Goal: Communication & Community: Answer question/provide support

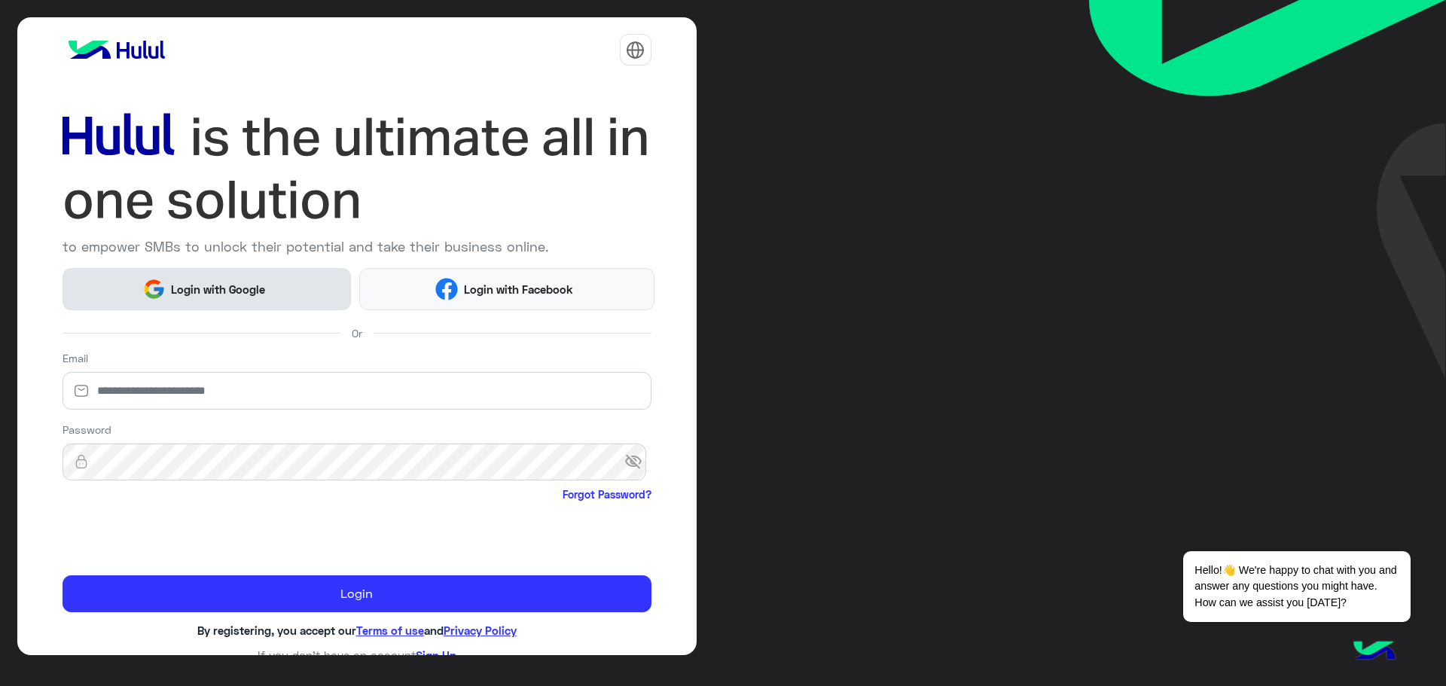
click at [215, 271] on button "Login with Google" at bounding box center [207, 288] width 289 height 41
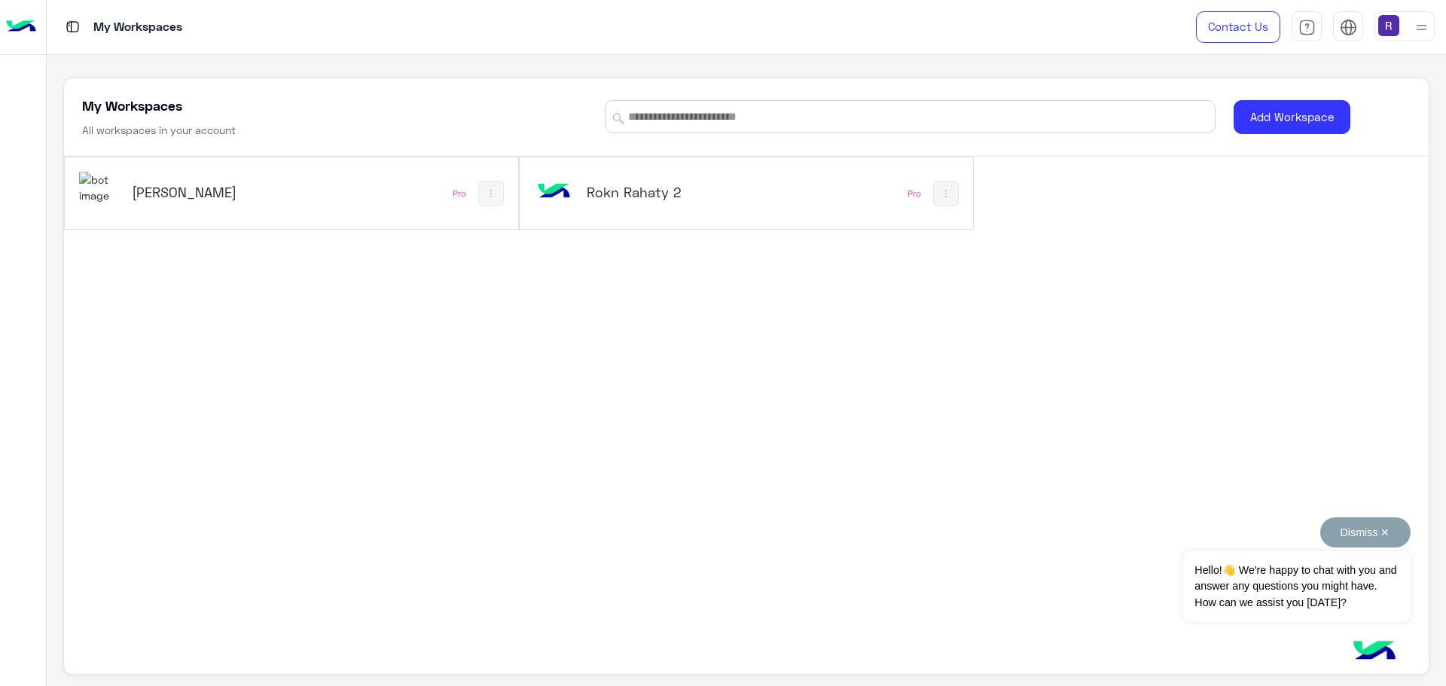
click at [1385, 528] on button "Dismiss ✕" at bounding box center [1365, 532] width 90 height 30
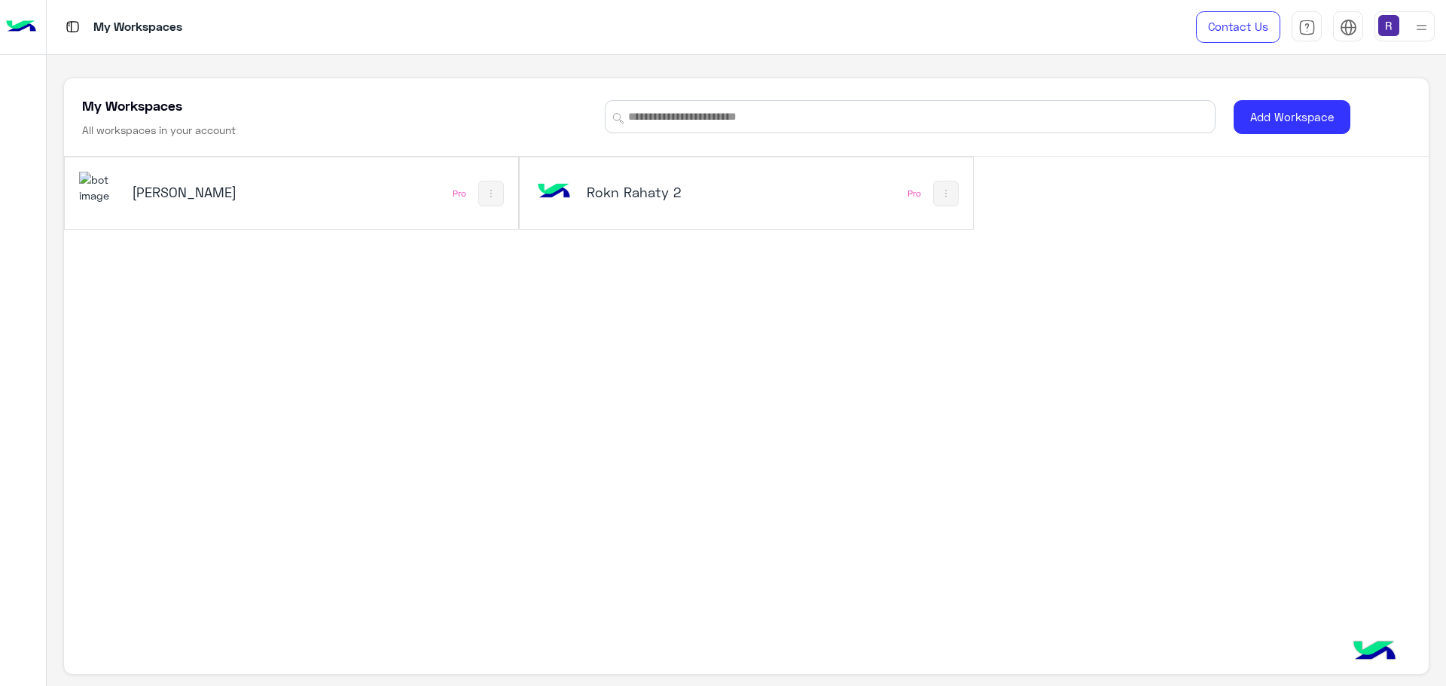
click at [160, 196] on h5 "[PERSON_NAME]" at bounding box center [208, 192] width 153 height 18
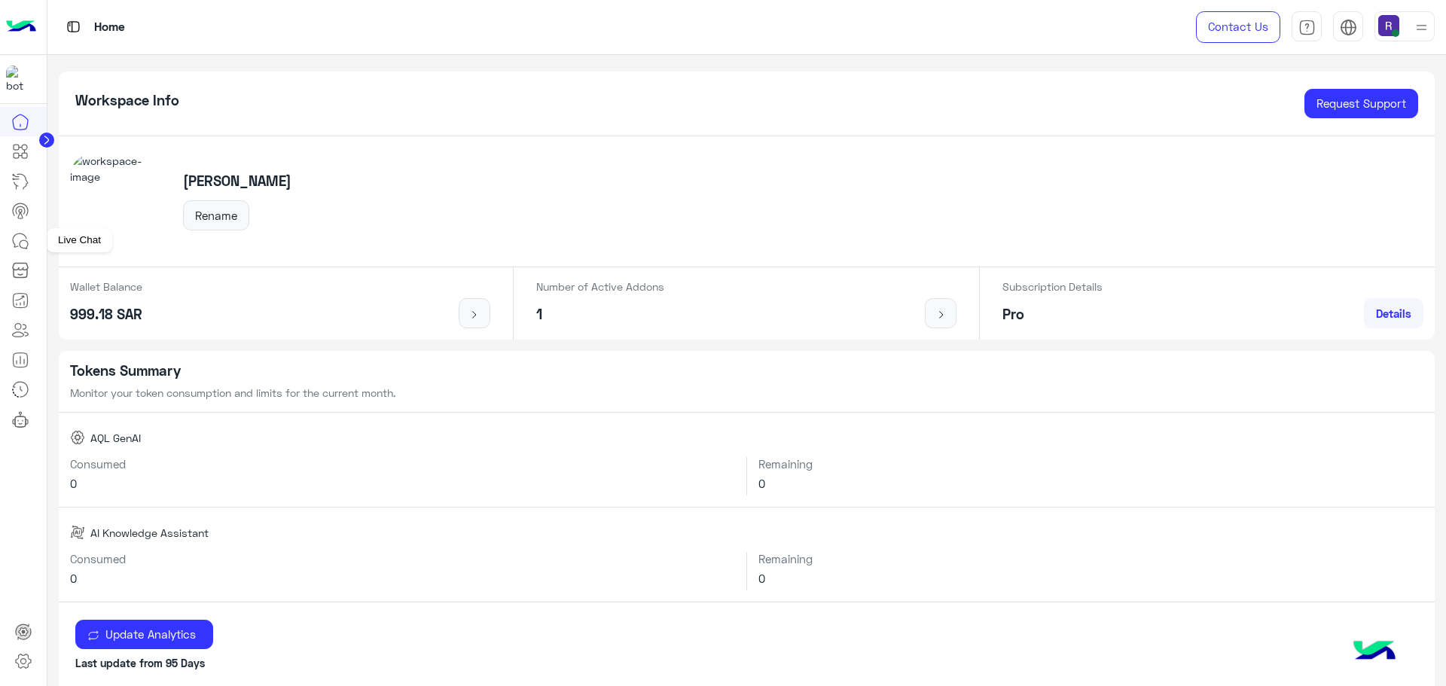
click at [16, 241] on icon at bounding box center [20, 241] width 18 height 18
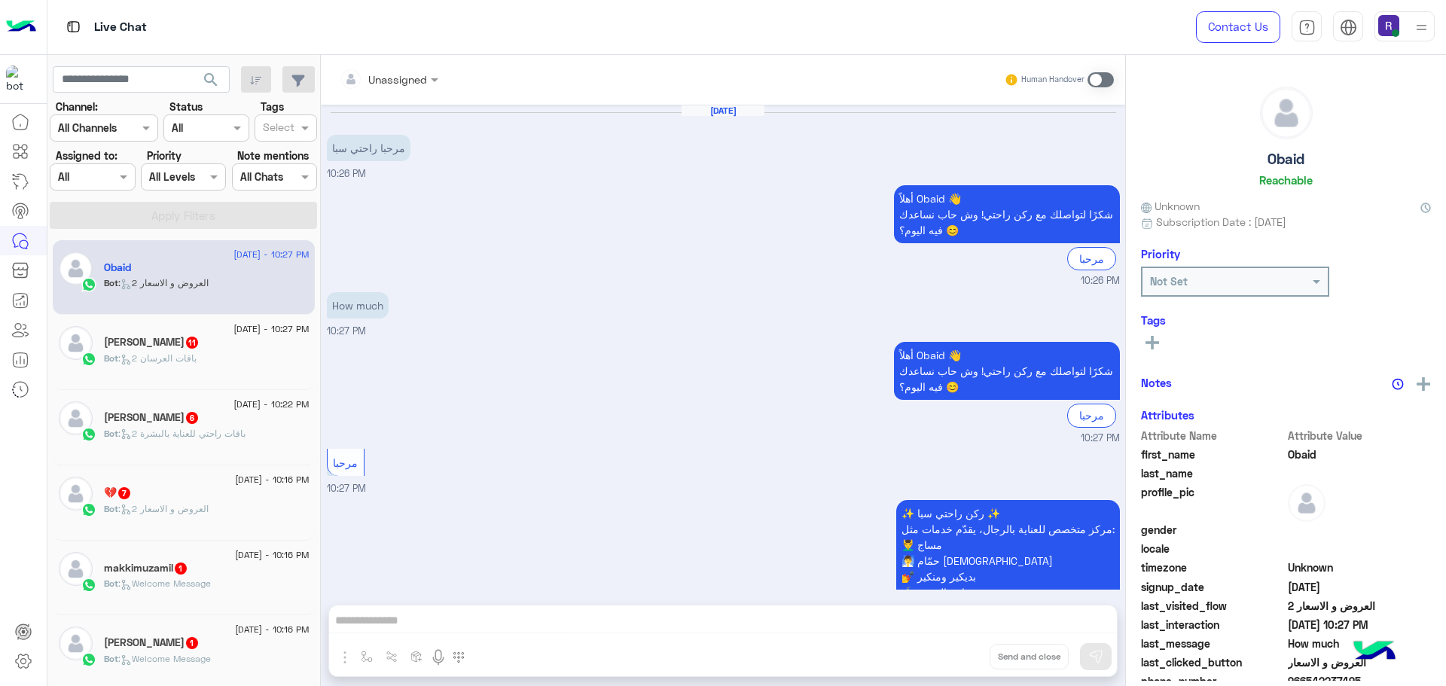
scroll to position [278, 0]
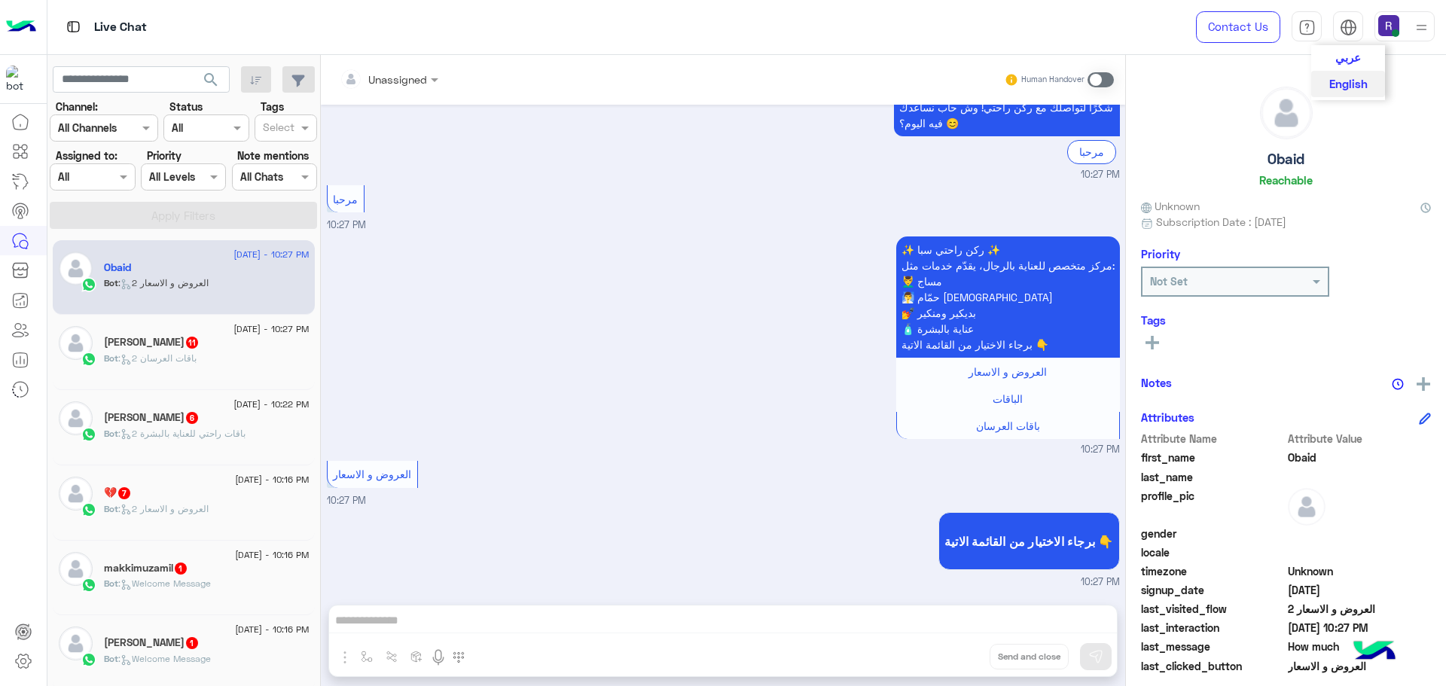
click at [1341, 61] on span "عربي" at bounding box center [1348, 57] width 26 height 14
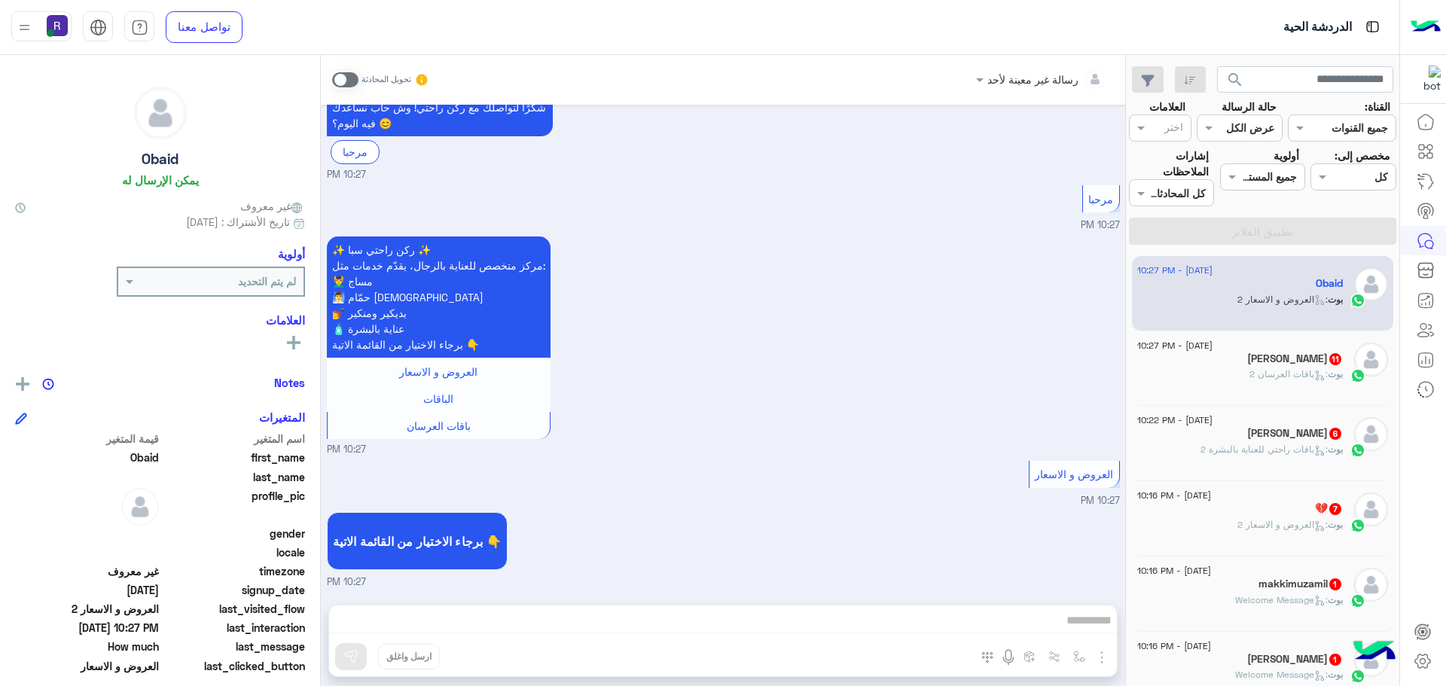
click at [343, 74] on span at bounding box center [345, 79] width 26 height 15
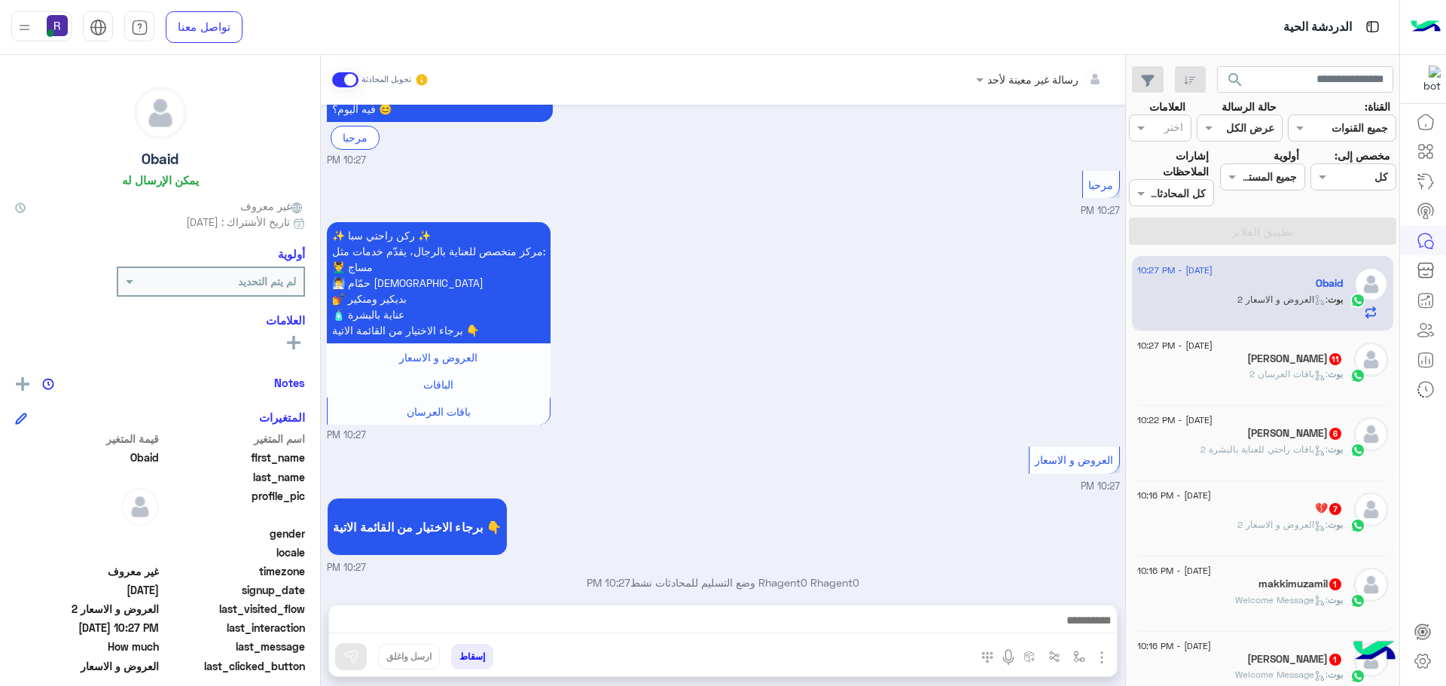
scroll to position [305, 0]
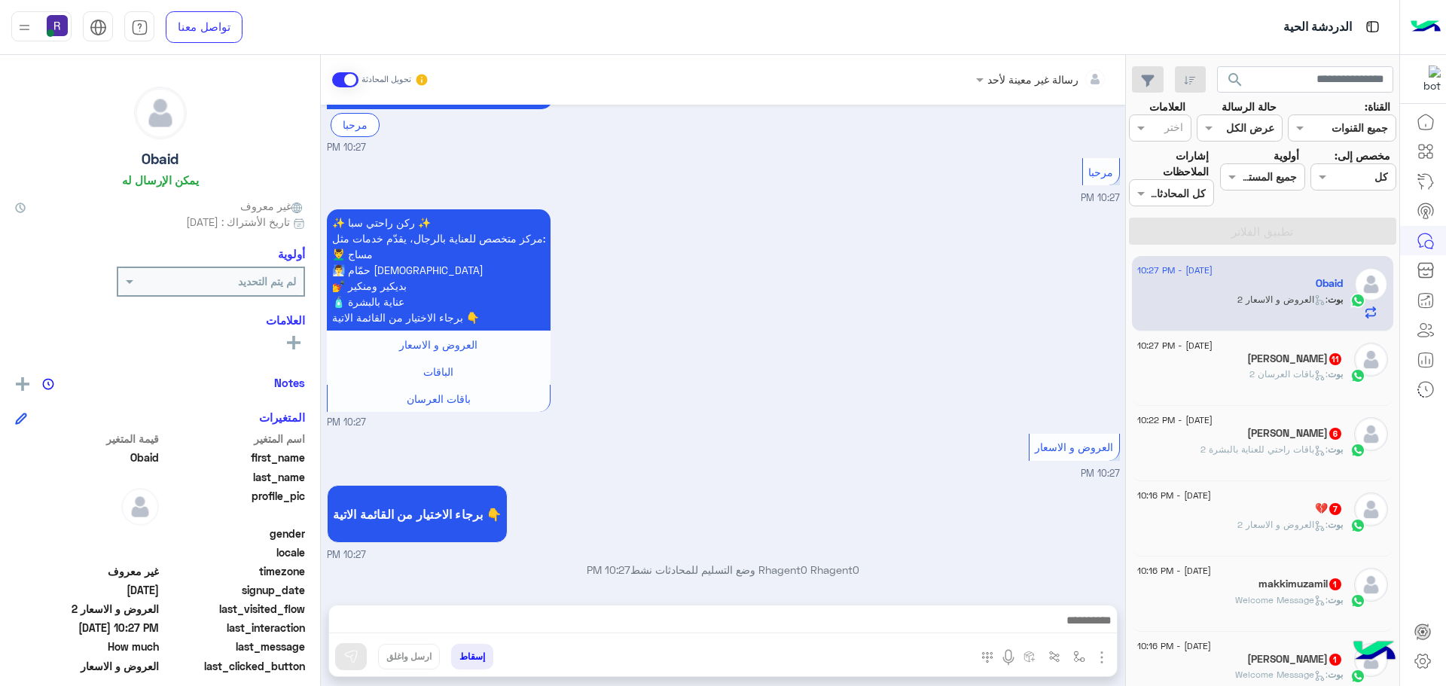
click at [1107, 657] on img "button" at bounding box center [1102, 657] width 18 height 18
click at [1083, 626] on span "الصور" at bounding box center [1073, 624] width 28 height 17
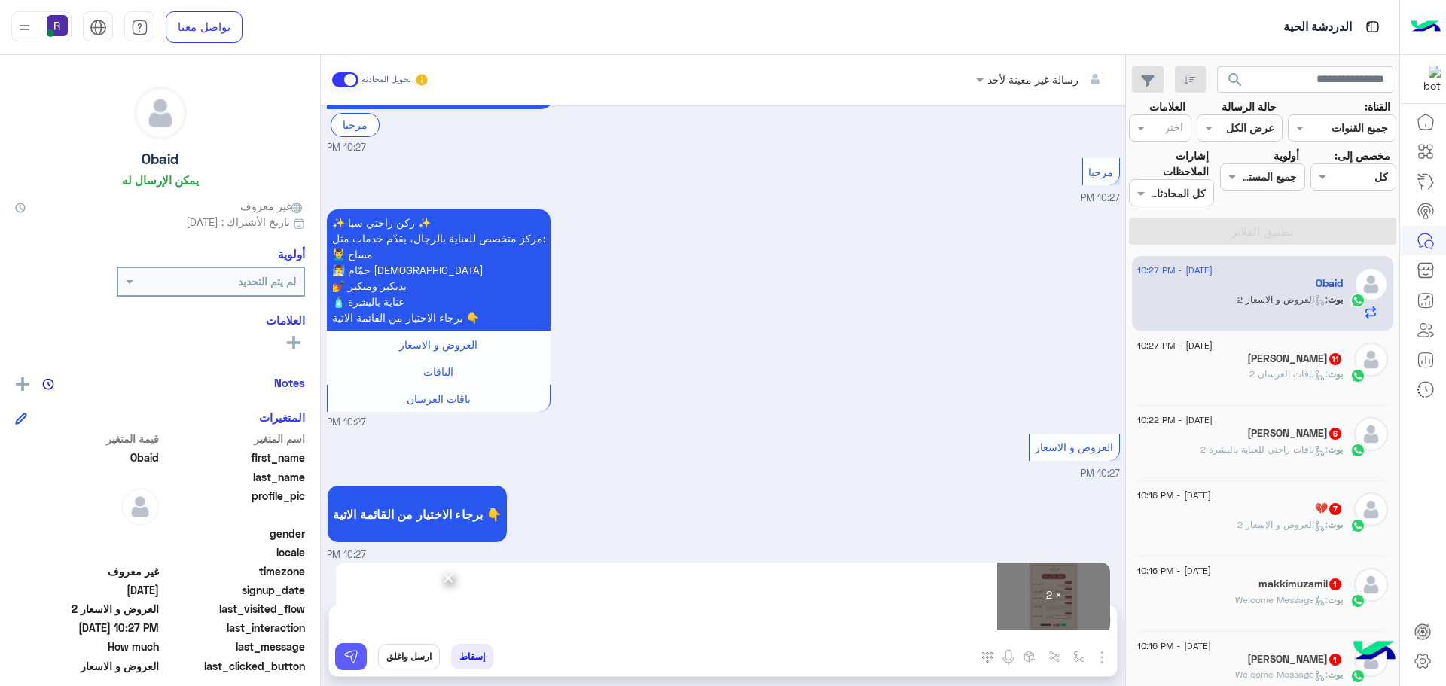
click at [354, 646] on button at bounding box center [351, 656] width 32 height 27
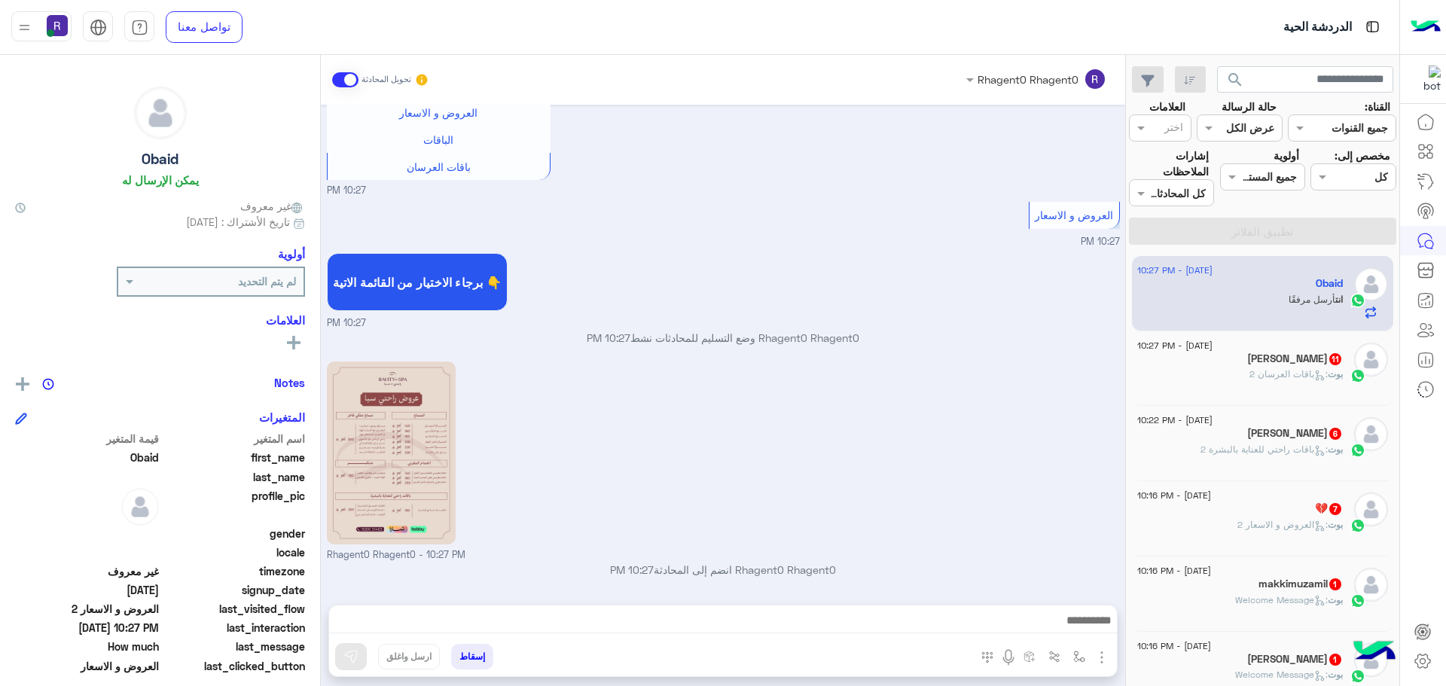
scroll to position [742, 0]
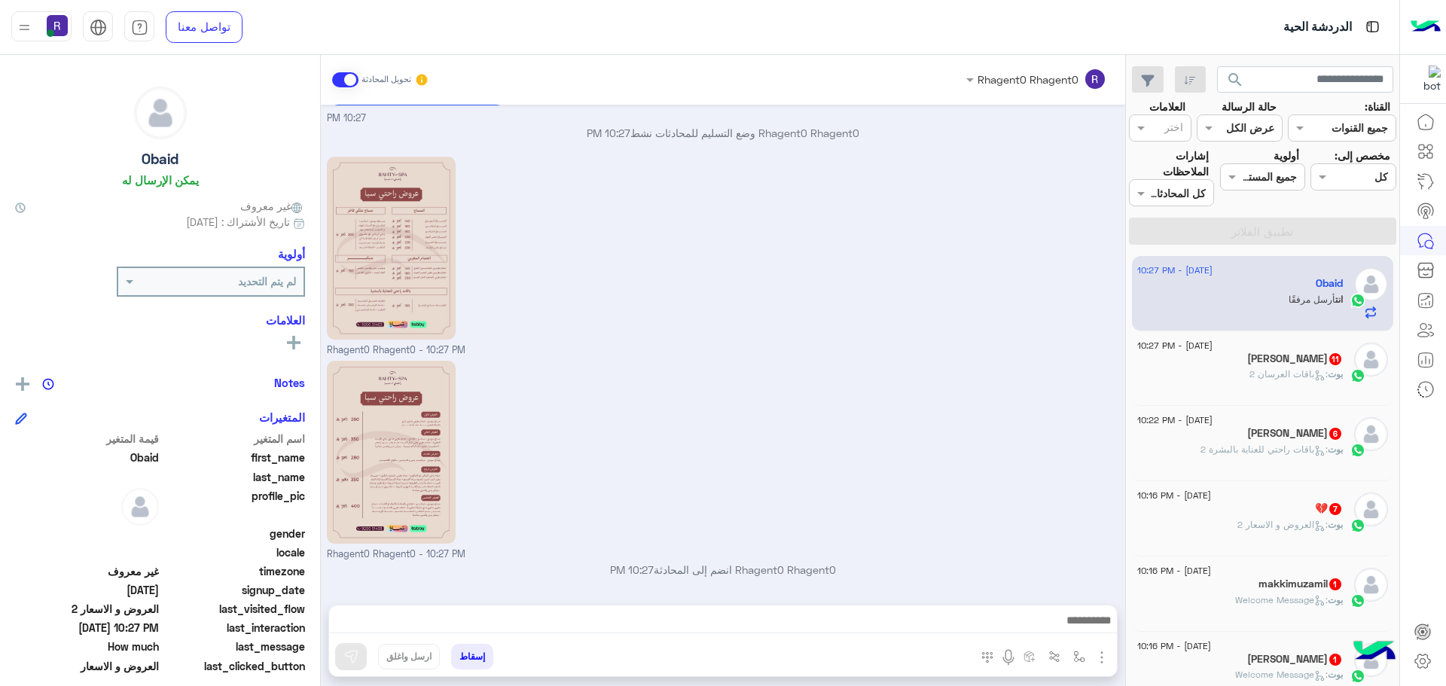
click at [756, 606] on div at bounding box center [723, 624] width 788 height 38
click at [766, 636] on div at bounding box center [723, 624] width 788 height 38
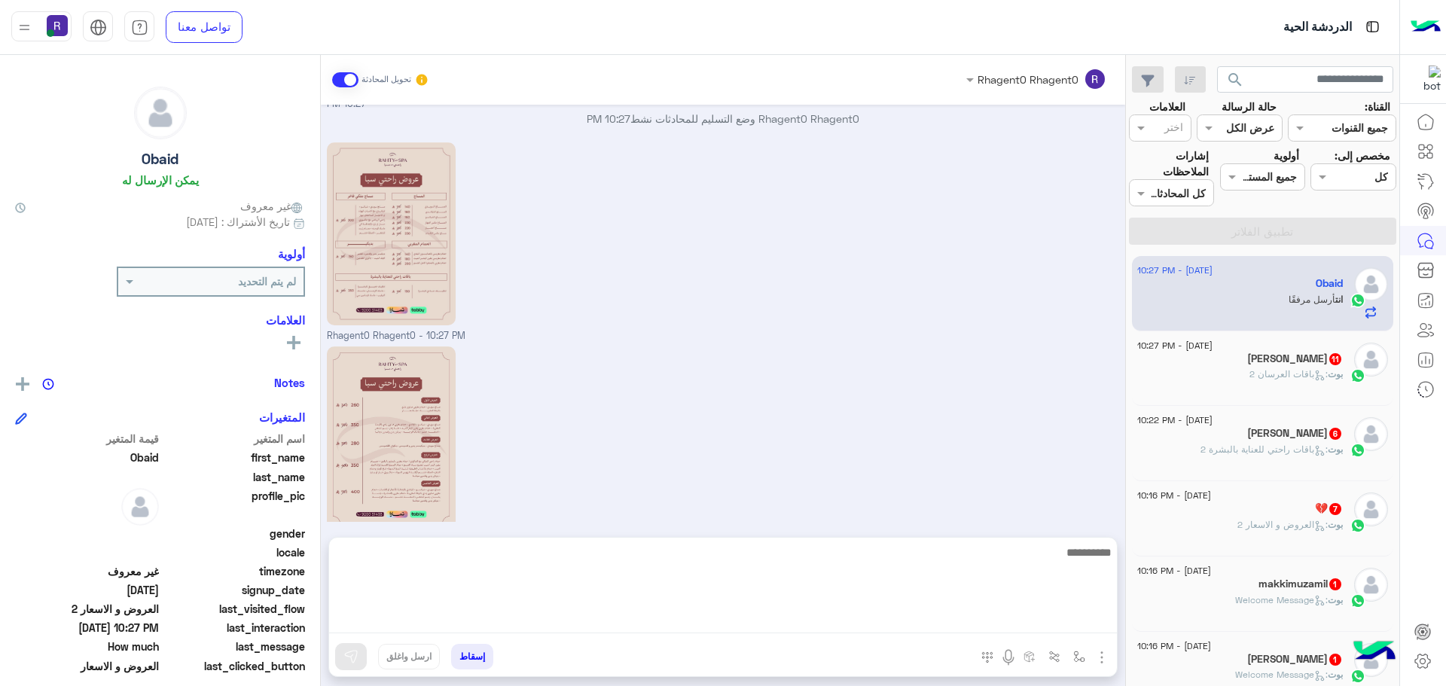
click at [770, 613] on textarea at bounding box center [723, 588] width 788 height 90
paste textarea "**********"
type textarea "**********"
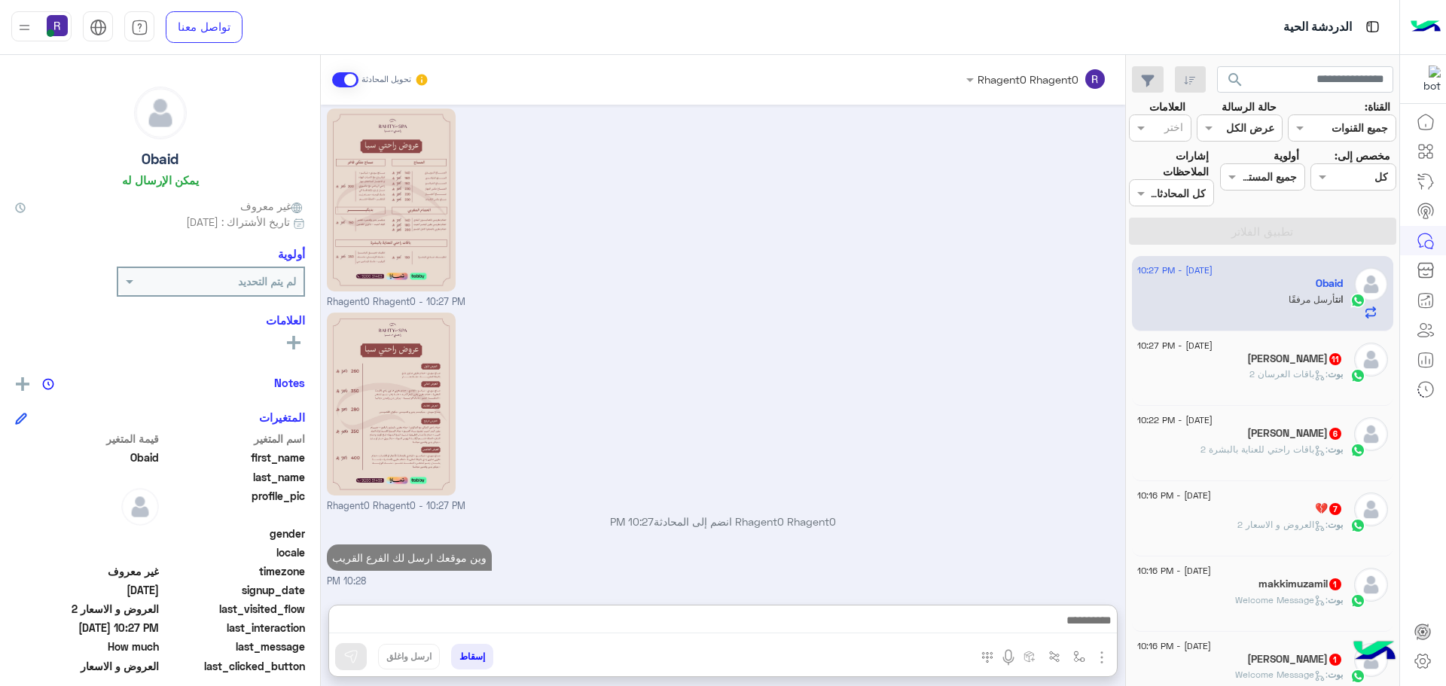
click at [1221, 380] on div "بوت : باقات العرسان 2" at bounding box center [1240, 381] width 206 height 26
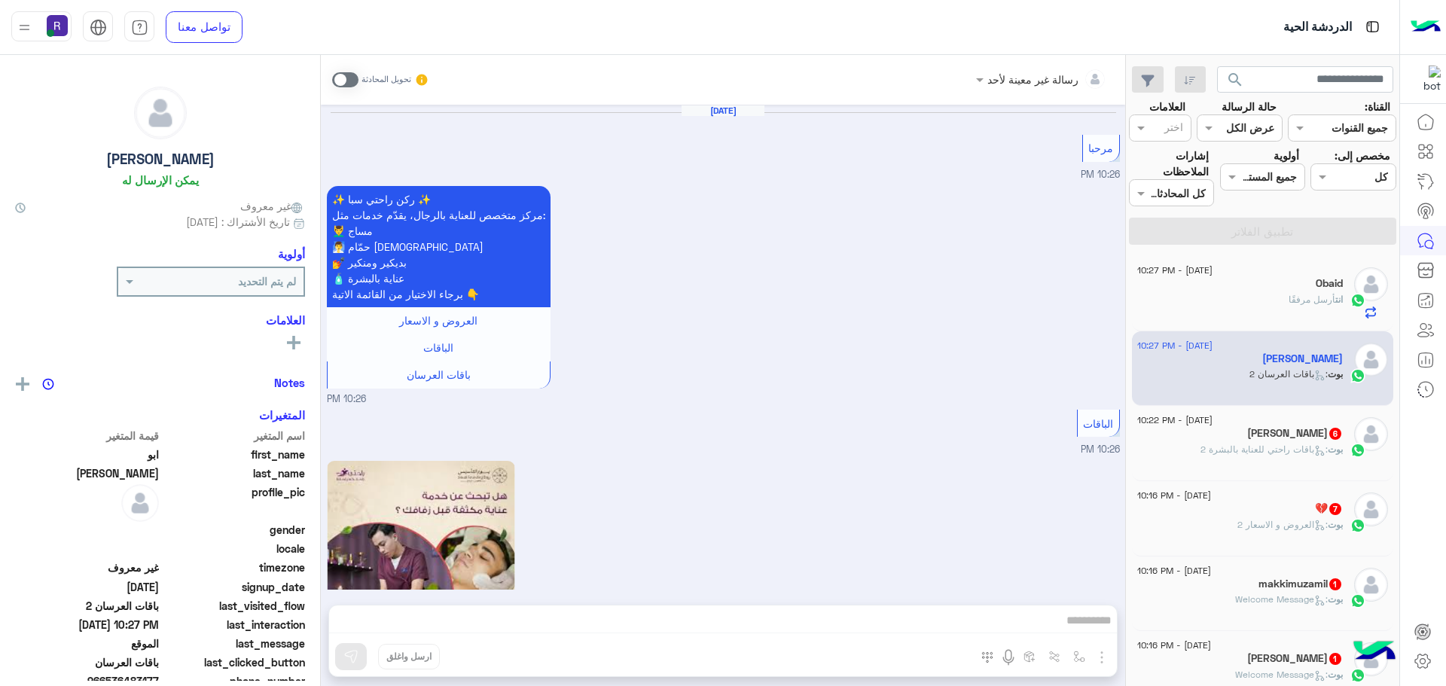
scroll to position [2365, 0]
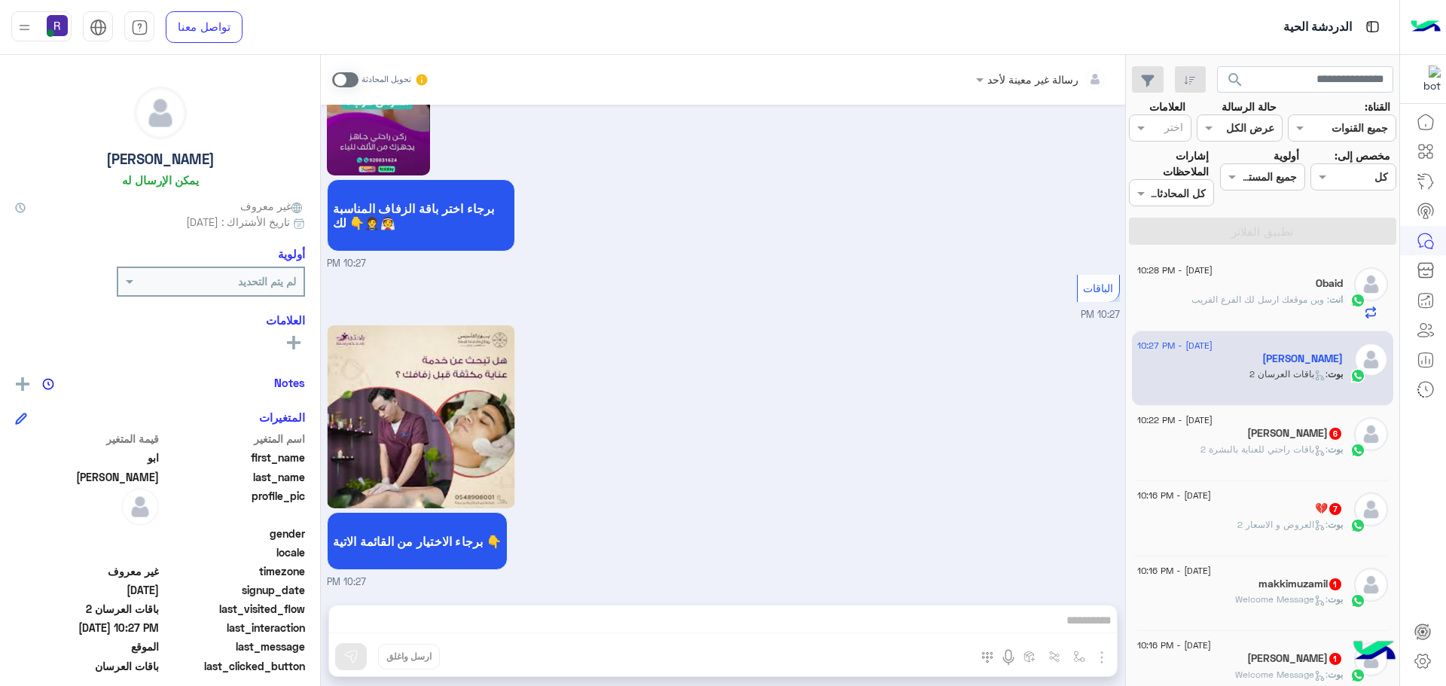
click at [338, 83] on span at bounding box center [345, 79] width 26 height 15
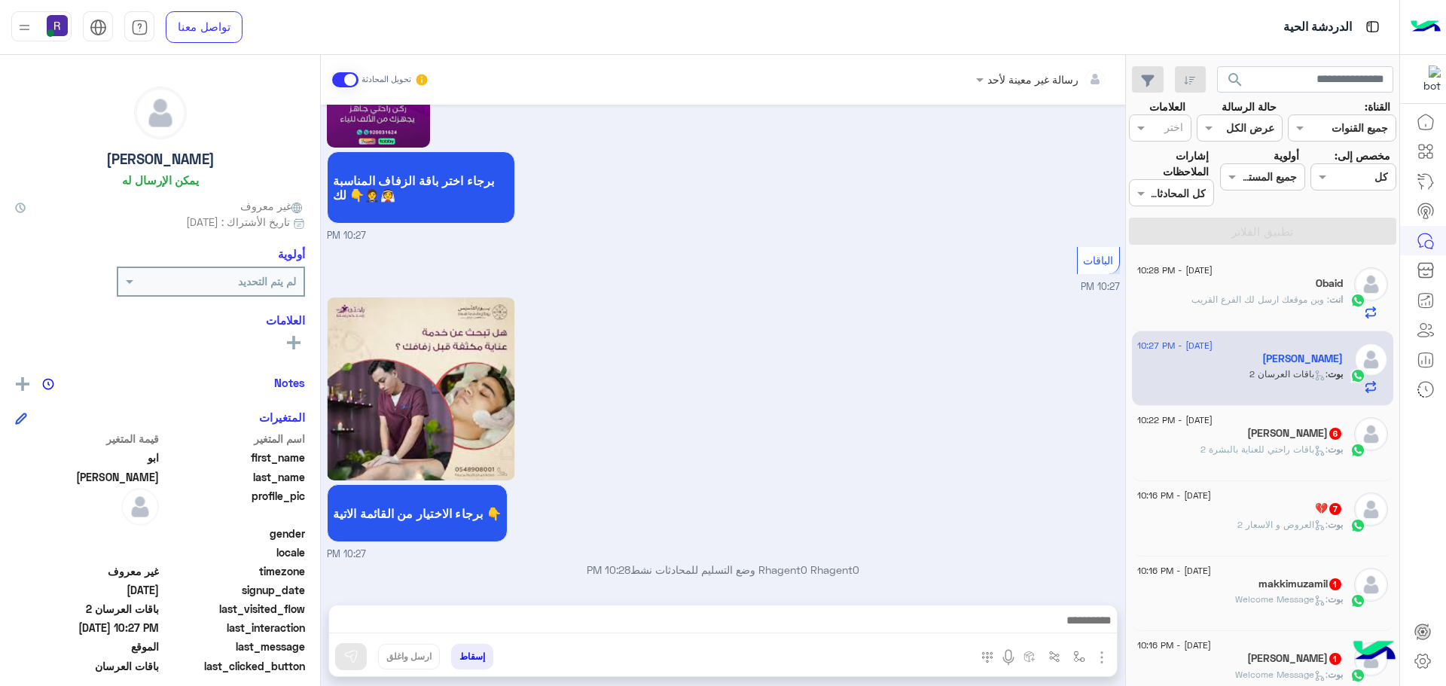
scroll to position [2393, 0]
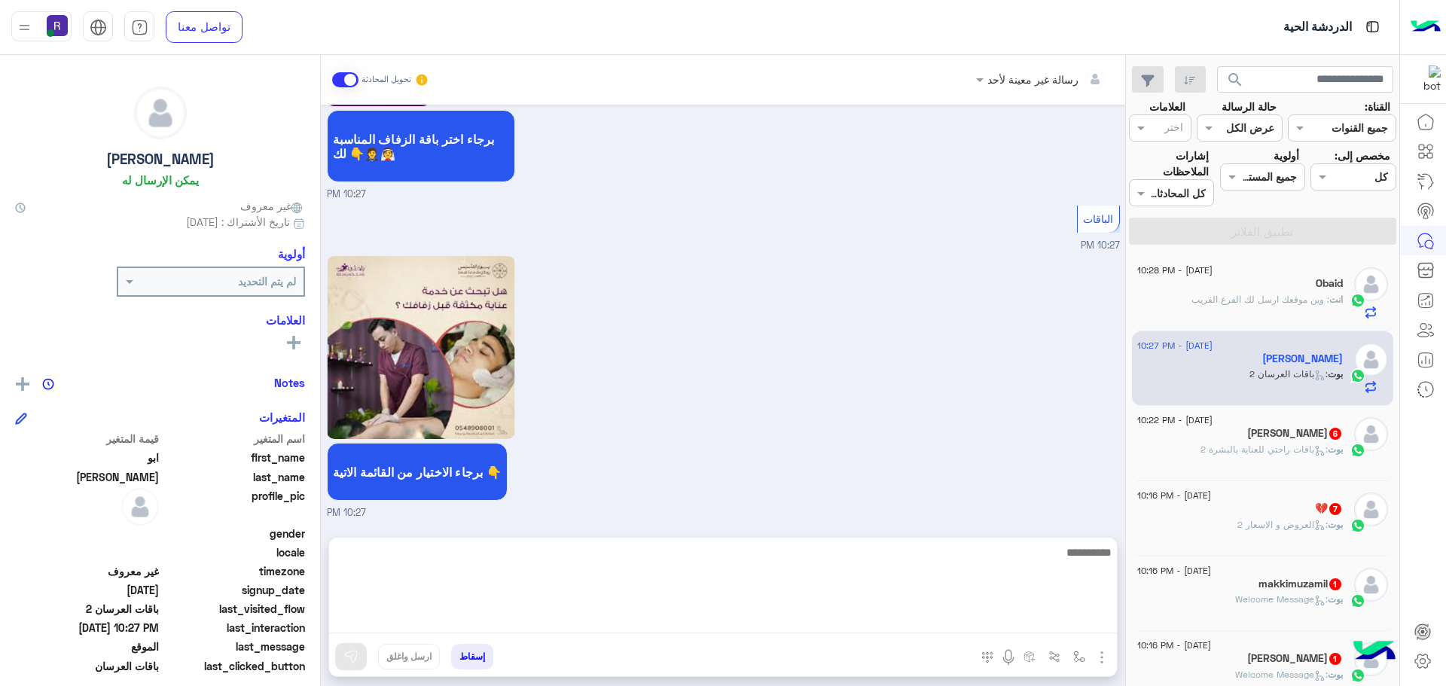
click at [792, 615] on textarea at bounding box center [723, 588] width 788 height 90
paste textarea "**********"
type textarea "**********"
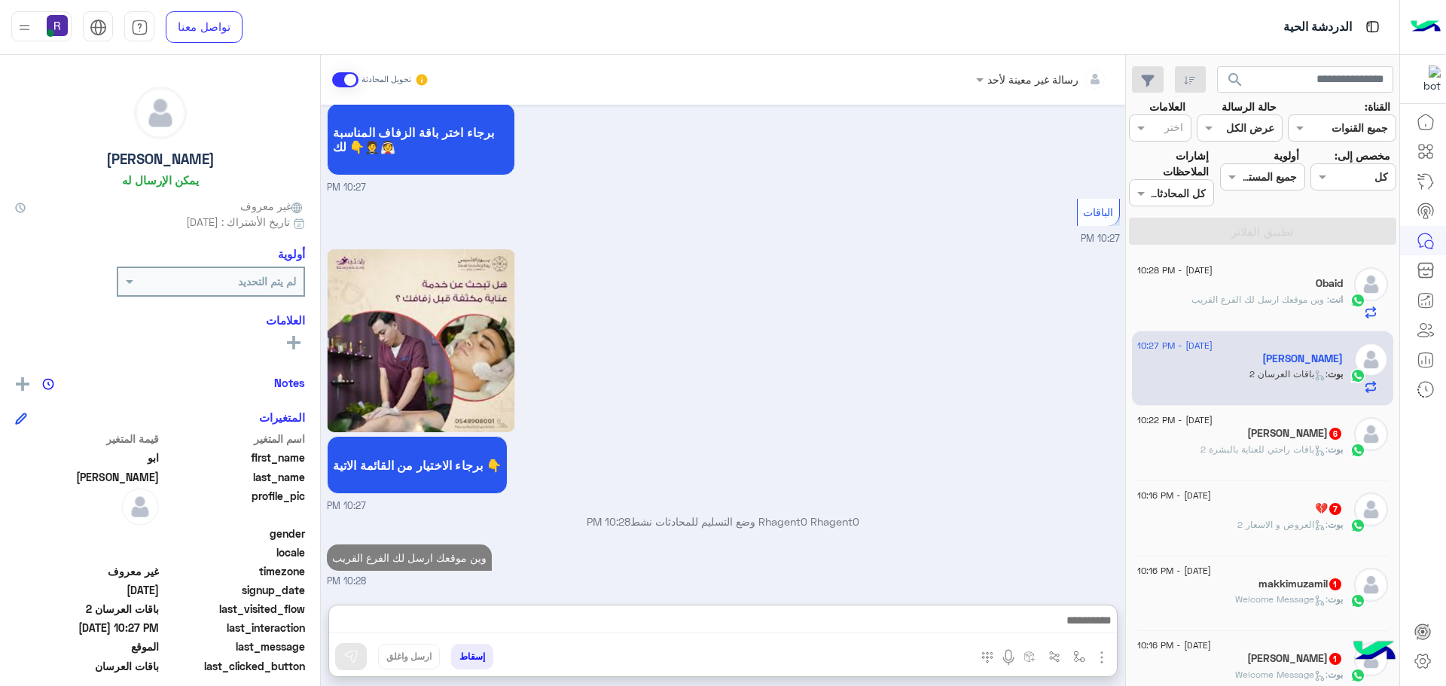
click at [1316, 398] on div "7 September - 10:27 PM ابو مطلق الجعفري بوت : باقات العرسان 2" at bounding box center [1263, 368] width 262 height 75
click at [1301, 444] on span "بوت : باقات راحتي للعناية بالبشرة 2" at bounding box center [1271, 449] width 142 height 11
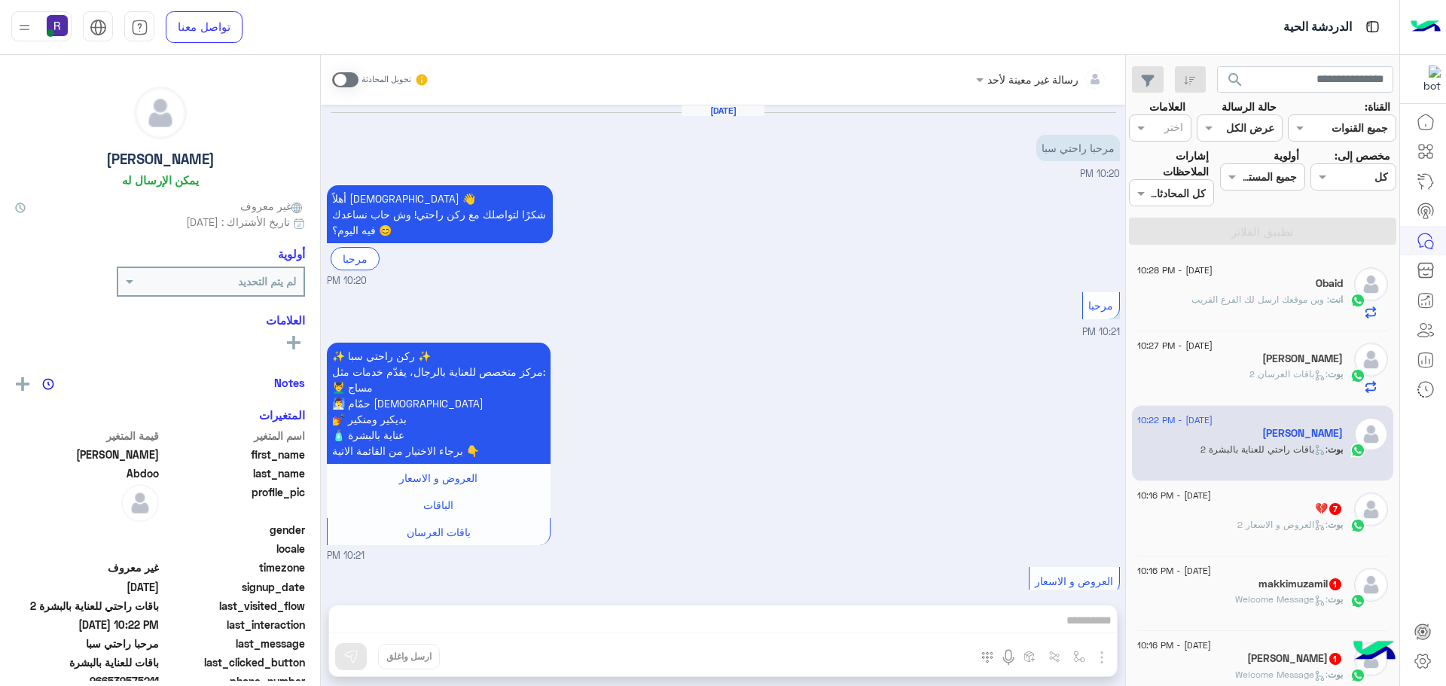
scroll to position [1203, 0]
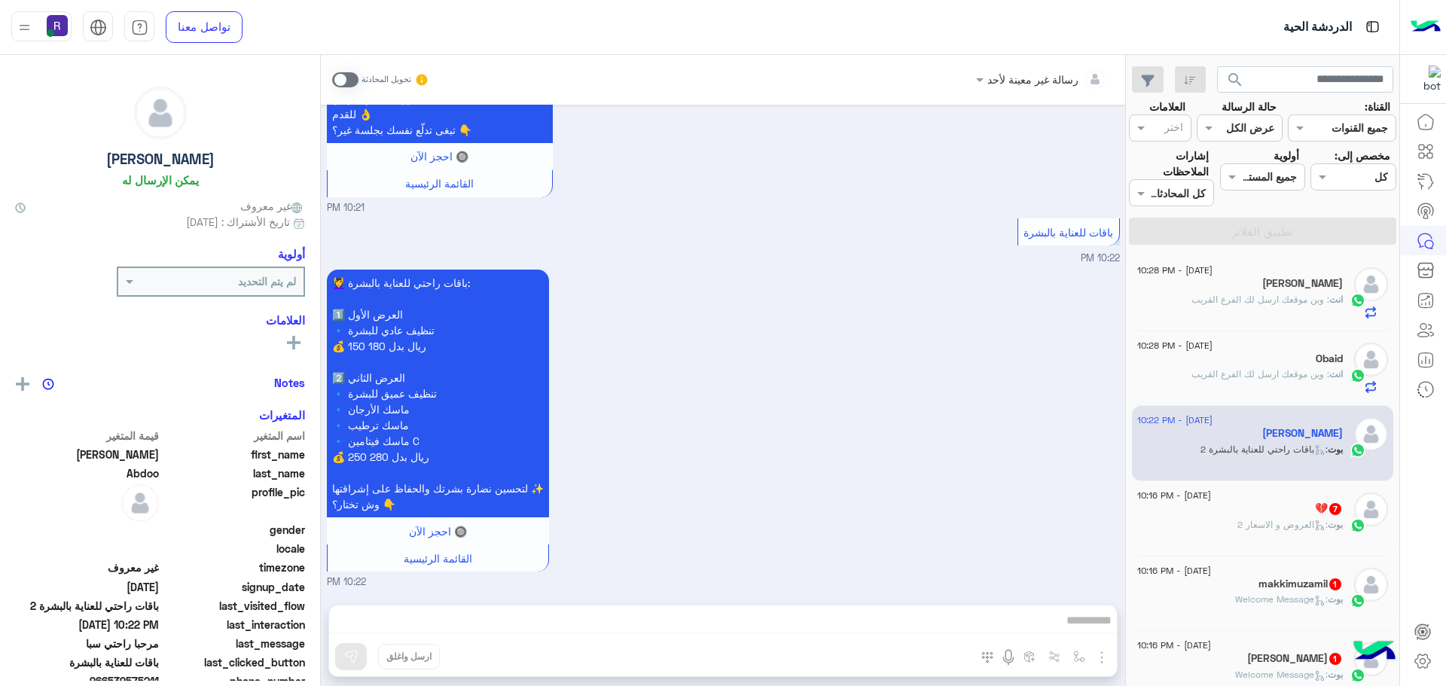
click at [331, 79] on div "رسالة غير معينة لأحد تحويل المحادثة" at bounding box center [723, 80] width 804 height 50
click at [332, 78] on span at bounding box center [345, 79] width 26 height 15
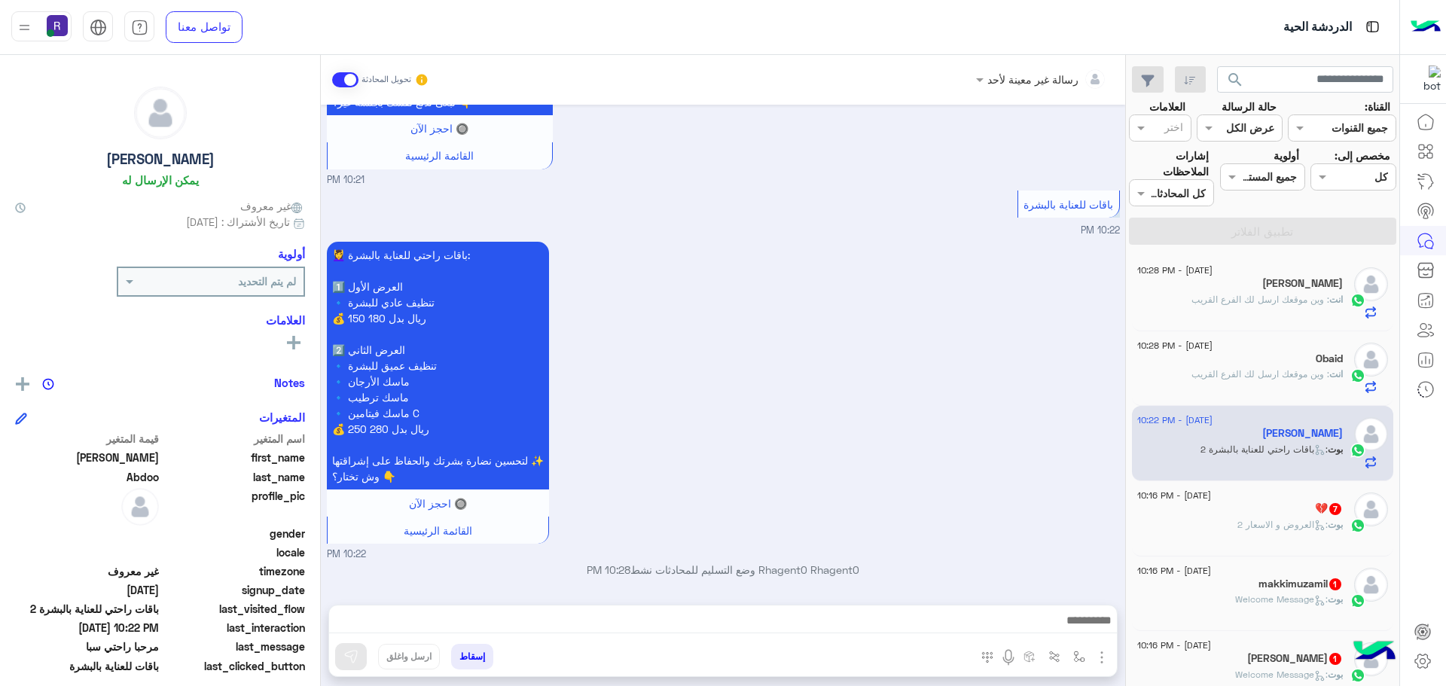
scroll to position [1231, 0]
click at [767, 609] on div at bounding box center [723, 624] width 788 height 38
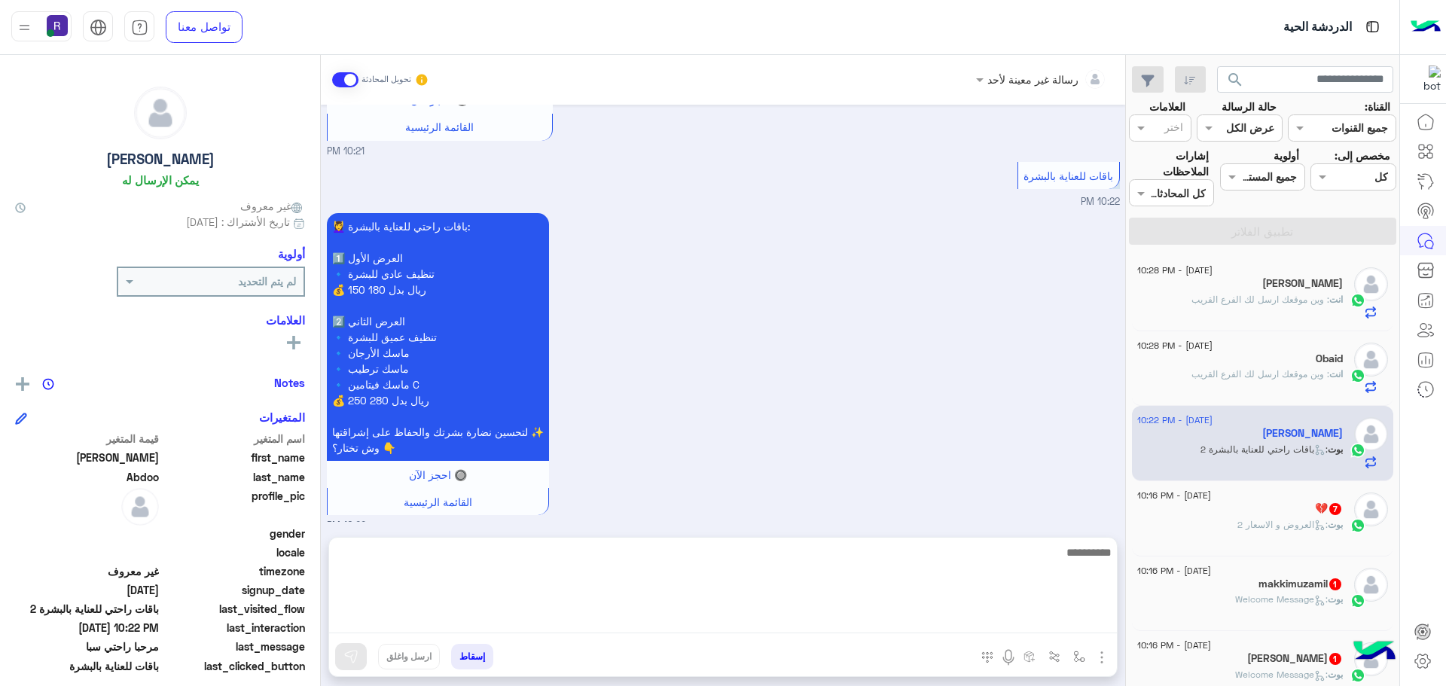
click at [767, 627] on textarea at bounding box center [723, 588] width 788 height 90
paste textarea "**********"
type textarea "**********"
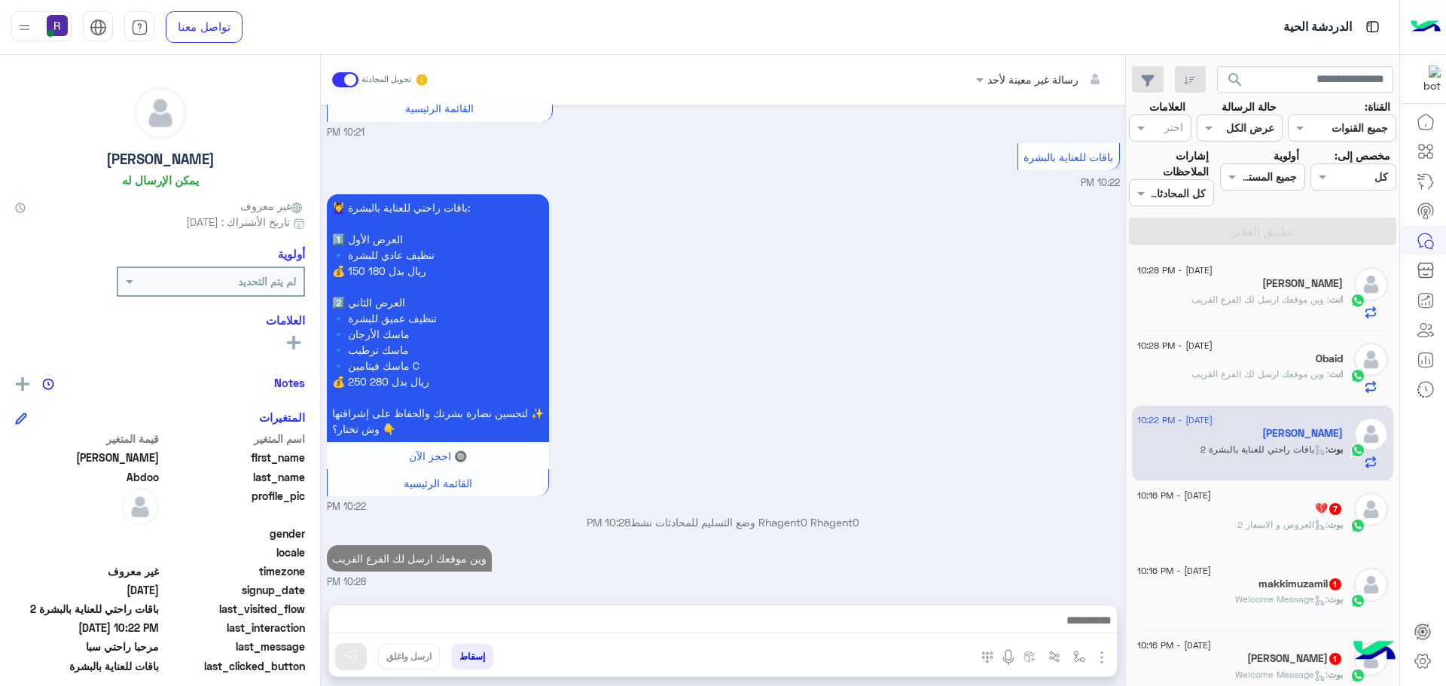
click at [1264, 516] on div "💔 7" at bounding box center [1240, 510] width 206 height 16
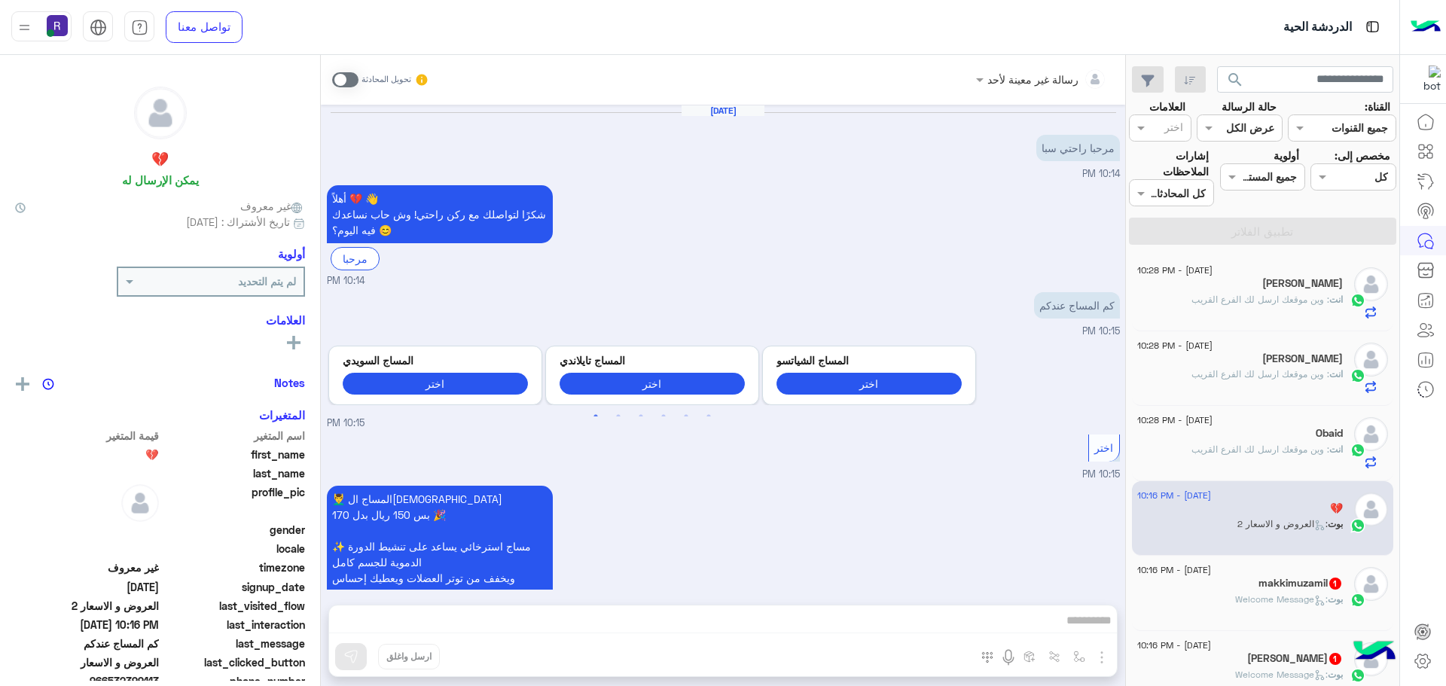
scroll to position [1016, 0]
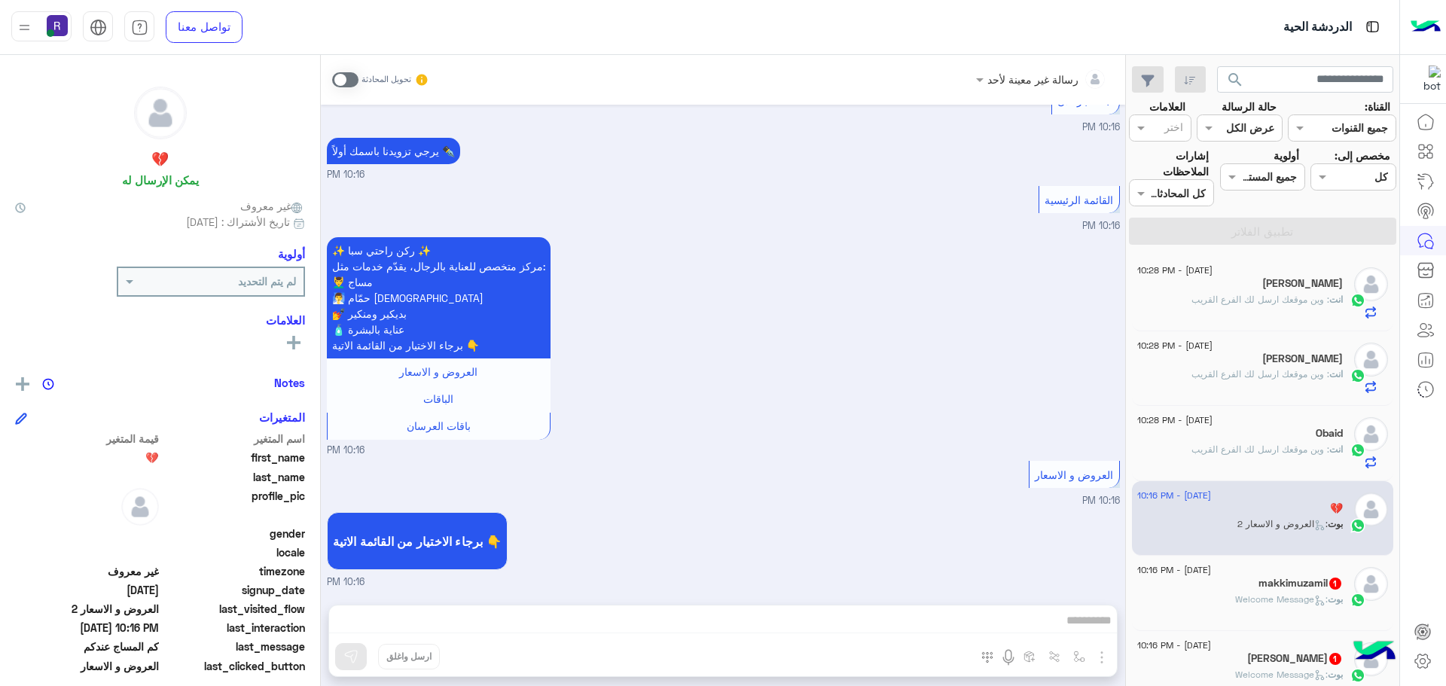
click at [344, 74] on span at bounding box center [345, 79] width 26 height 15
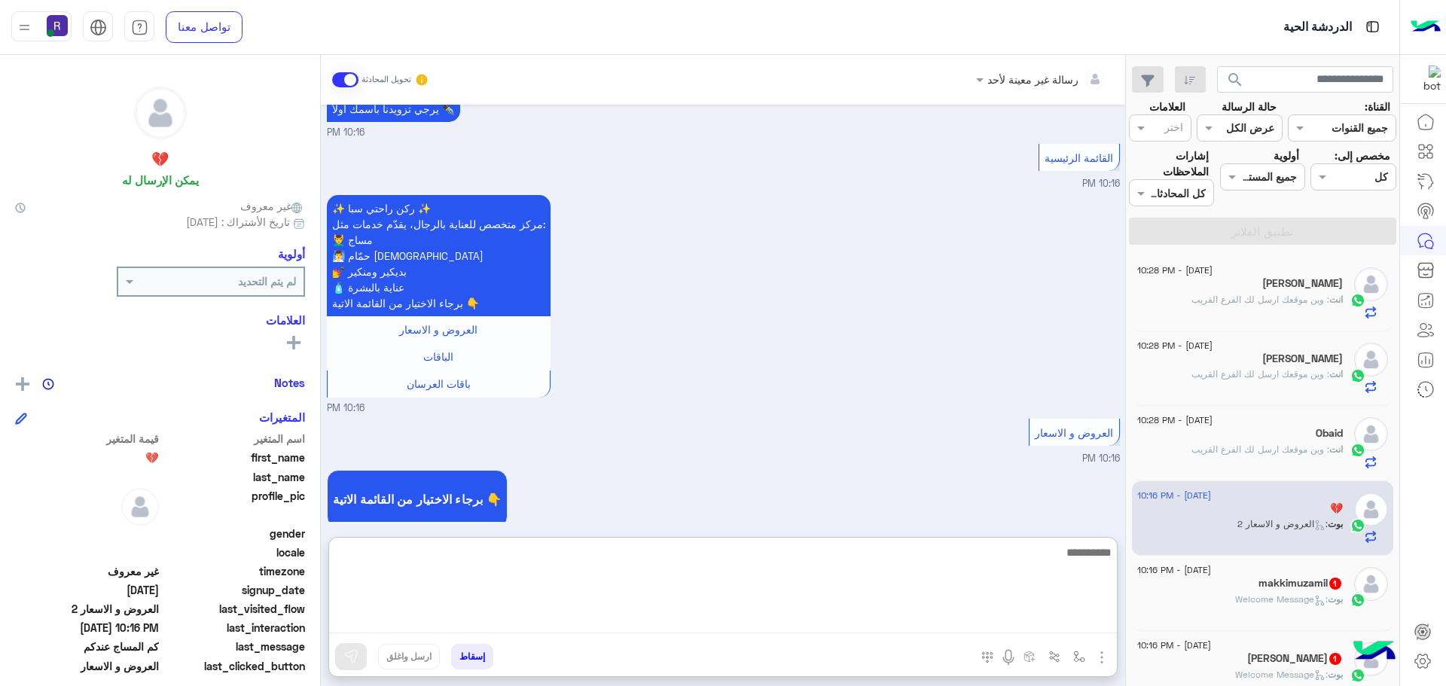
click at [584, 618] on textarea at bounding box center [723, 588] width 788 height 90
paste textarea "**********"
type textarea "**********"
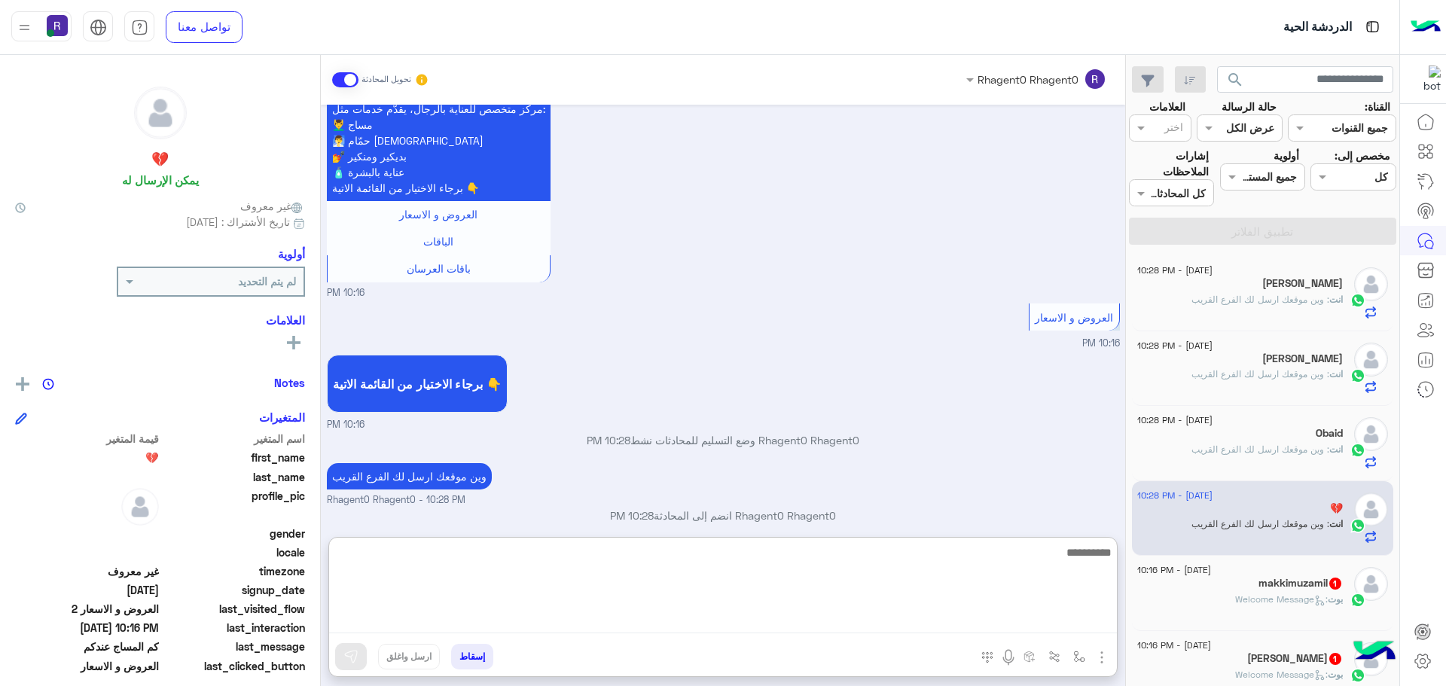
scroll to position [1187, 0]
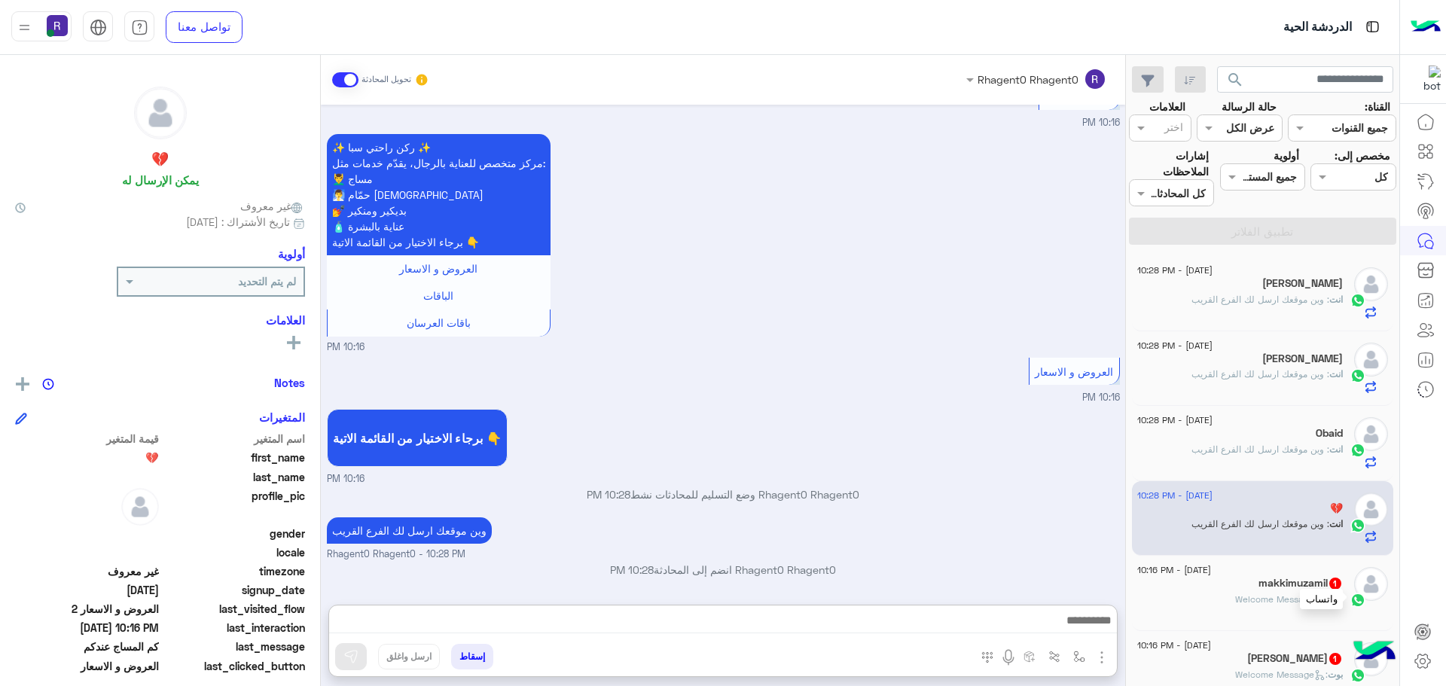
click at [1353, 591] on div at bounding box center [1358, 599] width 23 height 17
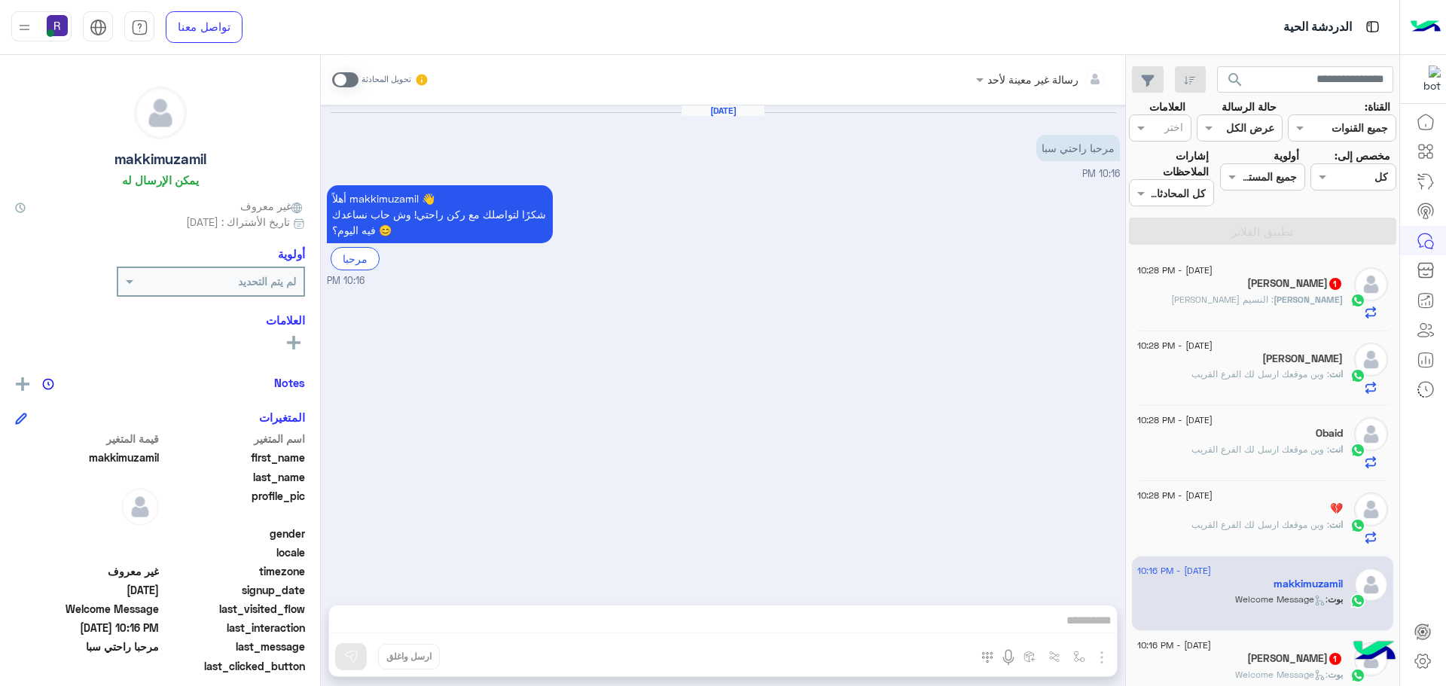
click at [338, 78] on span at bounding box center [345, 79] width 26 height 15
click at [1099, 660] on img "button" at bounding box center [1102, 657] width 18 height 18
click at [1073, 628] on span "الصور" at bounding box center [1073, 624] width 28 height 17
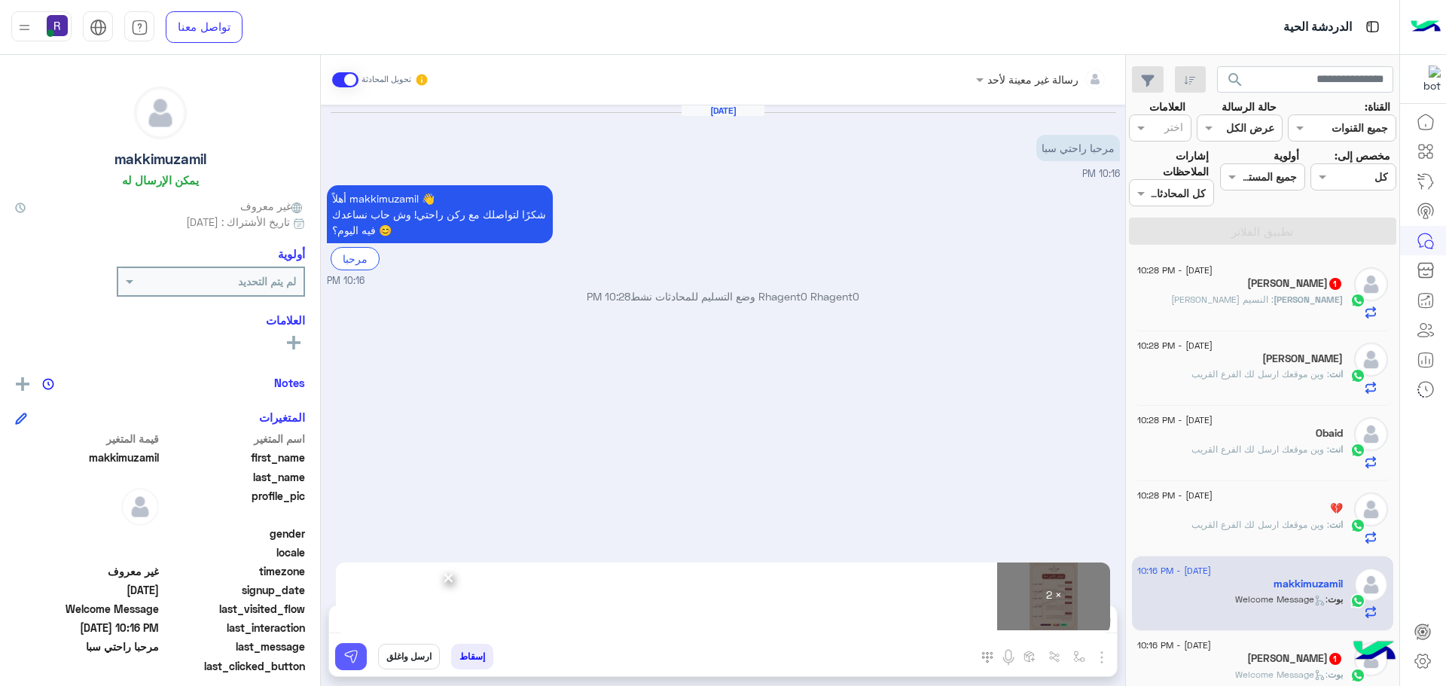
click at [356, 651] on img at bounding box center [350, 656] width 15 height 15
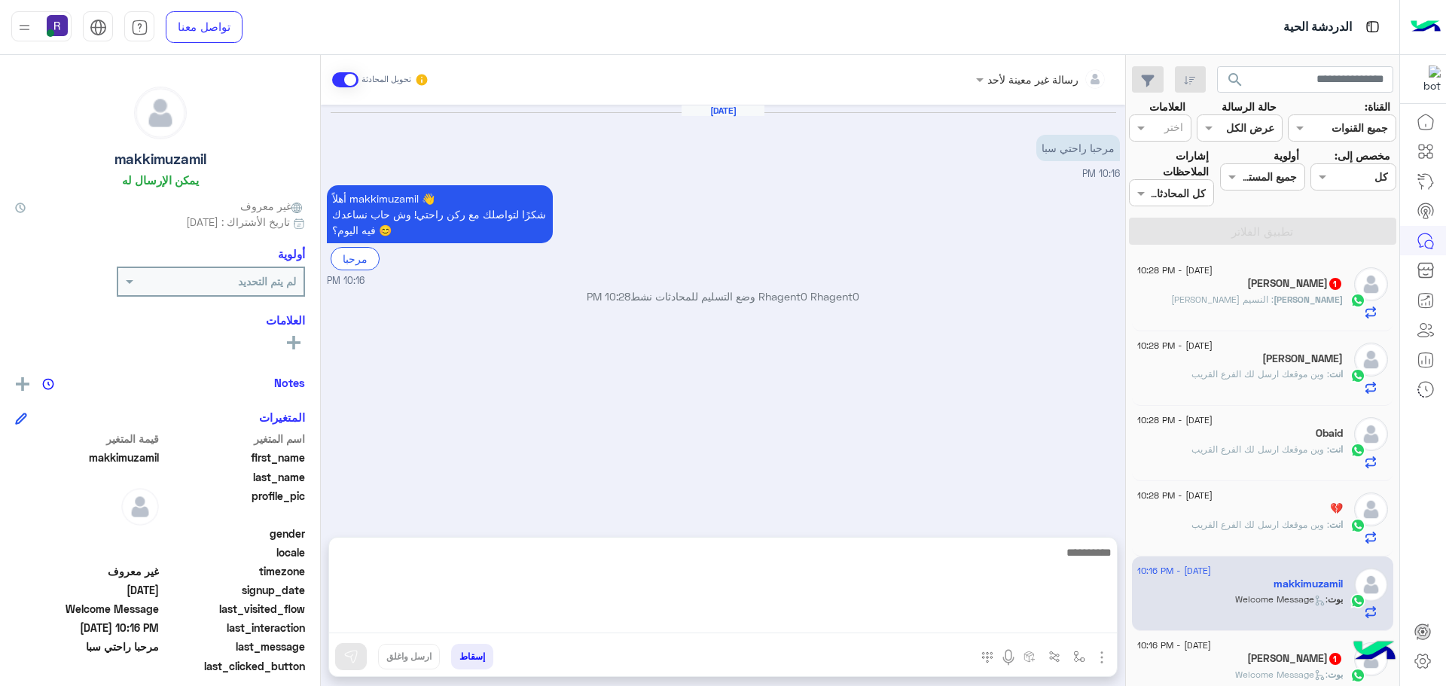
click at [676, 614] on textarea at bounding box center [723, 588] width 788 height 90
paste textarea "**********"
type textarea "**********"
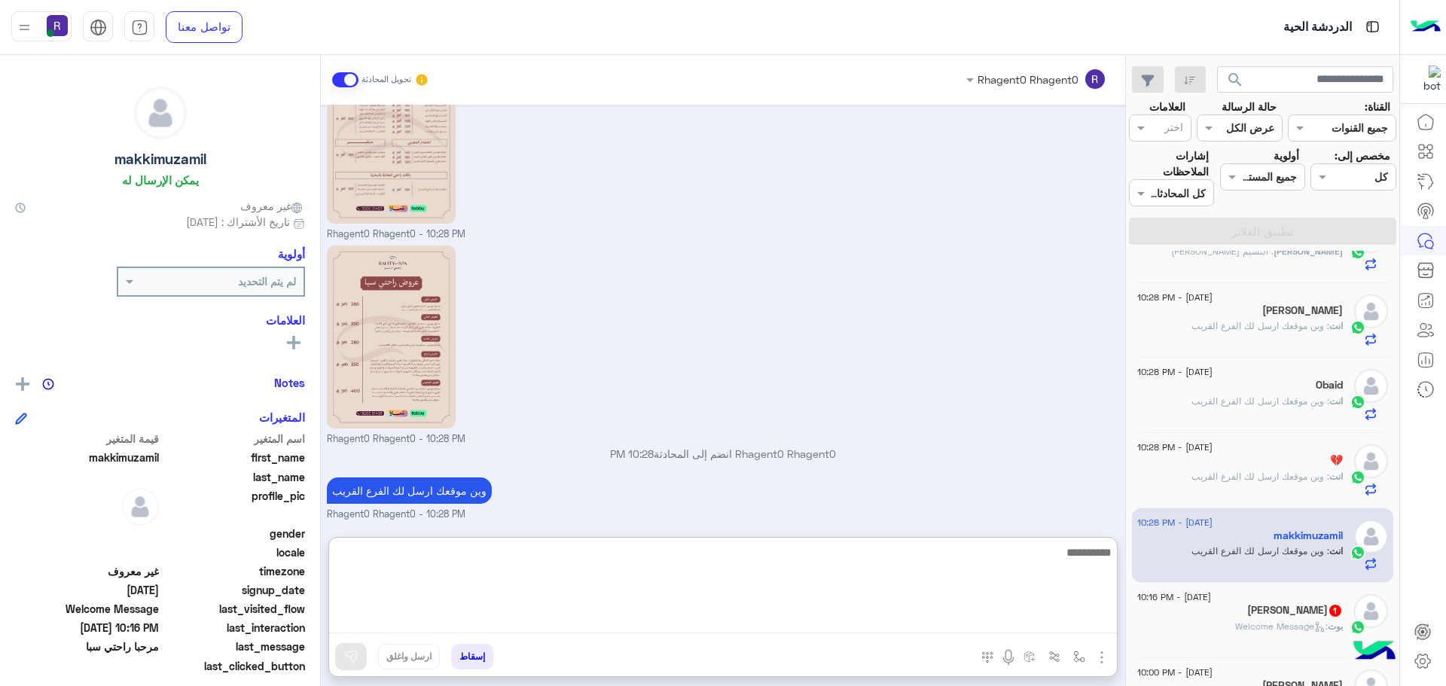
scroll to position [151, 0]
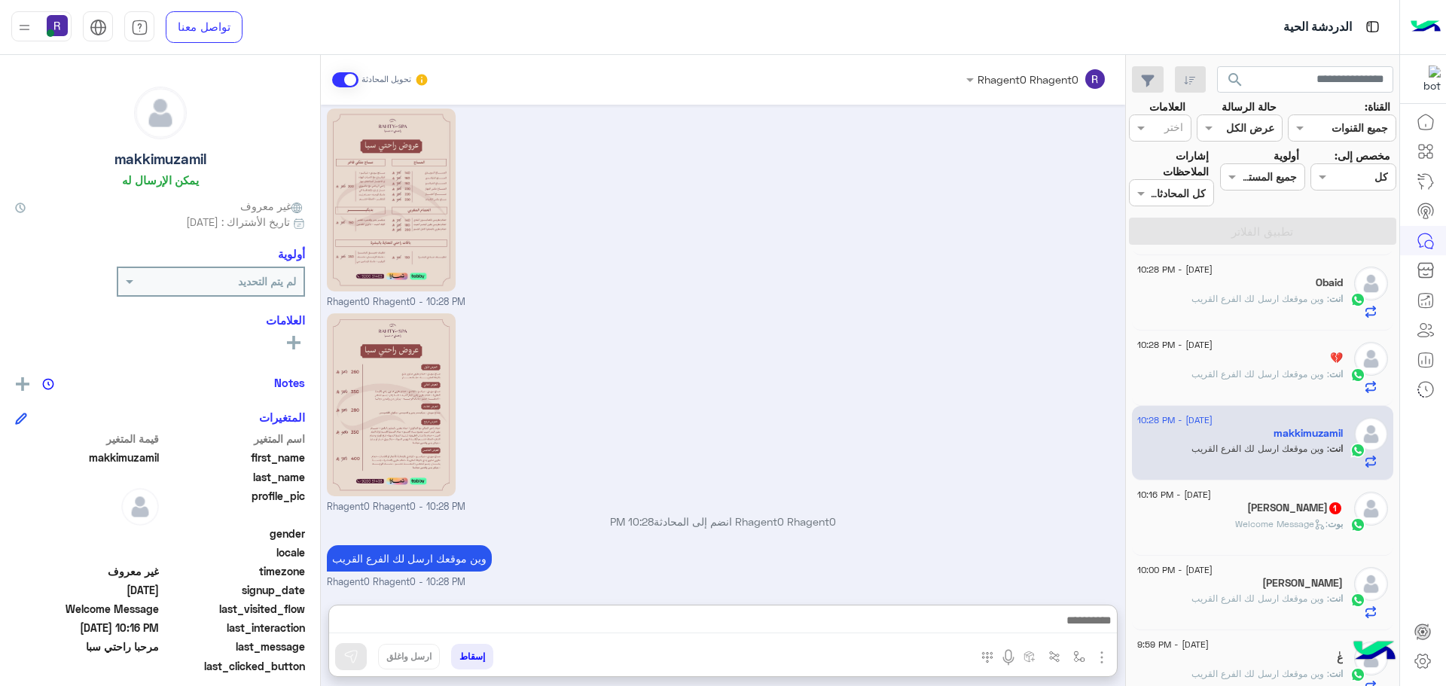
click at [1307, 526] on span ": Welcome Message" at bounding box center [1281, 523] width 93 height 11
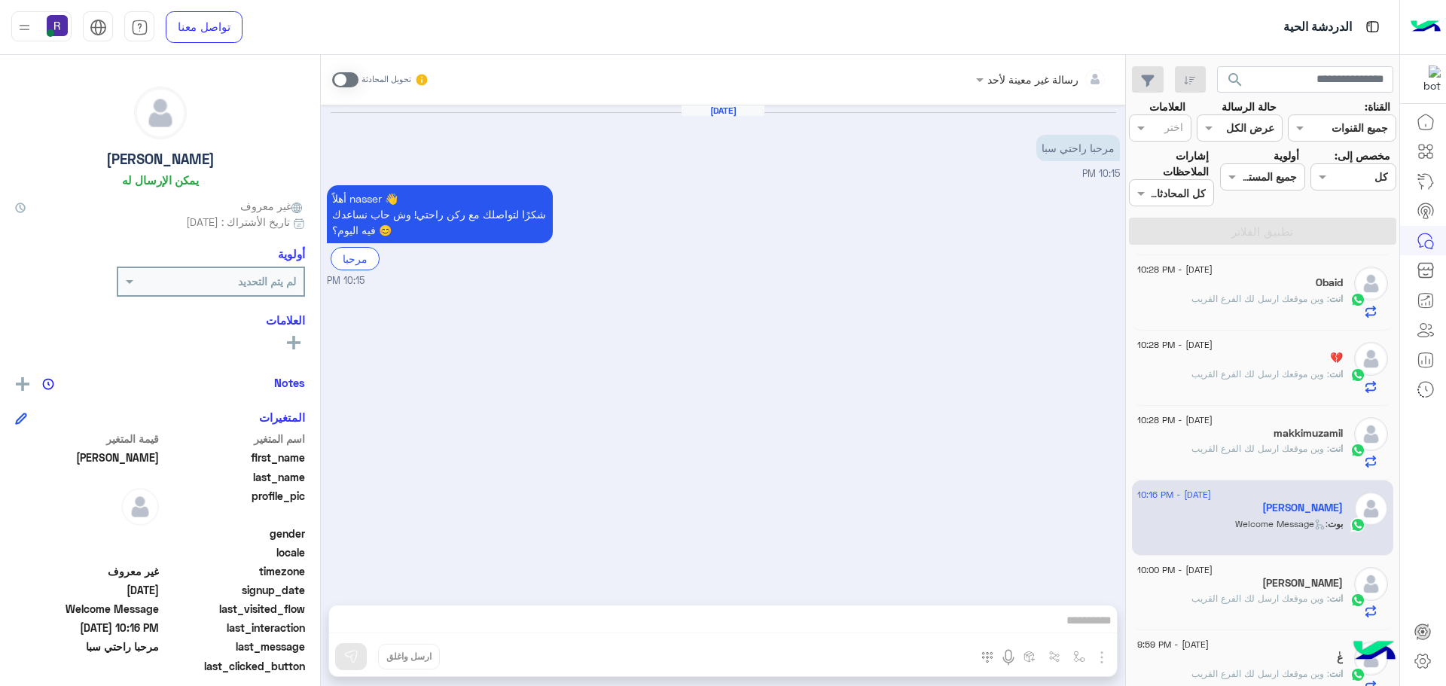
click at [342, 84] on span at bounding box center [345, 79] width 26 height 15
click at [1102, 658] on img "button" at bounding box center [1102, 657] width 18 height 18
click at [1072, 616] on span "الصور" at bounding box center [1073, 624] width 28 height 17
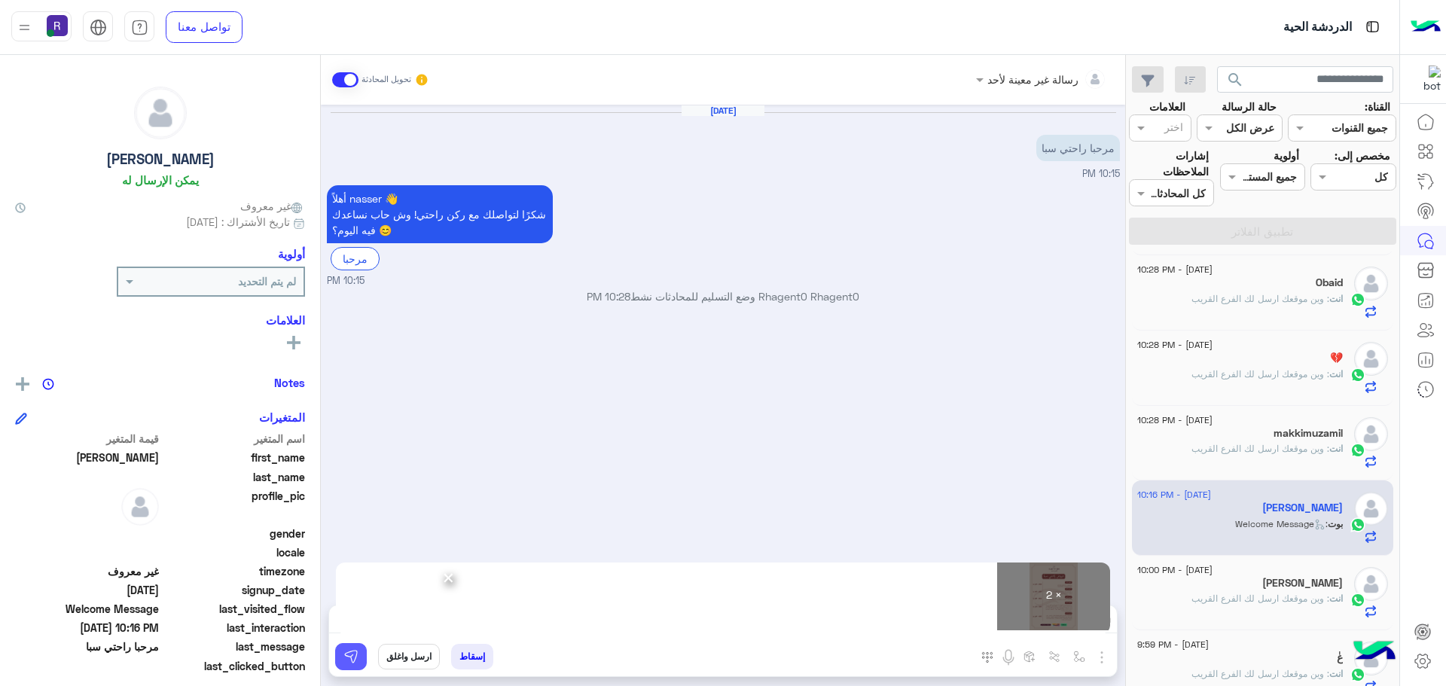
click at [341, 659] on button at bounding box center [351, 656] width 32 height 27
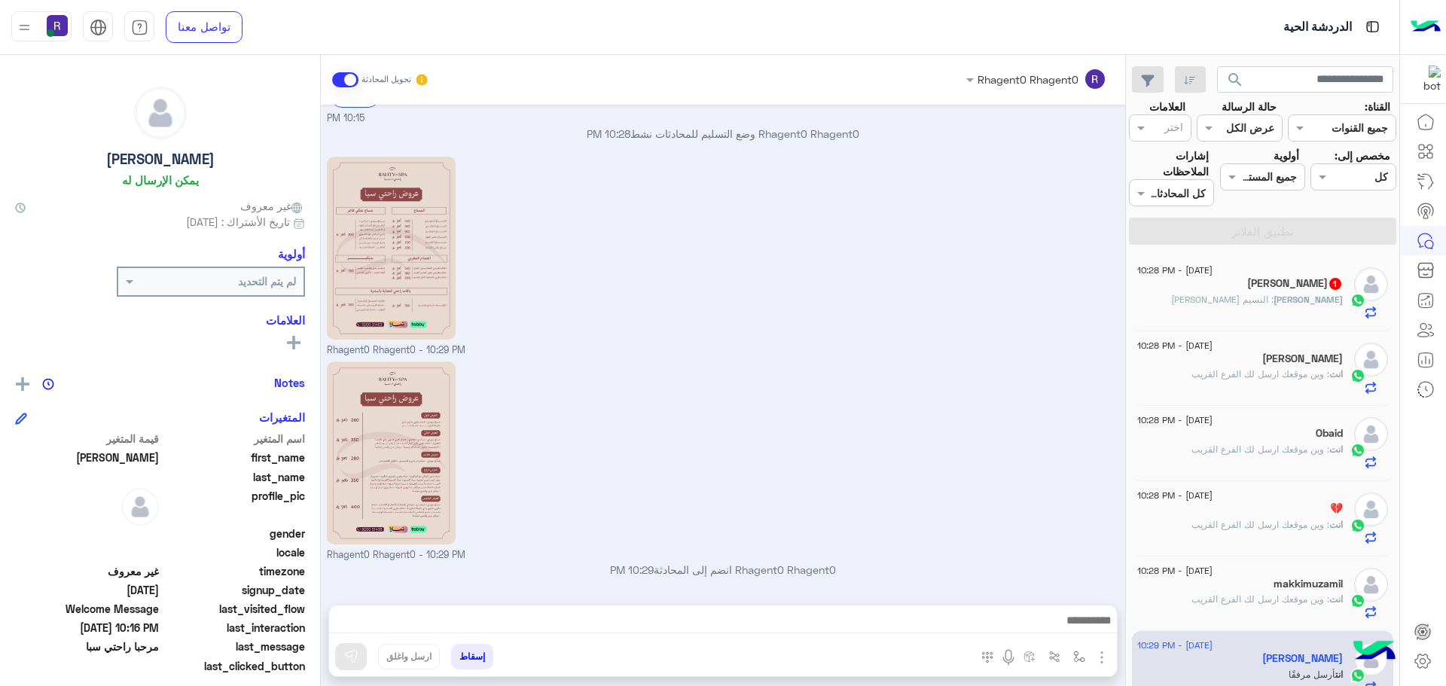
click at [1277, 288] on h5 "Mohamed Abdoo 1" at bounding box center [1295, 283] width 96 height 13
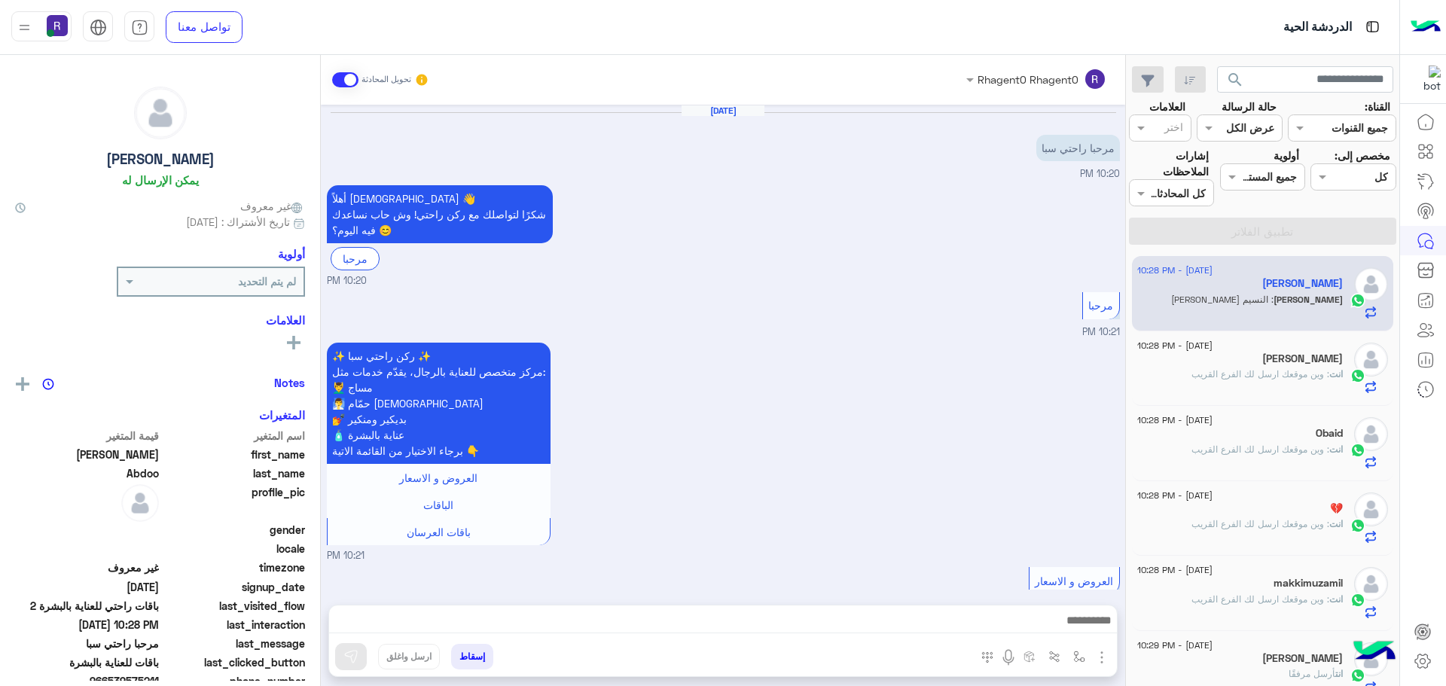
scroll to position [1356, 0]
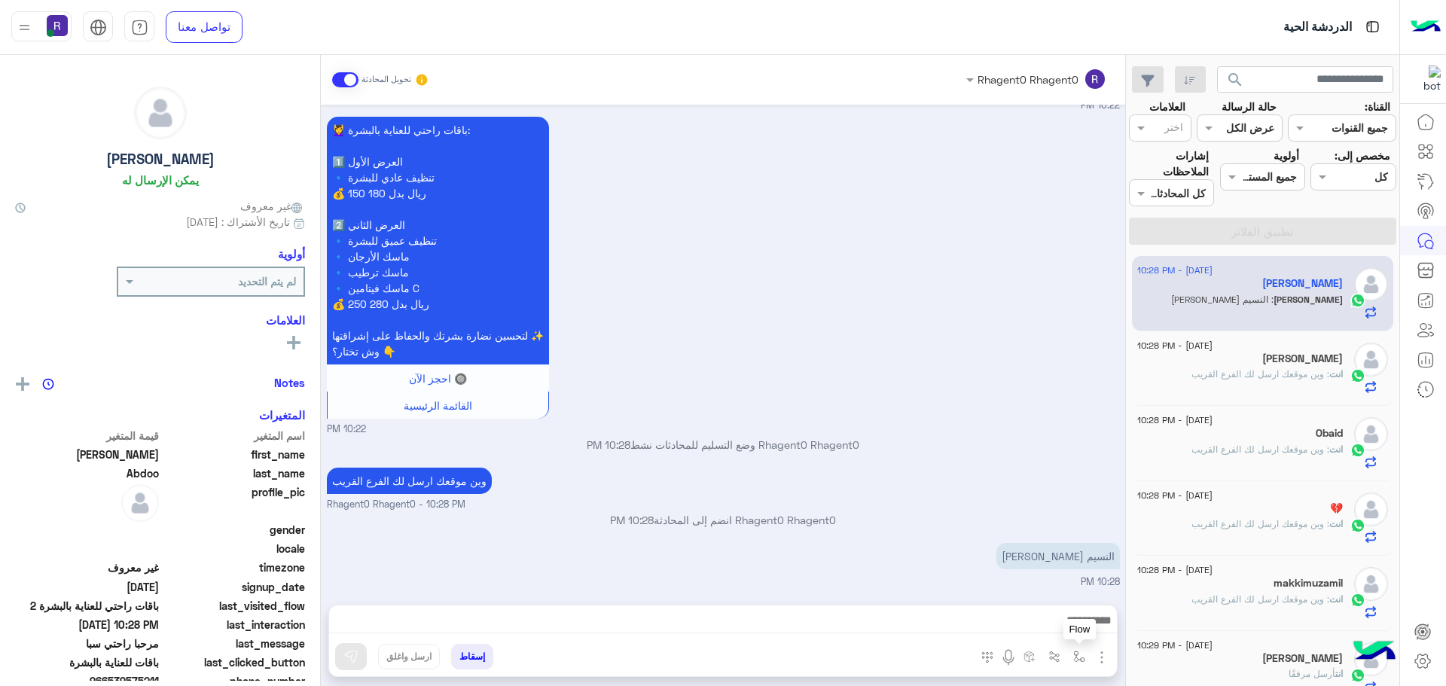
click at [1083, 659] on img "button" at bounding box center [1079, 657] width 12 height 12
click at [1069, 630] on input "text" at bounding box center [1033, 623] width 102 height 17
type input "*****"
click at [1064, 594] on span "الجنادرية" at bounding box center [1062, 597] width 41 height 14
type textarea "*********"
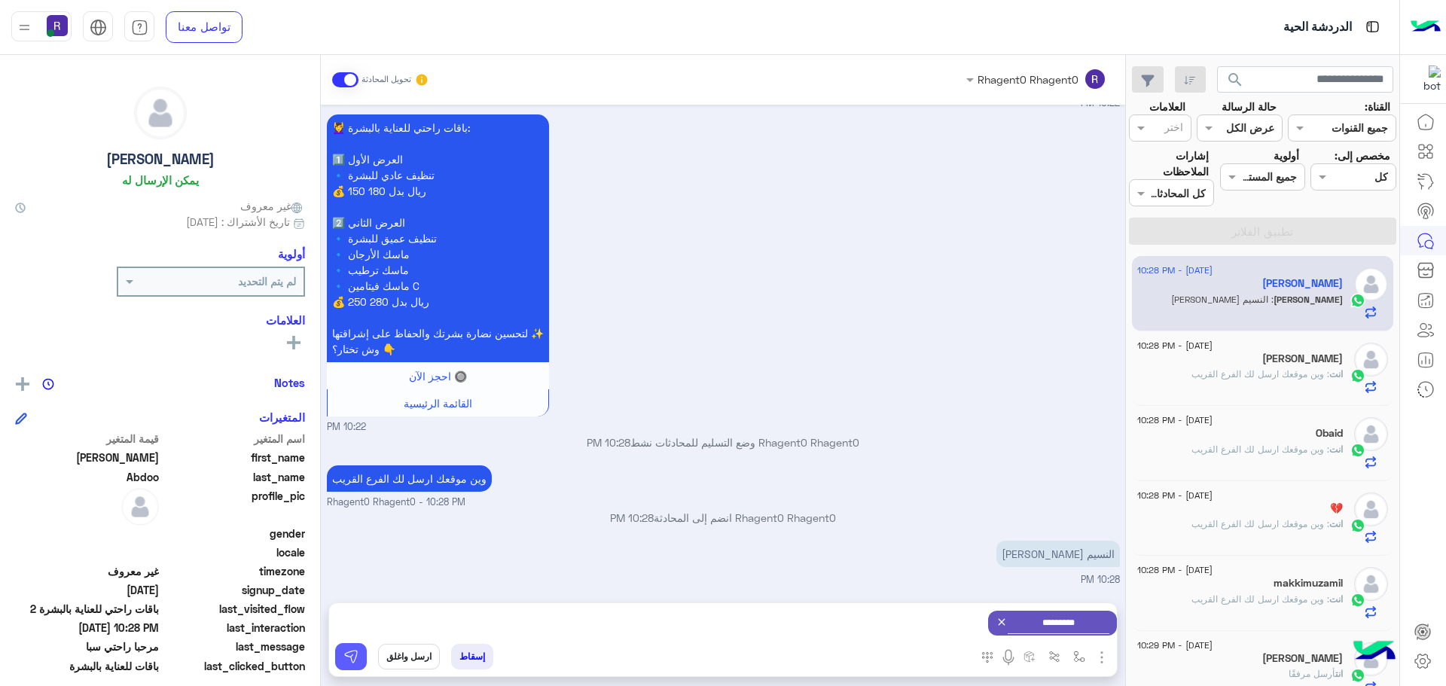
click at [364, 650] on button at bounding box center [351, 656] width 32 height 27
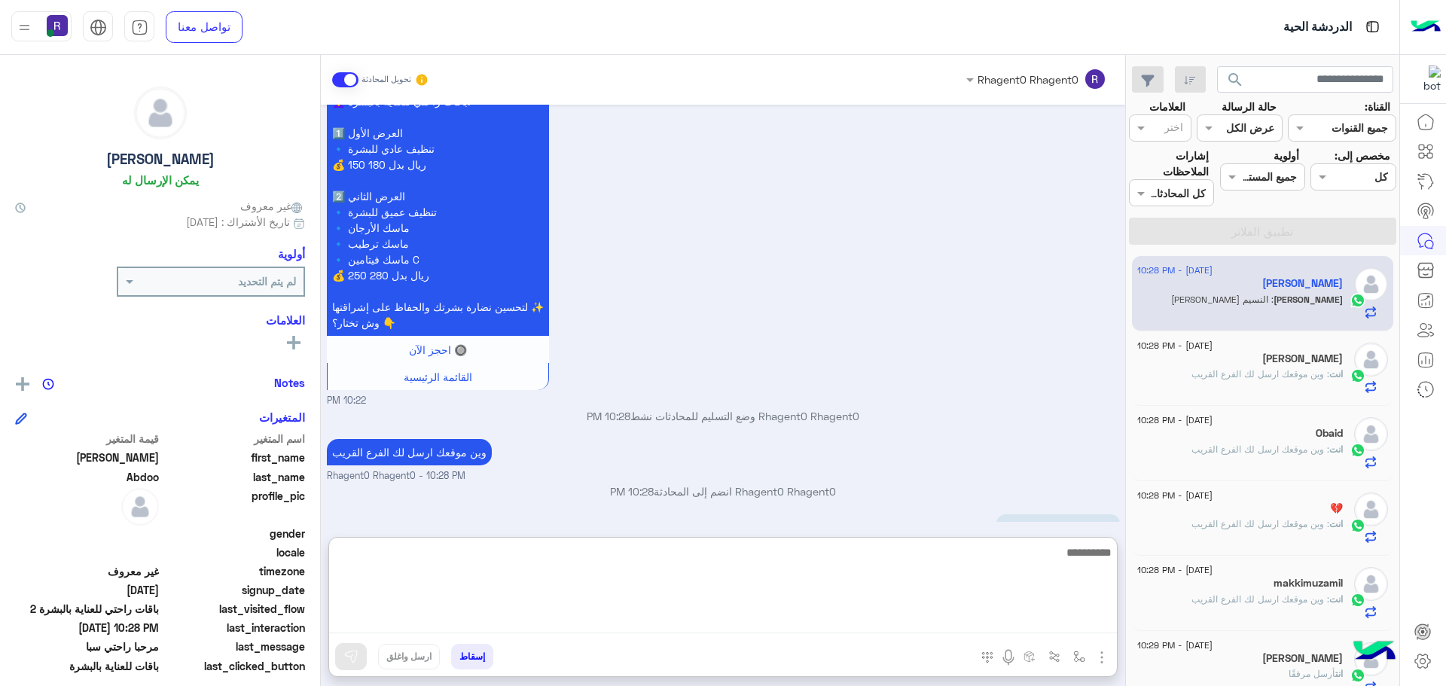
click at [1079, 621] on textarea at bounding box center [723, 588] width 788 height 90
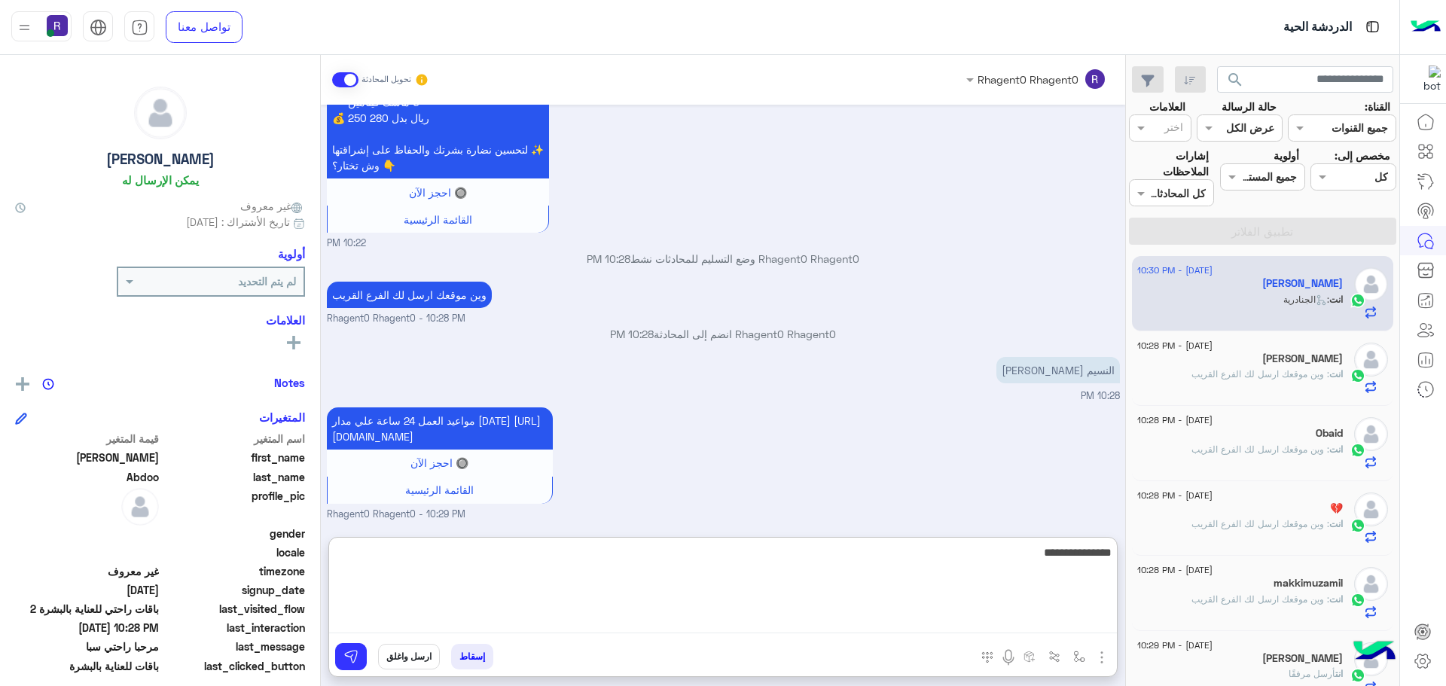
type textarea "**********"
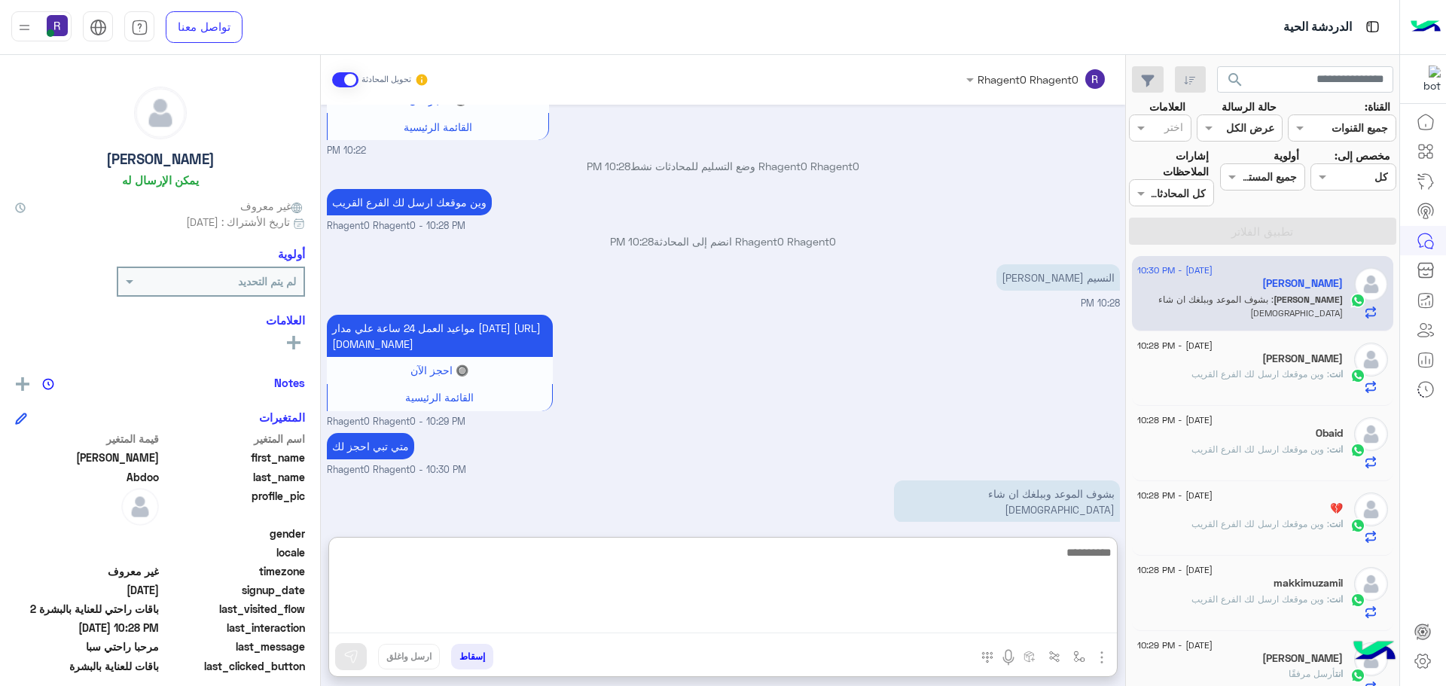
scroll to position [1606, 0]
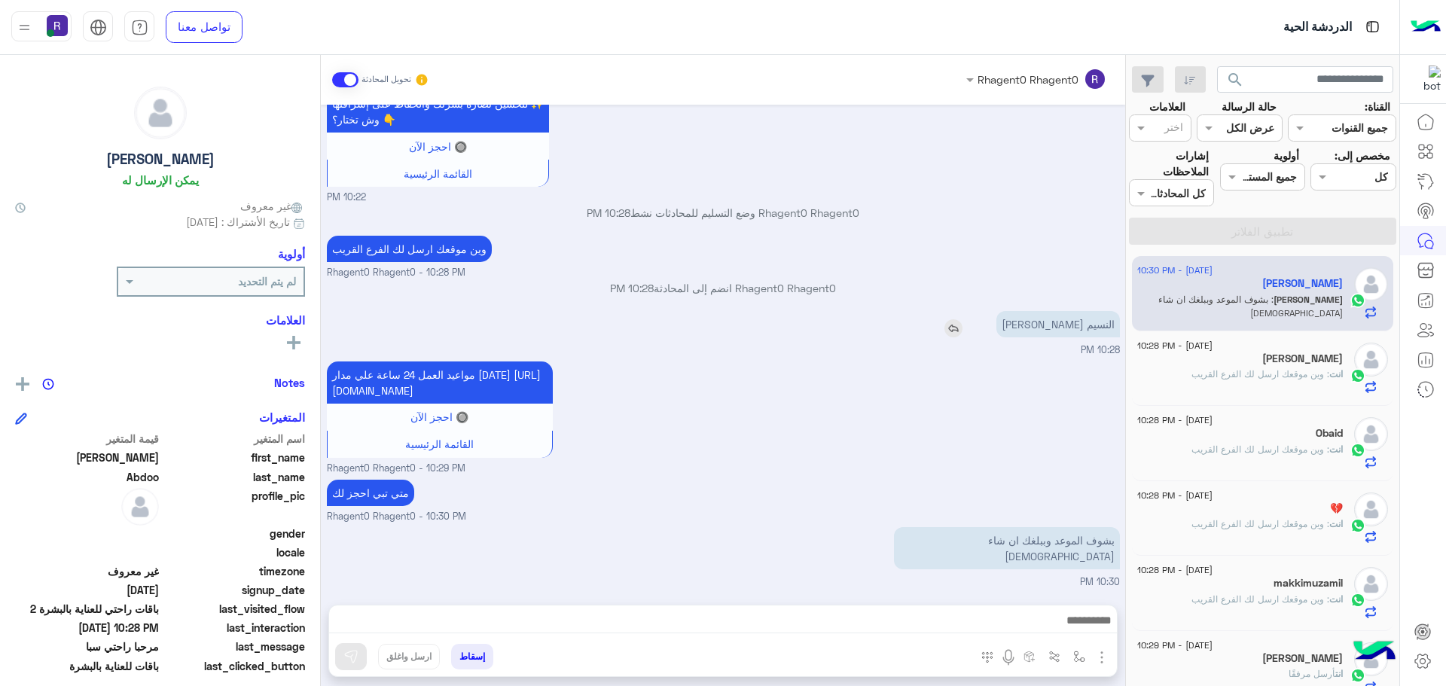
click at [1077, 311] on p "النسيم الغربي" at bounding box center [1058, 324] width 124 height 26
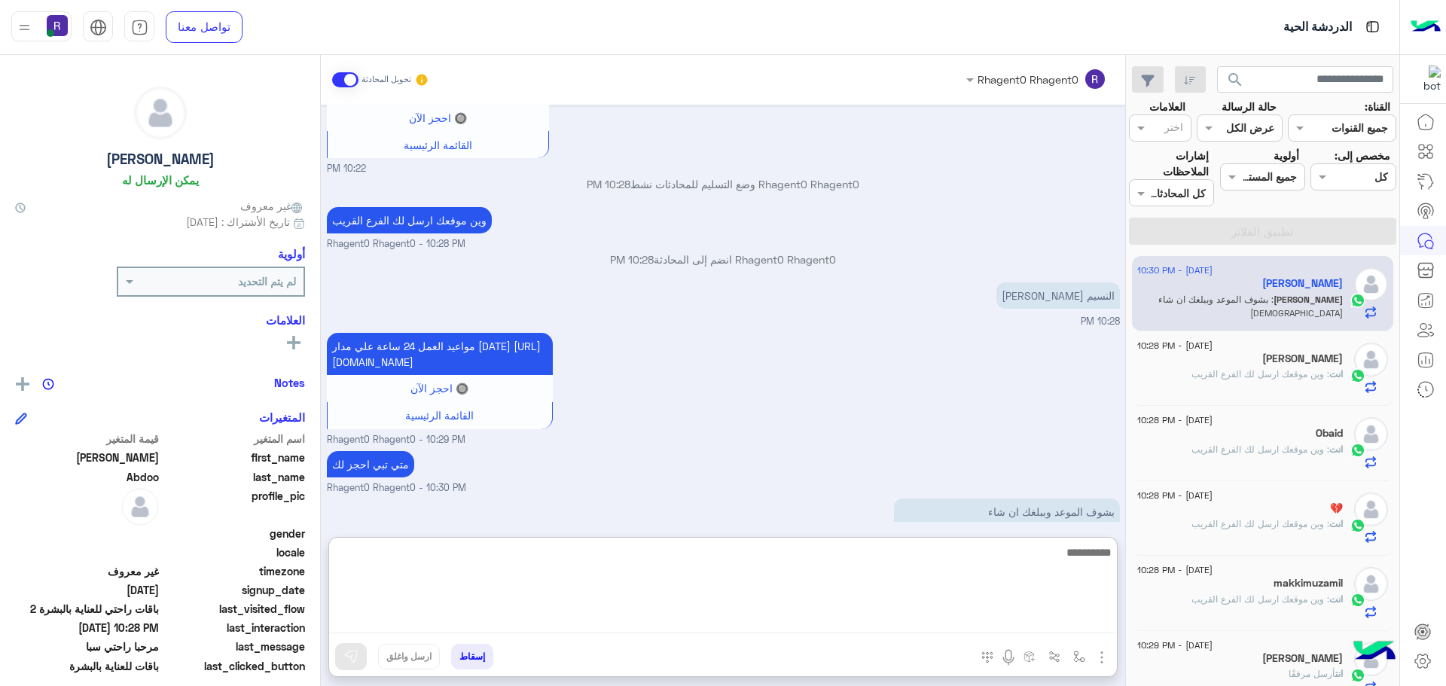
click at [1039, 613] on textarea at bounding box center [723, 588] width 788 height 90
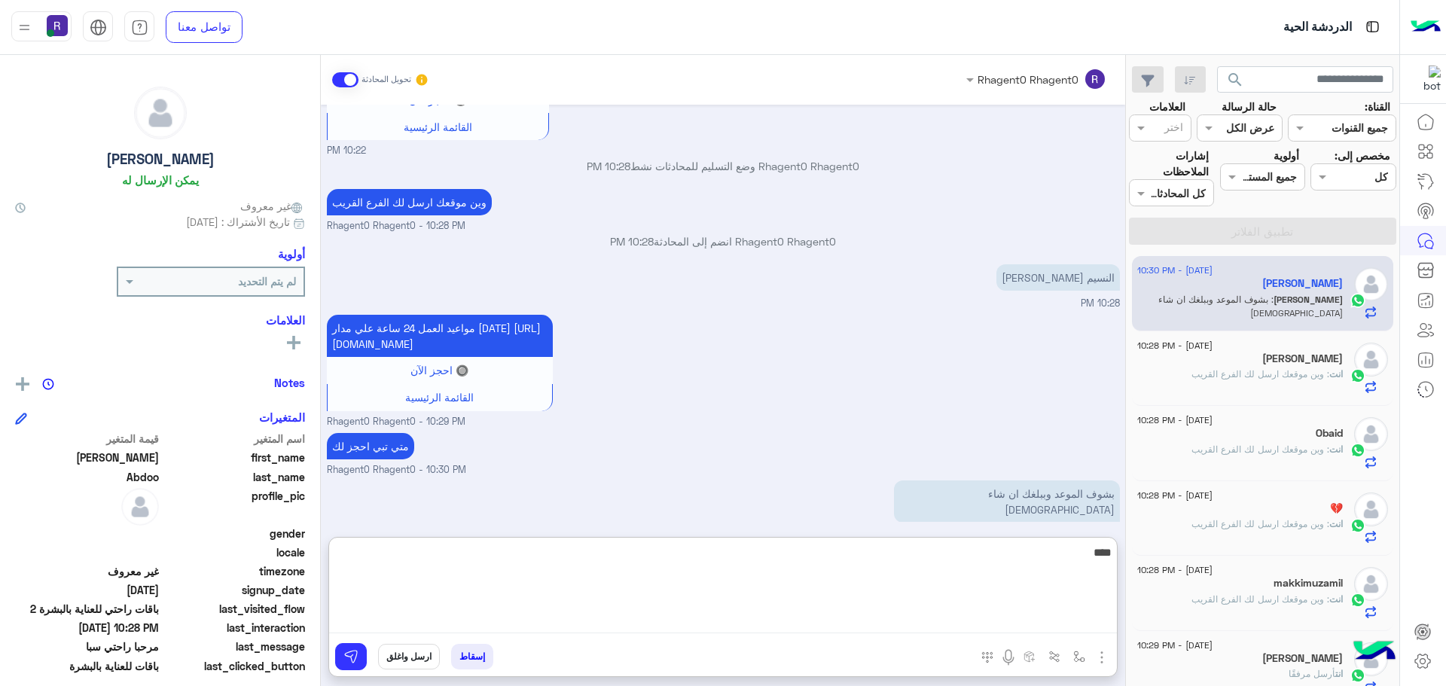
type textarea "****"
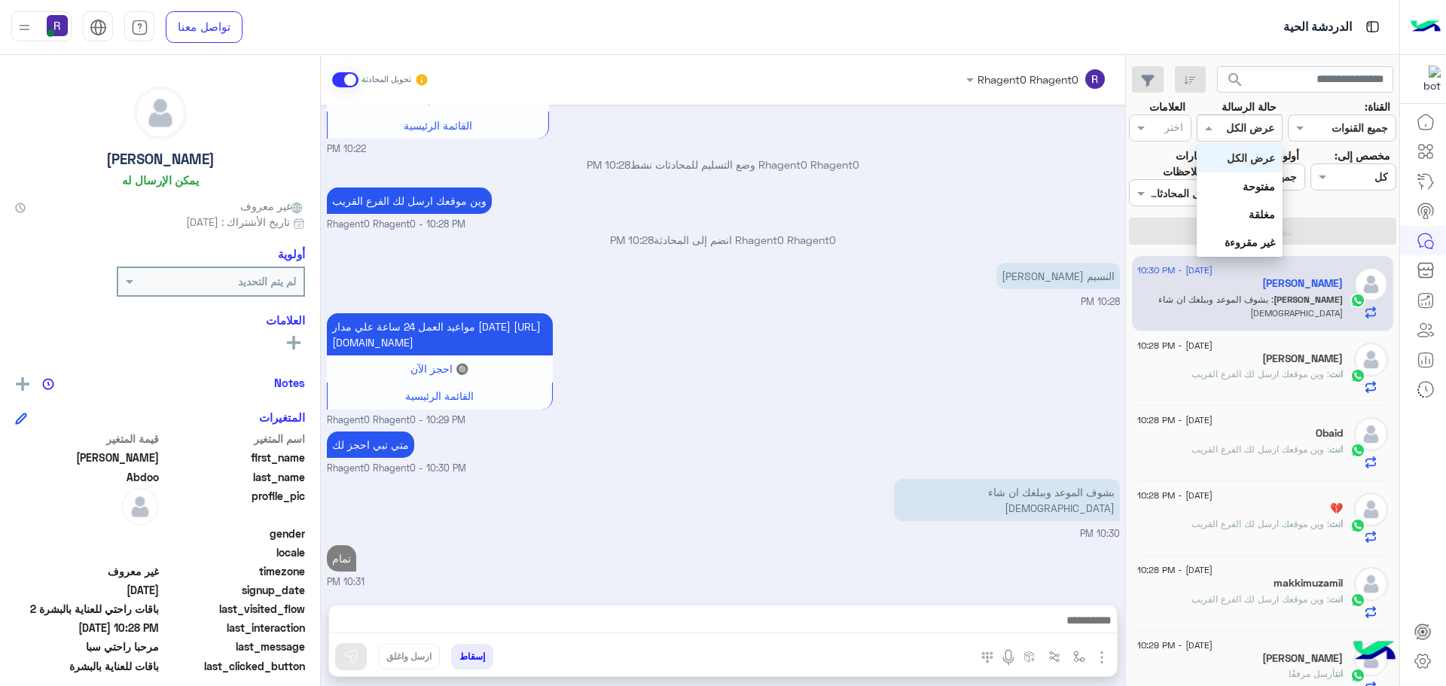
click at [1267, 129] on input "text" at bounding box center [1257, 128] width 35 height 16
click at [1273, 232] on div "غير مقروءة" at bounding box center [1239, 242] width 85 height 28
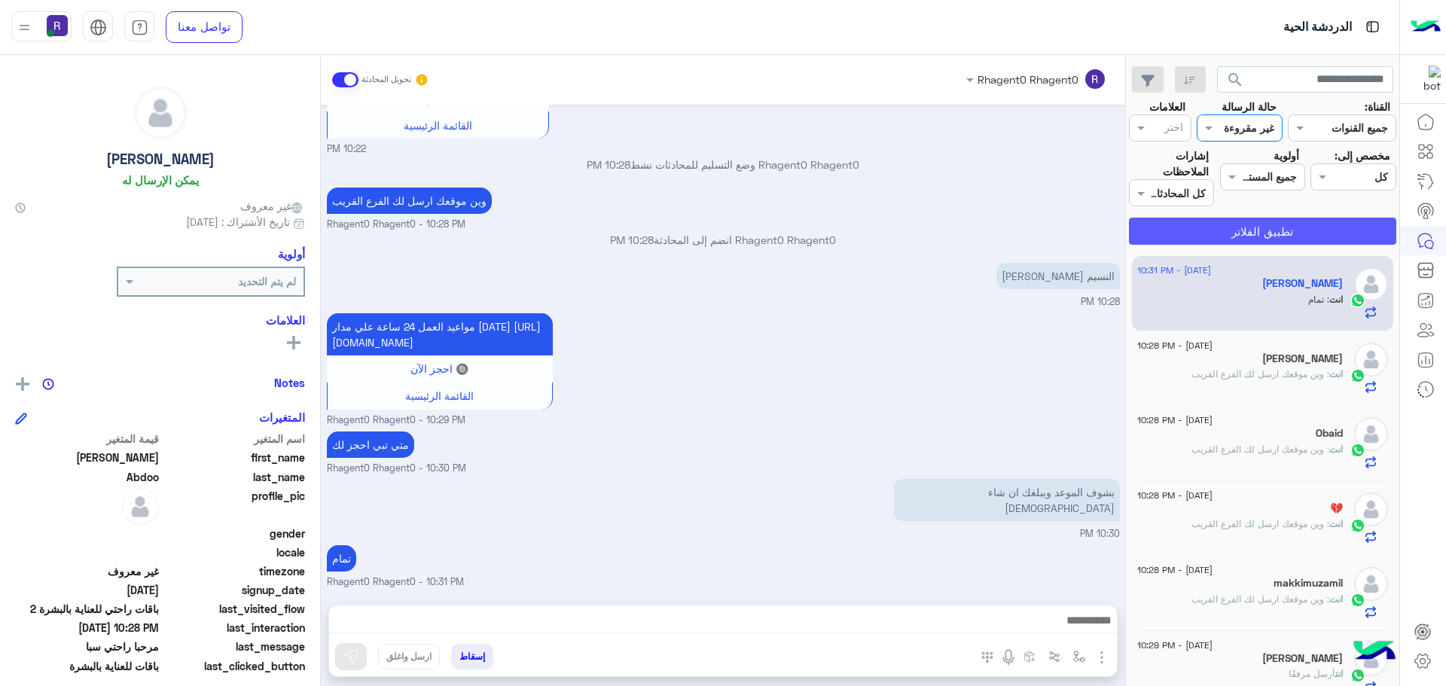
click at [1262, 232] on button "تطبيق الفلاتر" at bounding box center [1262, 231] width 267 height 27
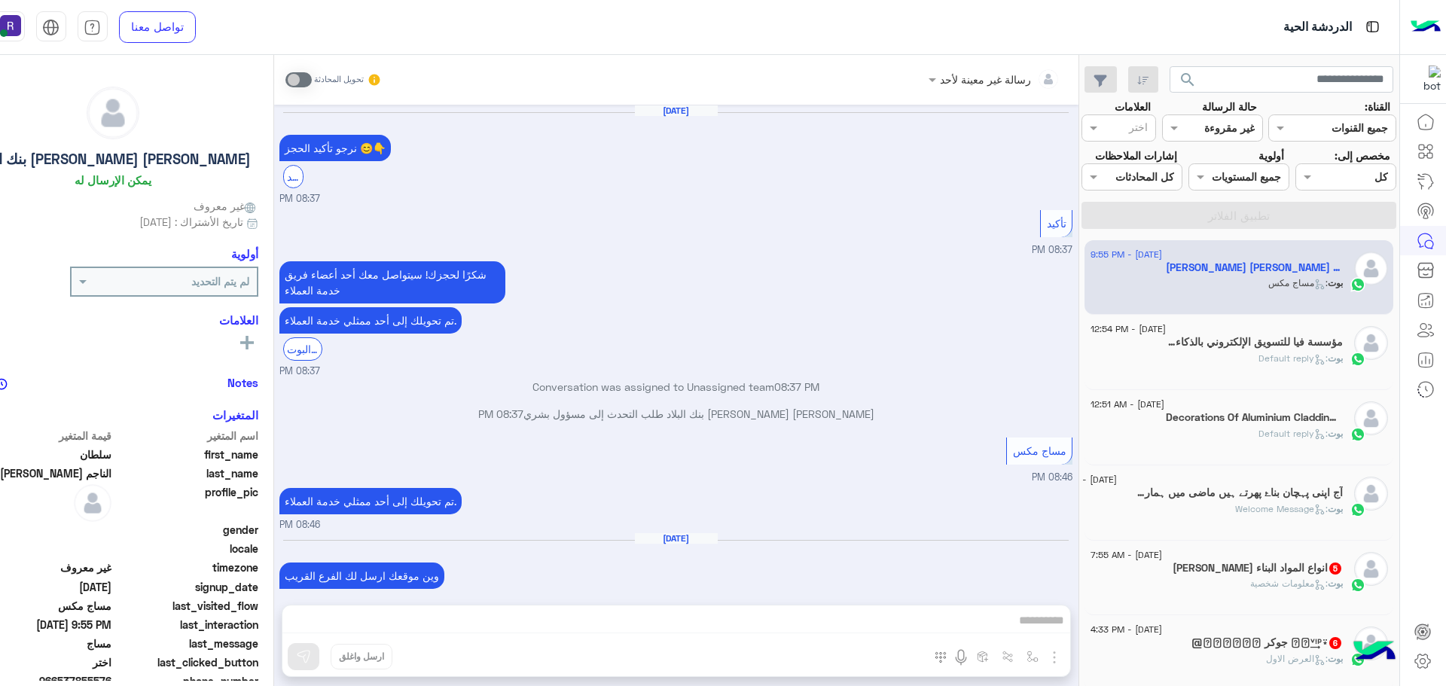
scroll to position [1411, 0]
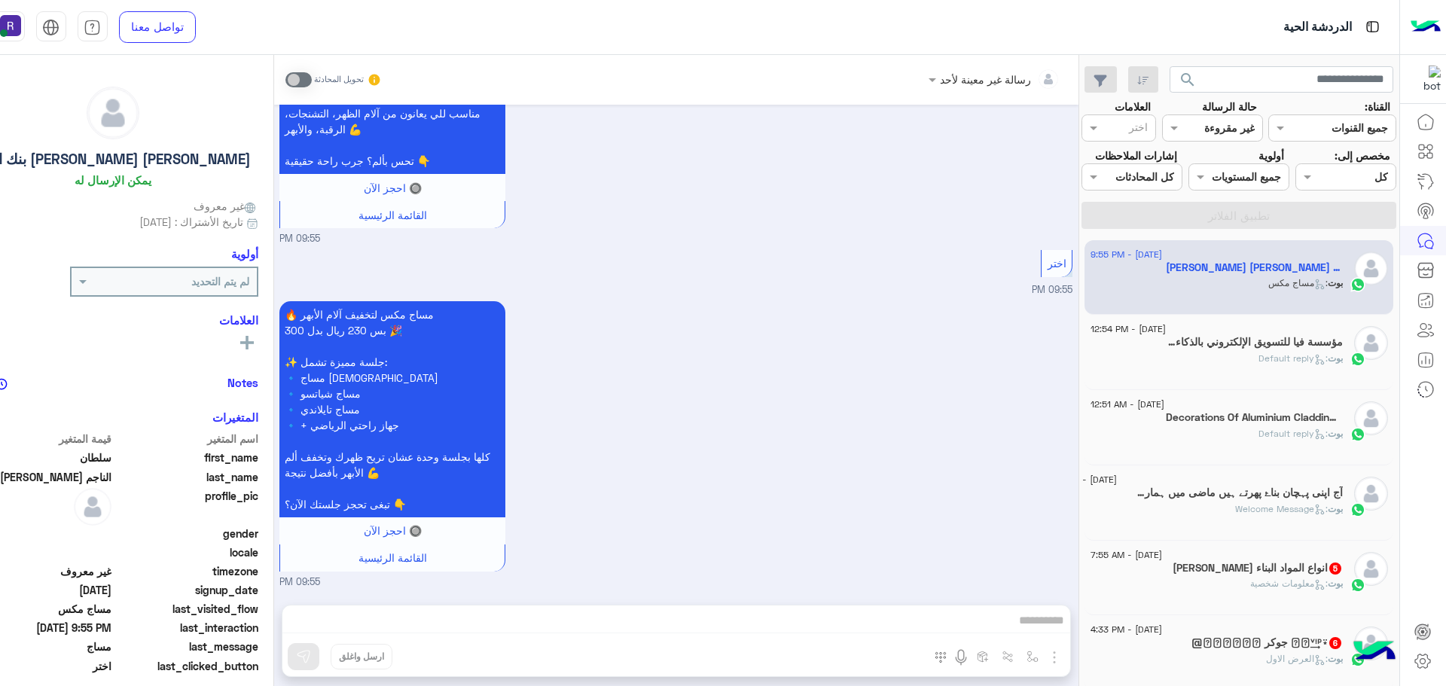
click at [1283, 558] on div "1 September - 7:55 AM" at bounding box center [1216, 557] width 252 height 10
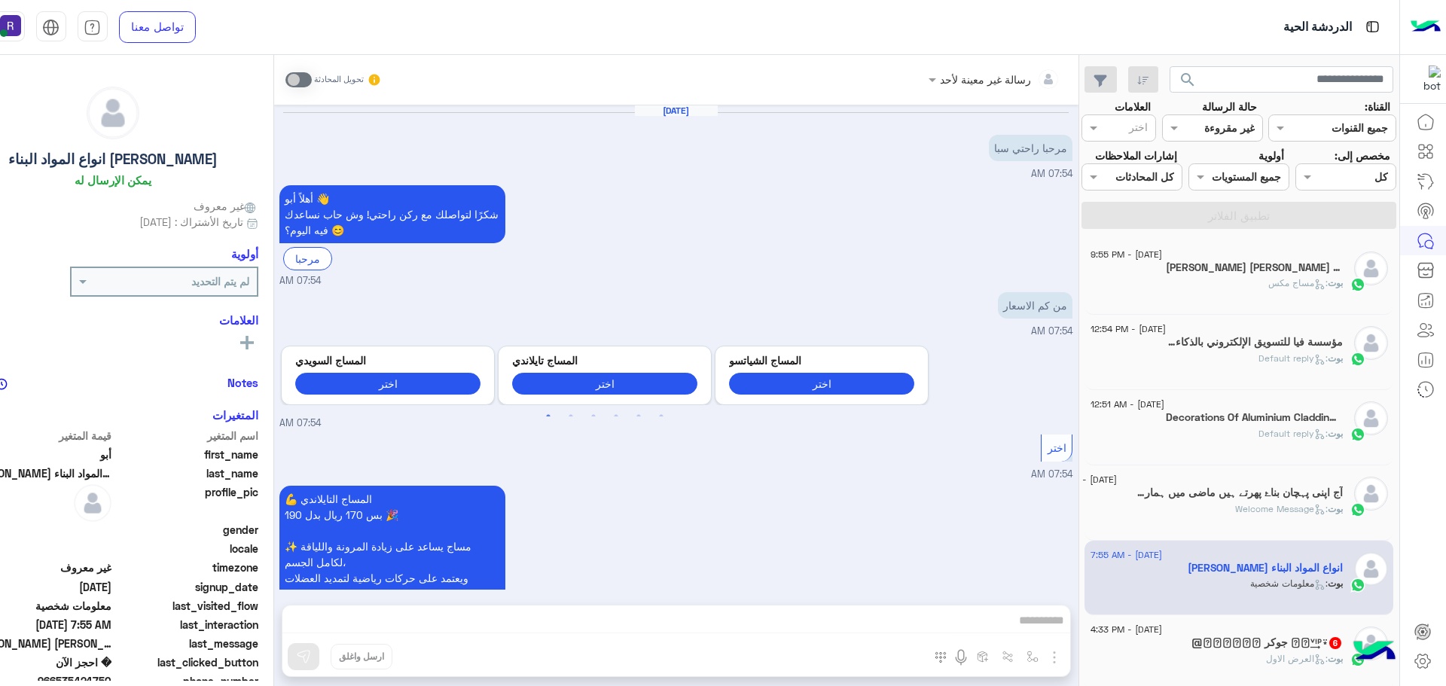
scroll to position [319, 0]
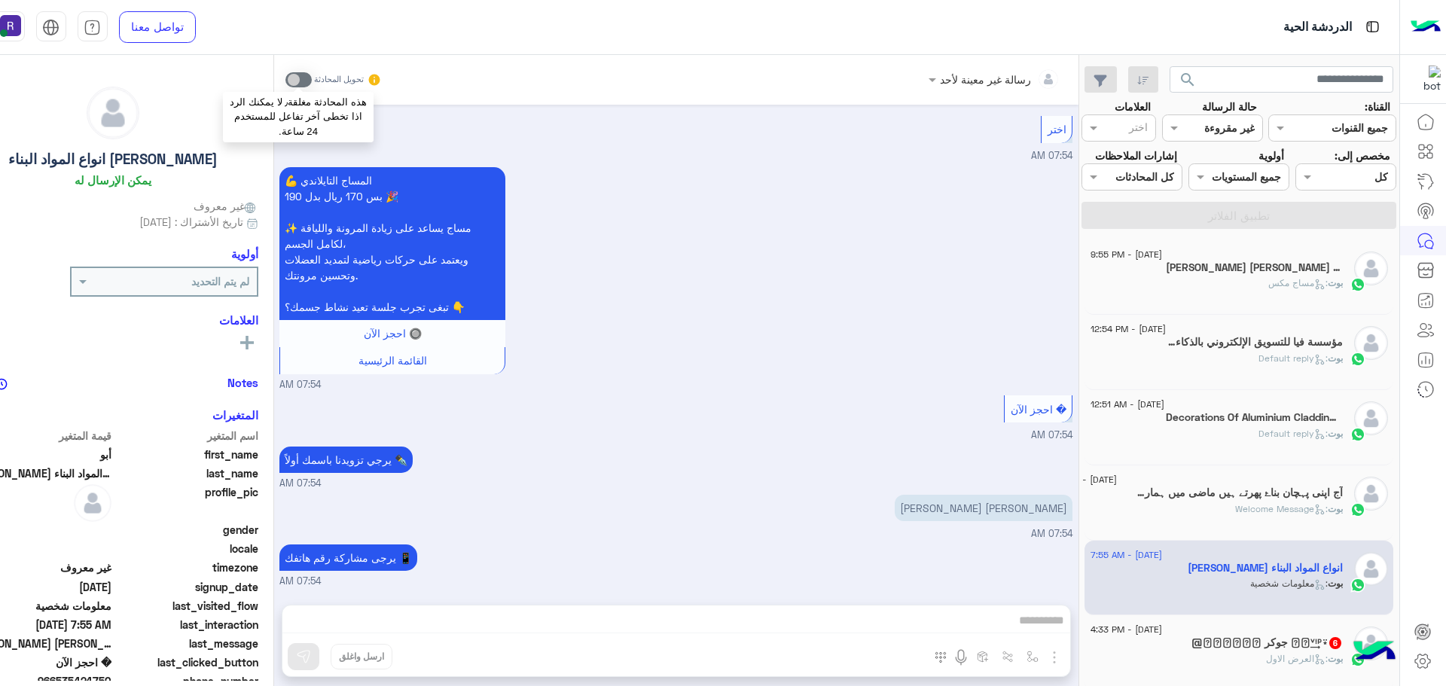
click at [303, 80] on span at bounding box center [298, 79] width 26 height 15
click at [1043, 625] on div "رسالة غير معينة لأحد تحويل المحادثة Sep 1, 2025 مرحبا راحتي سبا 07:54 AM أهلاً …" at bounding box center [676, 373] width 804 height 637
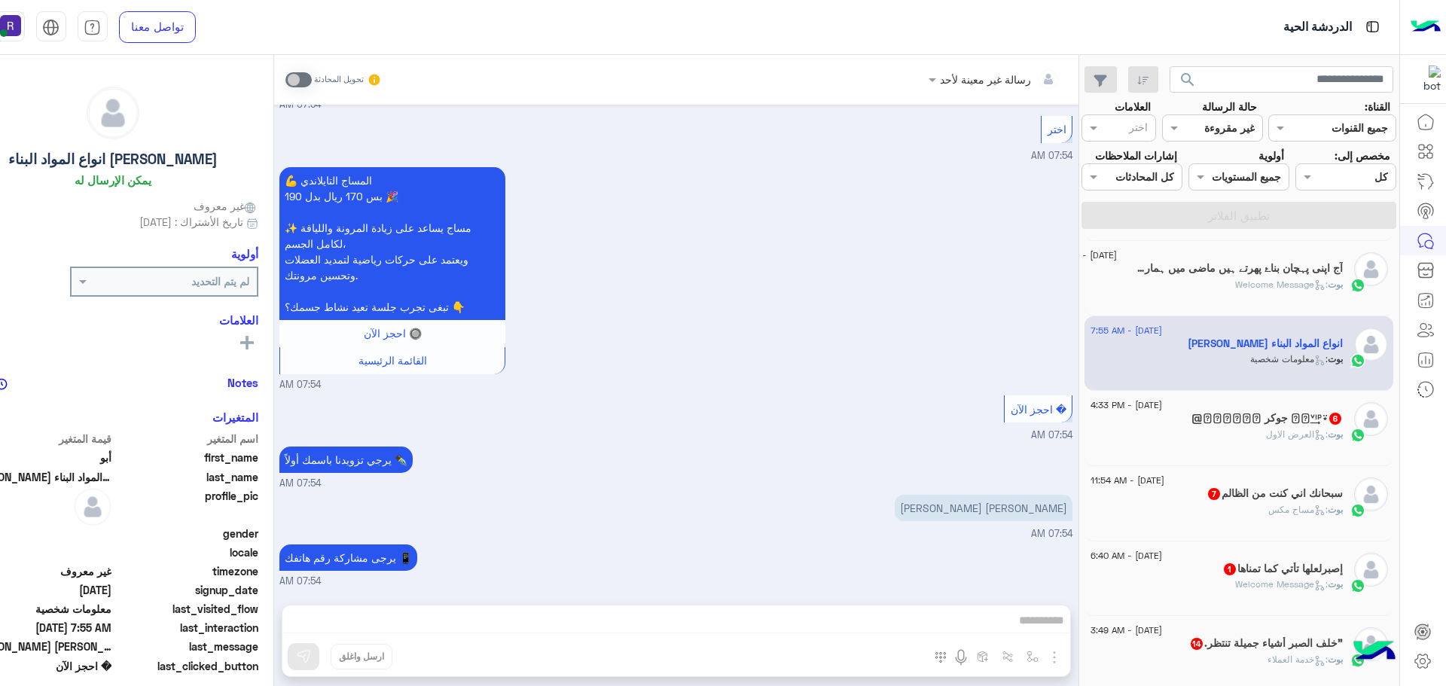
scroll to position [226, 0]
click at [1200, 441] on div "بوت : العرض الاول" at bounding box center [1216, 439] width 252 height 26
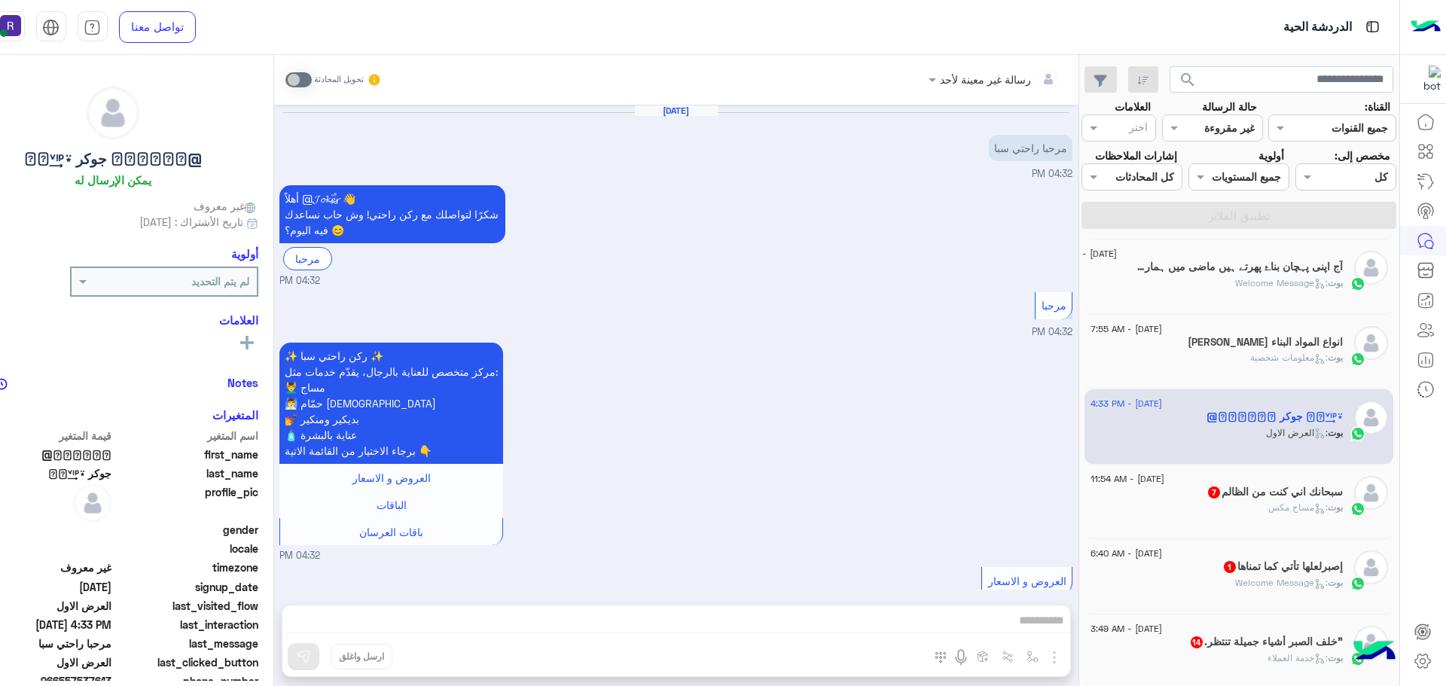
scroll to position [1130, 0]
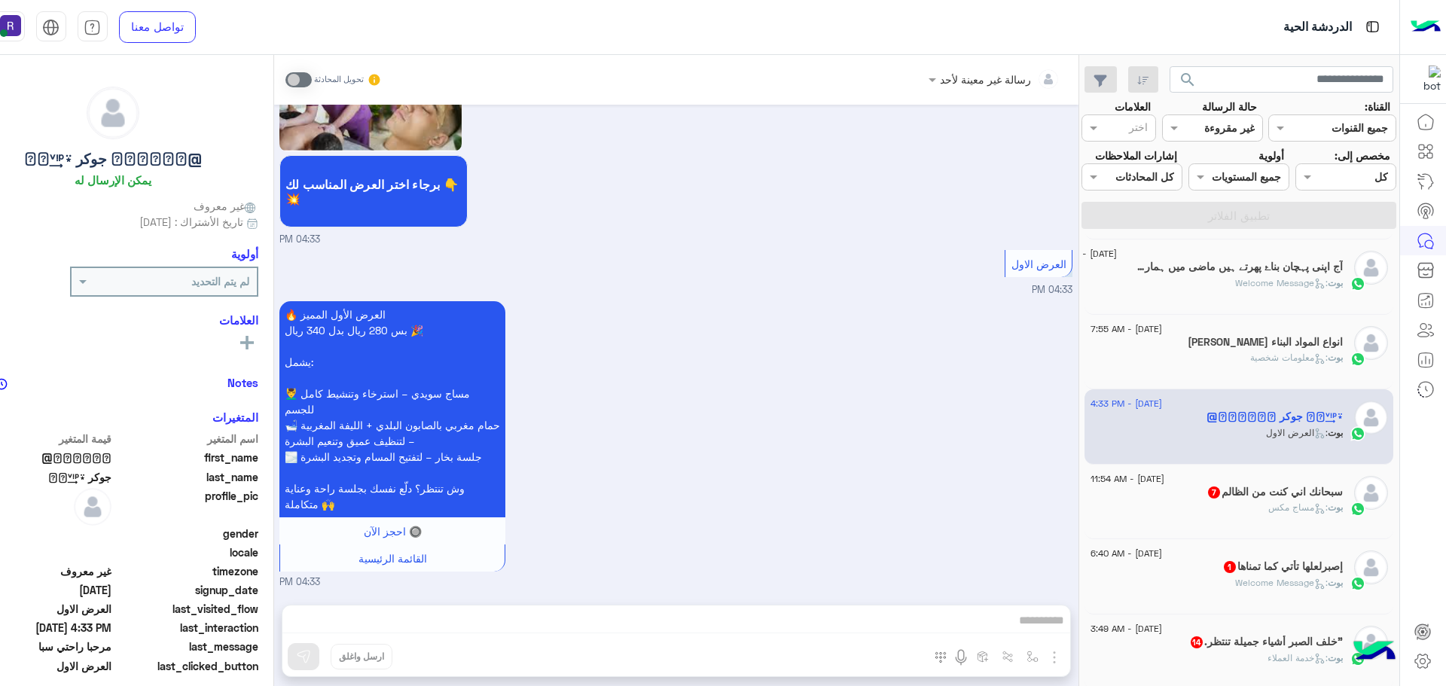
click at [1312, 522] on div "بوت : مساج مكس" at bounding box center [1216, 514] width 252 height 26
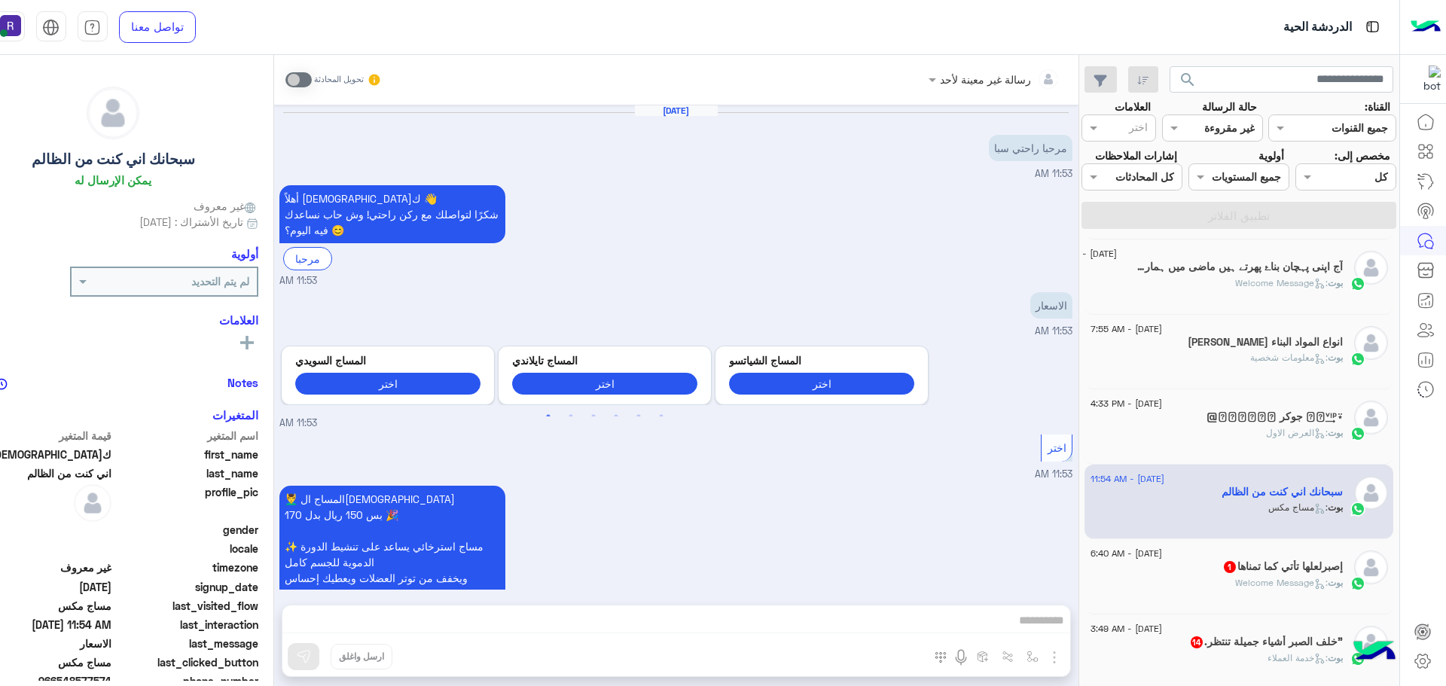
scroll to position [1260, 0]
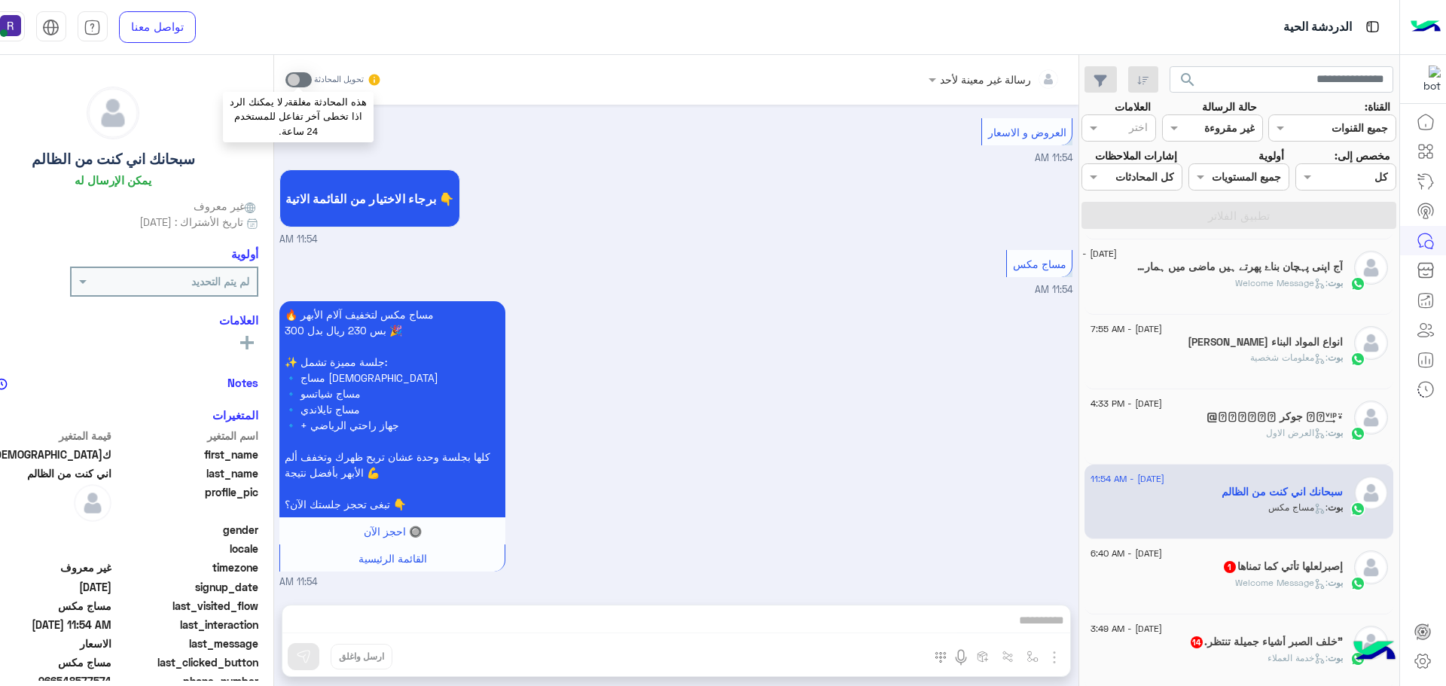
click at [295, 82] on span at bounding box center [298, 79] width 26 height 15
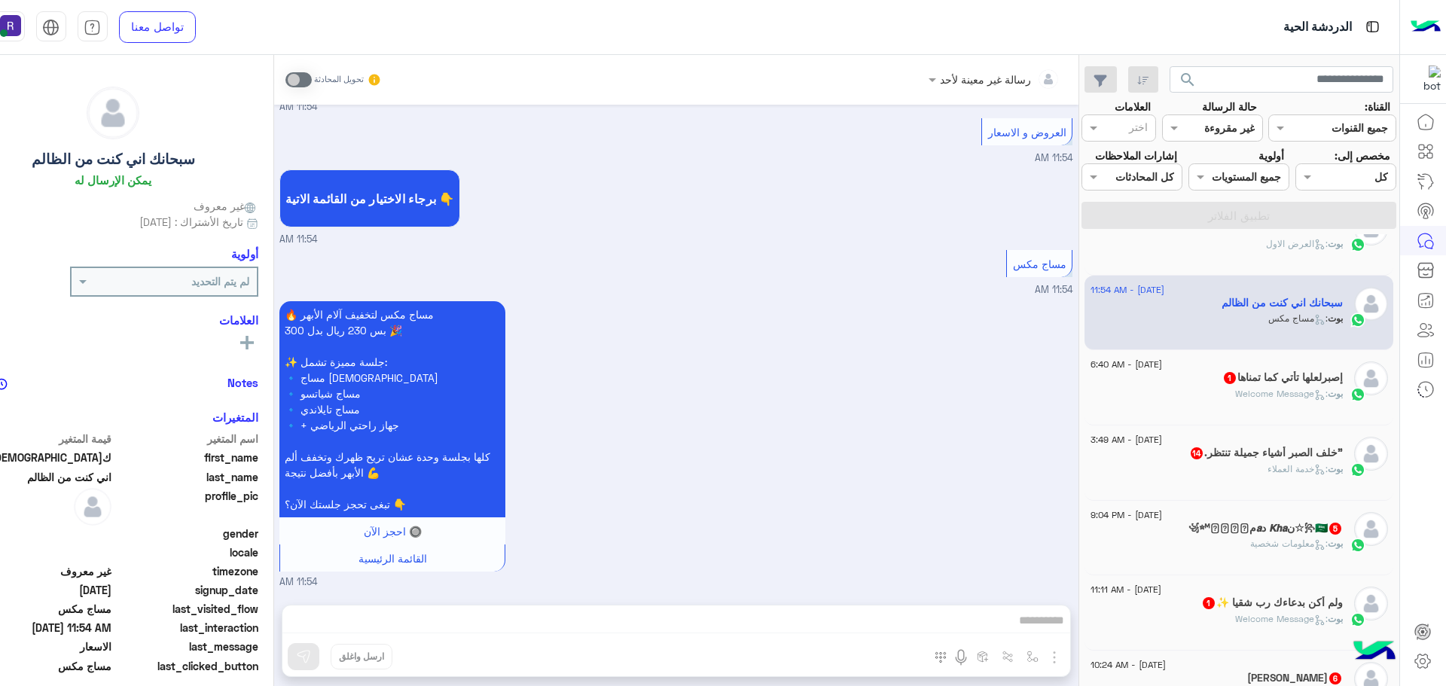
scroll to position [452, 0]
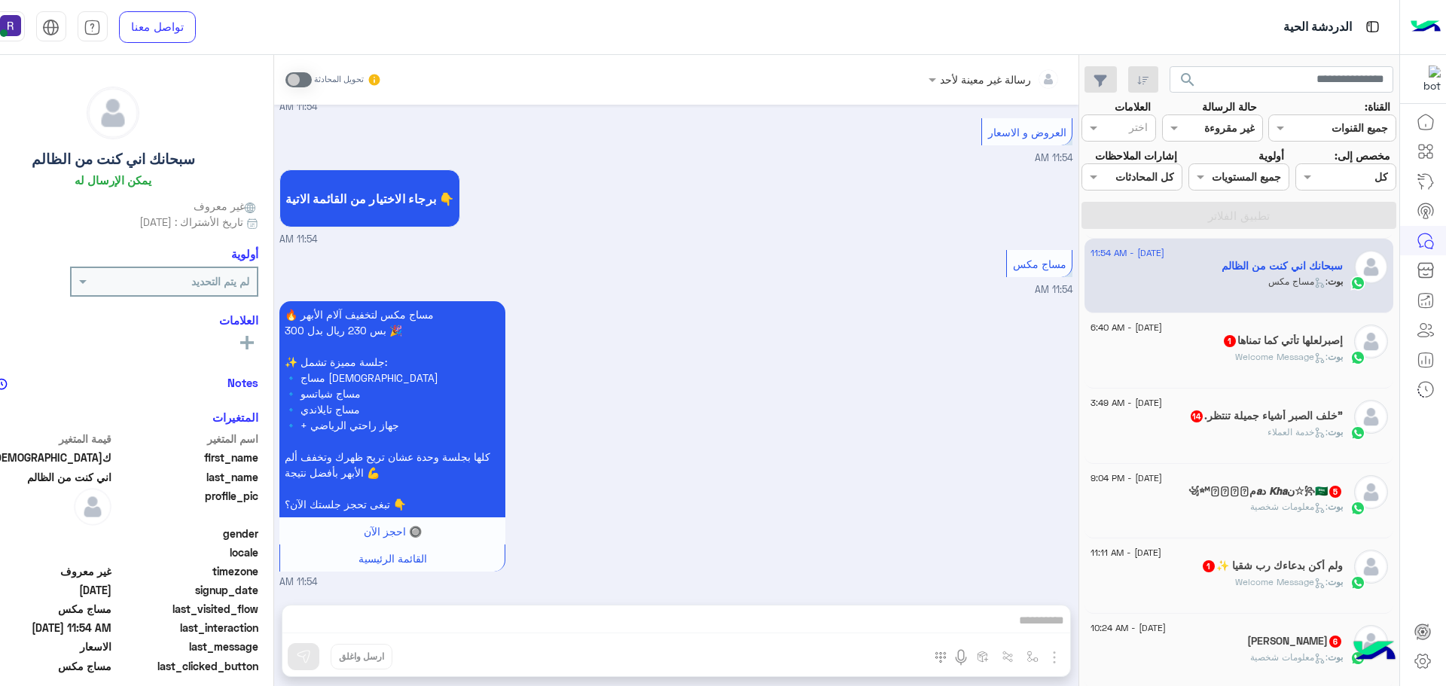
click at [1222, 345] on span "1" at bounding box center [1229, 340] width 15 height 13
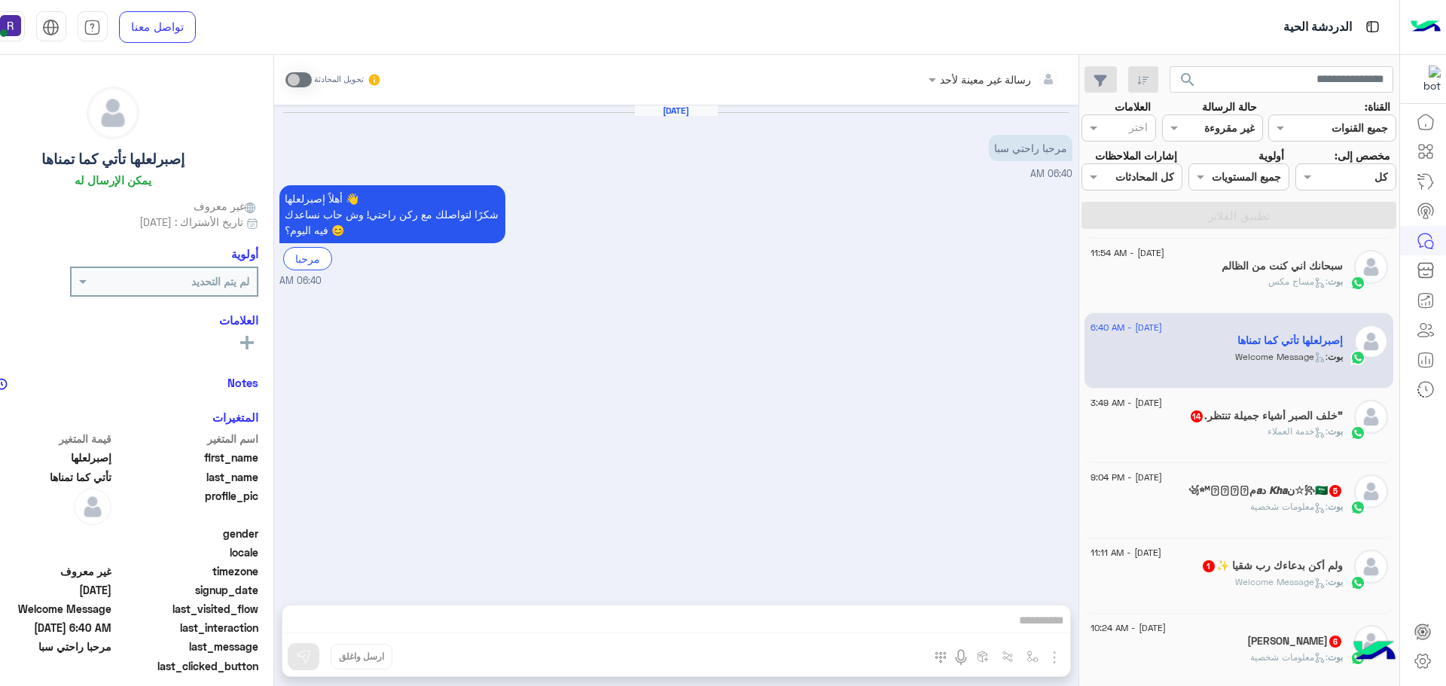
click at [1267, 407] on div "31 August - 3:49 AM" at bounding box center [1216, 405] width 252 height 10
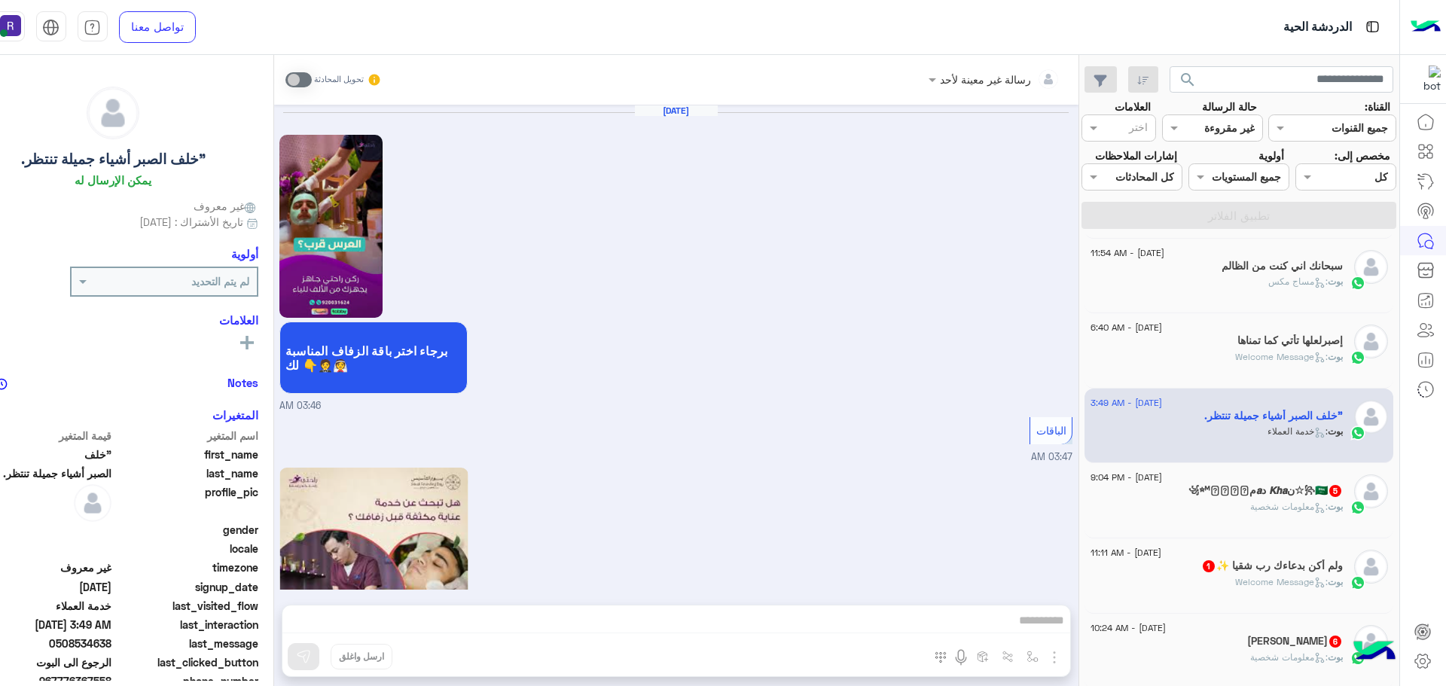
scroll to position [1717, 0]
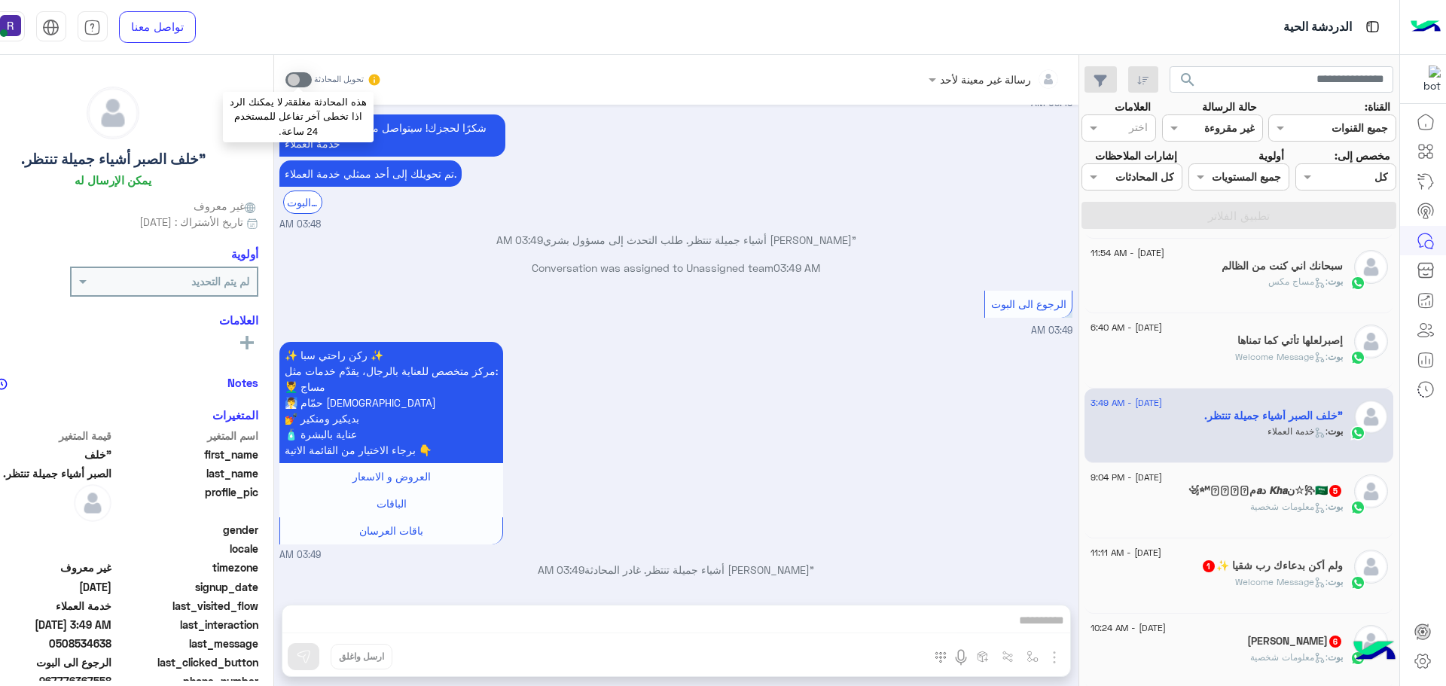
click at [294, 77] on span at bounding box center [298, 79] width 26 height 15
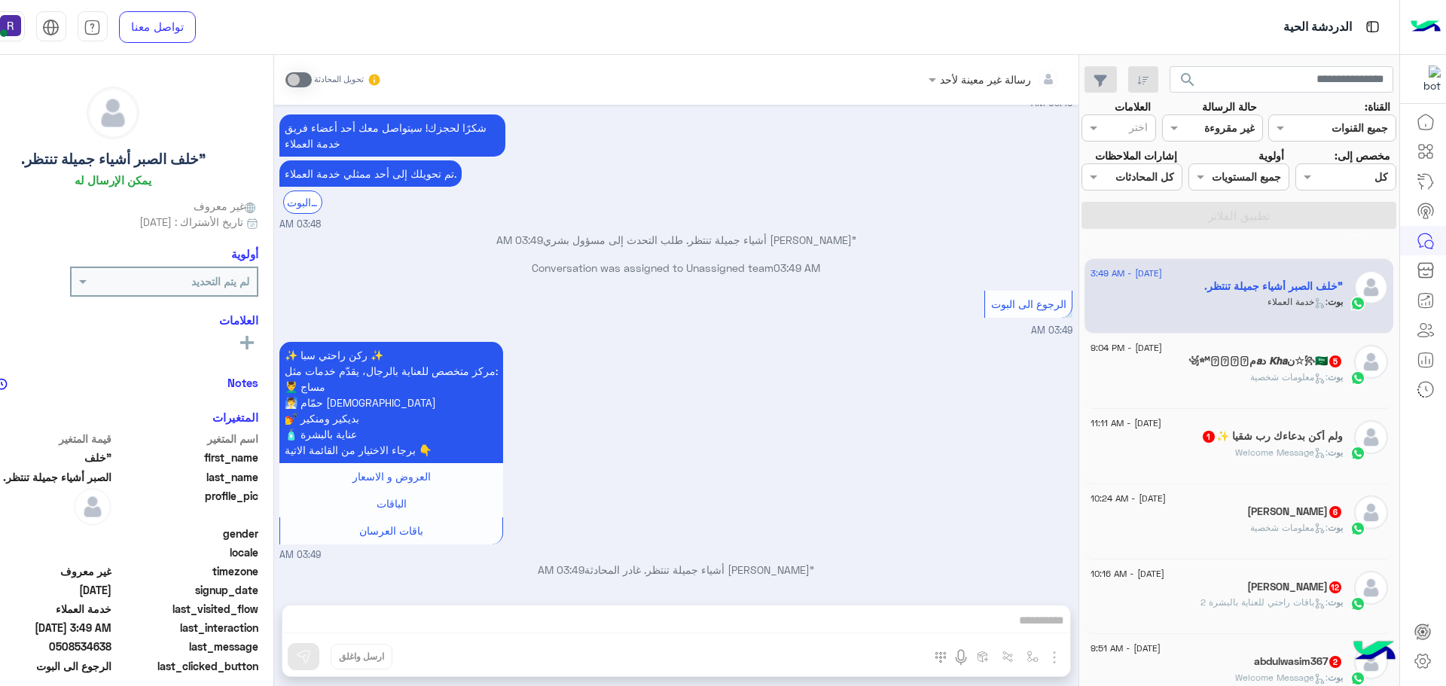
scroll to position [602, 0]
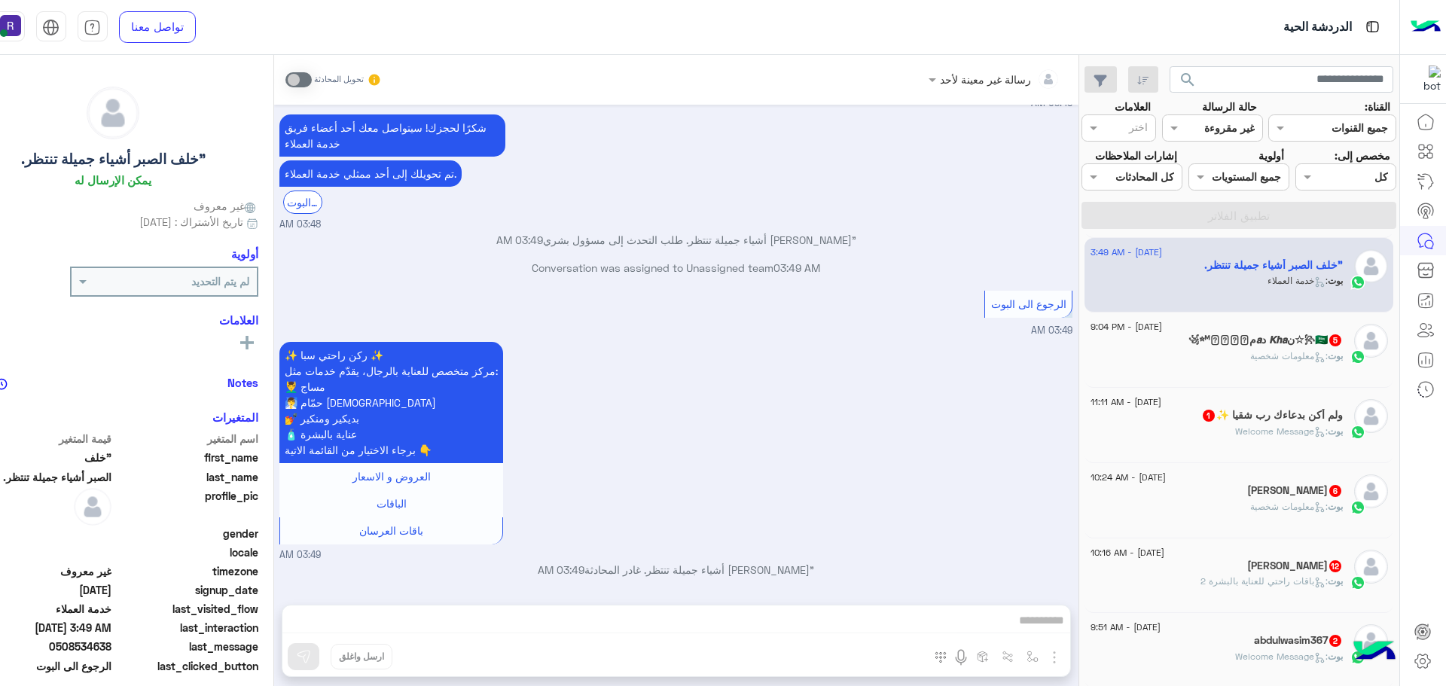
click at [1272, 428] on span ": Welcome Message" at bounding box center [1281, 431] width 93 height 11
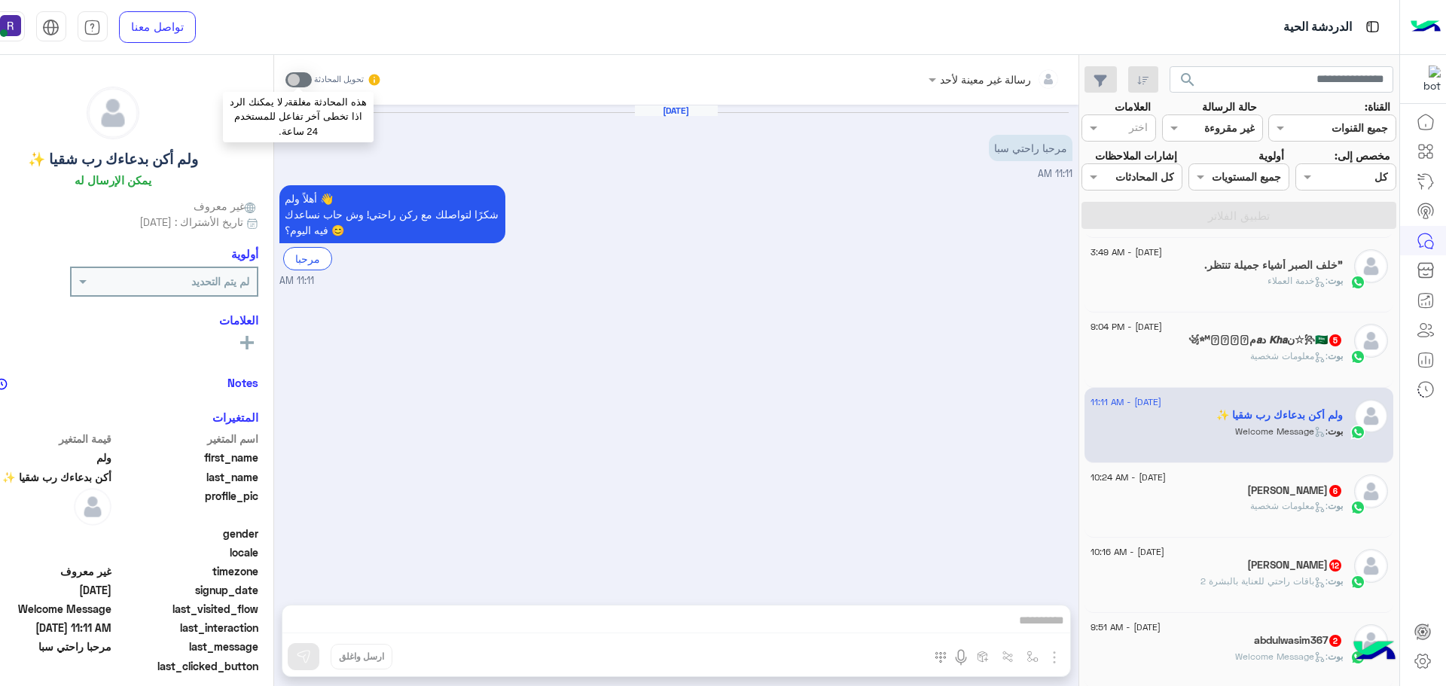
click at [300, 80] on span at bounding box center [298, 79] width 26 height 15
click at [1315, 504] on icon at bounding box center [1317, 504] width 4 height 4
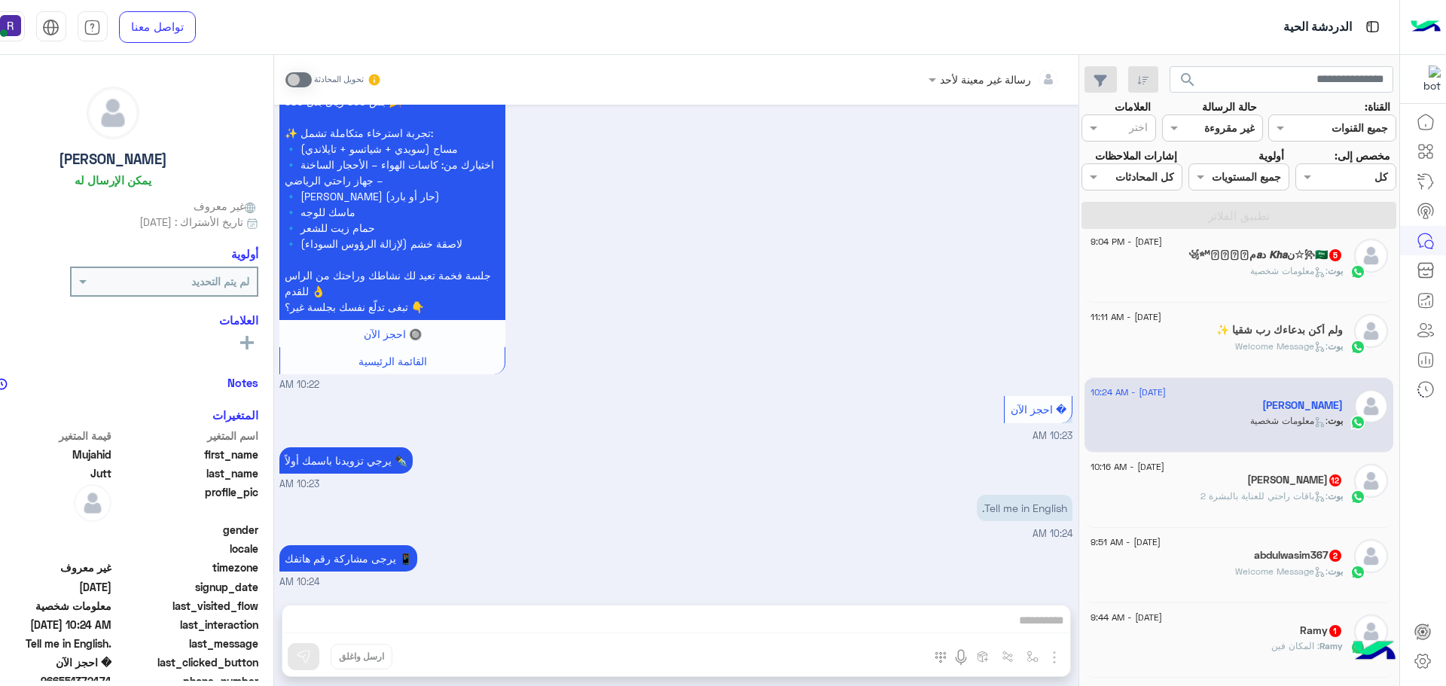
scroll to position [828, 0]
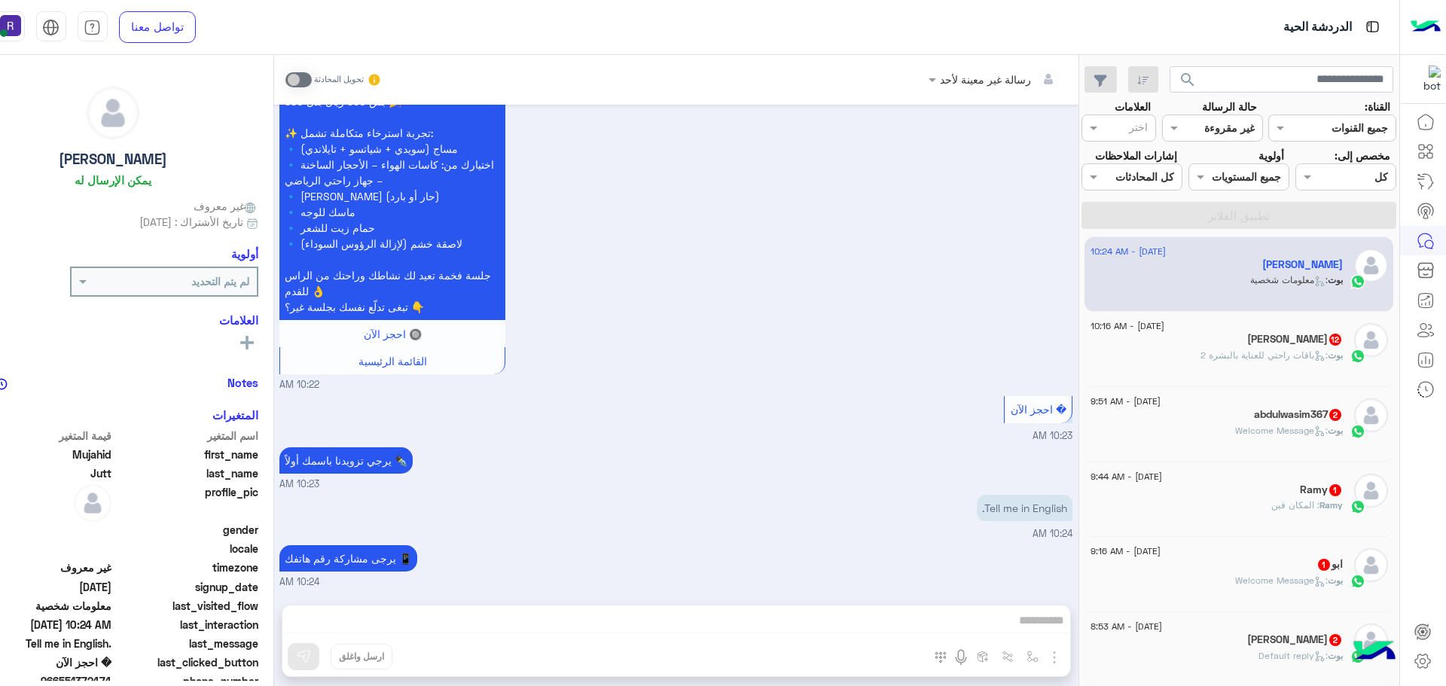
click at [1249, 343] on div "Fekry ali 12" at bounding box center [1216, 341] width 252 height 16
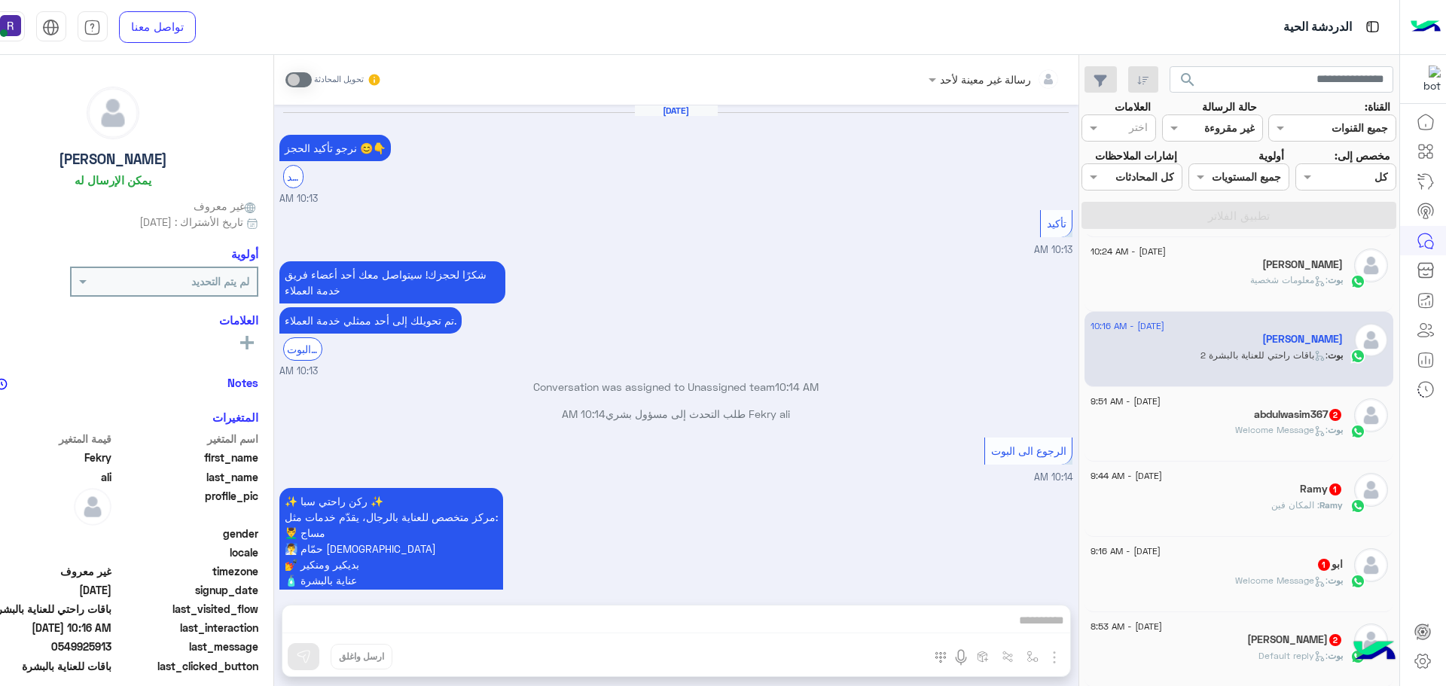
scroll to position [2158, 0]
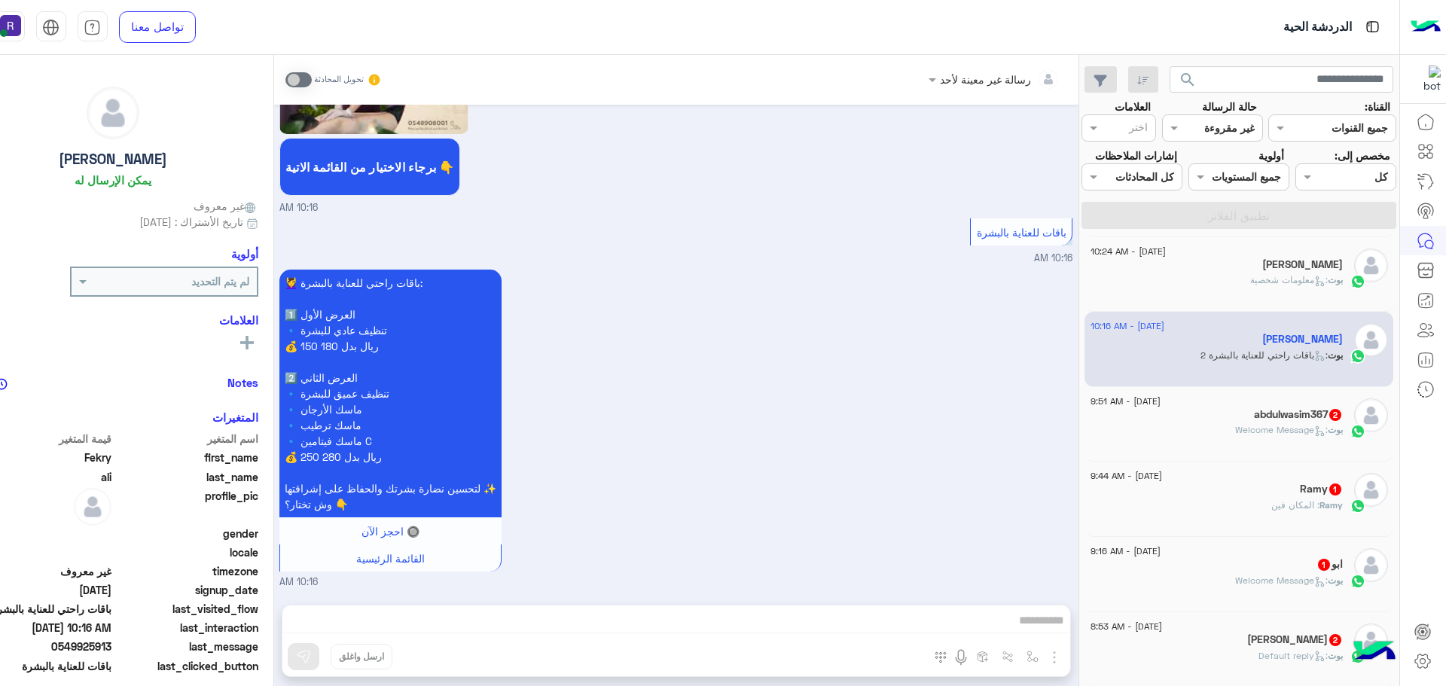
click at [1273, 413] on h5 "abdulwasim367 2" at bounding box center [1298, 414] width 89 height 13
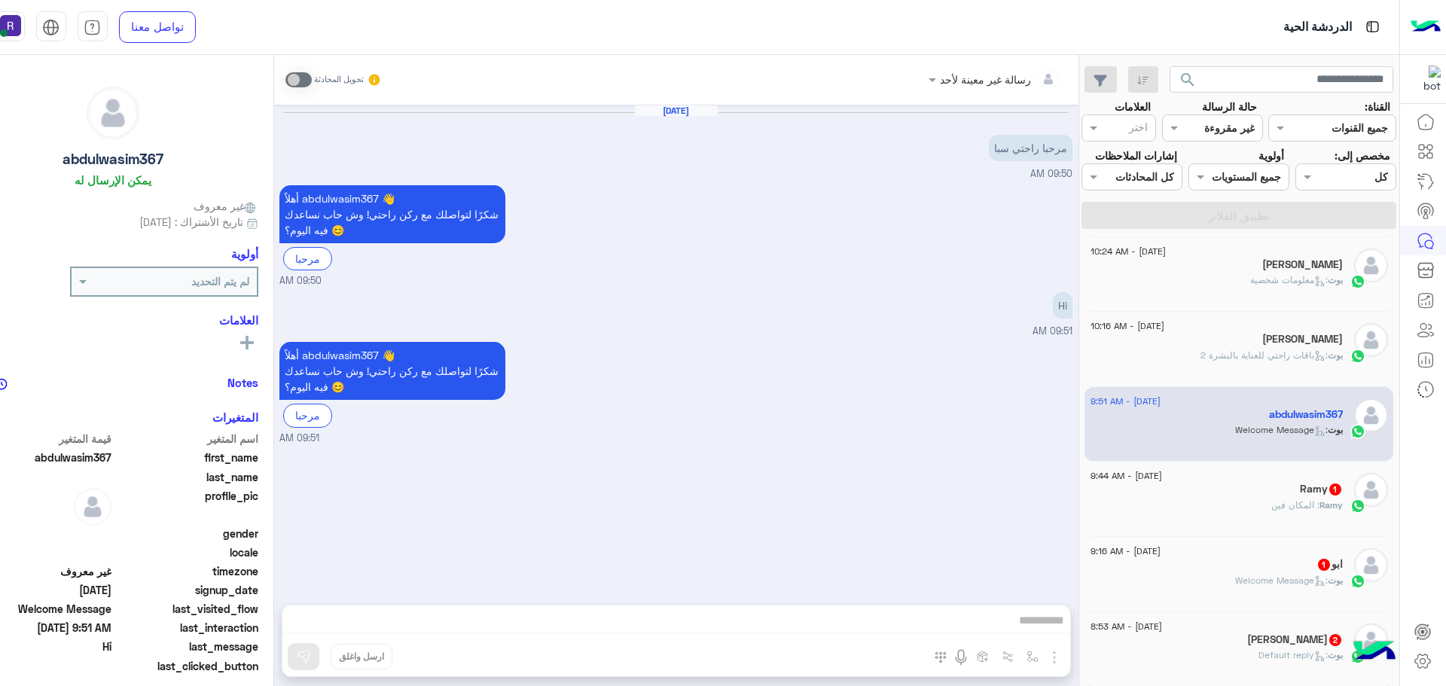
click at [1318, 508] on span ": المكان فين" at bounding box center [1295, 504] width 48 height 11
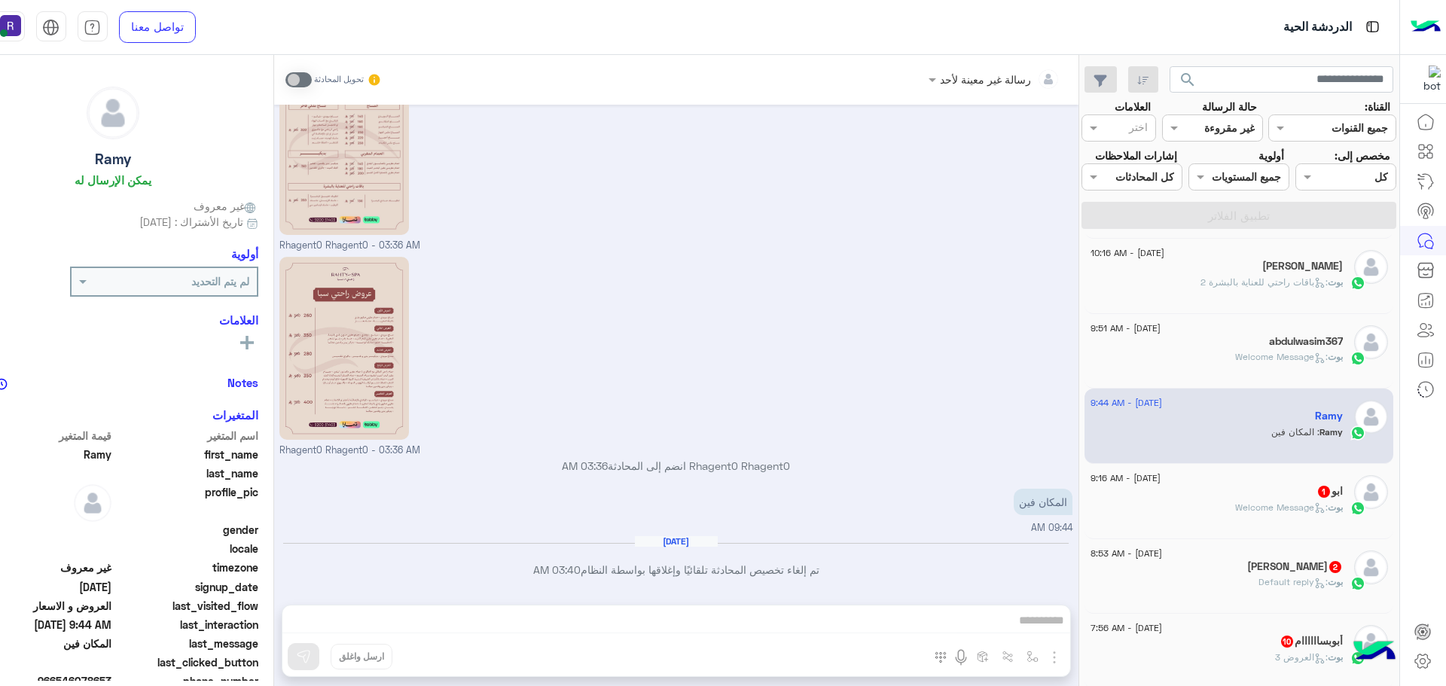
scroll to position [979, 0]
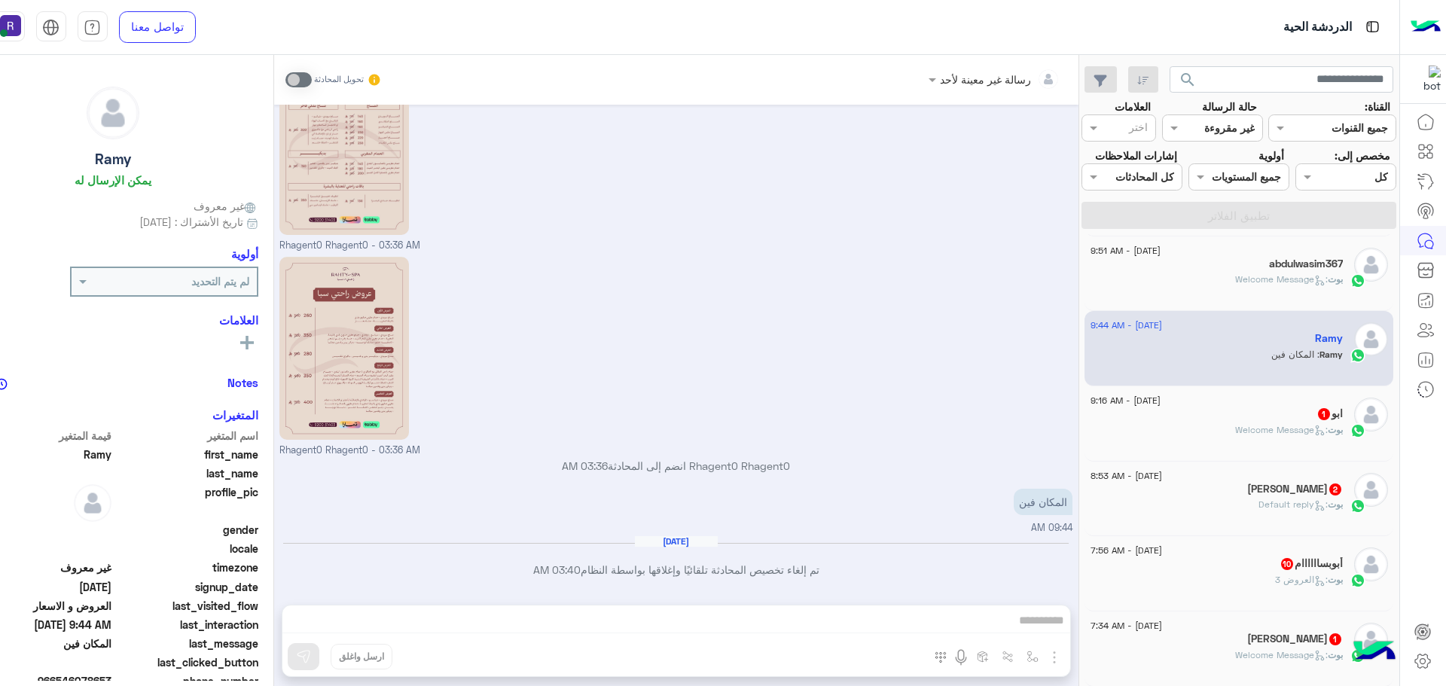
click at [1338, 426] on span "بوت" at bounding box center [1335, 429] width 15 height 11
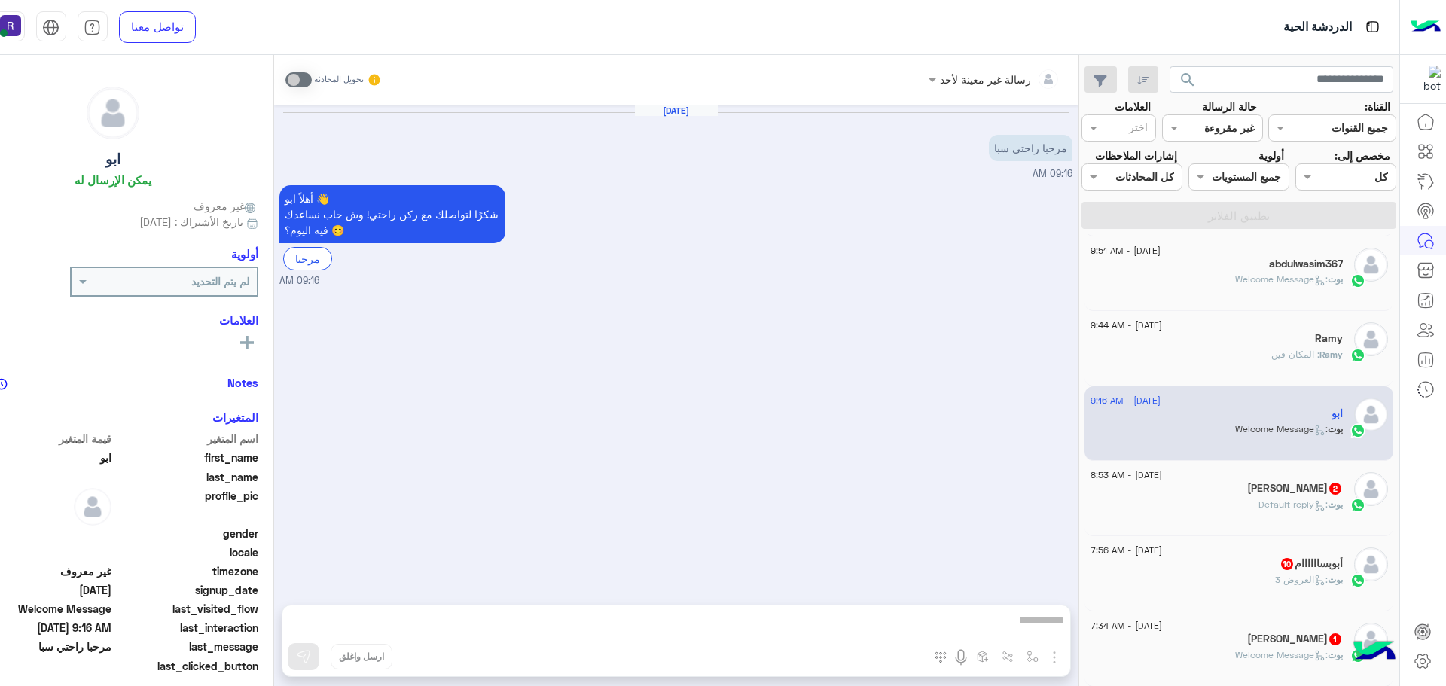
click at [1325, 484] on h5 "محمد 2" at bounding box center [1295, 488] width 96 height 13
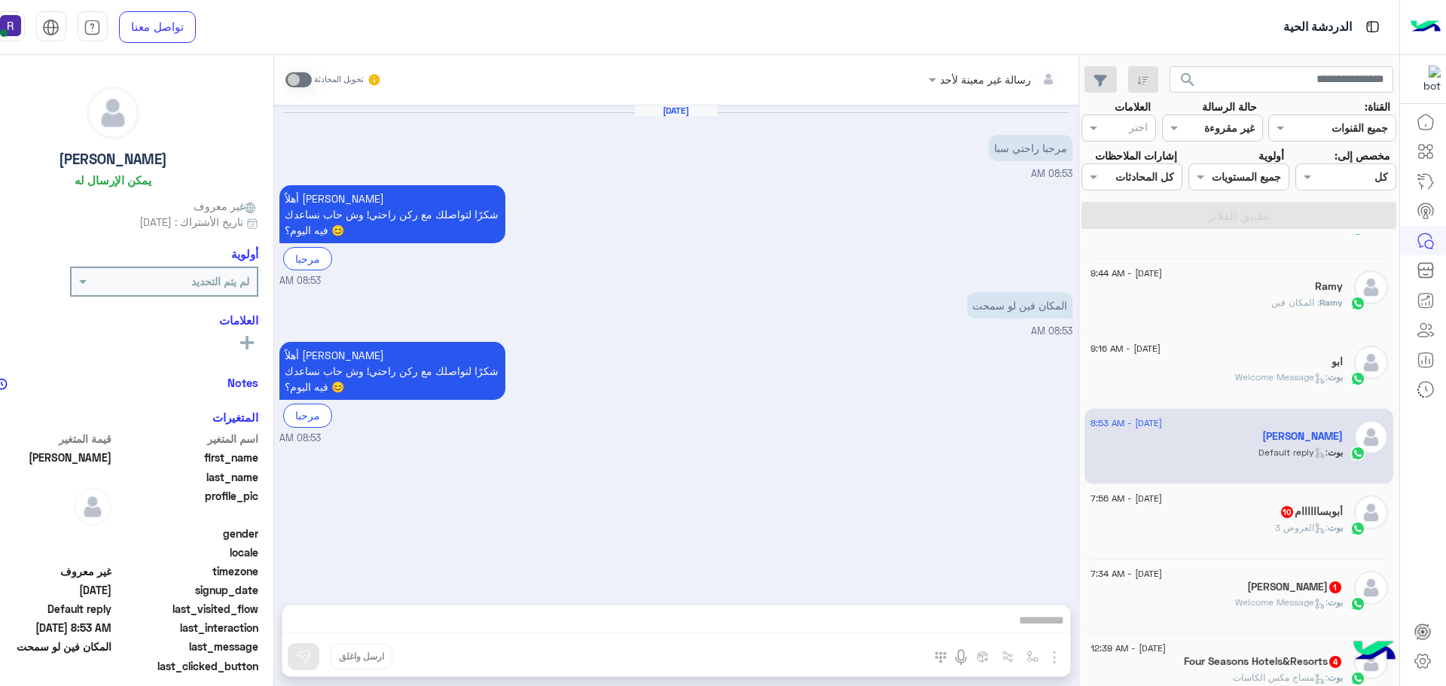
scroll to position [1054, 0]
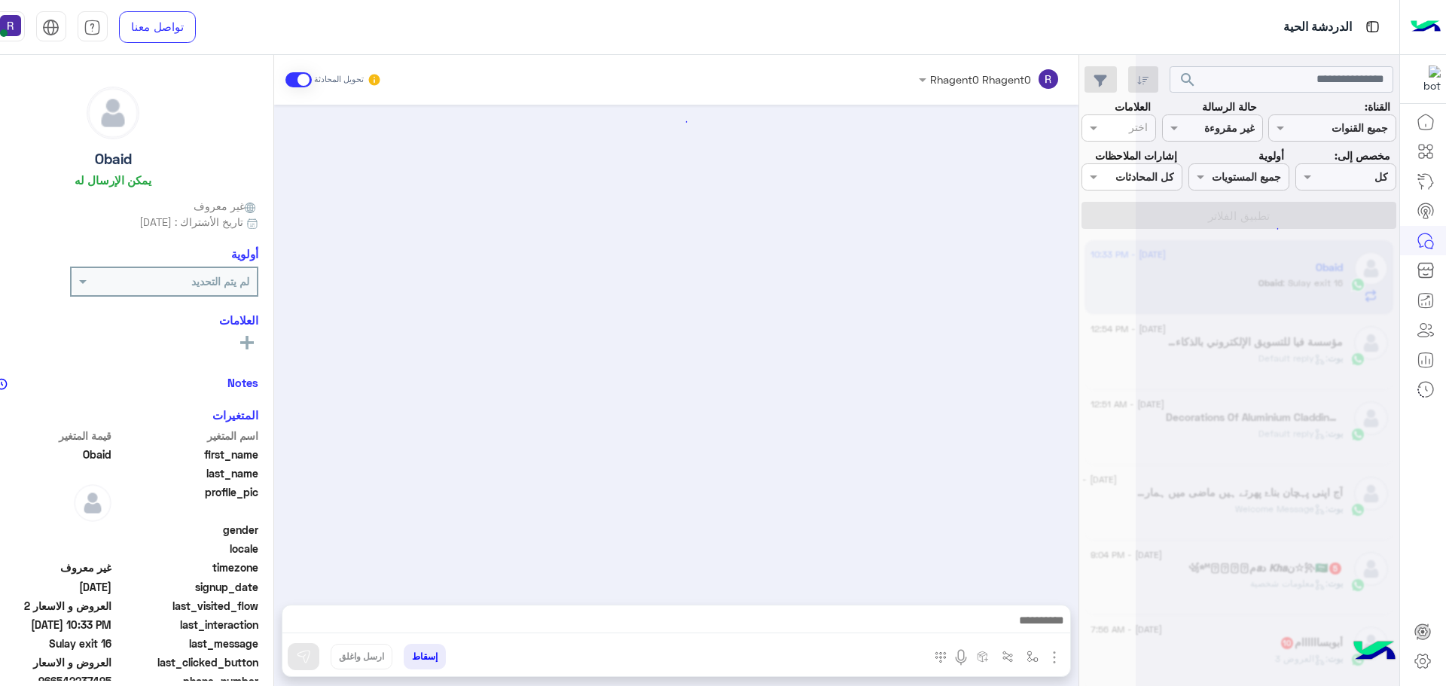
scroll to position [866, 0]
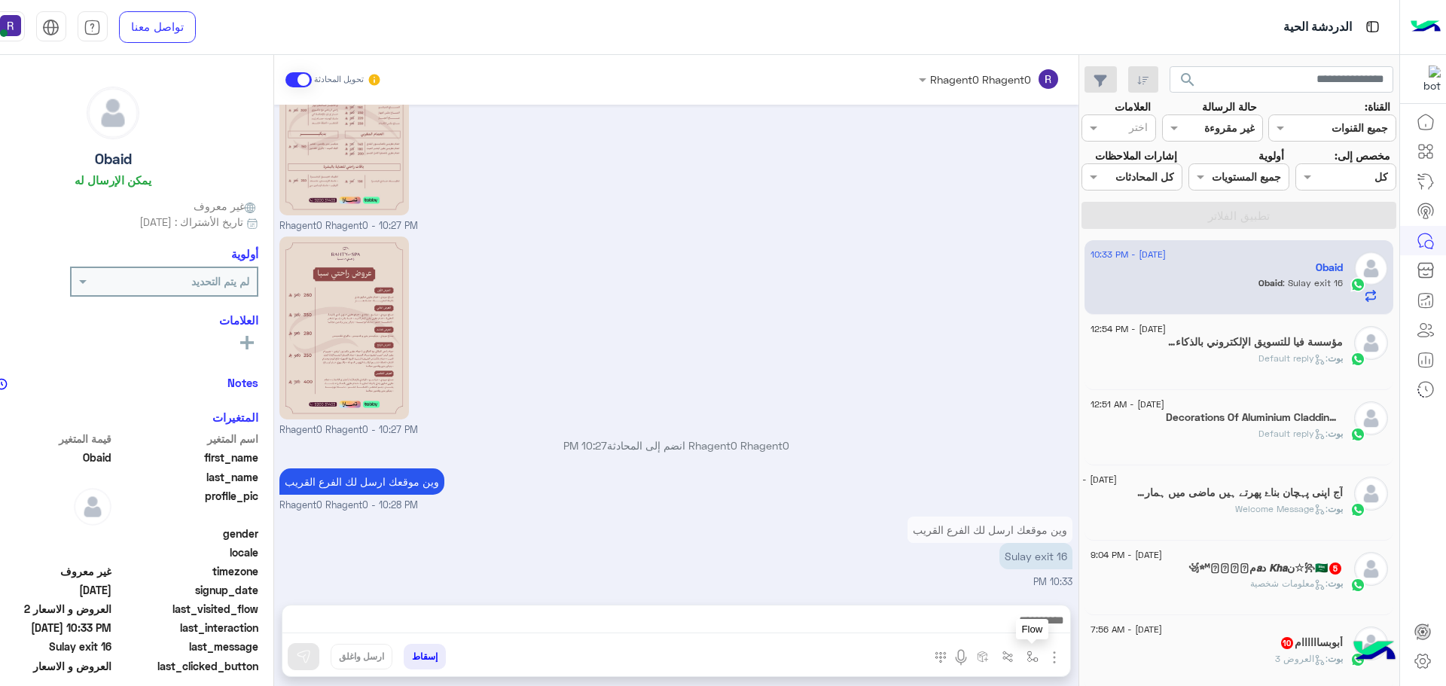
click at [1042, 657] on button "button" at bounding box center [1032, 656] width 25 height 25
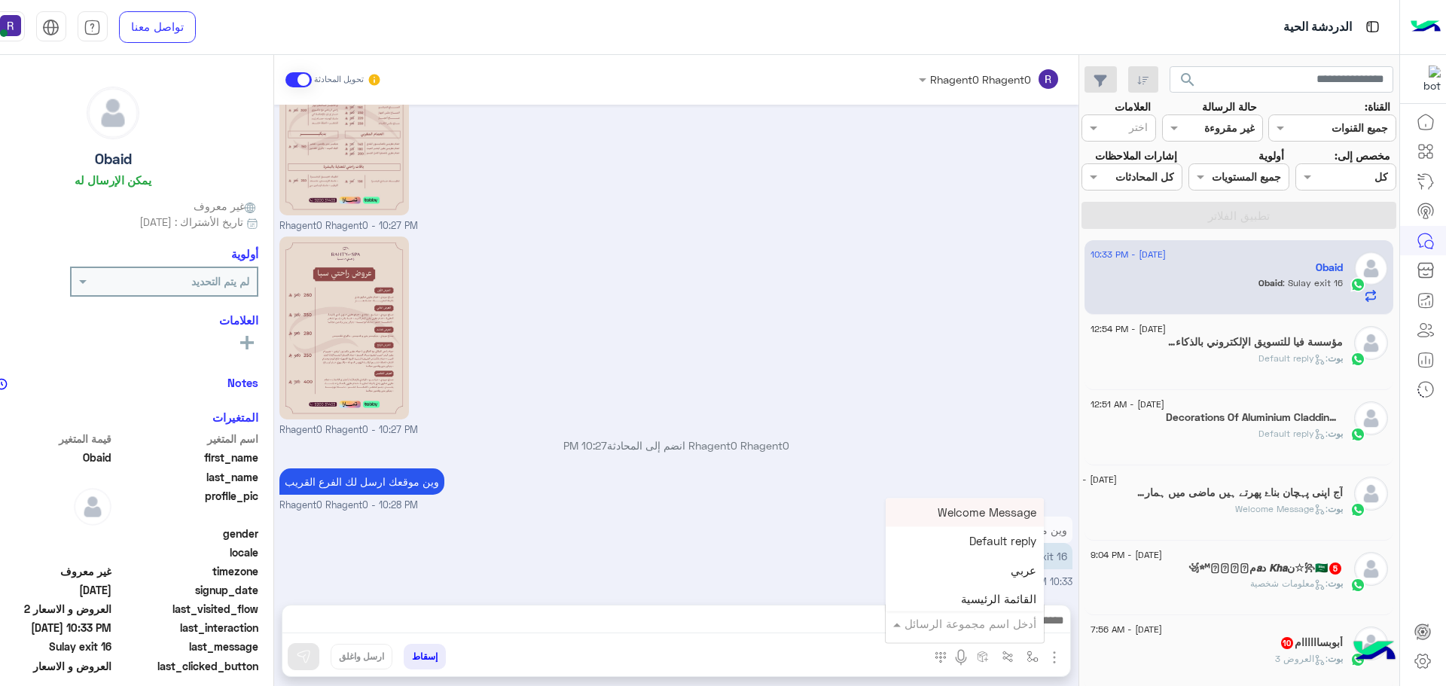
click at [1011, 631] on div "أدخل اسم مجموعة الرسائل" at bounding box center [970, 623] width 132 height 17
type input "*****"
click at [997, 597] on span "الجنادرية" at bounding box center [1015, 597] width 41 height 14
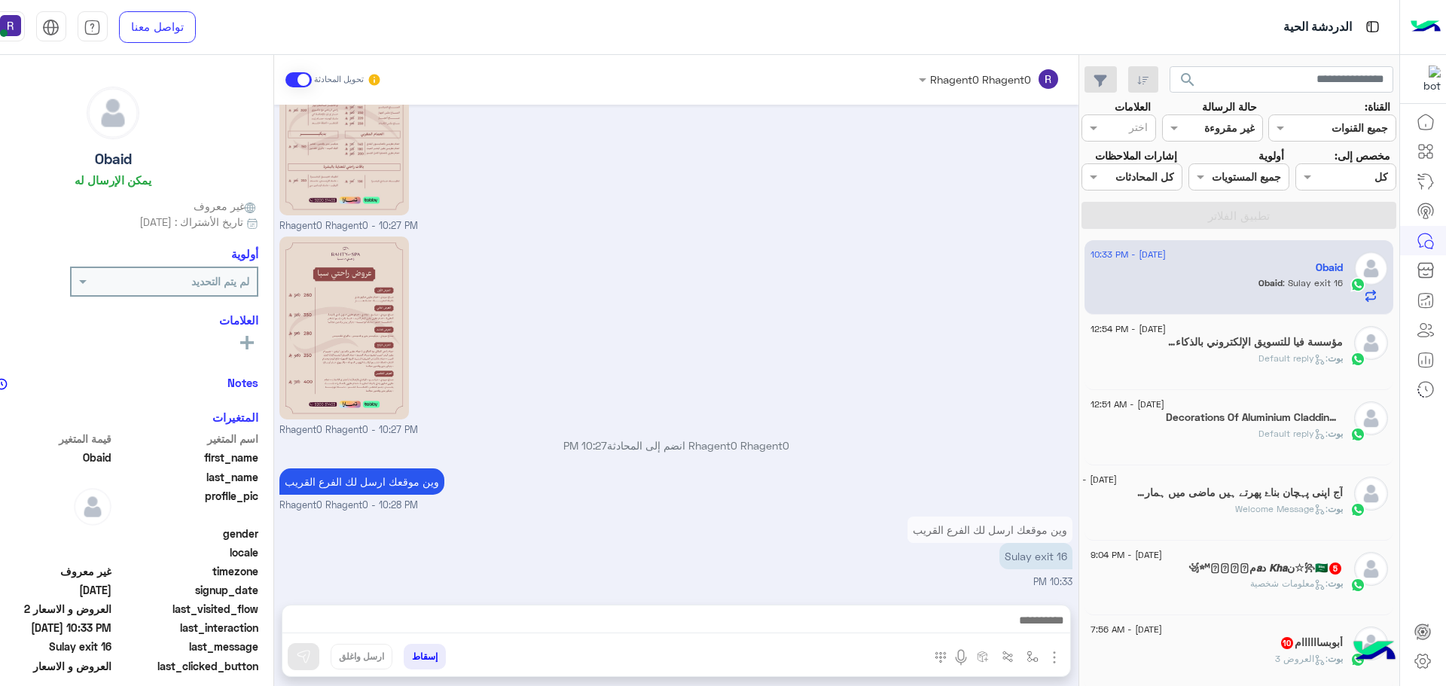
type textarea "*********"
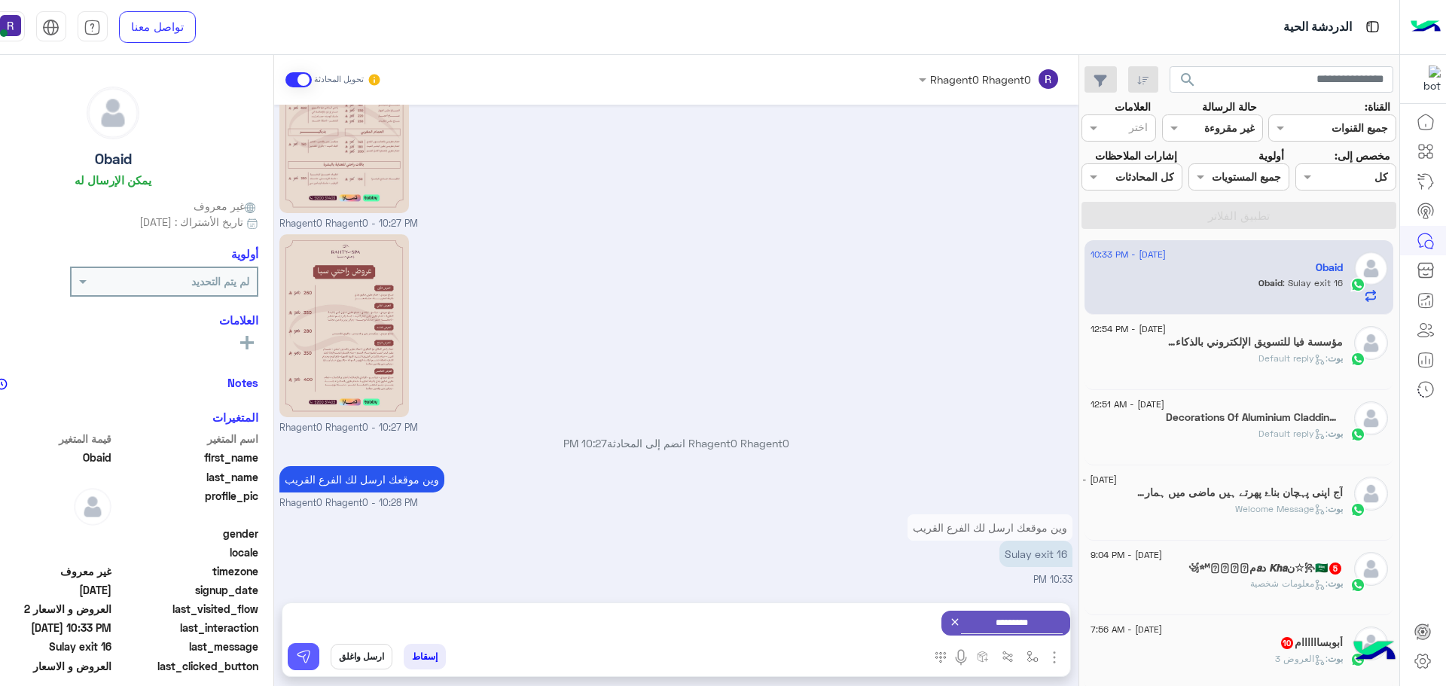
click at [309, 660] on img at bounding box center [303, 656] width 15 height 15
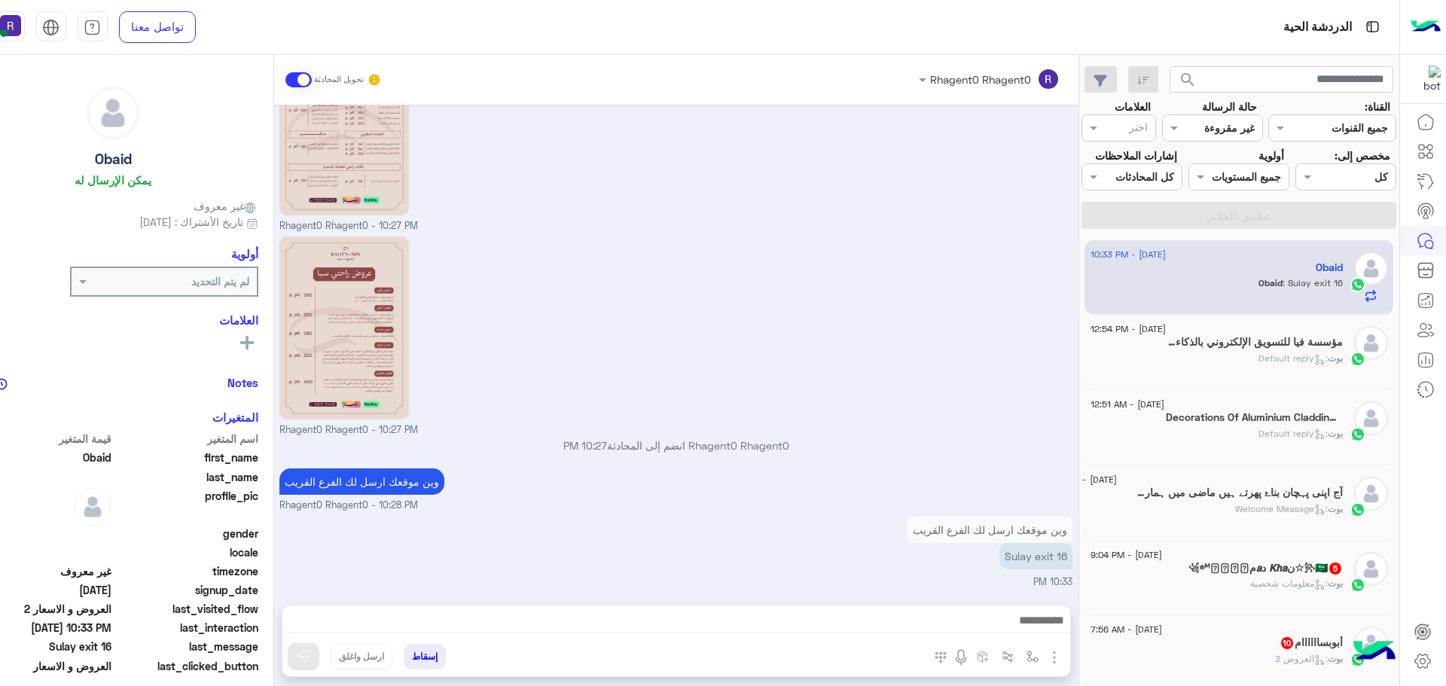
scroll to position [1000, 0]
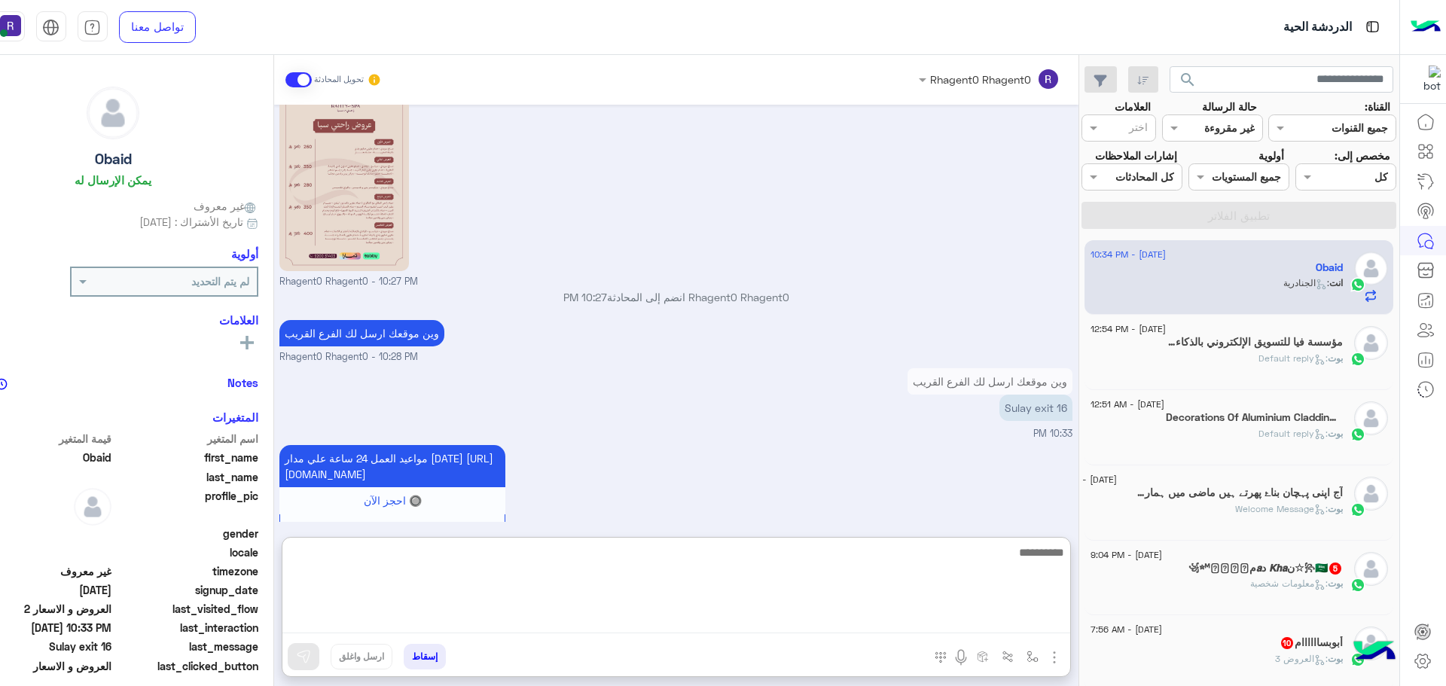
click at [929, 623] on textarea at bounding box center [676, 588] width 788 height 90
type textarea "**********"
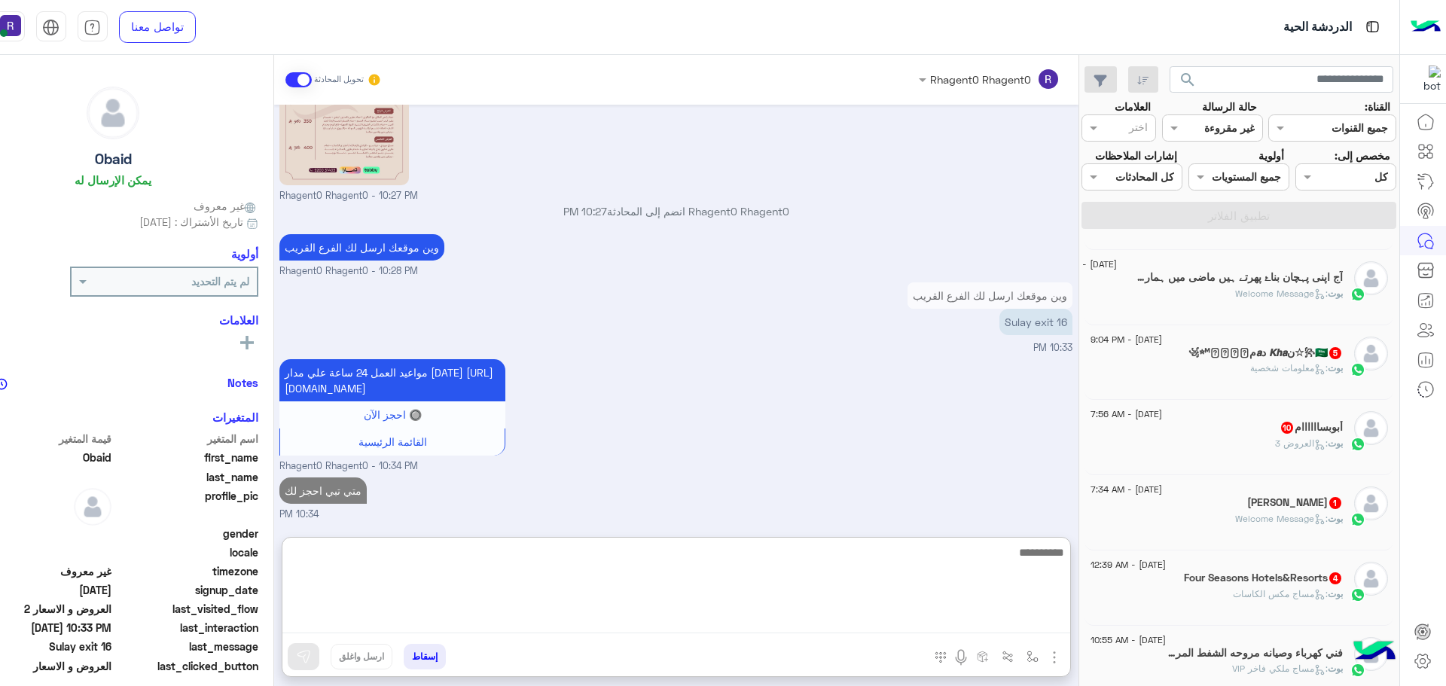
scroll to position [226, 0]
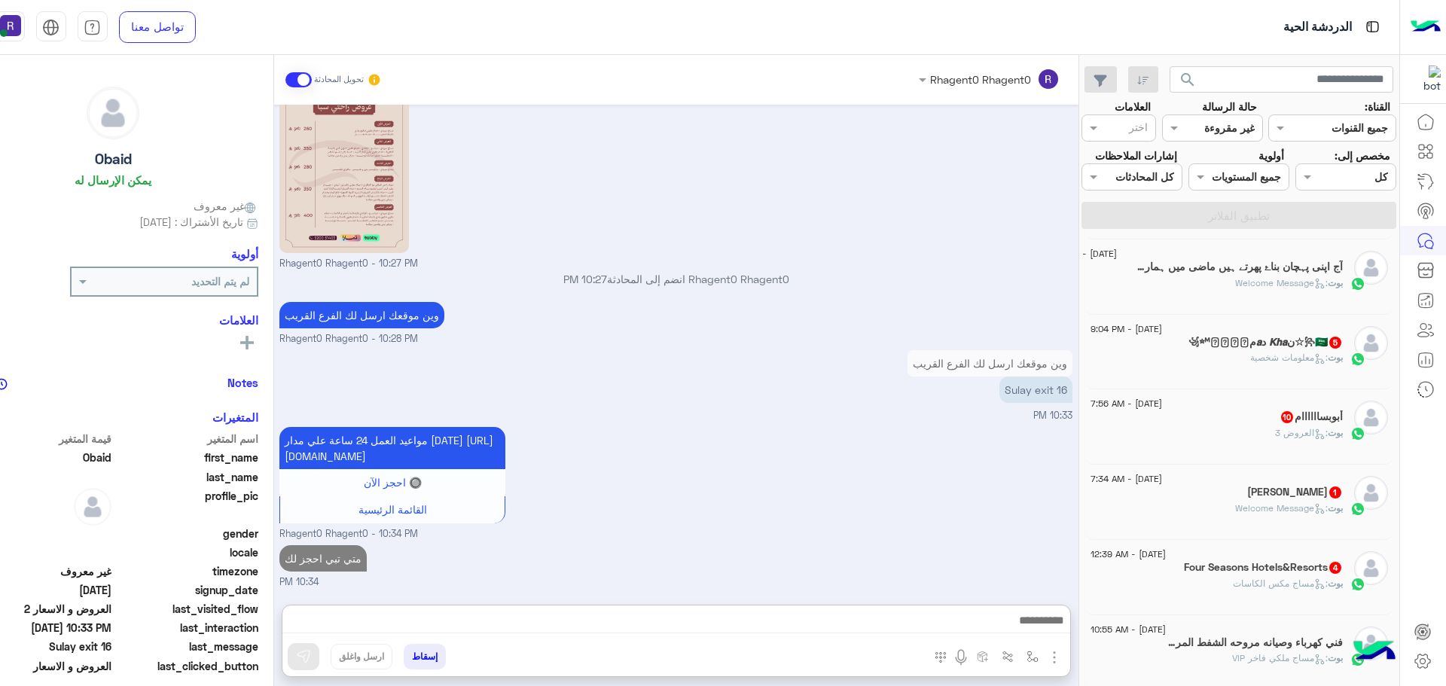
click at [1293, 444] on div "بوت : العروض 3" at bounding box center [1216, 439] width 252 height 26
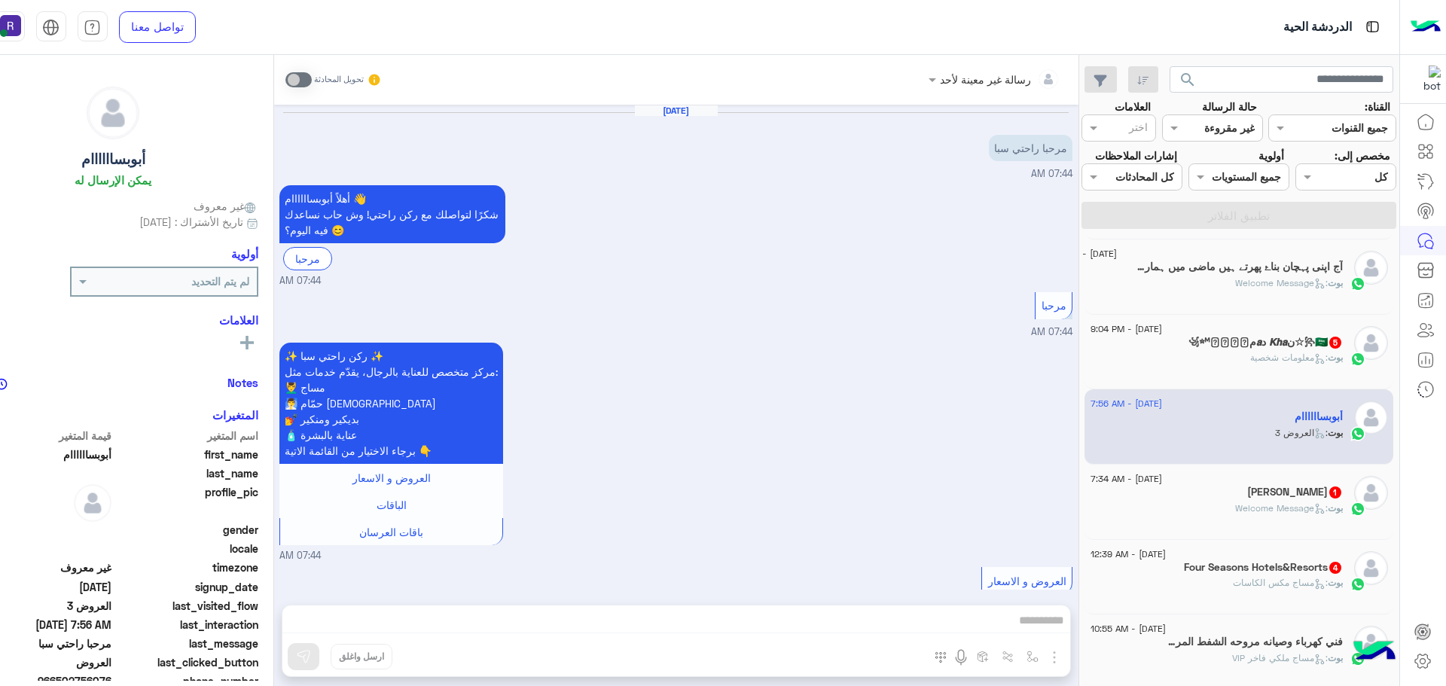
scroll to position [2440, 0]
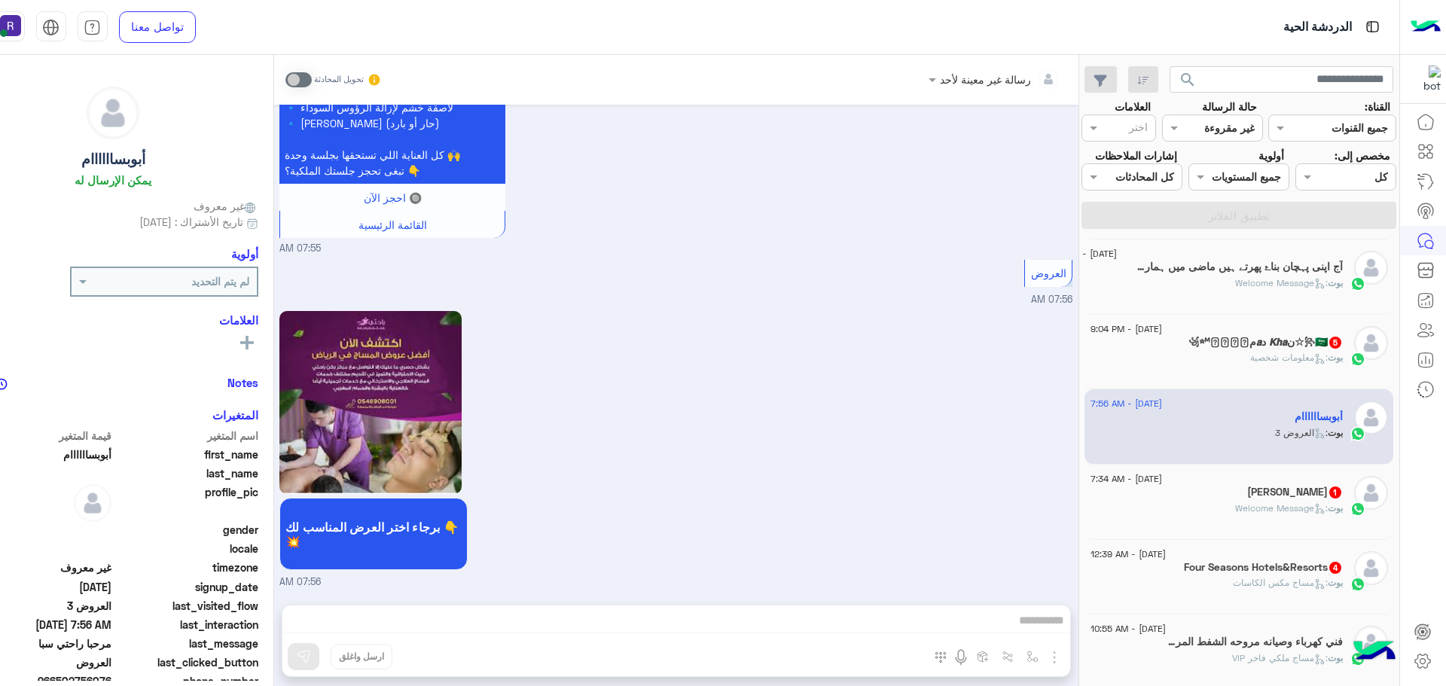
click at [1286, 496] on h5 "Mohamed Abdel Hady 1" at bounding box center [1295, 492] width 96 height 13
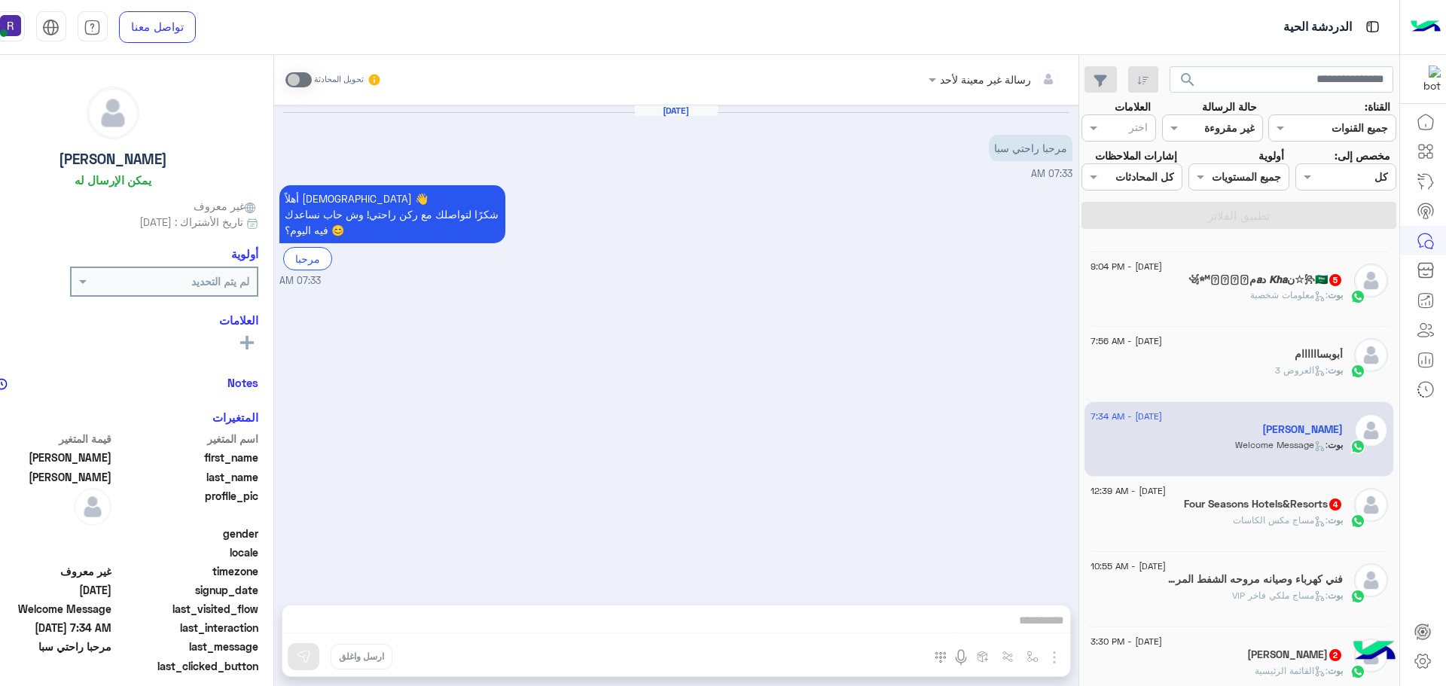
scroll to position [377, 0]
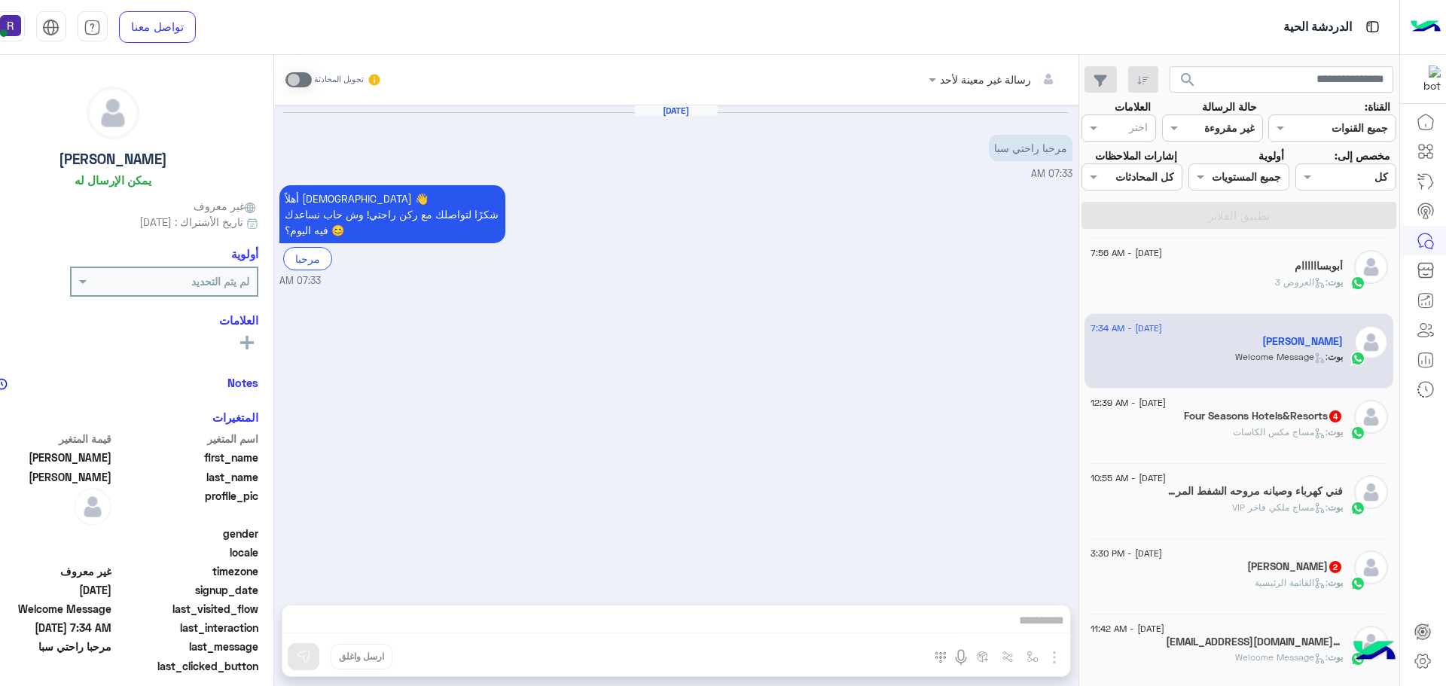
click at [1247, 435] on span ": مساج مكس الكاسات" at bounding box center [1280, 431] width 95 height 11
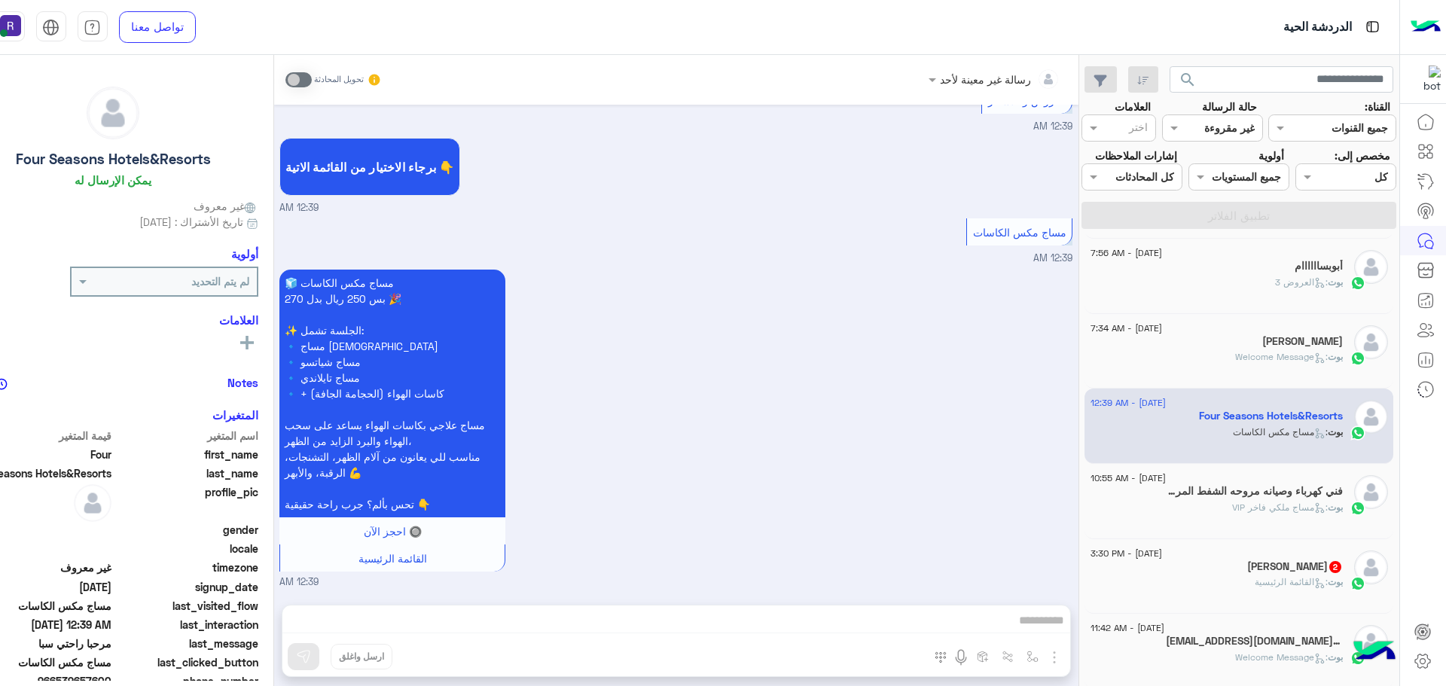
scroll to position [452, 0]
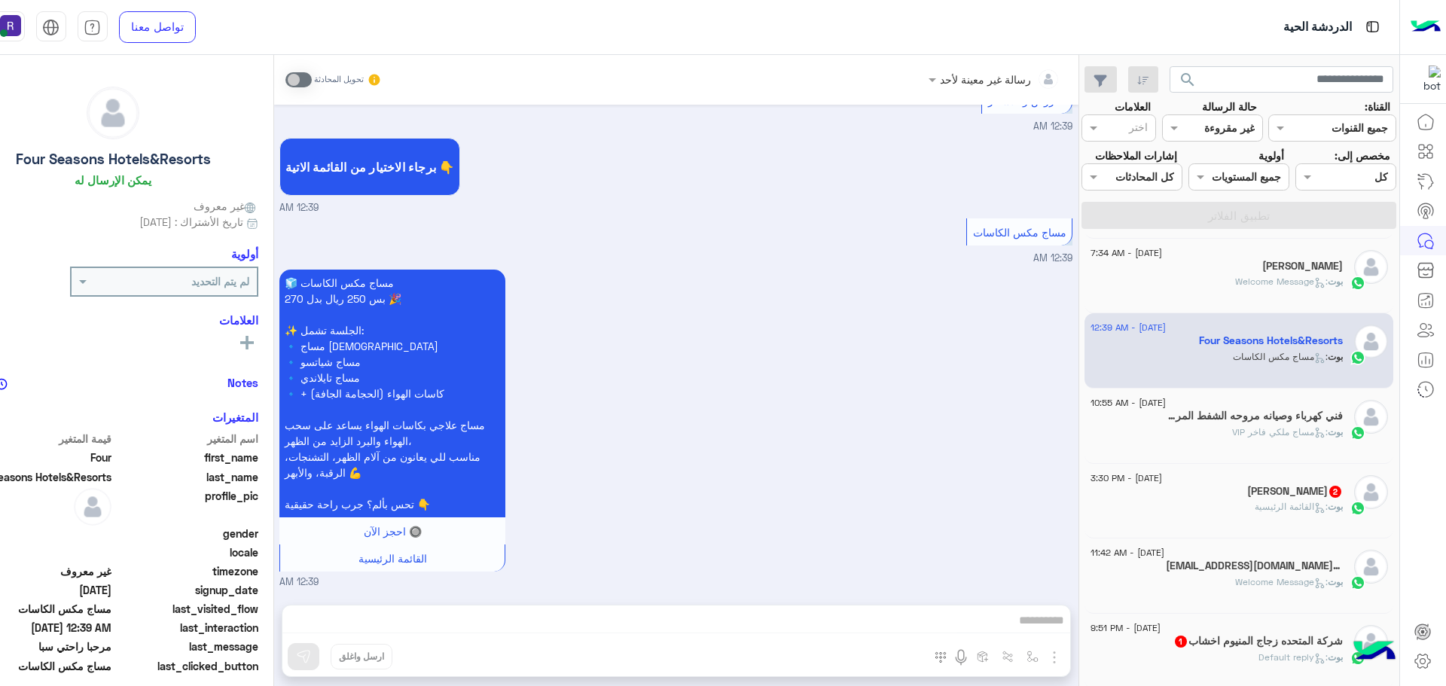
click at [1338, 491] on span "2" at bounding box center [1335, 492] width 12 height 12
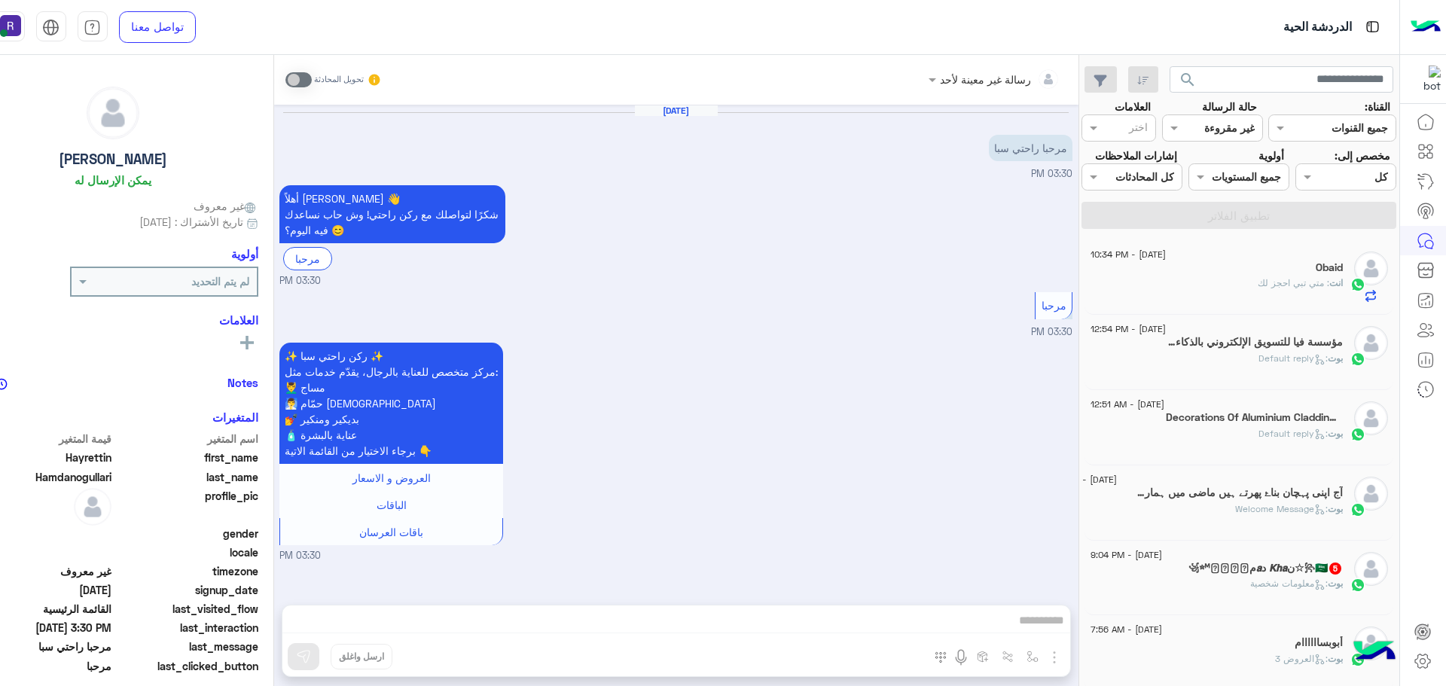
click at [1216, 114] on label "حالة الرسالة" at bounding box center [1229, 107] width 55 height 16
click at [1216, 136] on div "غير مقروءة" at bounding box center [1229, 128] width 50 height 16
click at [1238, 169] on div "عرض الكل" at bounding box center [1212, 158] width 101 height 28
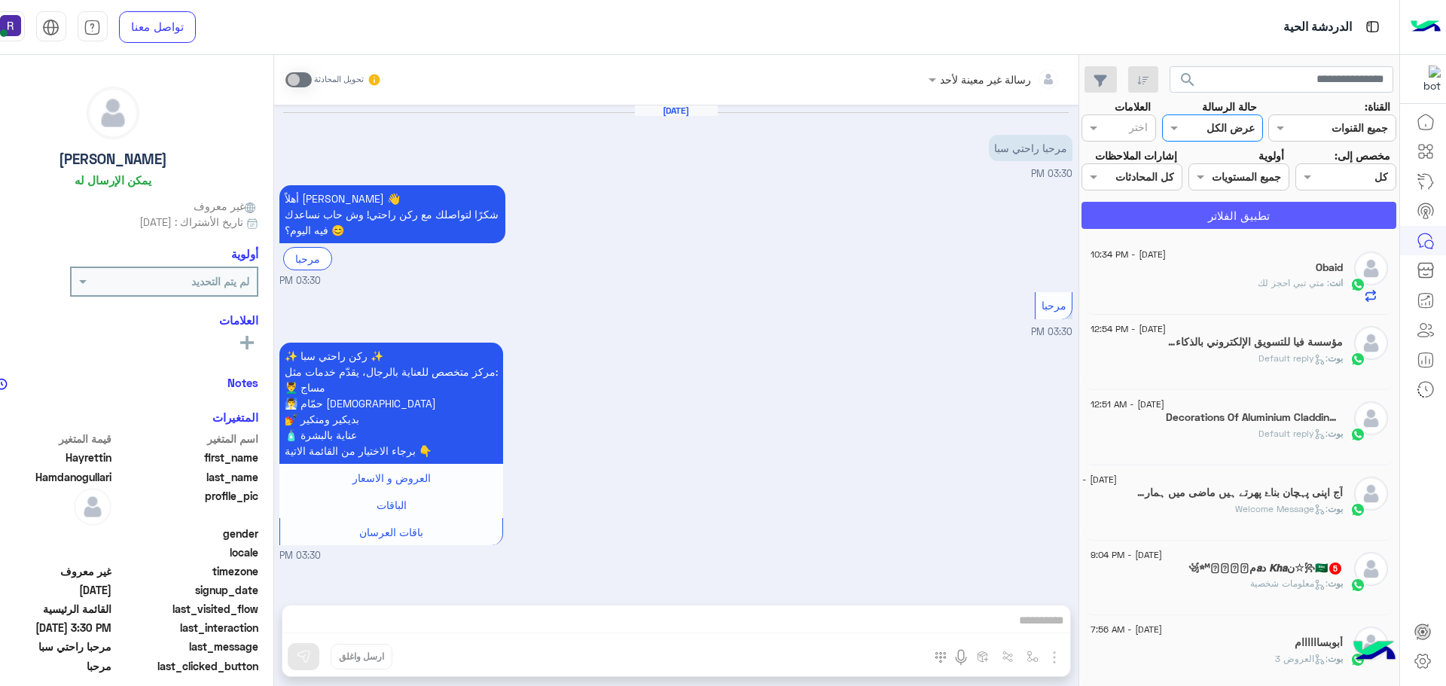
click at [1264, 224] on button "تطبيق الفلاتر" at bounding box center [1238, 215] width 315 height 27
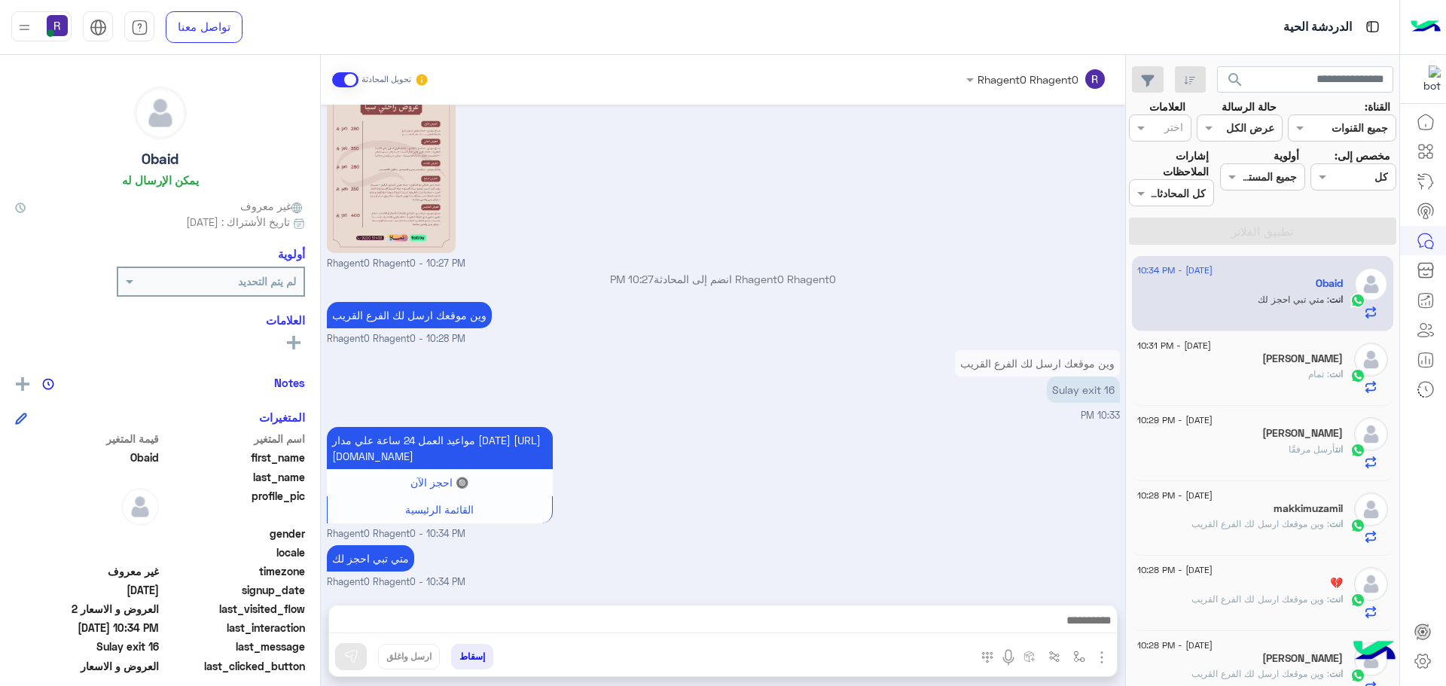
scroll to position [1048, 0]
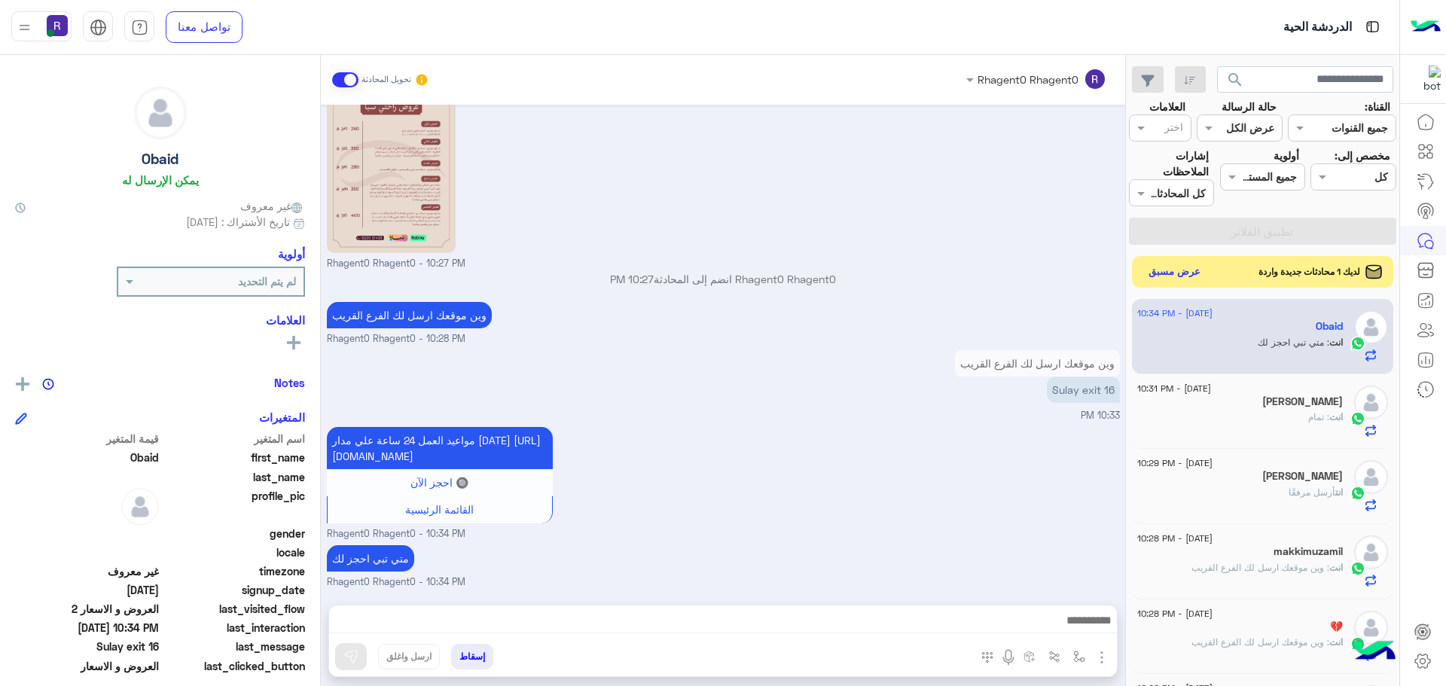
click at [1176, 275] on button "عرض مسبق" at bounding box center [1174, 272] width 63 height 20
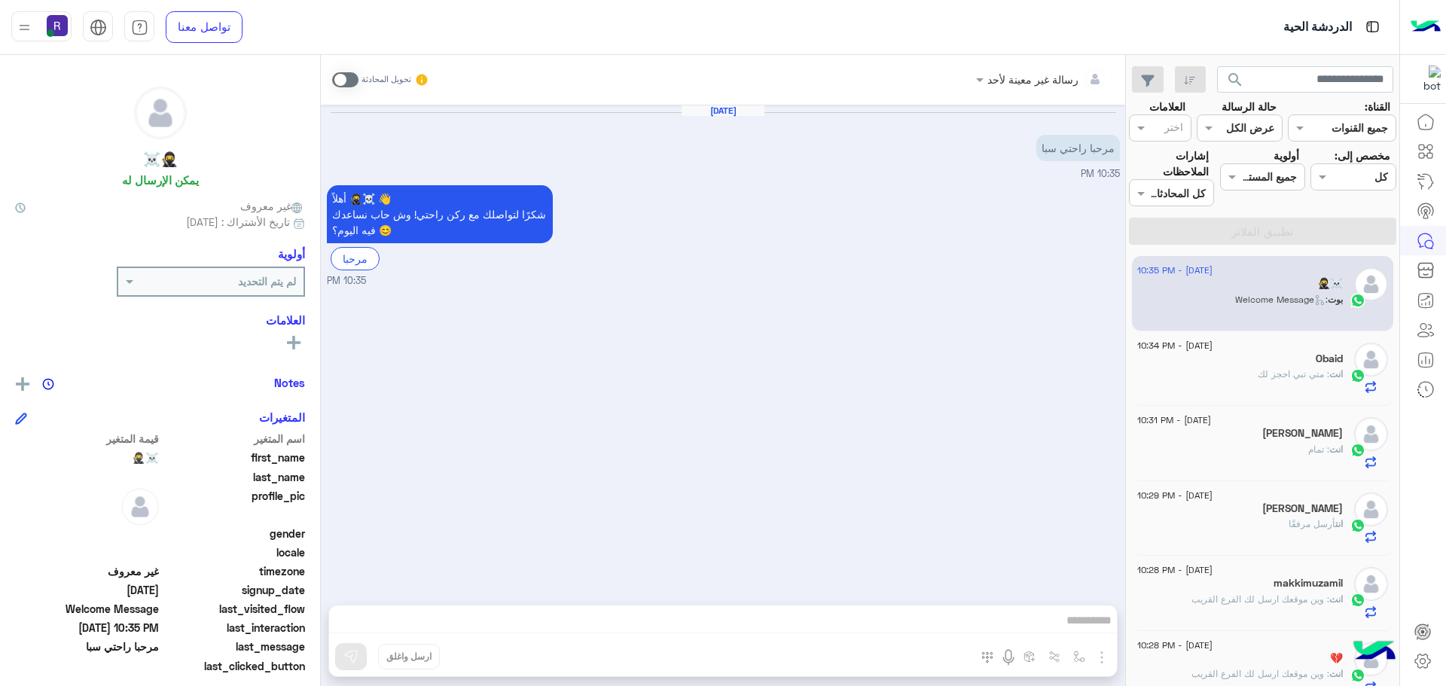
click at [345, 78] on span at bounding box center [345, 79] width 26 height 15
click at [1106, 657] on img "button" at bounding box center [1102, 657] width 18 height 18
click at [1071, 629] on span "الصور" at bounding box center [1073, 624] width 28 height 17
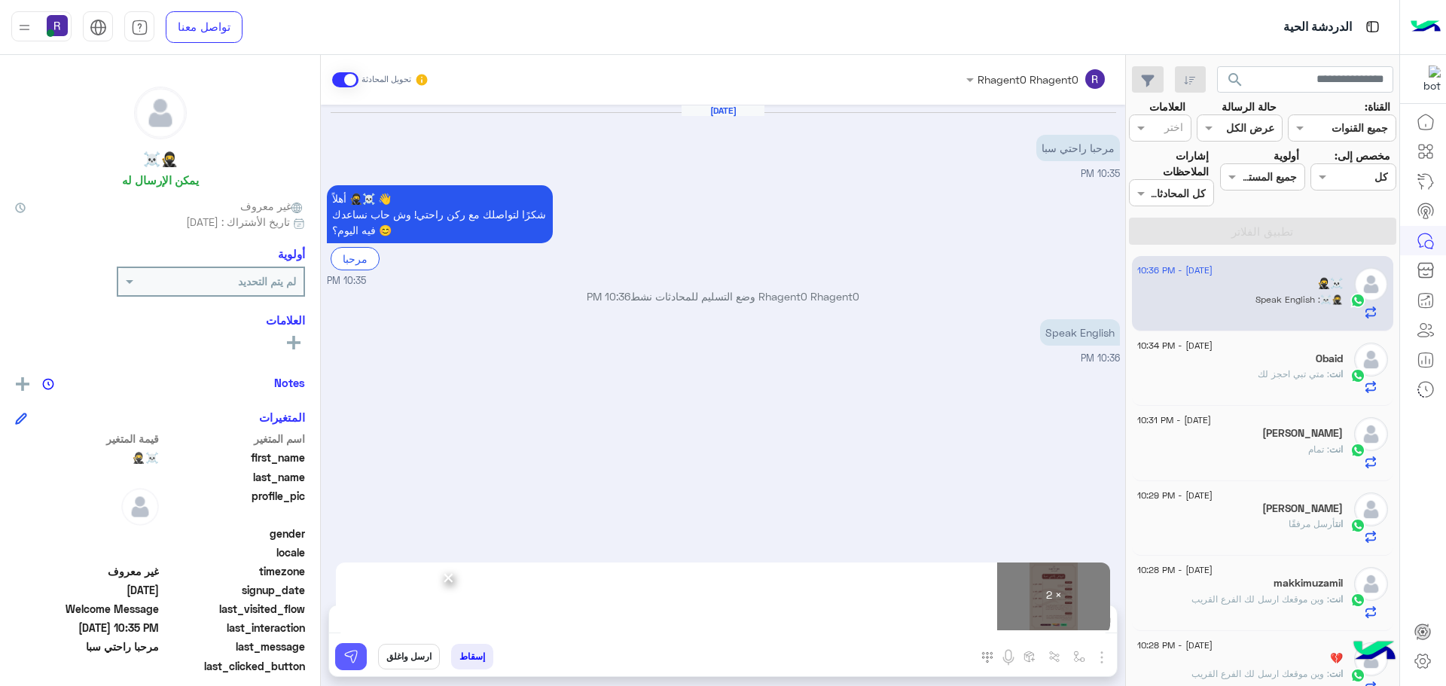
click at [351, 660] on img at bounding box center [350, 656] width 15 height 15
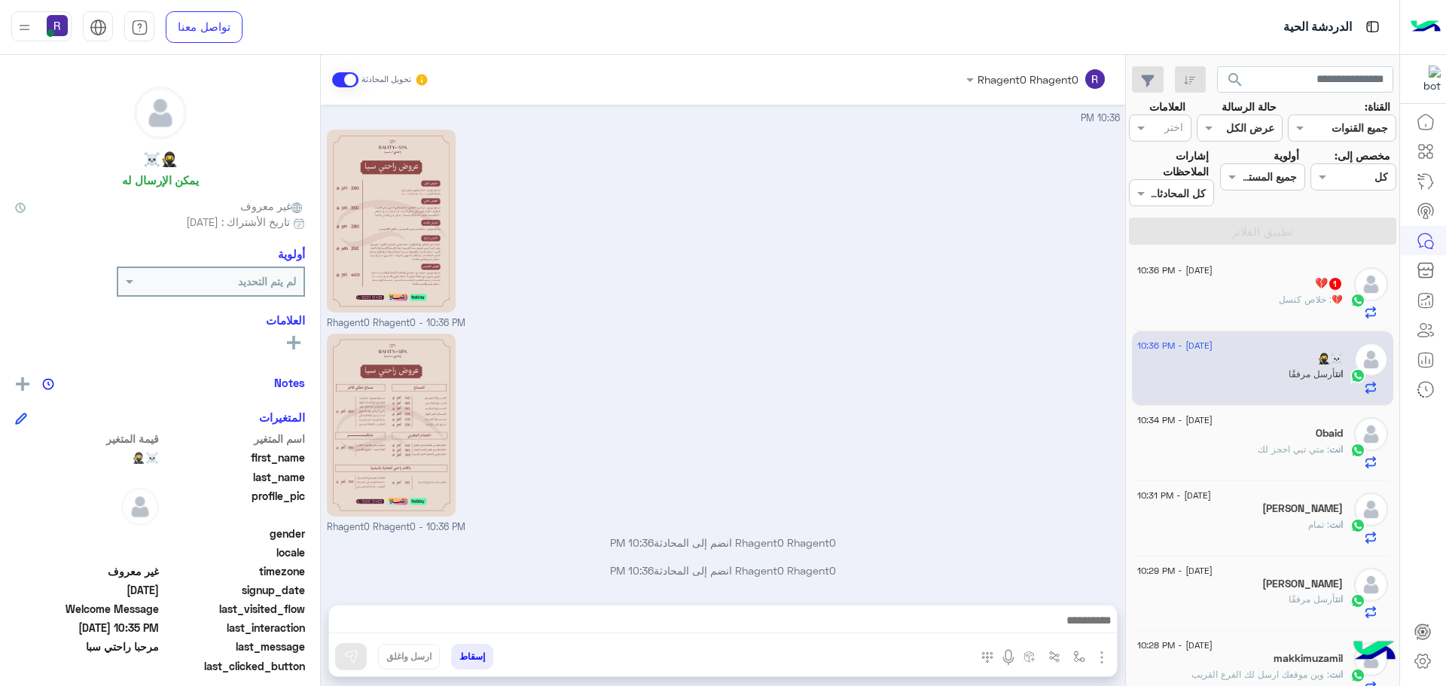
click at [1305, 294] on span ": خلاص كنسل" at bounding box center [1305, 299] width 53 height 11
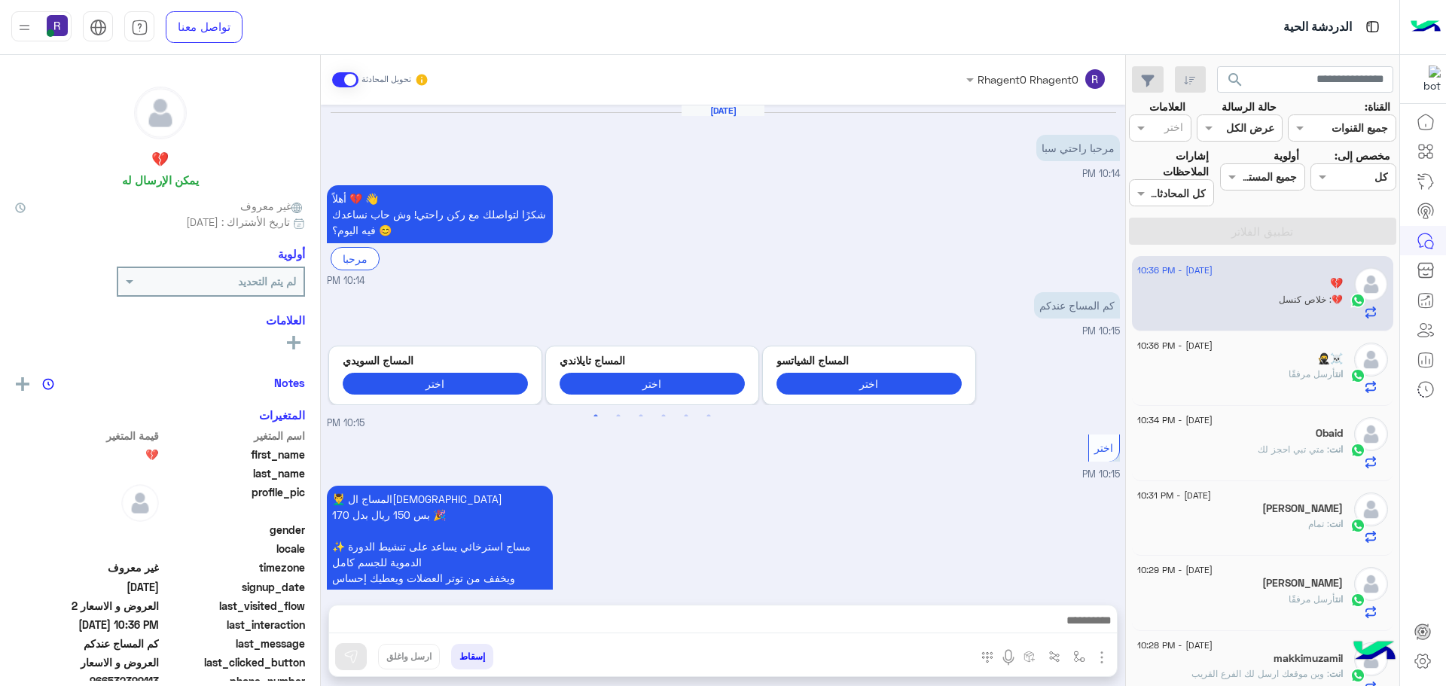
scroll to position [1170, 0]
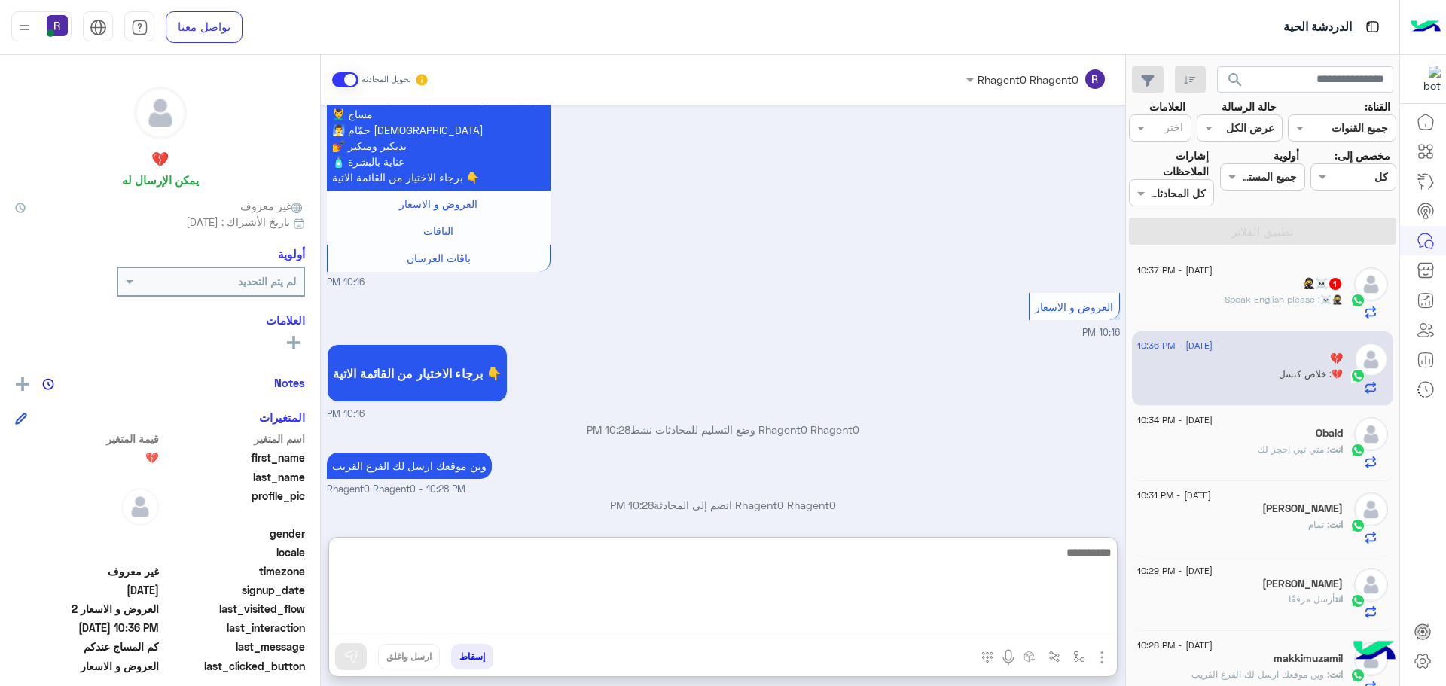
click at [959, 619] on textarea at bounding box center [723, 588] width 788 height 90
type textarea "**"
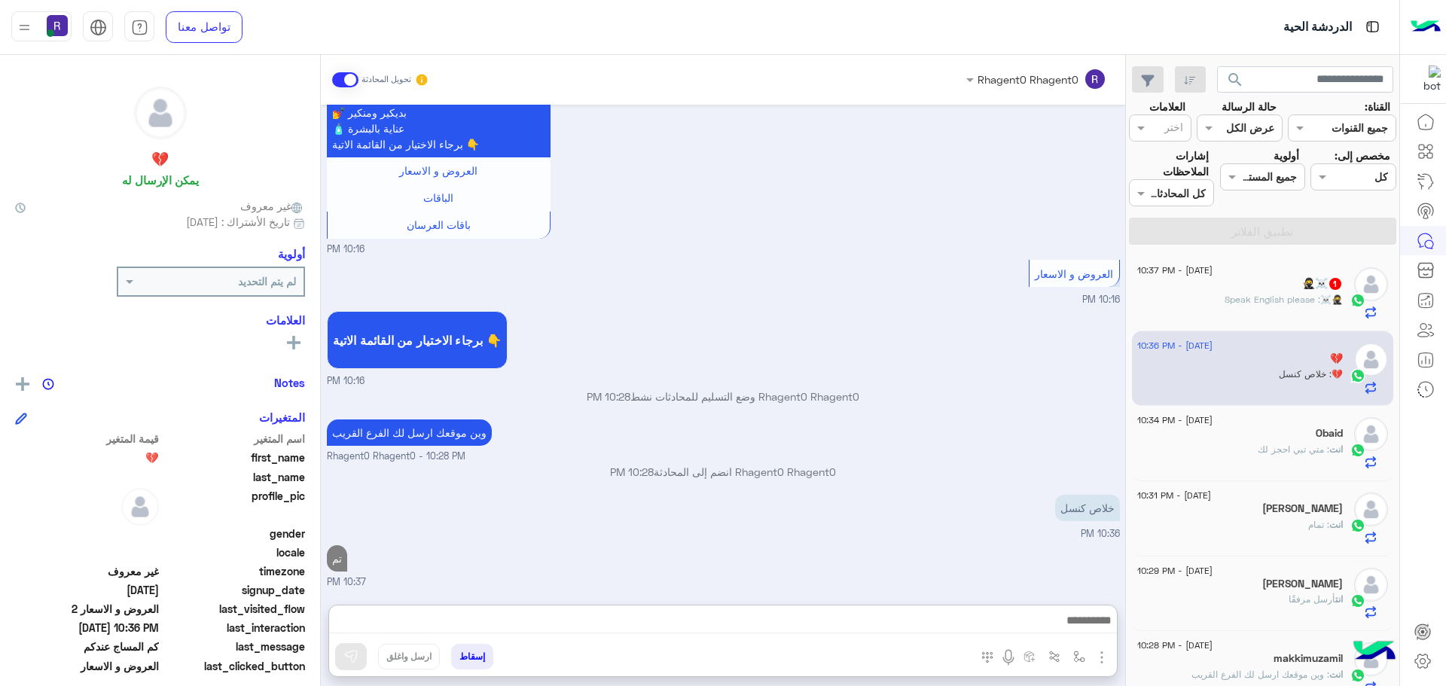
click at [972, 541] on div "تم 10:37 PM" at bounding box center [723, 565] width 793 height 48
click at [1251, 296] on span ": Speak English please" at bounding box center [1273, 299] width 96 height 11
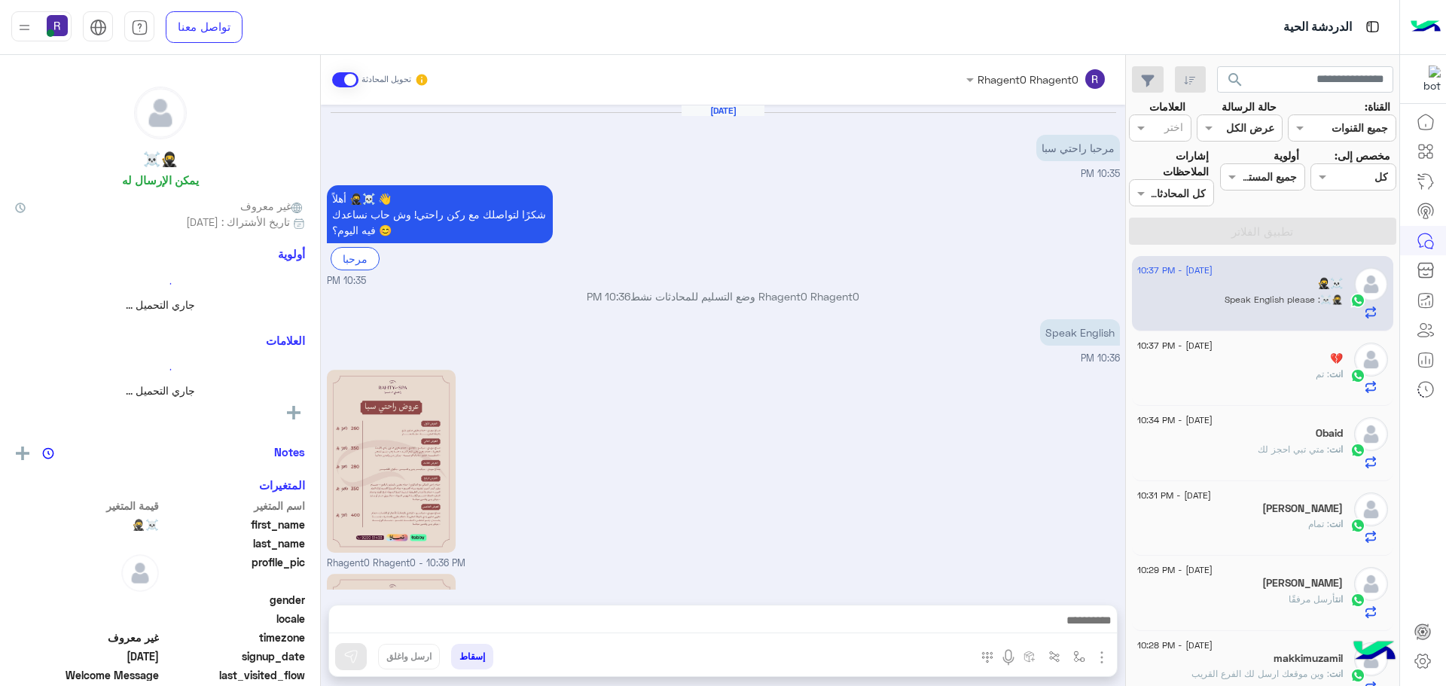
scroll to position [291, 0]
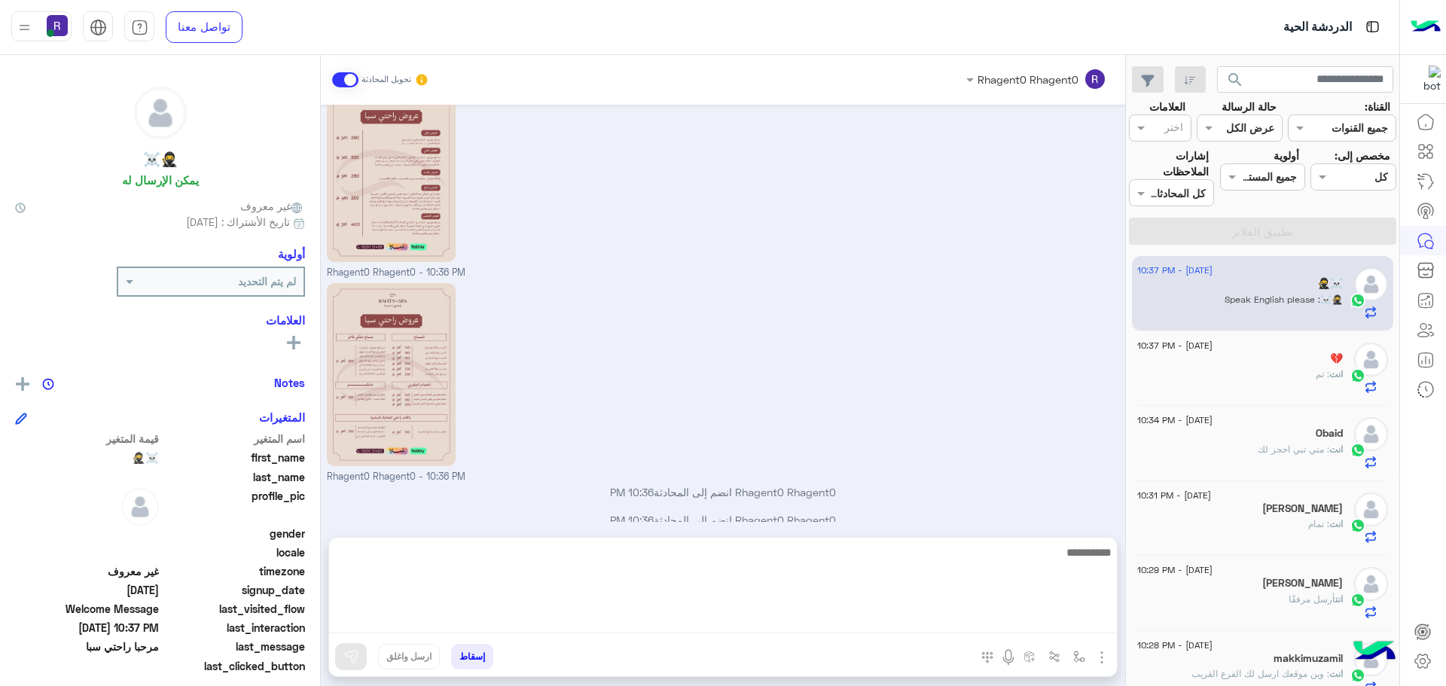
click at [1076, 625] on textarea at bounding box center [723, 588] width 788 height 90
type textarea "**********"
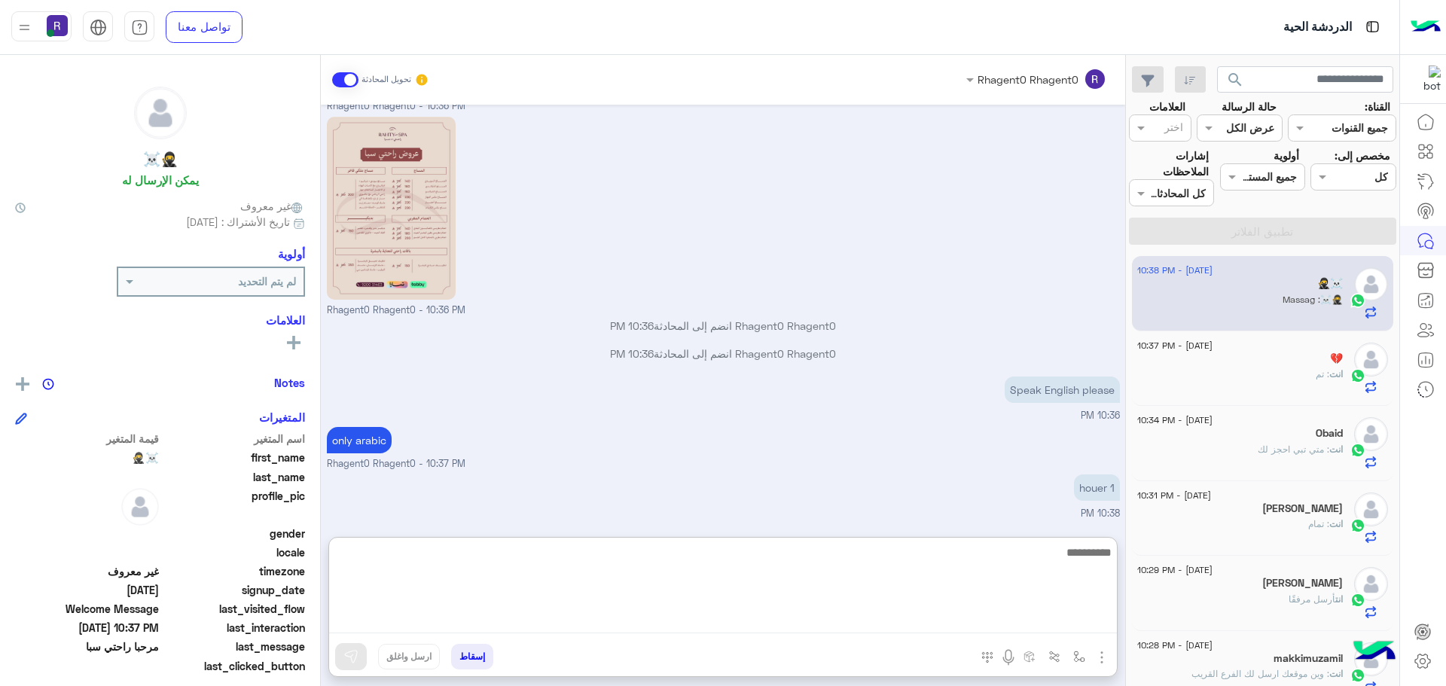
scroll to position [507, 0]
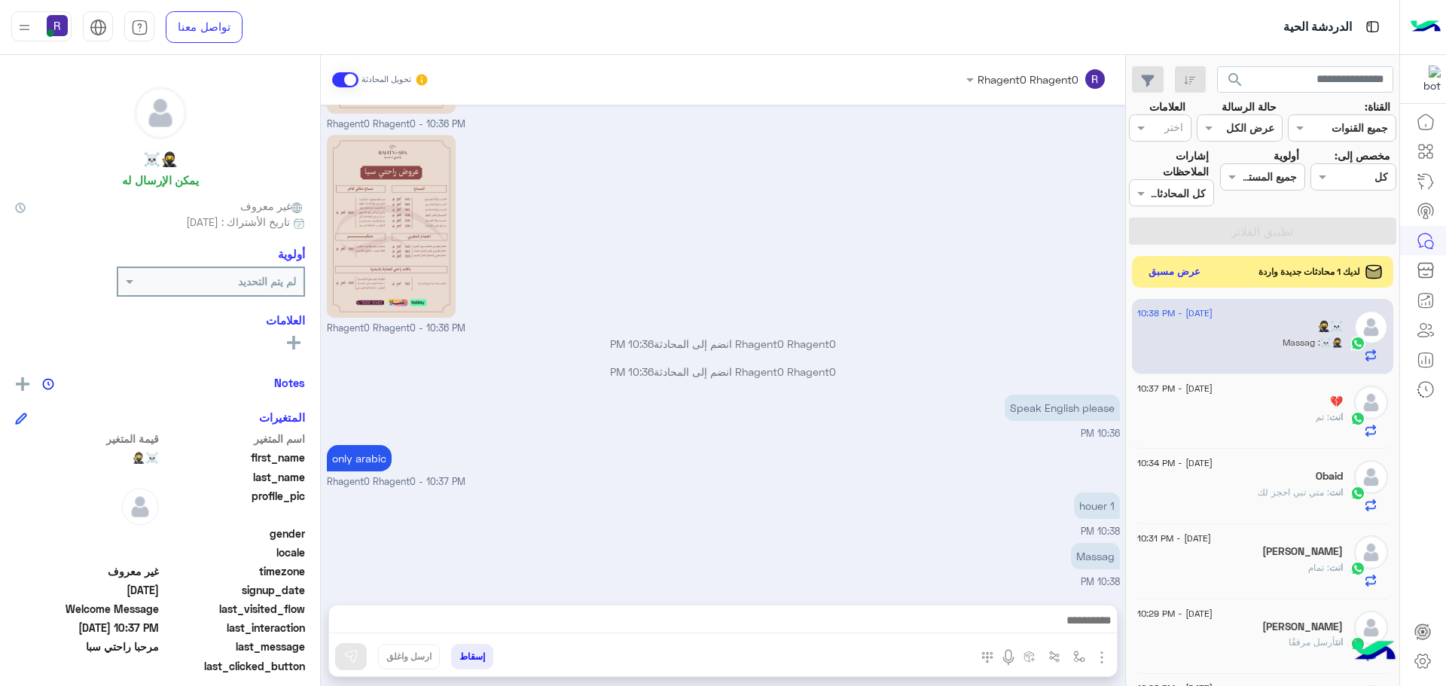
click at [1158, 273] on button "عرض مسبق" at bounding box center [1174, 272] width 63 height 20
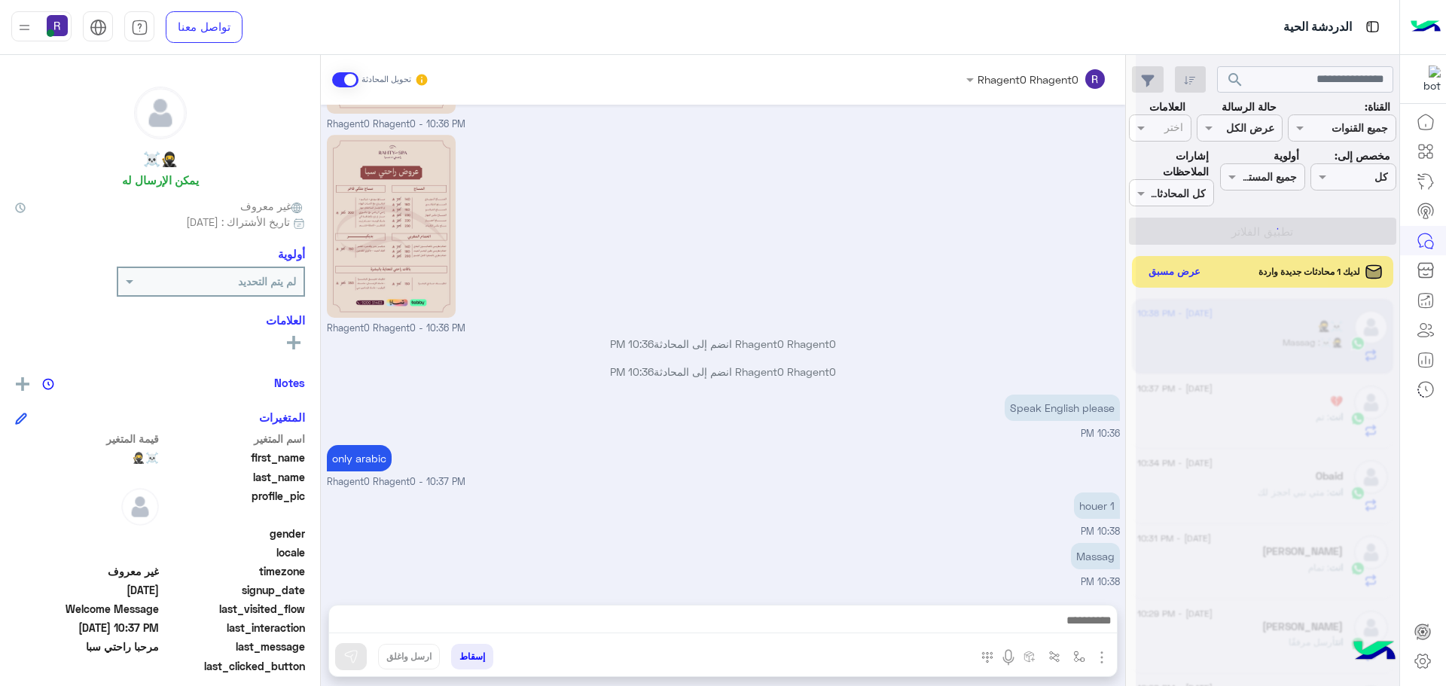
scroll to position [439, 0]
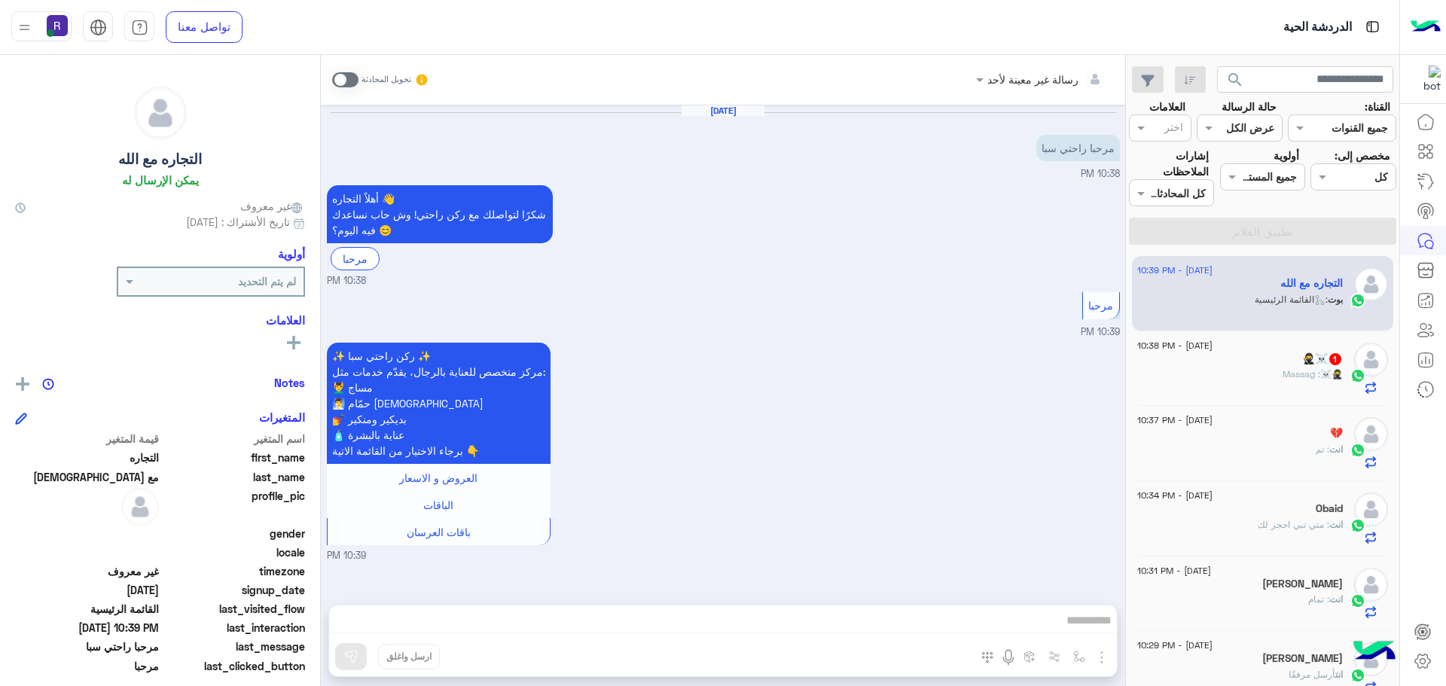
click at [345, 83] on span at bounding box center [345, 79] width 26 height 15
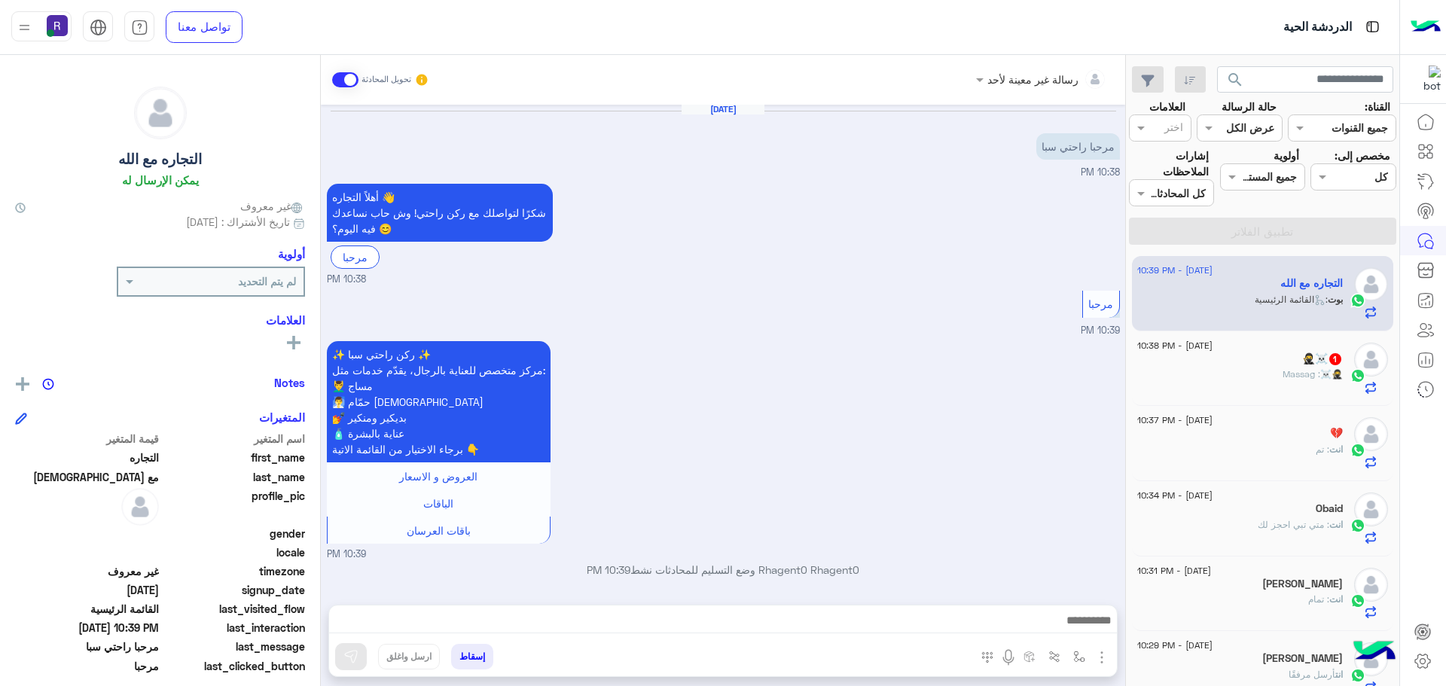
scroll to position [29, 0]
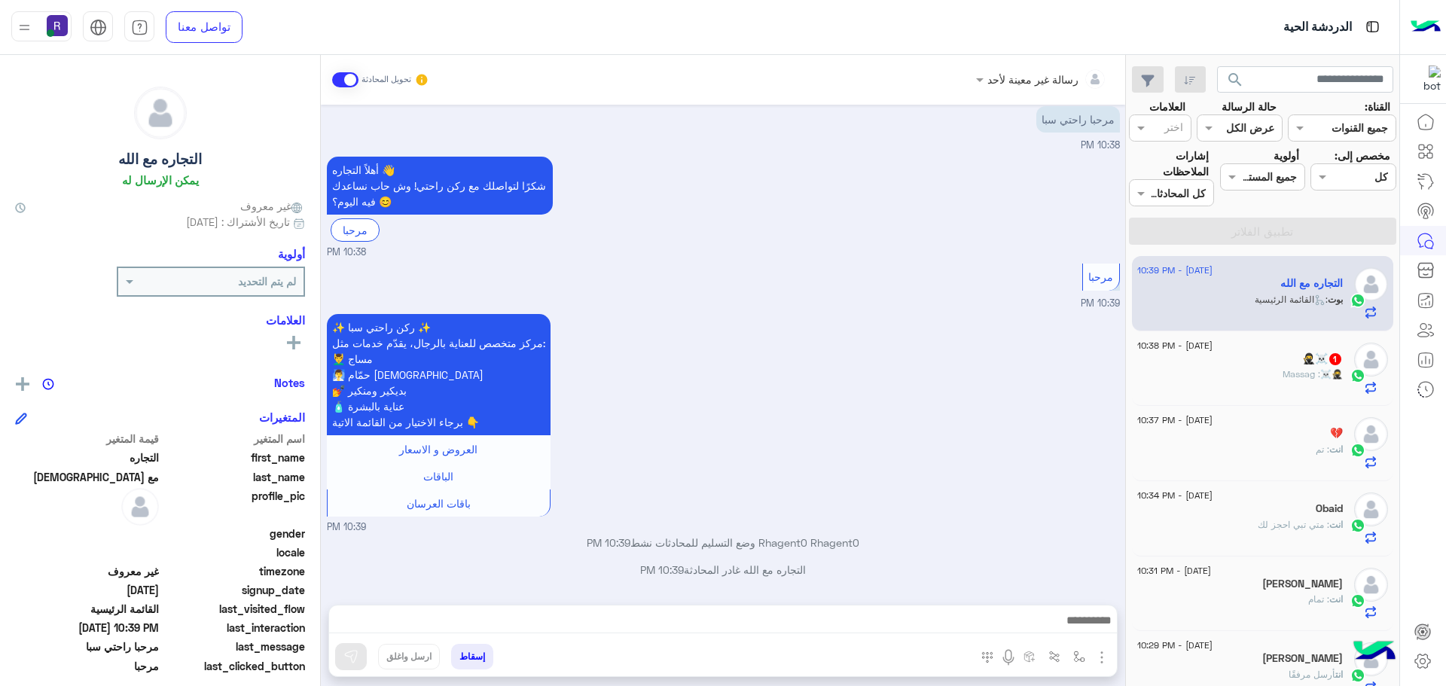
click at [1109, 658] on img "button" at bounding box center [1102, 657] width 18 height 18
click at [1052, 628] on button "الصور" at bounding box center [1079, 624] width 64 height 30
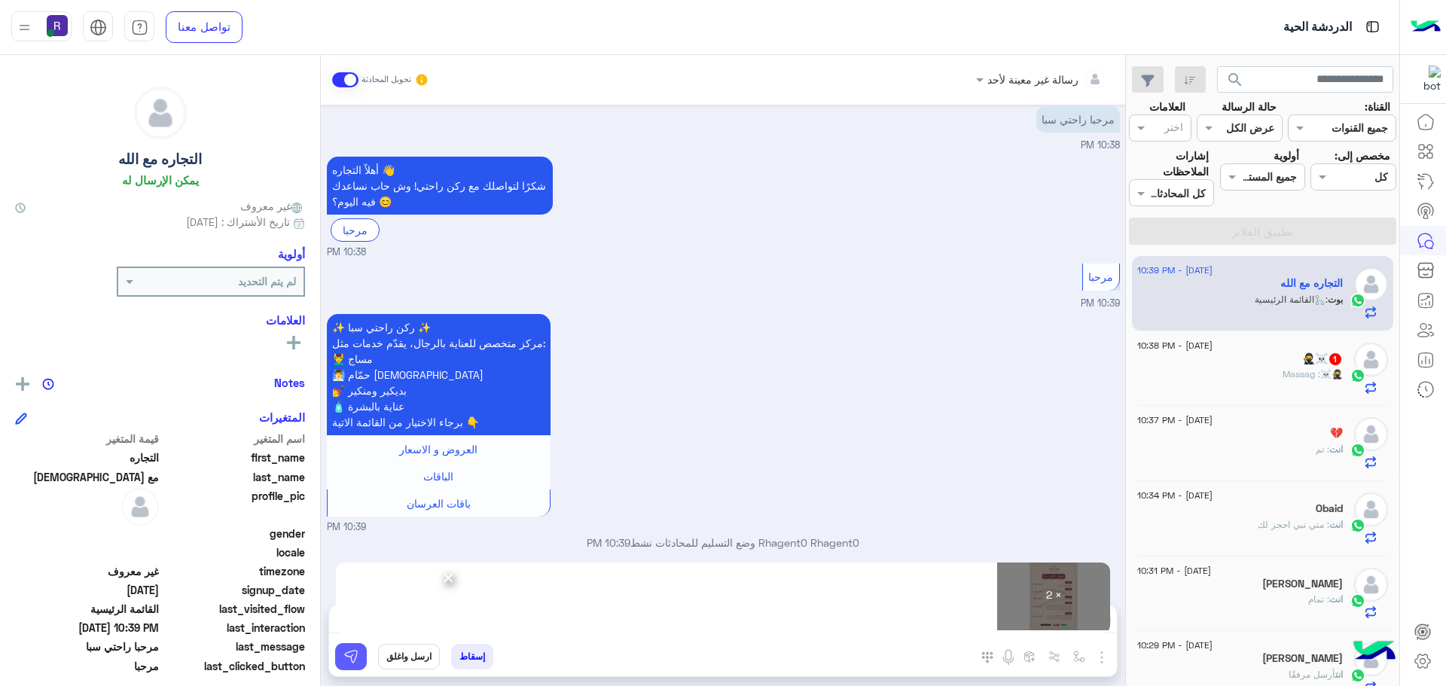
click at [358, 653] on button at bounding box center [351, 656] width 32 height 27
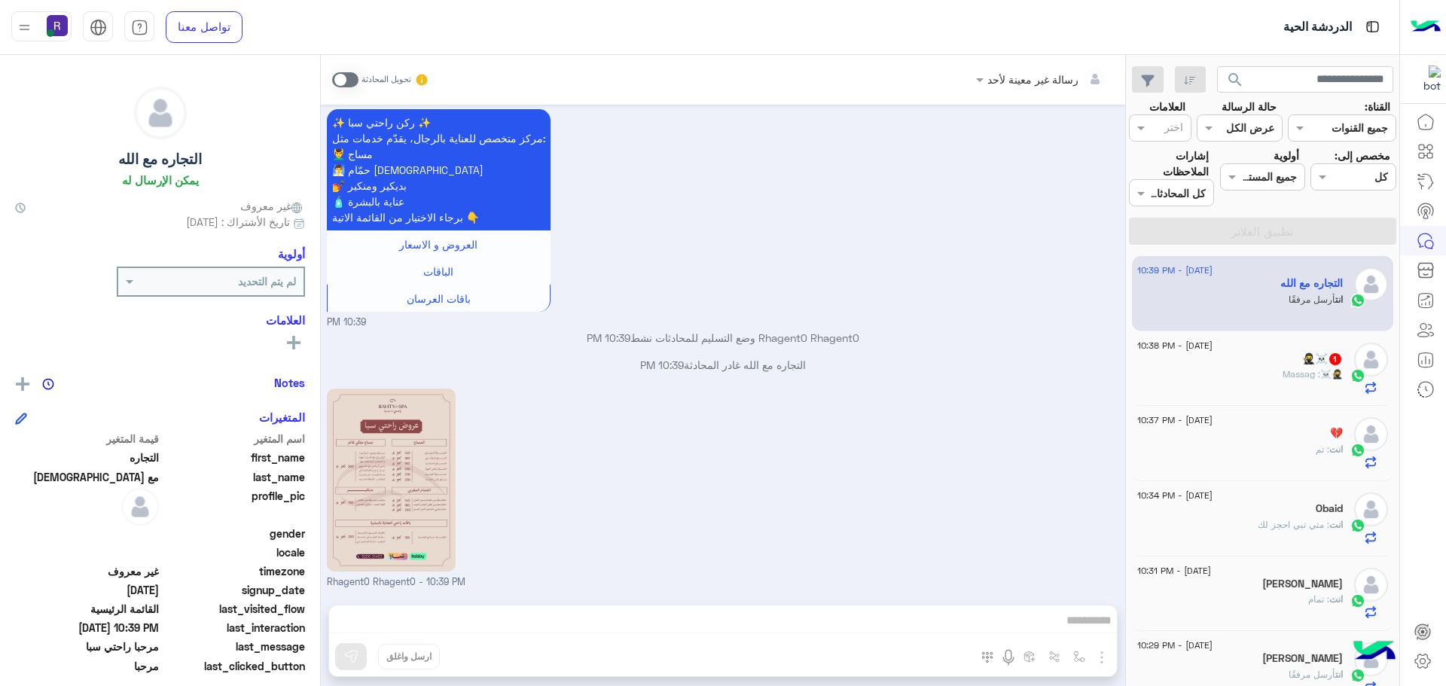
scroll to position [438, 0]
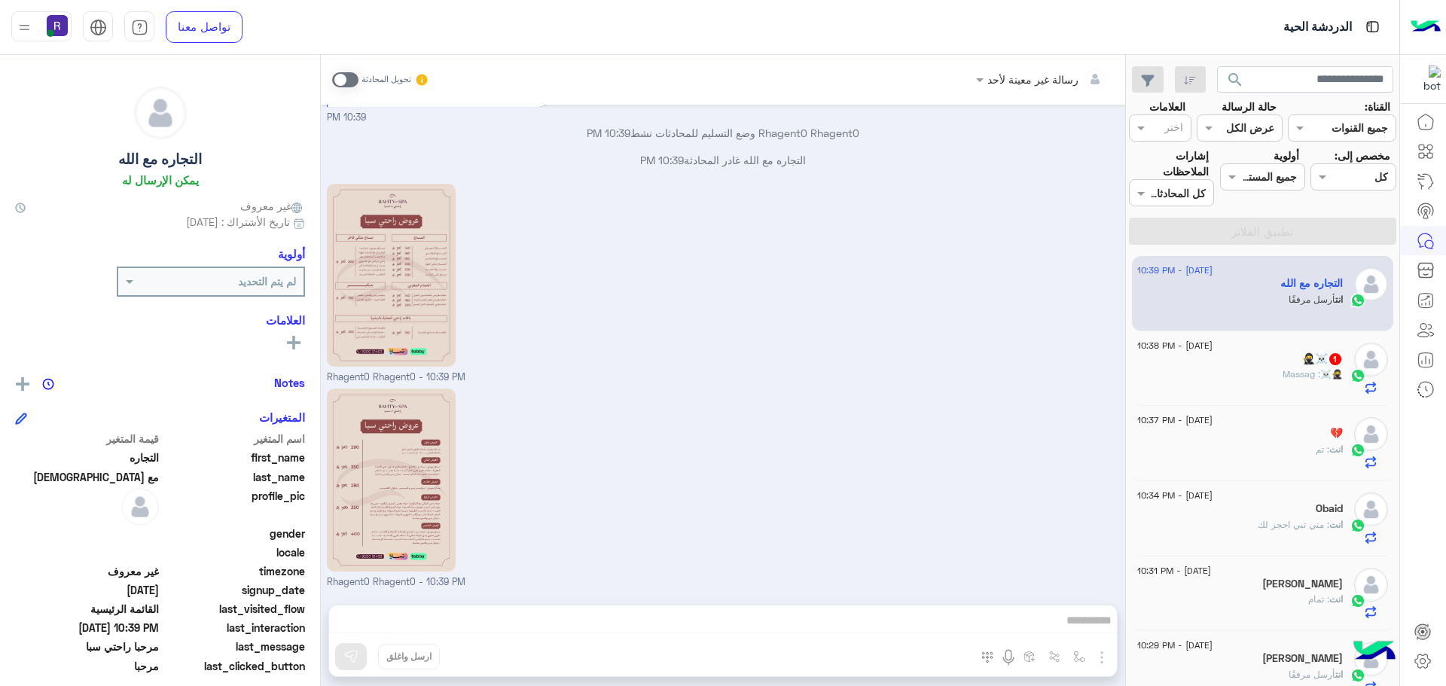
click at [1322, 368] on span "🥷☠️" at bounding box center [1331, 373] width 23 height 11
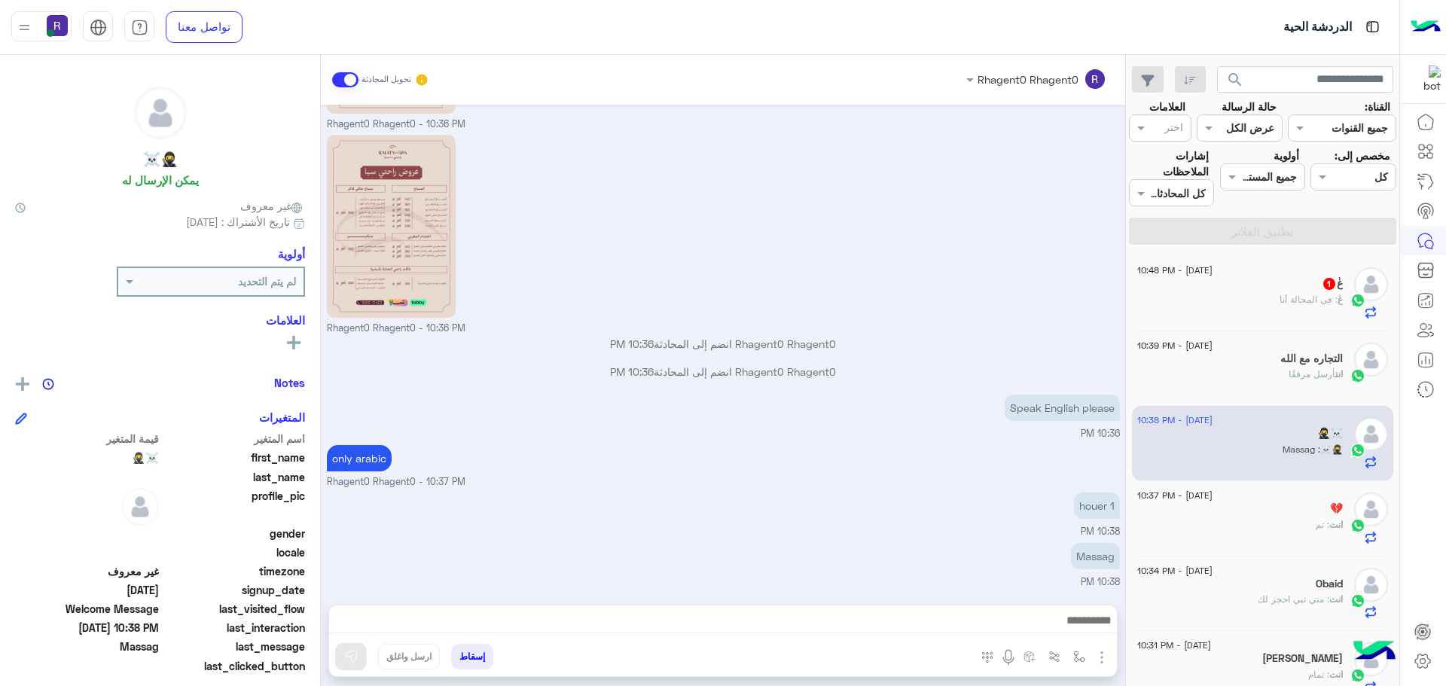
click at [1337, 287] on h5 "عٰ 1" at bounding box center [1332, 283] width 21 height 13
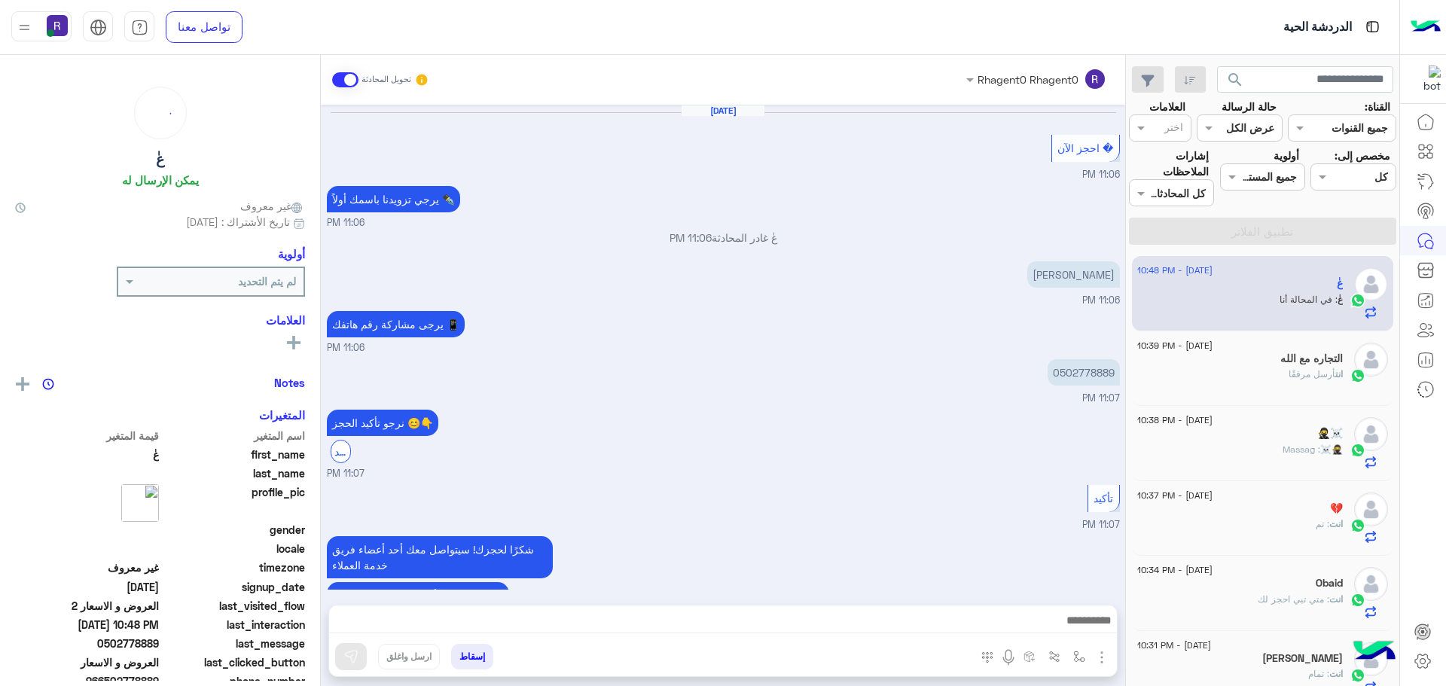
scroll to position [748, 0]
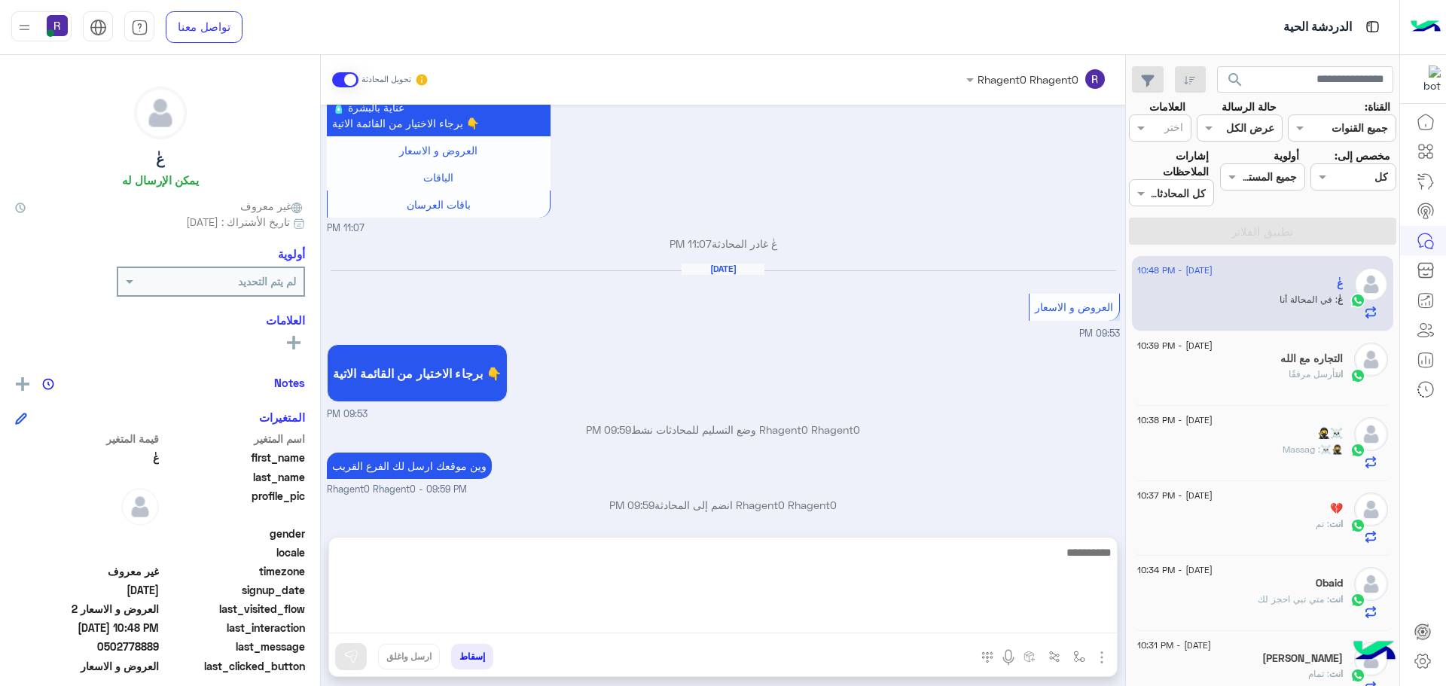
click at [1084, 624] on textarea at bounding box center [723, 588] width 788 height 90
type textarea "*"
type textarea "**********"
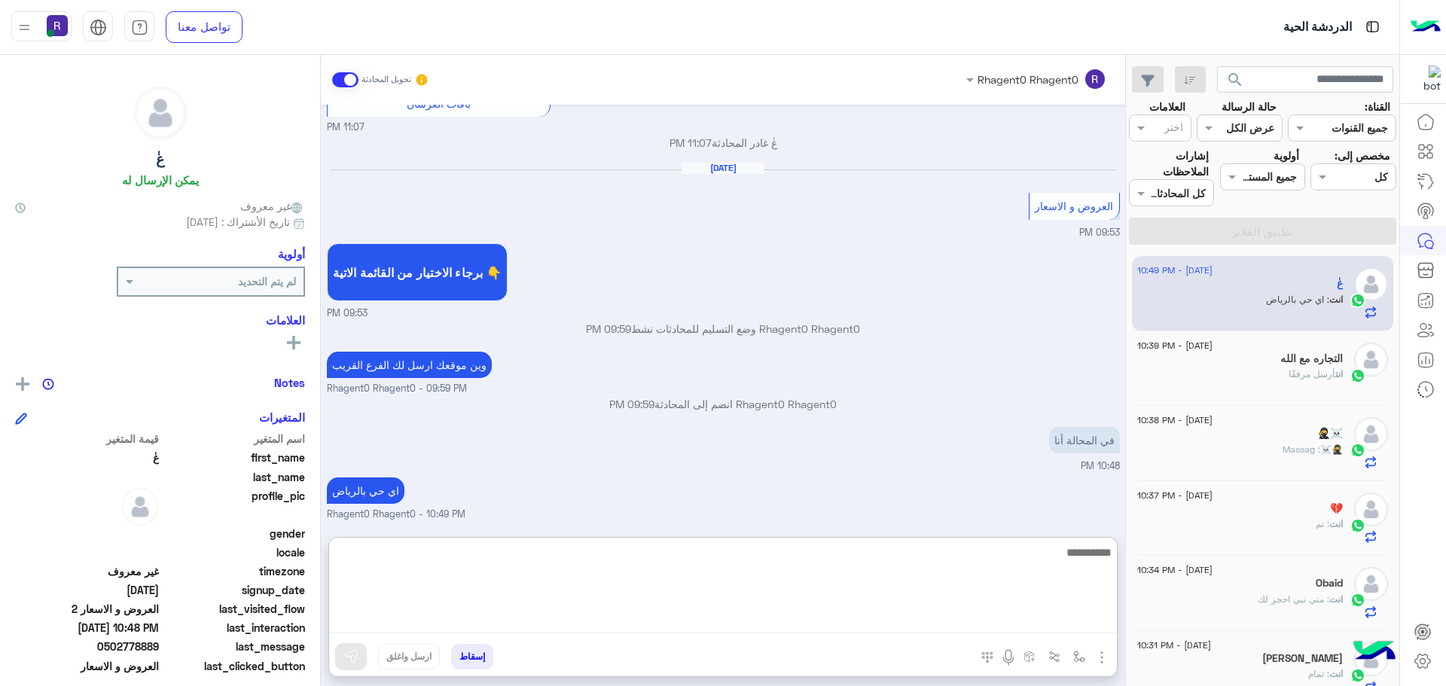
scroll to position [914, 0]
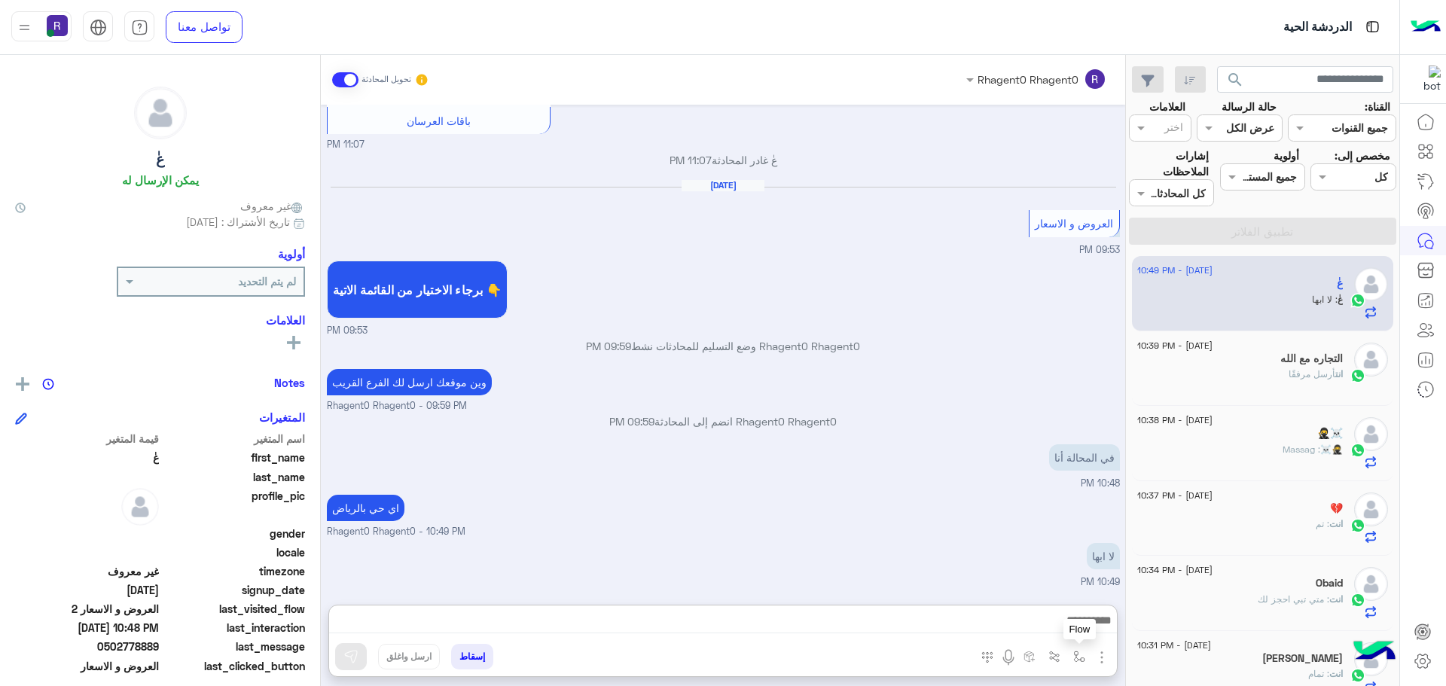
click at [1078, 665] on button "button" at bounding box center [1079, 656] width 25 height 25
click at [1068, 628] on input "text" at bounding box center [1033, 623] width 102 height 17
type input "****"
click at [1063, 590] on span "خميس مشيط" at bounding box center [1051, 597] width 66 height 14
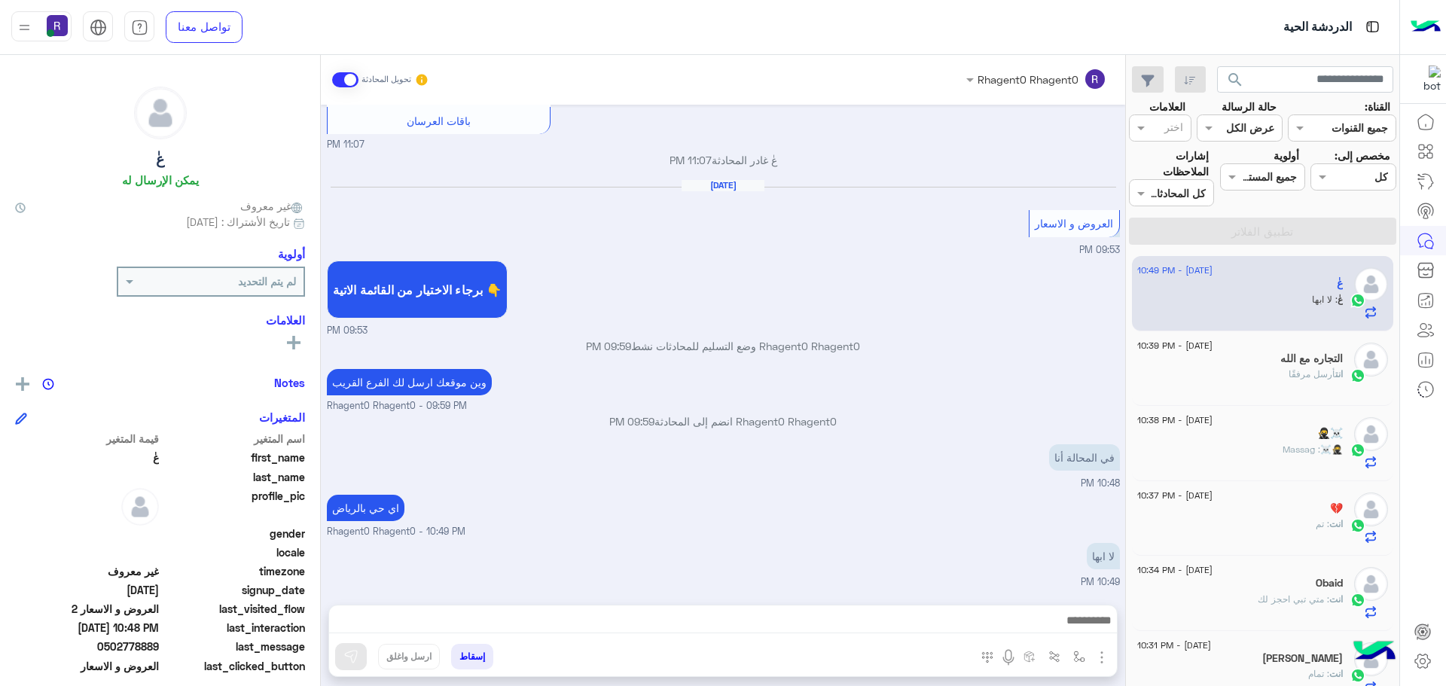
type textarea "*********"
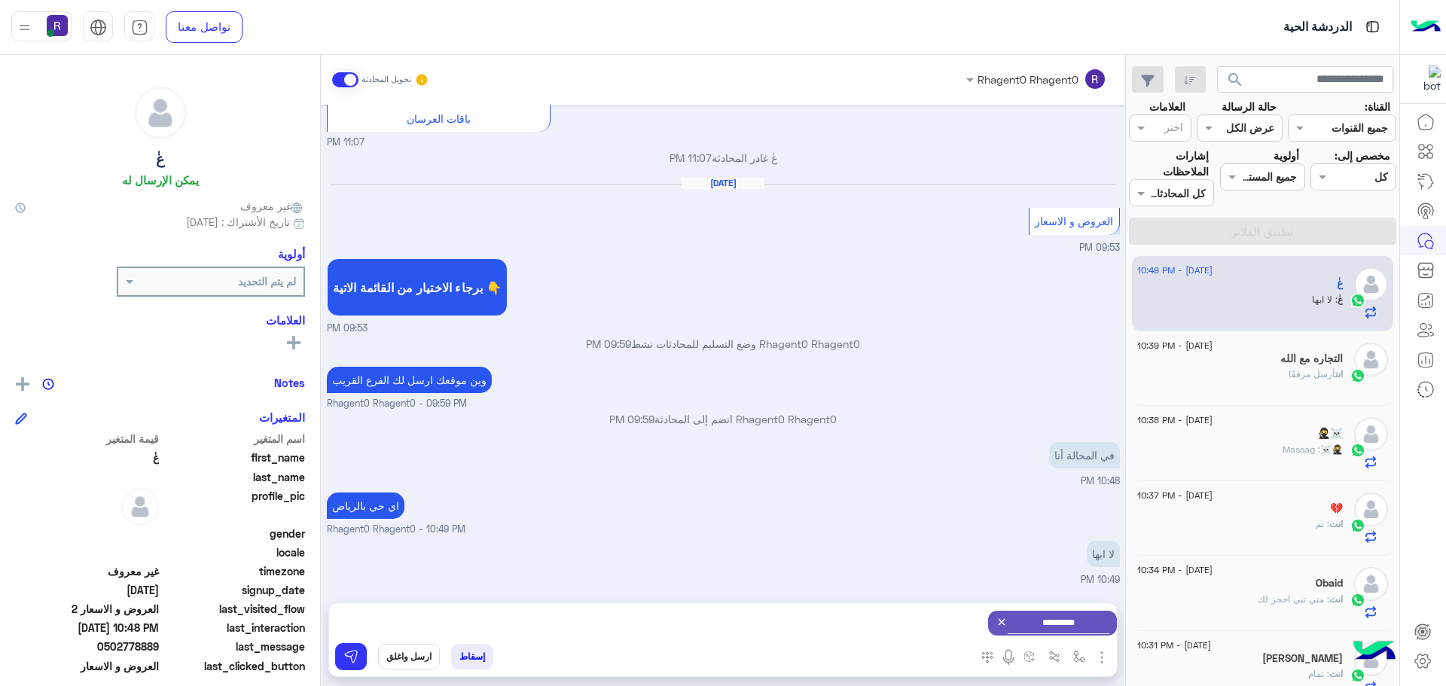
scroll to position [848, 0]
click at [361, 657] on button at bounding box center [351, 656] width 32 height 27
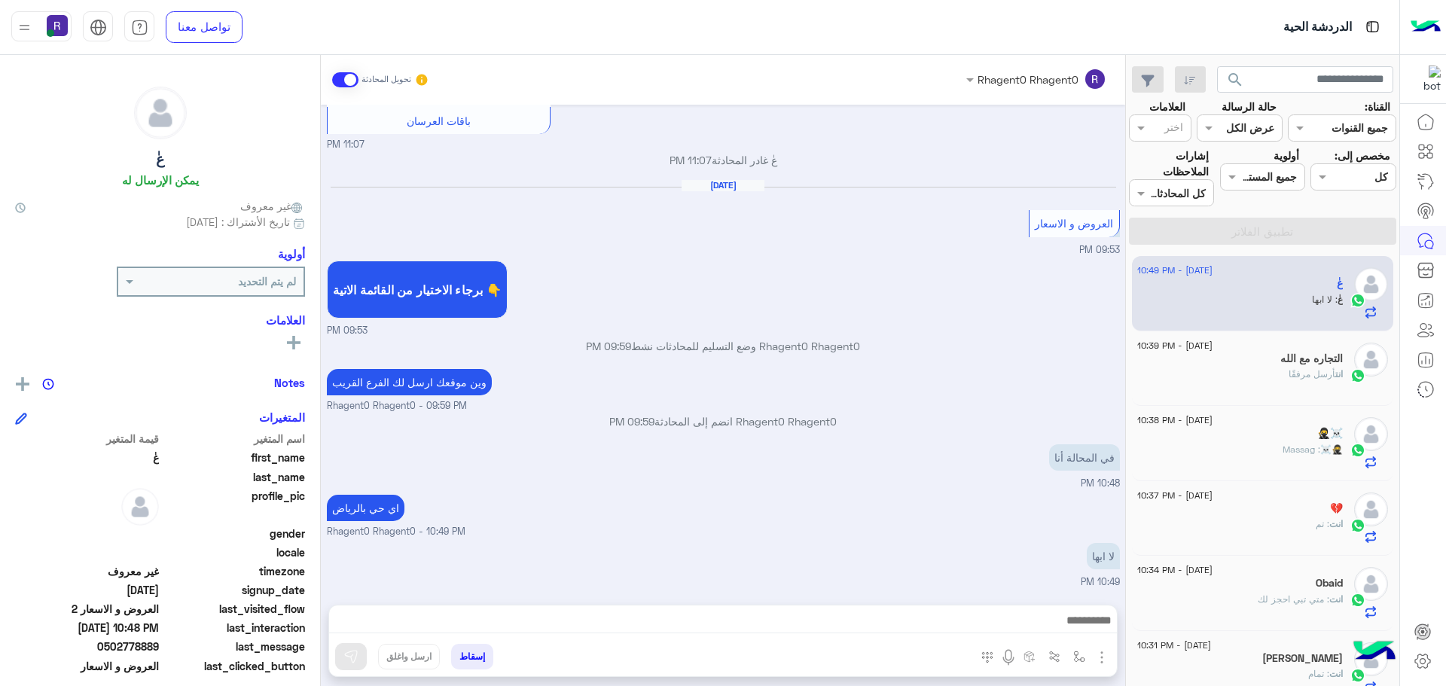
scroll to position [846, 0]
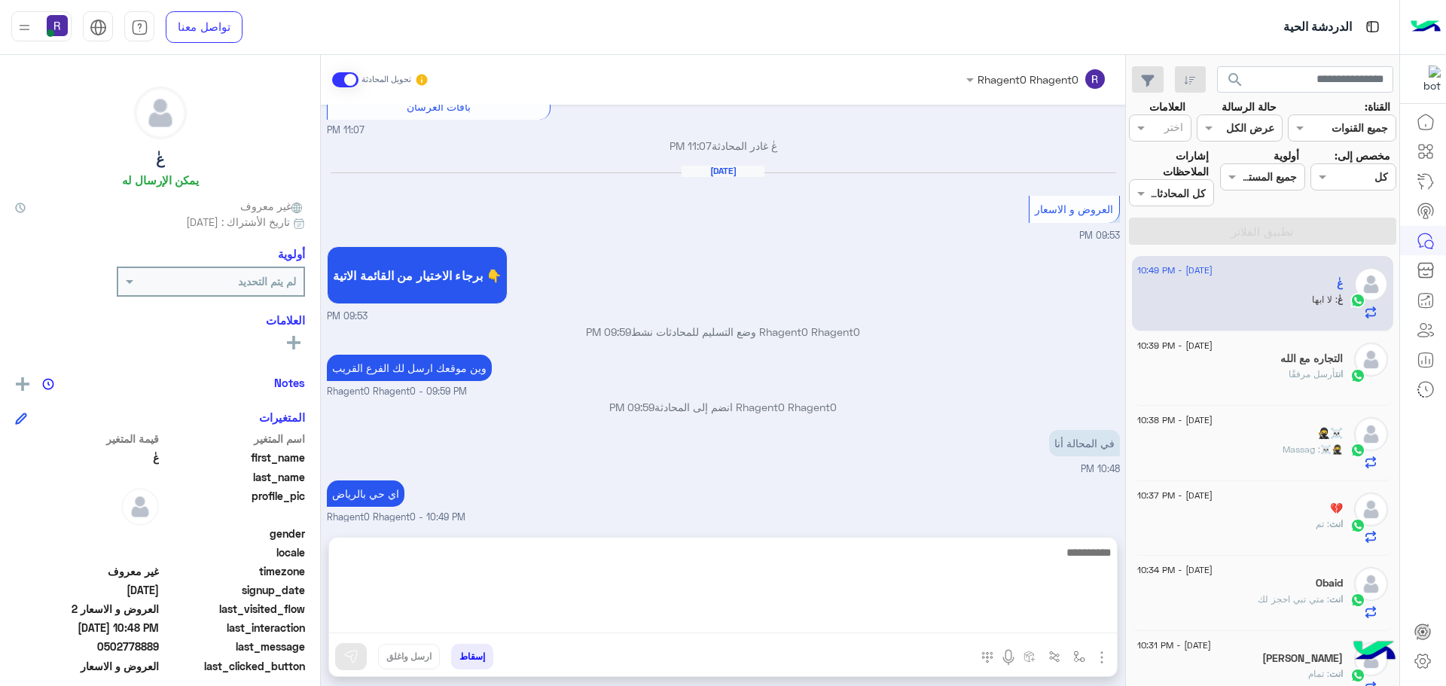
click at [1037, 625] on textarea at bounding box center [723, 588] width 788 height 90
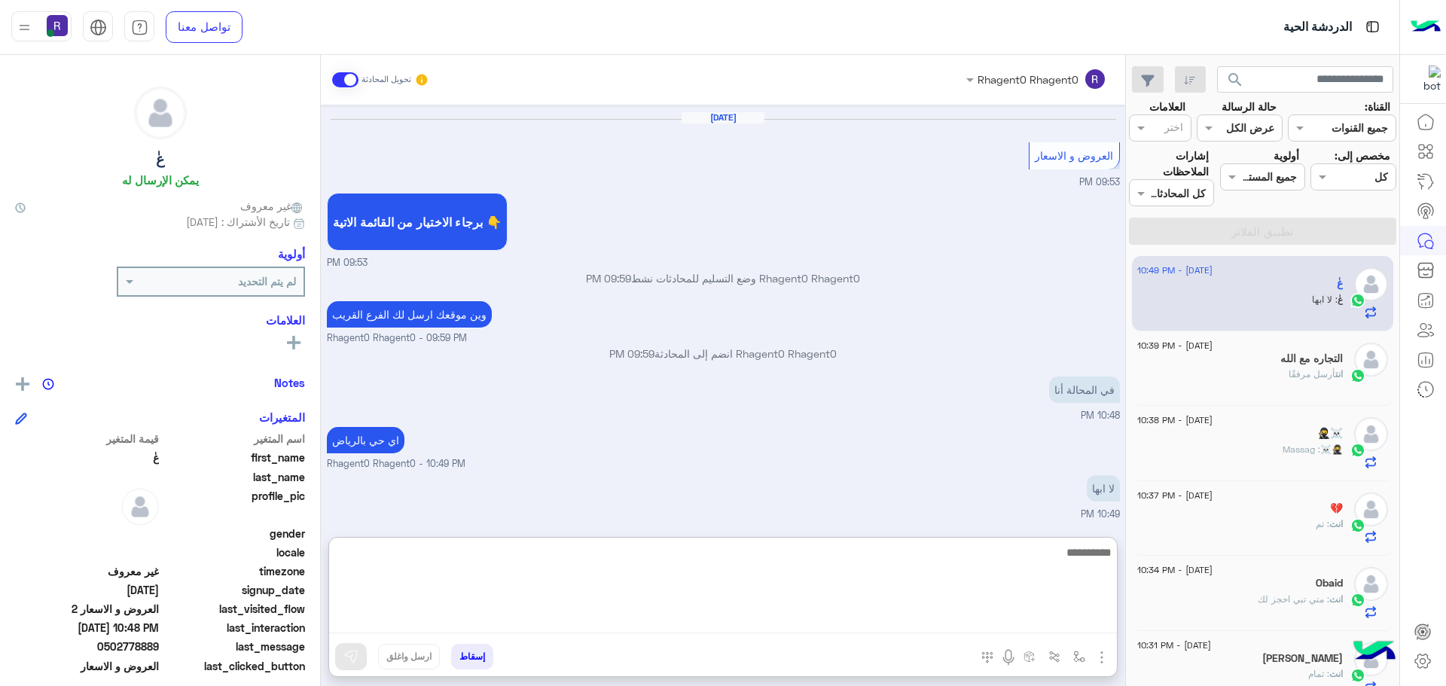
scroll to position [1032, 0]
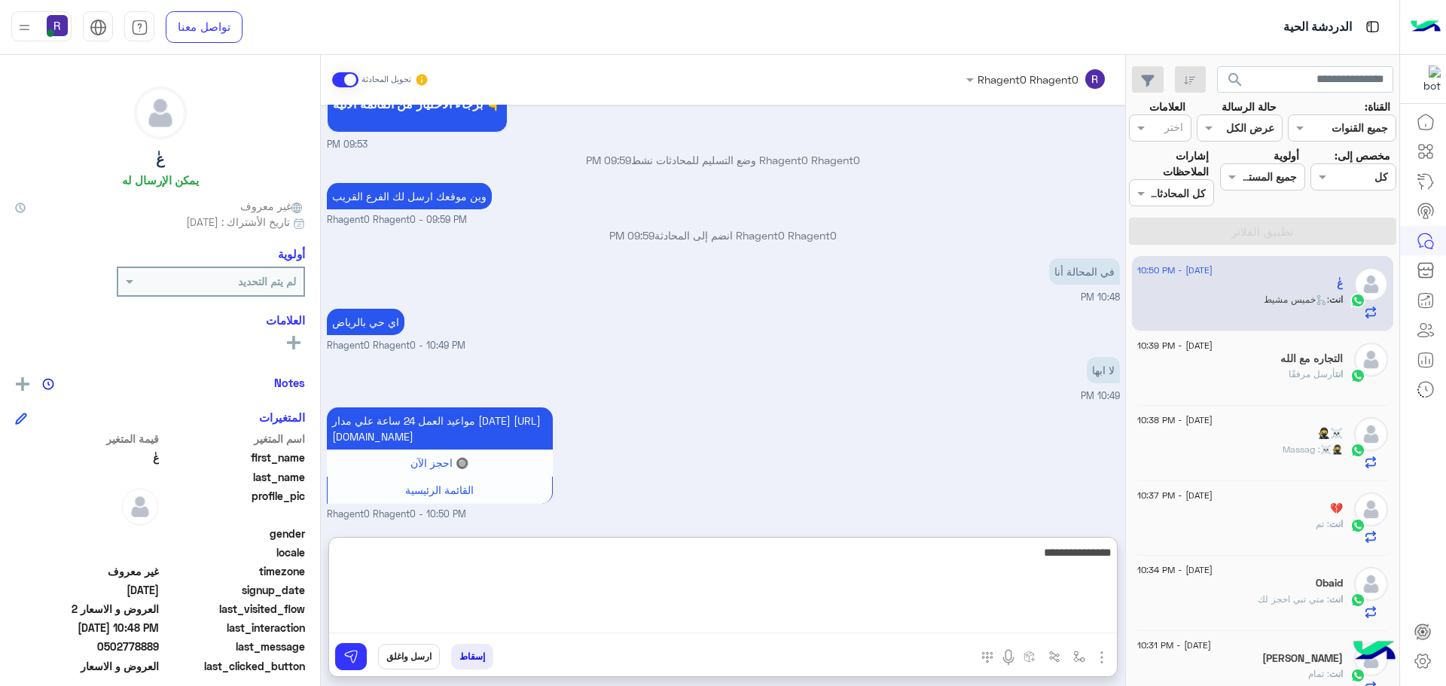
type textarea "**********"
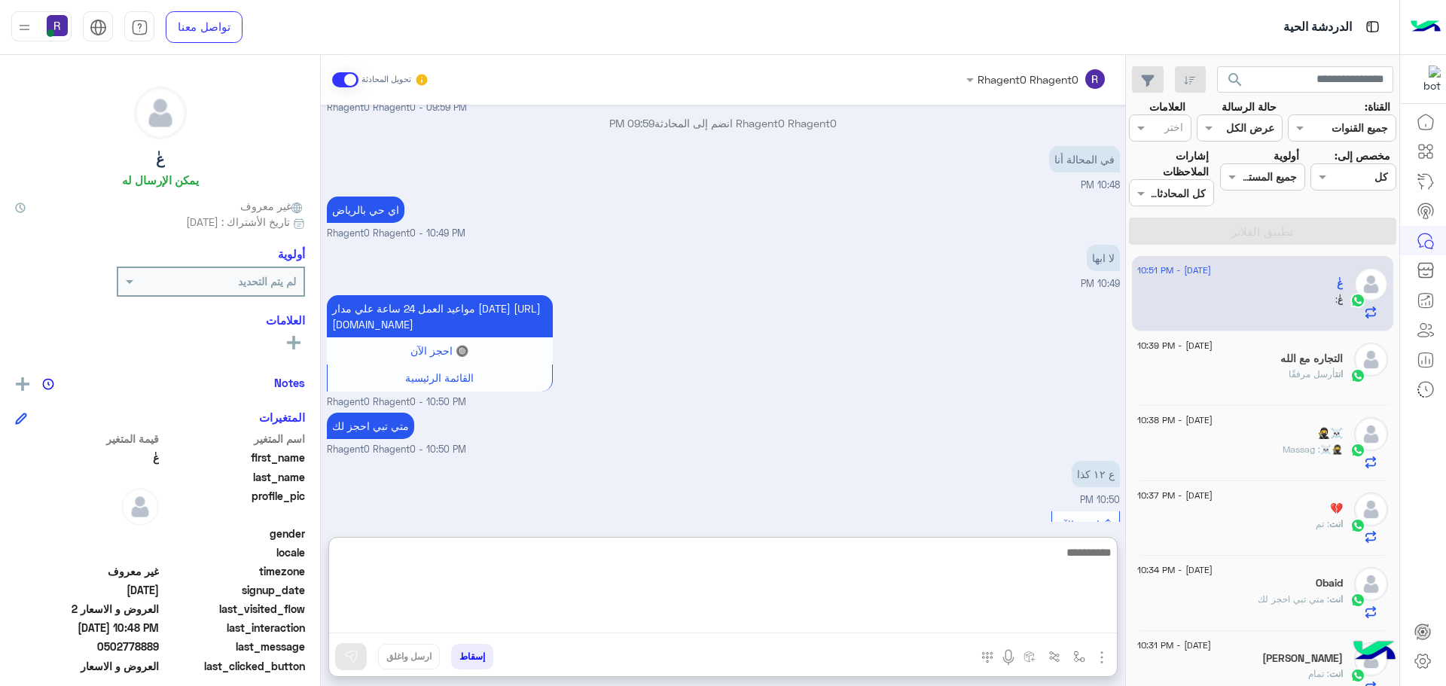
scroll to position [1181, 0]
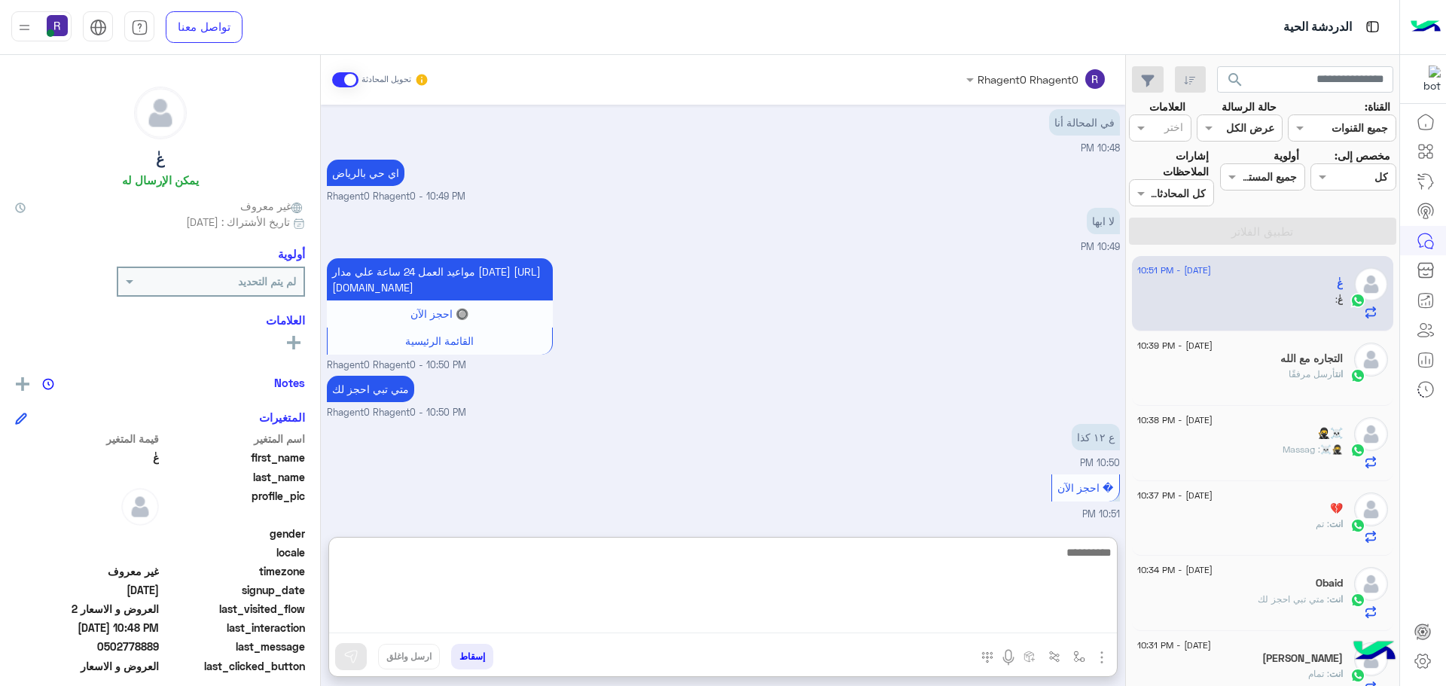
click at [1061, 579] on textarea at bounding box center [723, 588] width 788 height 90
type textarea "**********"
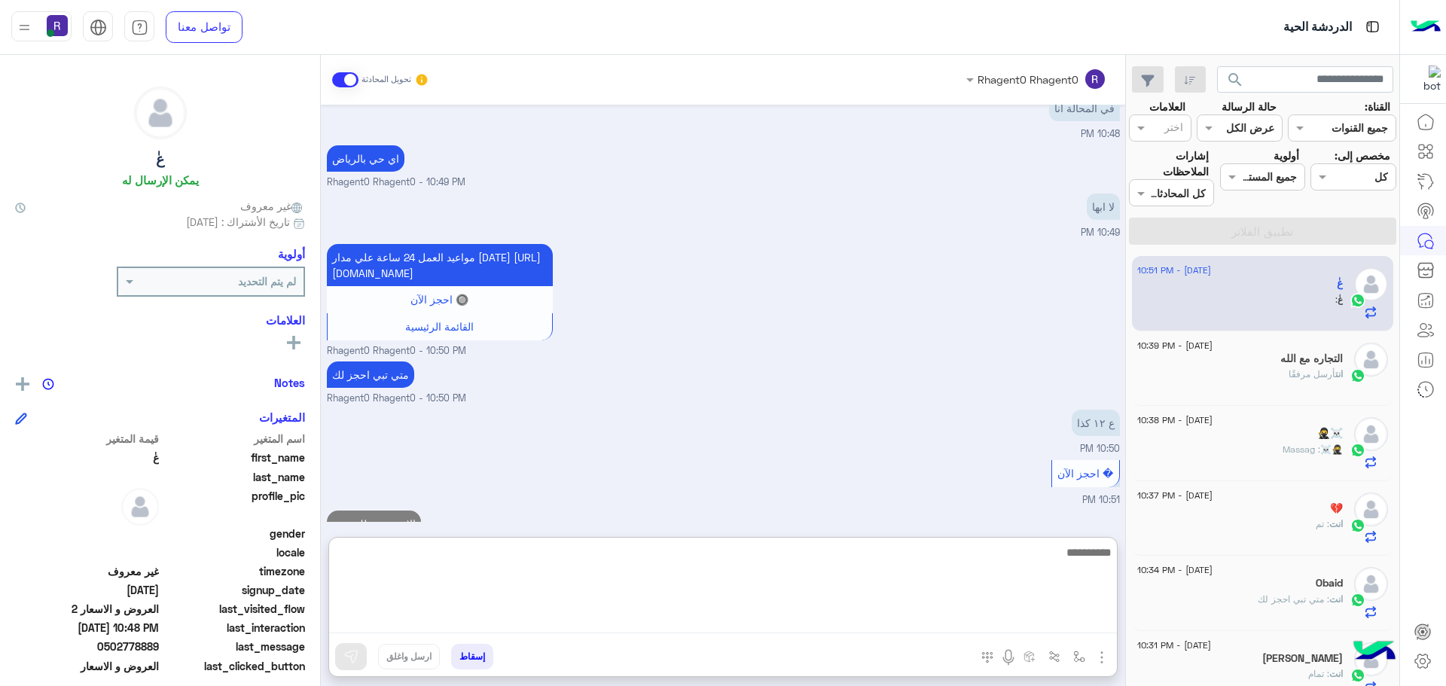
scroll to position [1229, 0]
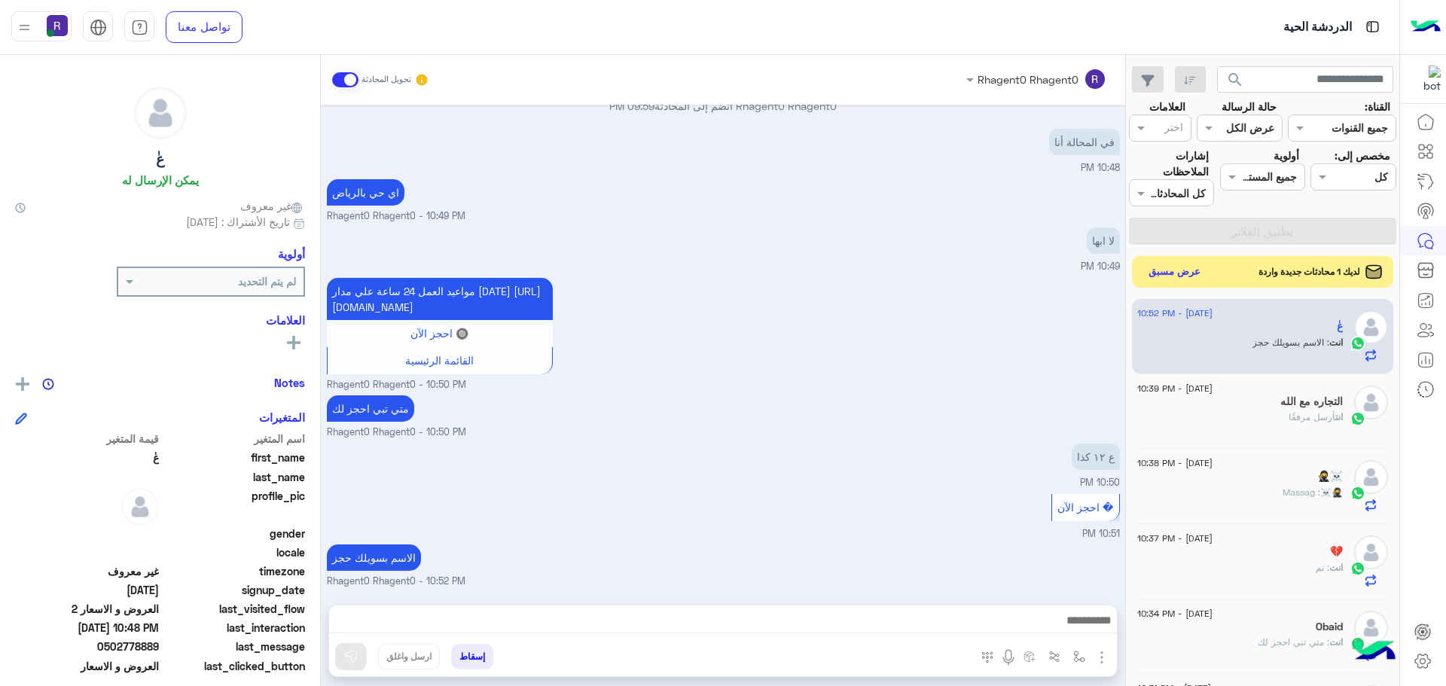
click at [1176, 265] on button "عرض مسبق" at bounding box center [1174, 272] width 63 height 20
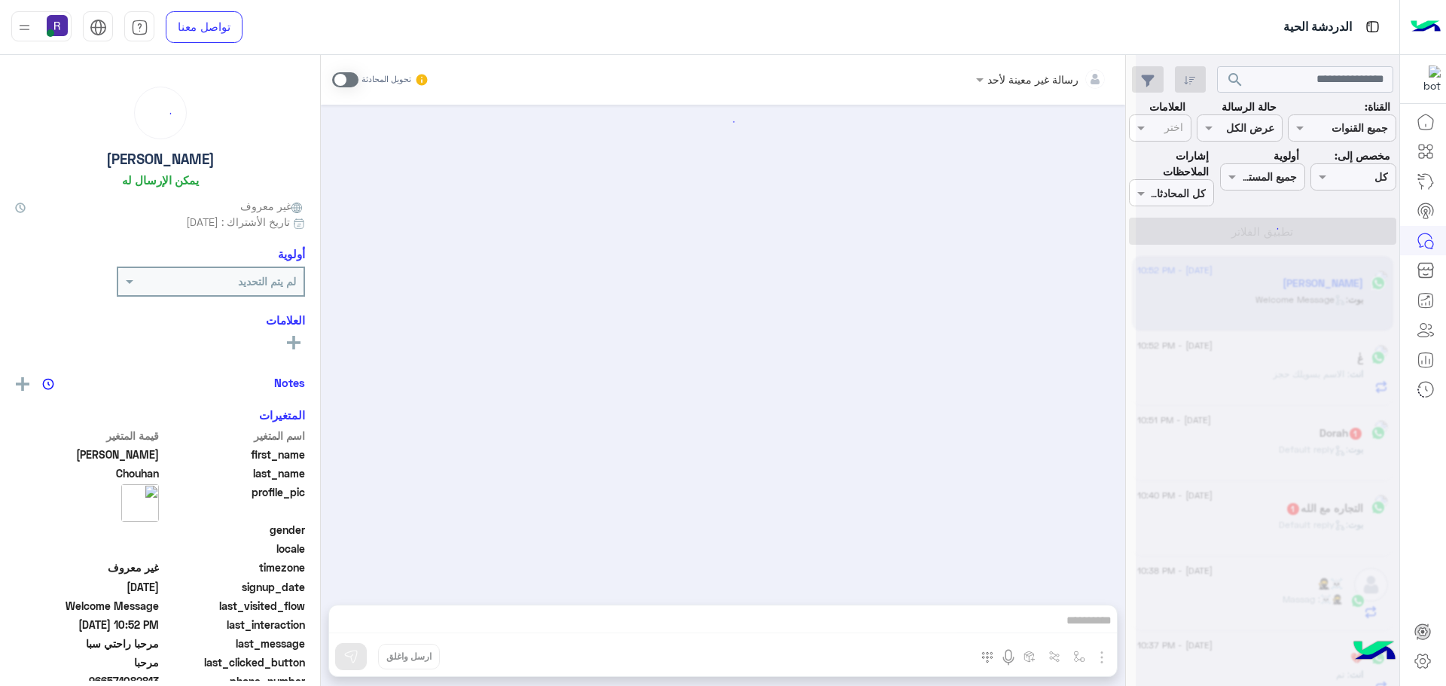
scroll to position [1498, 0]
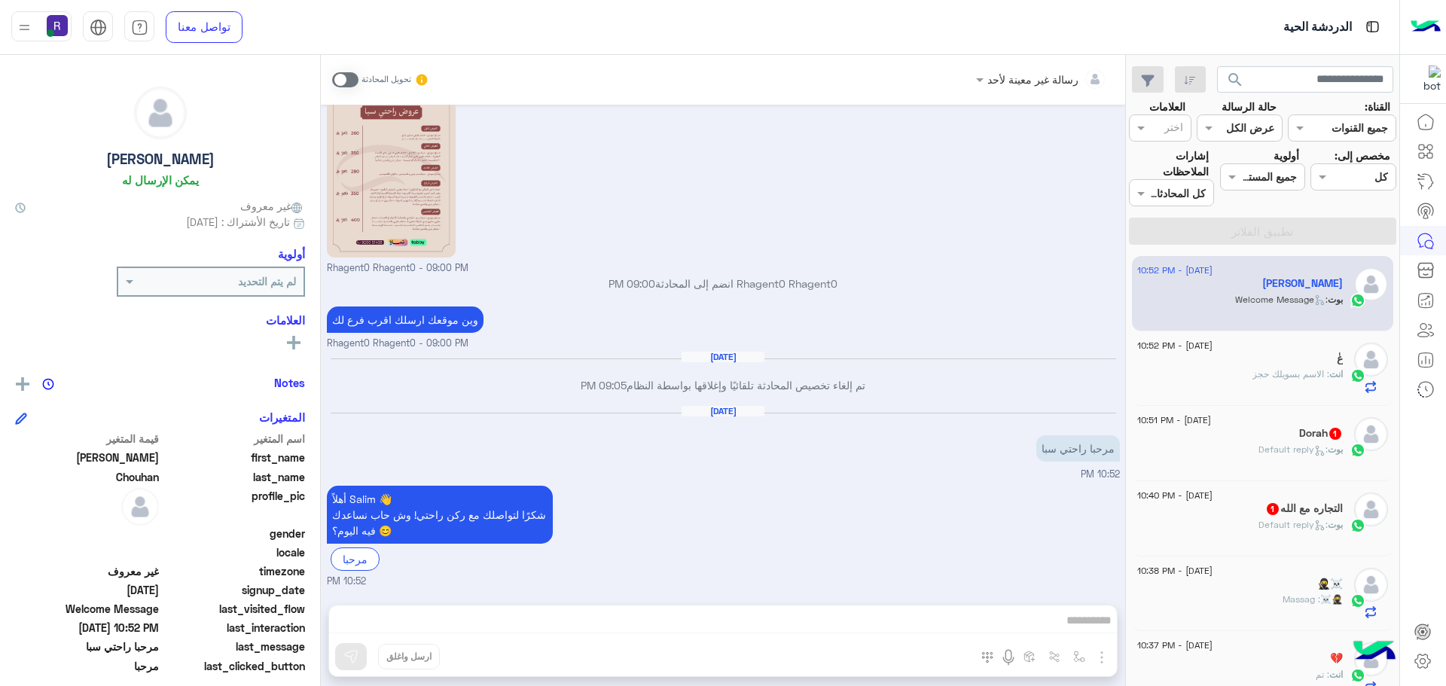
click at [346, 75] on span at bounding box center [345, 79] width 26 height 15
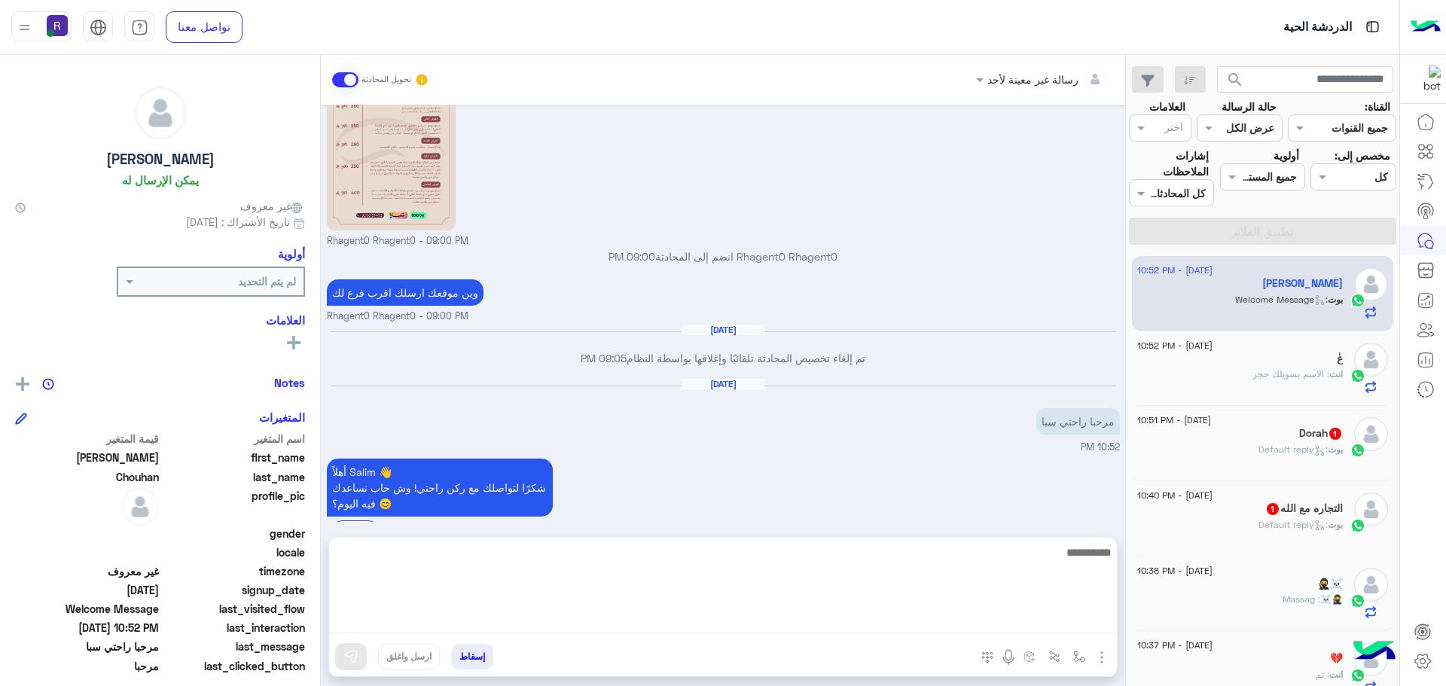
click at [941, 621] on textarea at bounding box center [723, 588] width 788 height 90
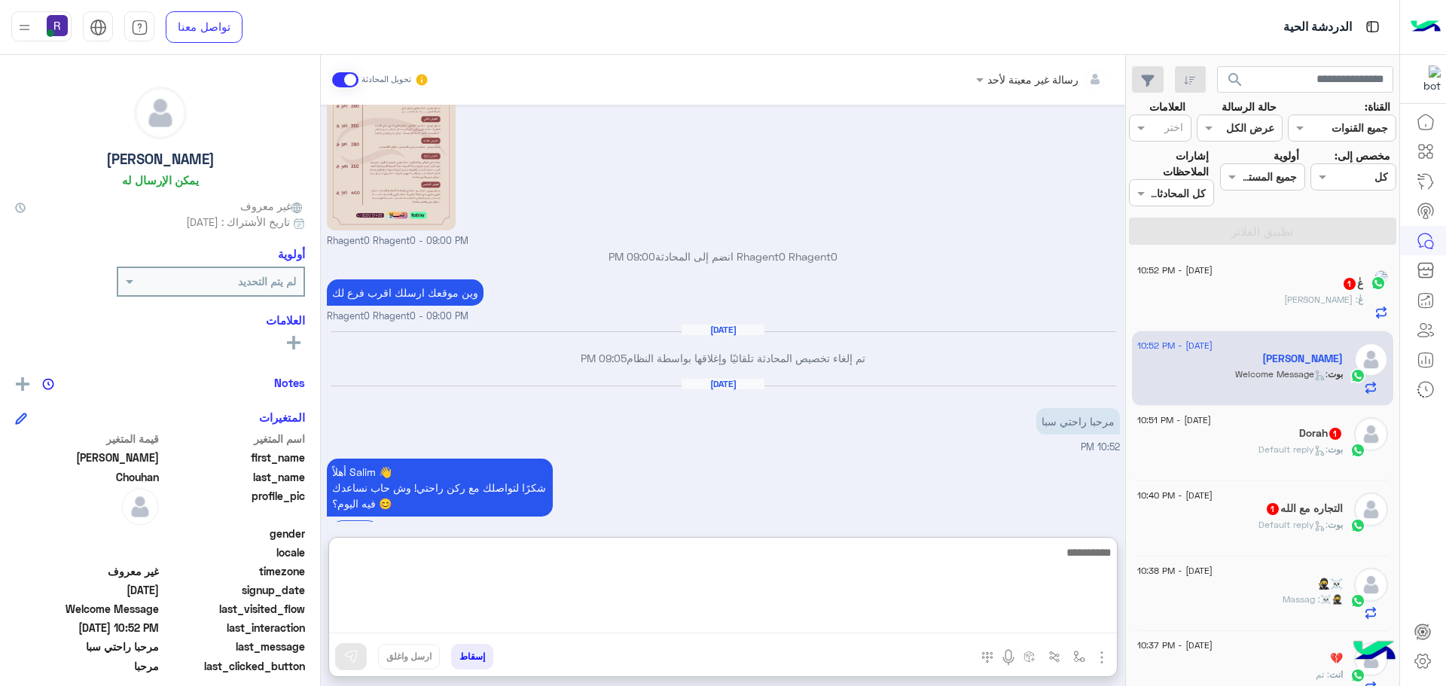
paste textarea "**********"
type textarea "**********"
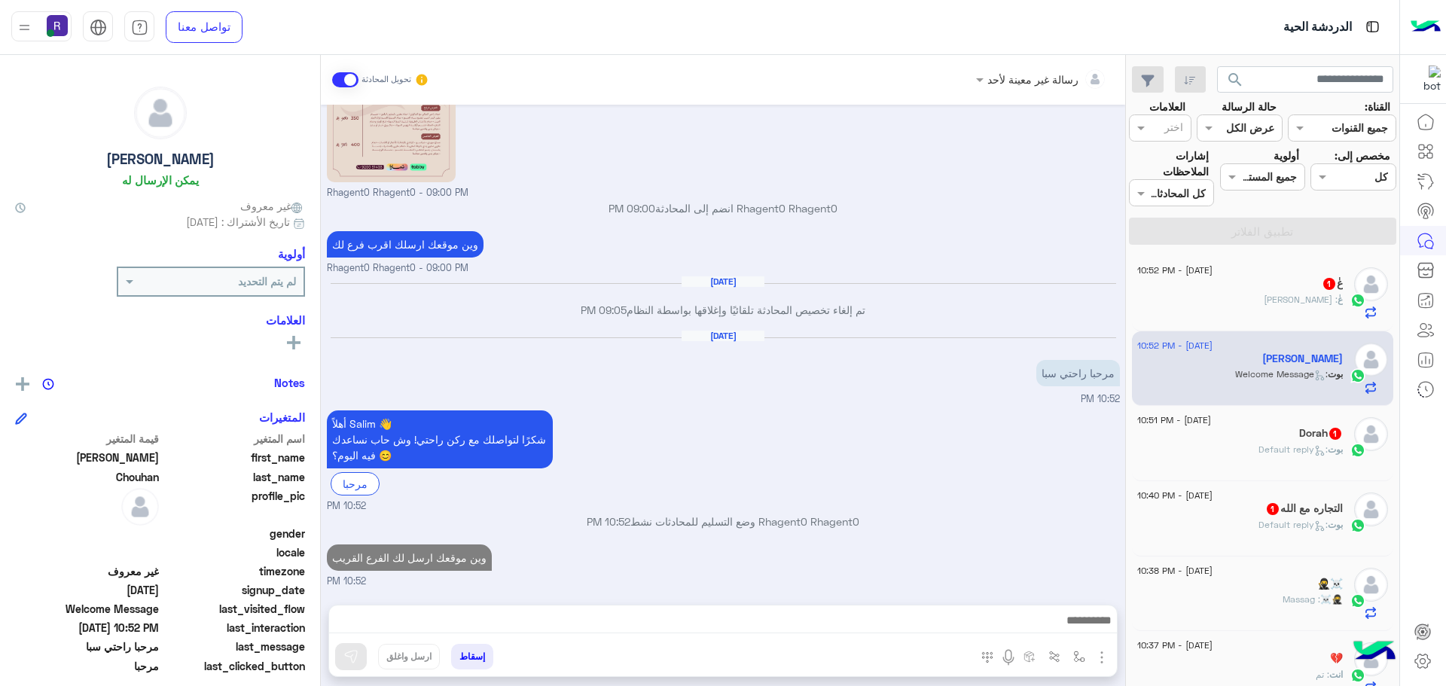
click at [1299, 439] on h5 "Dorah 1" at bounding box center [1321, 433] width 44 height 13
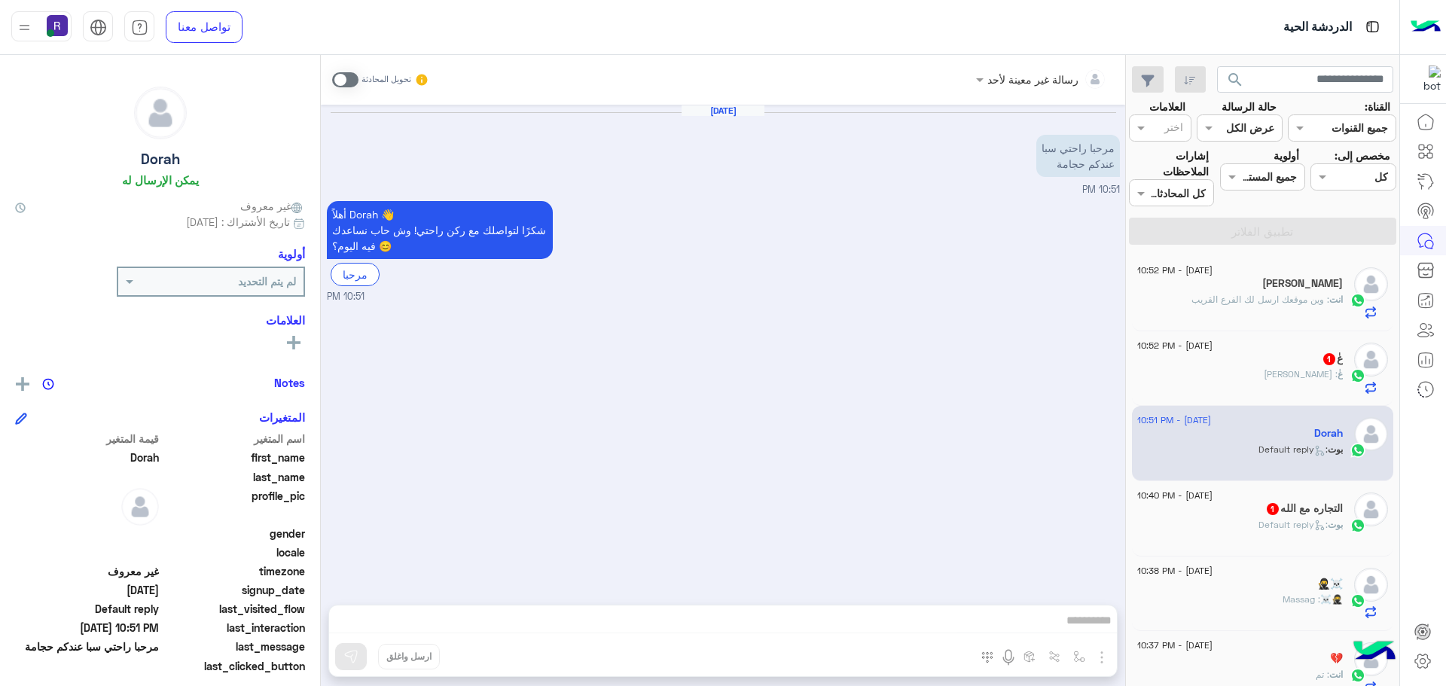
click at [348, 75] on span at bounding box center [345, 79] width 26 height 15
click at [1103, 653] on img "button" at bounding box center [1102, 657] width 18 height 18
click at [1079, 626] on span "الصور" at bounding box center [1073, 624] width 28 height 17
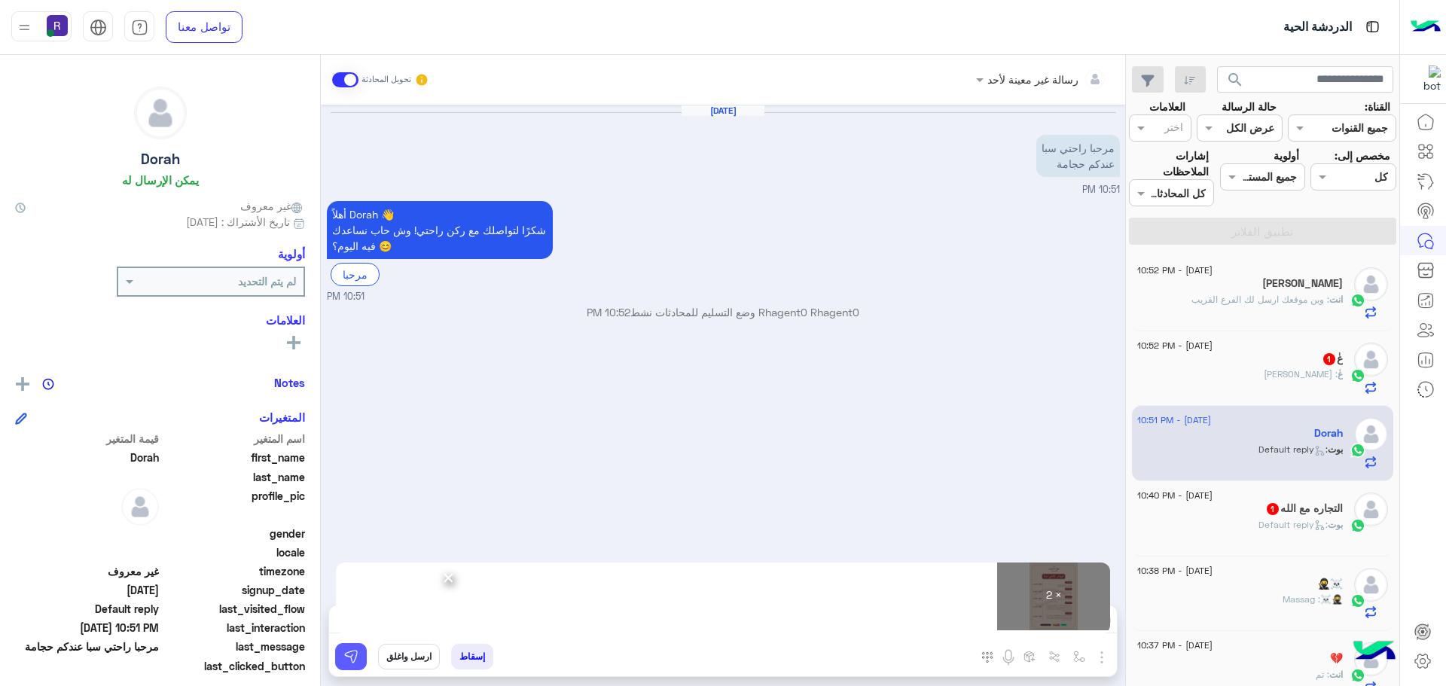
click at [347, 663] on img at bounding box center [350, 656] width 15 height 15
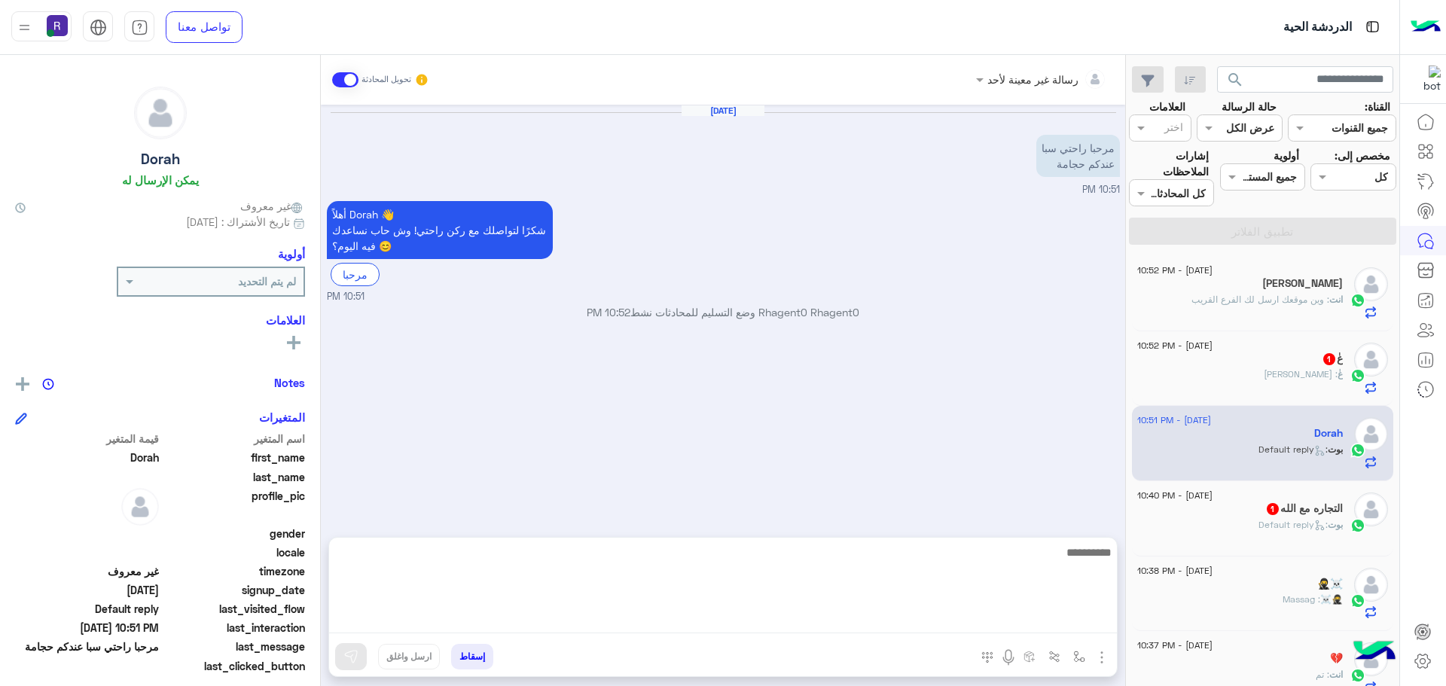
click at [910, 633] on textarea at bounding box center [723, 588] width 788 height 90
type textarea "**********"
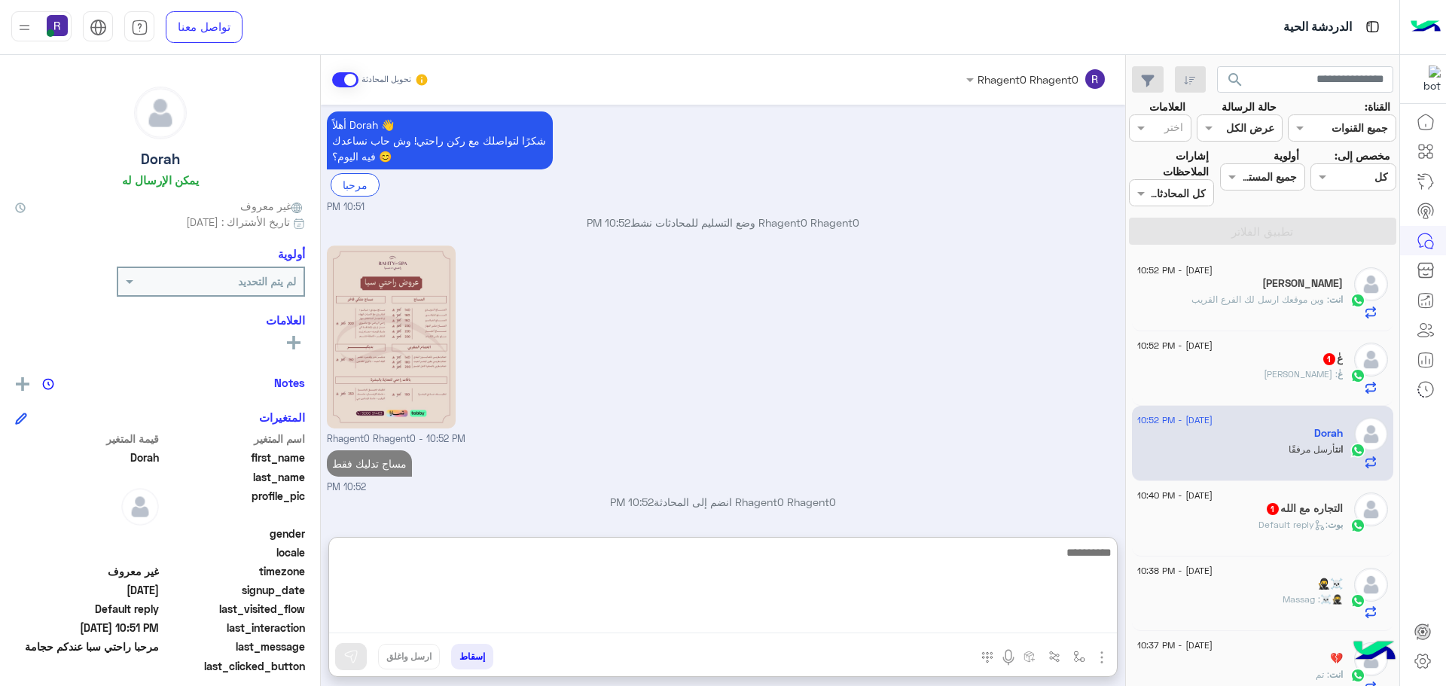
scroll to position [294, 0]
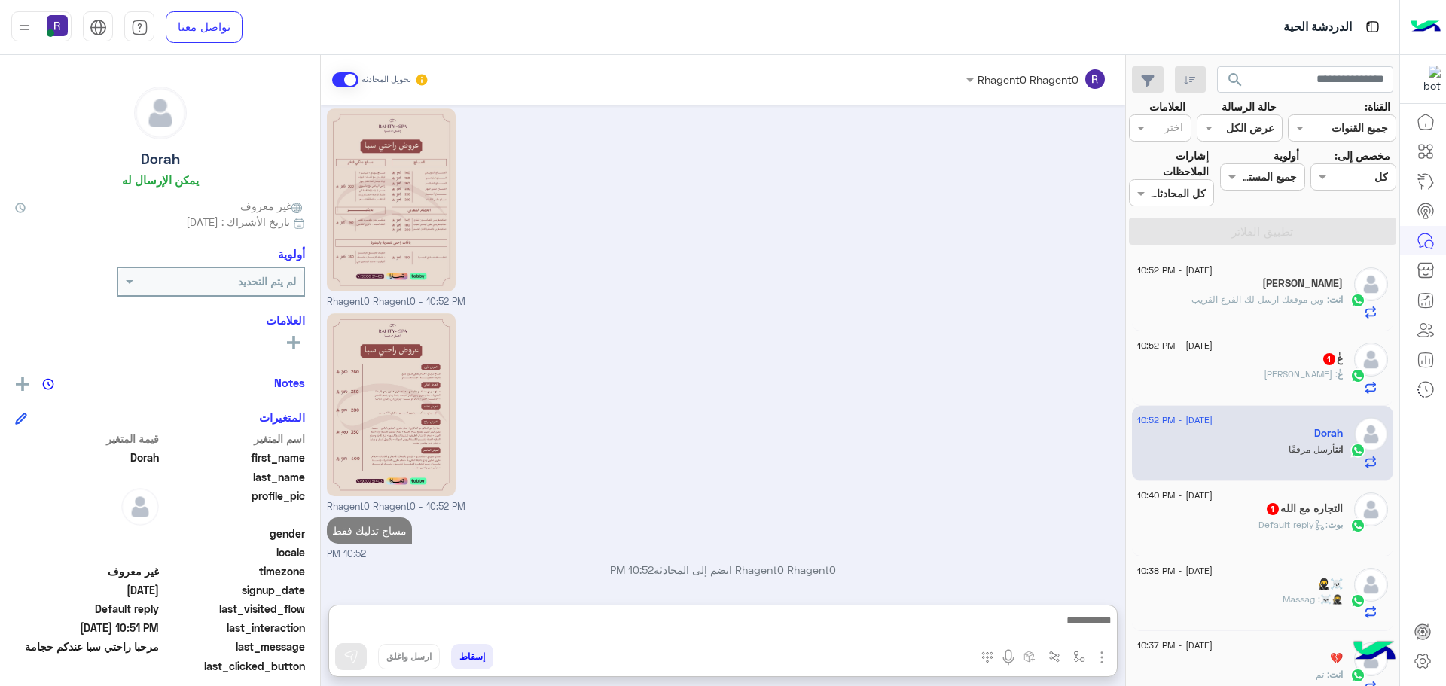
click at [1261, 500] on div "7 September - 10:40 PM" at bounding box center [1240, 498] width 206 height 10
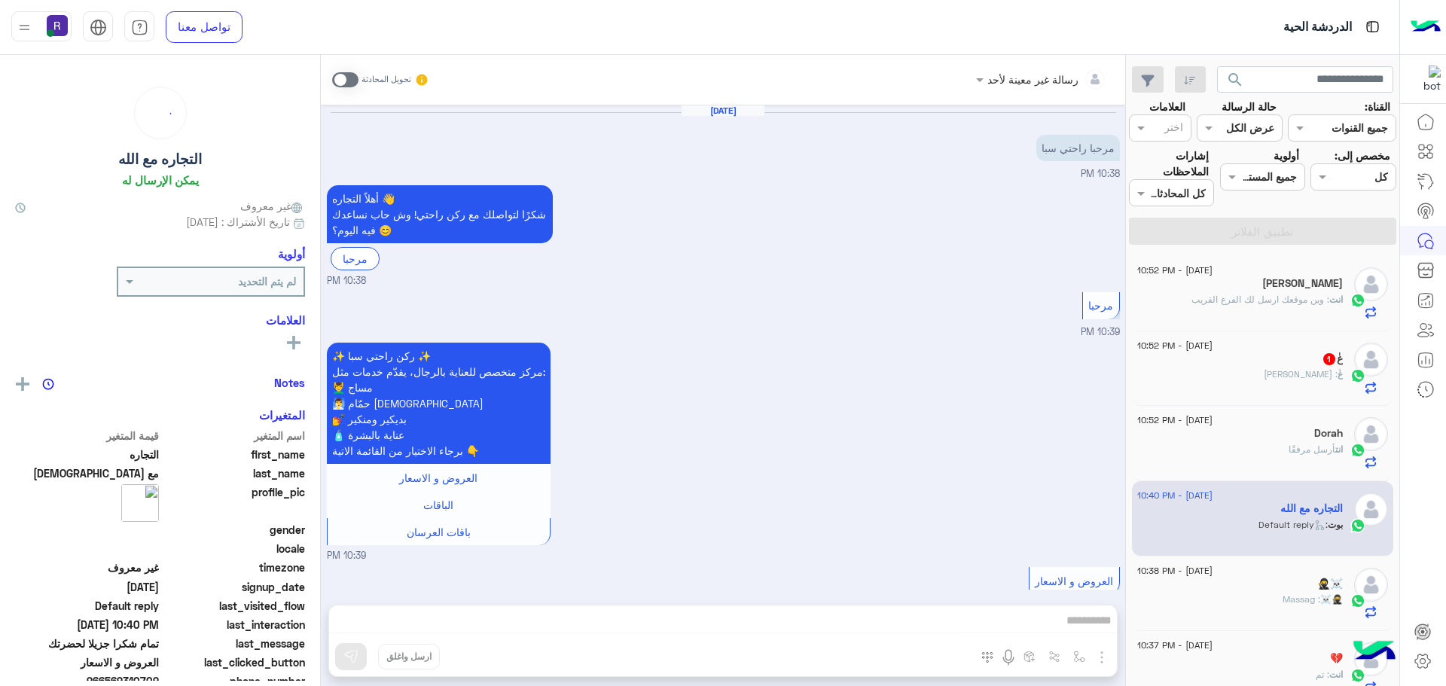
scroll to position [742, 0]
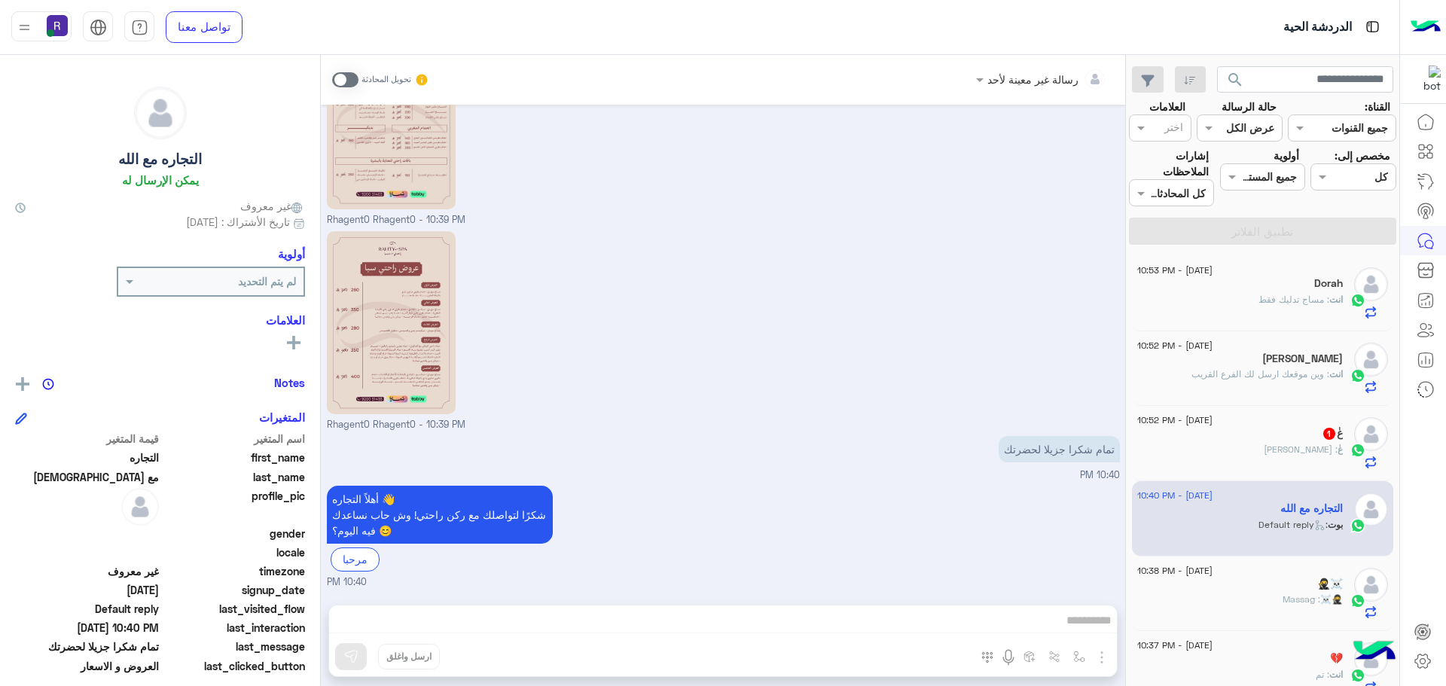
click at [1311, 436] on div "عٰ 1" at bounding box center [1240, 435] width 206 height 16
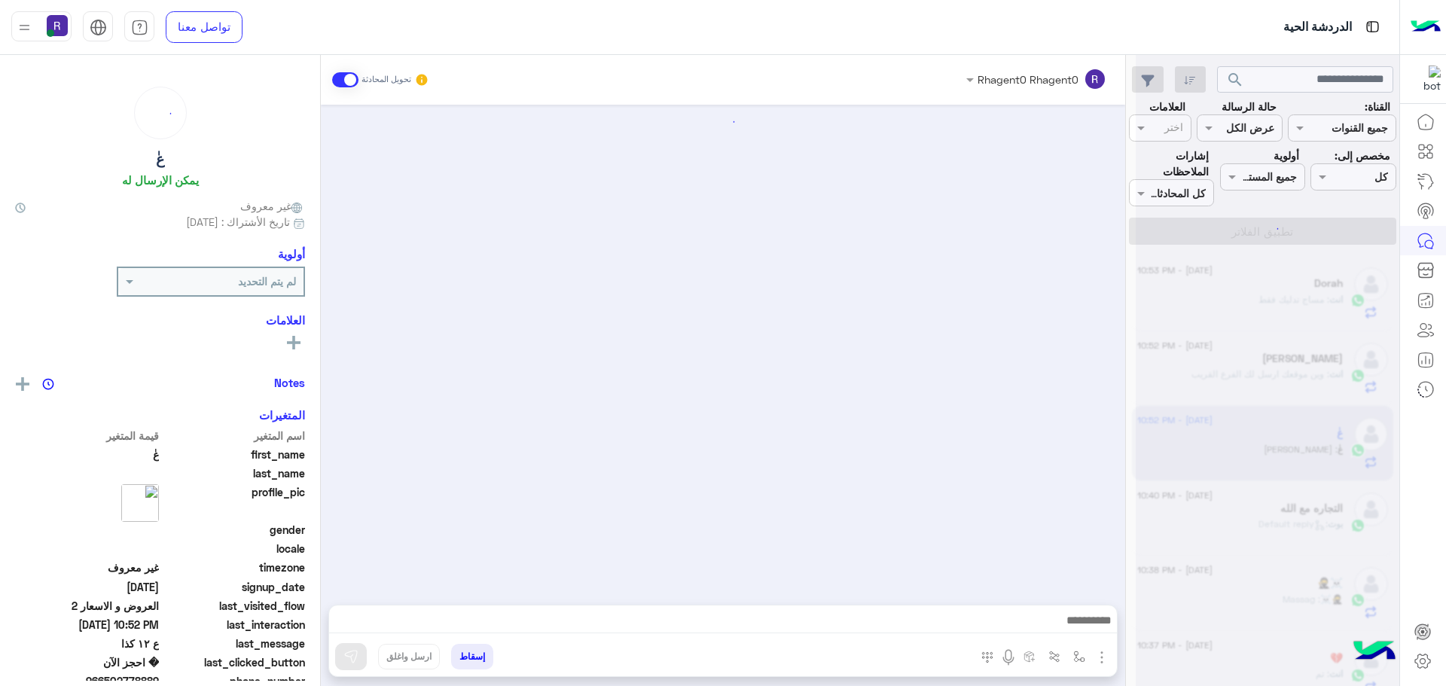
scroll to position [810, 0]
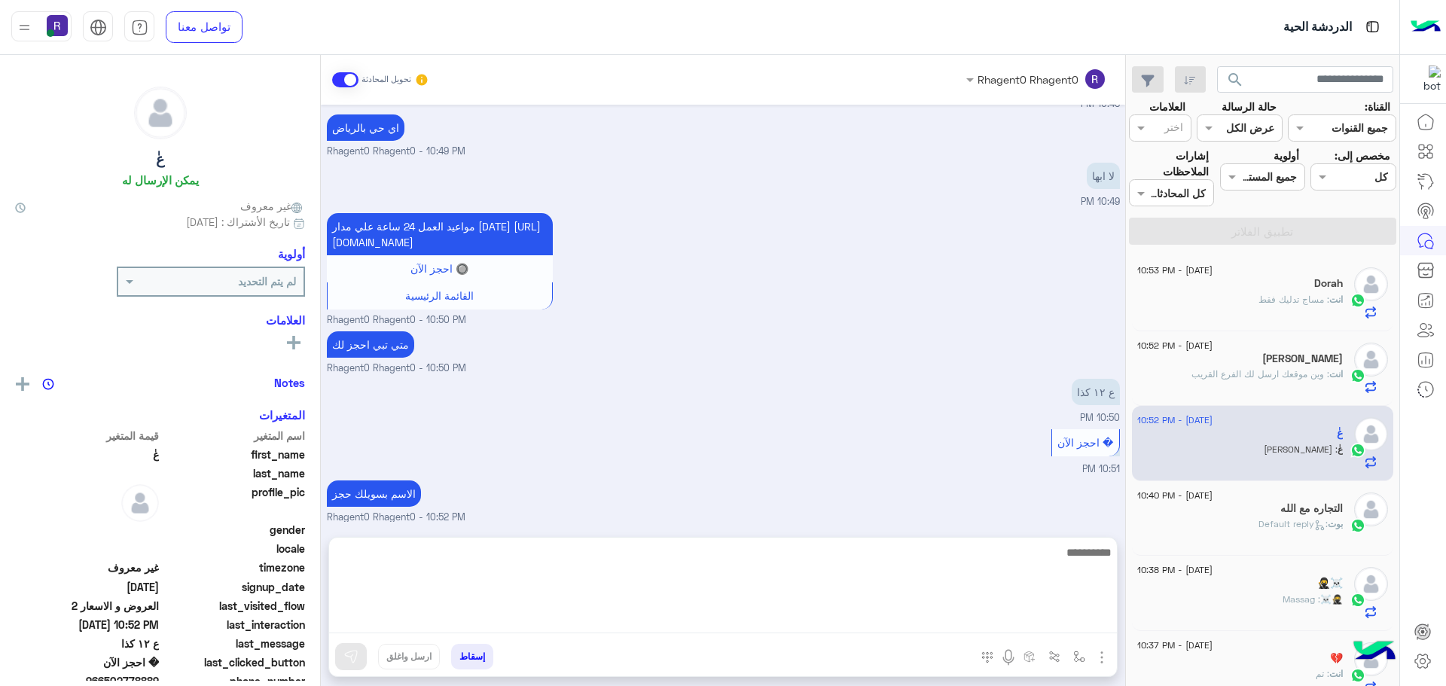
click at [900, 613] on textarea at bounding box center [723, 588] width 788 height 90
type textarea "**"
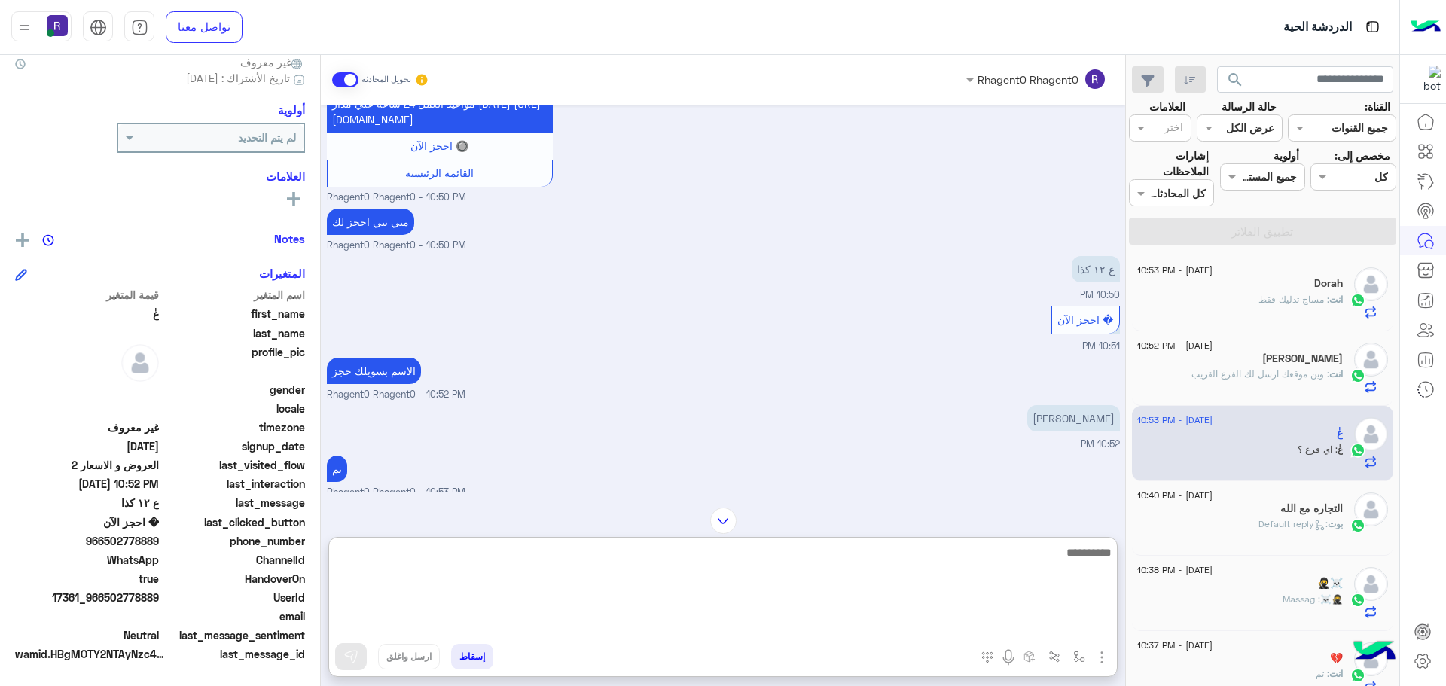
scroll to position [801, 0]
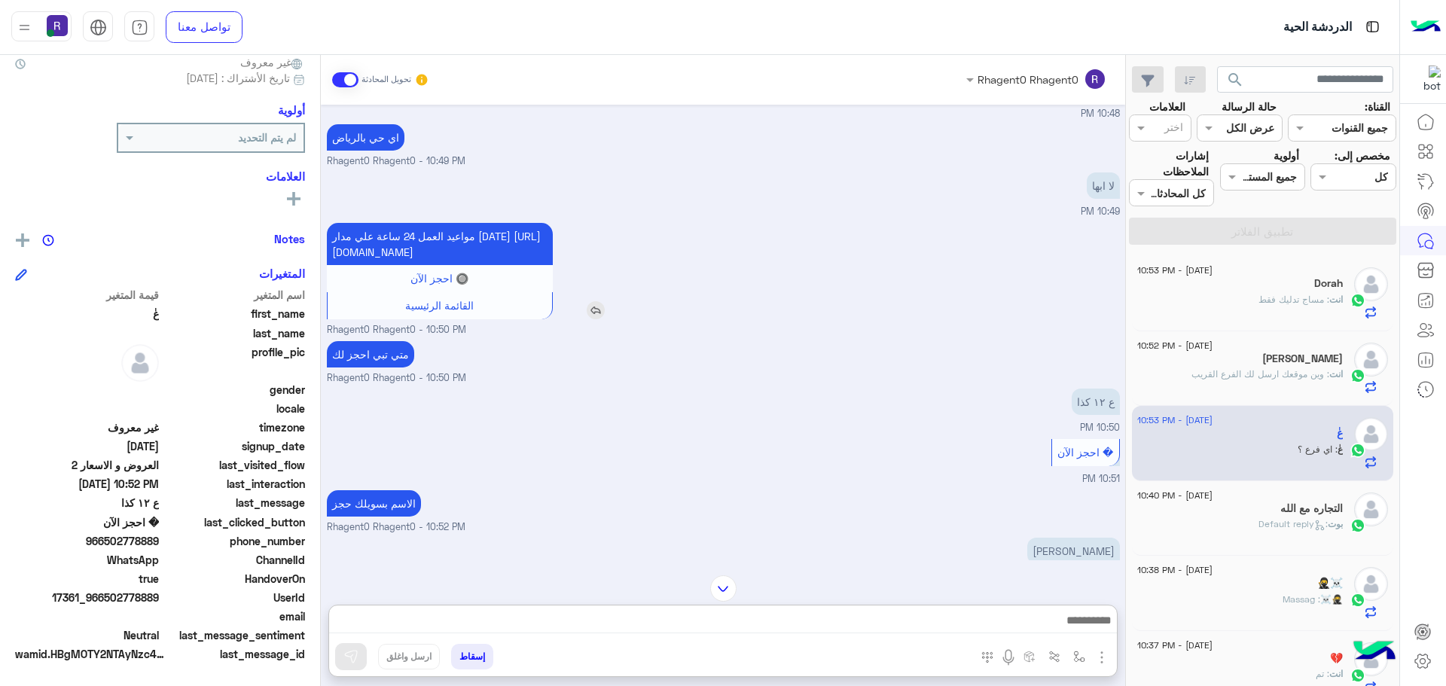
click at [601, 319] on img at bounding box center [596, 310] width 18 height 18
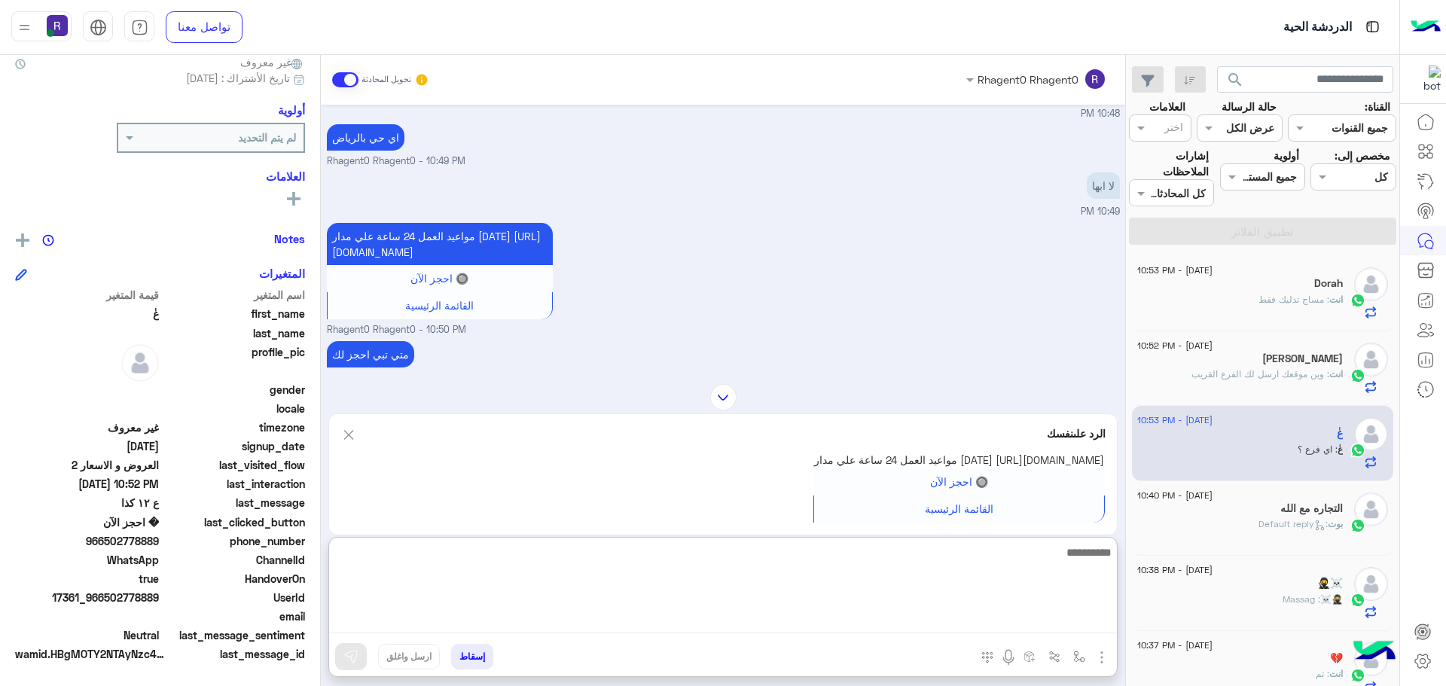
click at [951, 615] on textarea at bounding box center [723, 588] width 788 height 90
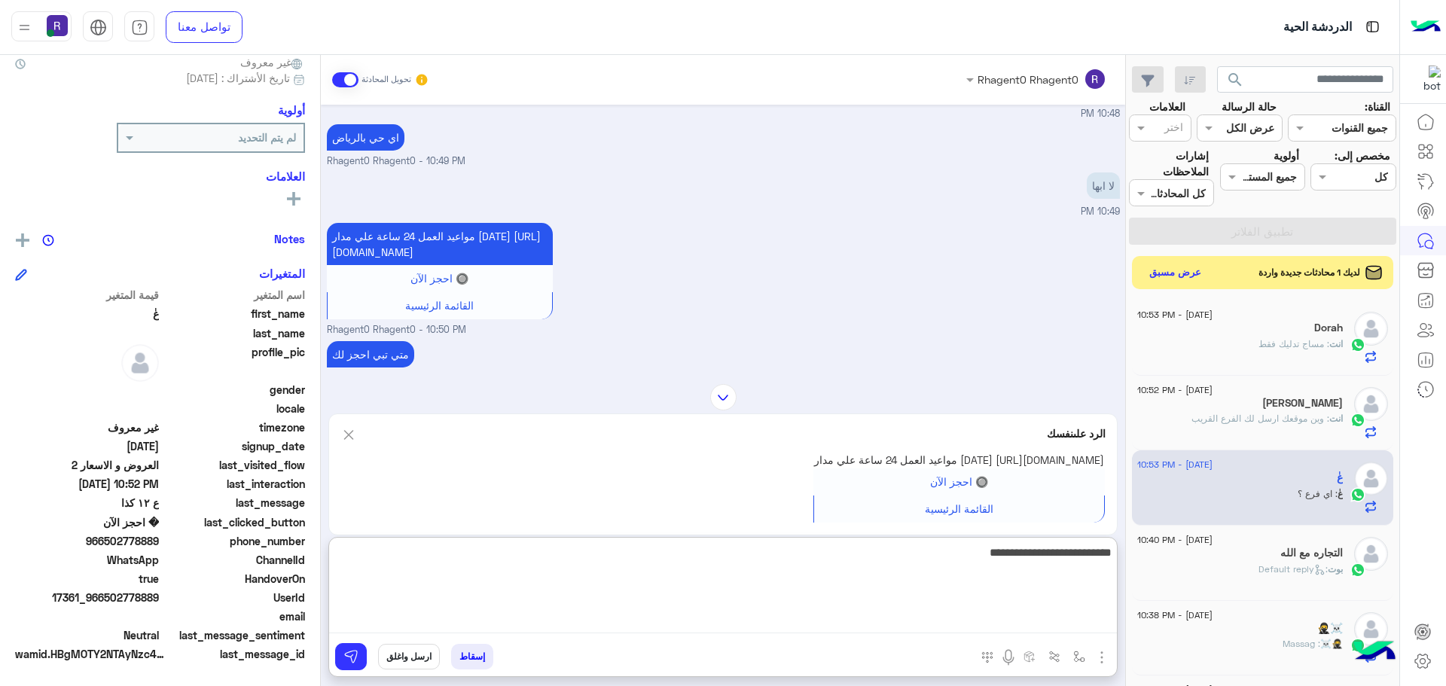
type textarea "**********"
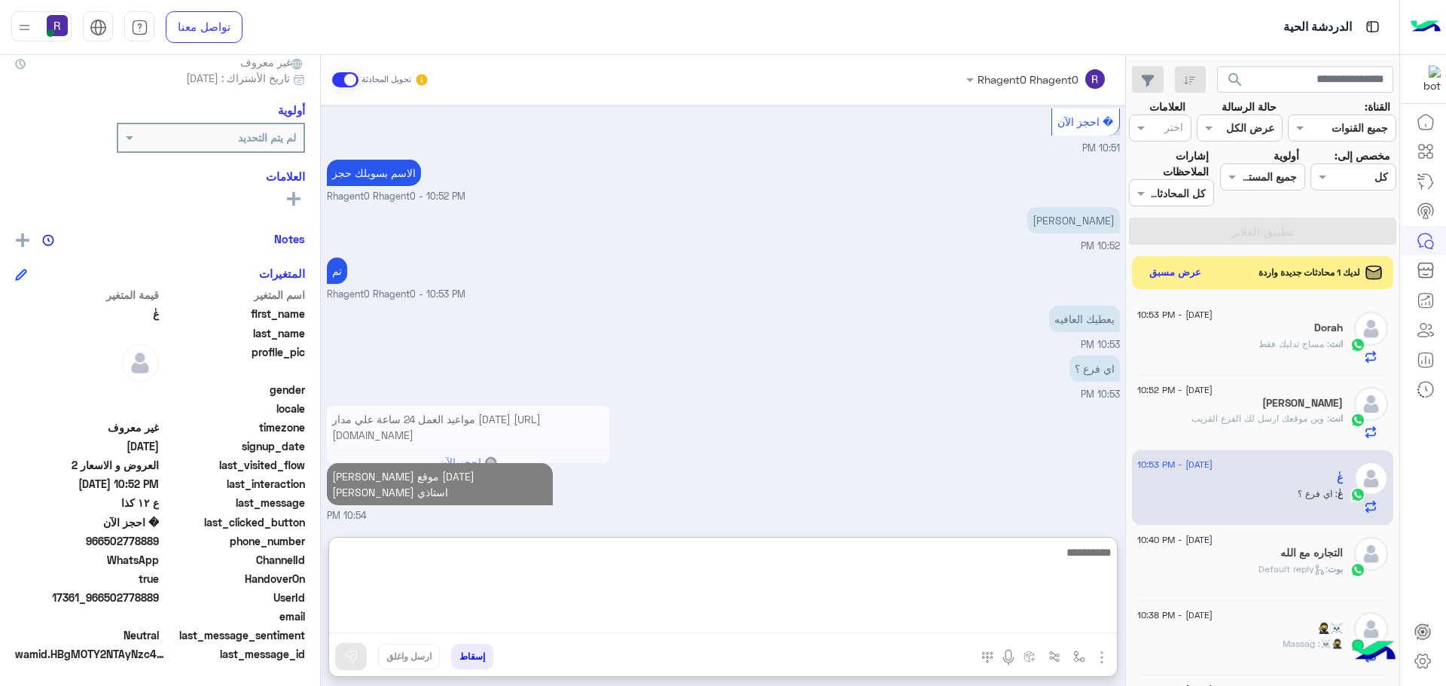
click at [929, 583] on textarea at bounding box center [723, 588] width 788 height 90
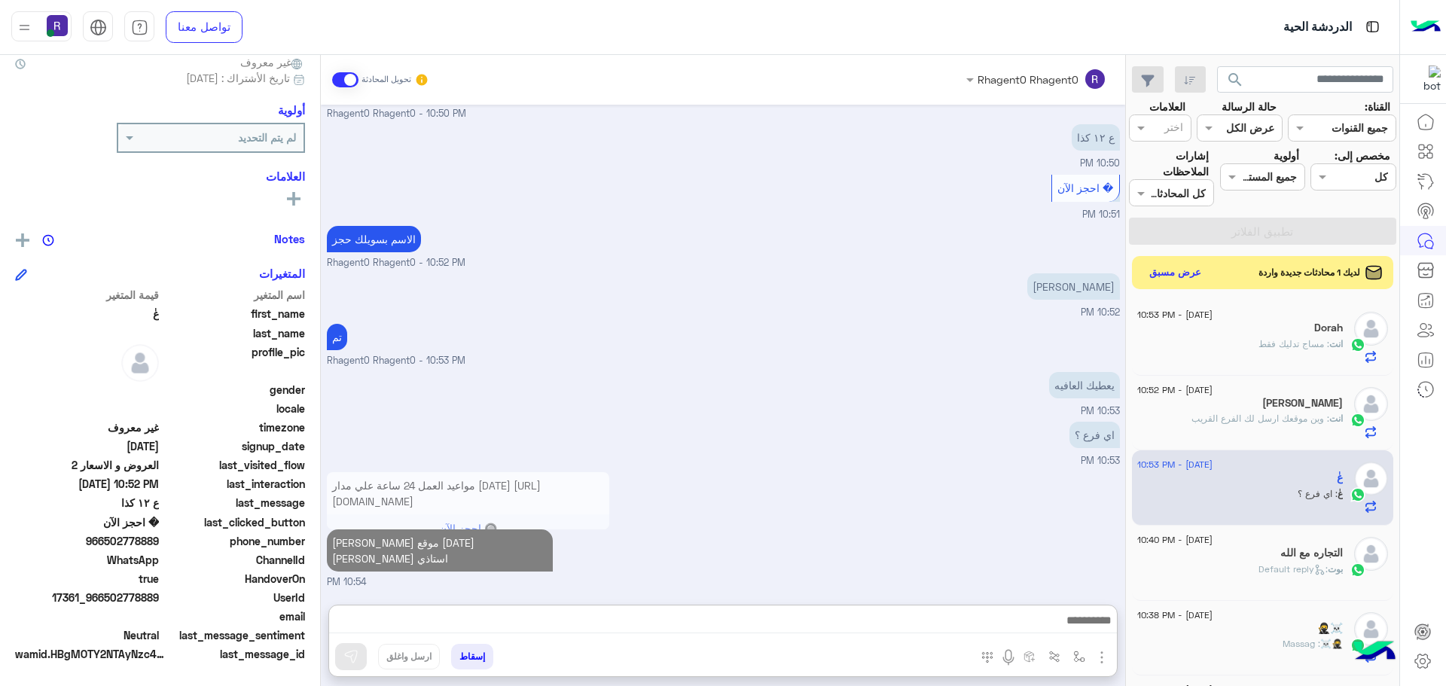
click at [950, 506] on div "مواعيد العمل 24 ساعة علي مدار اليوم https://g.co/kgs/1bYQEEQ 🔘 احجز الآن القائم…" at bounding box center [723, 528] width 793 height 120
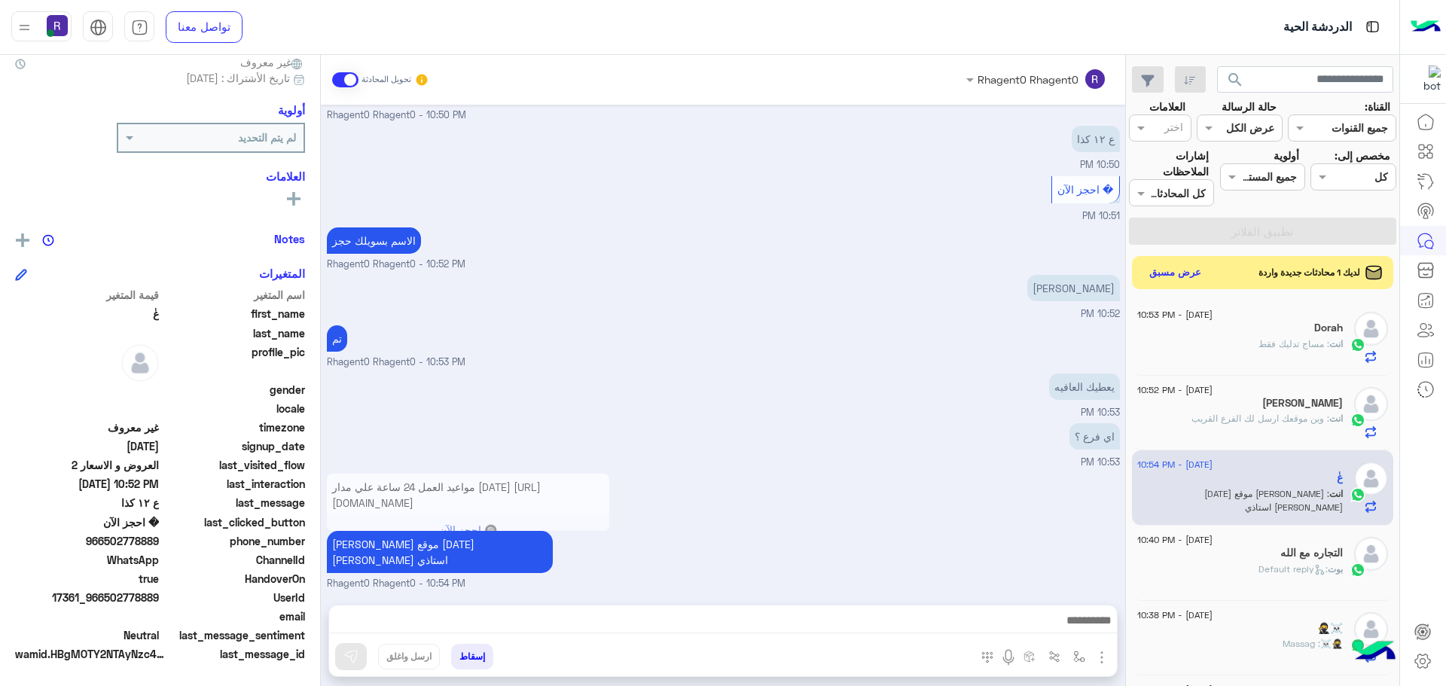
scroll to position [1063, 0]
click at [1024, 610] on div at bounding box center [723, 624] width 788 height 38
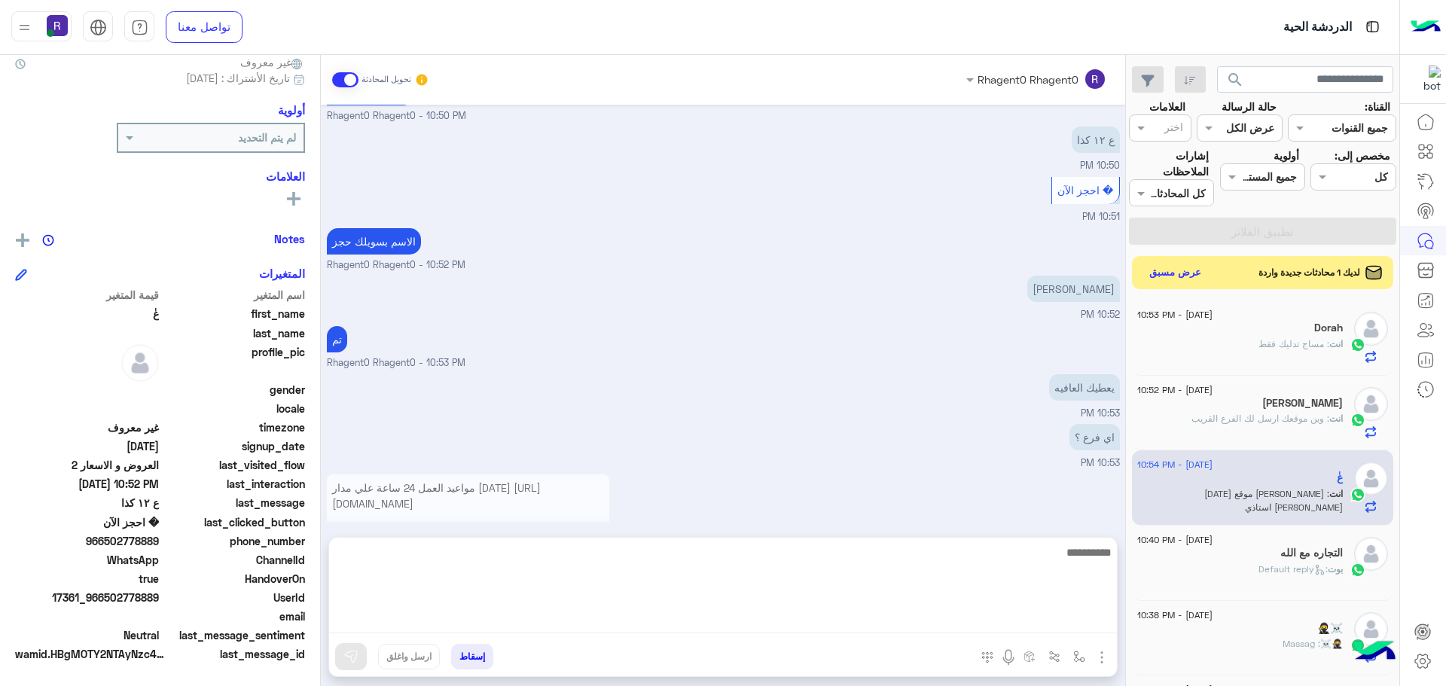
click at [1031, 618] on textarea at bounding box center [723, 588] width 788 height 90
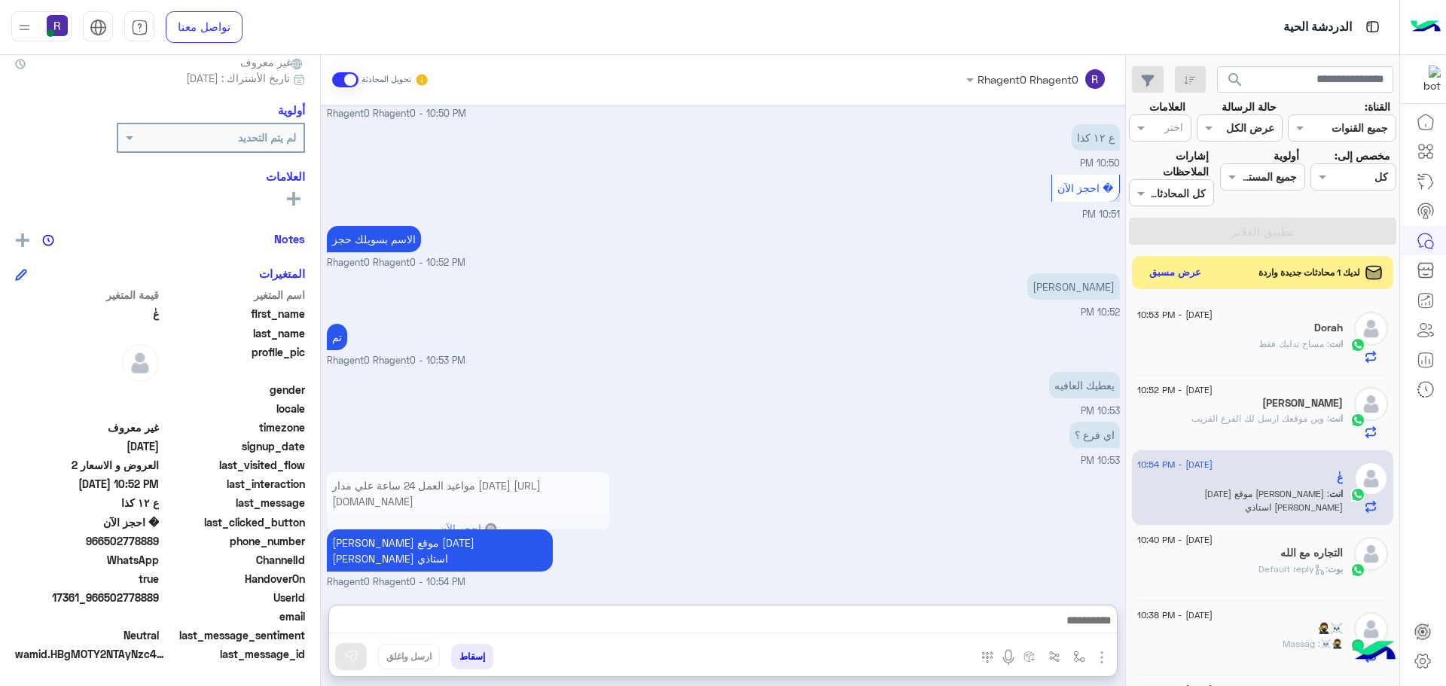
click at [944, 505] on div "مواعيد العمل 24 ساعة علي مدار اليوم https://g.co/kgs/1bYQEEQ 🔘 احجز الآن القائم…" at bounding box center [723, 528] width 793 height 120
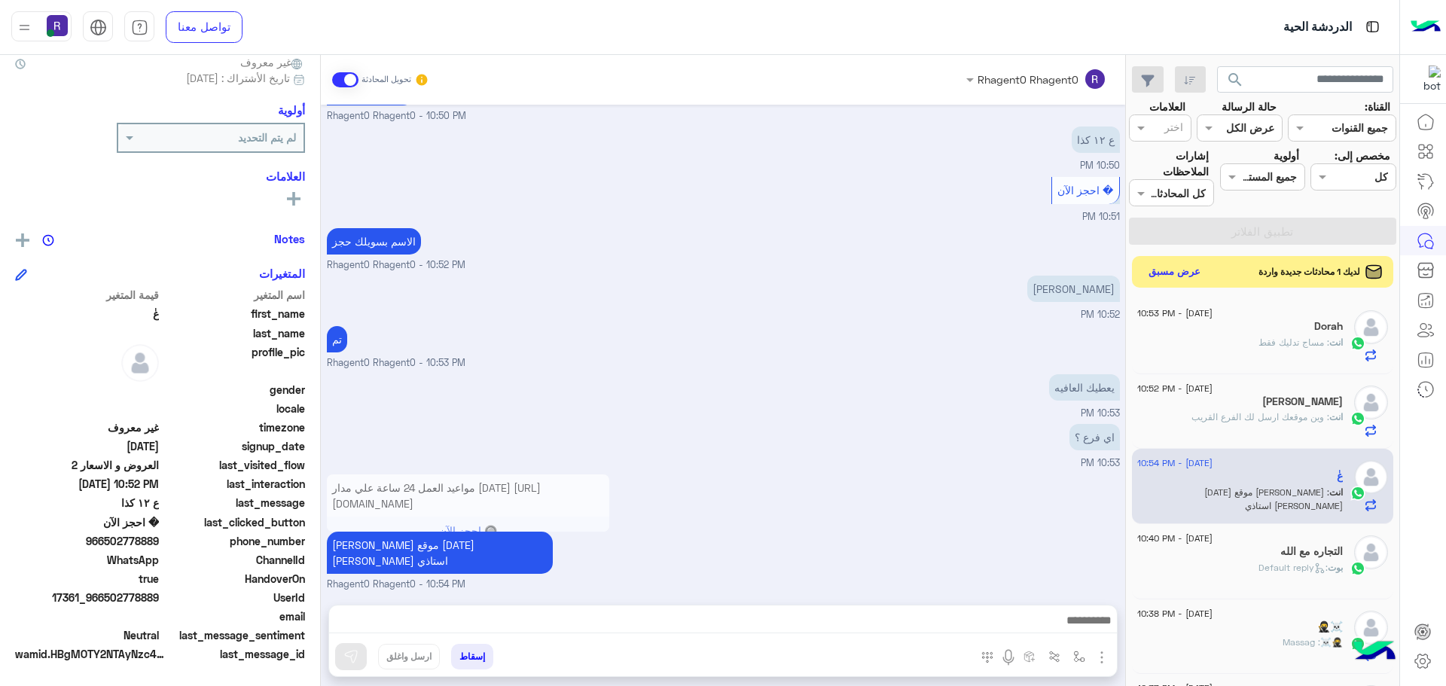
click at [1177, 277] on button "عرض مسبق" at bounding box center [1174, 272] width 63 height 20
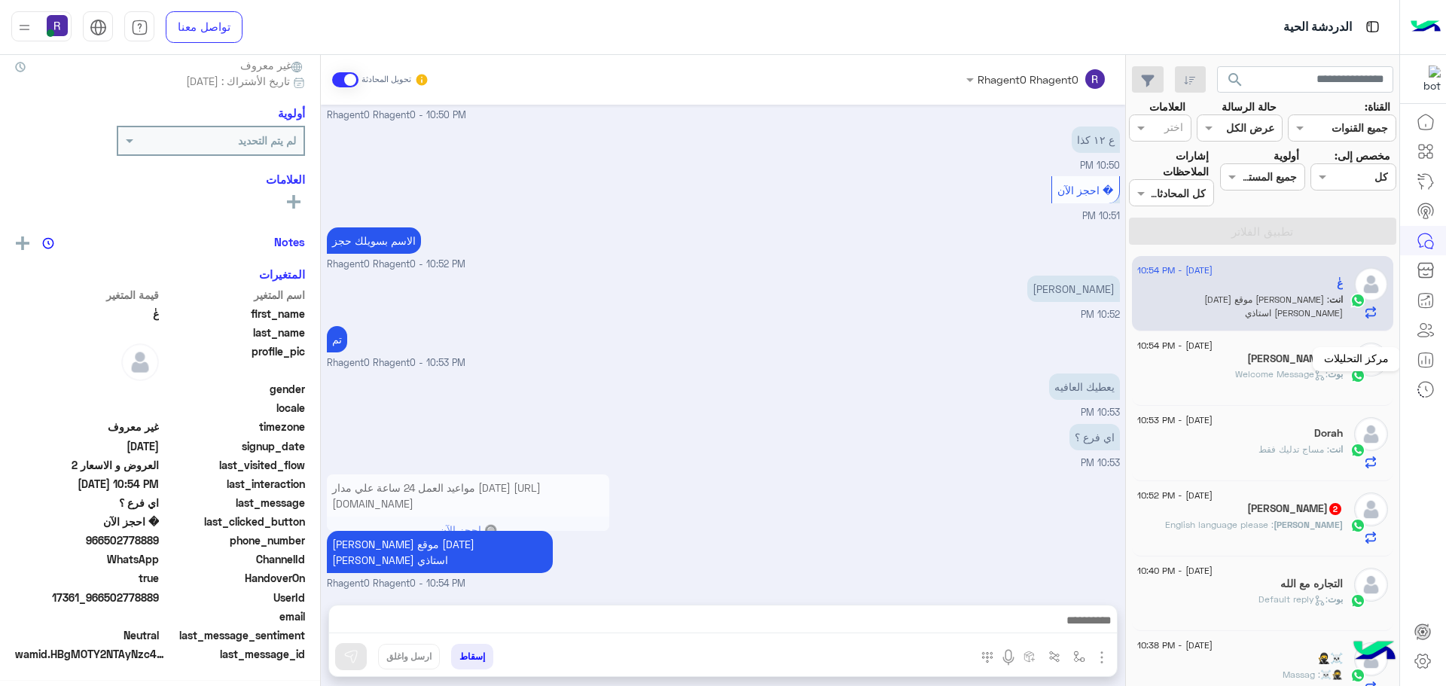
scroll to position [144, 0]
click at [1343, 349] on div "مركز التحليلات" at bounding box center [1356, 359] width 87 height 24
click at [1295, 368] on p "بوت : Welcome Message" at bounding box center [1289, 375] width 108 height 14
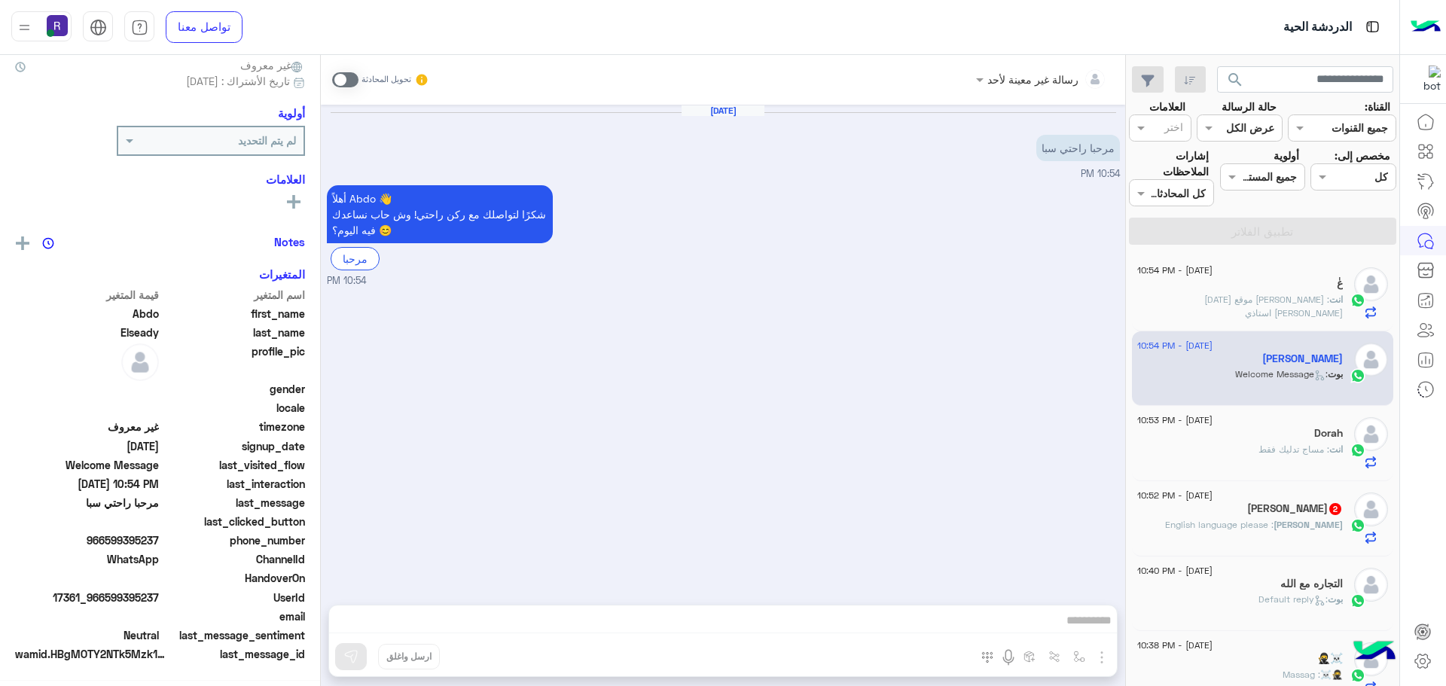
scroll to position [144, 0]
click at [340, 87] on div "تحويل المحادثة" at bounding box center [380, 79] width 97 height 27
click at [340, 84] on span at bounding box center [345, 79] width 26 height 15
click at [1100, 657] on img "button" at bounding box center [1102, 657] width 18 height 18
click at [1078, 624] on span "الصور" at bounding box center [1073, 624] width 28 height 17
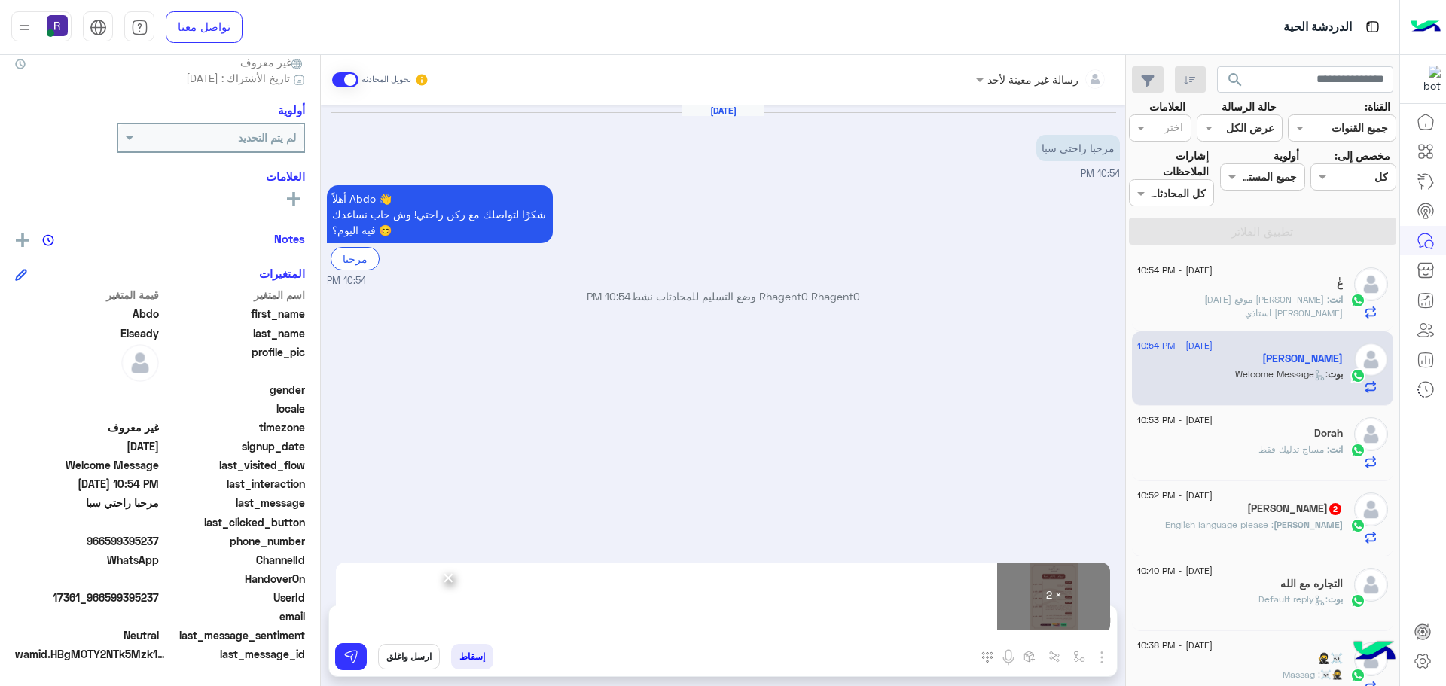
click at [334, 665] on div "إسقاط ارسل واغلق" at bounding box center [649, 659] width 641 height 33
click at [347, 663] on img at bounding box center [350, 656] width 15 height 15
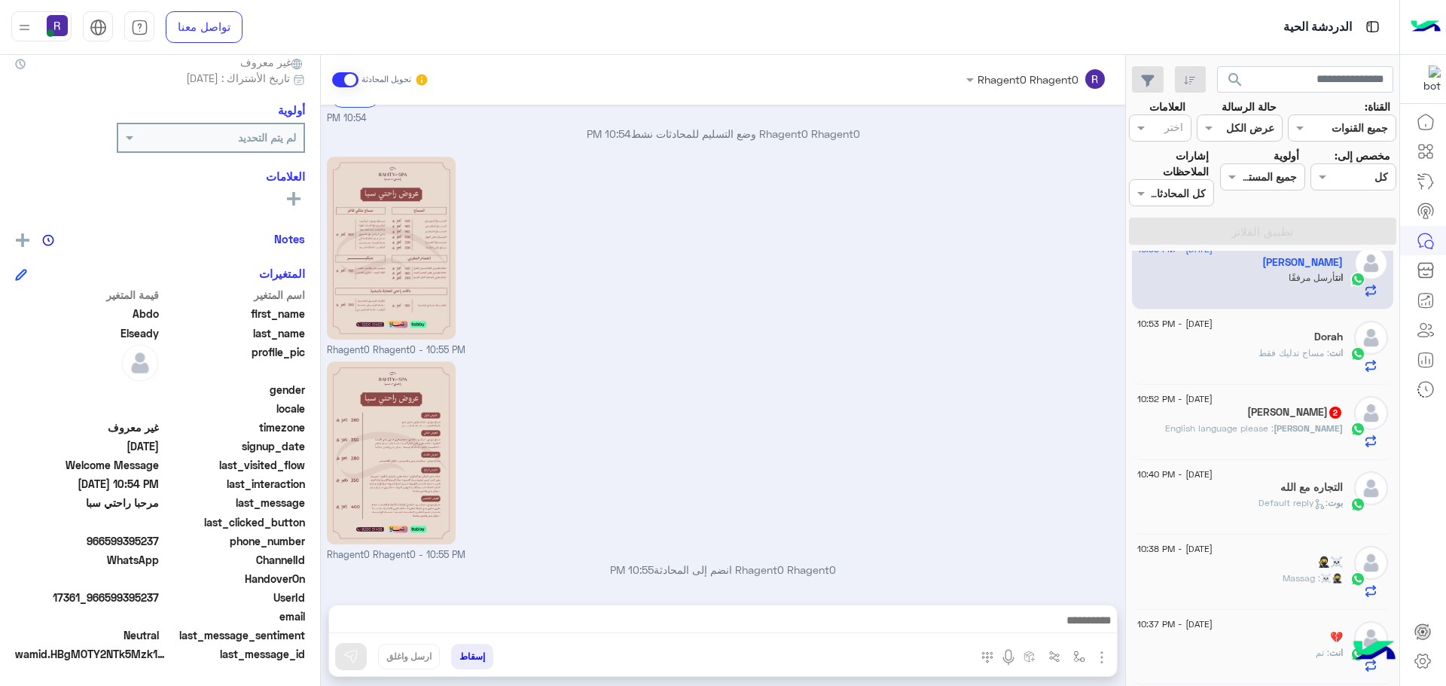
scroll to position [151, 0]
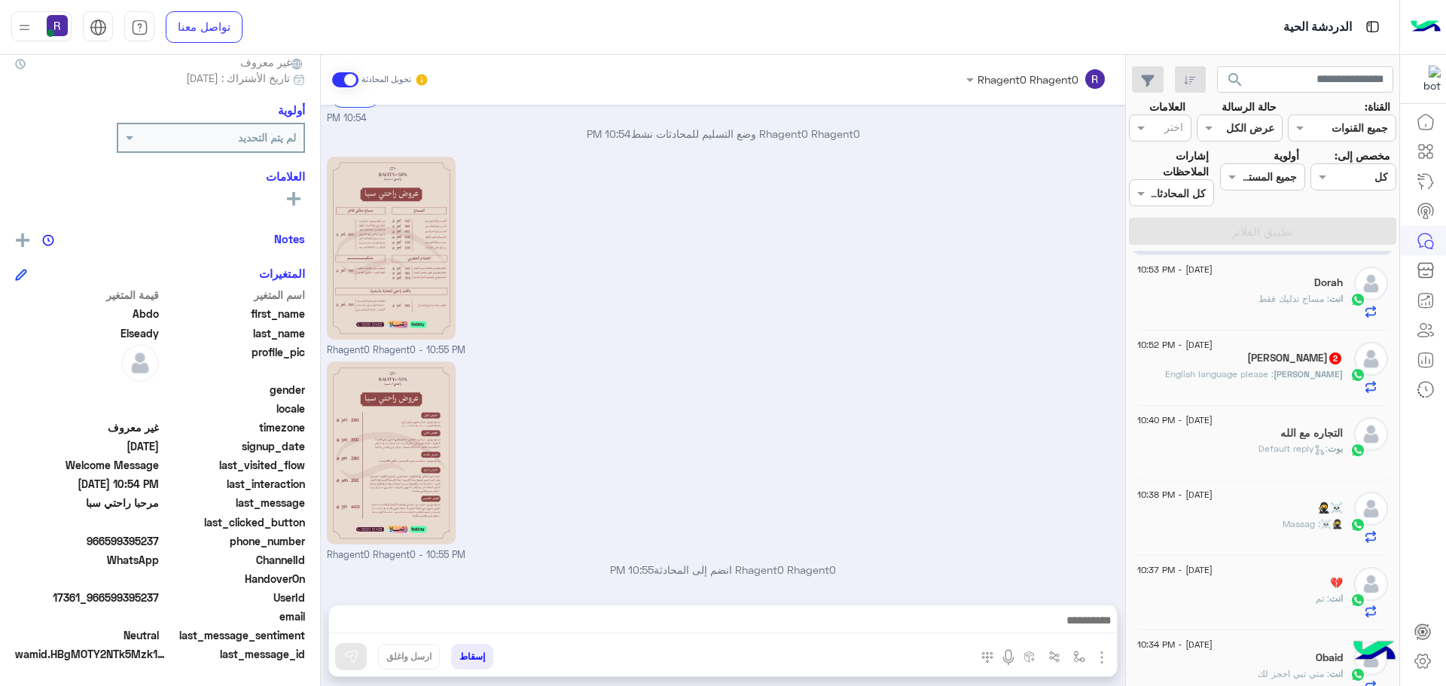
click at [1316, 385] on div "Salim : English language please" at bounding box center [1240, 381] width 206 height 26
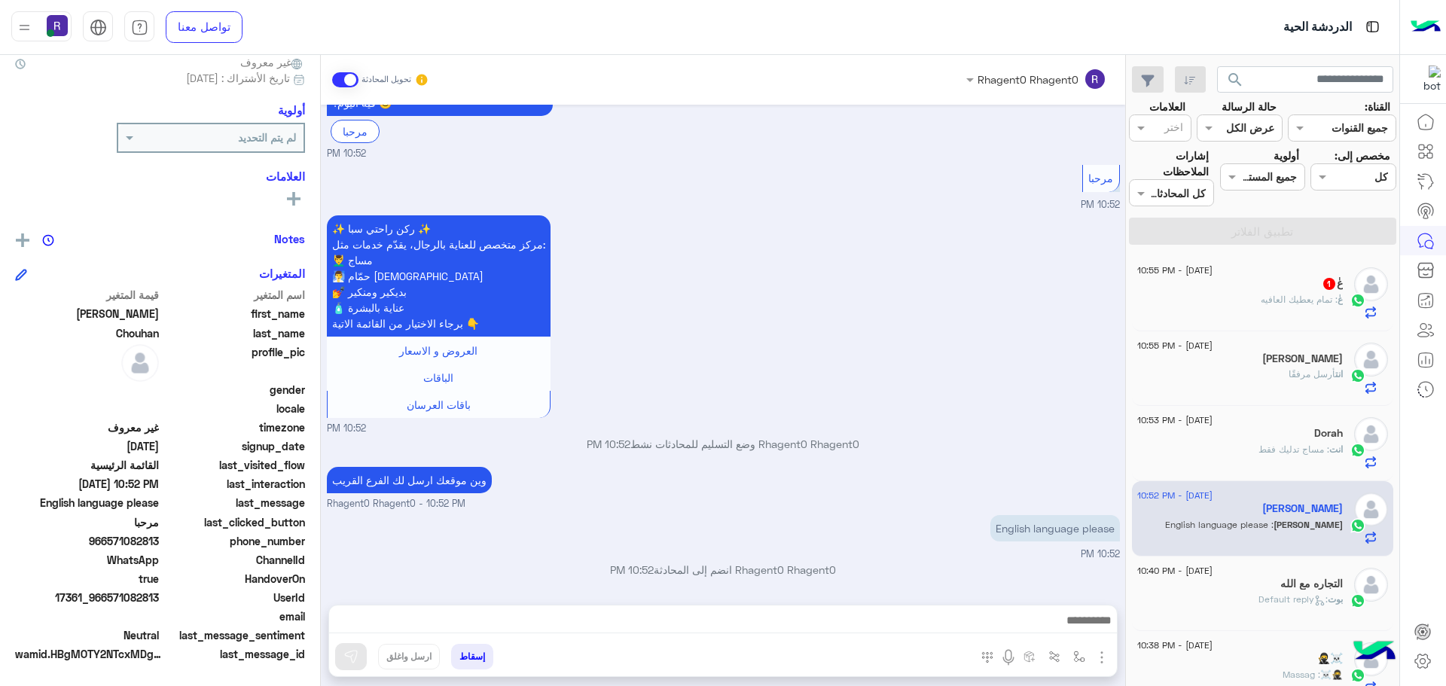
click at [1277, 285] on div "عٰ 1" at bounding box center [1240, 285] width 206 height 16
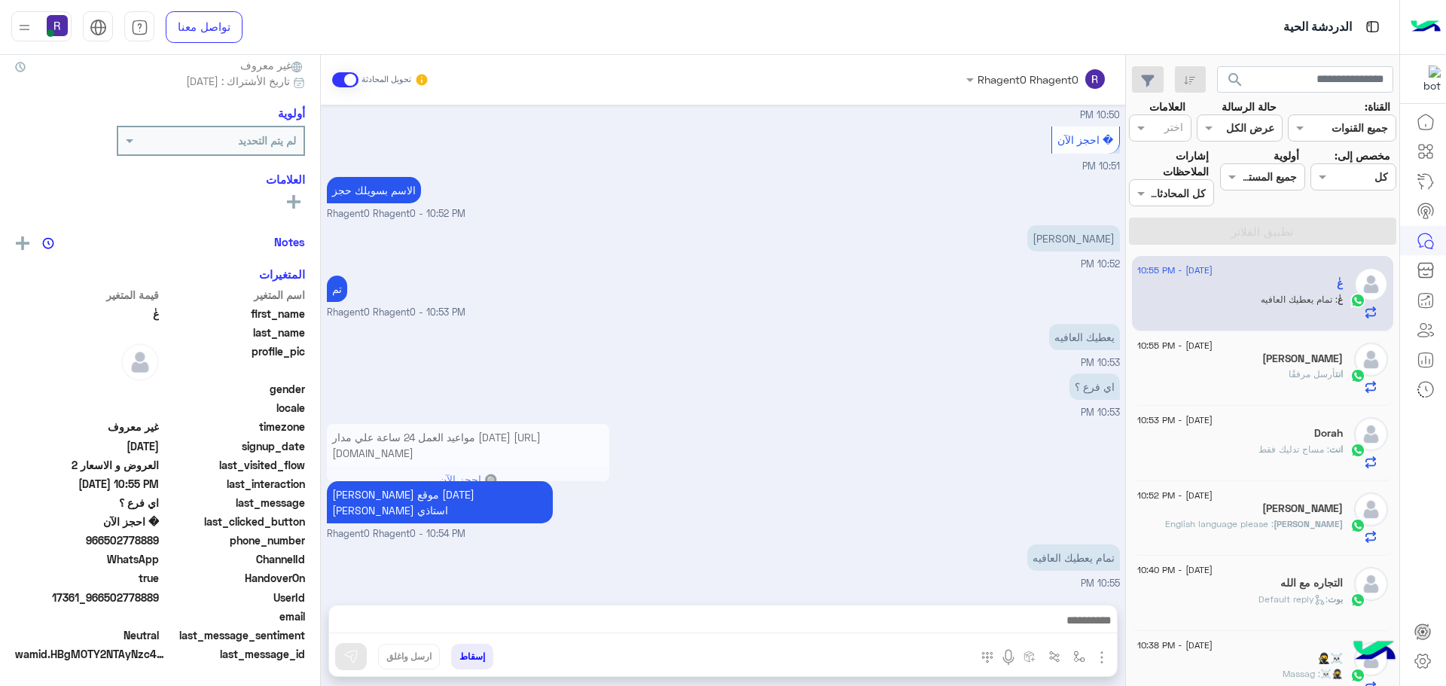
scroll to position [144, 0]
click at [870, 515] on div "مواعيد العمل 24 ساعة علي مدار اليوم https://g.co/kgs/1bYQEEQ 🔘 احجز الآن القائم…" at bounding box center [723, 480] width 793 height 120
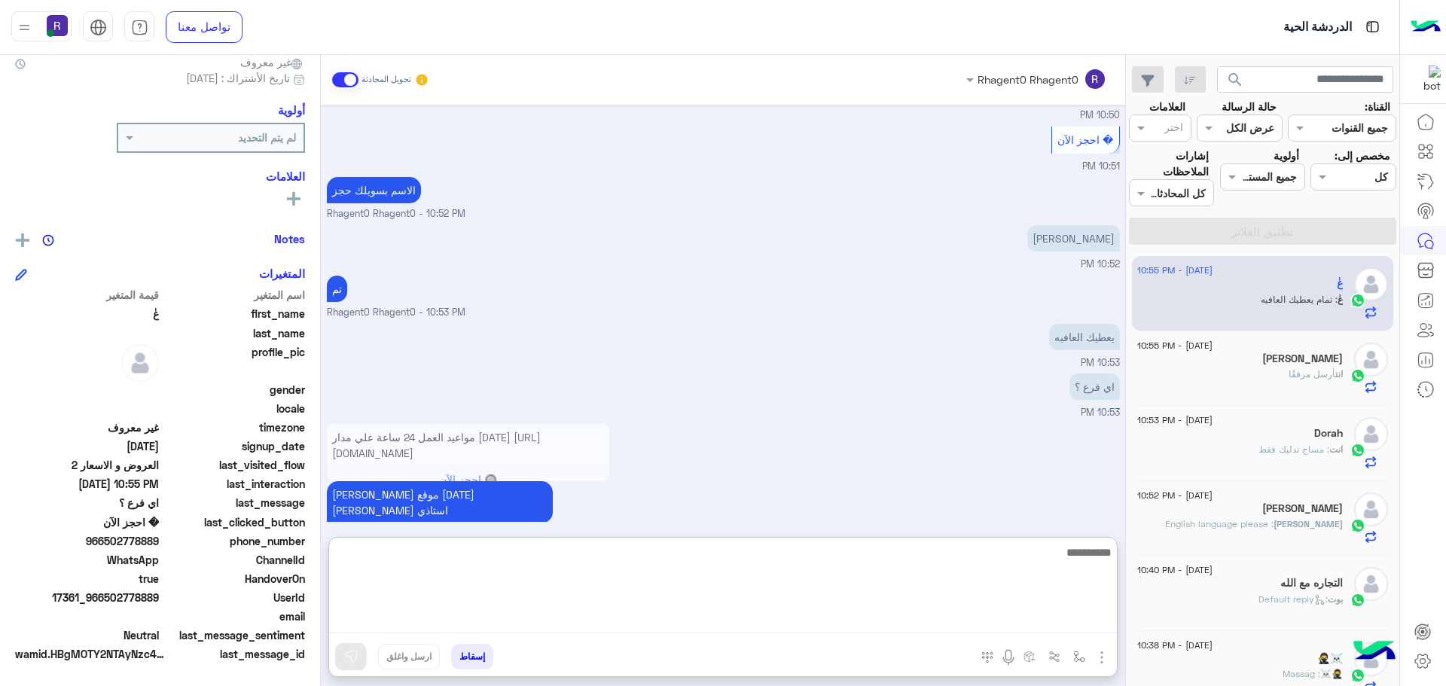
click at [993, 627] on textarea at bounding box center [723, 588] width 788 height 90
type textarea "**"
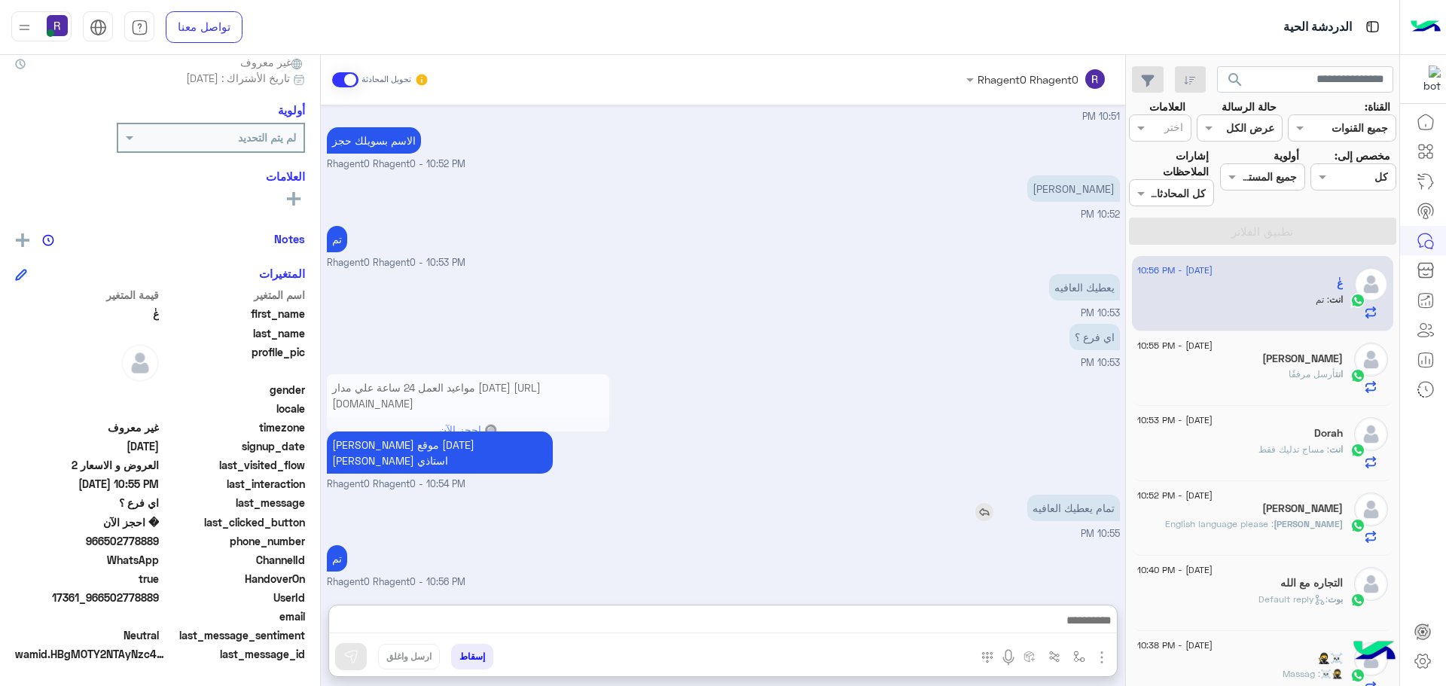
click at [969, 495] on div "تمام يعطيك العافيه" at bounding box center [1030, 508] width 178 height 26
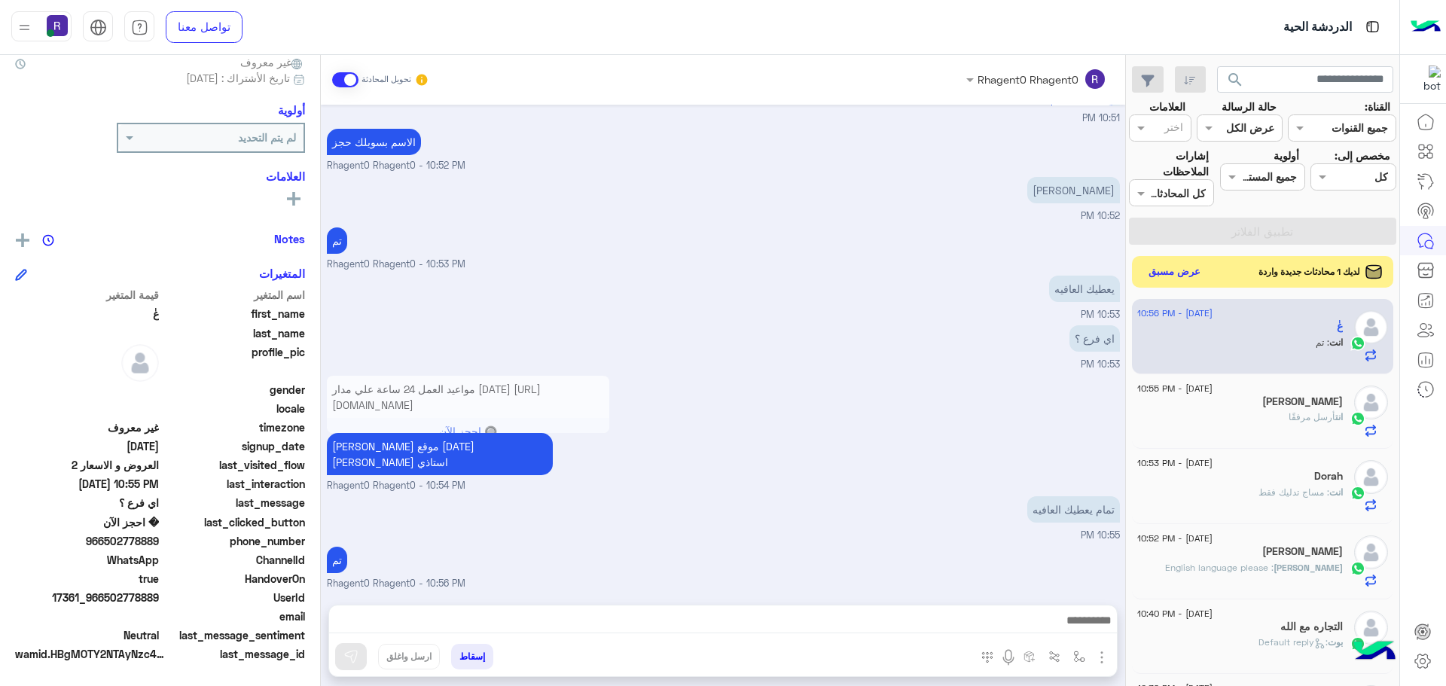
click at [1178, 272] on button "عرض مسبق" at bounding box center [1174, 272] width 63 height 20
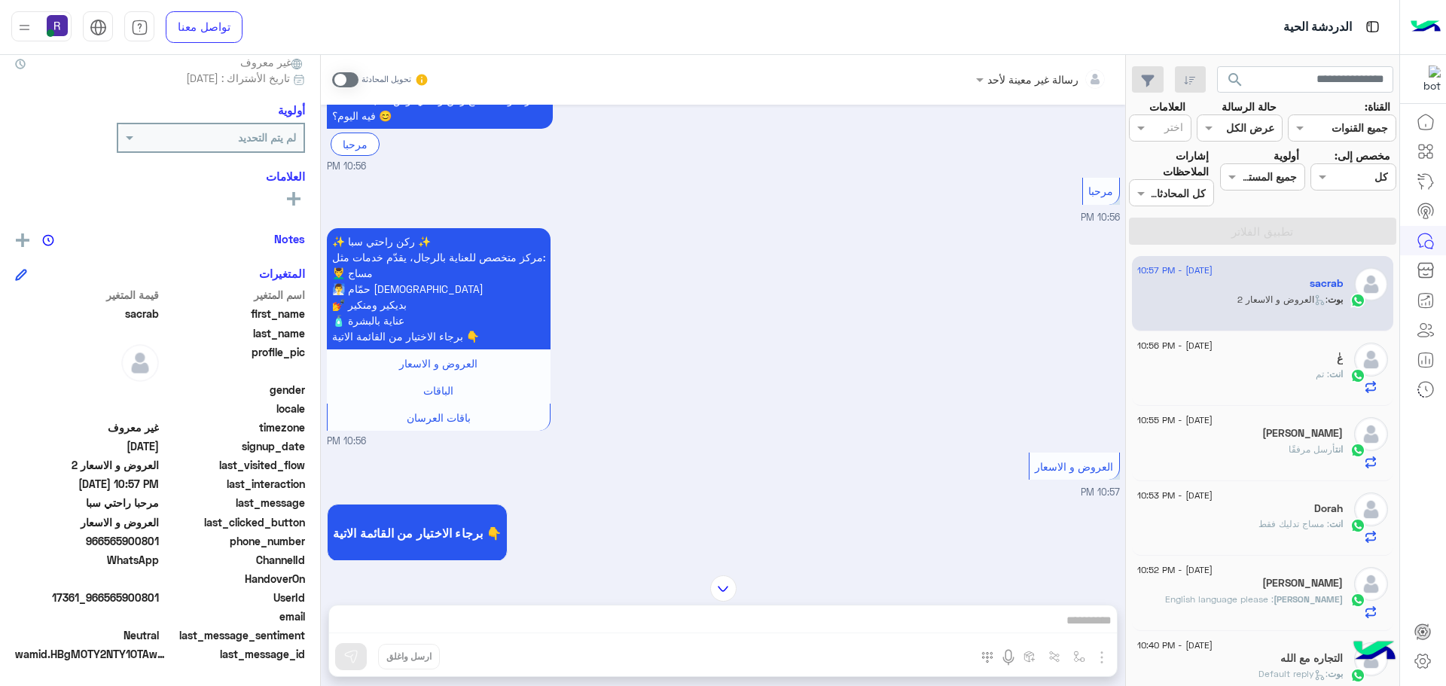
scroll to position [120, 0]
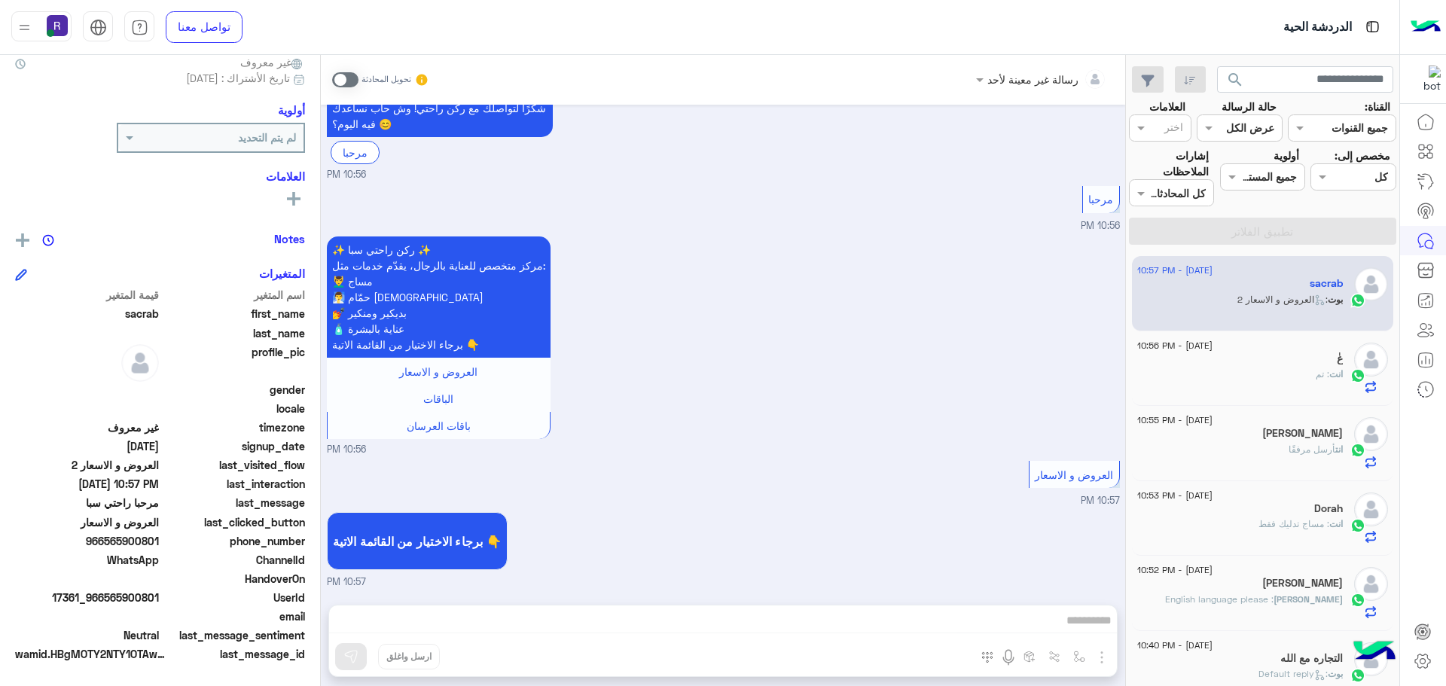
click at [340, 76] on span at bounding box center [345, 79] width 26 height 15
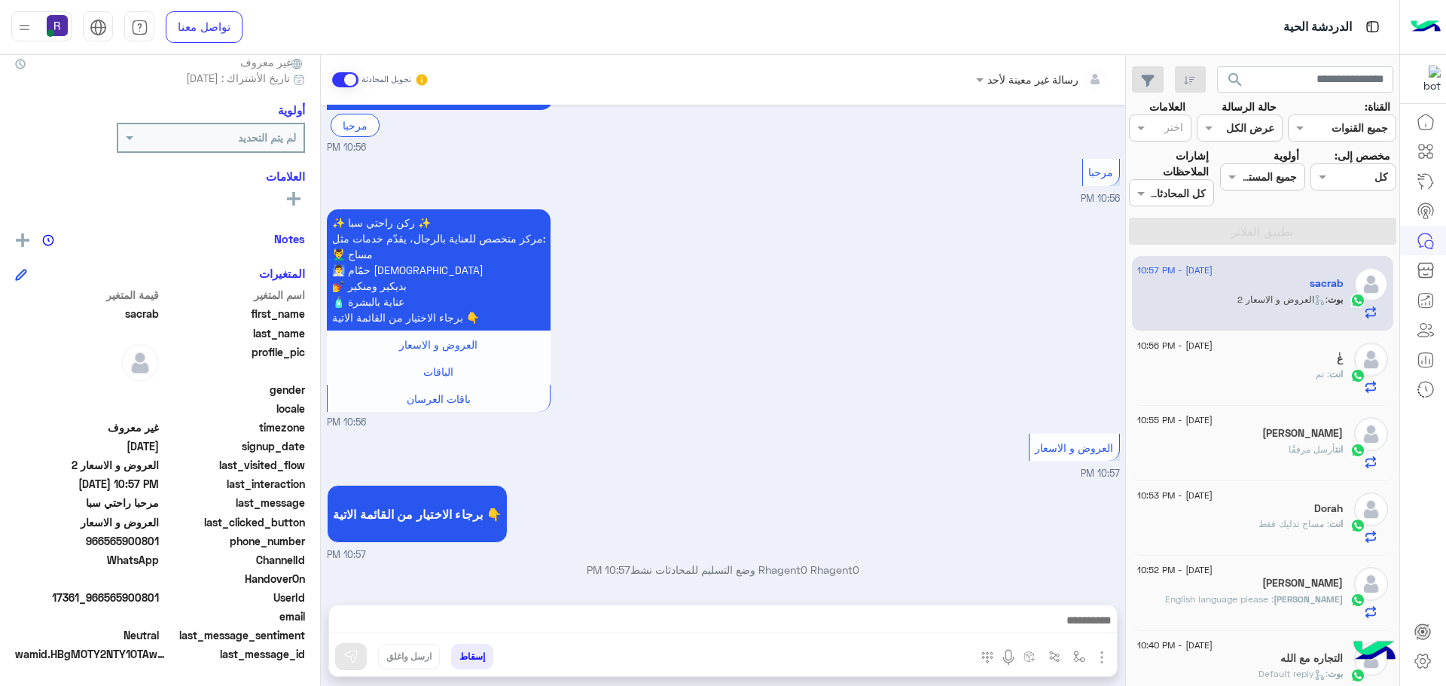
click at [1101, 654] on img "button" at bounding box center [1102, 657] width 18 height 18
click at [1085, 631] on span "الصور" at bounding box center [1073, 624] width 28 height 17
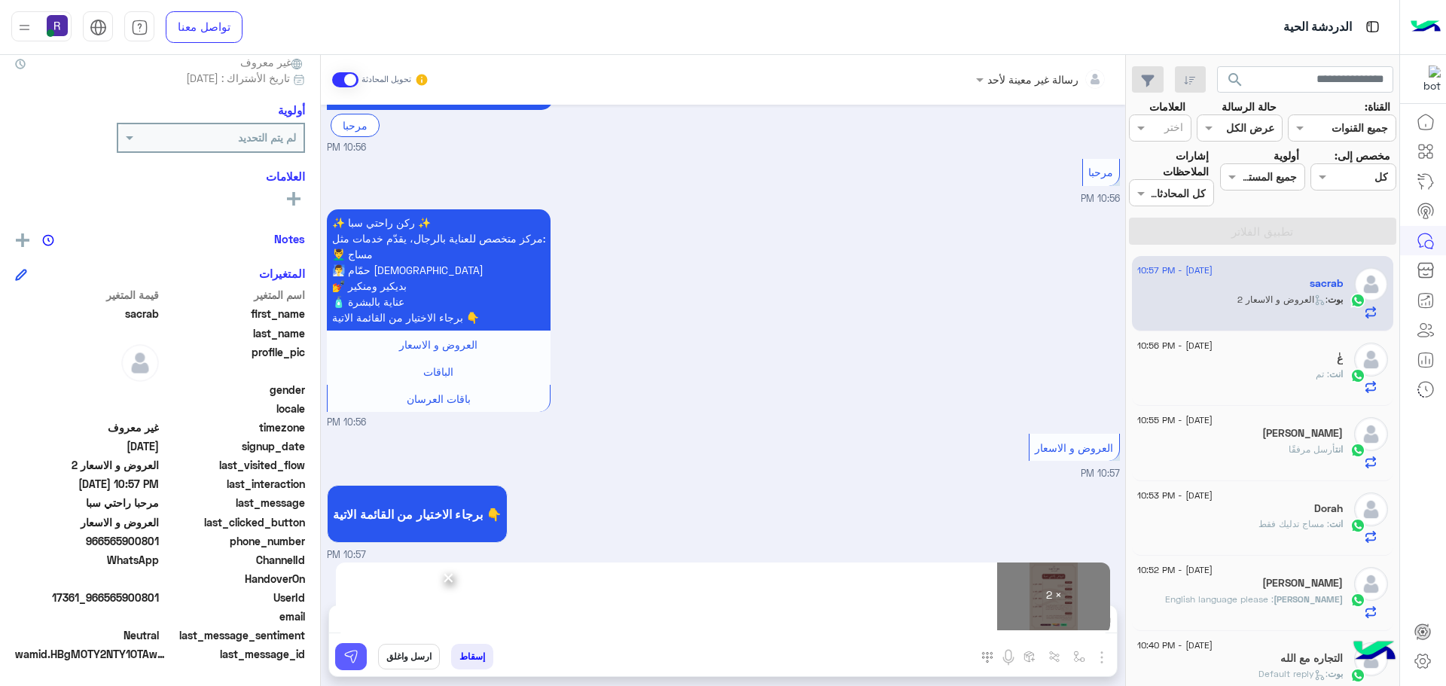
click at [349, 652] on img at bounding box center [350, 656] width 15 height 15
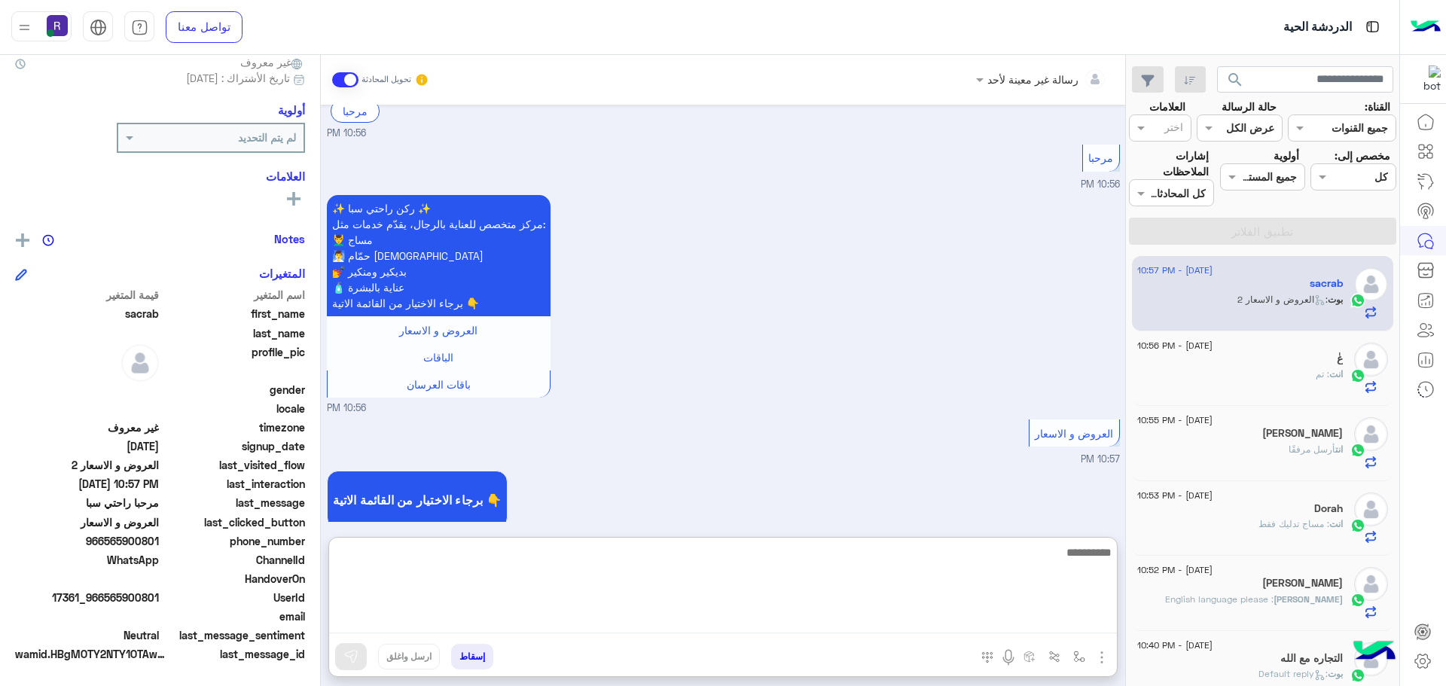
click at [1063, 627] on textarea at bounding box center [723, 588] width 788 height 90
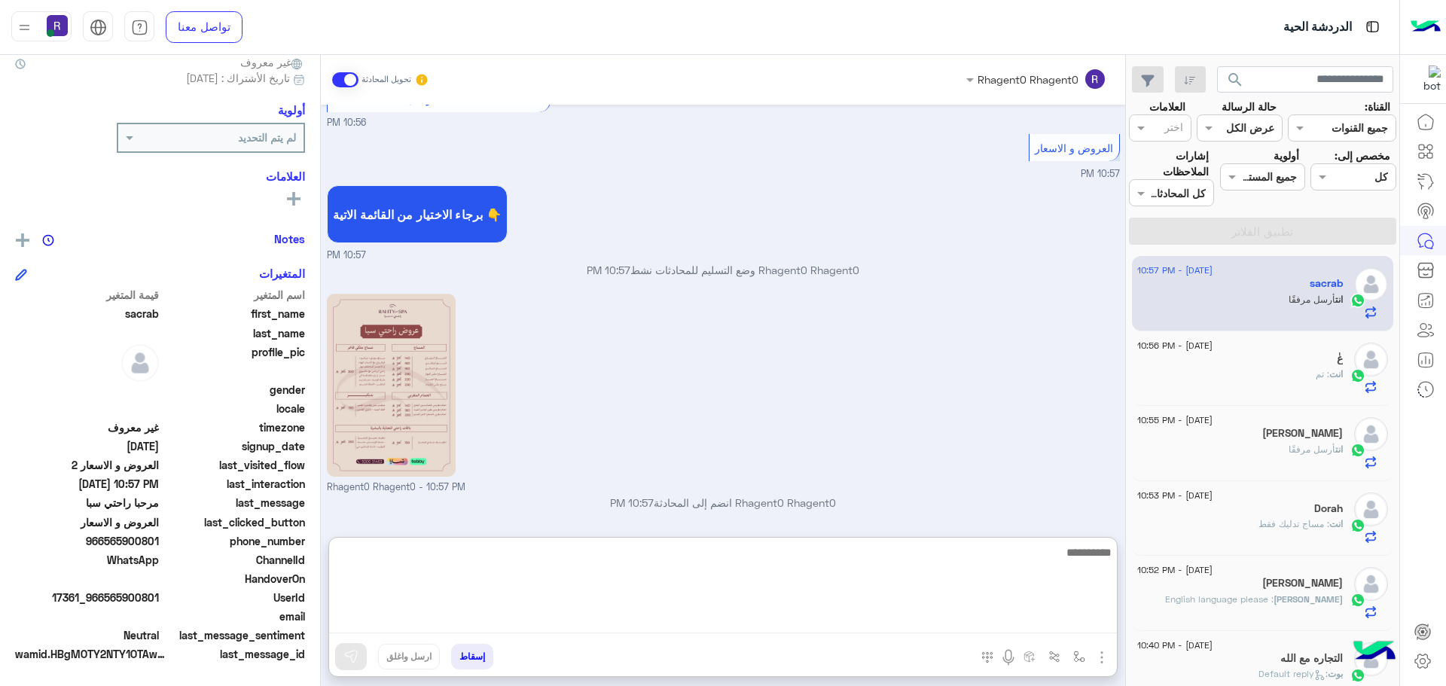
scroll to position [652, 0]
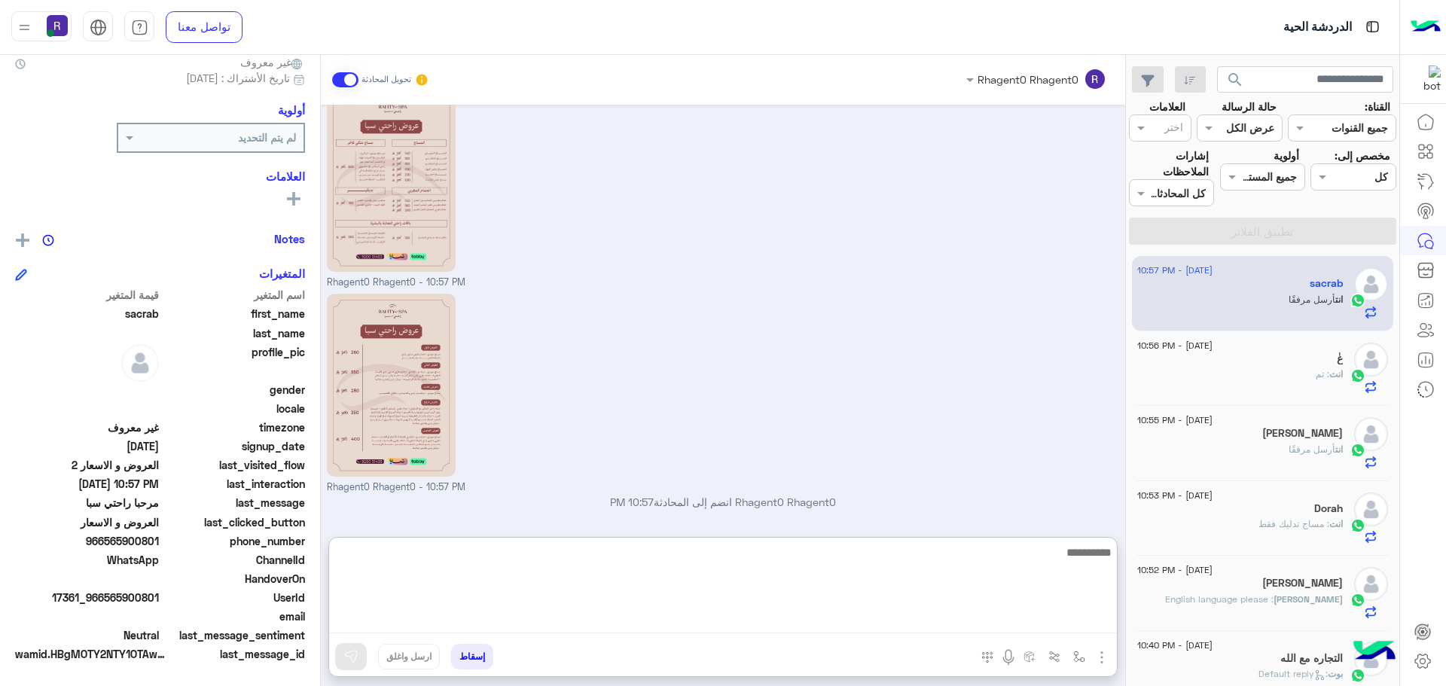
paste textarea "**********"
type textarea "**********"
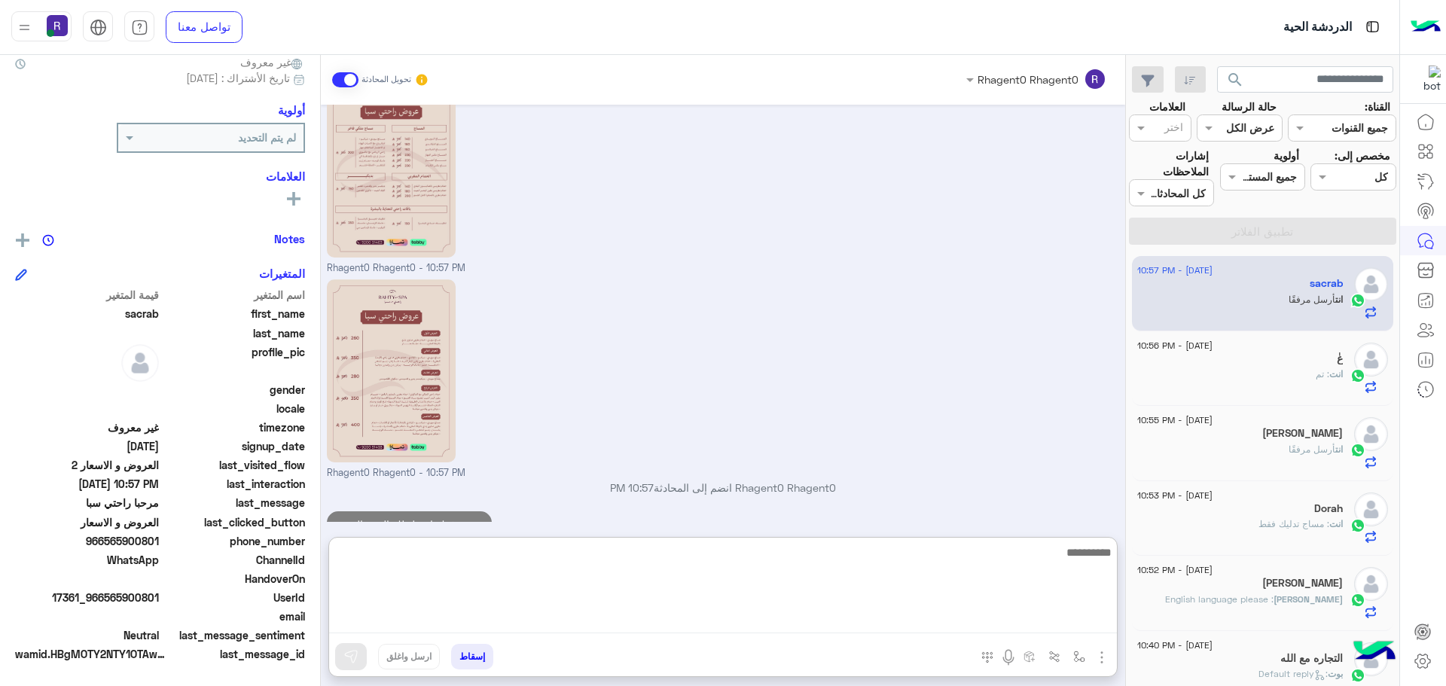
scroll to position [700, 0]
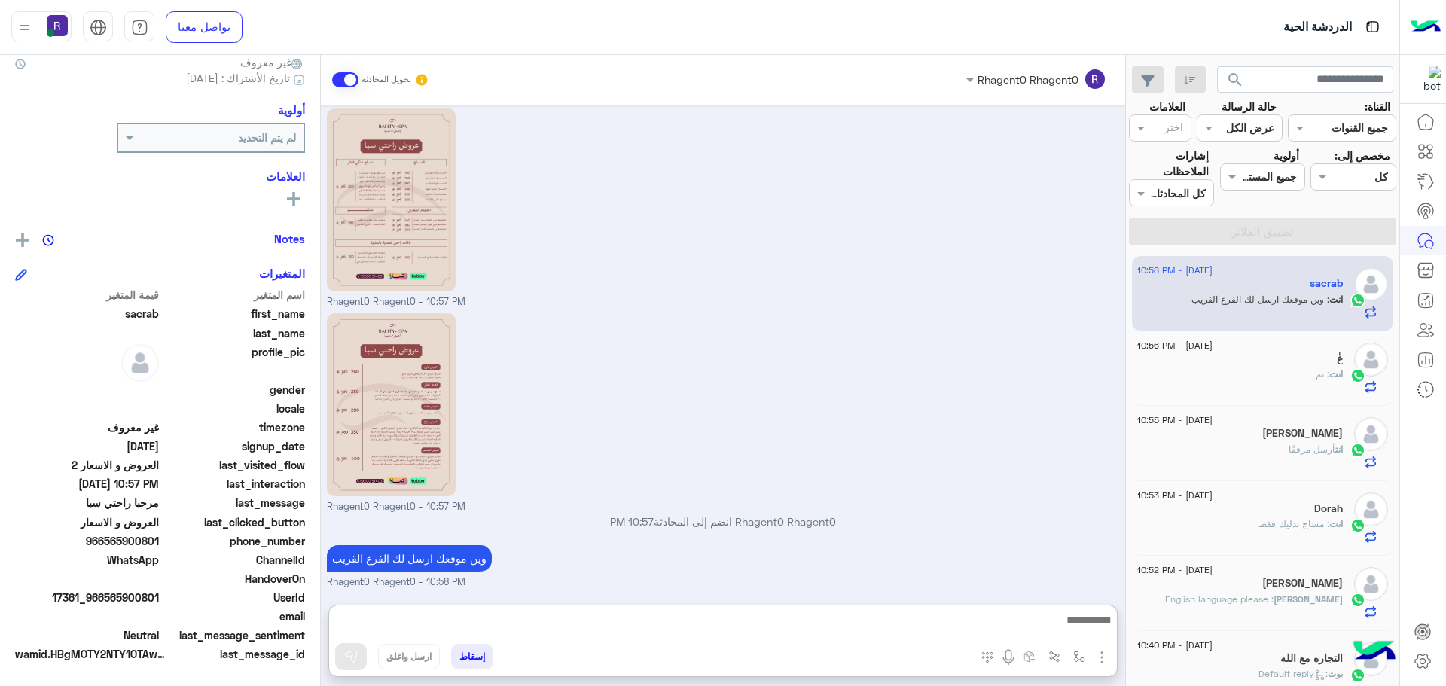
click at [1047, 355] on div "Rhagent0 Rhagent0 - 10:57 PM" at bounding box center [723, 412] width 793 height 205
click at [878, 475] on div "Rhagent0 Rhagent0 - 10:57 PM" at bounding box center [723, 412] width 793 height 205
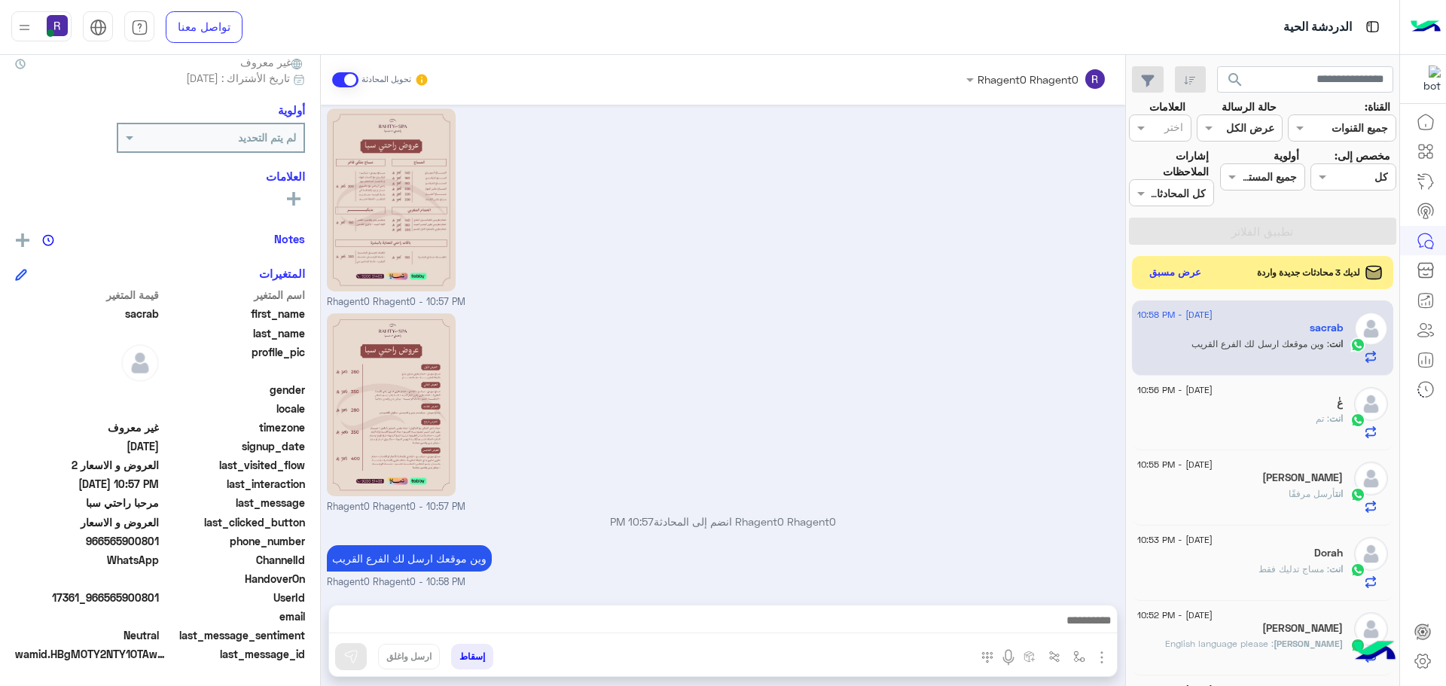
click at [1166, 246] on app-inbox-users-filters "search القناة: القناه جميع القنوات حالة الرسالة القناه عرض الكل العلامات اختر م…" at bounding box center [1262, 153] width 273 height 196
click at [1166, 268] on button "عرض مسبق" at bounding box center [1174, 272] width 63 height 20
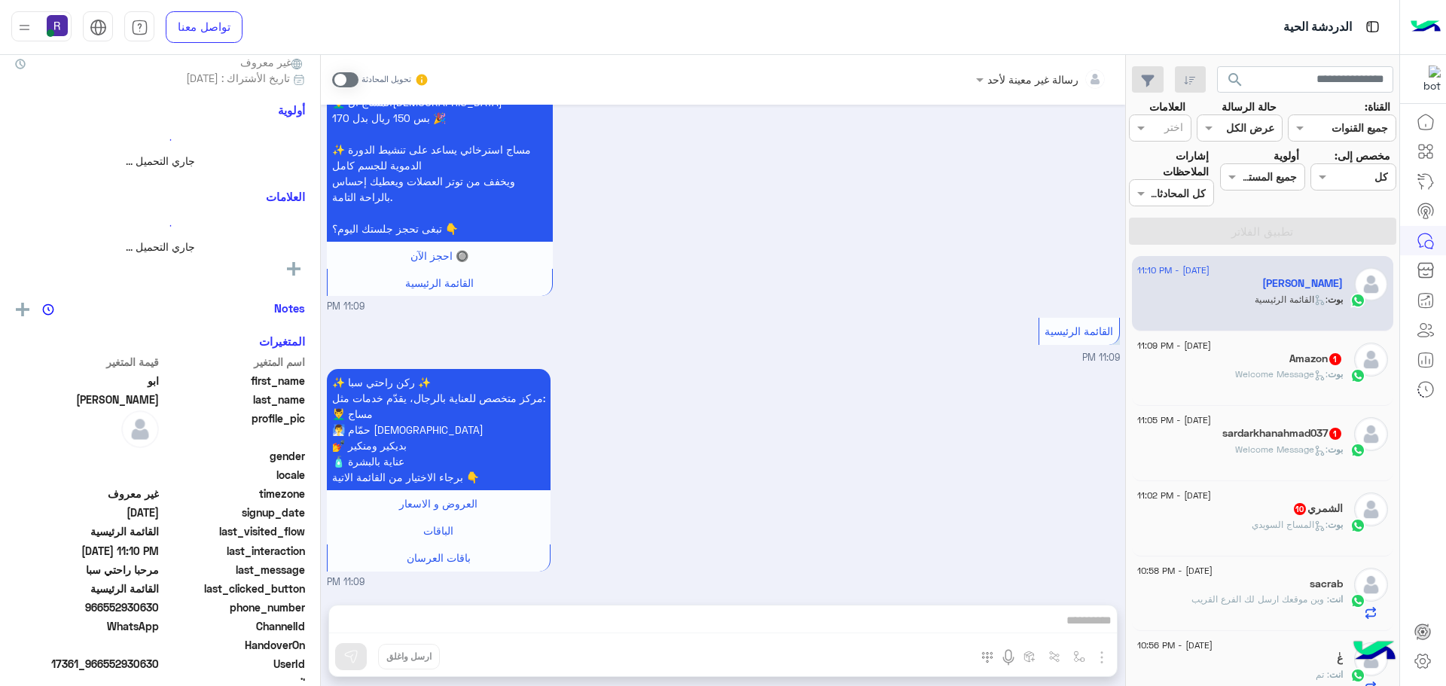
scroll to position [141, 0]
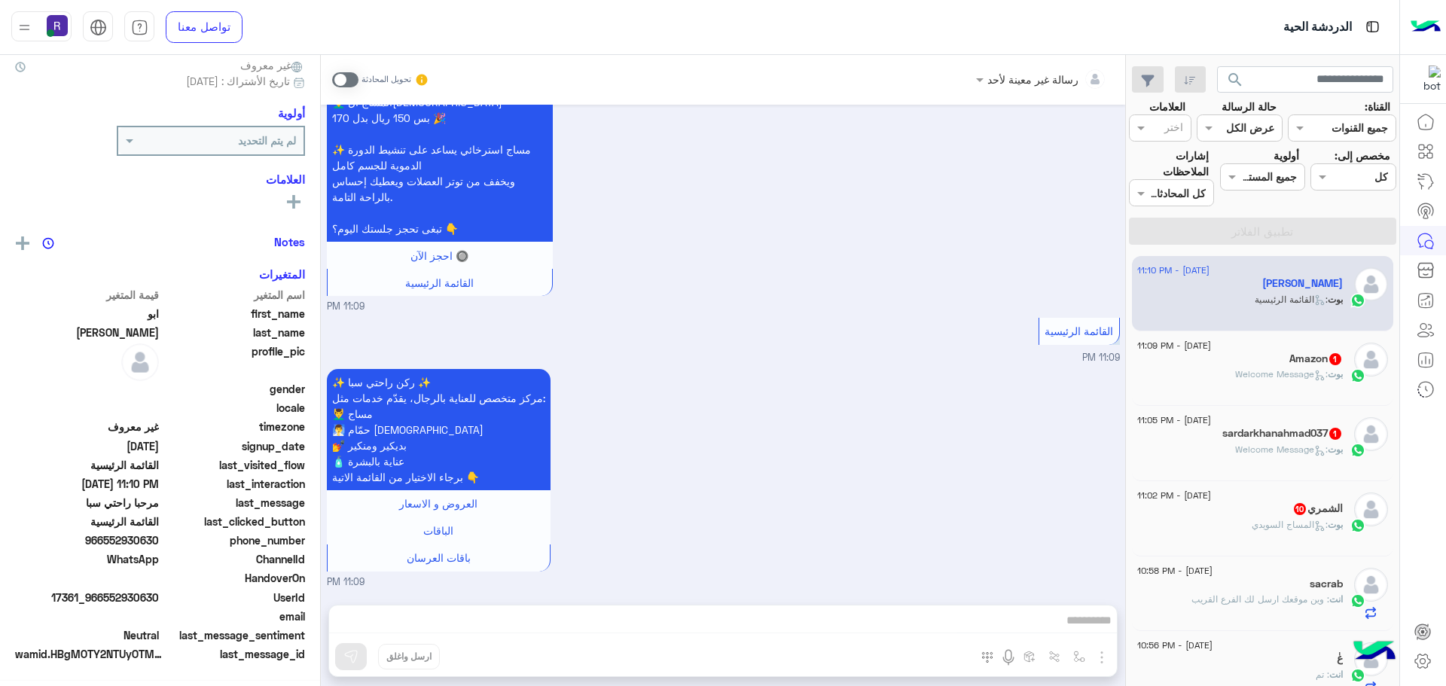
click at [1252, 377] on span ": Welcome Message" at bounding box center [1281, 373] width 93 height 11
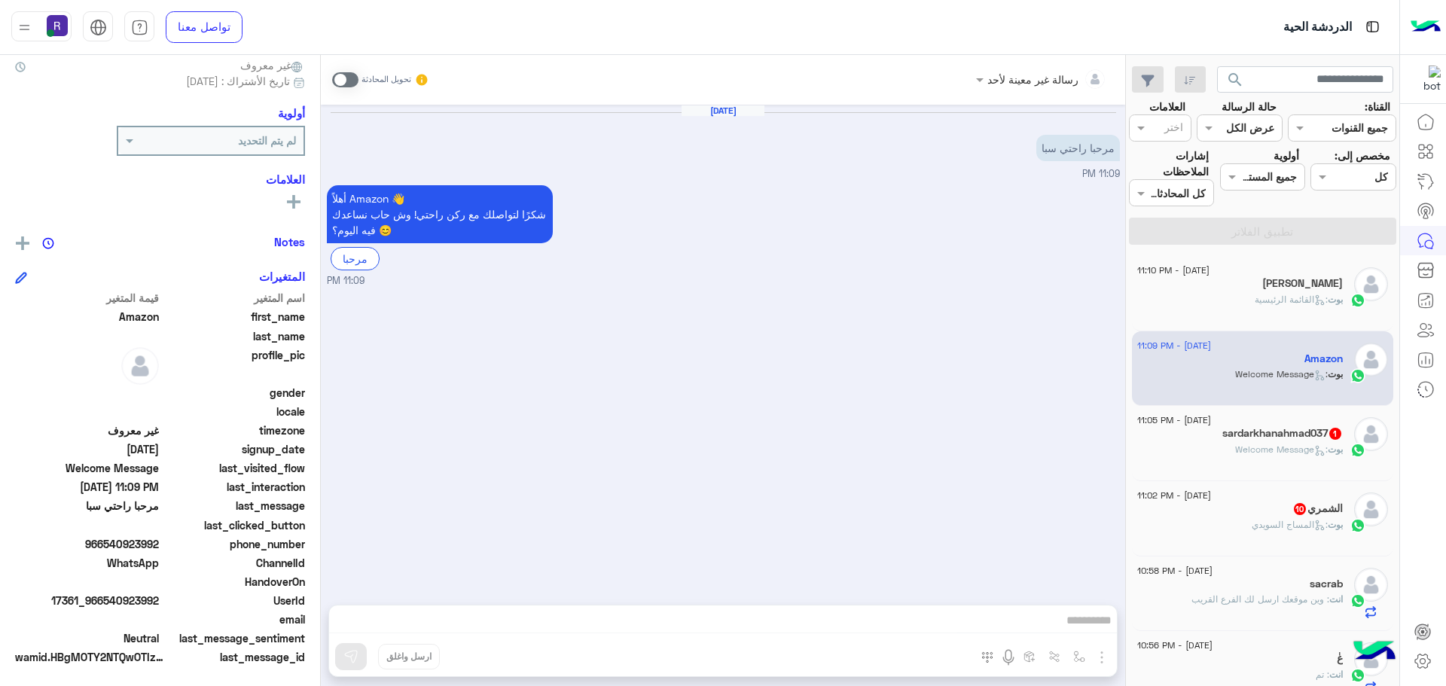
scroll to position [144, 0]
click at [346, 77] on span at bounding box center [345, 79] width 26 height 15
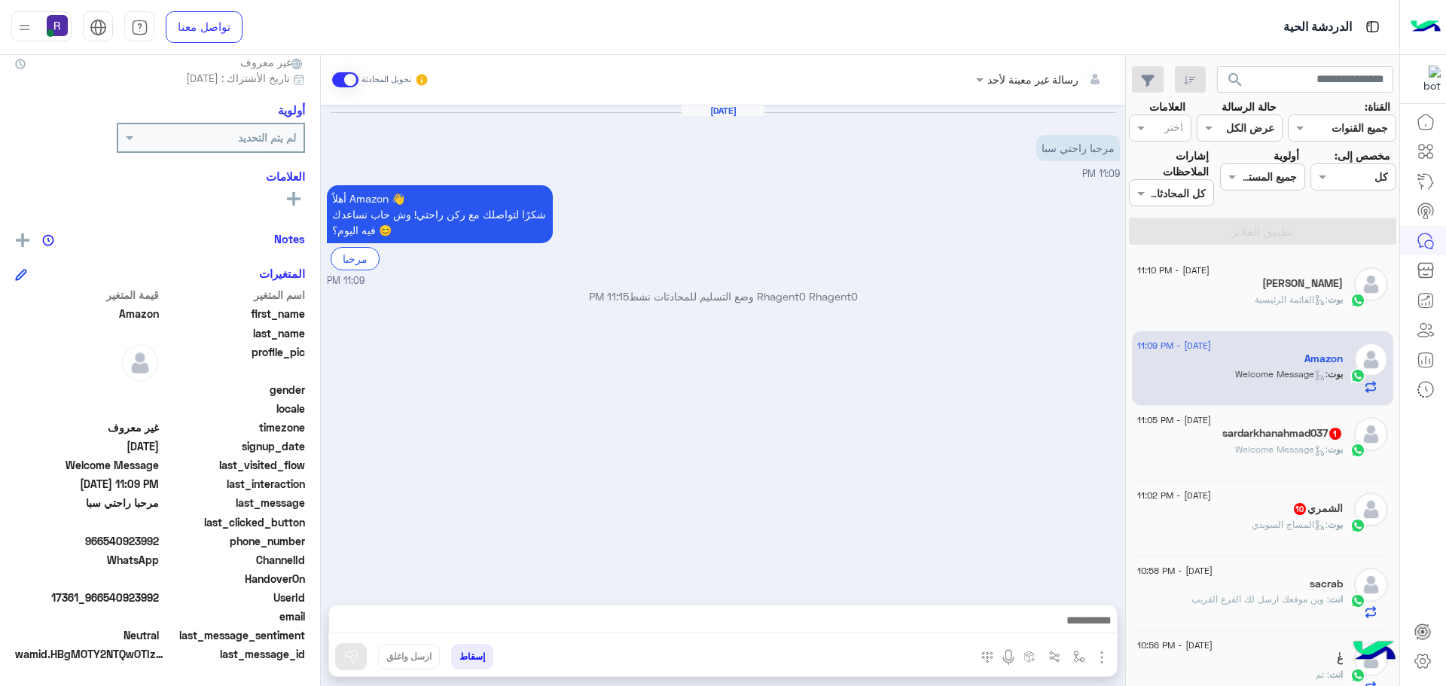
click at [1103, 654] on img "button" at bounding box center [1102, 657] width 18 height 18
click at [1068, 627] on span "الصور" at bounding box center [1073, 624] width 28 height 17
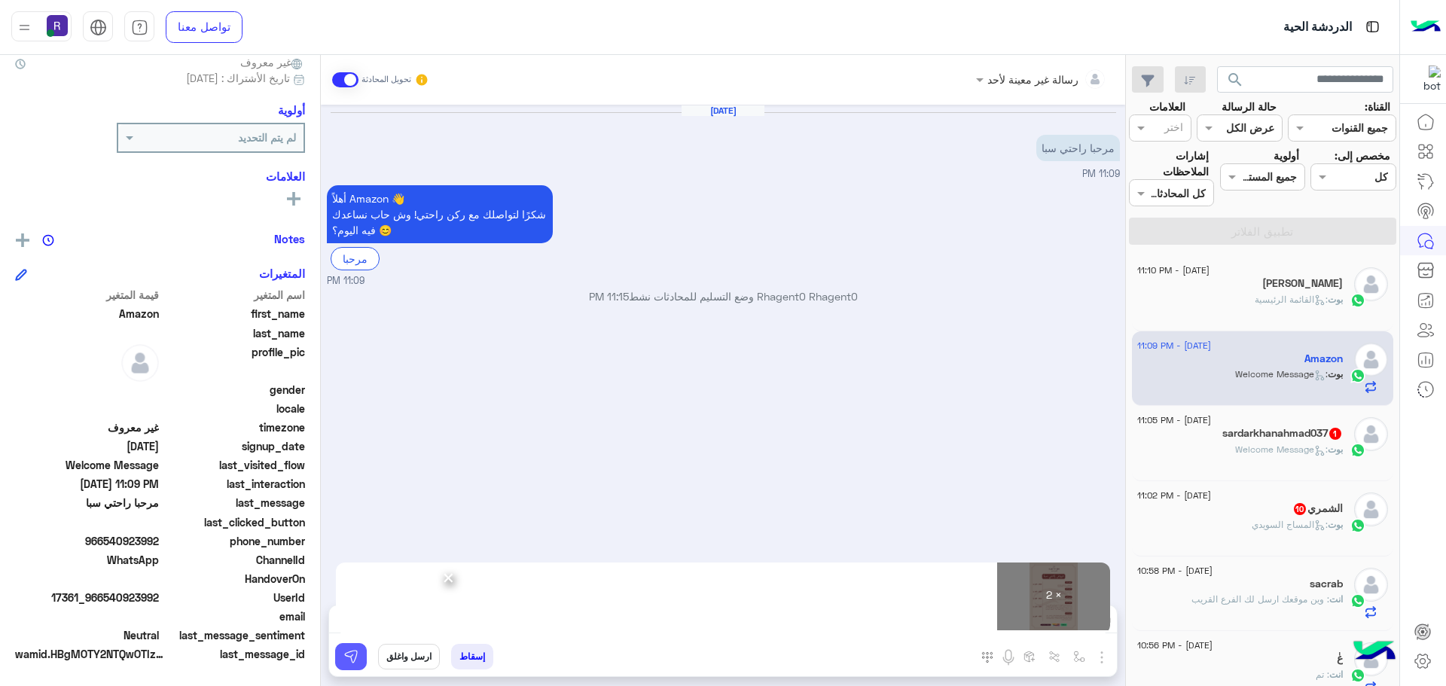
click at [355, 667] on button at bounding box center [351, 656] width 32 height 27
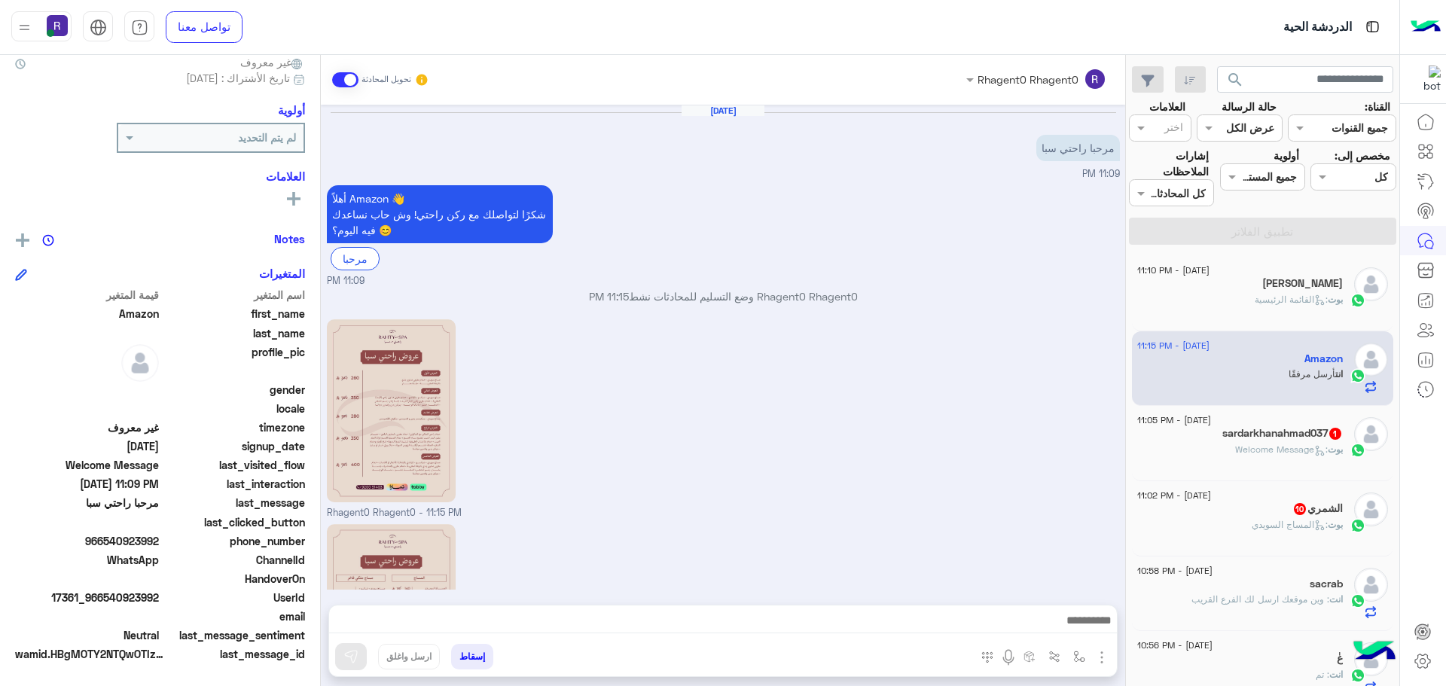
scroll to position [163, 0]
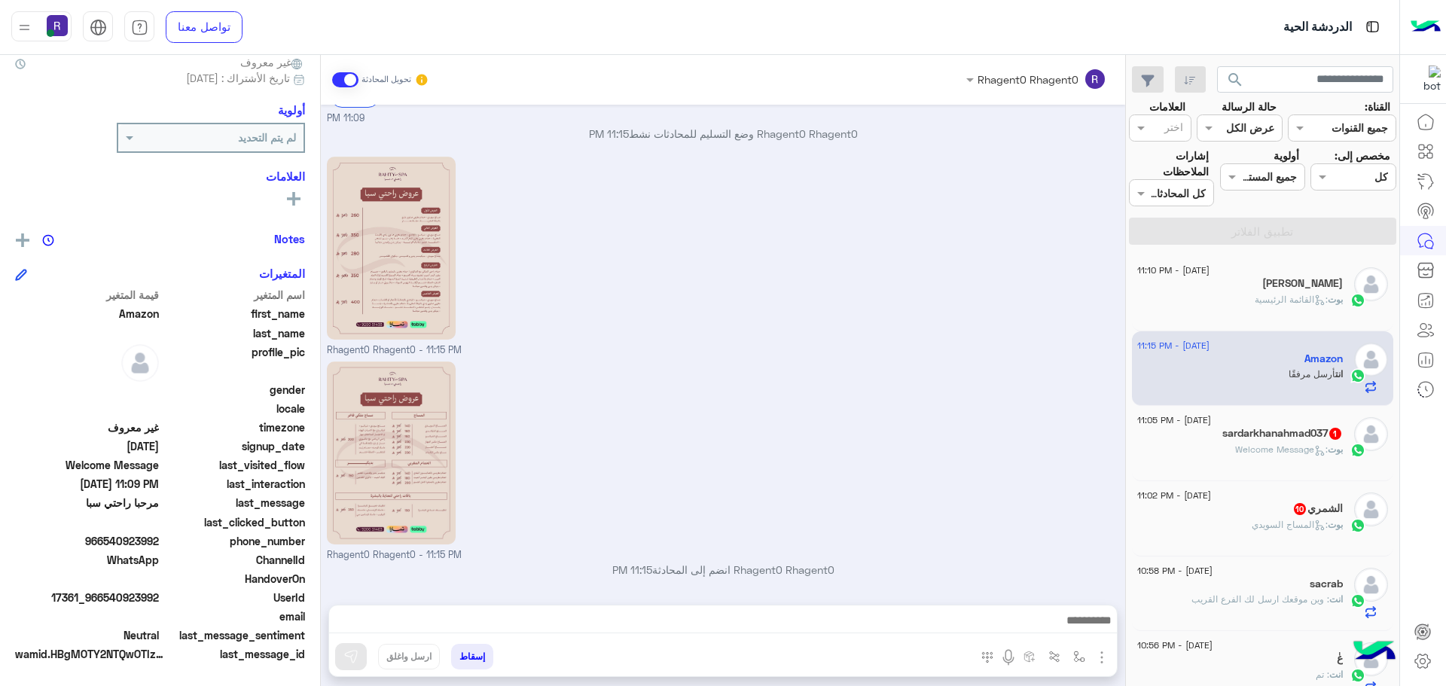
click at [1295, 464] on div "بوت : Welcome Message" at bounding box center [1240, 456] width 206 height 26
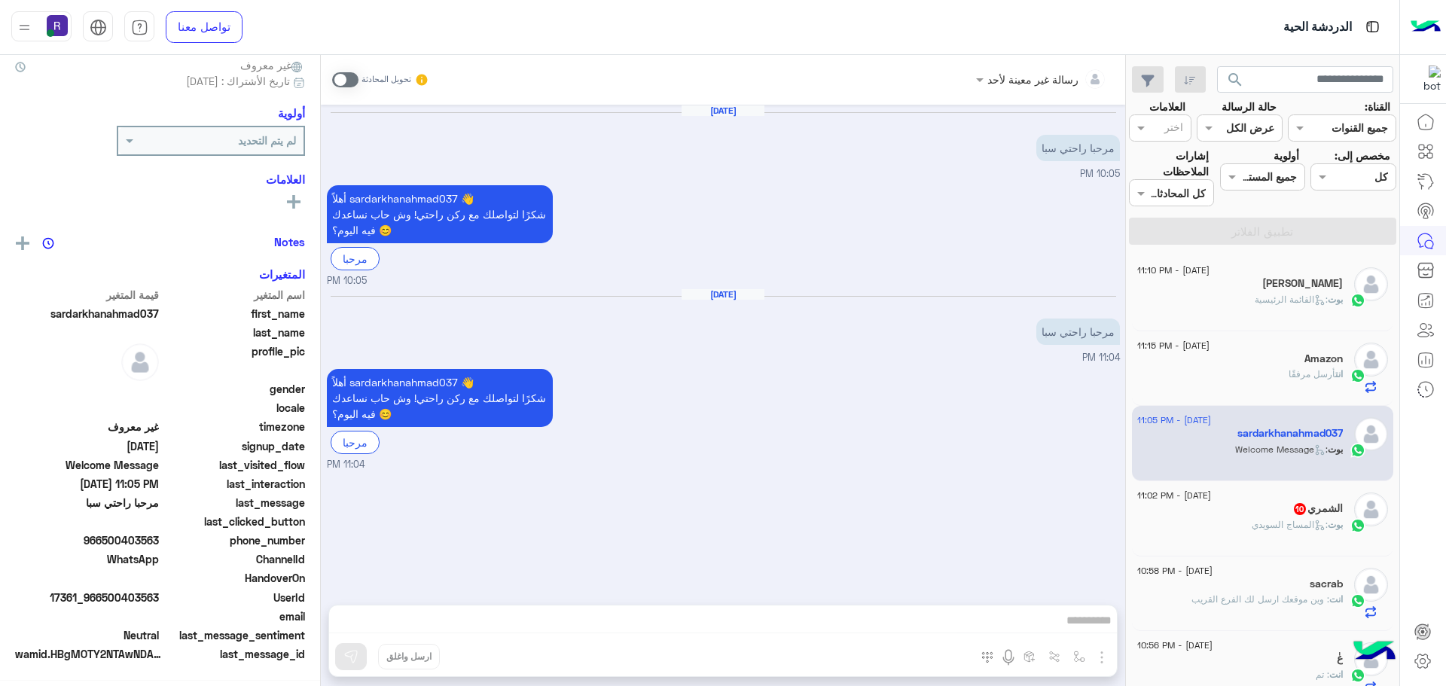
scroll to position [144, 0]
click at [344, 81] on span at bounding box center [345, 79] width 26 height 15
click at [1106, 657] on img "button" at bounding box center [1102, 657] width 18 height 18
click at [1074, 609] on button "الصور" at bounding box center [1079, 624] width 64 height 30
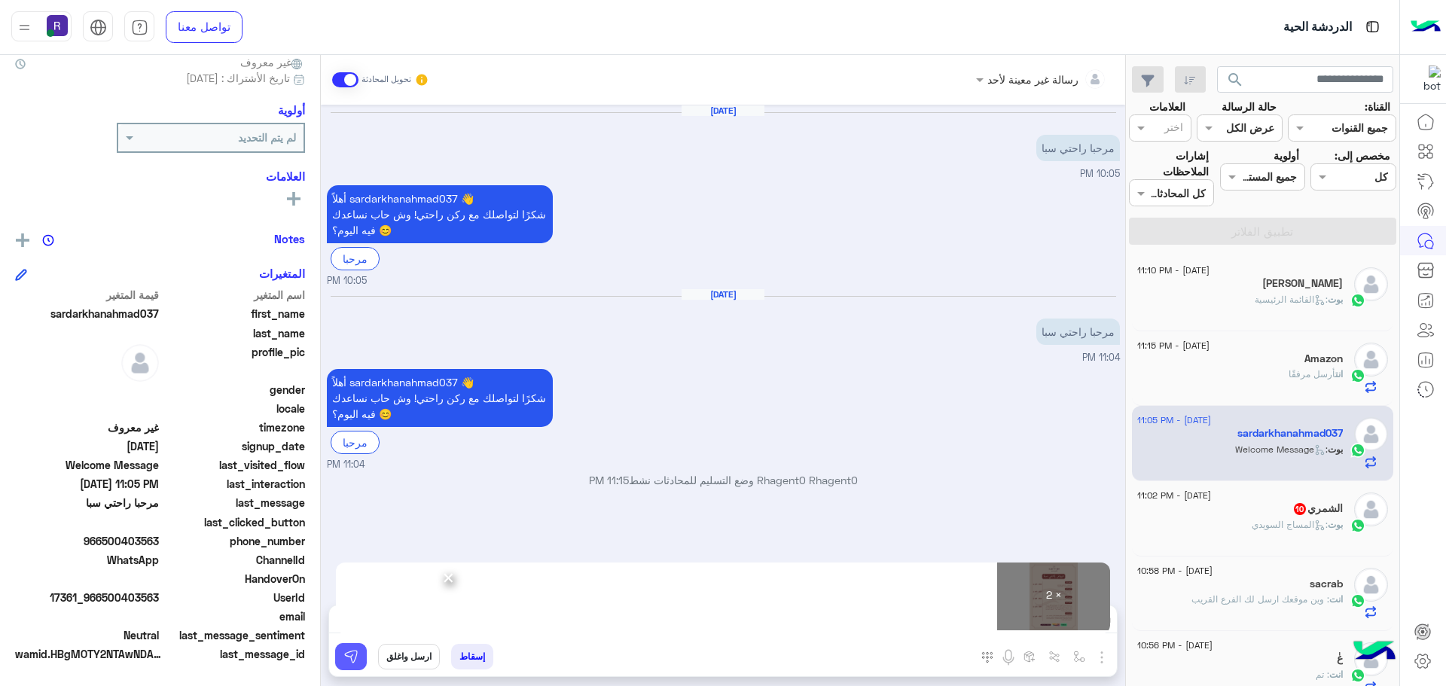
click at [360, 658] on button at bounding box center [351, 656] width 32 height 27
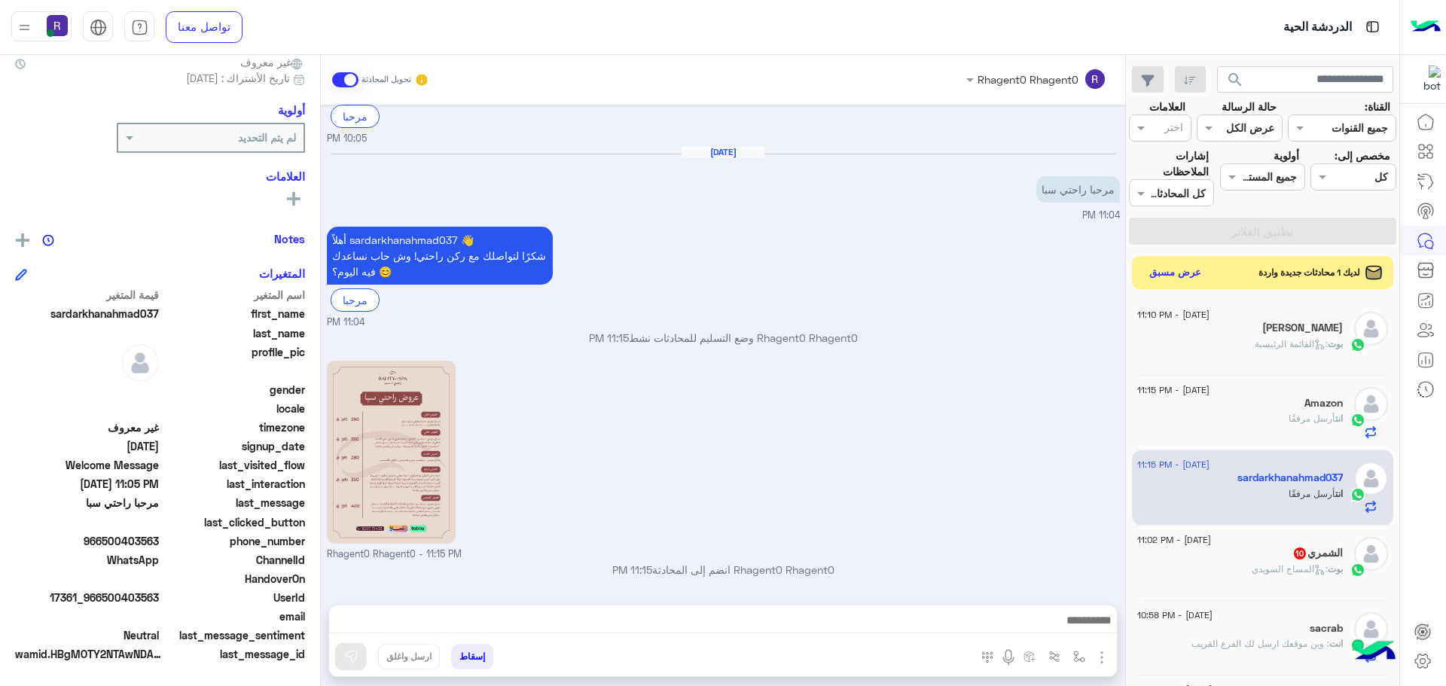
scroll to position [347, 0]
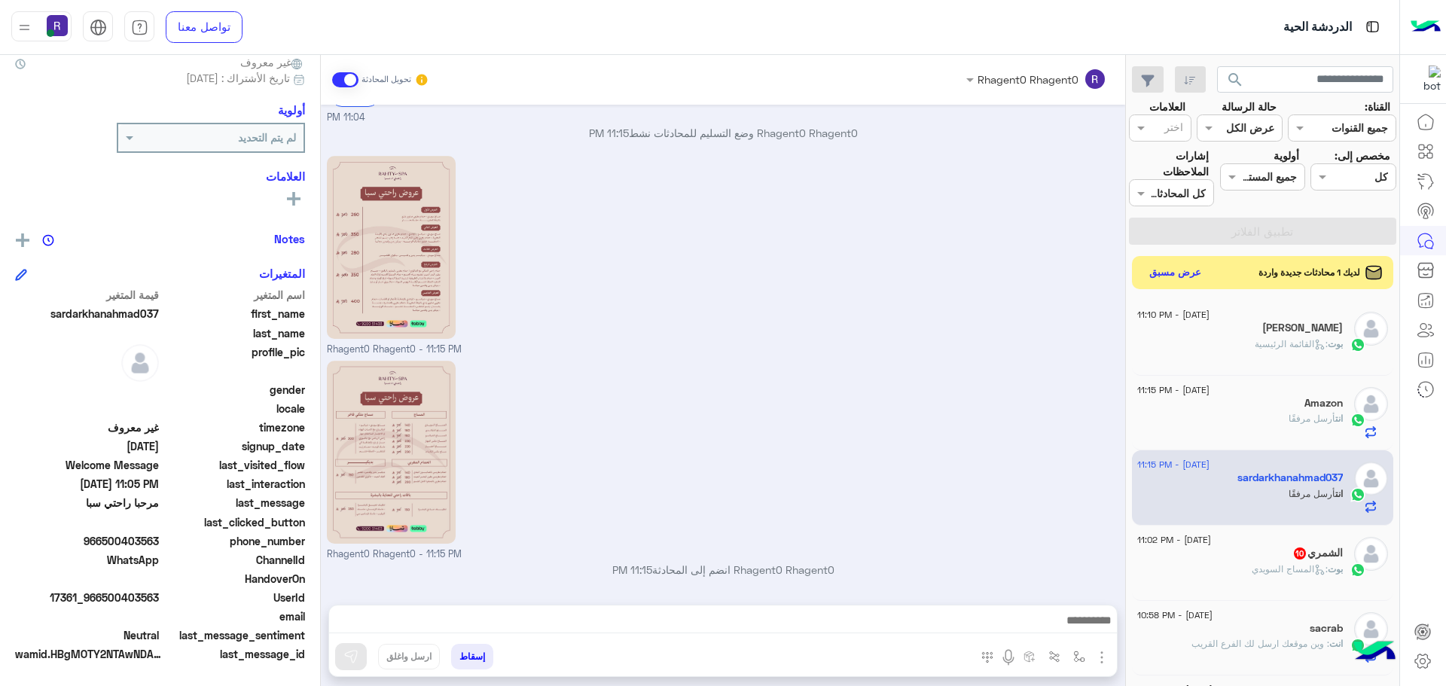
click at [1308, 548] on h5 "الشمري 10" at bounding box center [1317, 553] width 50 height 13
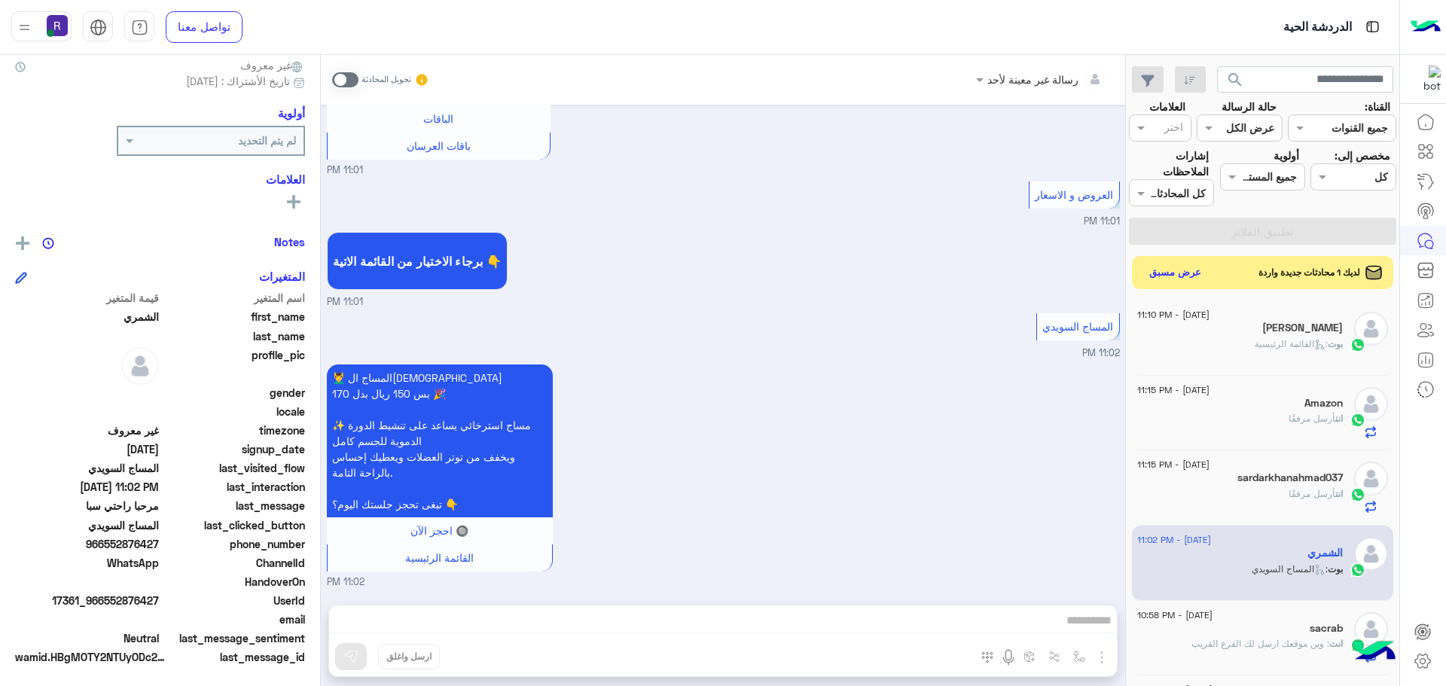
scroll to position [144, 0]
click at [347, 78] on span at bounding box center [345, 79] width 26 height 15
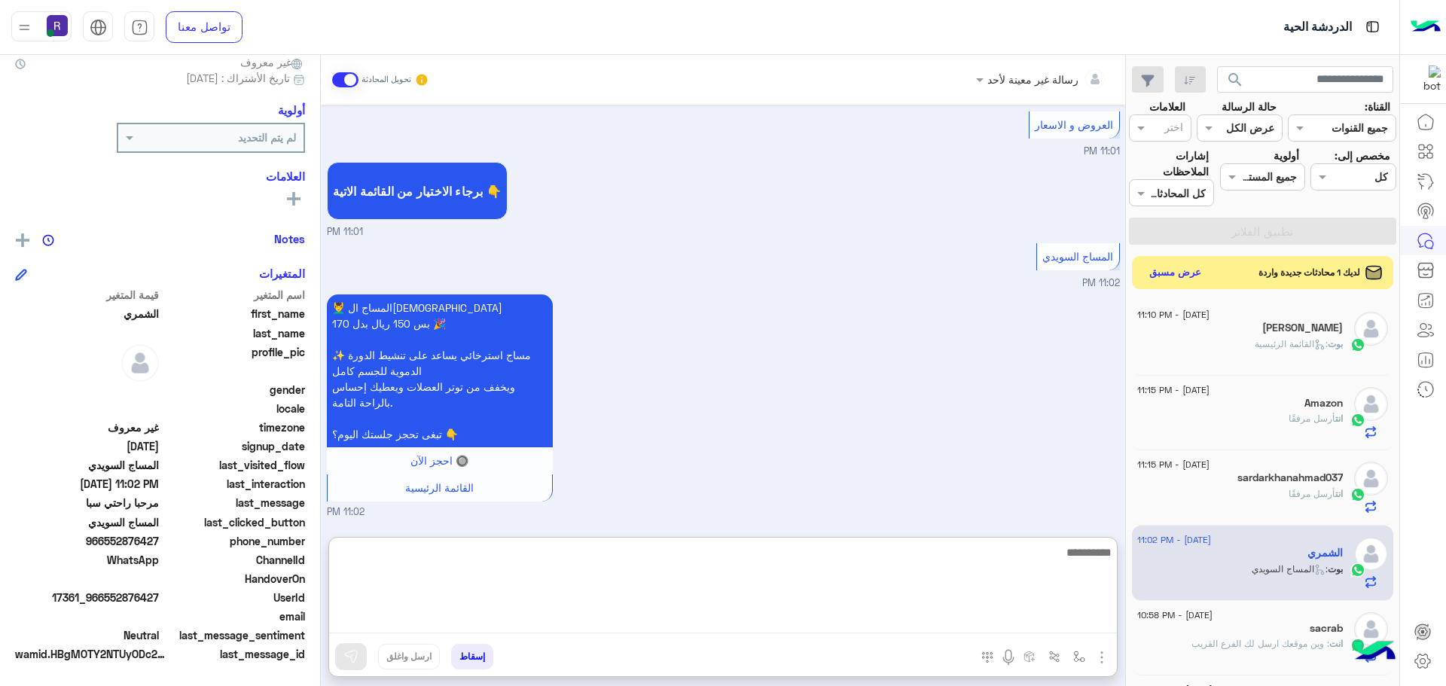
click at [920, 617] on textarea at bounding box center [723, 588] width 788 height 90
paste textarea "**********"
type textarea "**********"
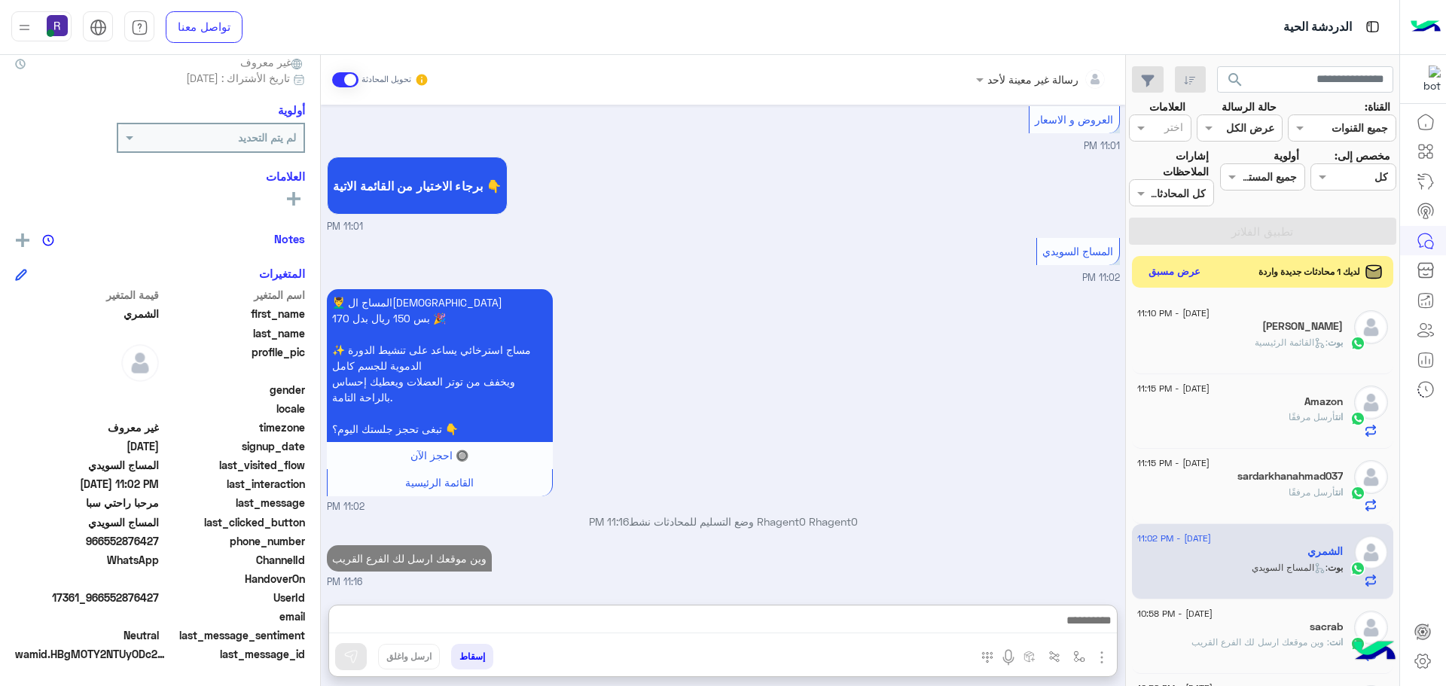
click at [1172, 270] on button "عرض مسبق" at bounding box center [1174, 272] width 63 height 20
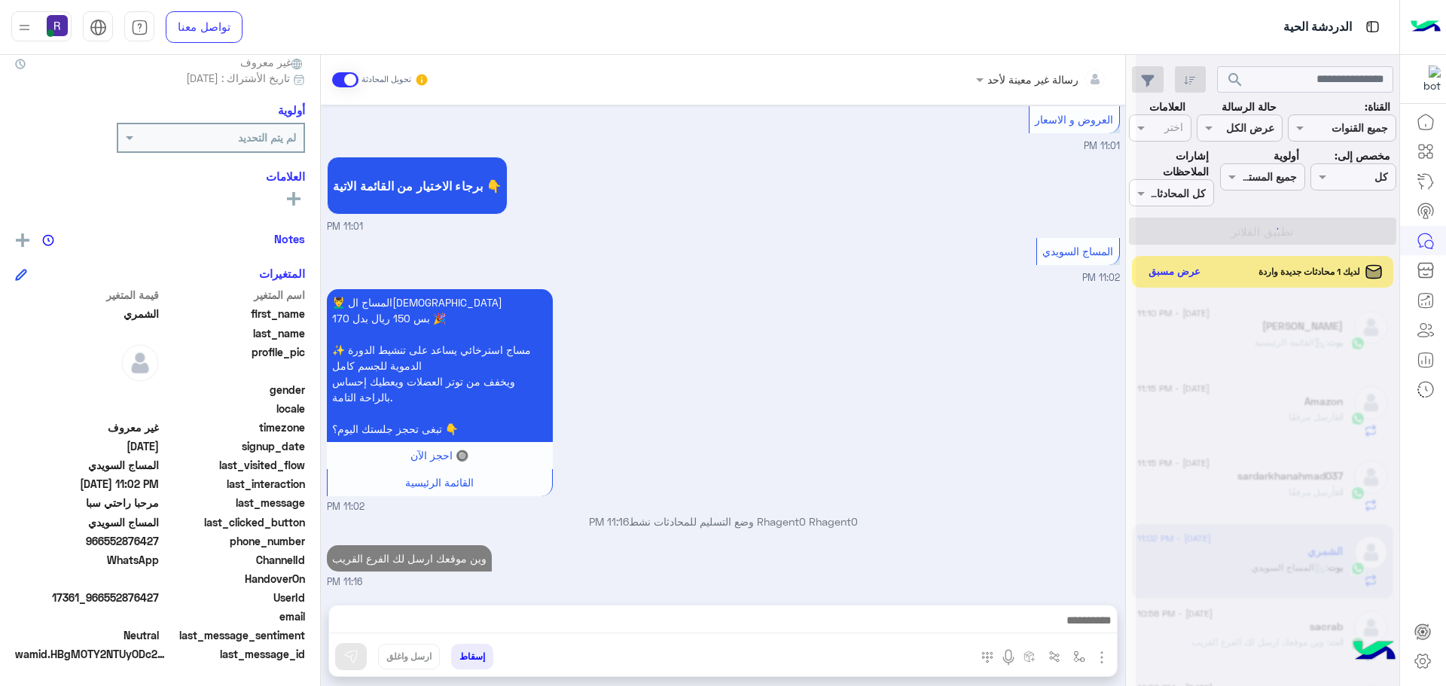
scroll to position [2036, 0]
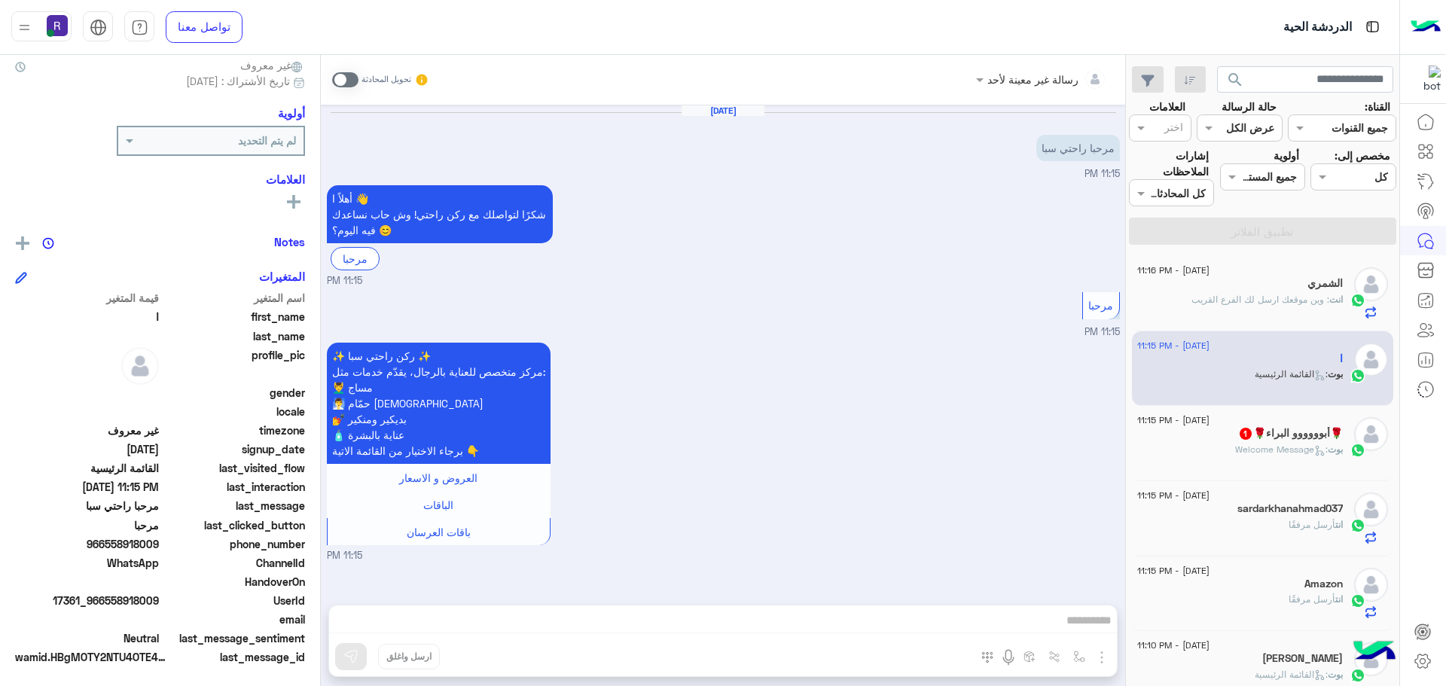
scroll to position [144, 0]
click at [343, 79] on span at bounding box center [345, 79] width 26 height 15
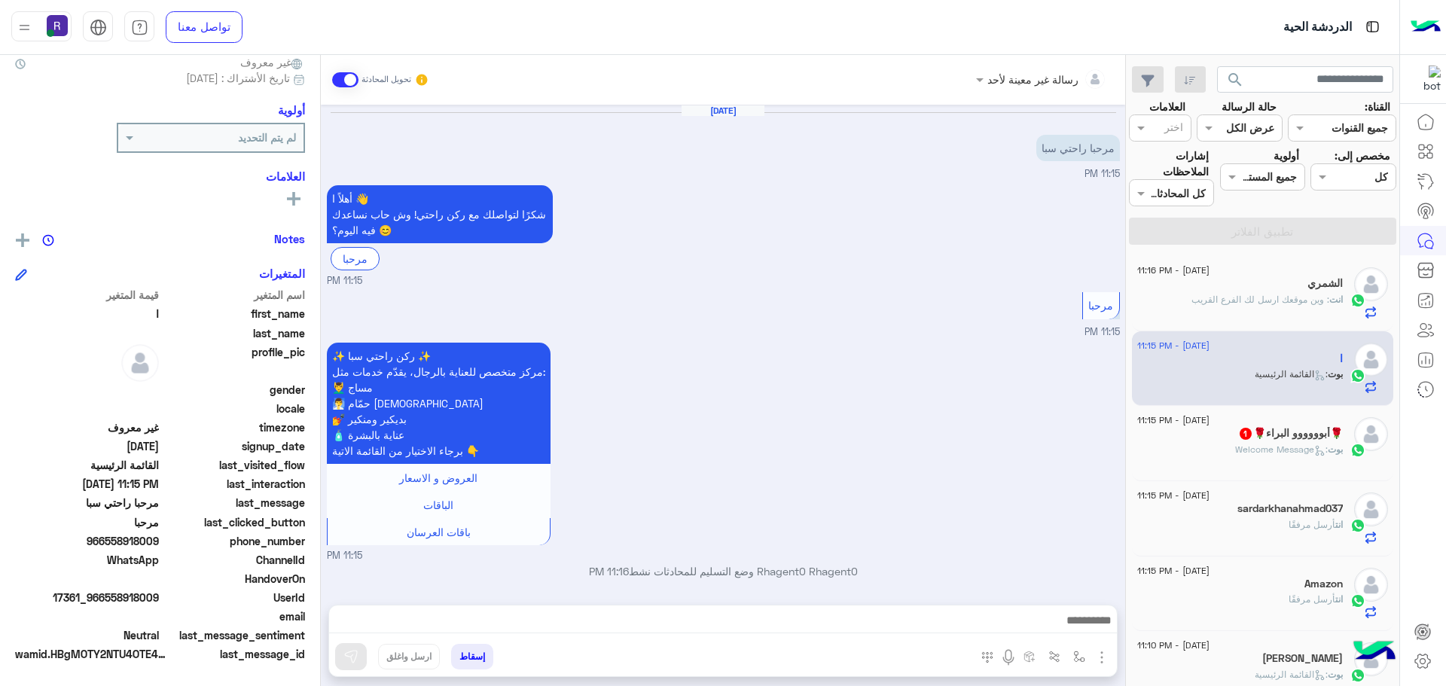
scroll to position [2, 0]
click at [1104, 655] on img "button" at bounding box center [1102, 657] width 18 height 18
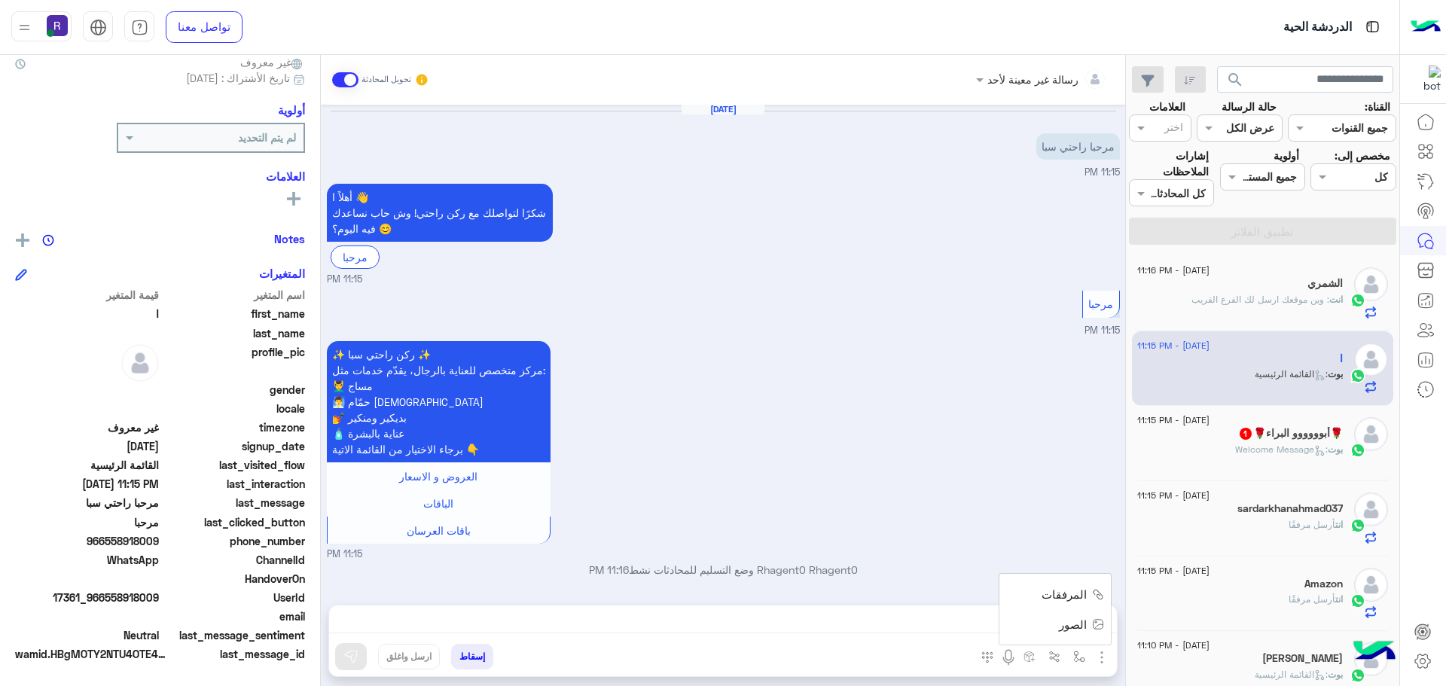
click at [1073, 624] on span "الصور" at bounding box center [1073, 624] width 28 height 17
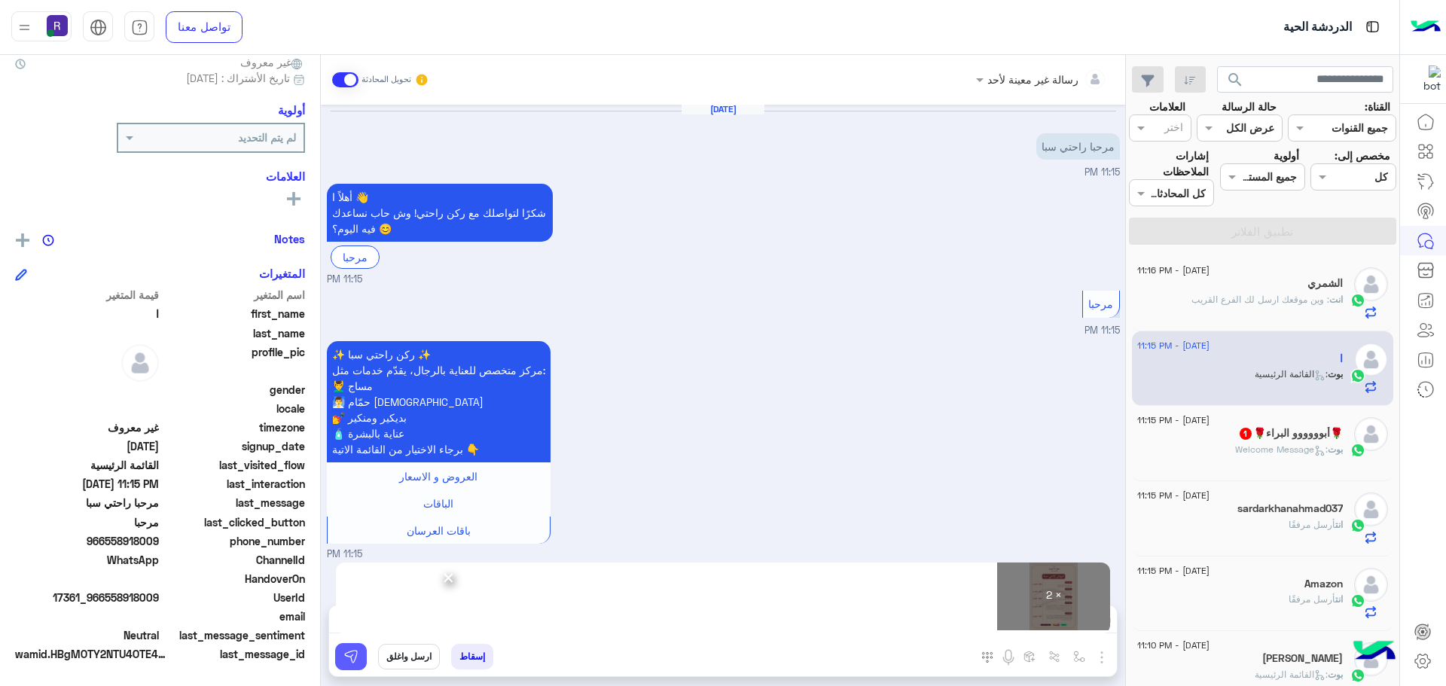
click at [353, 648] on button at bounding box center [351, 656] width 32 height 27
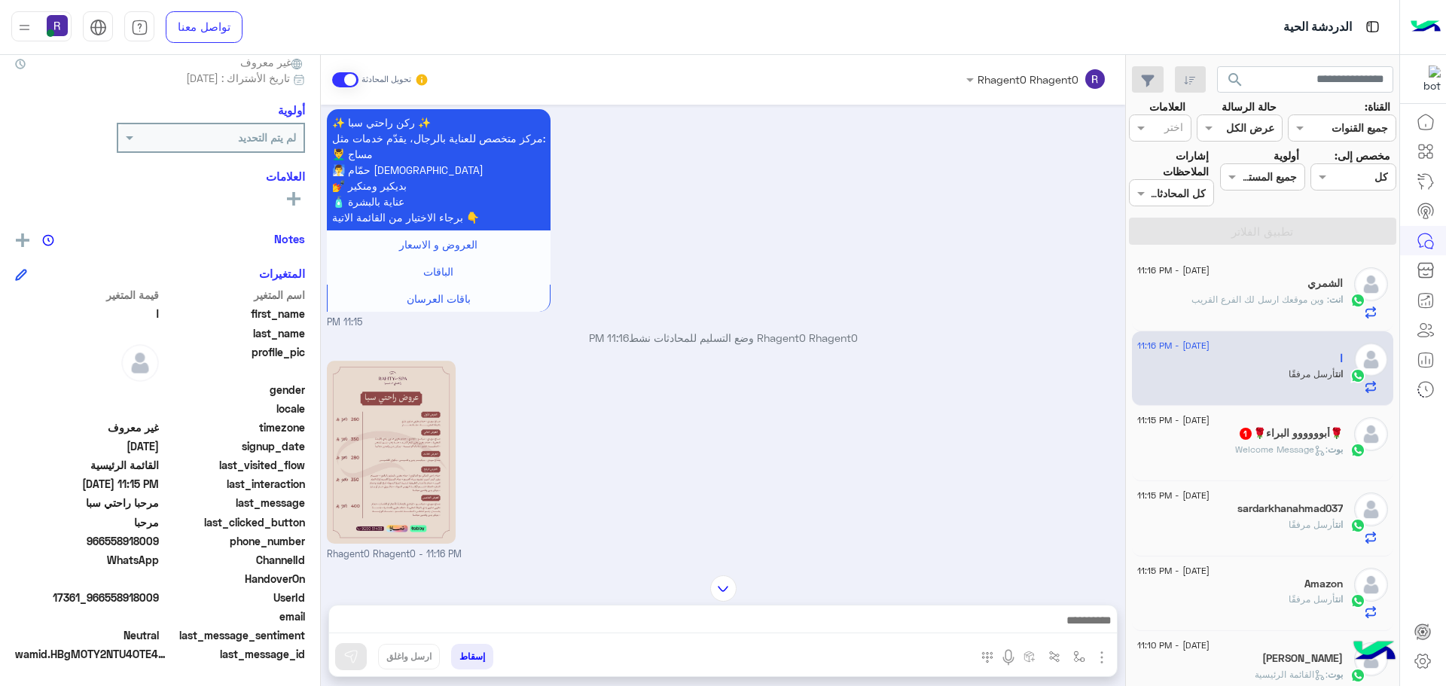
scroll to position [438, 0]
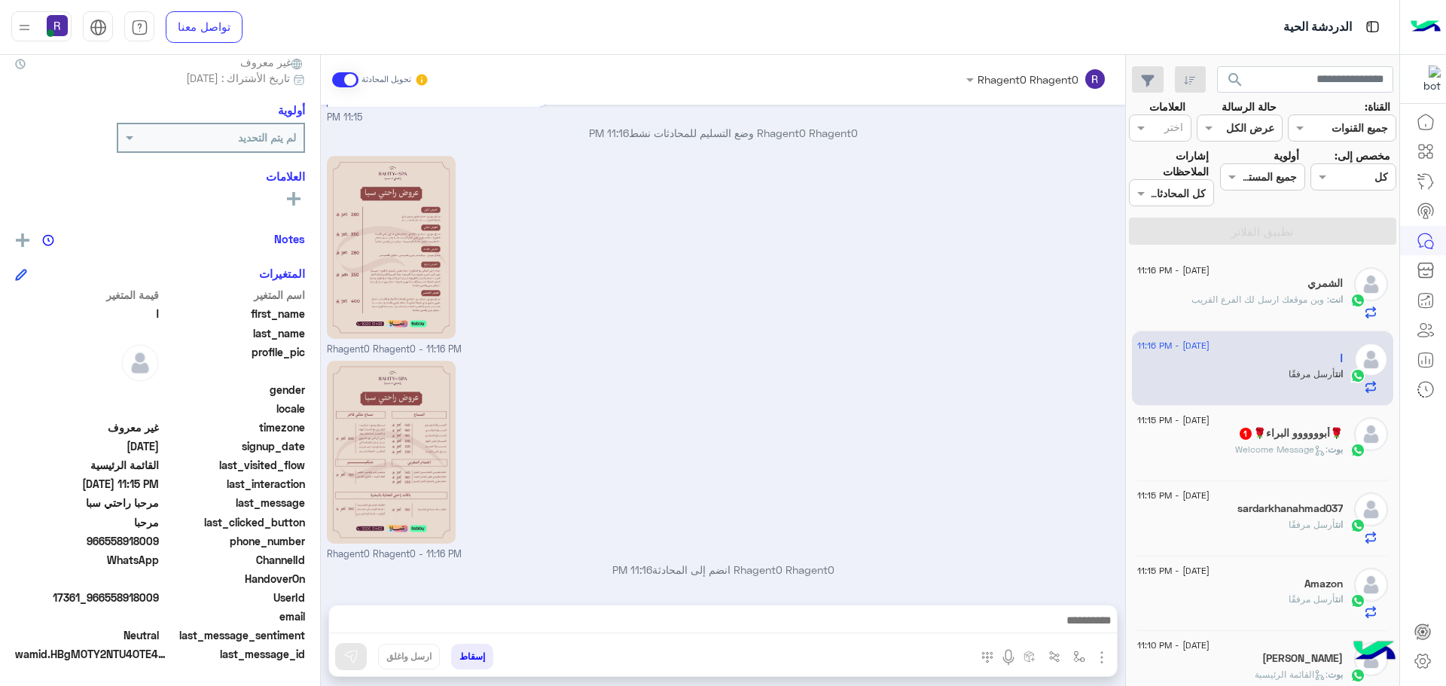
click at [1284, 435] on h5 "🌹أبوووووو البراء🌹 1" at bounding box center [1290, 433] width 105 height 13
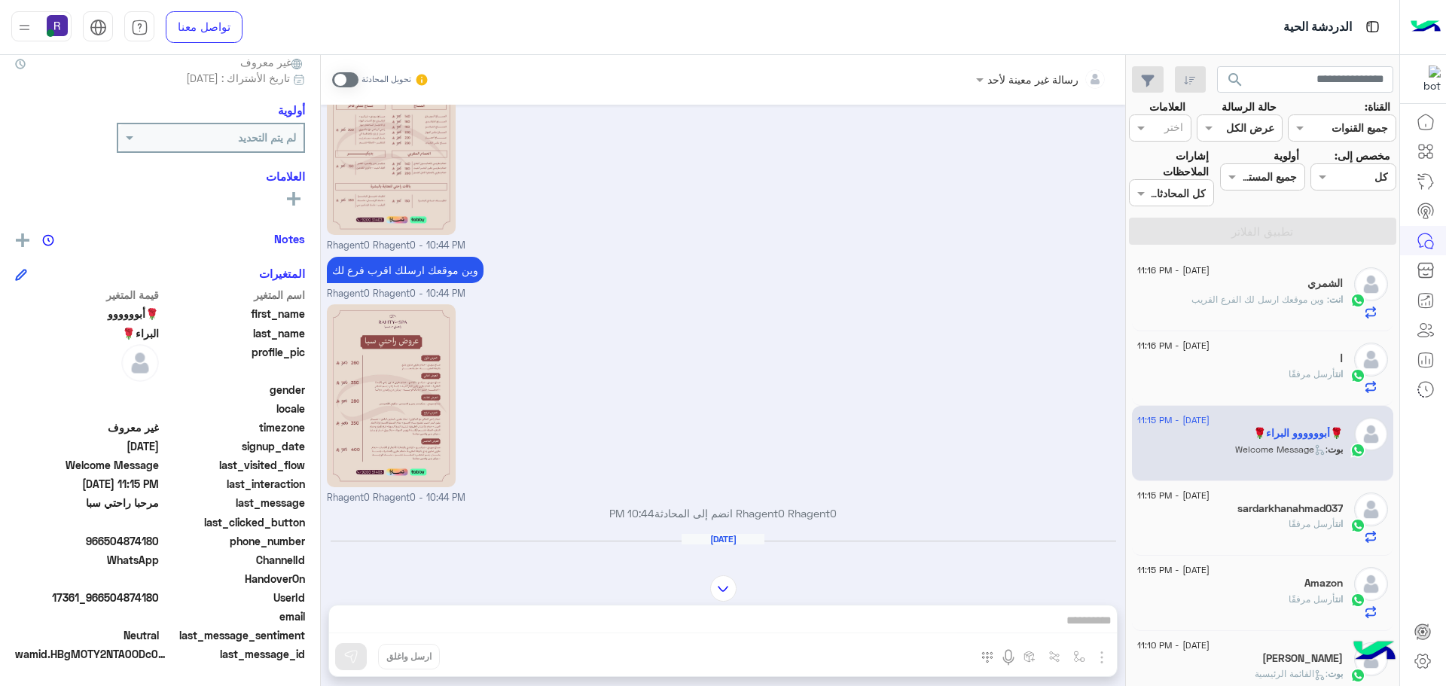
scroll to position [448, 0]
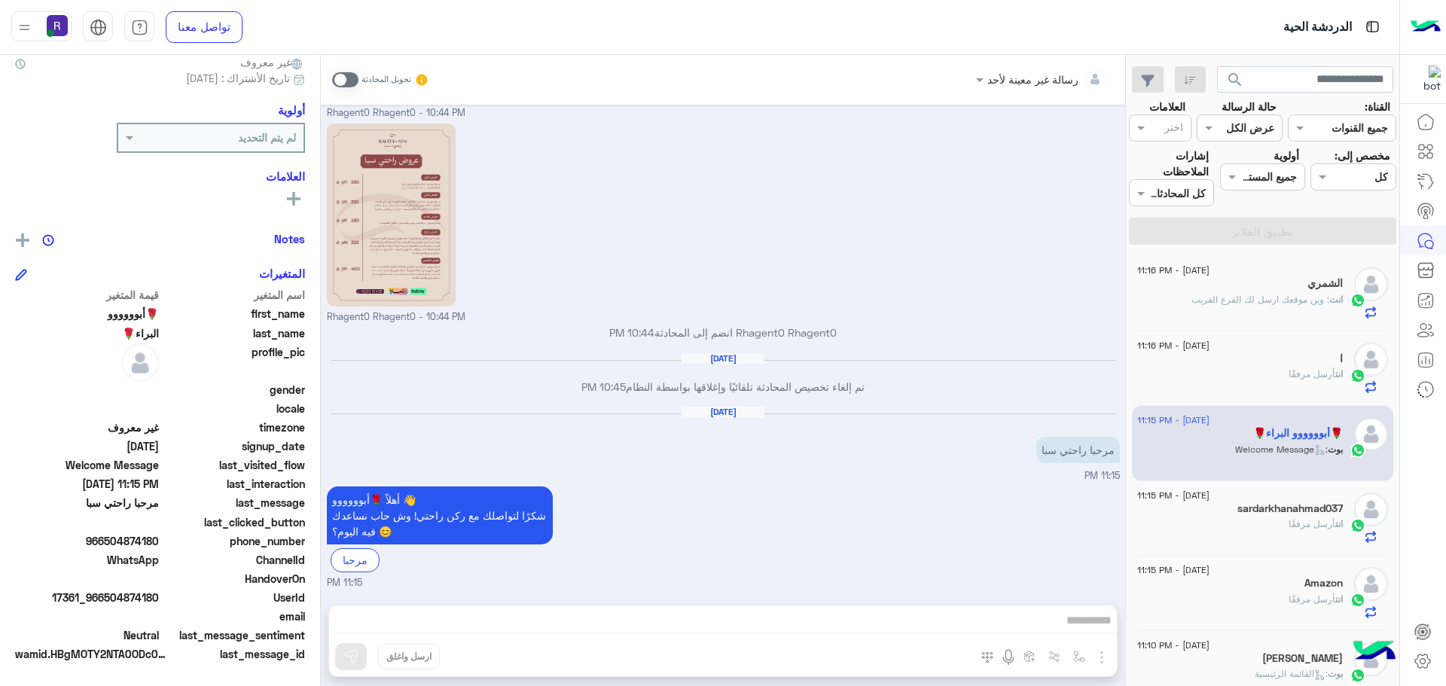
click at [346, 81] on span at bounding box center [345, 79] width 26 height 15
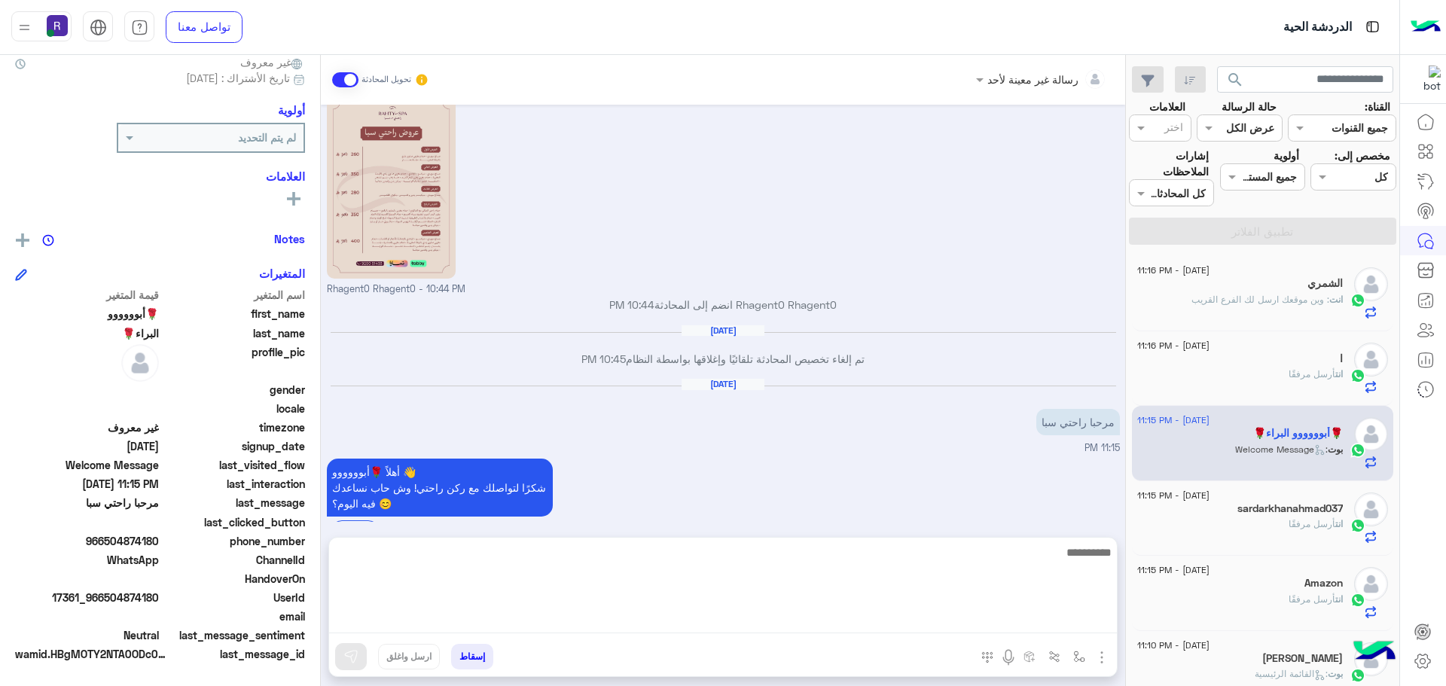
click at [984, 619] on textarea at bounding box center [723, 588] width 788 height 90
type textarea "**********"
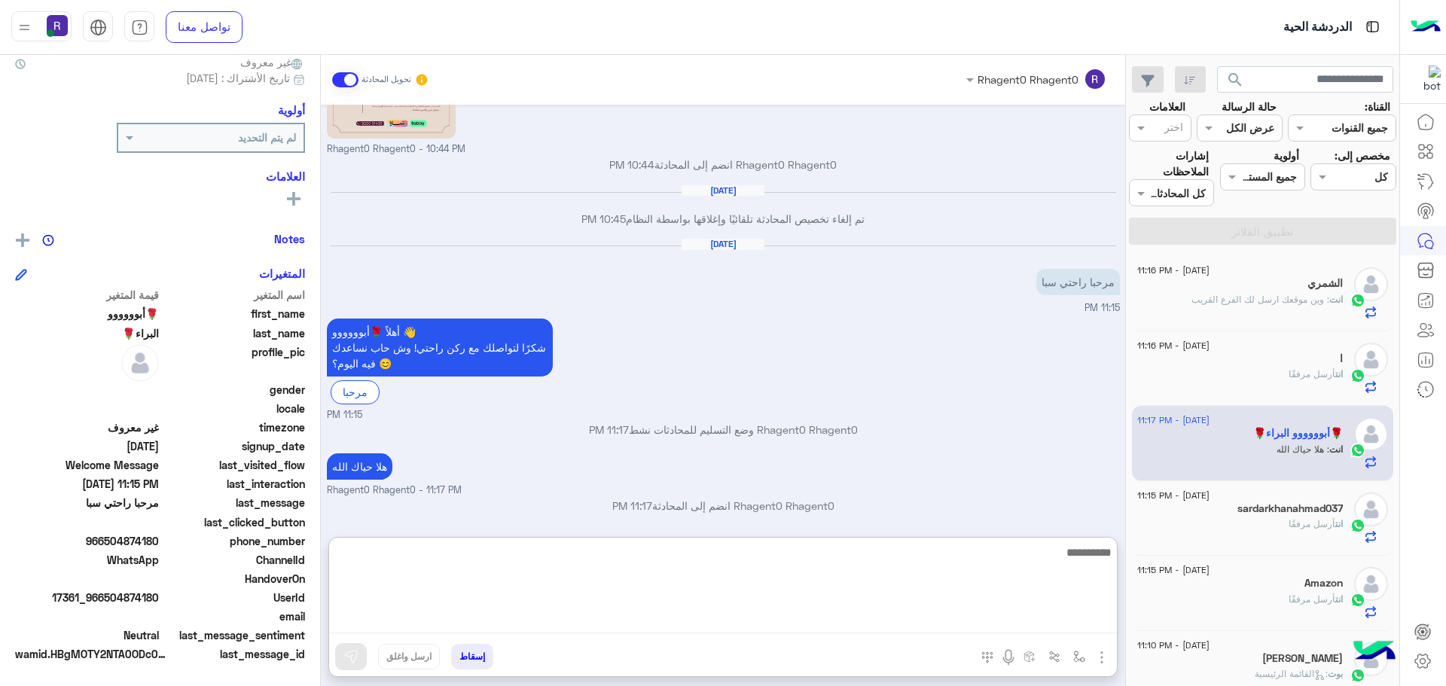
scroll to position [619, 0]
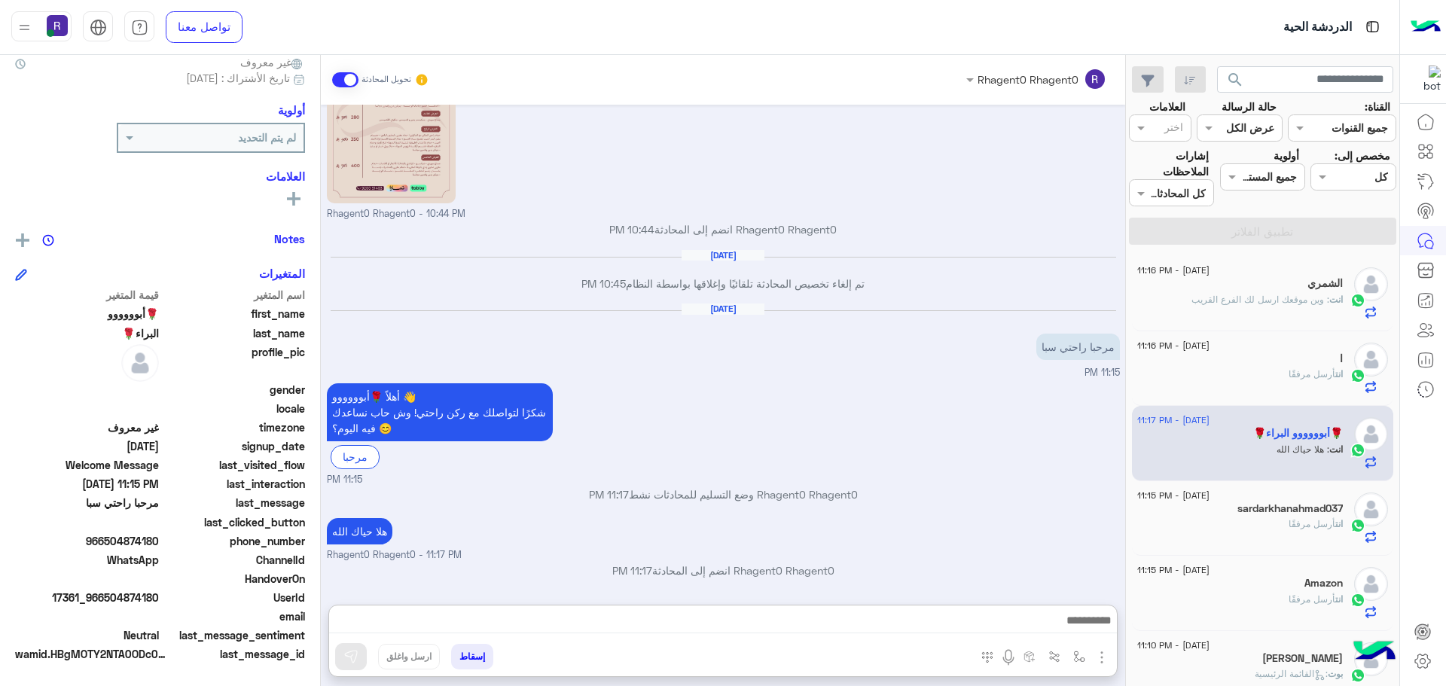
click at [990, 514] on div "هلا حياك الله Rhagent0 Rhagent0 - 11:17 PM" at bounding box center [723, 538] width 793 height 48
click at [1211, 267] on span "7 September - 11:22 PM" at bounding box center [1174, 271] width 74 height 14
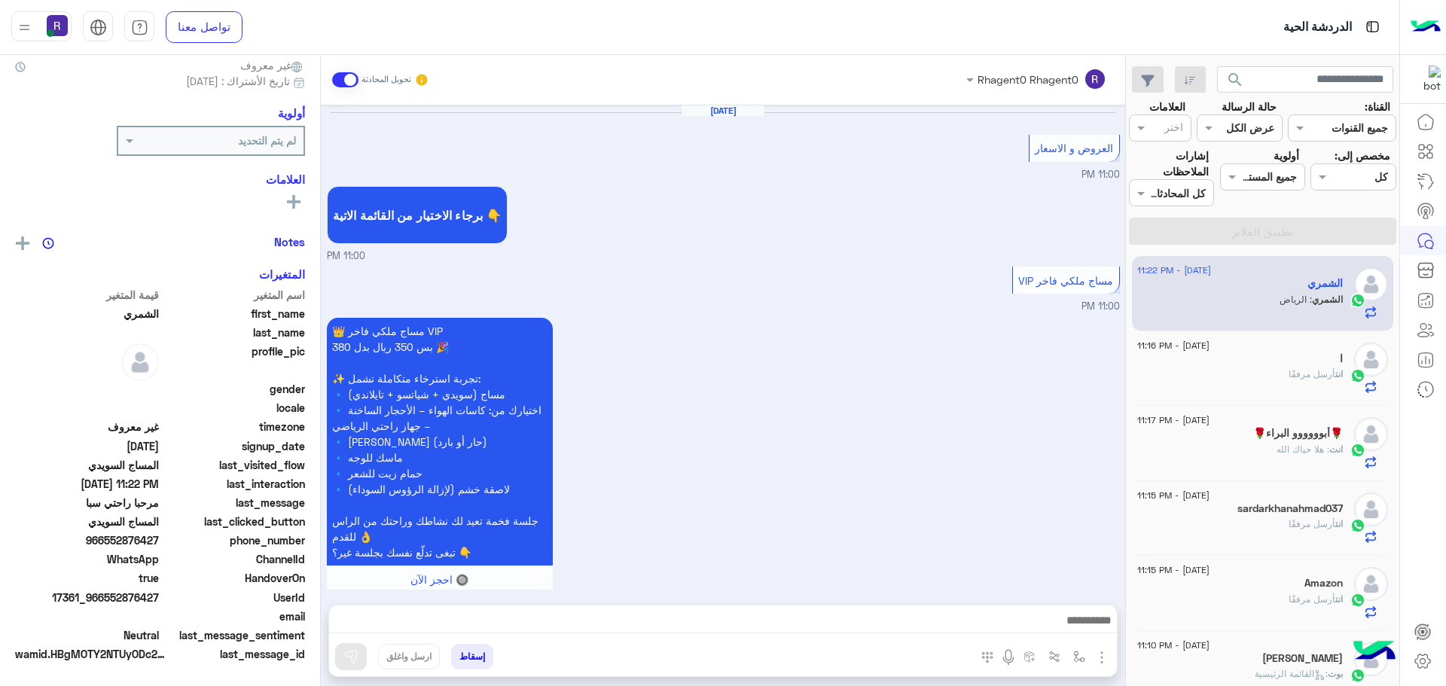
scroll to position [1682, 0]
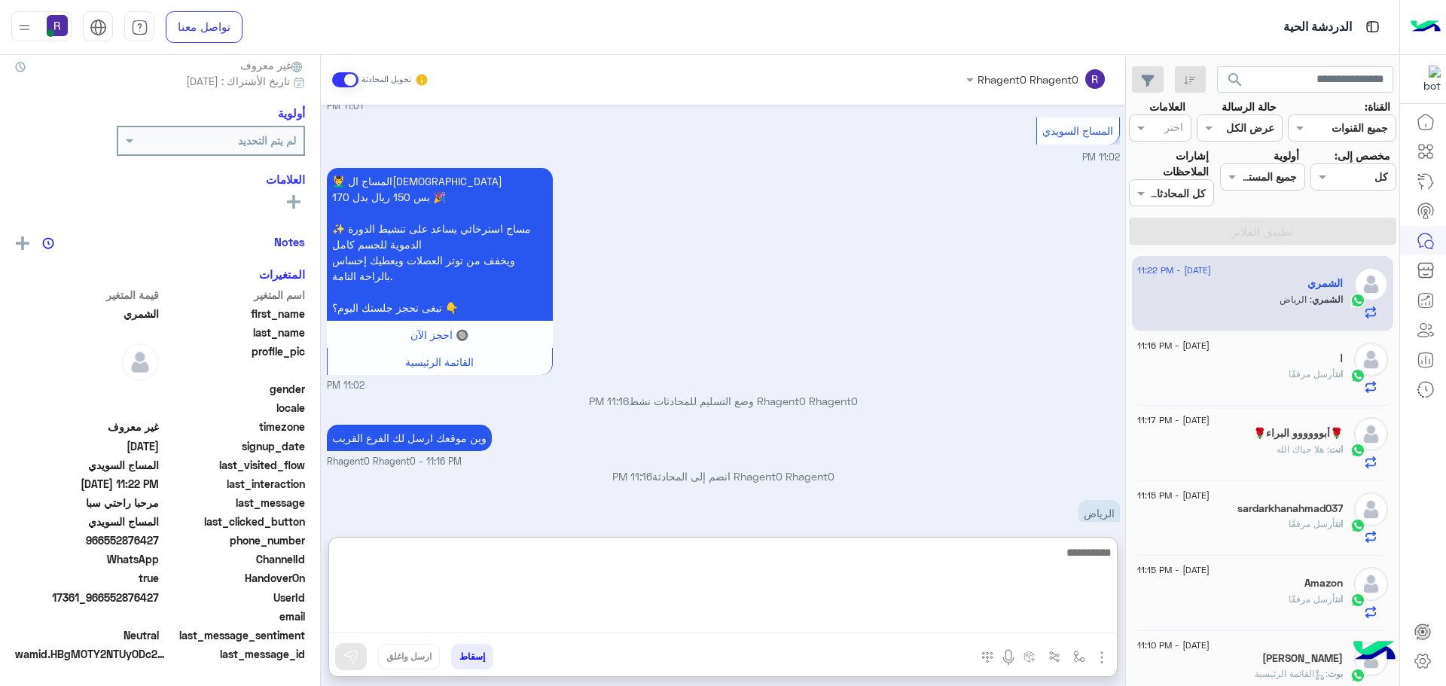
click at [933, 616] on textarea at bounding box center [723, 588] width 788 height 90
type textarea "**********"
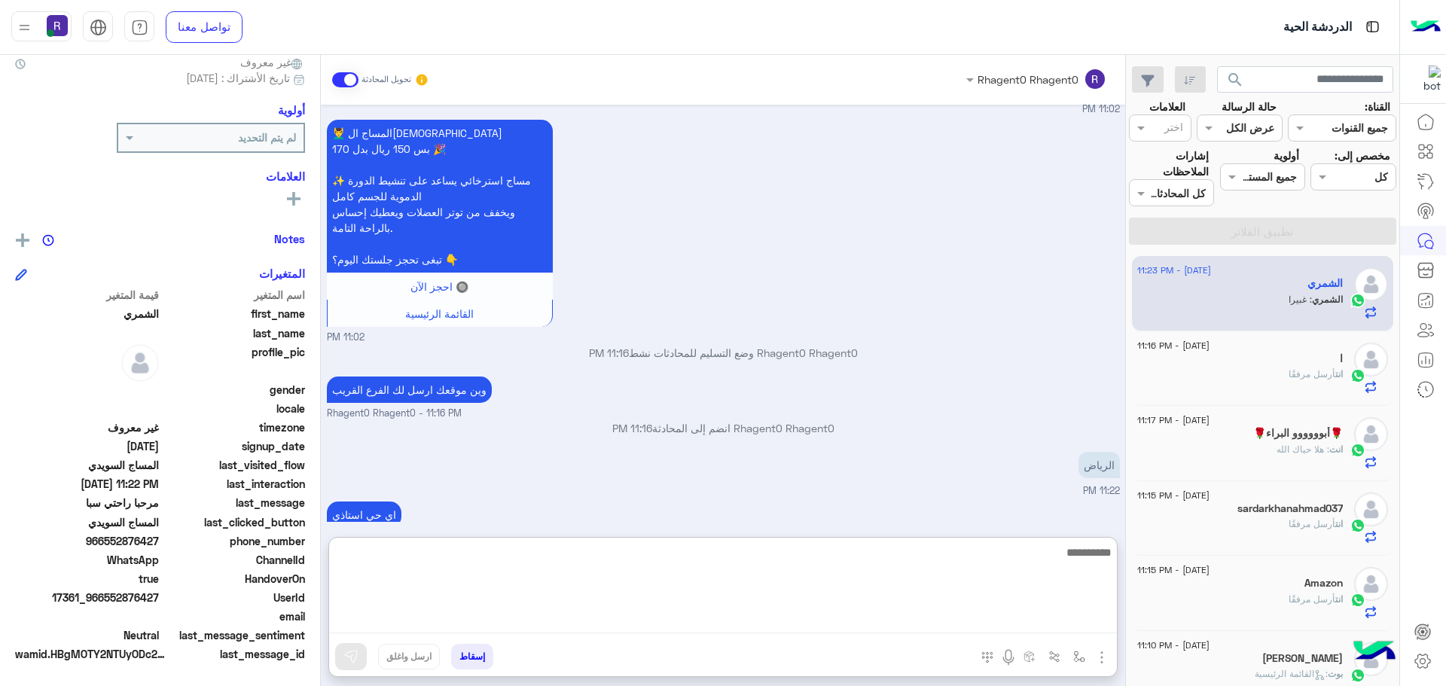
scroll to position [1798, 0]
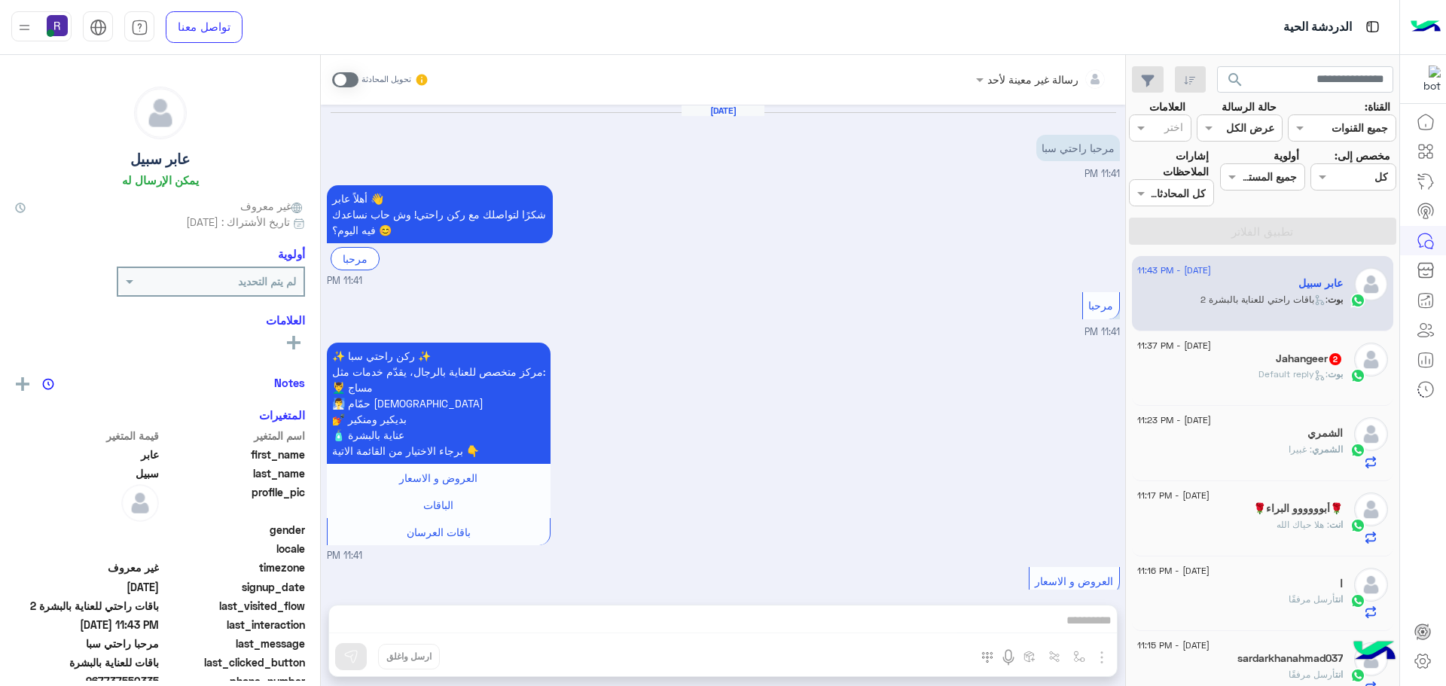
scroll to position [1203, 0]
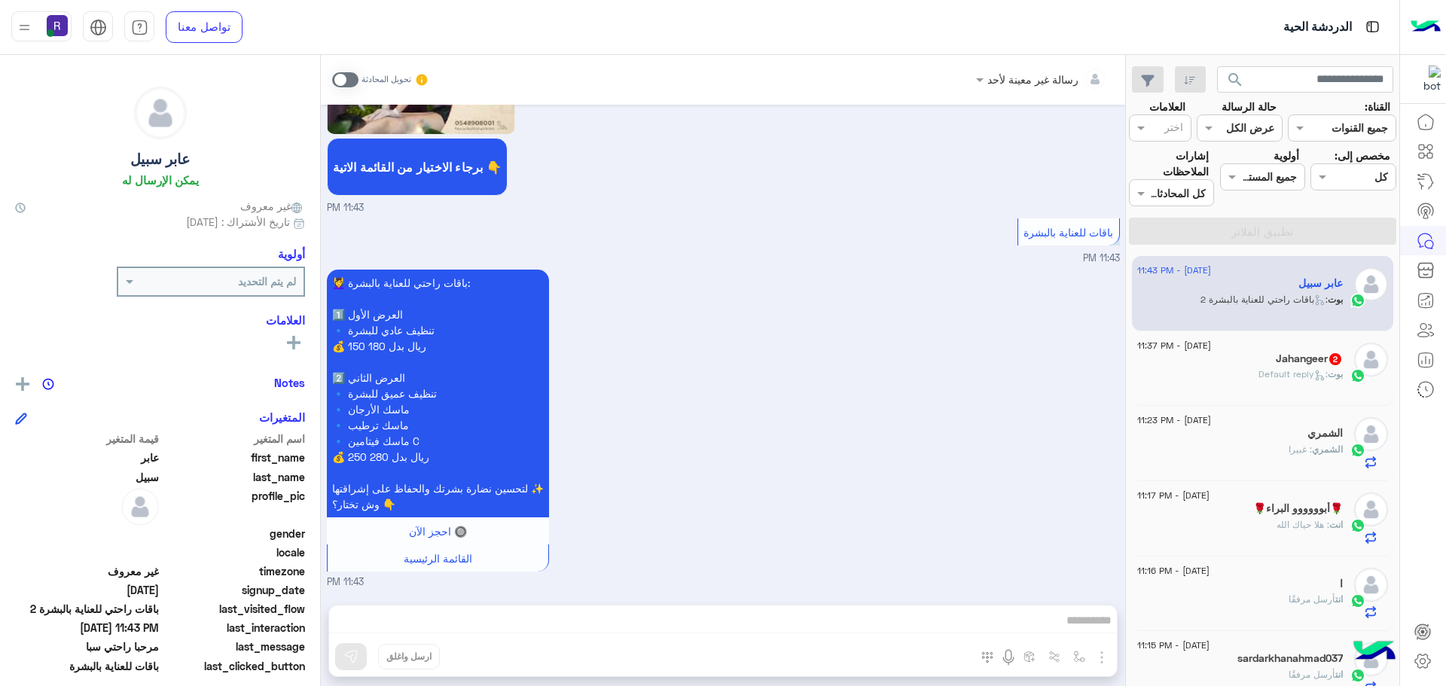
click at [1251, 354] on div "Jahangeer 2" at bounding box center [1240, 360] width 206 height 16
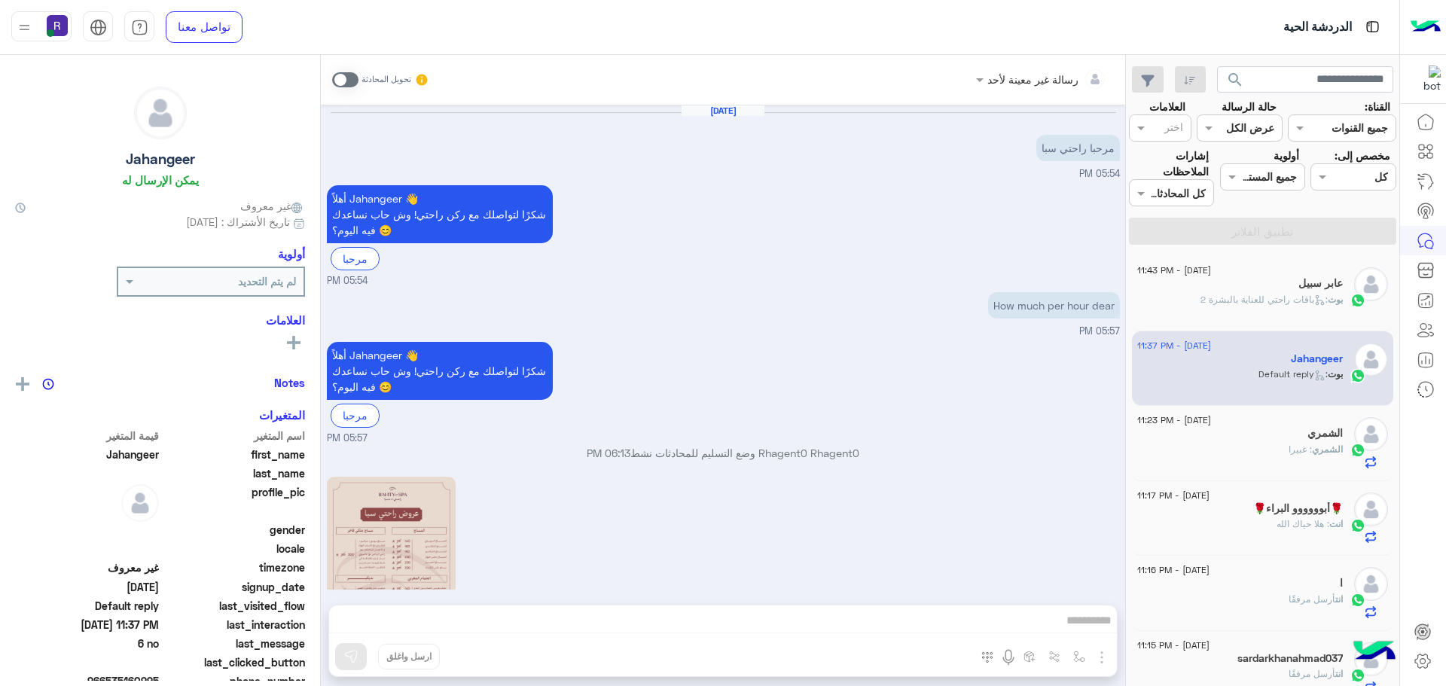
scroll to position [787, 0]
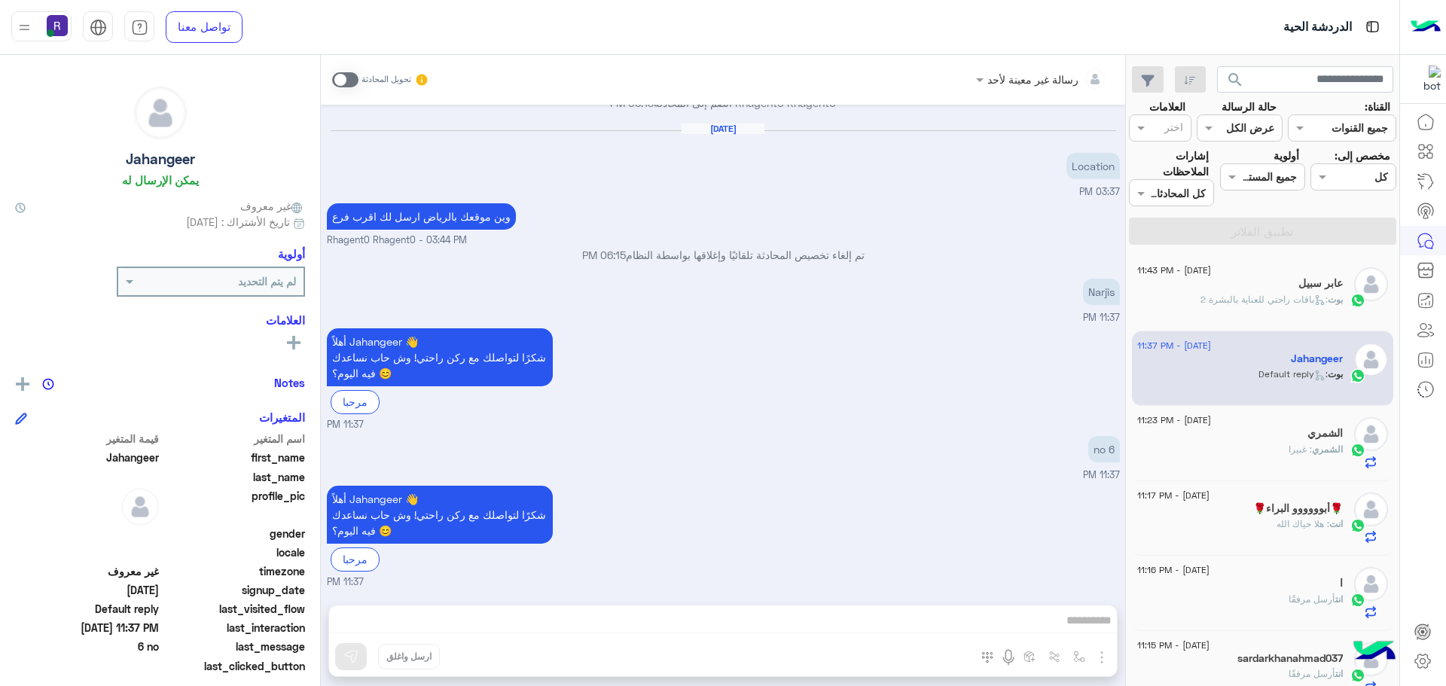
click at [338, 81] on span at bounding box center [345, 79] width 26 height 15
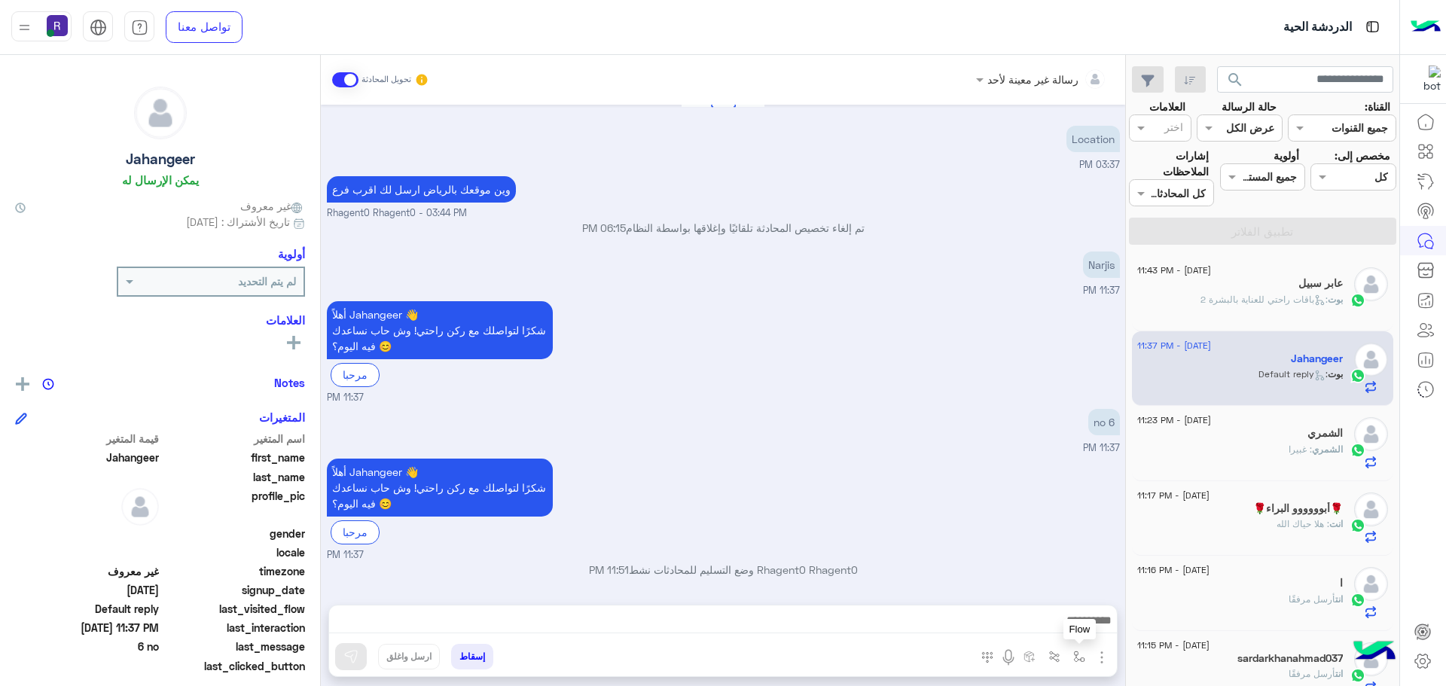
click at [1079, 654] on img "button" at bounding box center [1079, 657] width 12 height 12
click at [1038, 626] on input "text" at bounding box center [1033, 623] width 102 height 17
type input "*****"
click at [1059, 602] on span "الجنادرية" at bounding box center [1062, 597] width 41 height 14
type textarea "*********"
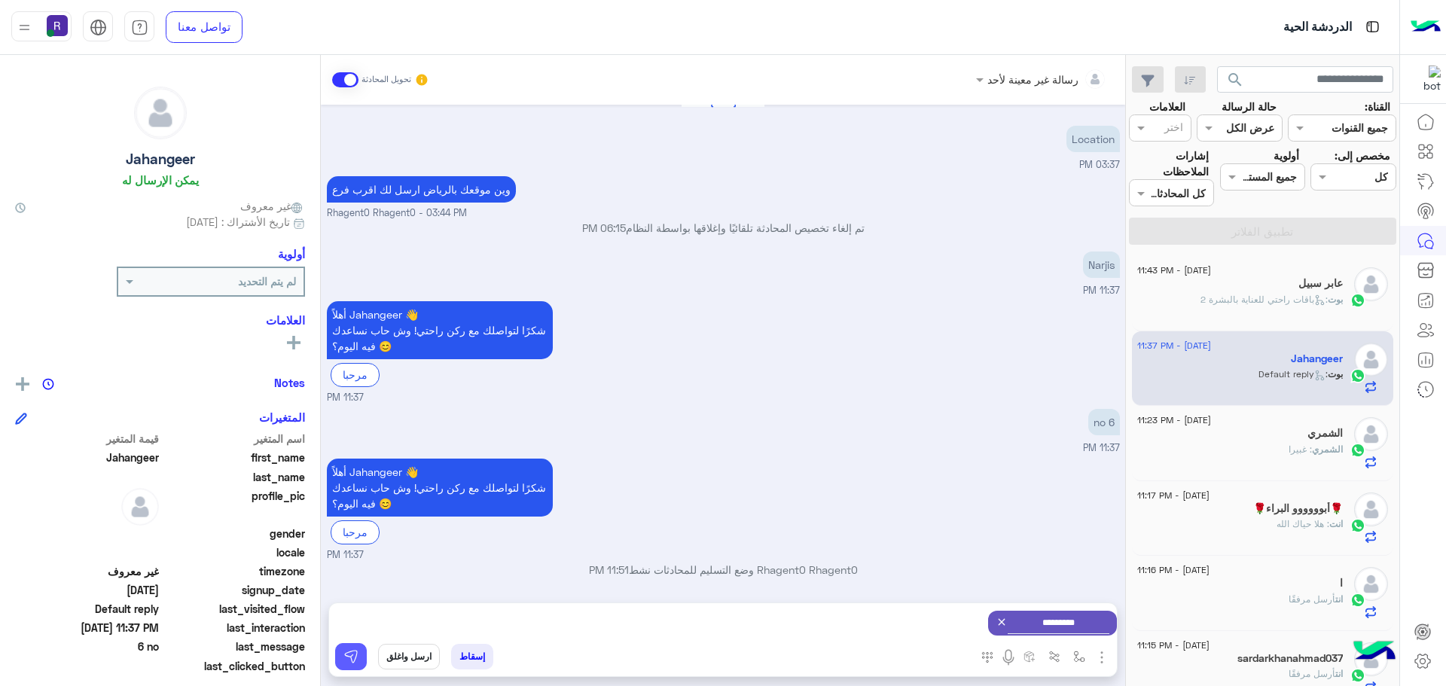
click at [365, 654] on button at bounding box center [351, 656] width 32 height 27
click at [1075, 659] on img "button" at bounding box center [1079, 657] width 12 height 12
click at [1044, 624] on input "text" at bounding box center [1033, 623] width 102 height 17
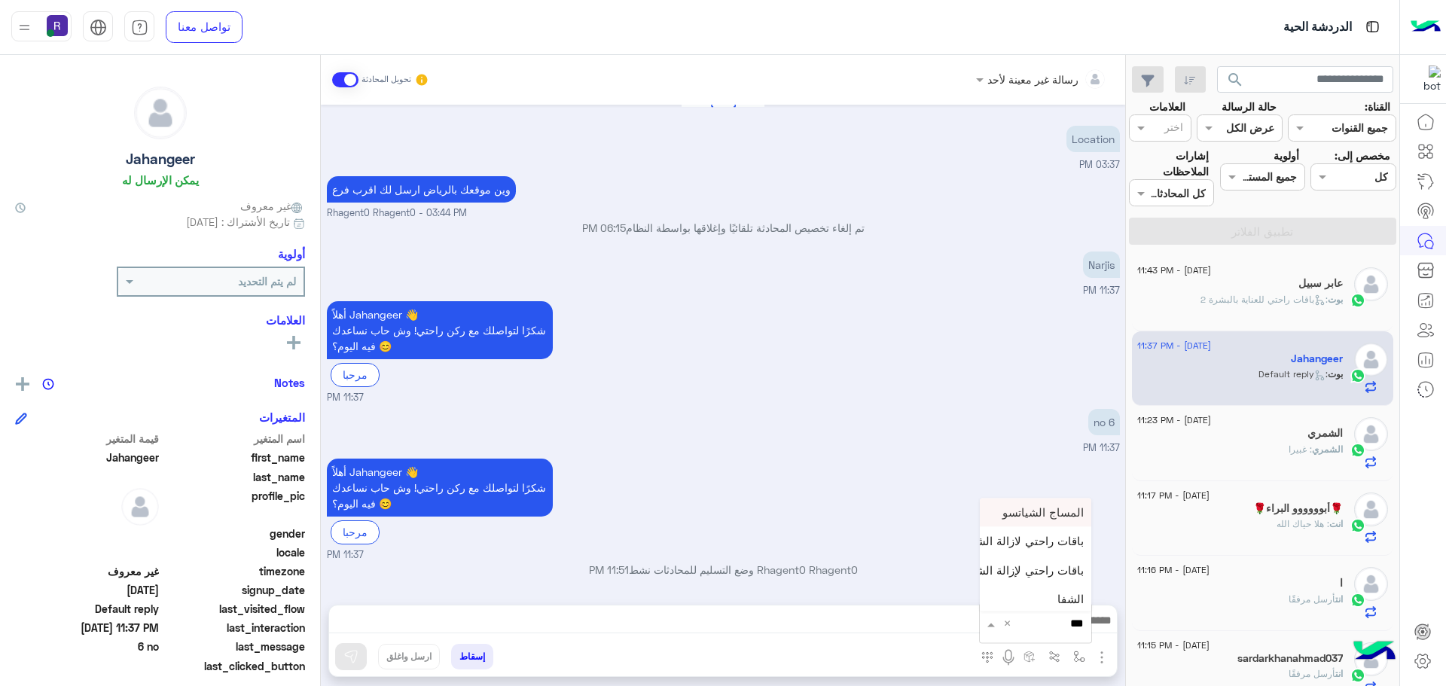
type input "****"
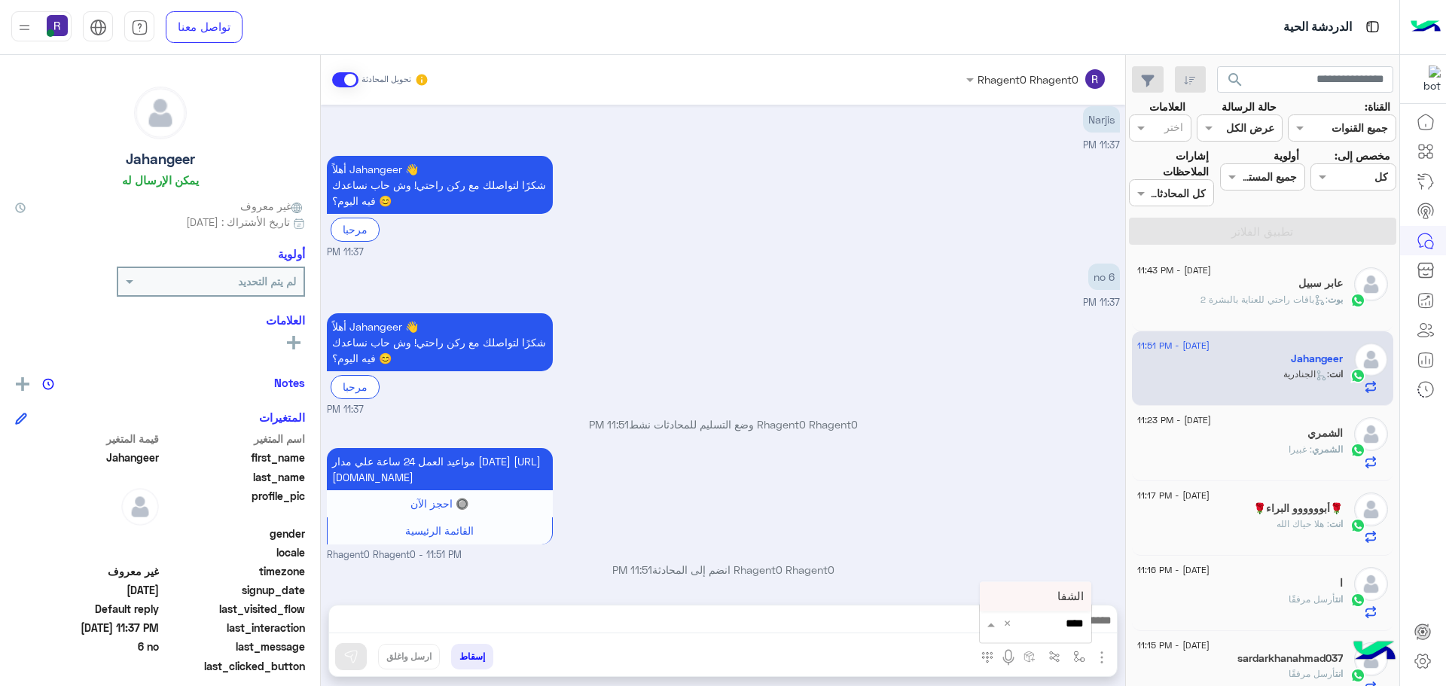
click at [1080, 604] on div "الشفا" at bounding box center [1035, 596] width 111 height 29
type textarea "*****"
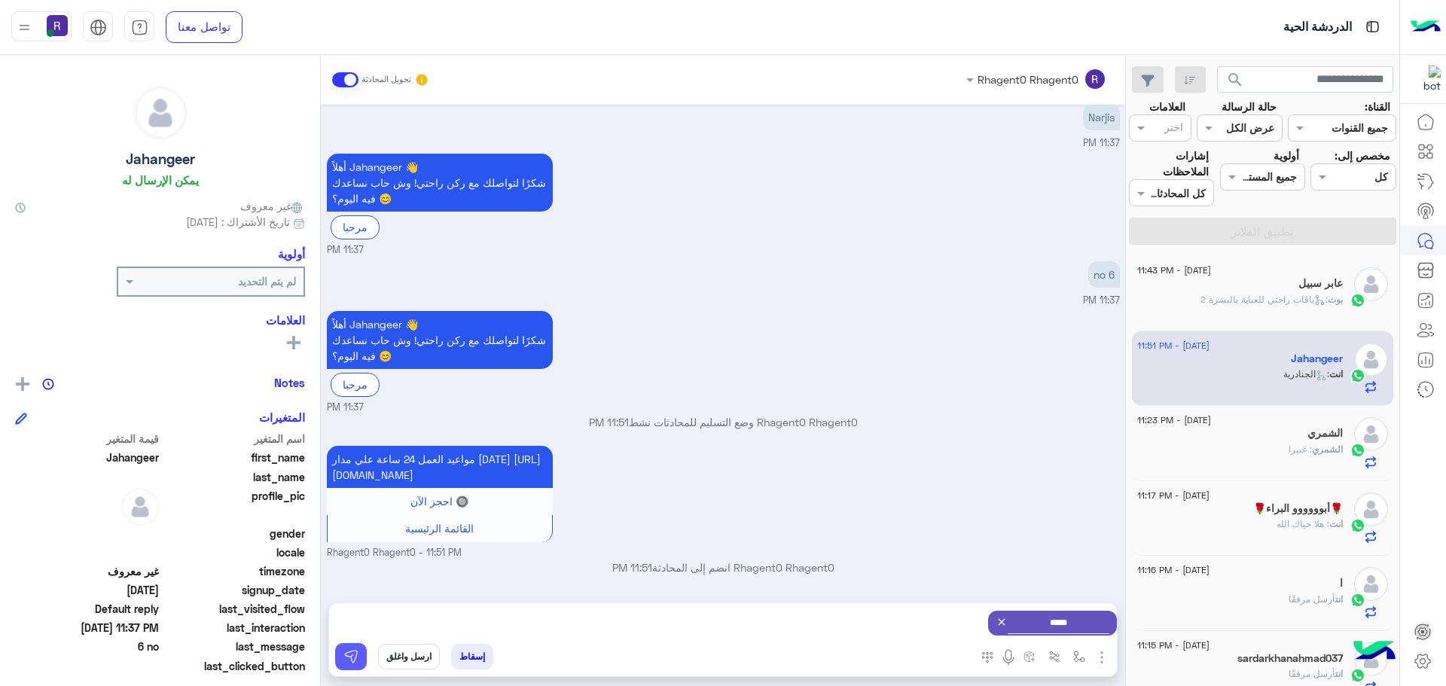
drag, startPoint x: 358, startPoint y: 649, endPoint x: 402, endPoint y: 651, distance: 43.7
click at [359, 649] on button at bounding box center [351, 656] width 32 height 27
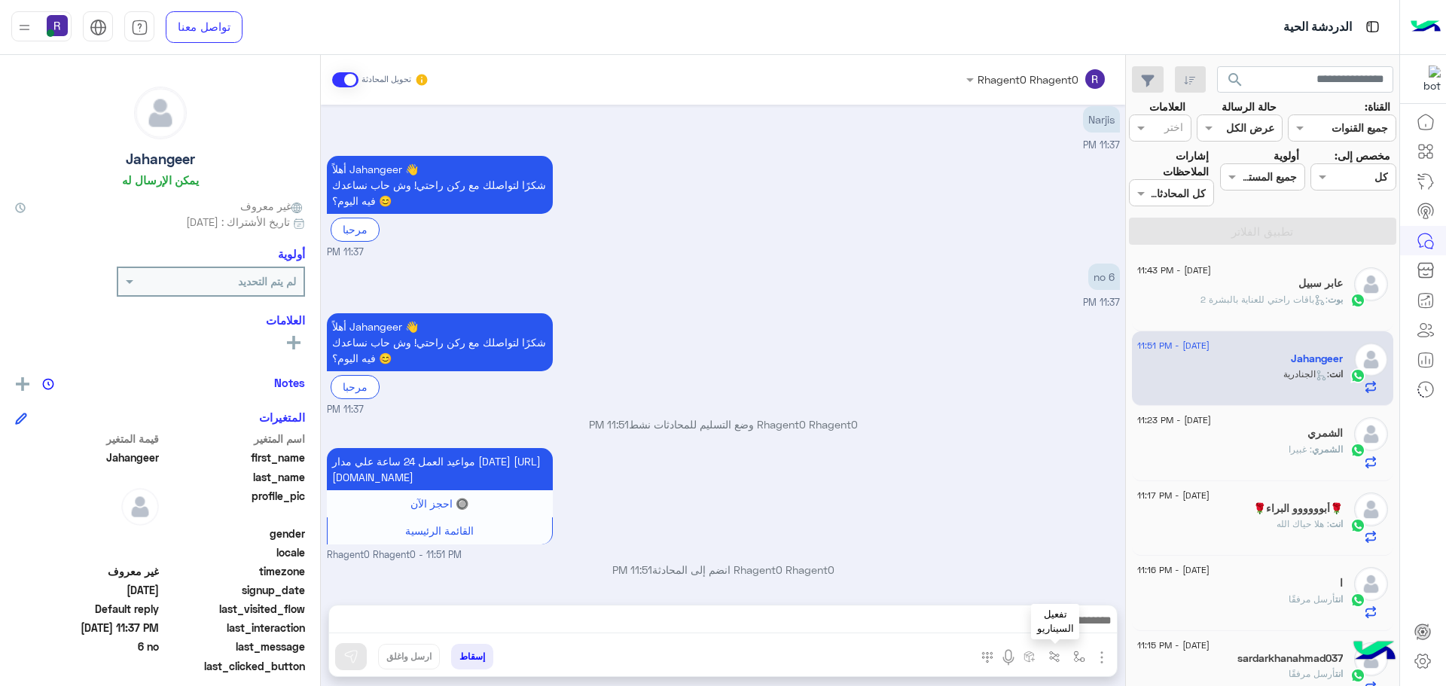
click at [1075, 653] on img "button" at bounding box center [1079, 657] width 12 height 12
click at [1042, 609] on div "أدخل اسم مجموعة الرسائل" at bounding box center [1012, 624] width 160 height 40
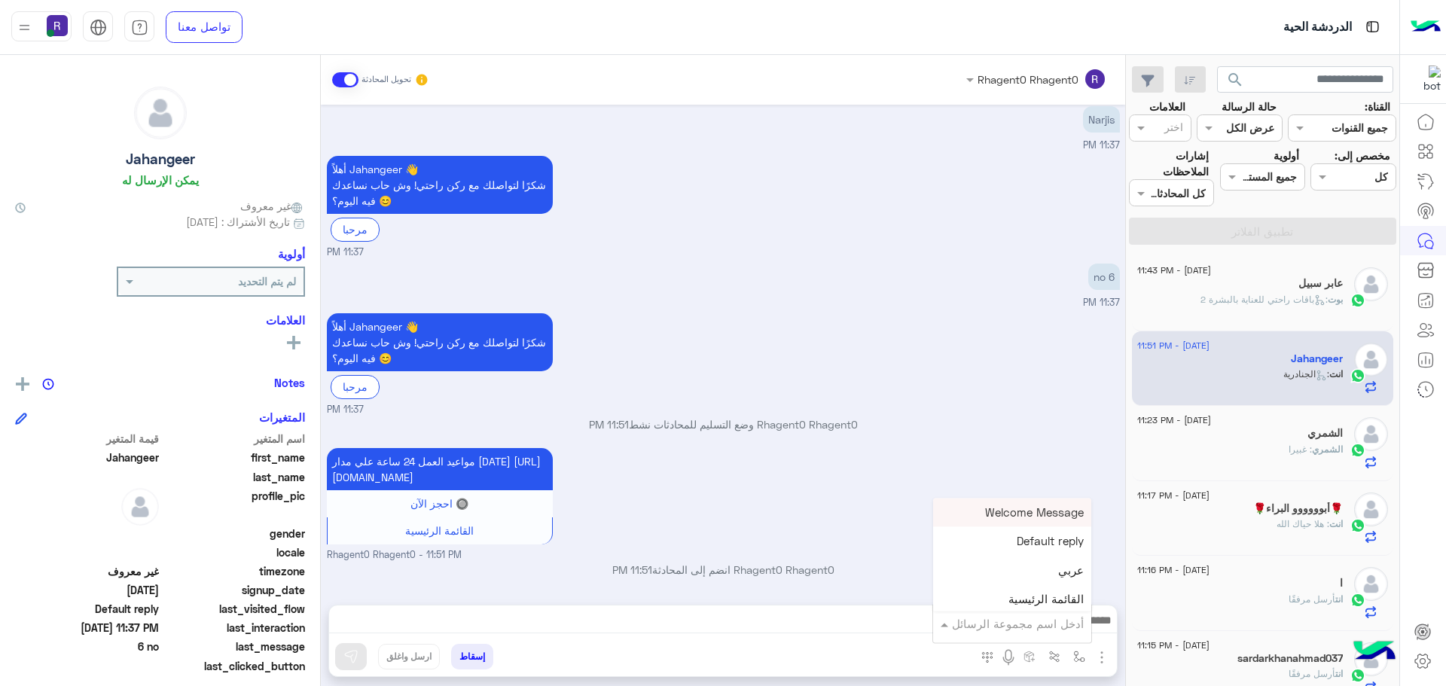
click at [1054, 624] on input "text" at bounding box center [1033, 623] width 102 height 17
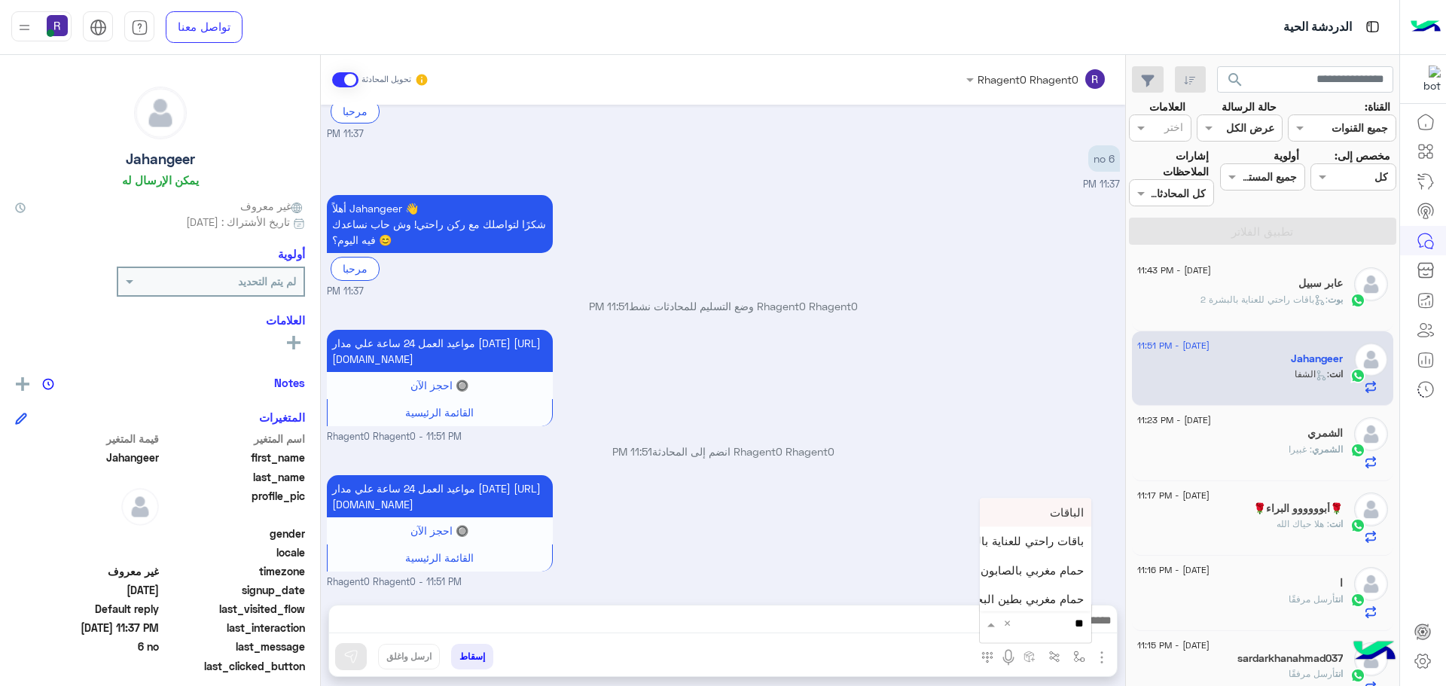
type input "***"
click at [1062, 601] on div "لبن" at bounding box center [1035, 596] width 111 height 29
type textarea "***"
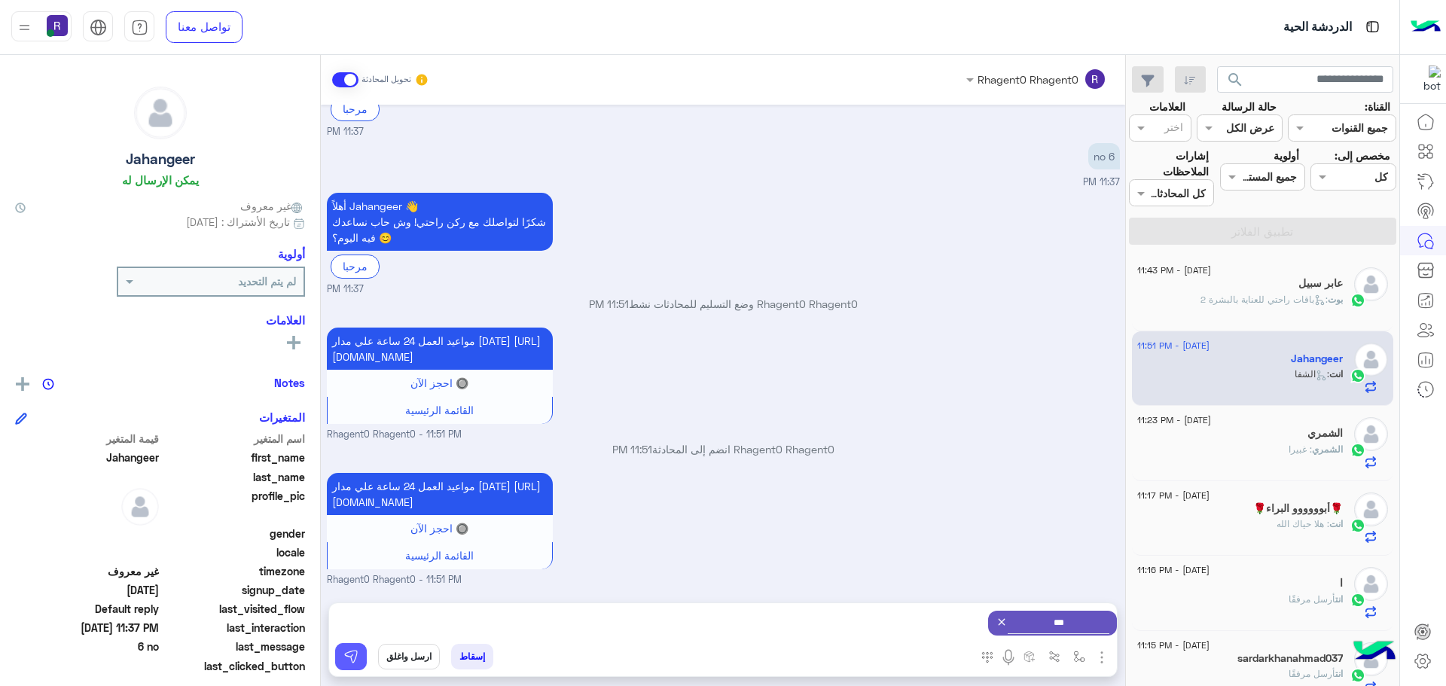
click at [361, 645] on button at bounding box center [351, 656] width 32 height 27
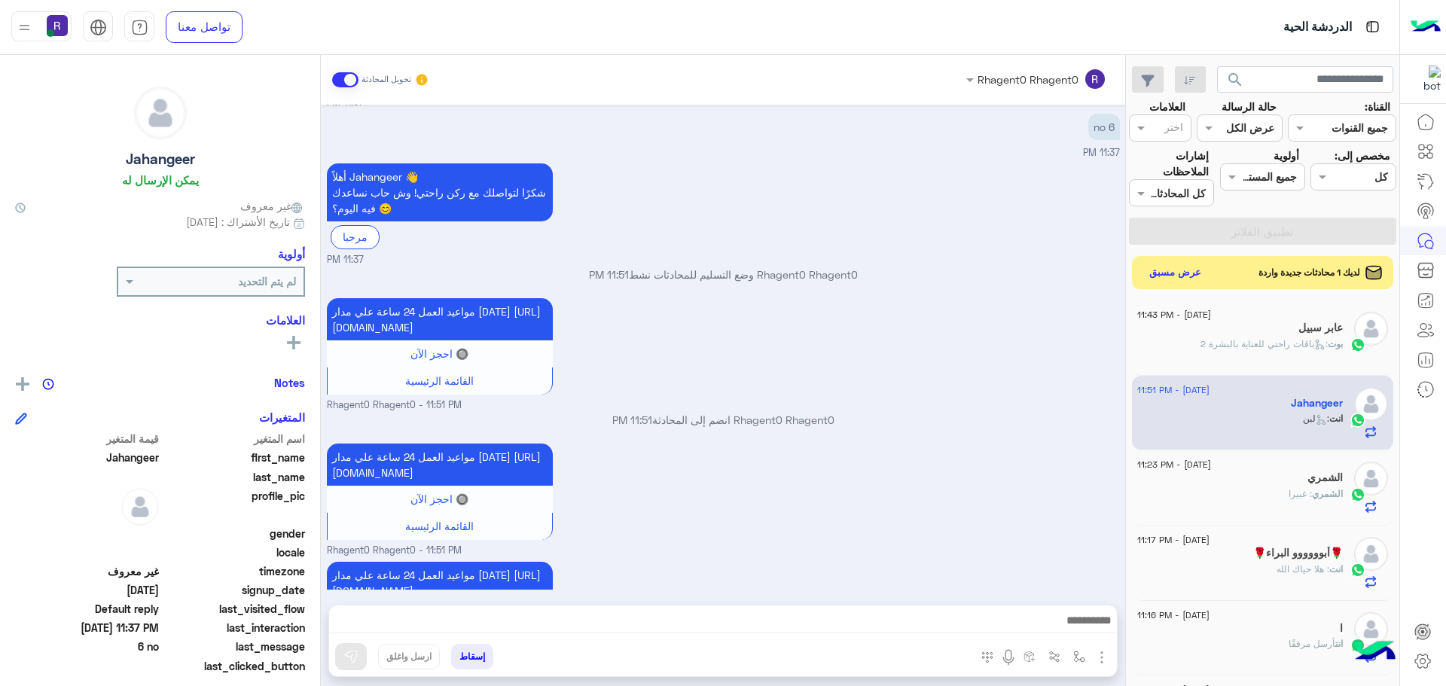
scroll to position [1243, 0]
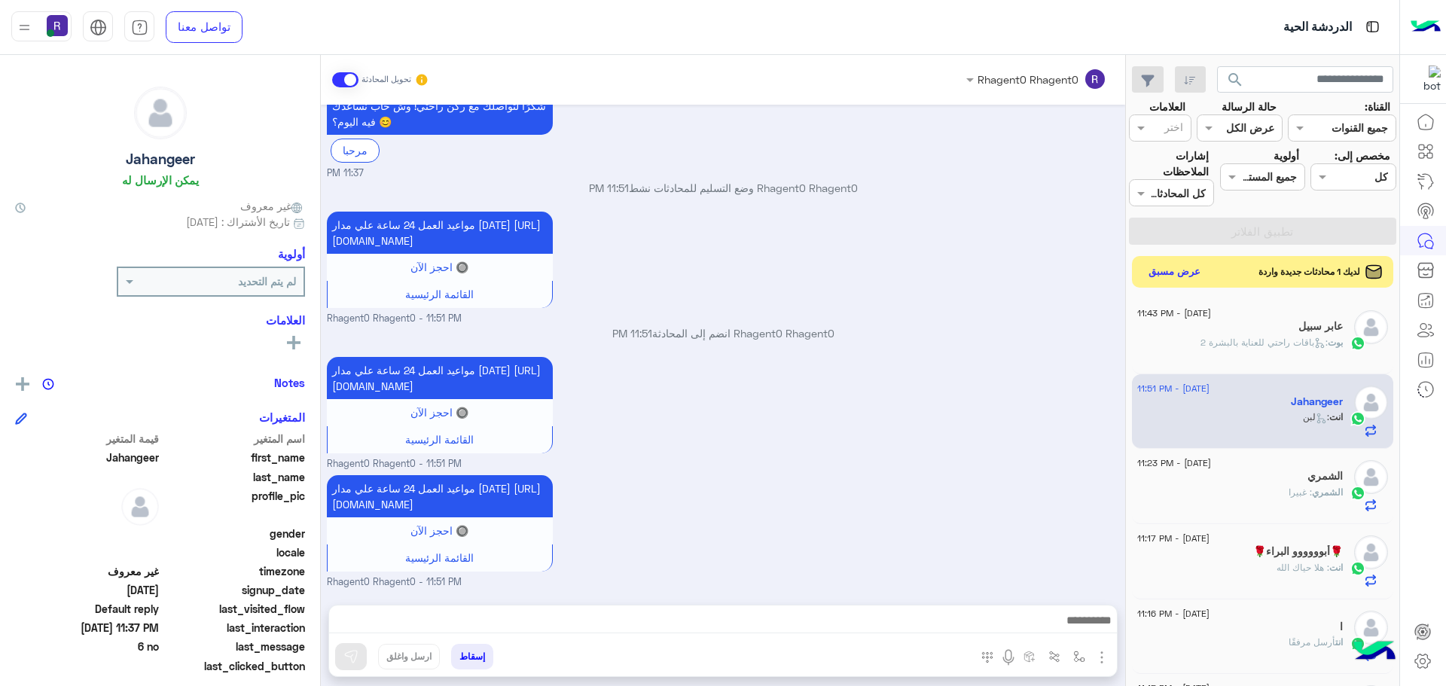
click at [1157, 268] on button "عرض مسبق" at bounding box center [1174, 272] width 63 height 20
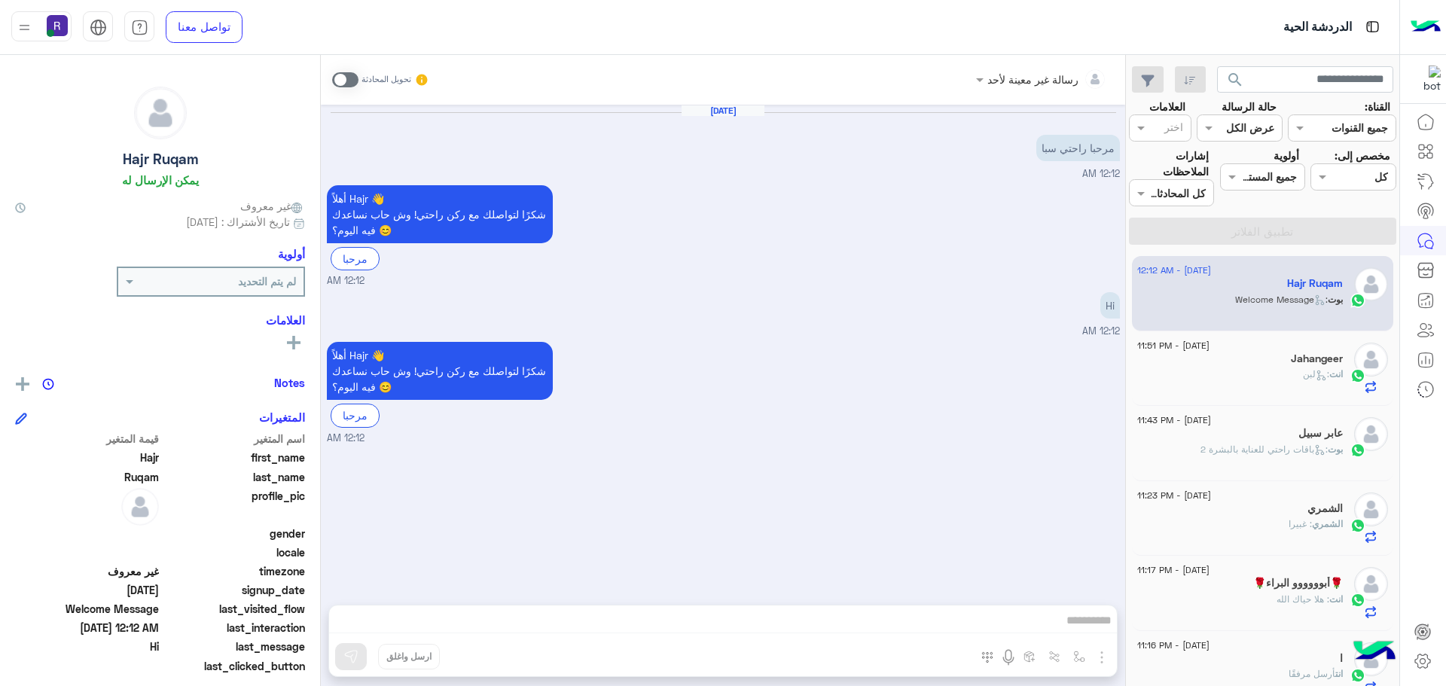
click at [351, 81] on span at bounding box center [345, 79] width 26 height 15
click at [1097, 660] on img "button" at bounding box center [1102, 657] width 18 height 18
click at [1081, 630] on span "الصور" at bounding box center [1073, 624] width 28 height 17
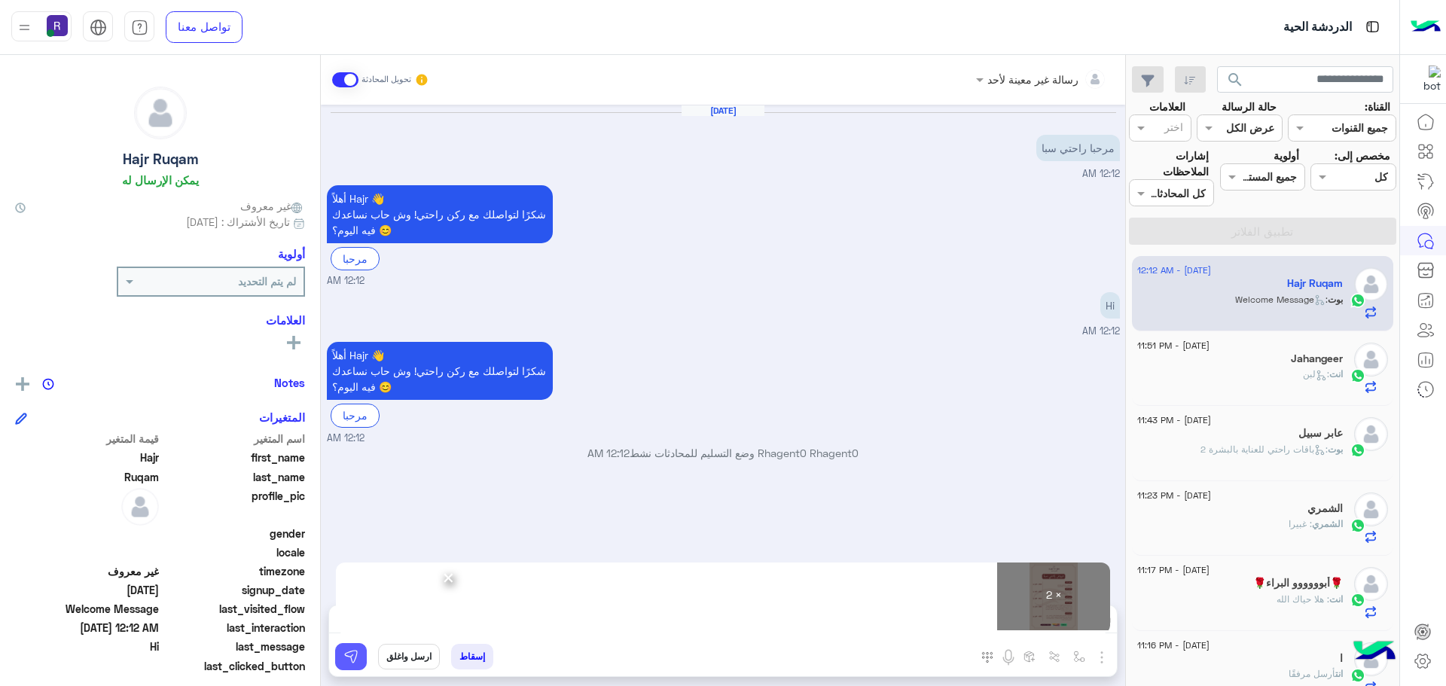
click at [351, 656] on img at bounding box center [350, 656] width 15 height 15
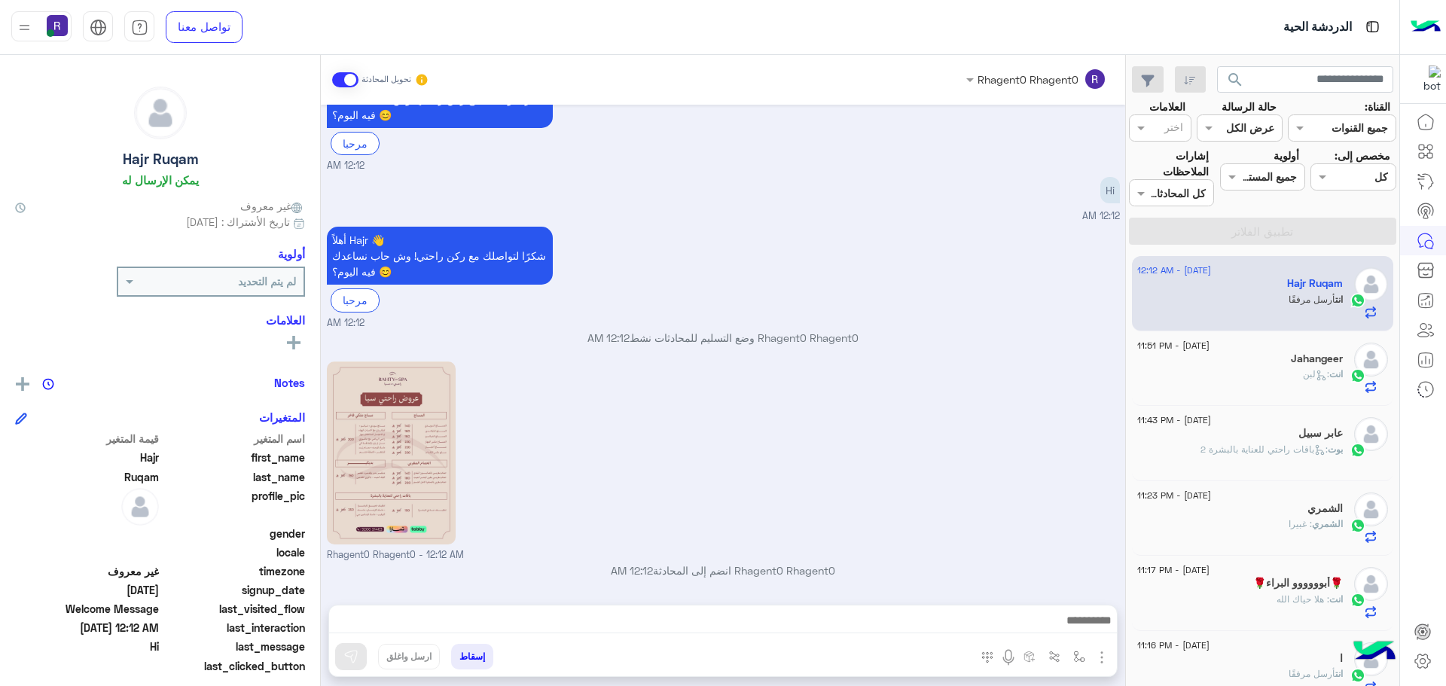
scroll to position [320, 0]
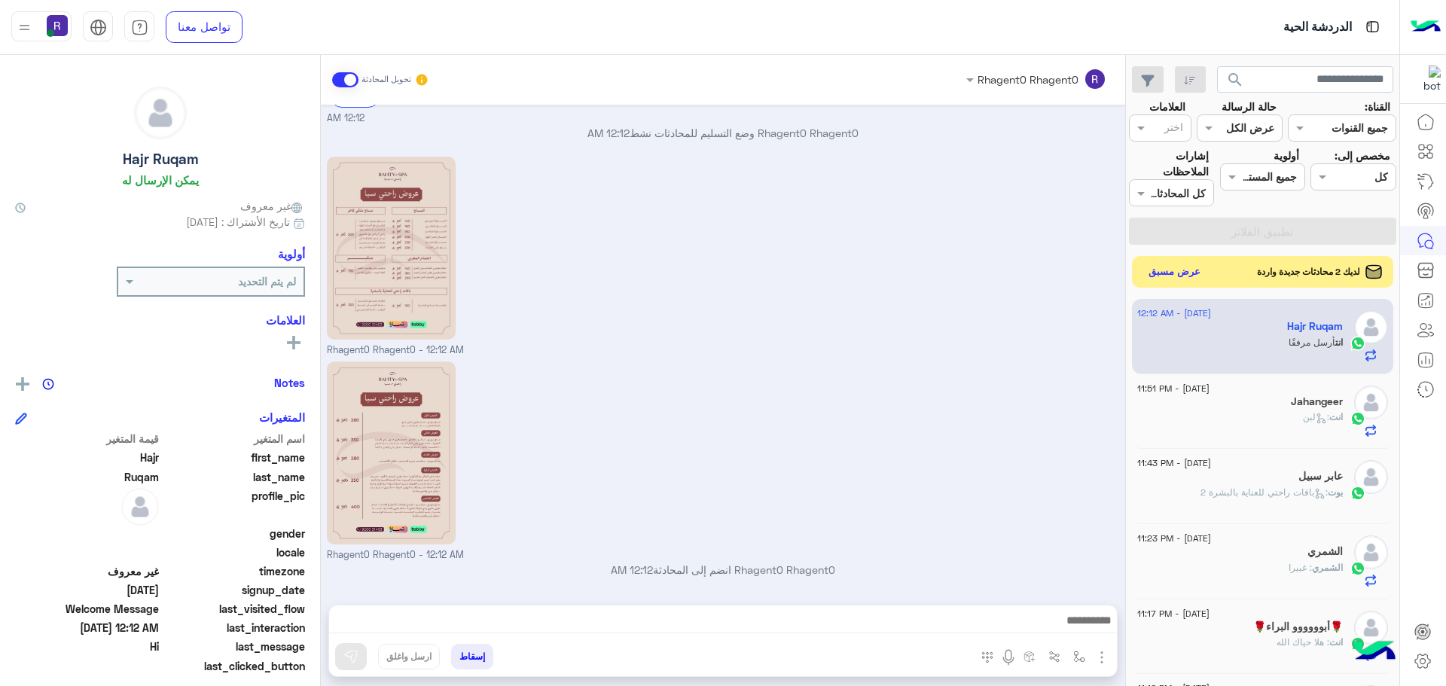
click at [1200, 266] on button "عرض مسبق" at bounding box center [1174, 272] width 63 height 20
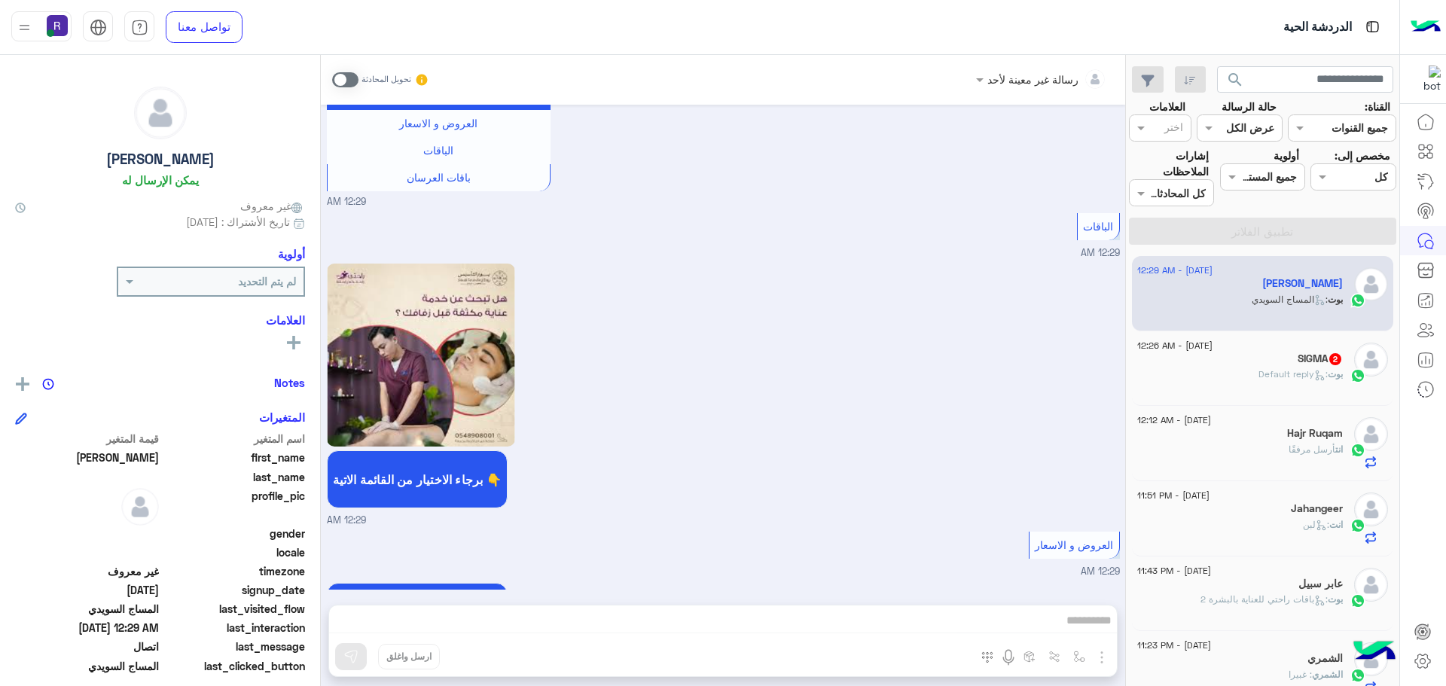
scroll to position [2163, 0]
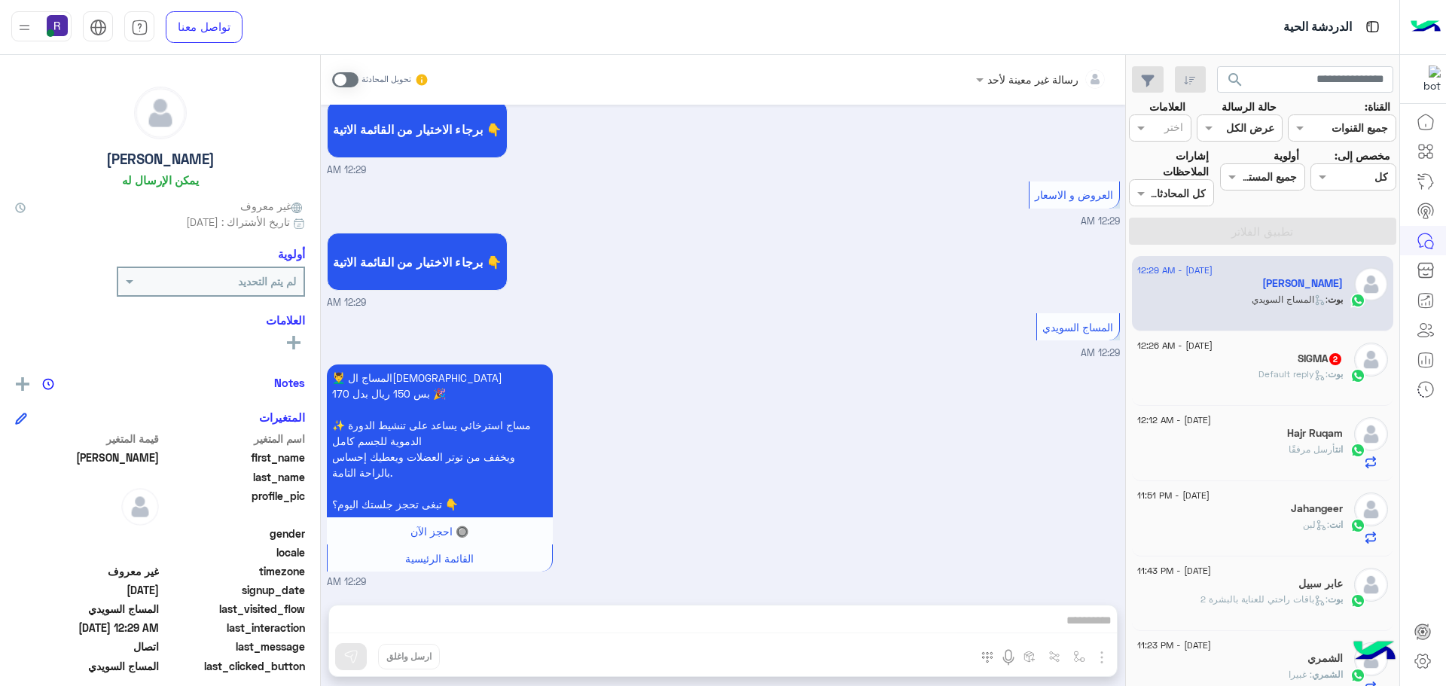
click at [1277, 384] on div "بوت : Default reply" at bounding box center [1240, 381] width 206 height 26
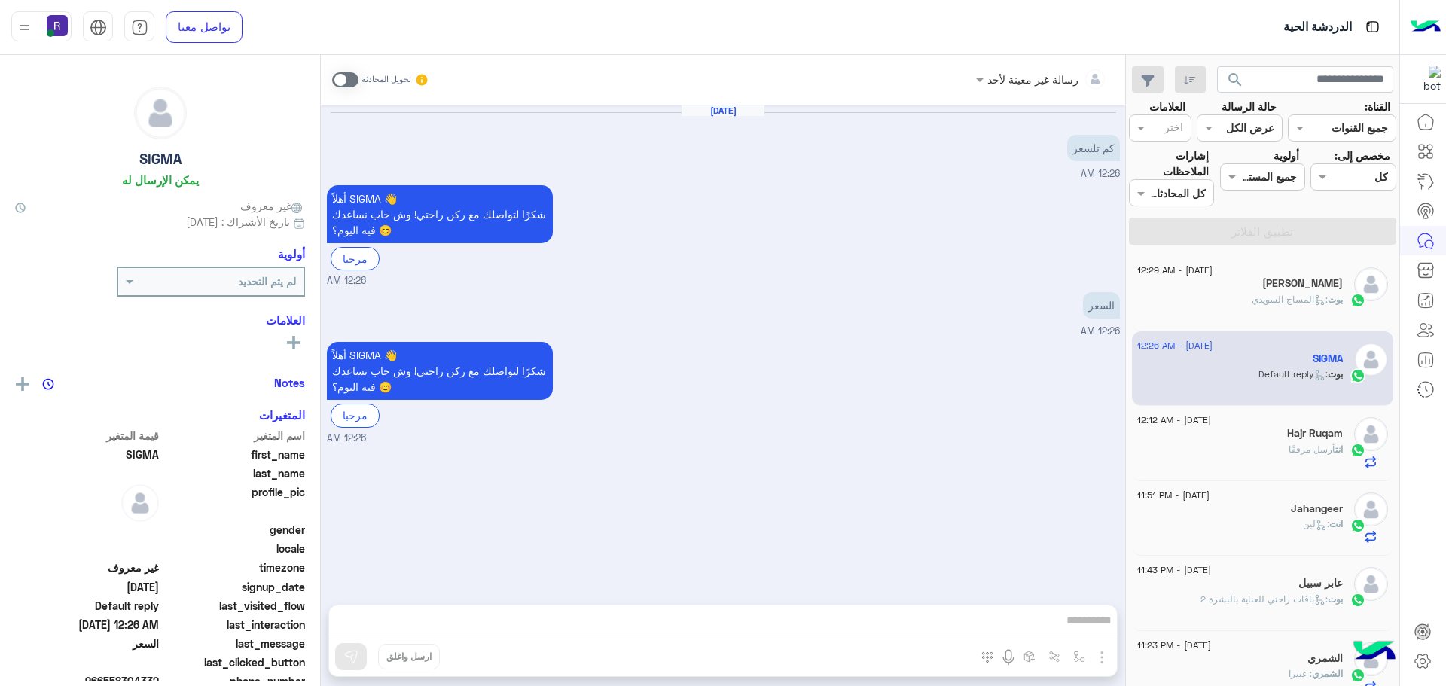
click at [348, 80] on span at bounding box center [345, 79] width 26 height 15
click at [1105, 657] on img "button" at bounding box center [1102, 657] width 18 height 18
click at [1075, 622] on span "الصور" at bounding box center [1073, 624] width 28 height 17
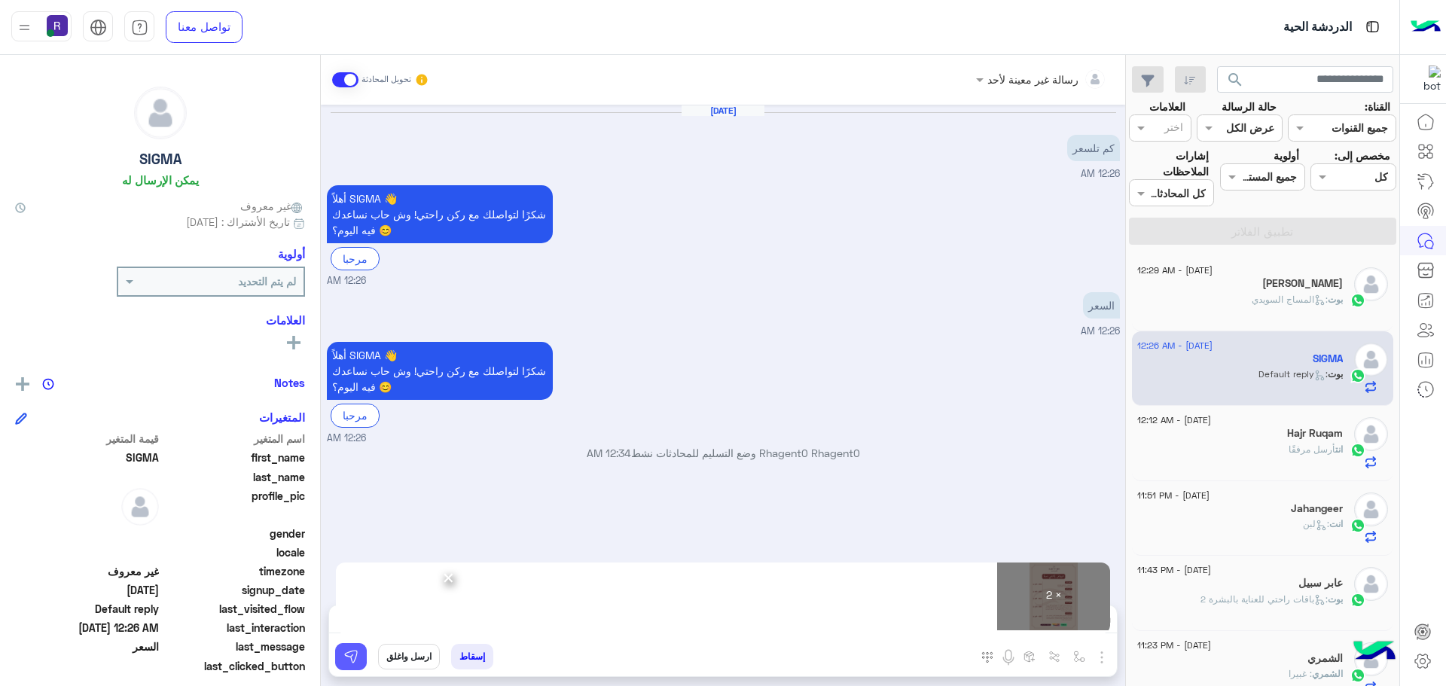
click at [354, 663] on img at bounding box center [350, 656] width 15 height 15
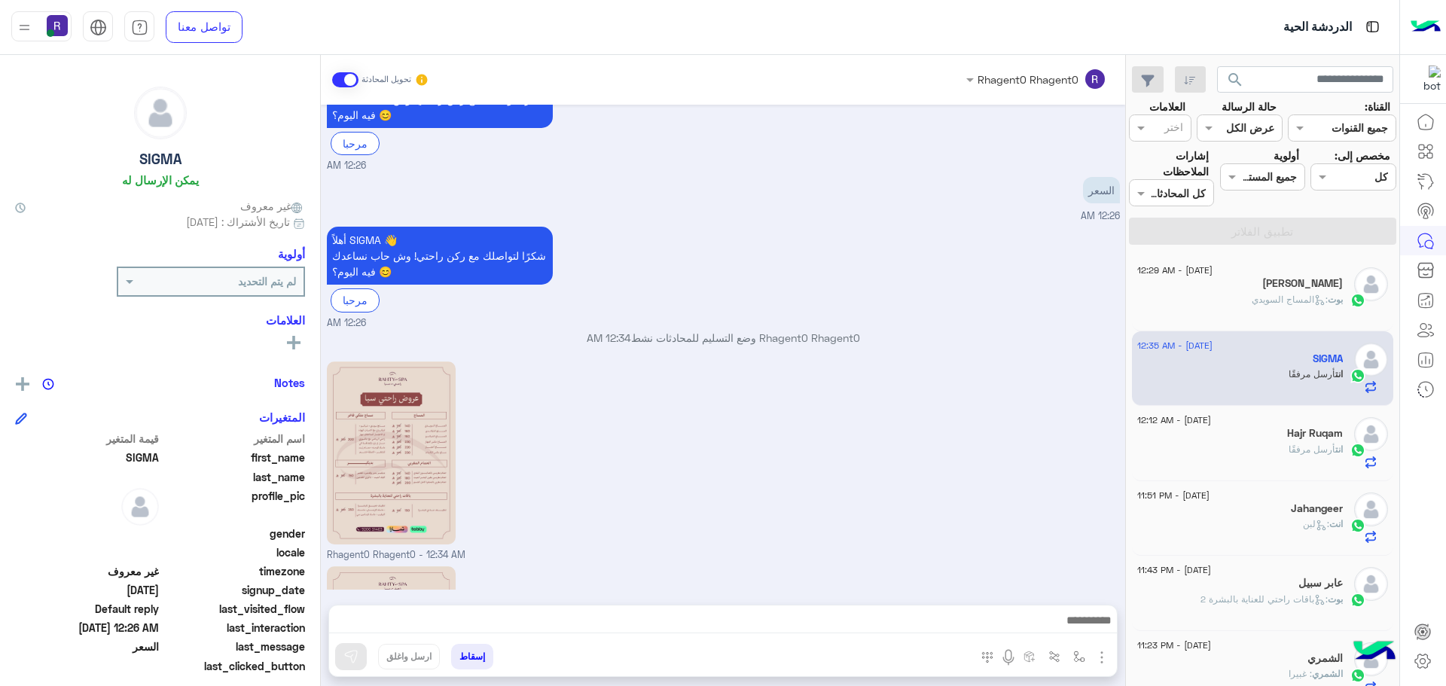
scroll to position [320, 0]
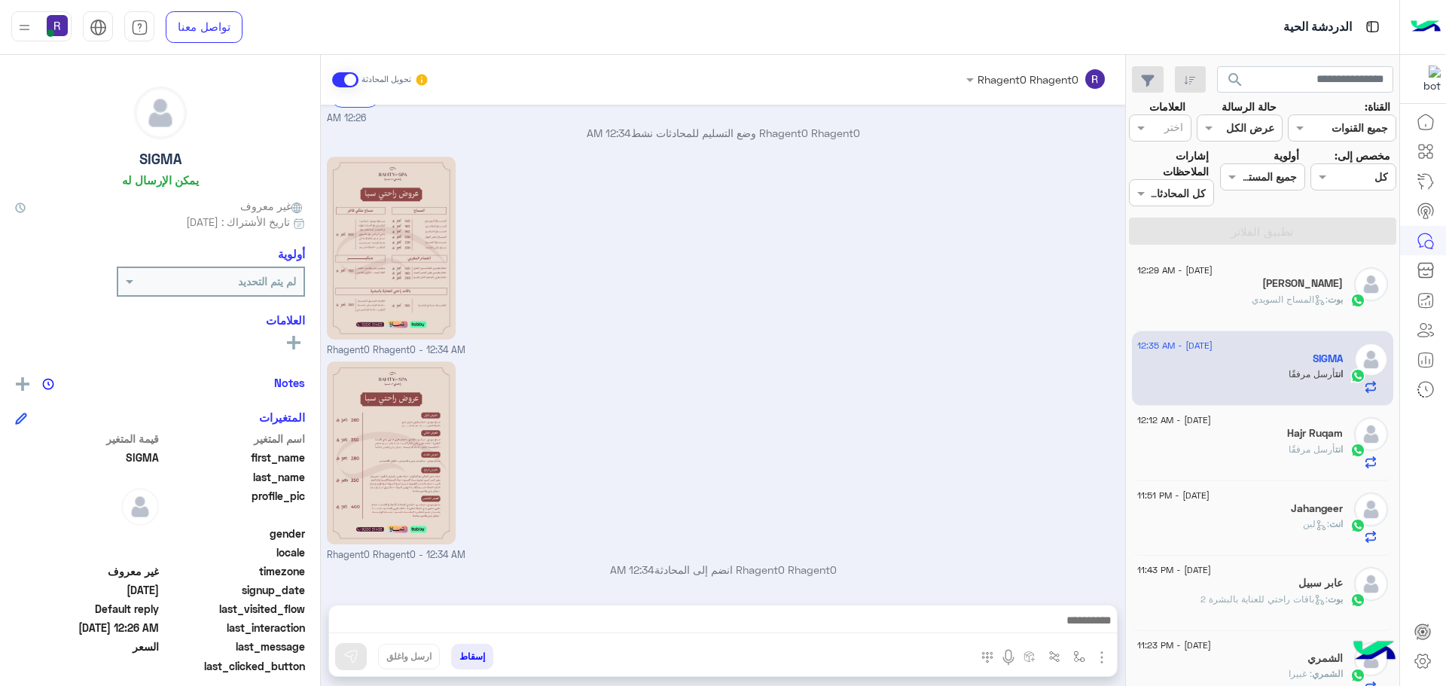
click at [1041, 142] on div "Rhagent0 Rhagent0 وضع التسليم للمحادثات نشط 12:34 AM" at bounding box center [723, 138] width 793 height 27
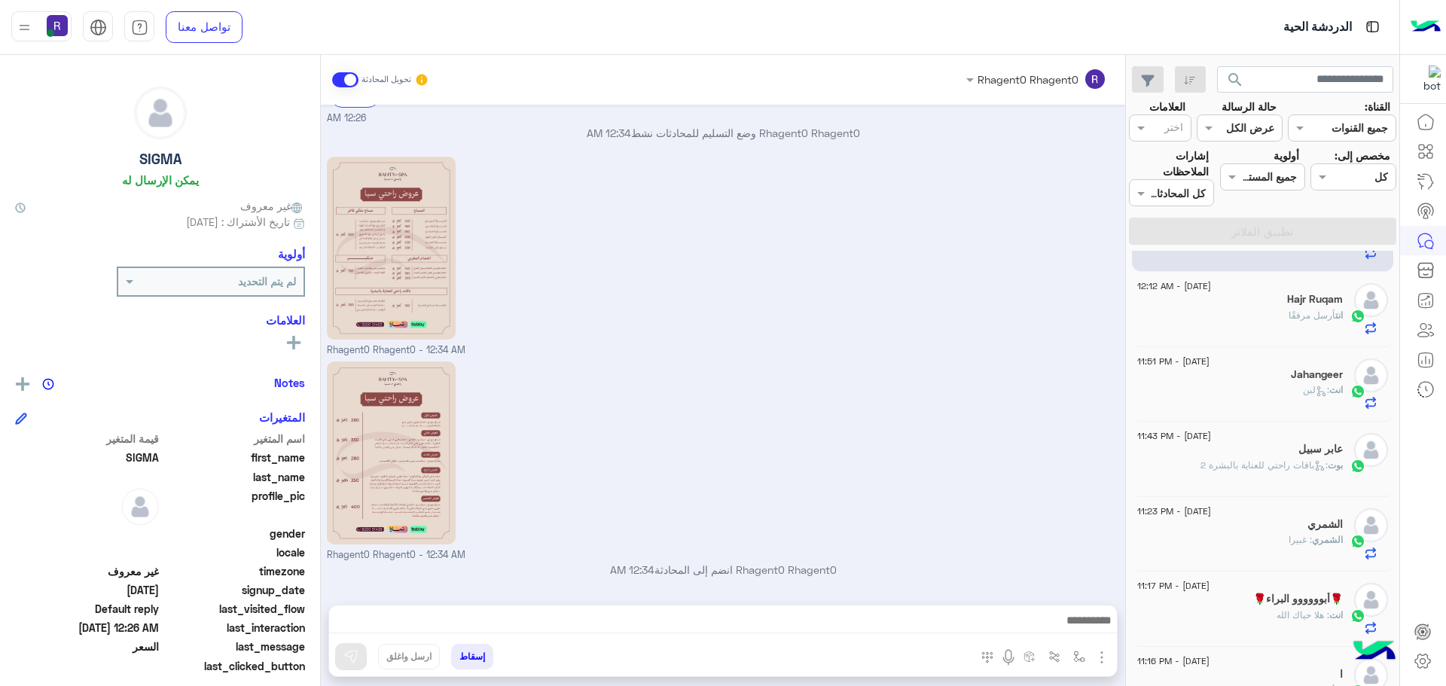
scroll to position [0, 0]
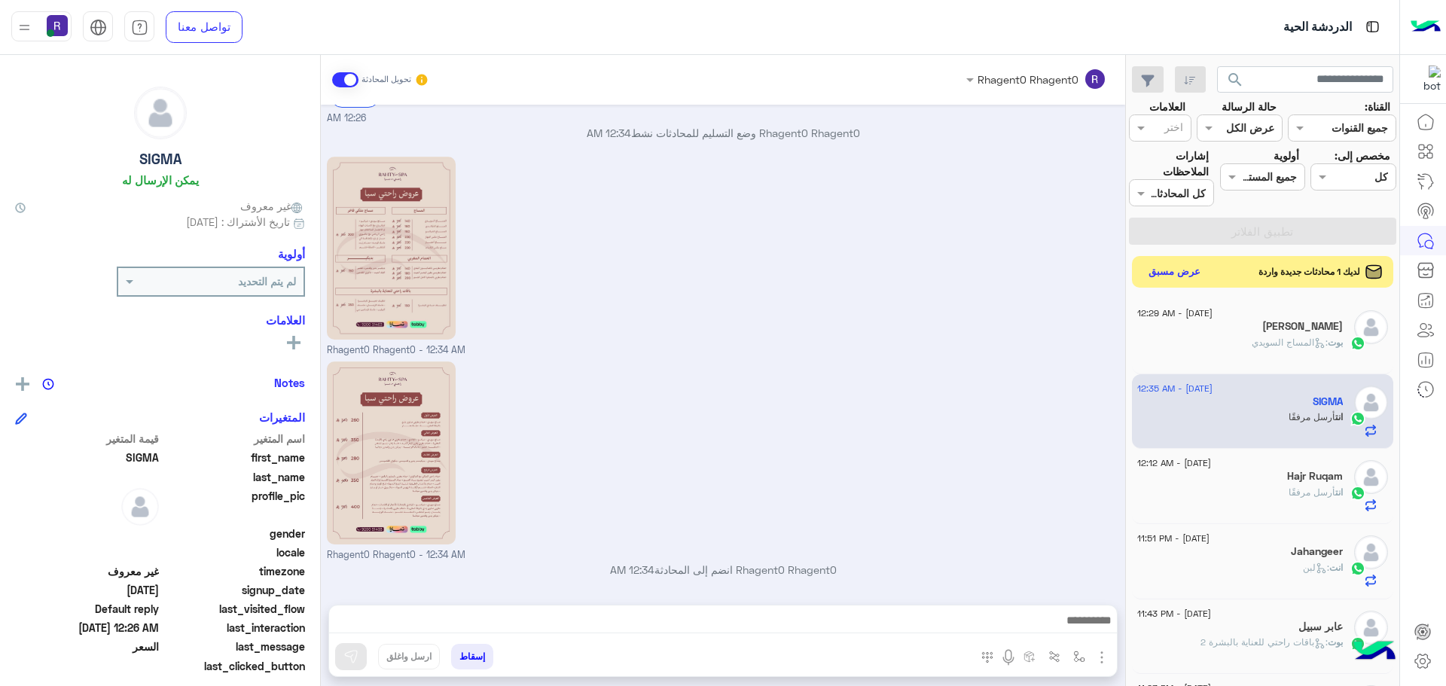
click at [1173, 276] on button "عرض مسبق" at bounding box center [1174, 272] width 63 height 20
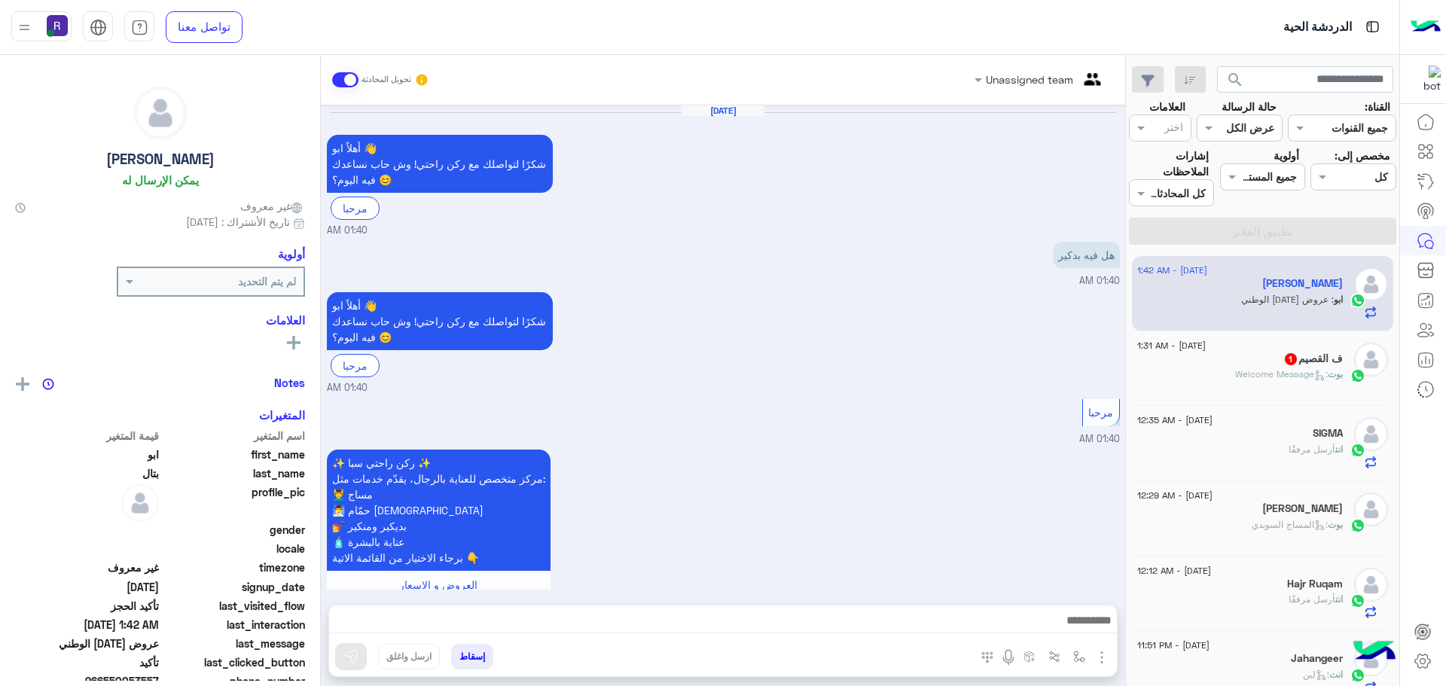
scroll to position [1155, 0]
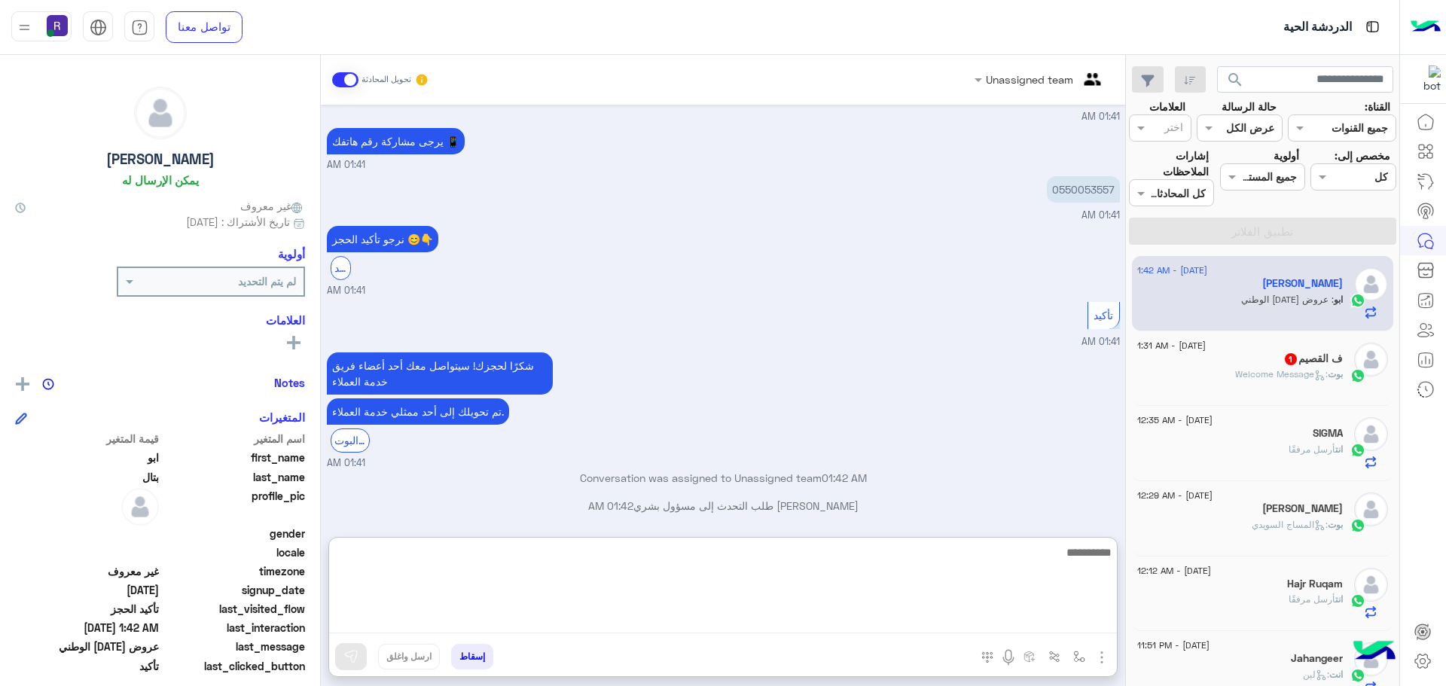
click at [1051, 618] on textarea at bounding box center [723, 588] width 788 height 90
type textarea "**********"
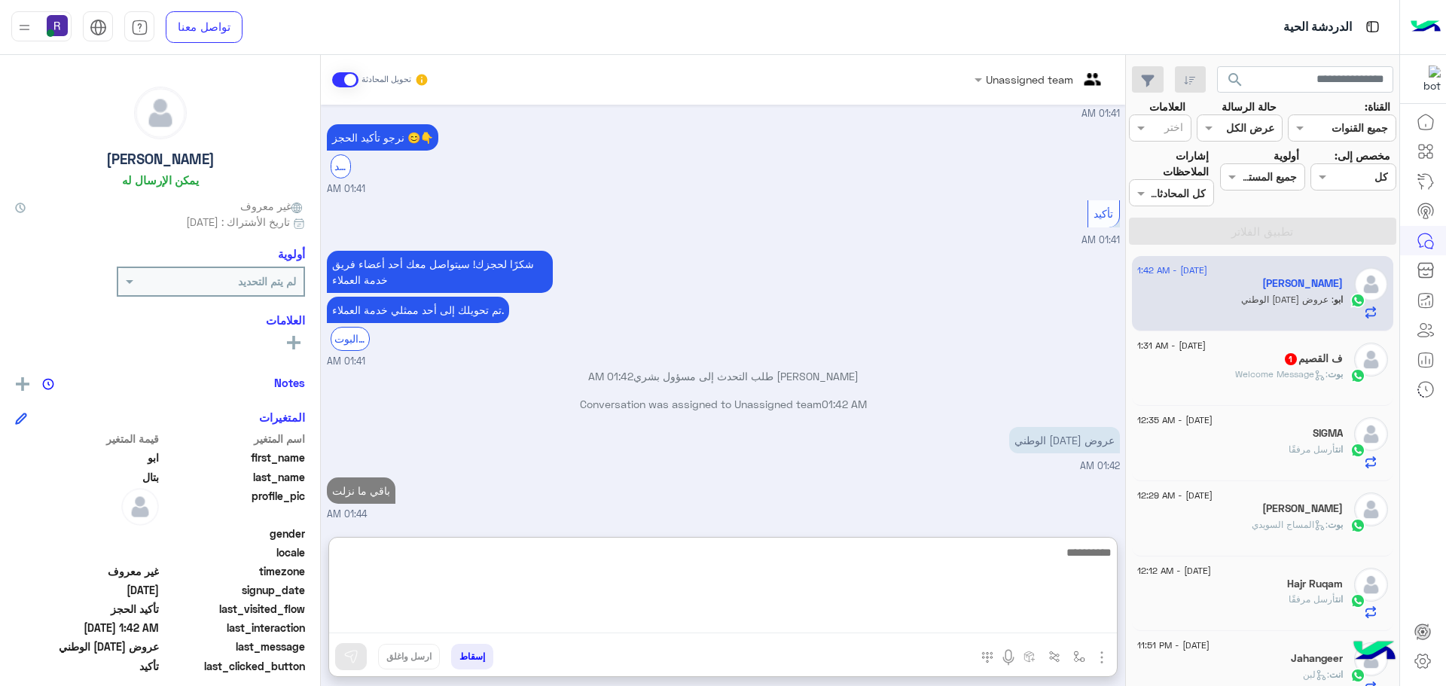
scroll to position [1298, 0]
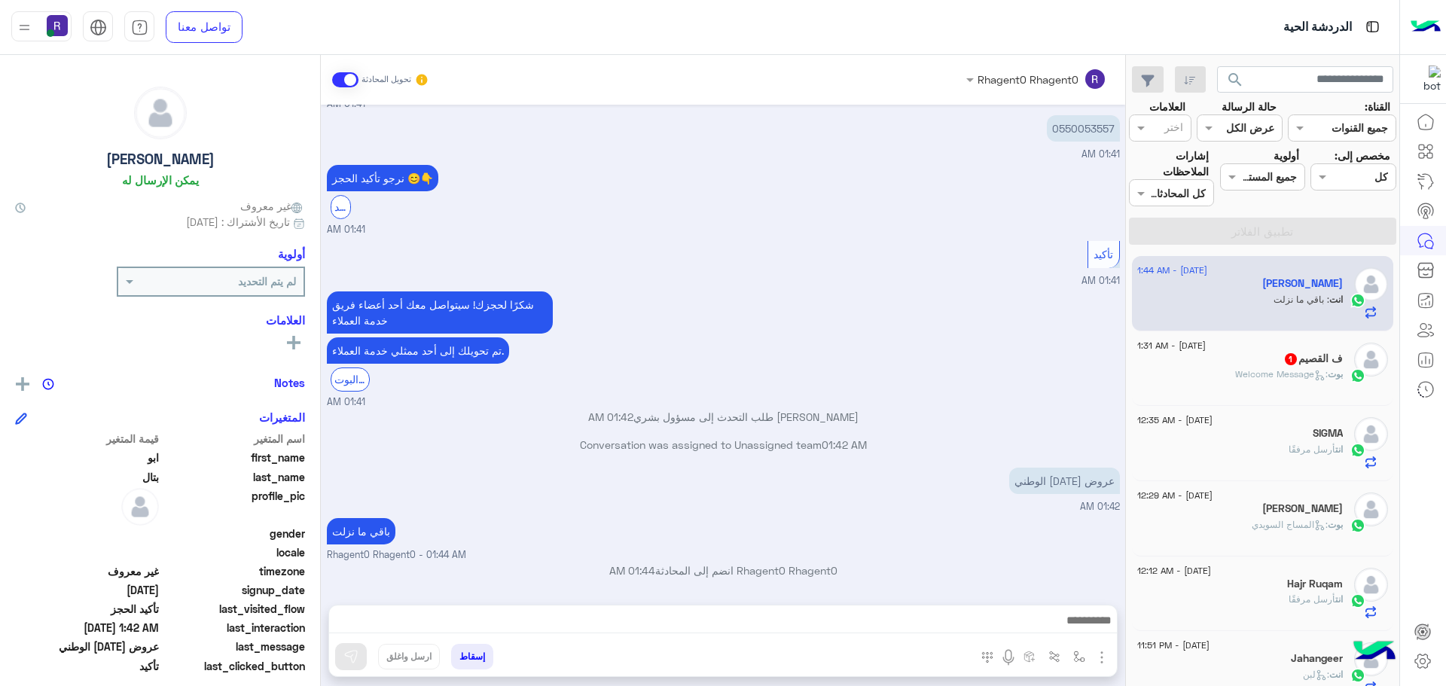
click at [1113, 647] on div "المرفقات الصور أدخل اسم مجموعة الرسائل" at bounding box center [1043, 659] width 147 height 31
click at [1110, 652] on img "button" at bounding box center [1102, 657] width 18 height 18
click at [1075, 618] on span "الصور" at bounding box center [1073, 624] width 28 height 17
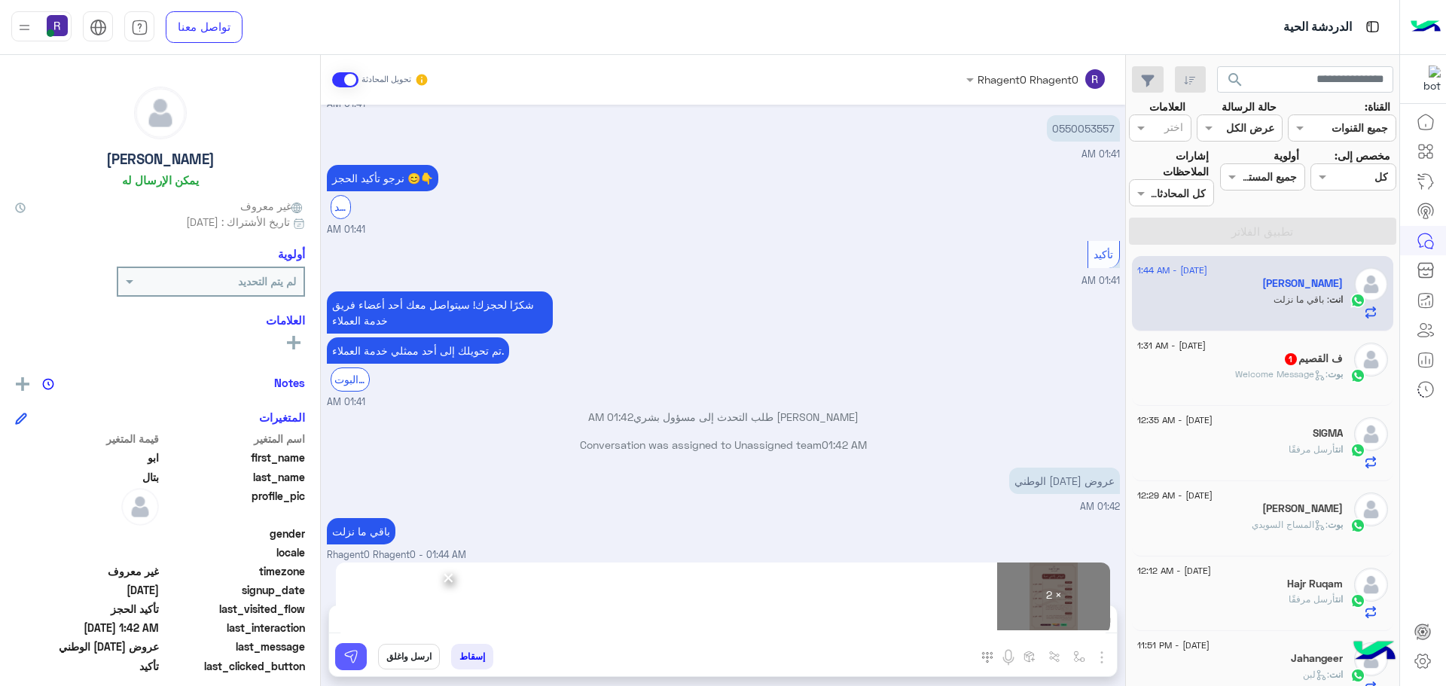
click at [353, 648] on button at bounding box center [351, 656] width 32 height 27
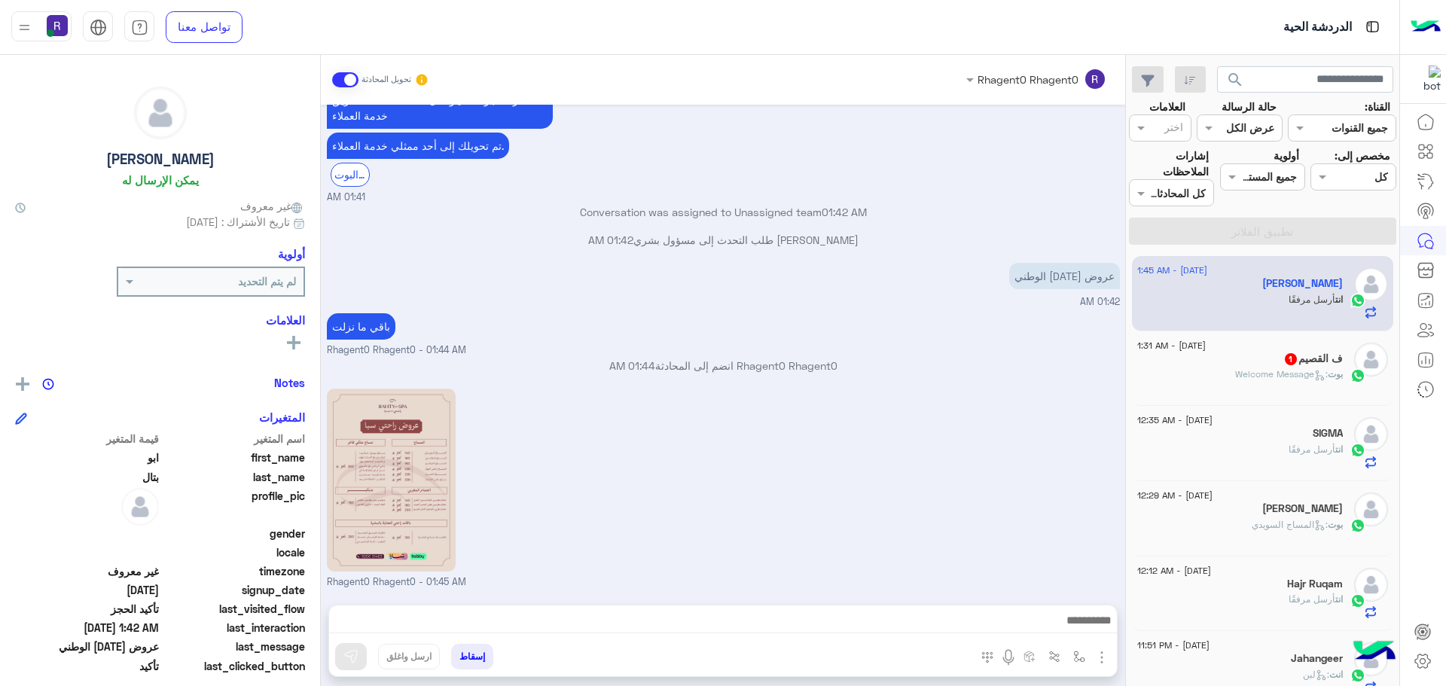
scroll to position [1639, 0]
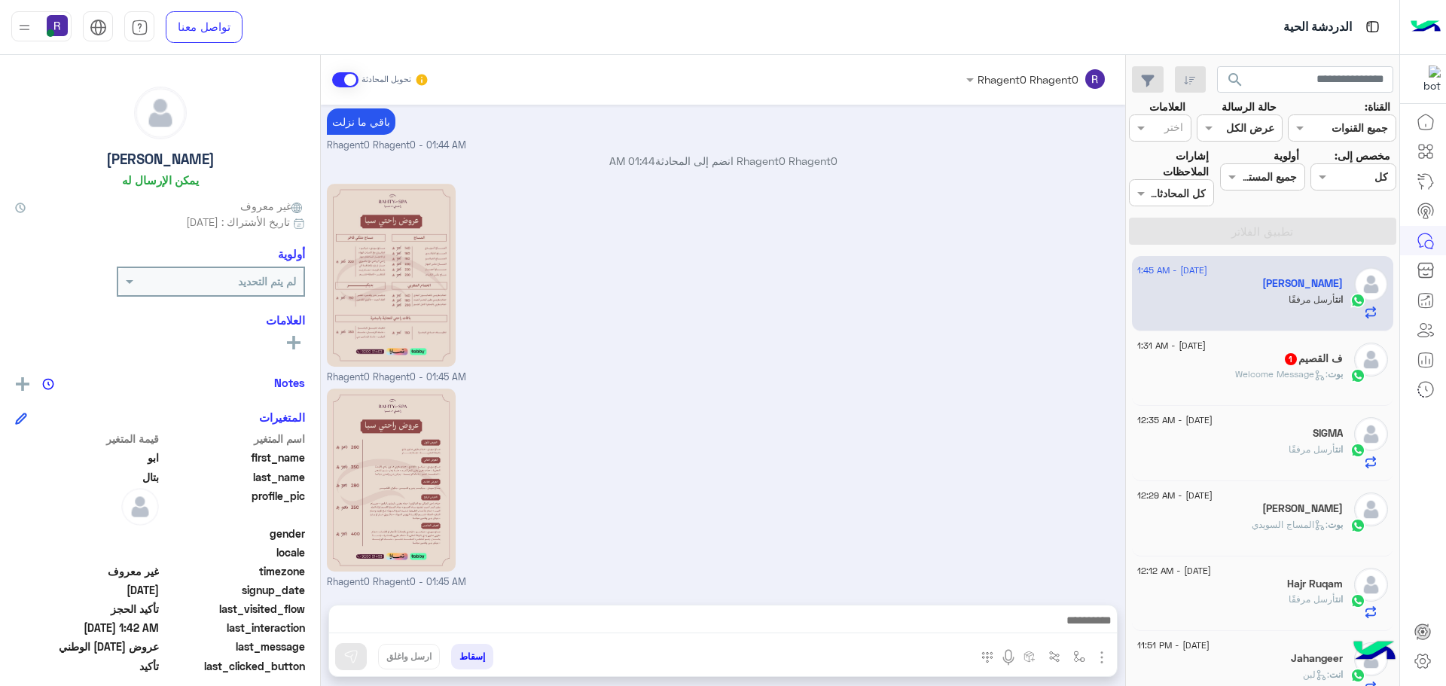
click at [1227, 380] on div "بوت : Welcome Message" at bounding box center [1240, 381] width 206 height 26
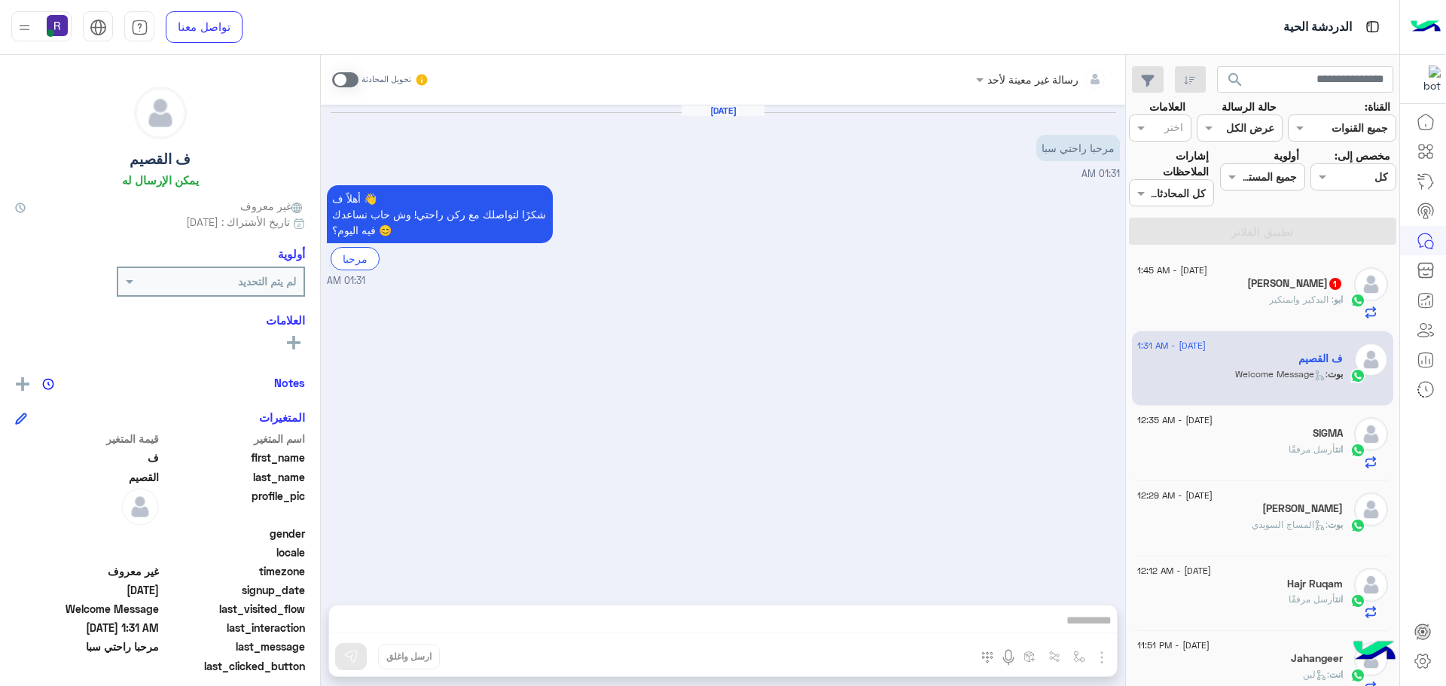
click at [343, 81] on span at bounding box center [345, 79] width 26 height 15
click at [1105, 654] on img "button" at bounding box center [1102, 657] width 18 height 18
click at [1081, 623] on span "الصور" at bounding box center [1073, 624] width 28 height 17
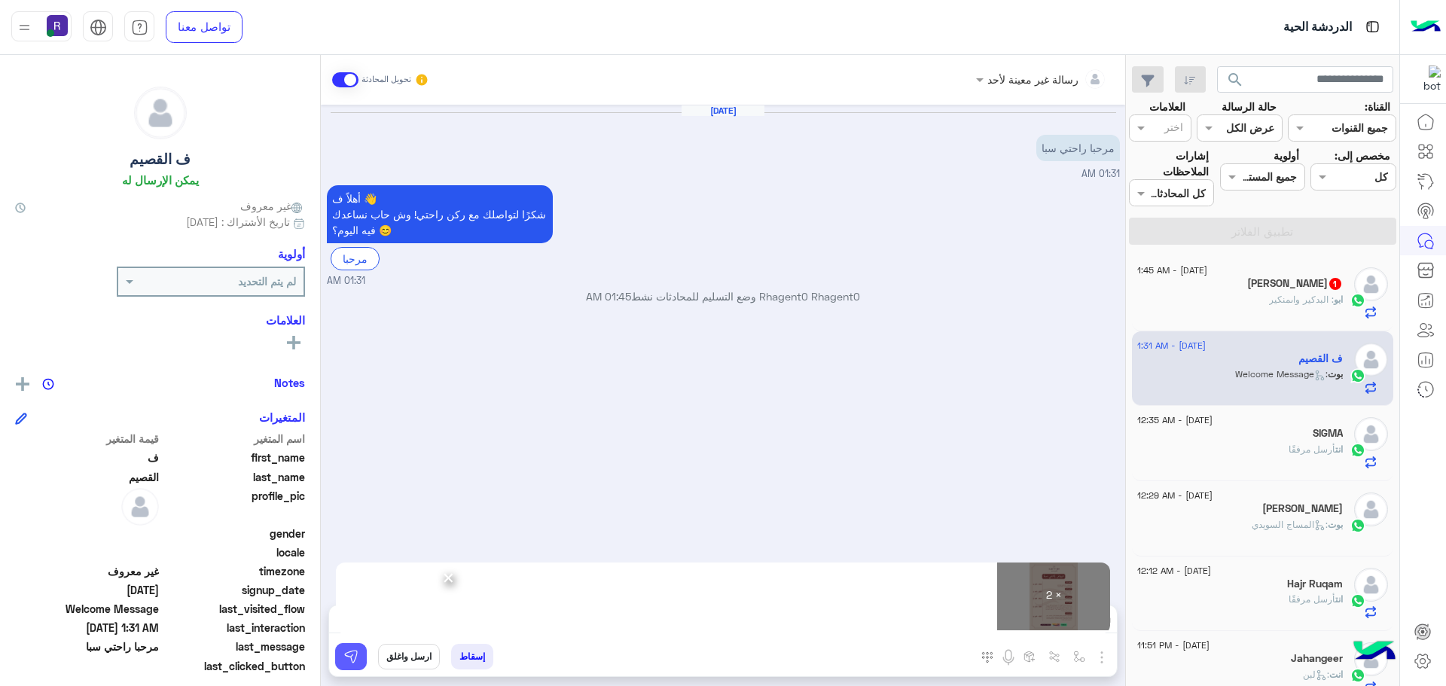
click at [364, 648] on button at bounding box center [351, 656] width 32 height 27
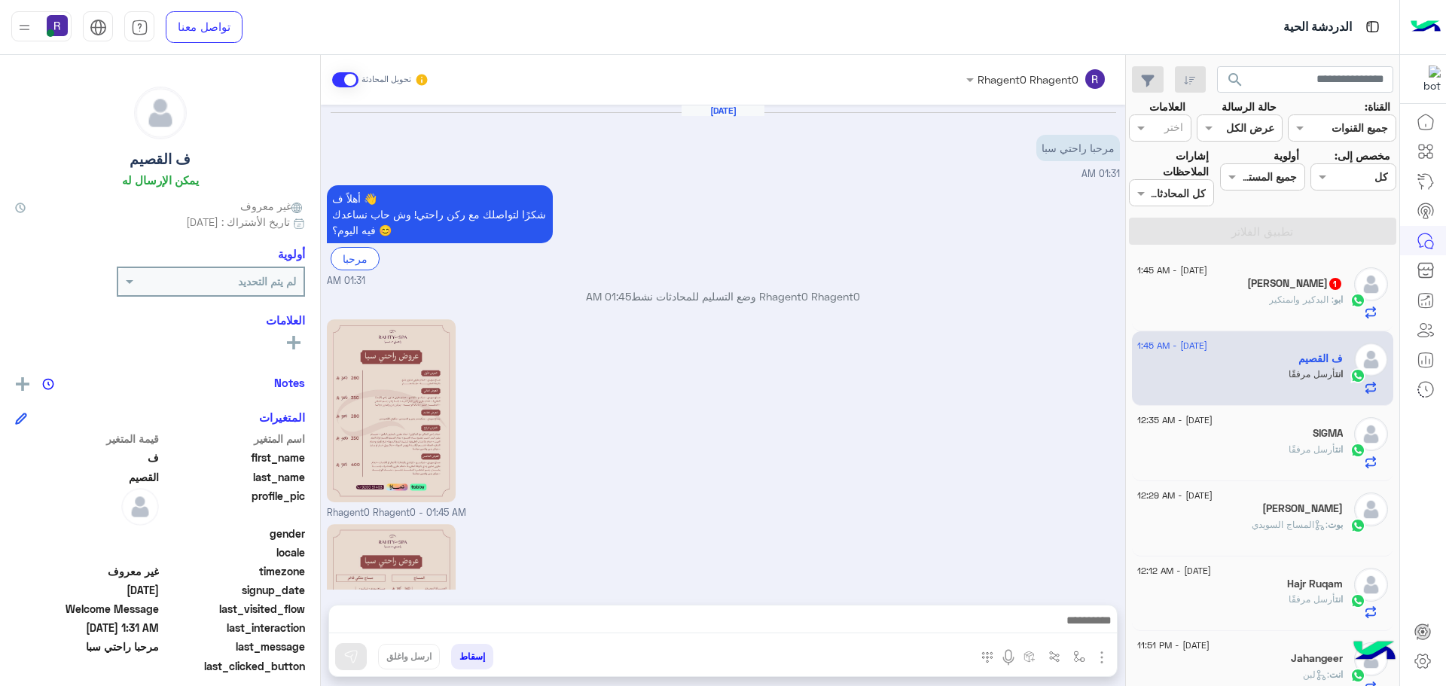
scroll to position [163, 0]
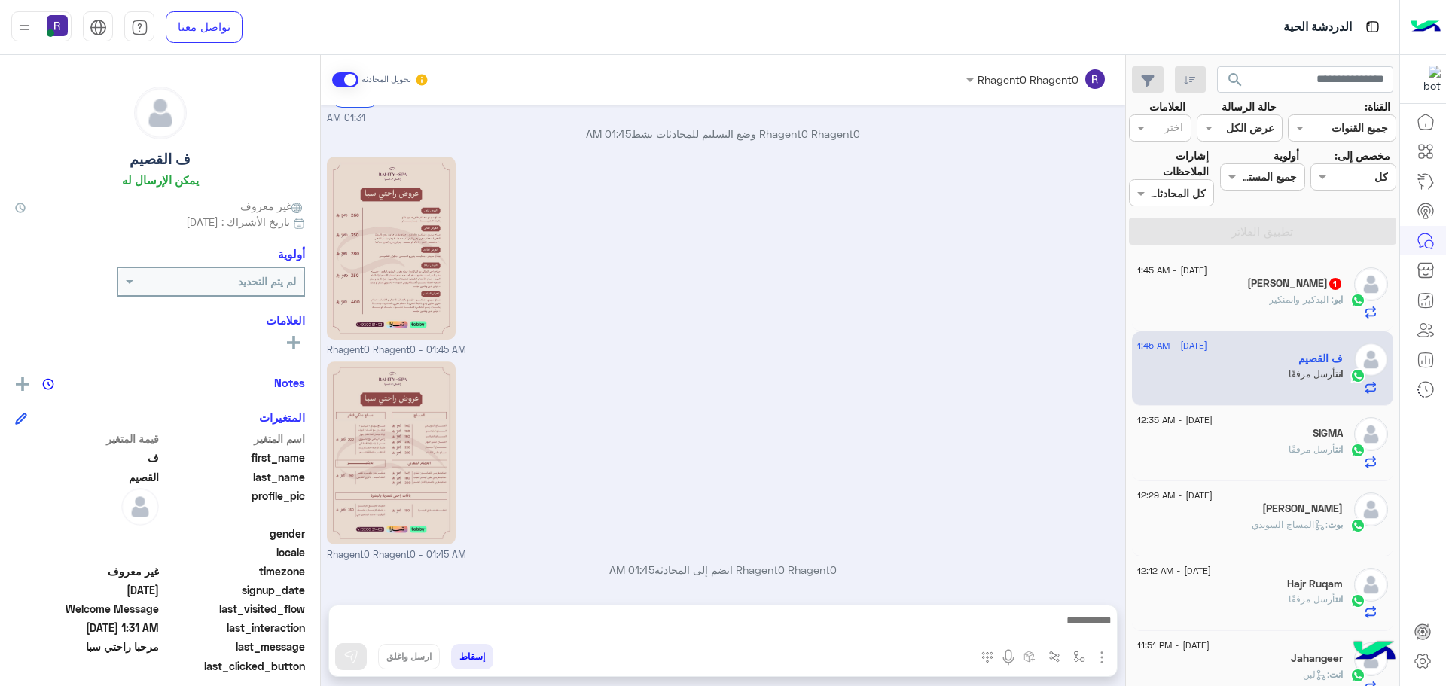
click at [1296, 302] on span ": البدكير واىمنكير" at bounding box center [1301, 299] width 65 height 11
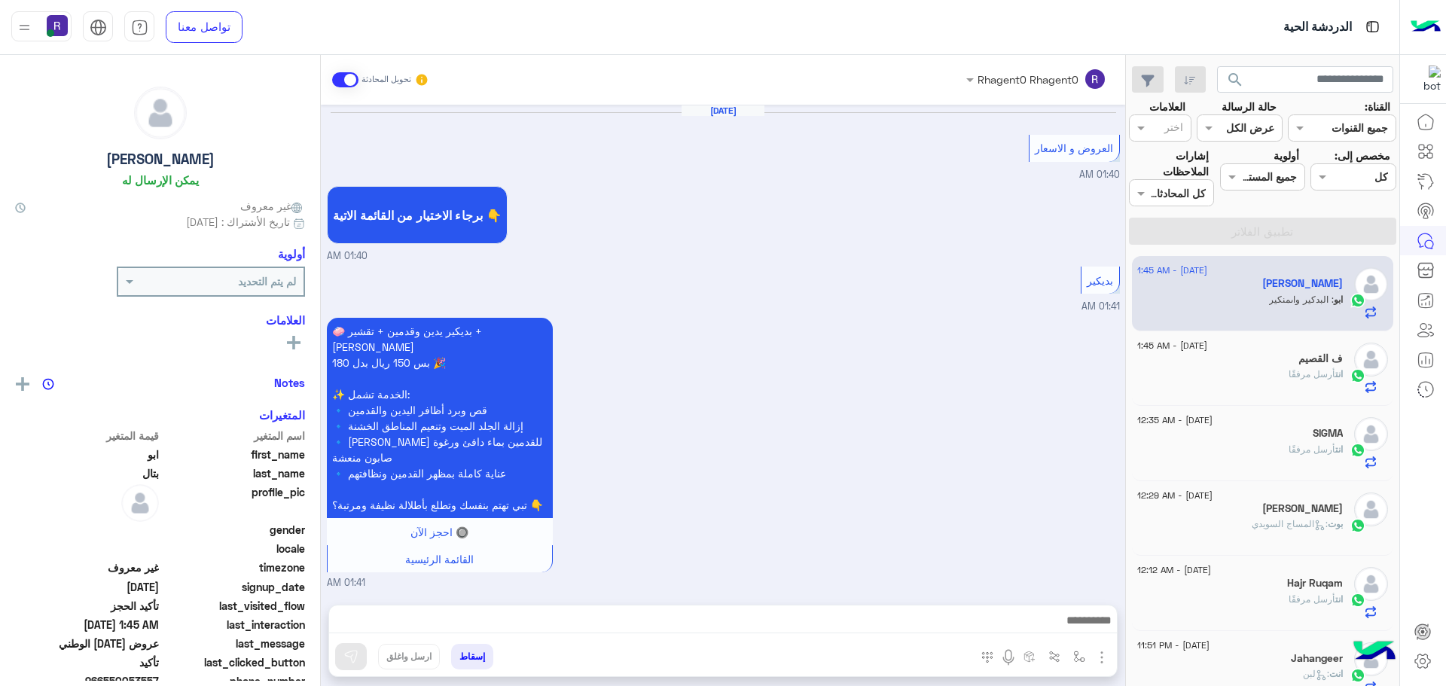
scroll to position [1150, 0]
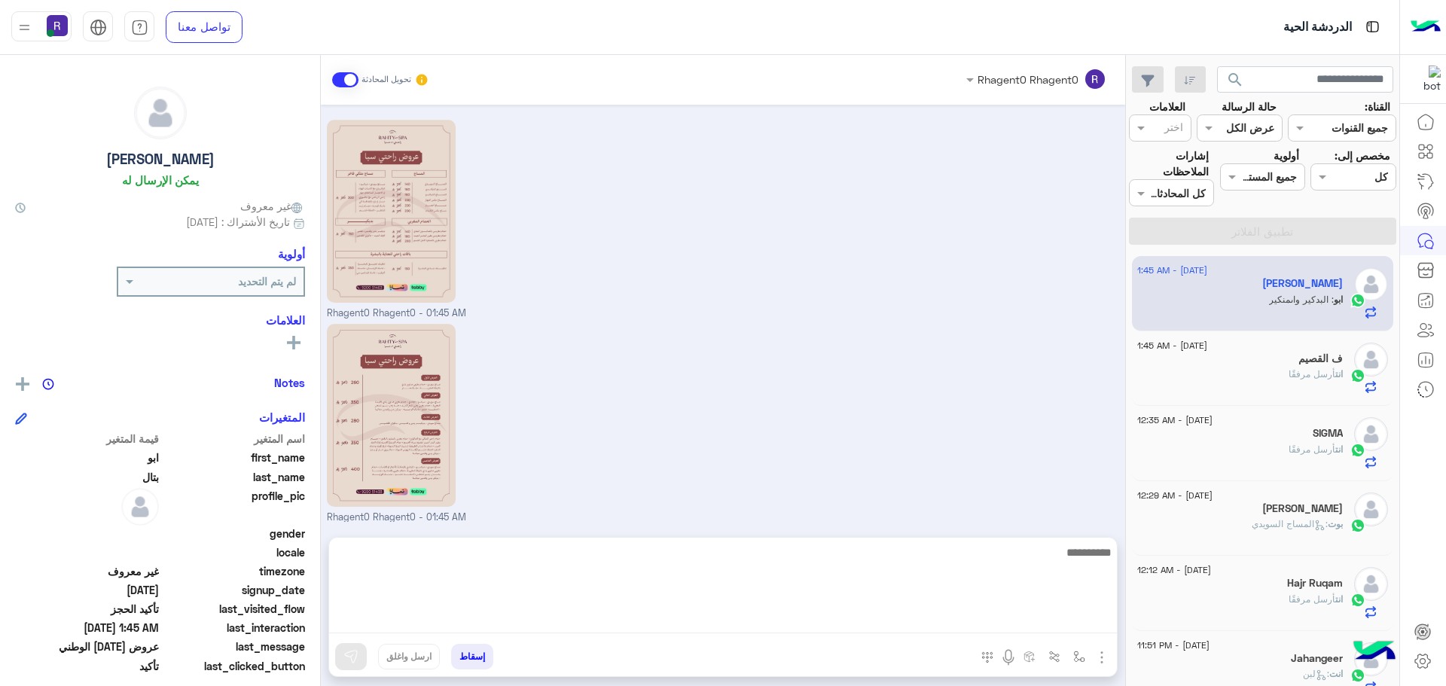
click at [1048, 630] on textarea at bounding box center [723, 588] width 788 height 90
type textarea "****"
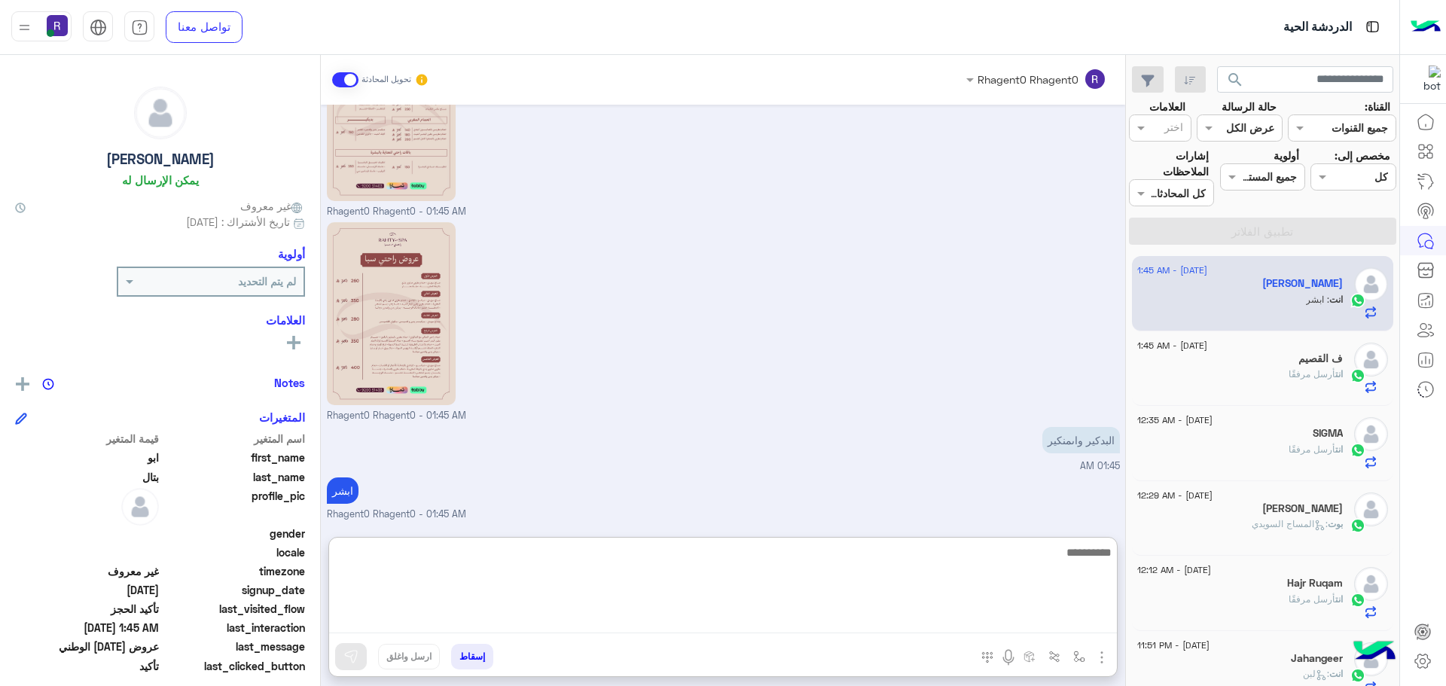
paste textarea "**********"
type textarea "**********"
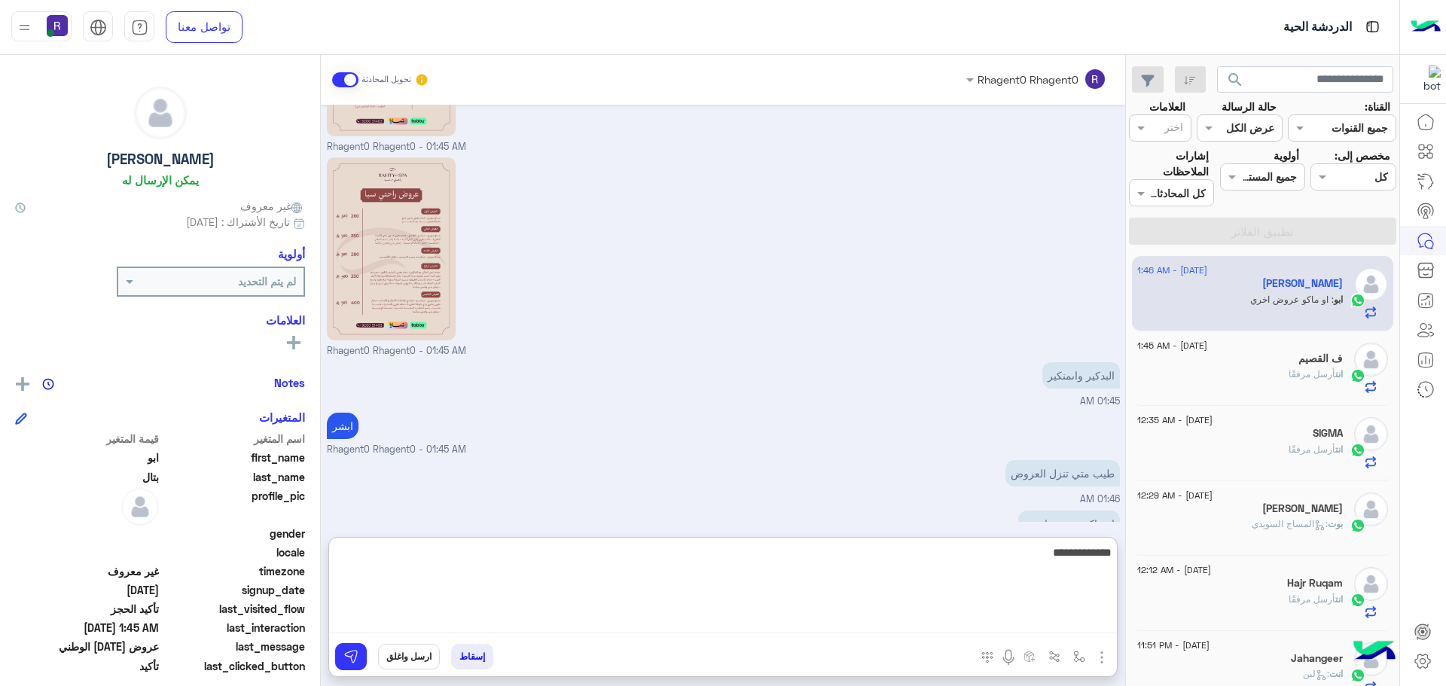
scroll to position [1366, 0]
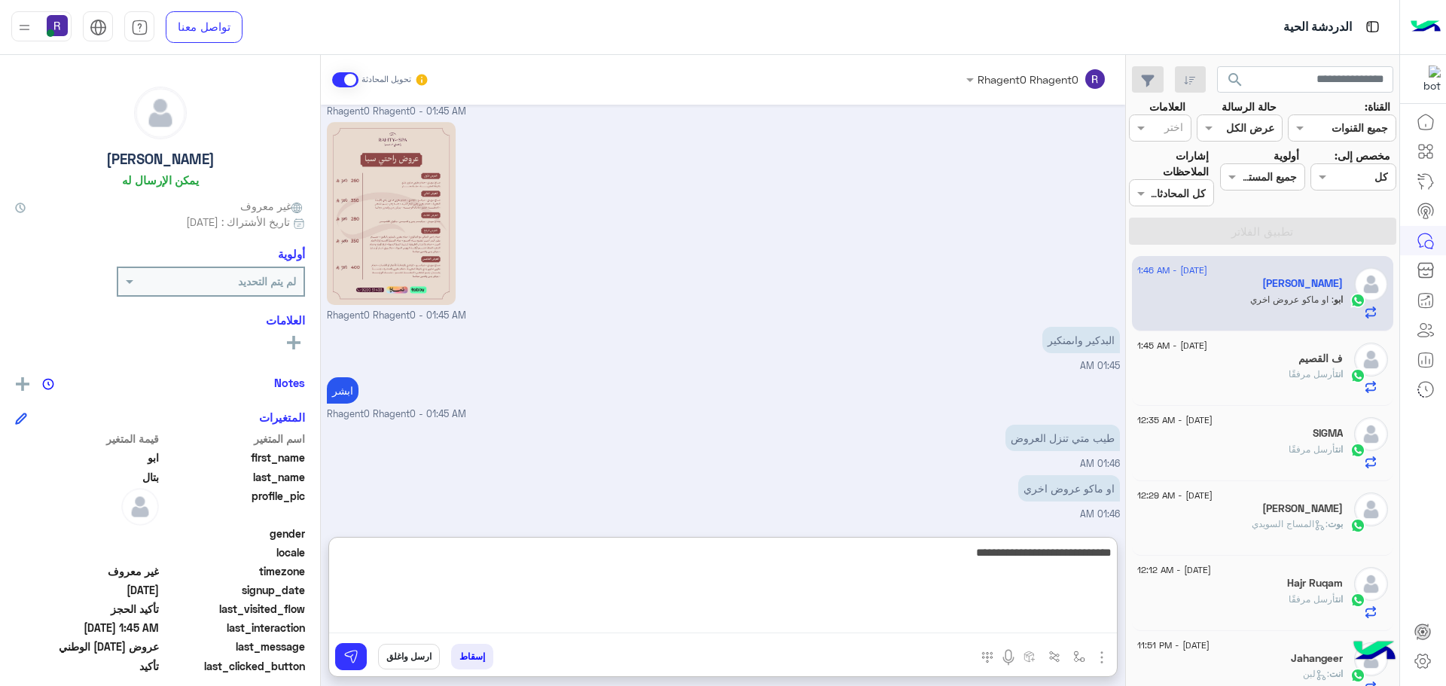
type textarea "**********"
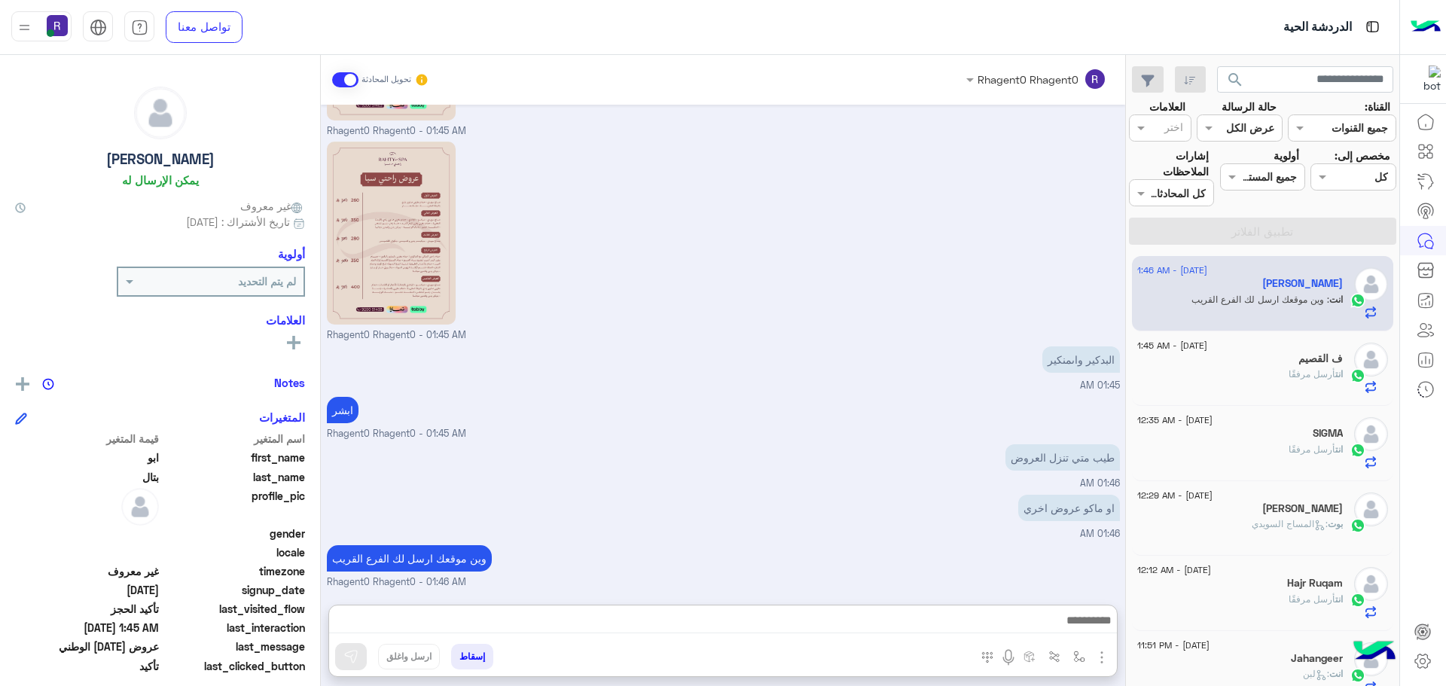
click at [788, 475] on div "Sep 8, 2025 العروض و الاسعار 01:40 AM برجاء الاختيار من القائمة الاتية 👇 01:40 …" at bounding box center [723, 347] width 804 height 485
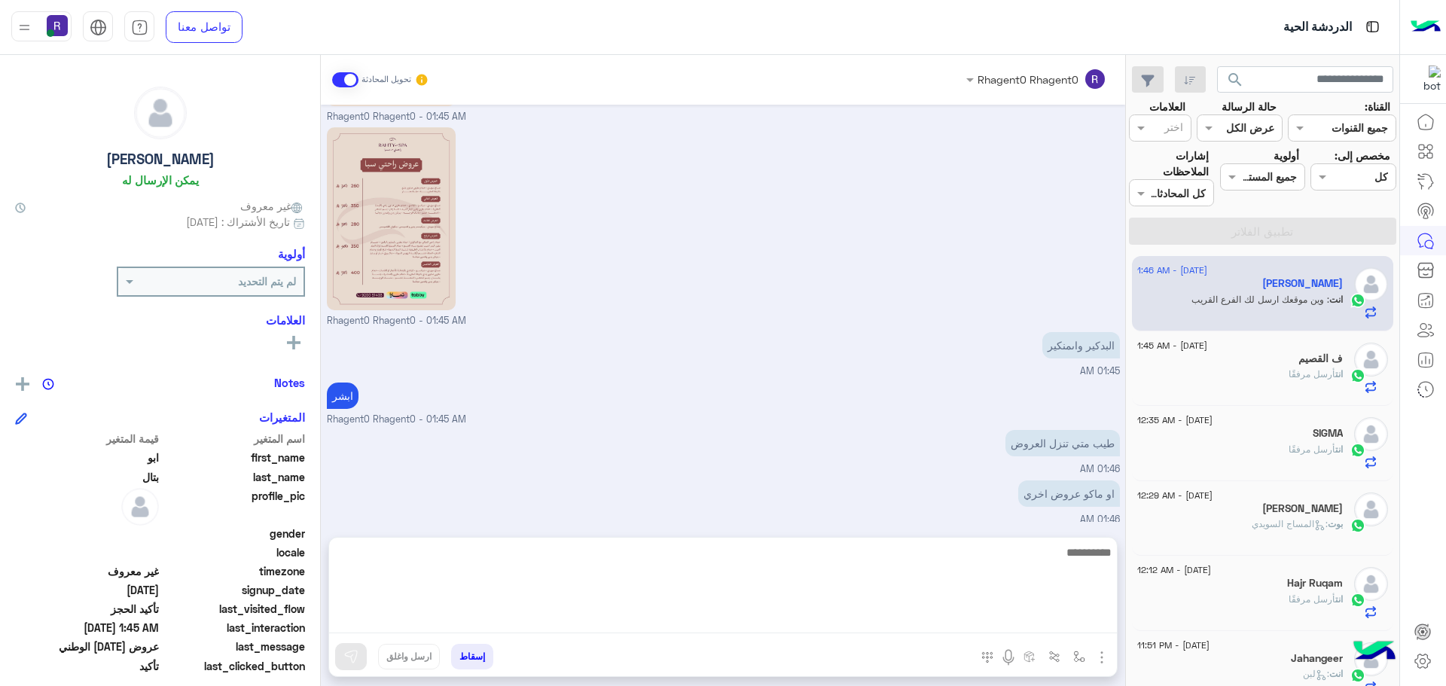
click at [1069, 620] on textarea at bounding box center [723, 588] width 788 height 90
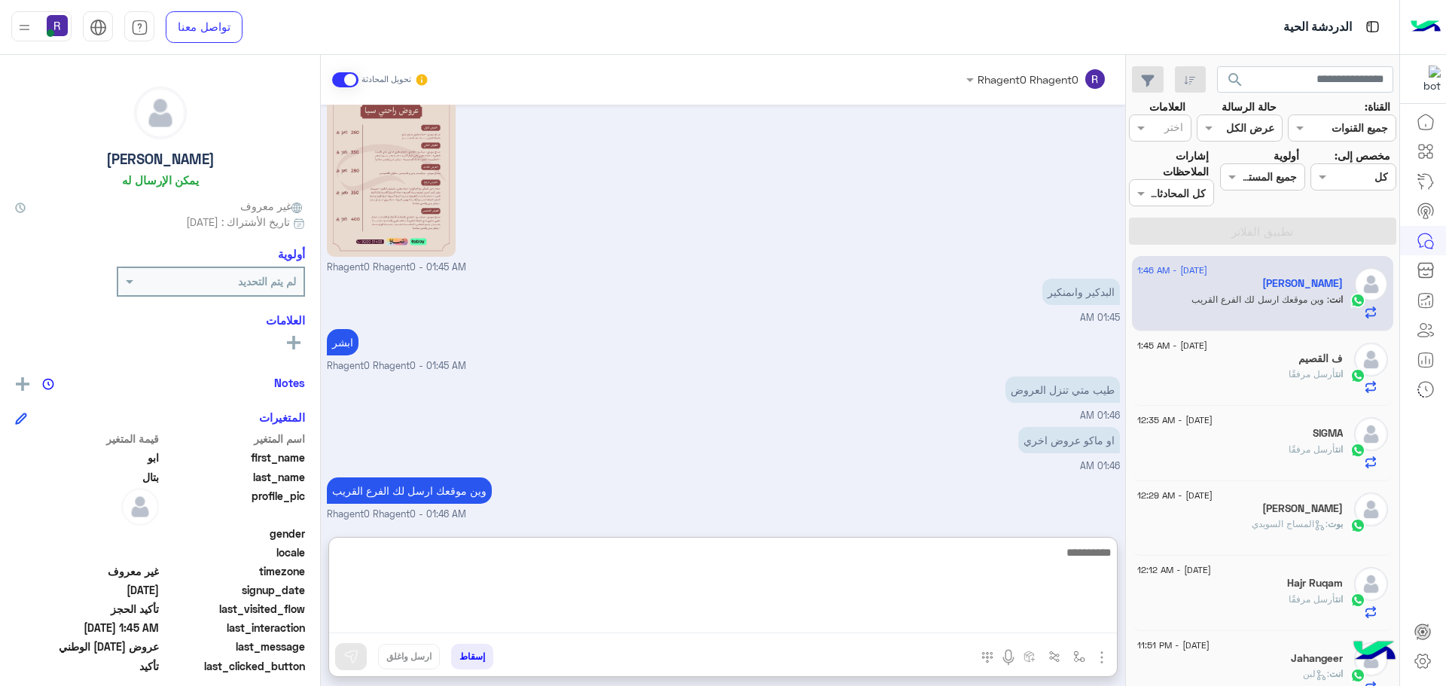
scroll to position [1414, 0]
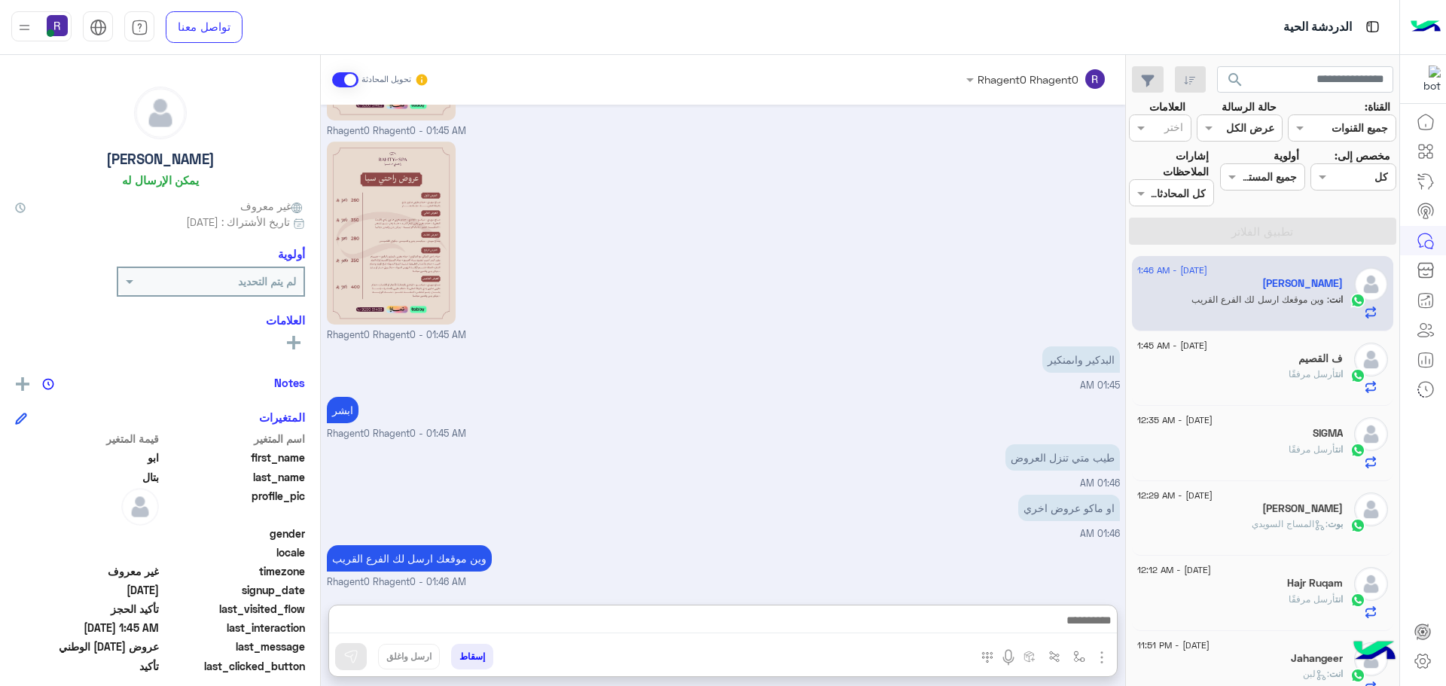
click at [863, 441] on div "طيب متي تنزل العروض 01:46 AM" at bounding box center [723, 466] width 793 height 50
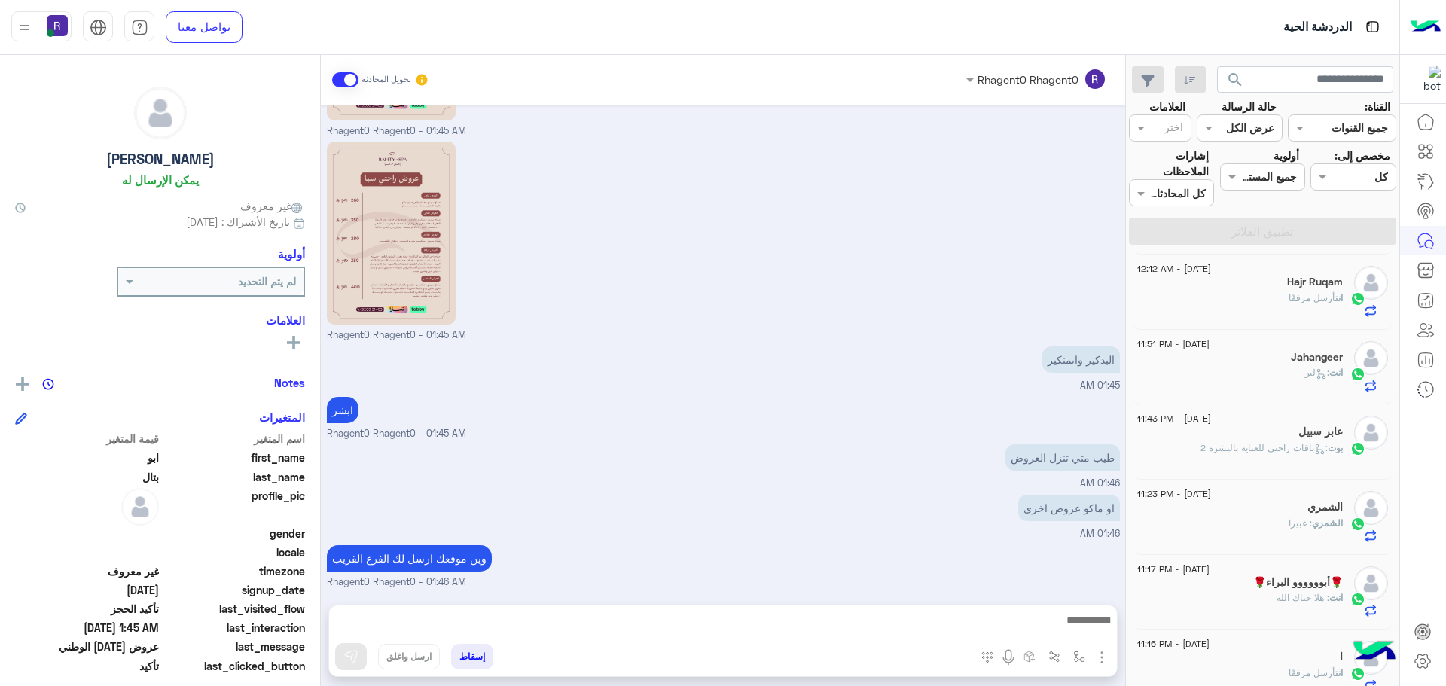
scroll to position [0, 0]
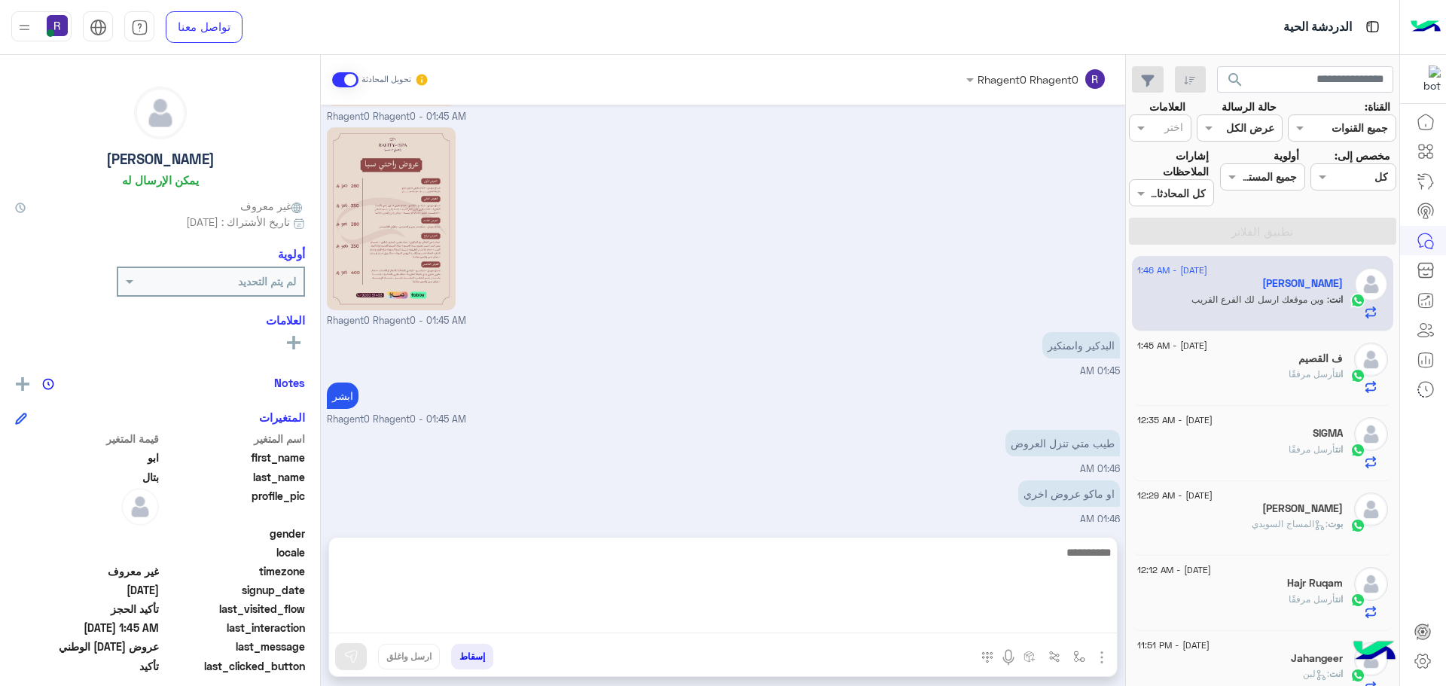
click at [1024, 619] on textarea at bounding box center [723, 588] width 788 height 90
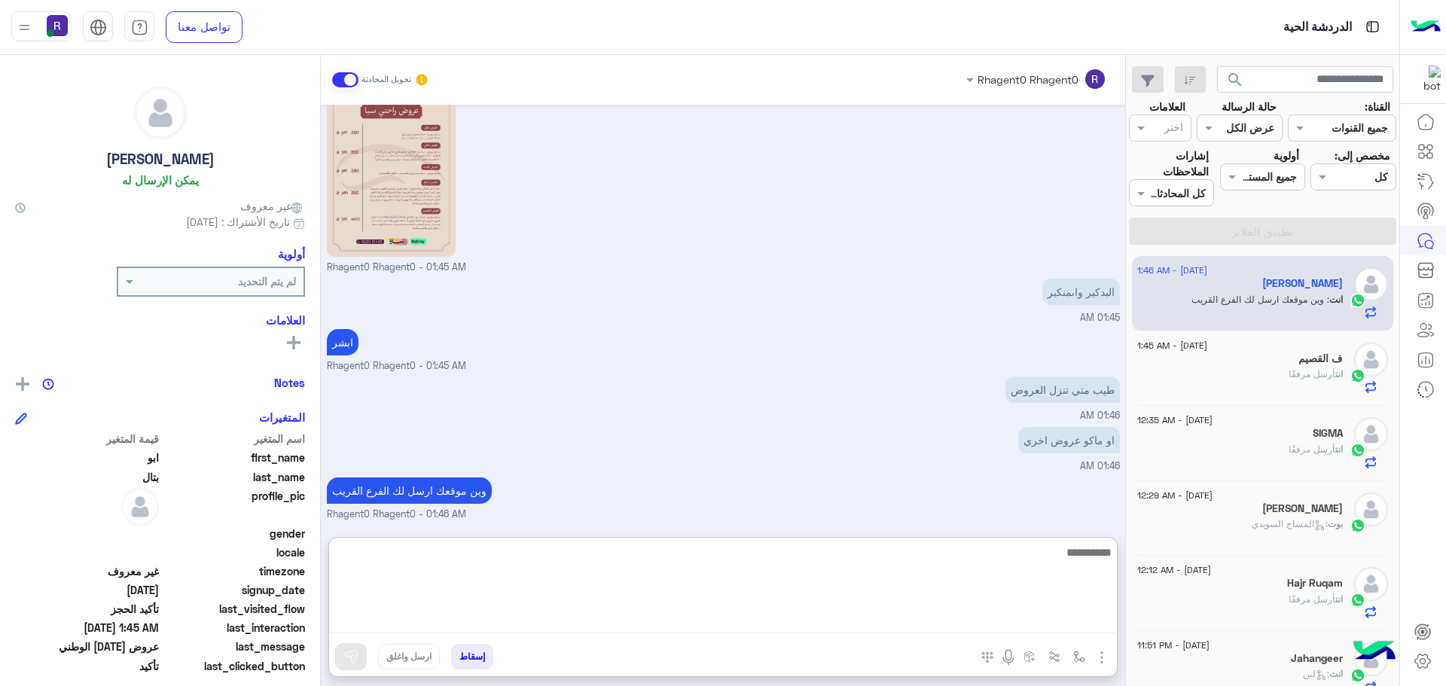
scroll to position [1414, 0]
click at [1084, 560] on textarea at bounding box center [723, 588] width 788 height 90
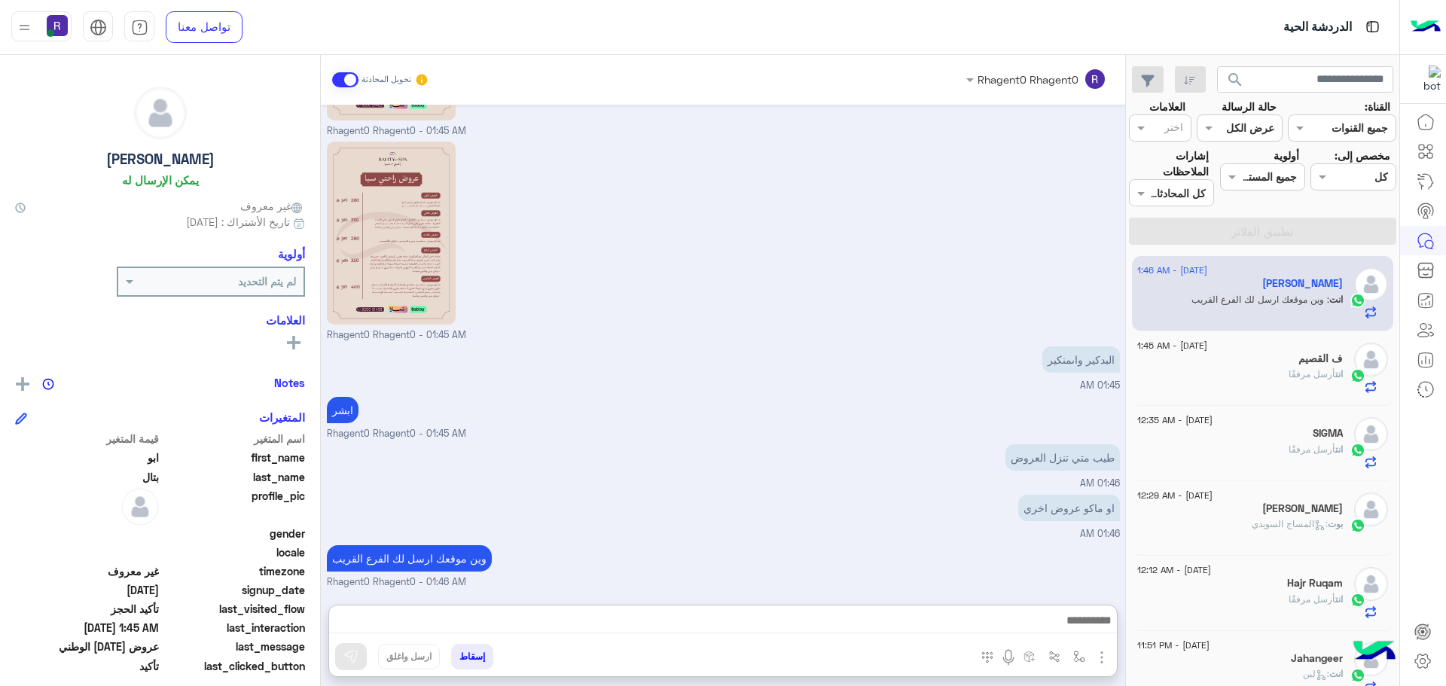
click at [1046, 541] on div "وين موقعك ارسل لك الفرع القريب Rhagent0 Rhagent0 - 01:46 AM" at bounding box center [723, 565] width 793 height 48
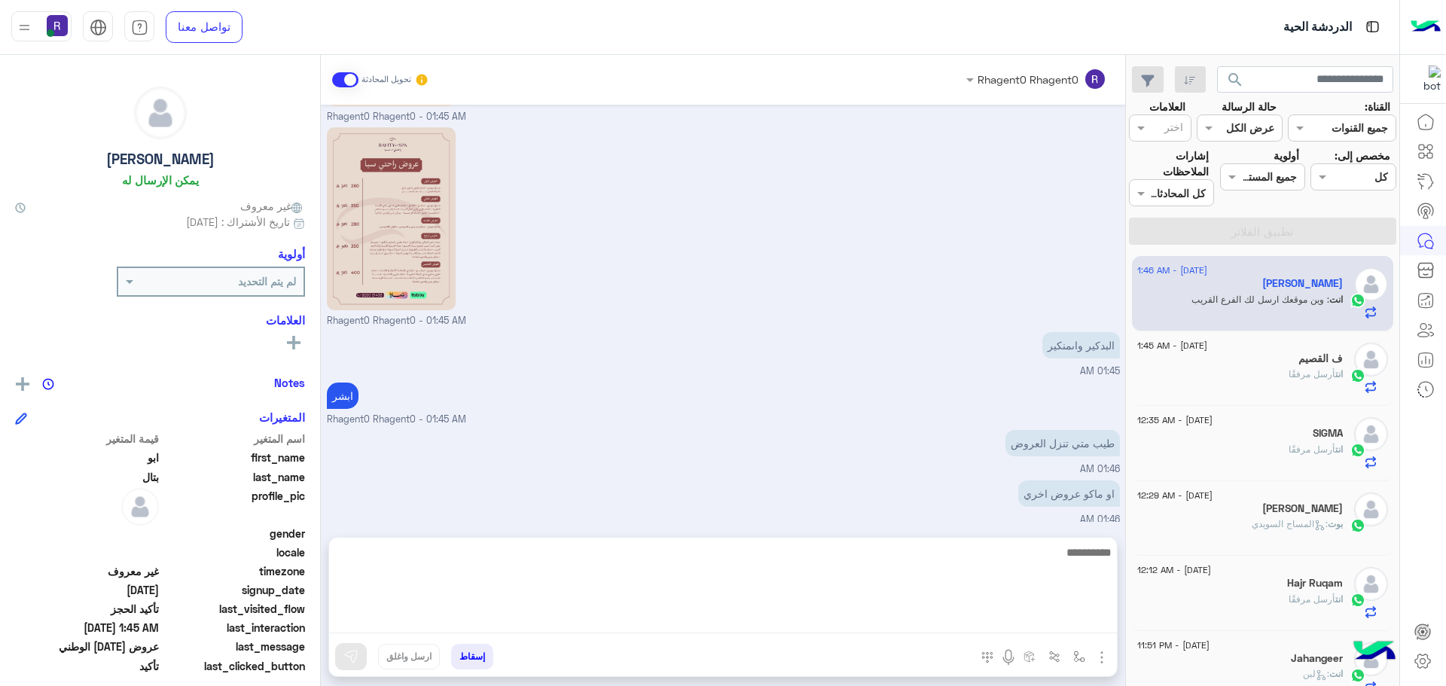
click at [1078, 621] on textarea at bounding box center [723, 588] width 788 height 90
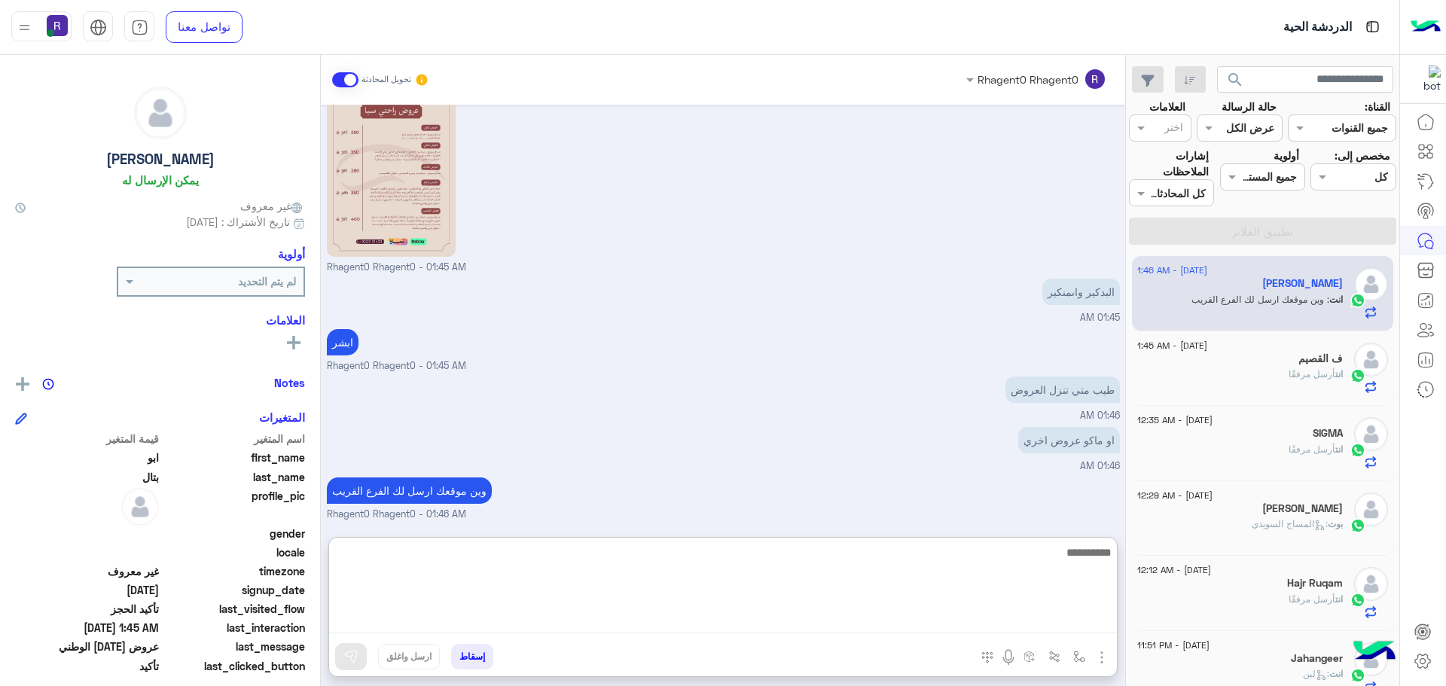
scroll to position [1414, 0]
click at [675, 584] on textarea at bounding box center [723, 588] width 788 height 90
type textarea "**********"
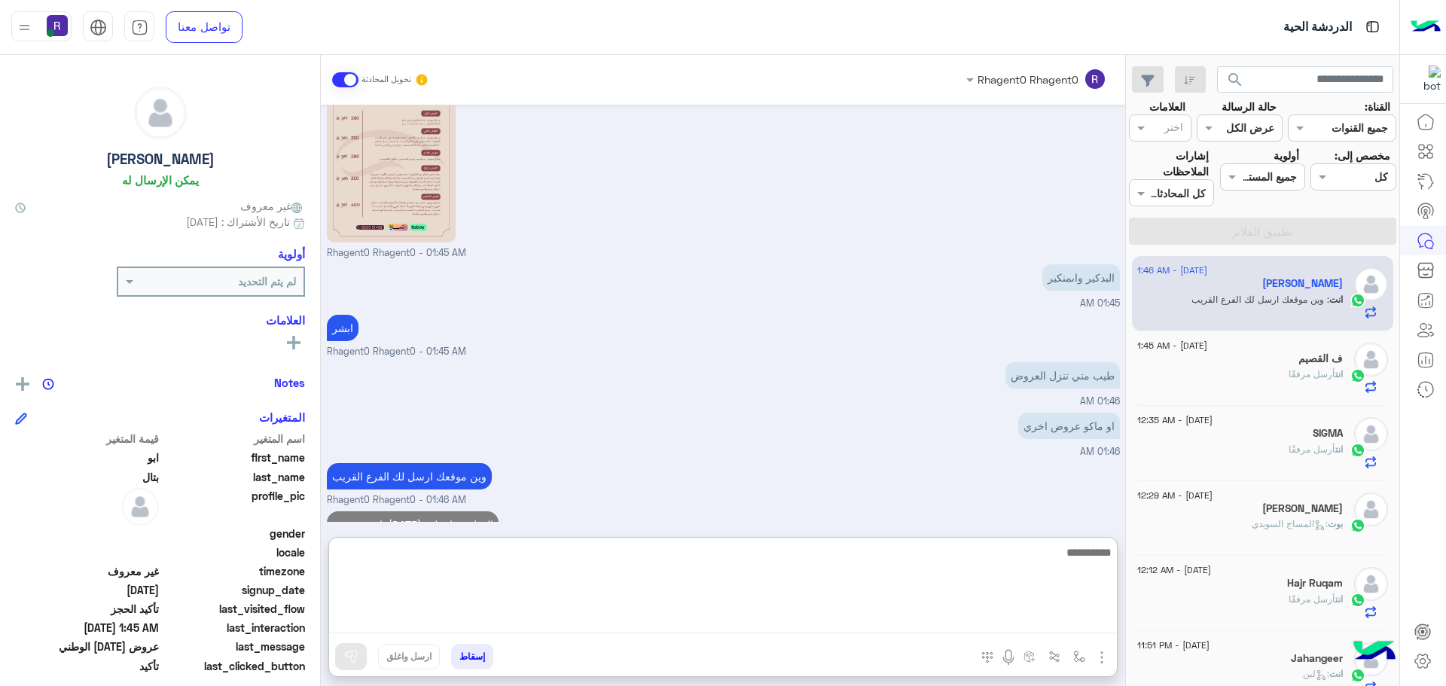
scroll to position [1463, 0]
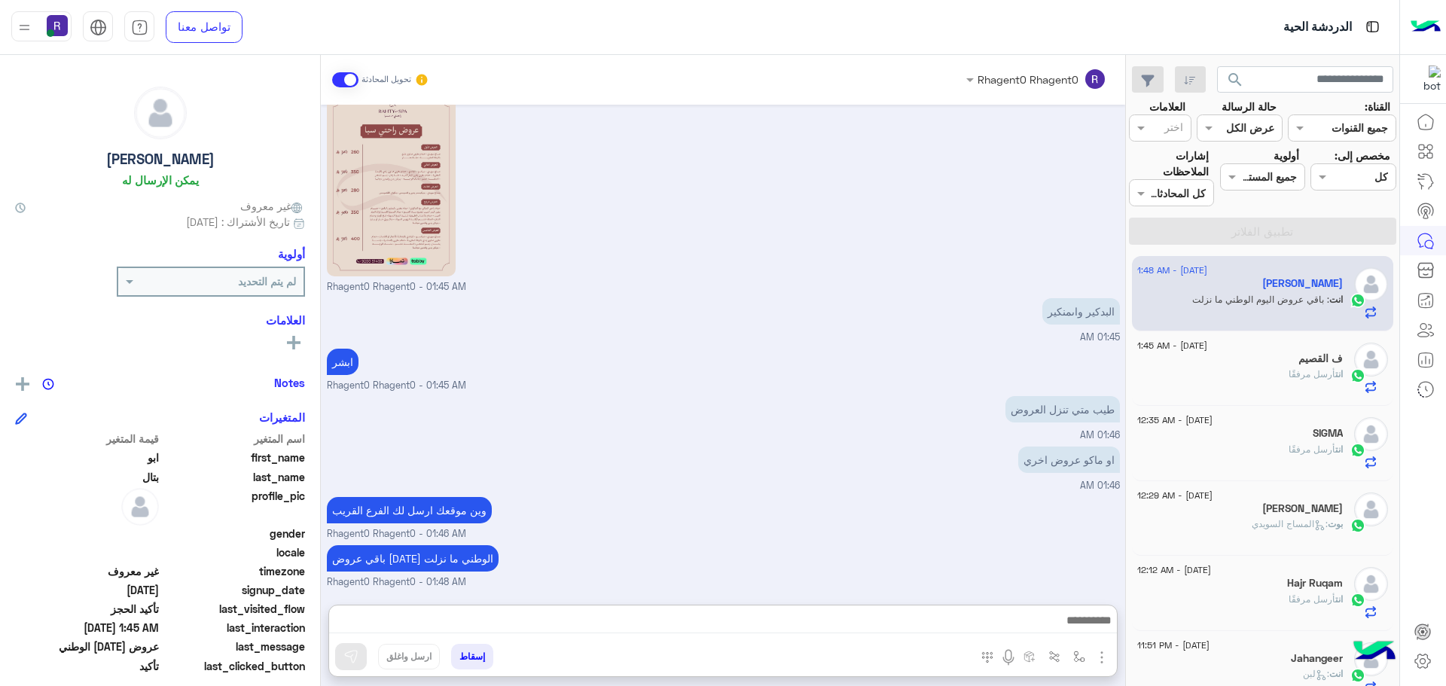
click at [850, 541] on div "باقي عروض اليوم الوطني ما نزلت Rhagent0 Rhagent0 - 01:48 AM" at bounding box center [723, 565] width 793 height 48
click at [850, 478] on div "Sep 8, 2025 العروض و الاسعار 01:40 AM برجاء الاختيار من القائمة الاتية 👇 01:40 …" at bounding box center [723, 347] width 804 height 485
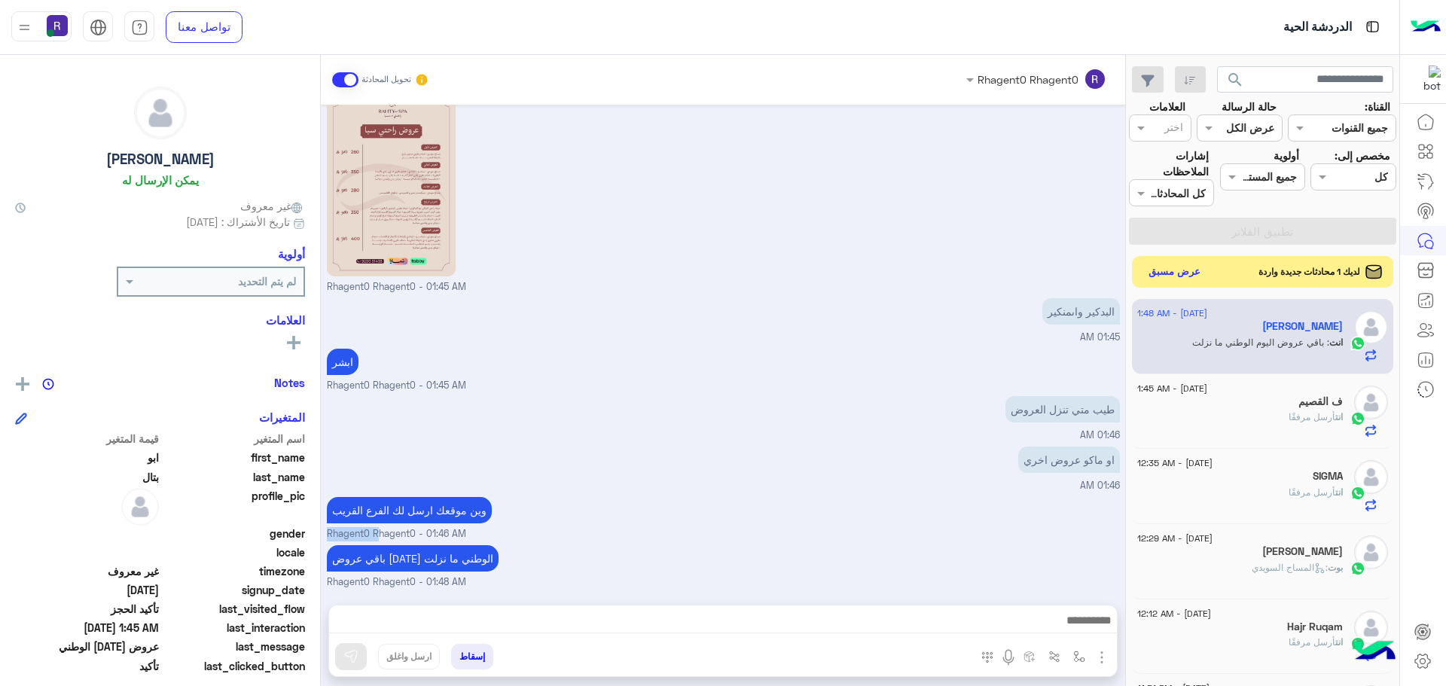
click at [1164, 270] on button "عرض مسبق" at bounding box center [1174, 272] width 63 height 20
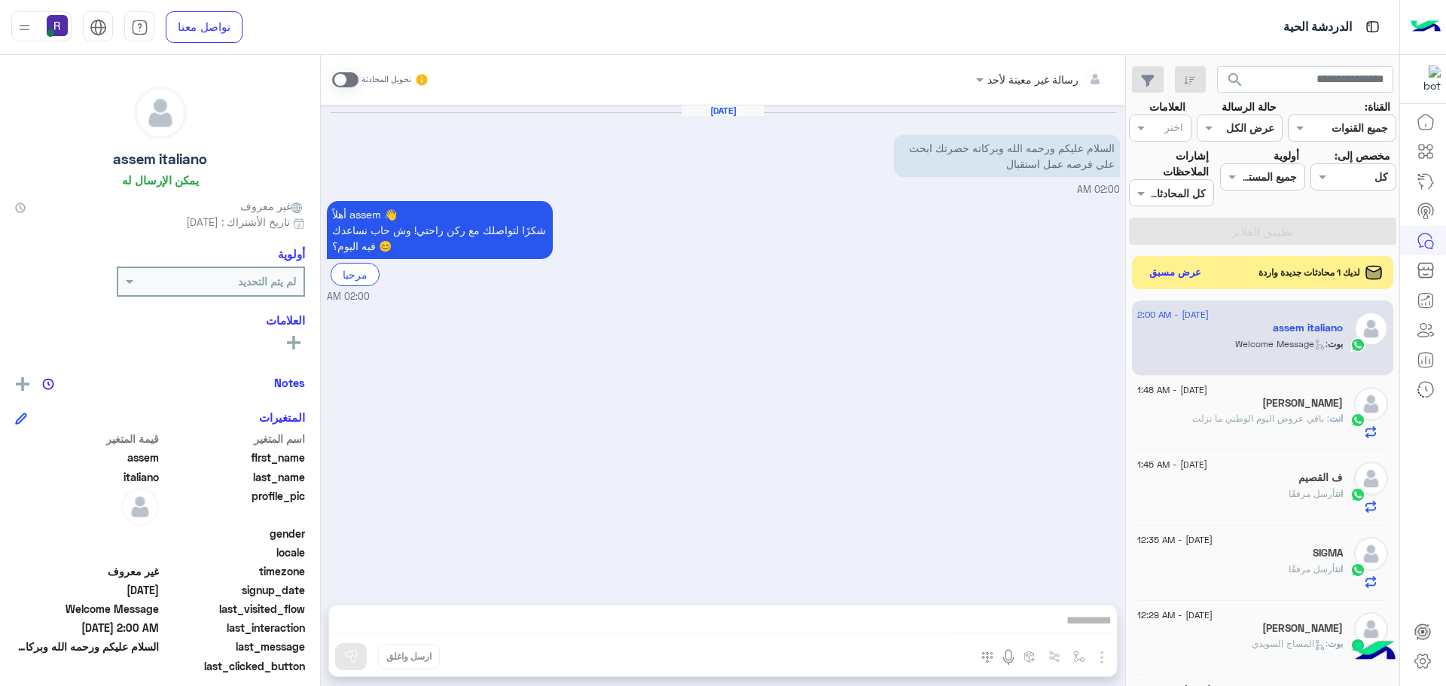
click at [1186, 288] on div "لديك 1 محادثات جديدة واردة عرض مسبق" at bounding box center [1263, 272] width 262 height 33
click at [1185, 275] on button "عرض مسبق" at bounding box center [1174, 272] width 63 height 20
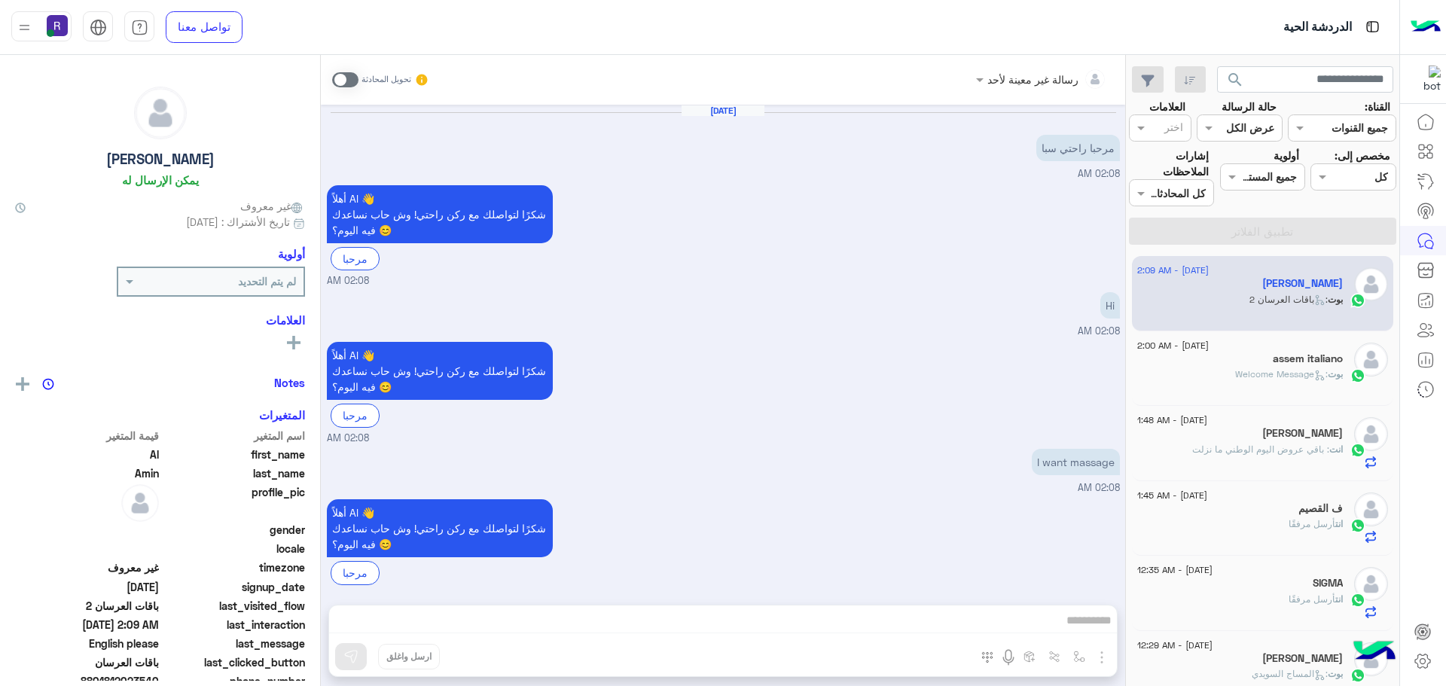
scroll to position [779, 0]
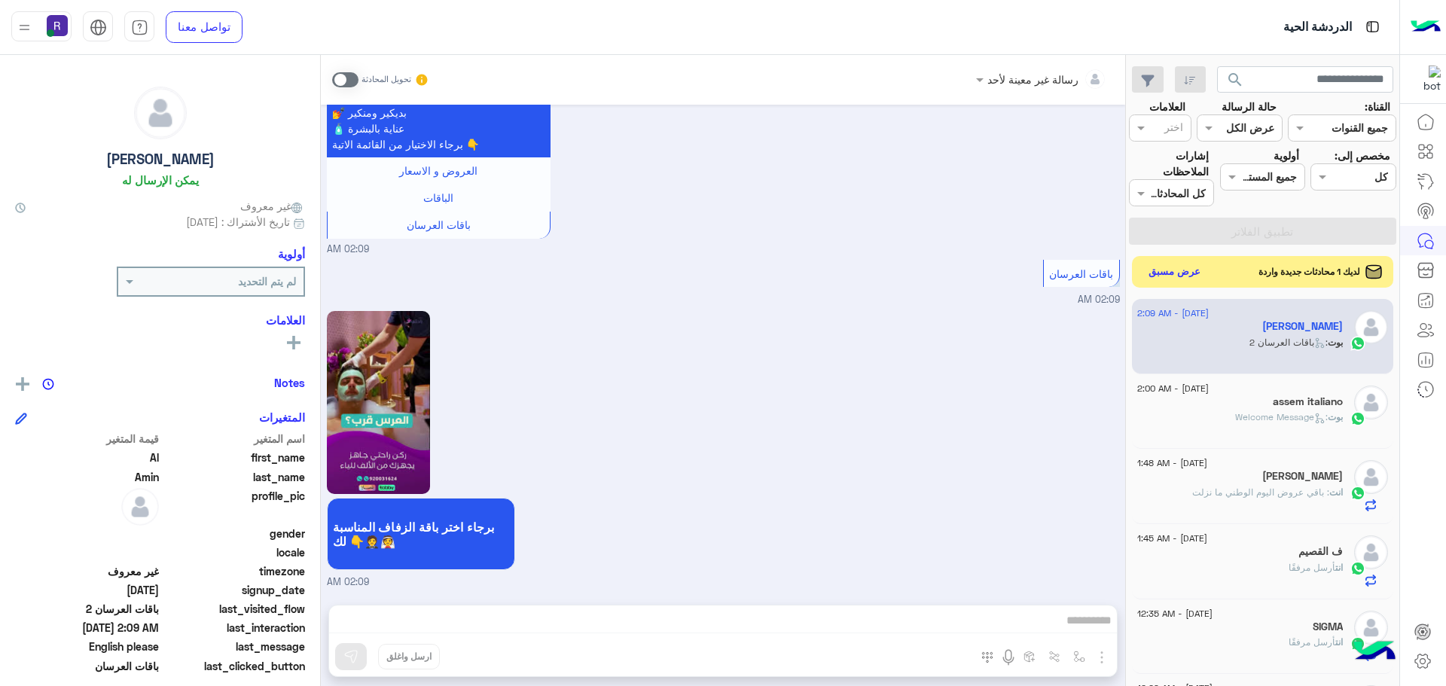
click at [1149, 262] on button "عرض مسبق" at bounding box center [1174, 272] width 63 height 20
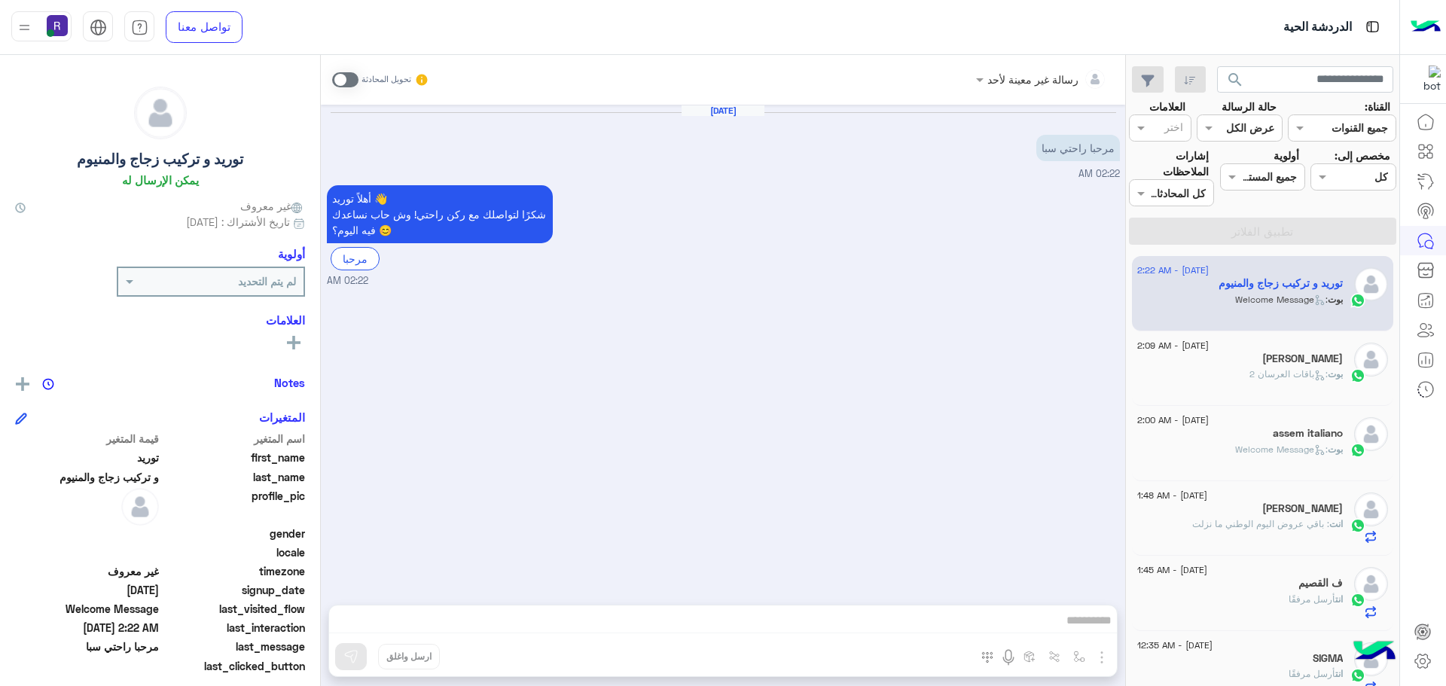
click at [343, 82] on span at bounding box center [345, 79] width 26 height 15
click at [1102, 652] on img "button" at bounding box center [1102, 657] width 18 height 18
click at [1075, 618] on span "الصور" at bounding box center [1073, 624] width 28 height 17
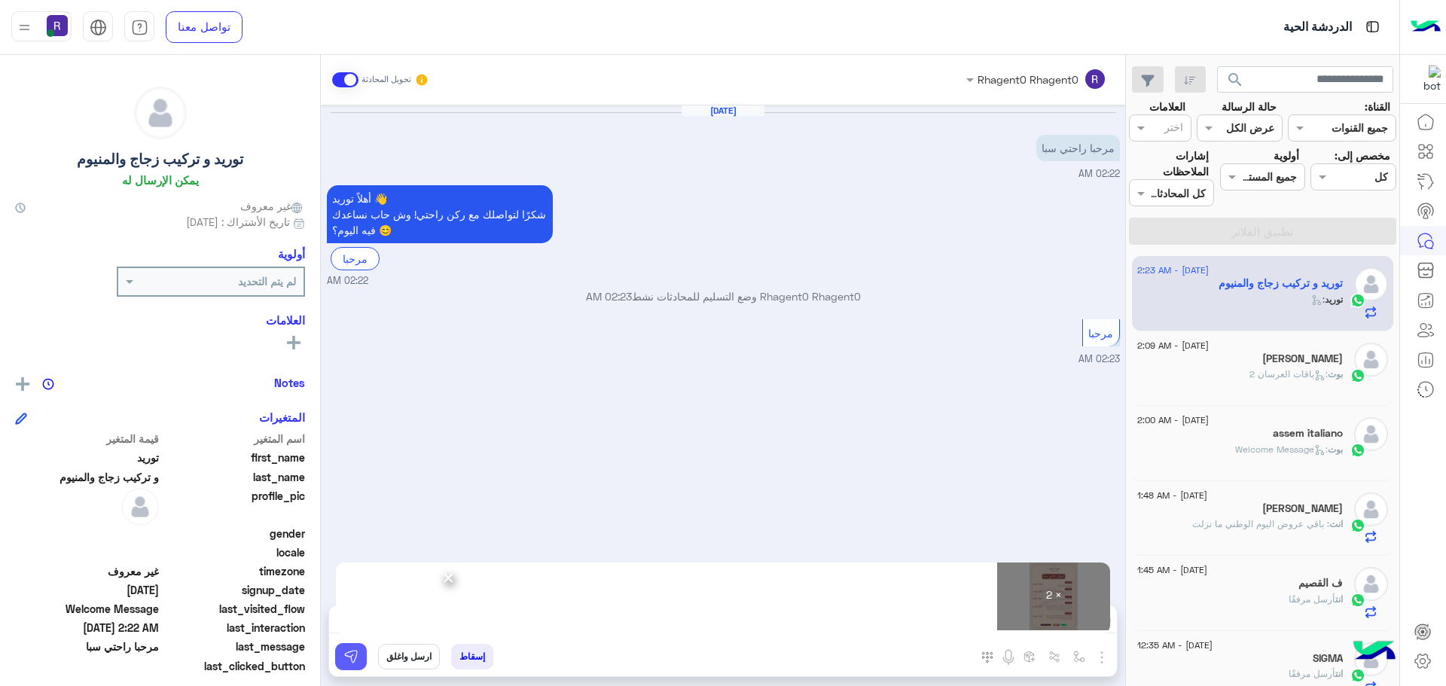
click at [359, 659] on button at bounding box center [351, 656] width 32 height 27
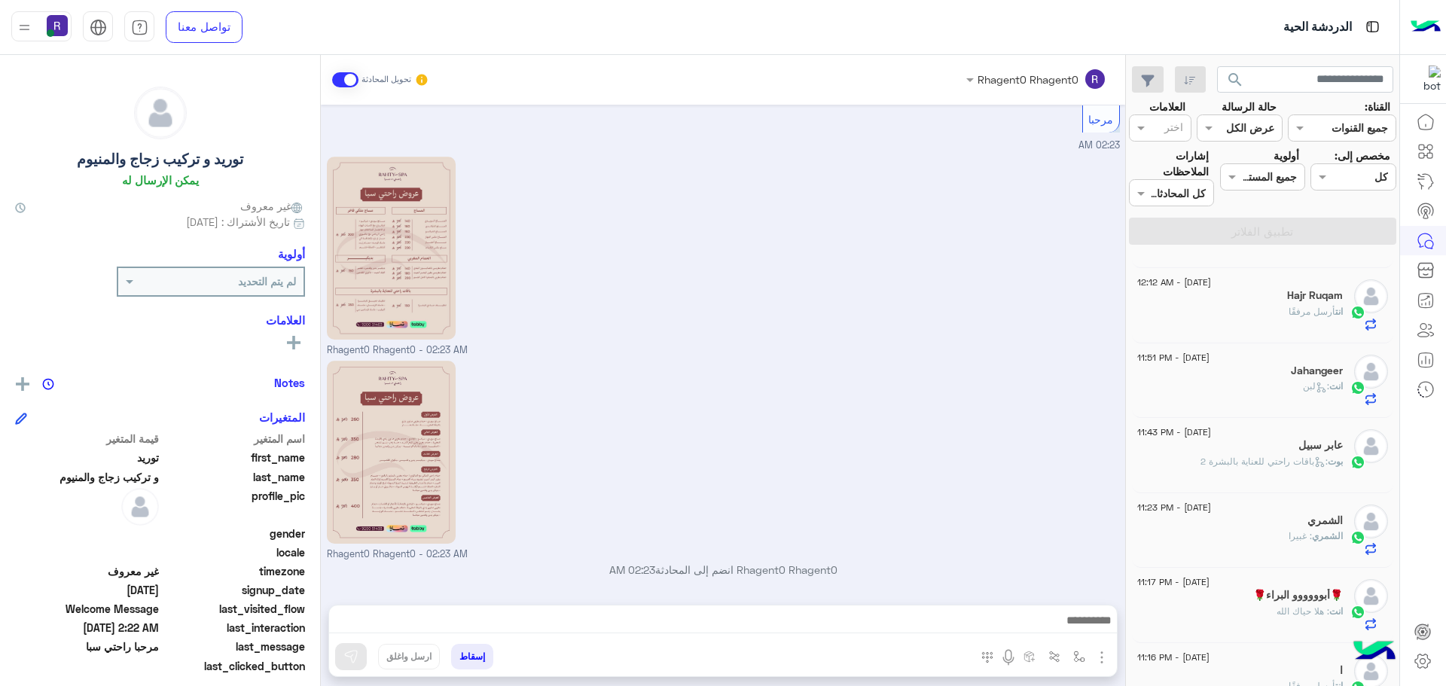
scroll to position [264, 0]
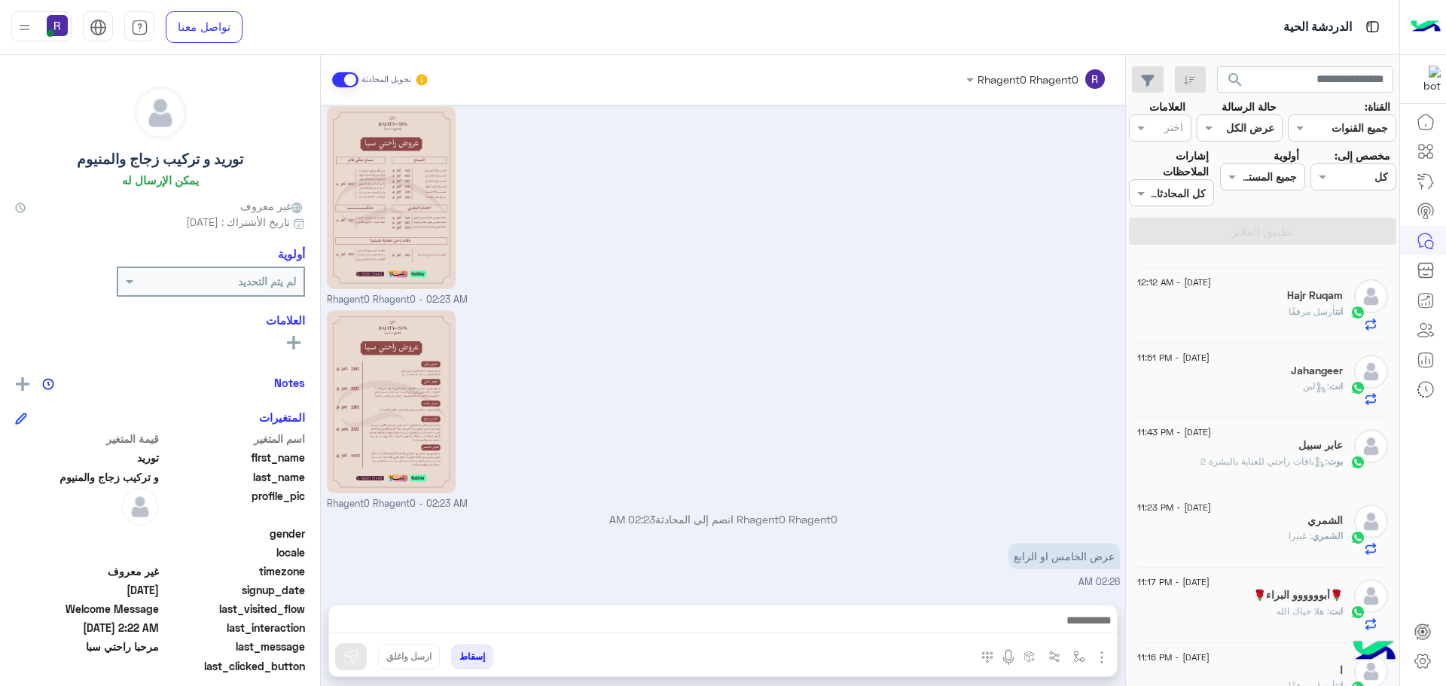
click at [895, 609] on div at bounding box center [723, 624] width 788 height 38
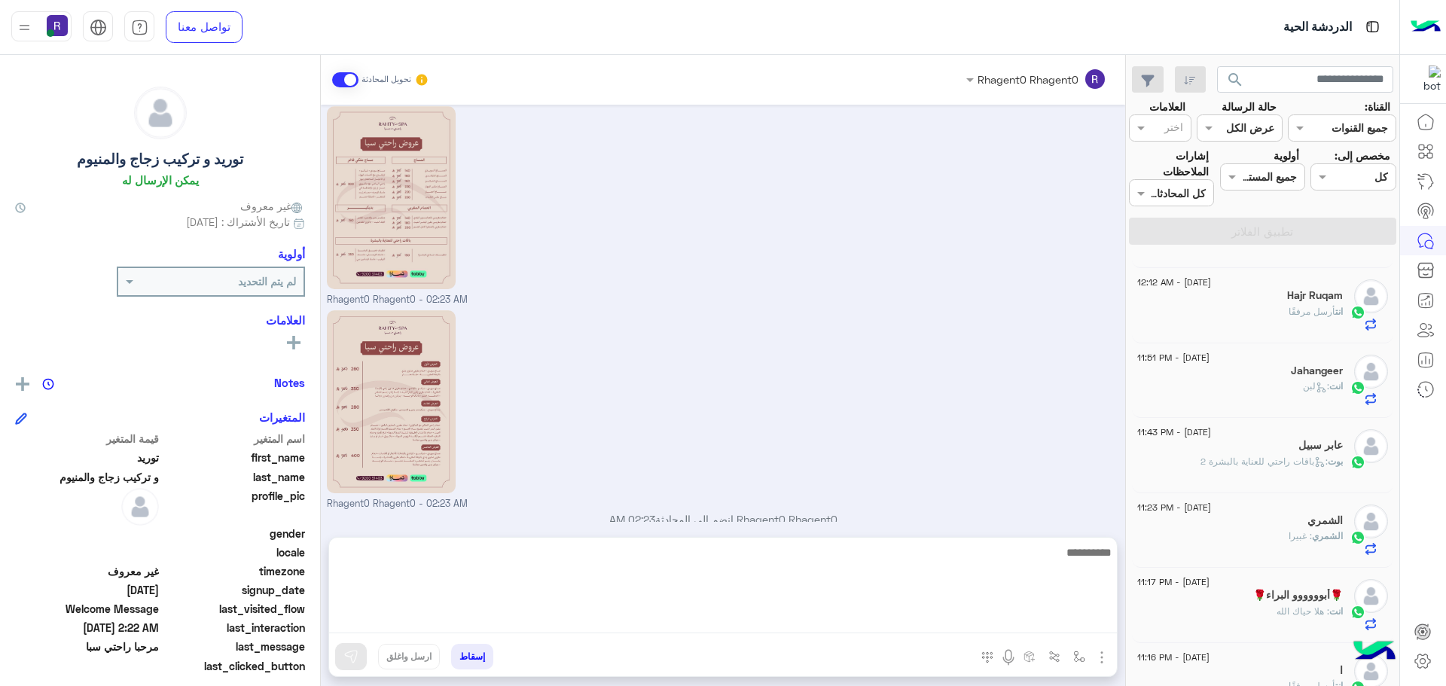
click at [904, 625] on textarea at bounding box center [723, 588] width 788 height 90
type textarea "****"
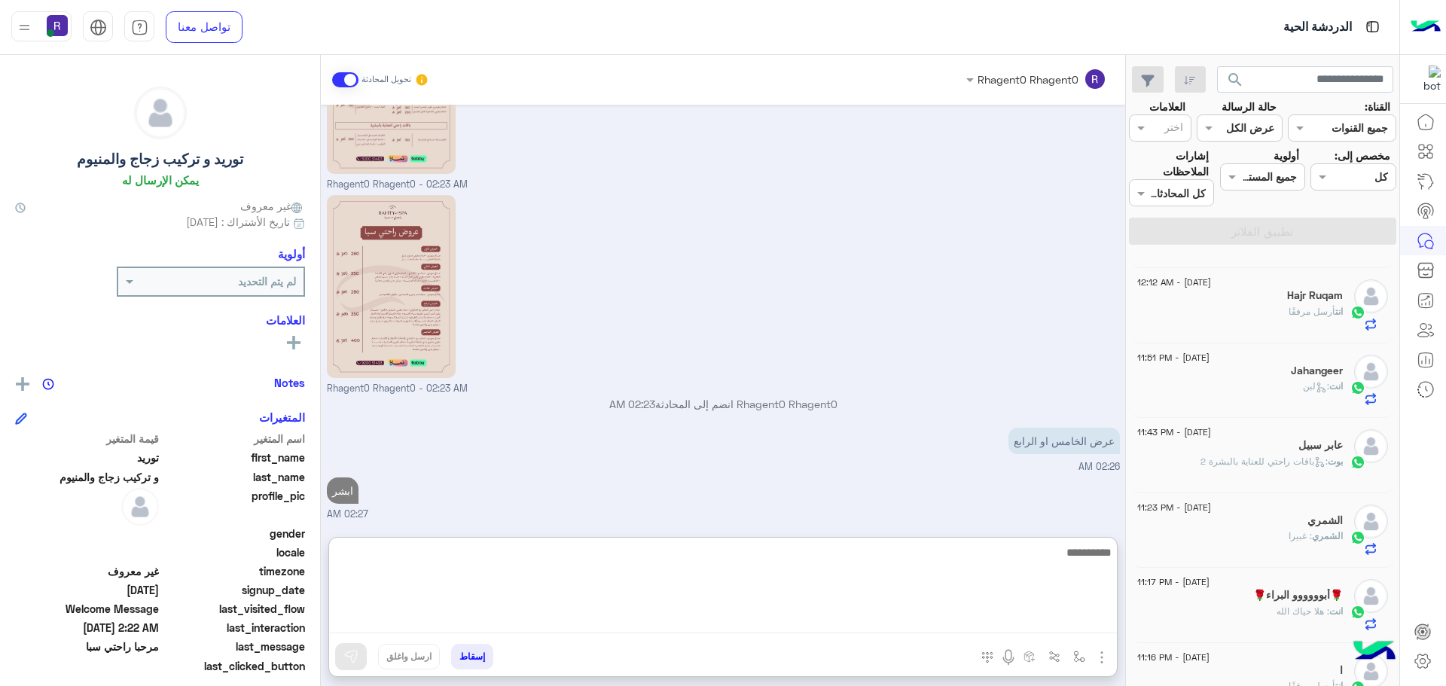
paste textarea "**********"
type textarea "**********"
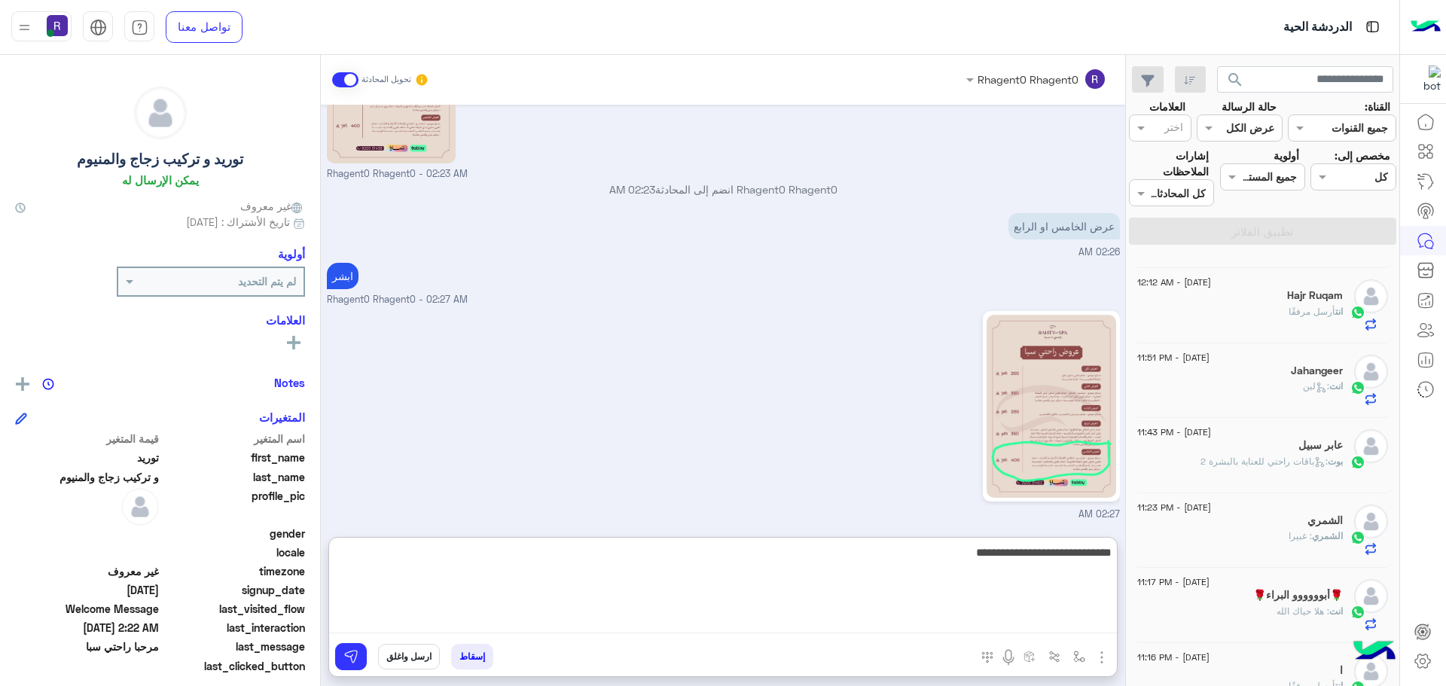
type textarea "**********"
click at [1062, 554] on textarea "**********" at bounding box center [723, 588] width 788 height 90
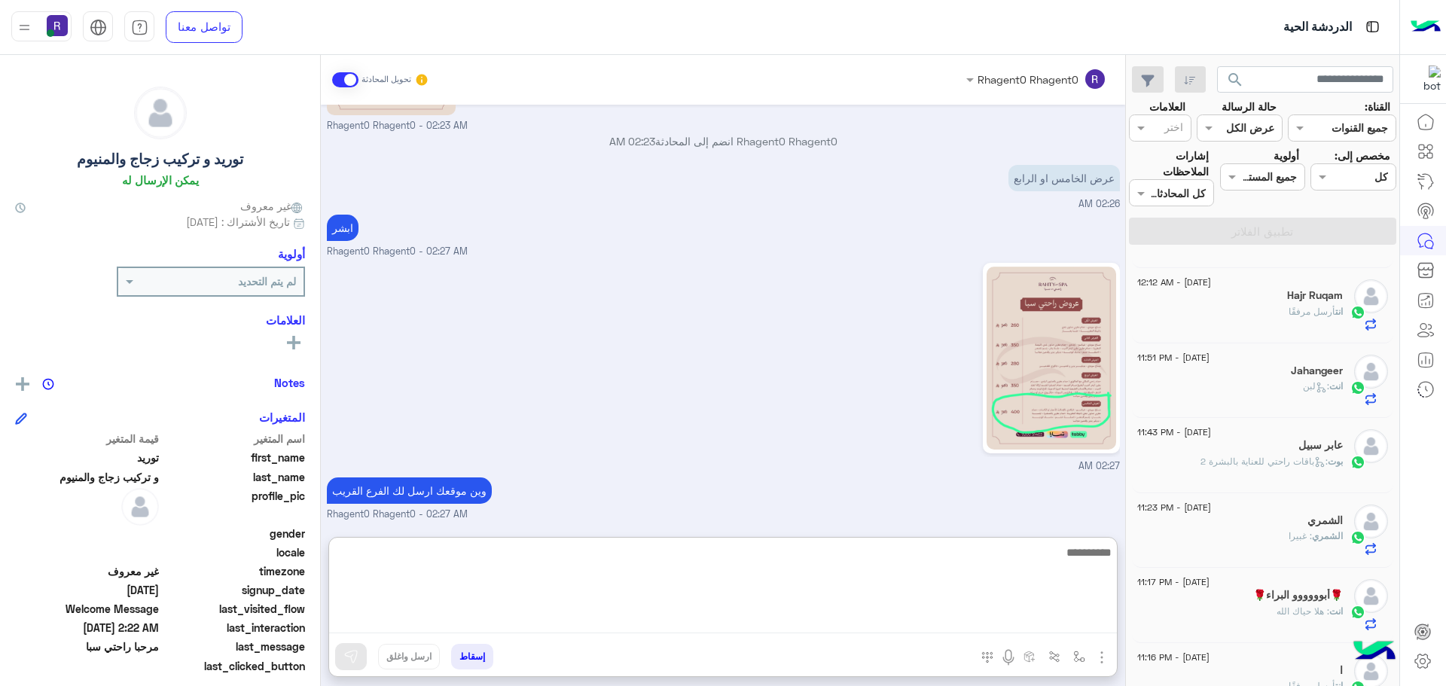
scroll to position [693, 0]
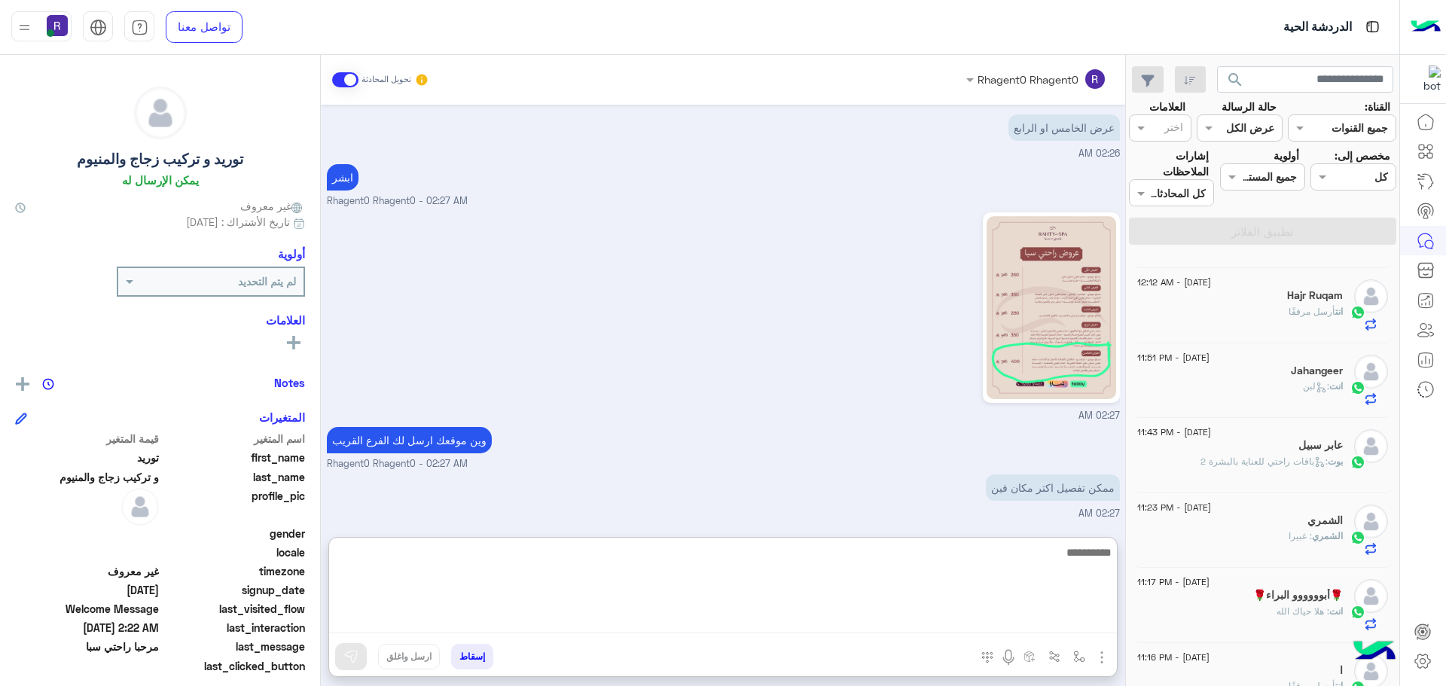
click at [935, 593] on textarea at bounding box center [723, 588] width 788 height 90
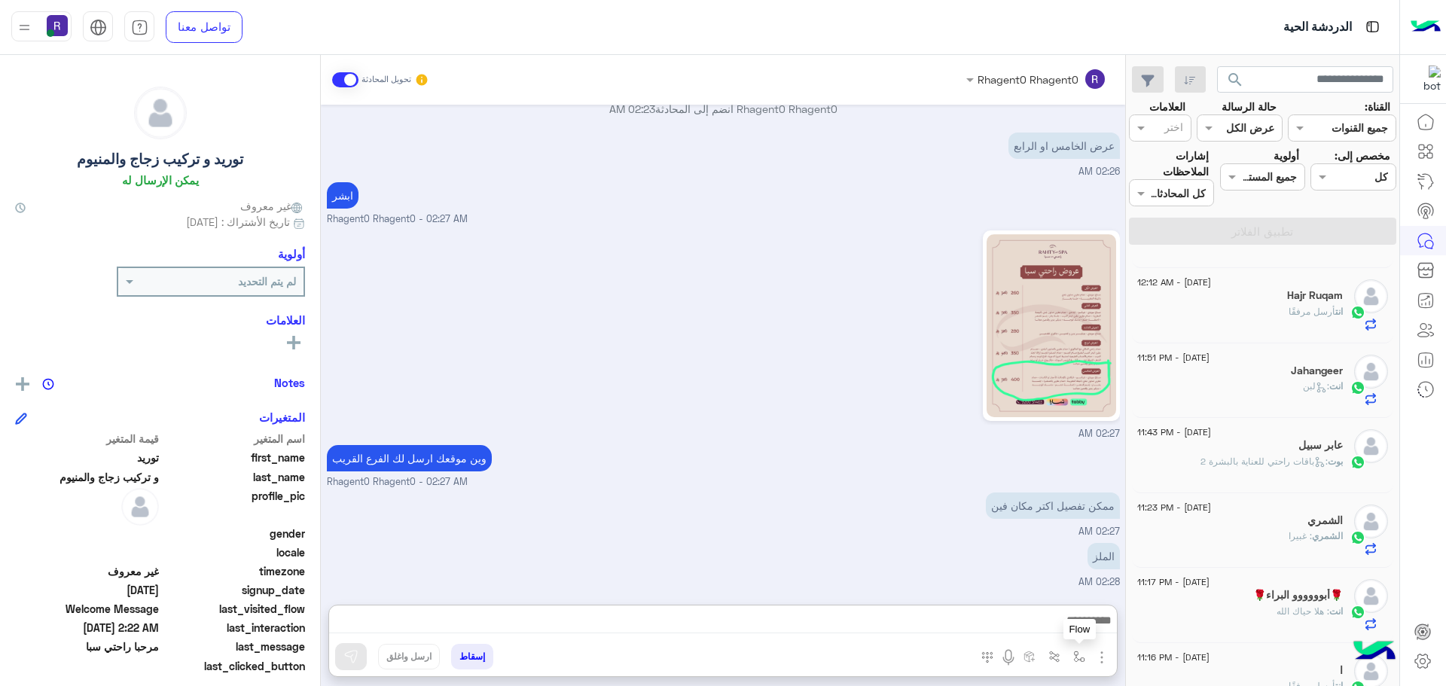
click at [1076, 659] on img "button" at bounding box center [1079, 657] width 12 height 12
click at [1058, 618] on input "text" at bounding box center [1033, 623] width 102 height 17
type input "*****"
click at [1053, 597] on span "الجنادرية" at bounding box center [1062, 597] width 41 height 14
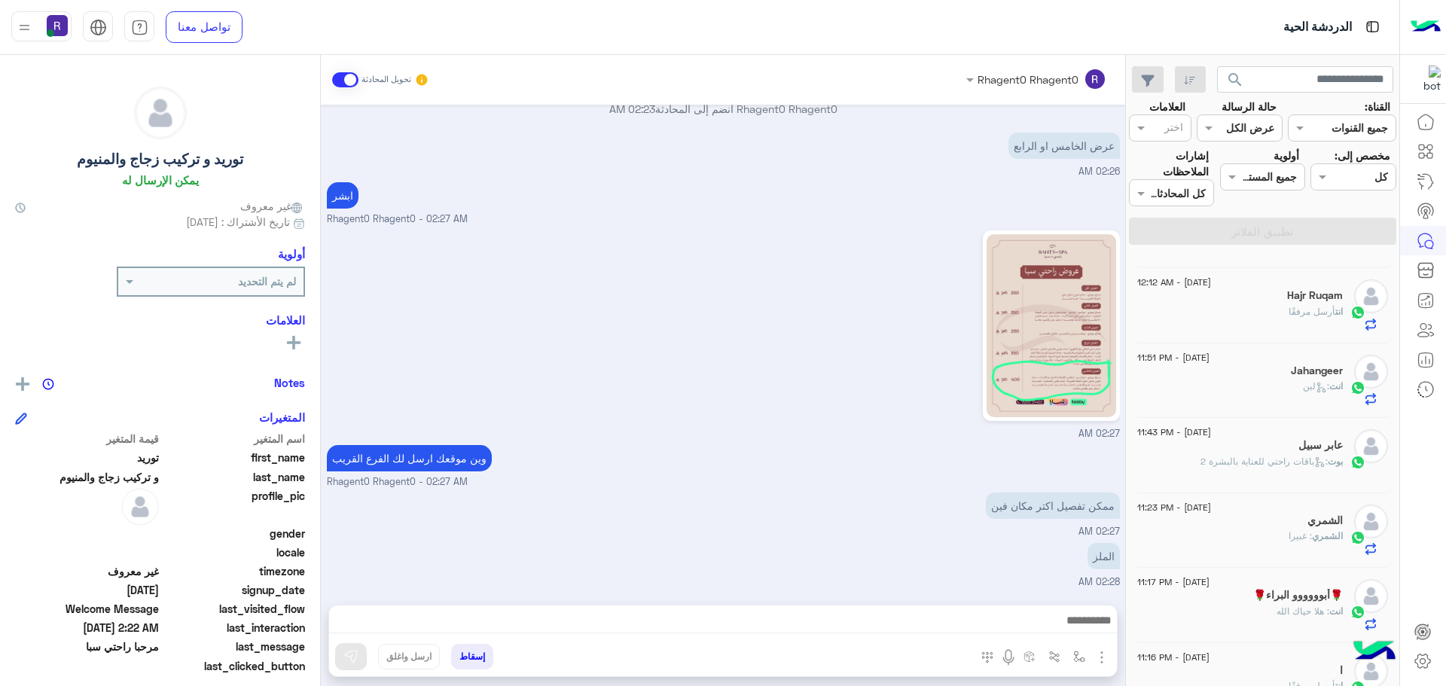
type textarea "*********"
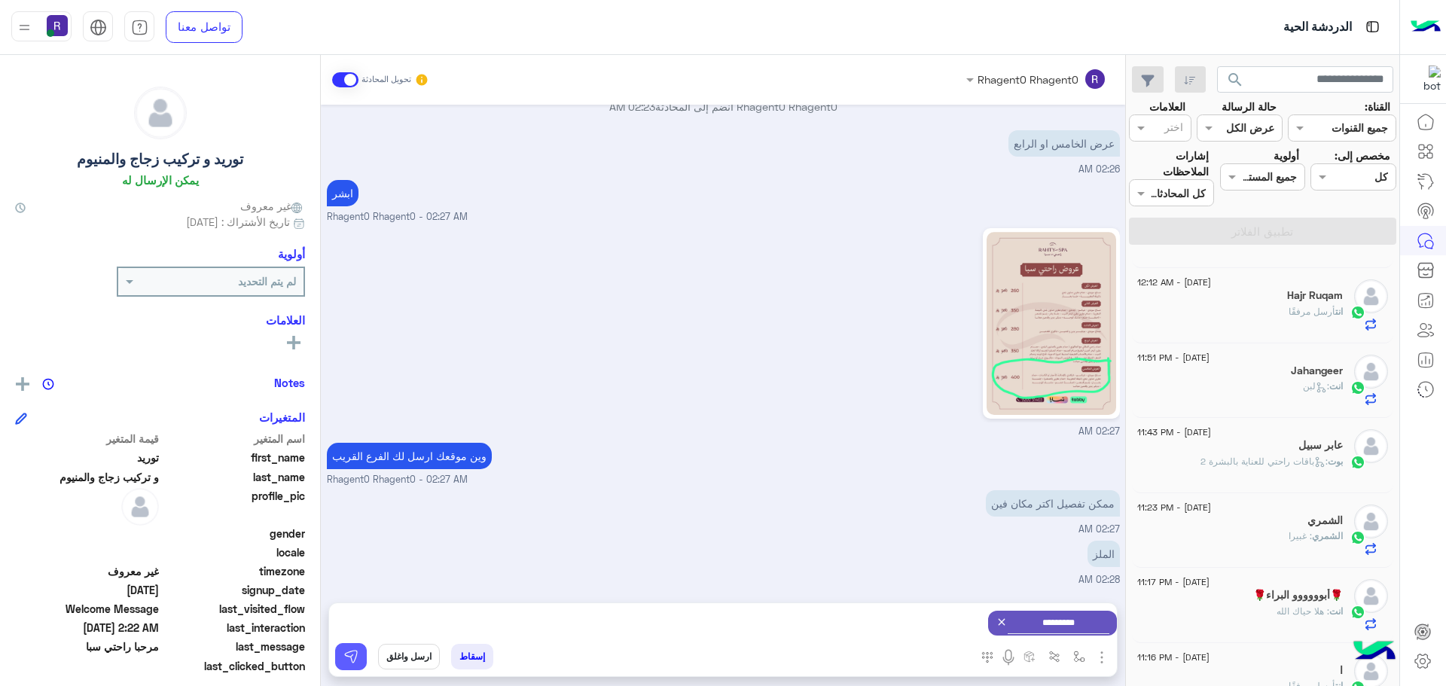
click at [360, 661] on button at bounding box center [351, 656] width 32 height 27
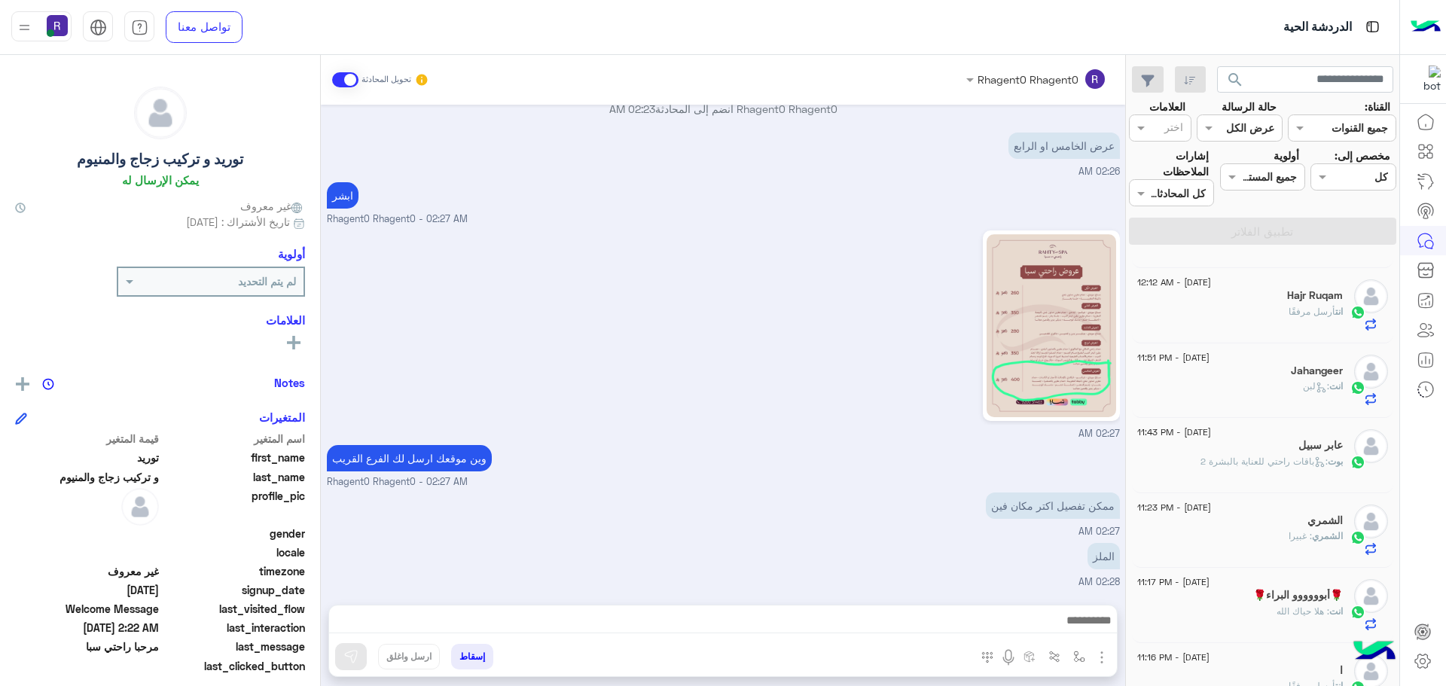
scroll to position [809, 0]
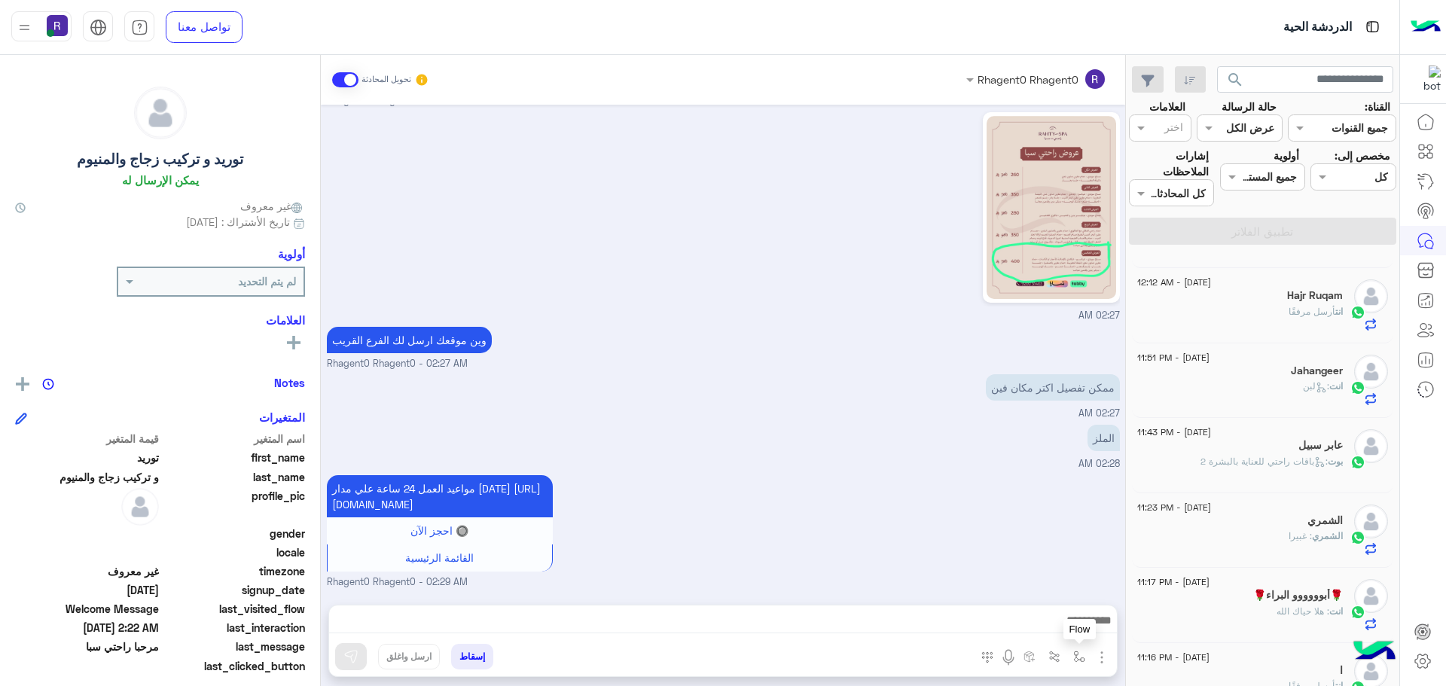
click at [1071, 651] on button "button" at bounding box center [1079, 656] width 25 height 25
click at [1069, 627] on input "text" at bounding box center [1033, 623] width 102 height 17
type input "***"
click at [1065, 604] on div "لبن" at bounding box center [1035, 596] width 111 height 29
type textarea "***"
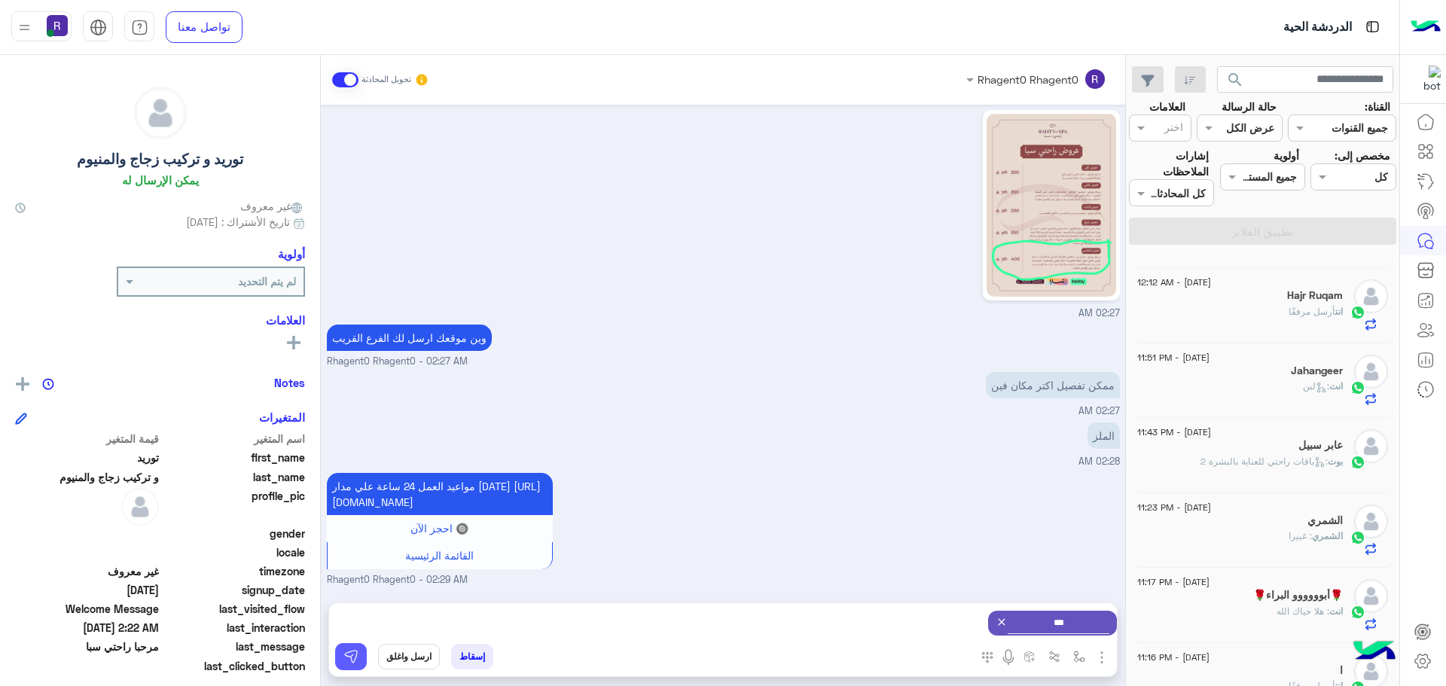
click at [364, 662] on button at bounding box center [351, 656] width 32 height 27
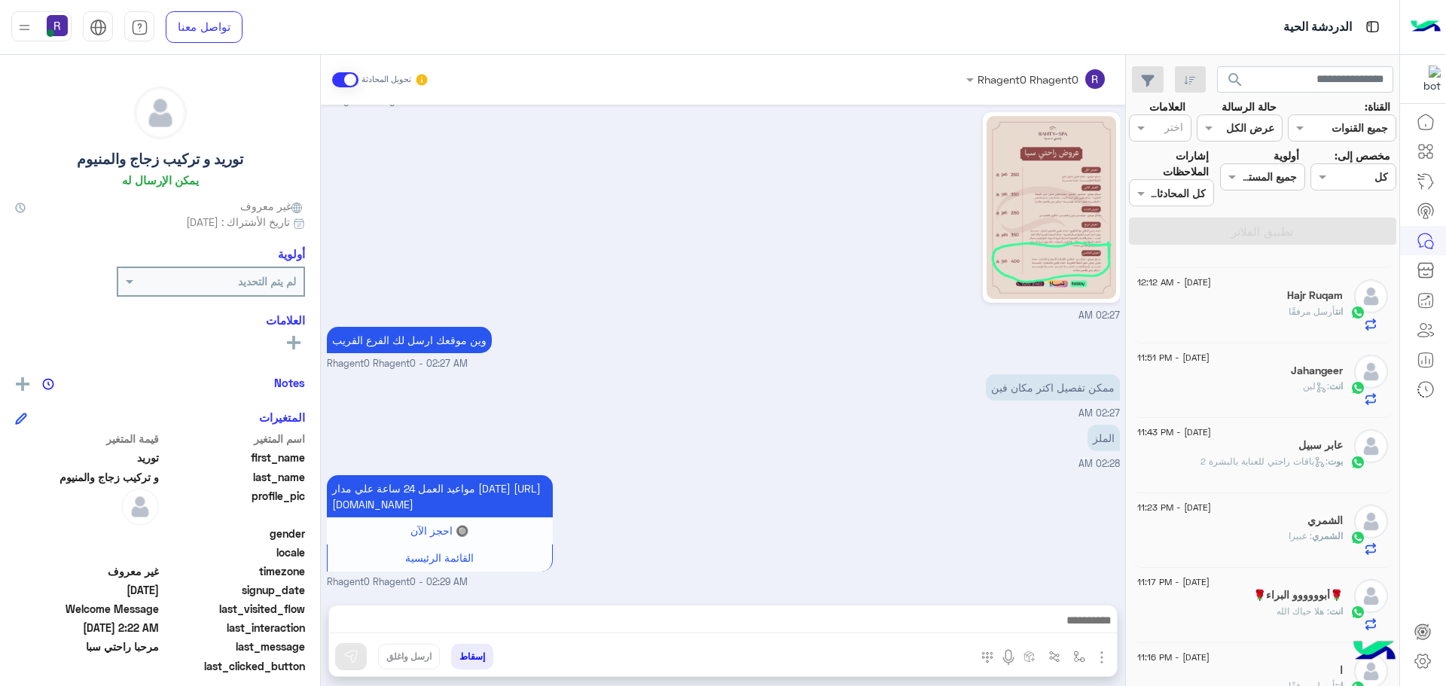
scroll to position [943, 0]
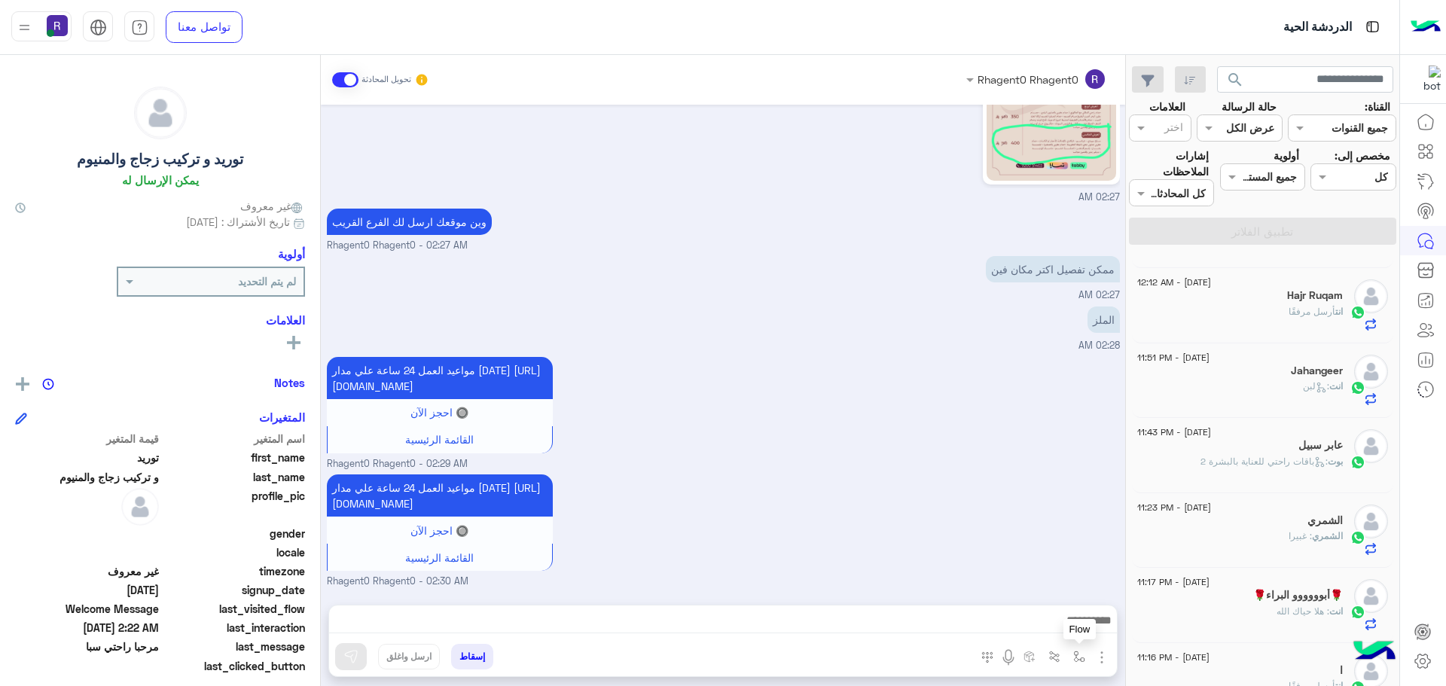
click at [1072, 654] on button "button" at bounding box center [1079, 656] width 25 height 25
click at [1050, 630] on input "text" at bounding box center [1033, 623] width 102 height 17
type input "***"
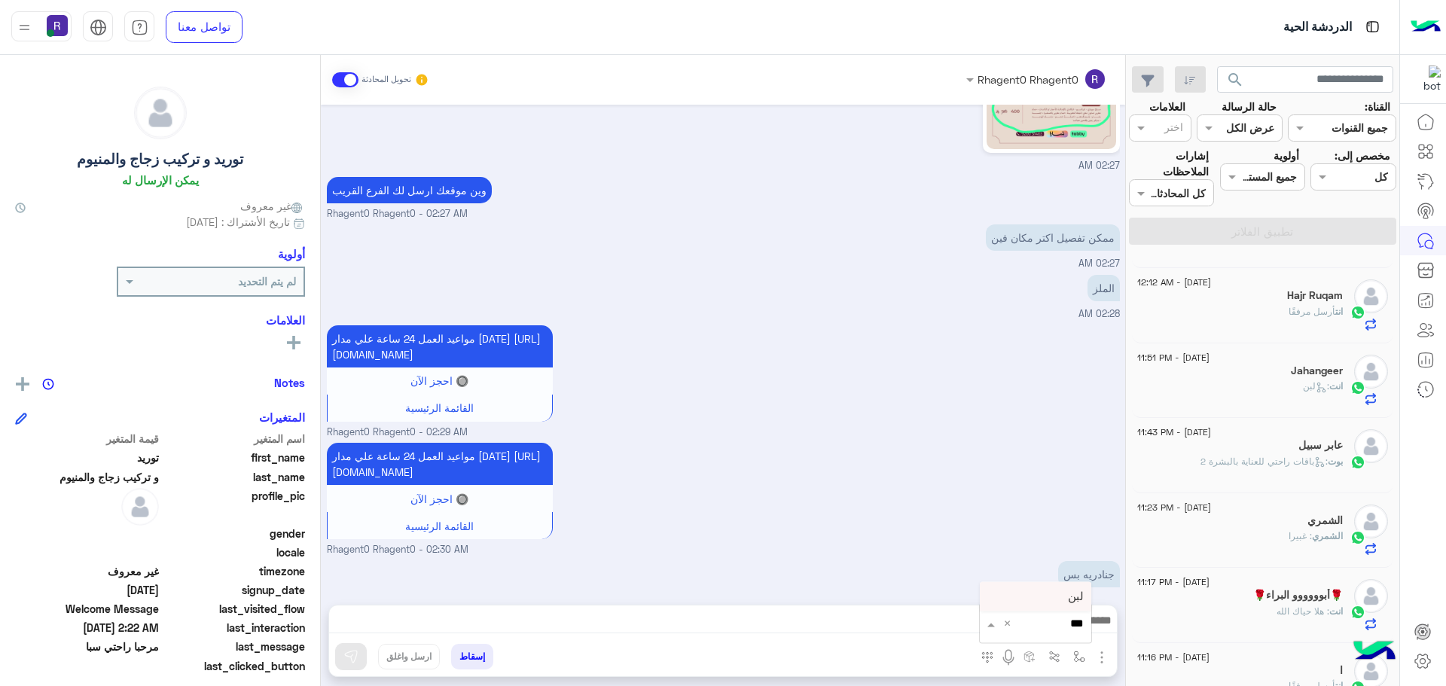
scroll to position [993, 0]
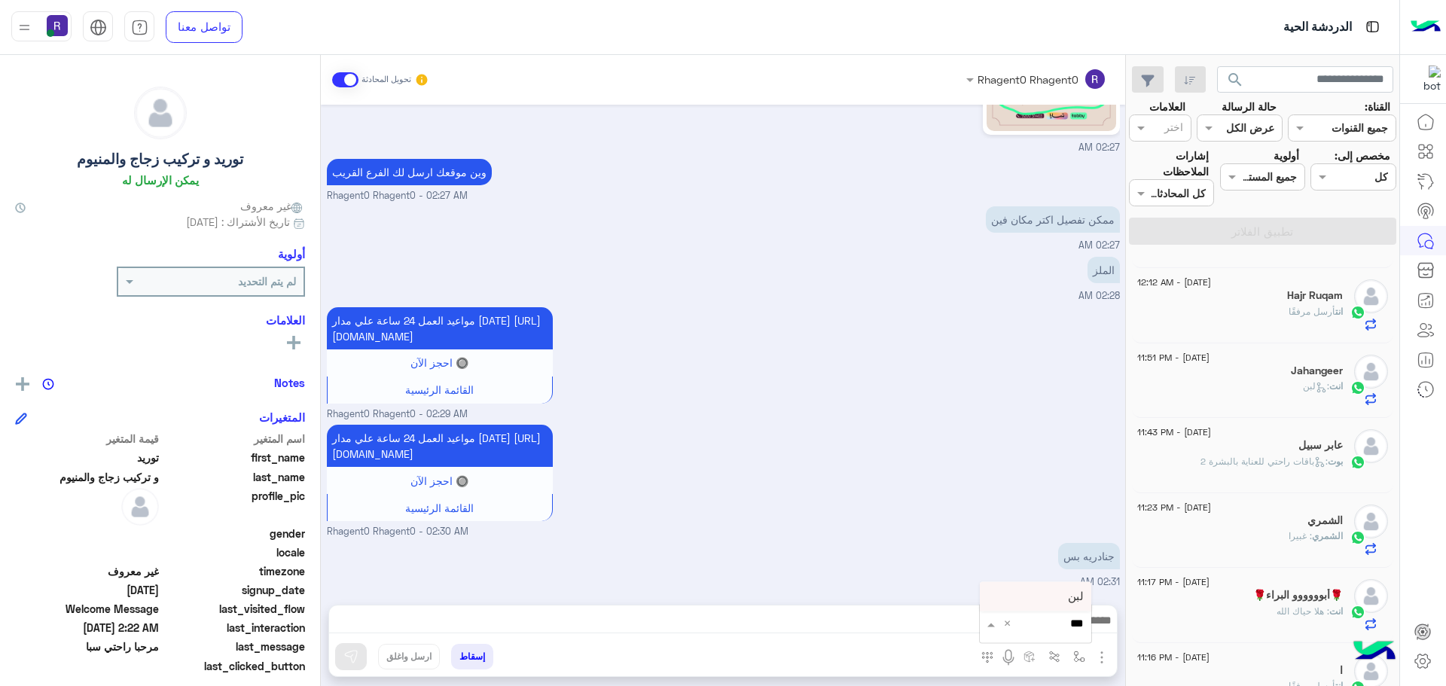
click at [1036, 591] on div "لبن" at bounding box center [1035, 596] width 111 height 29
type textarea "***"
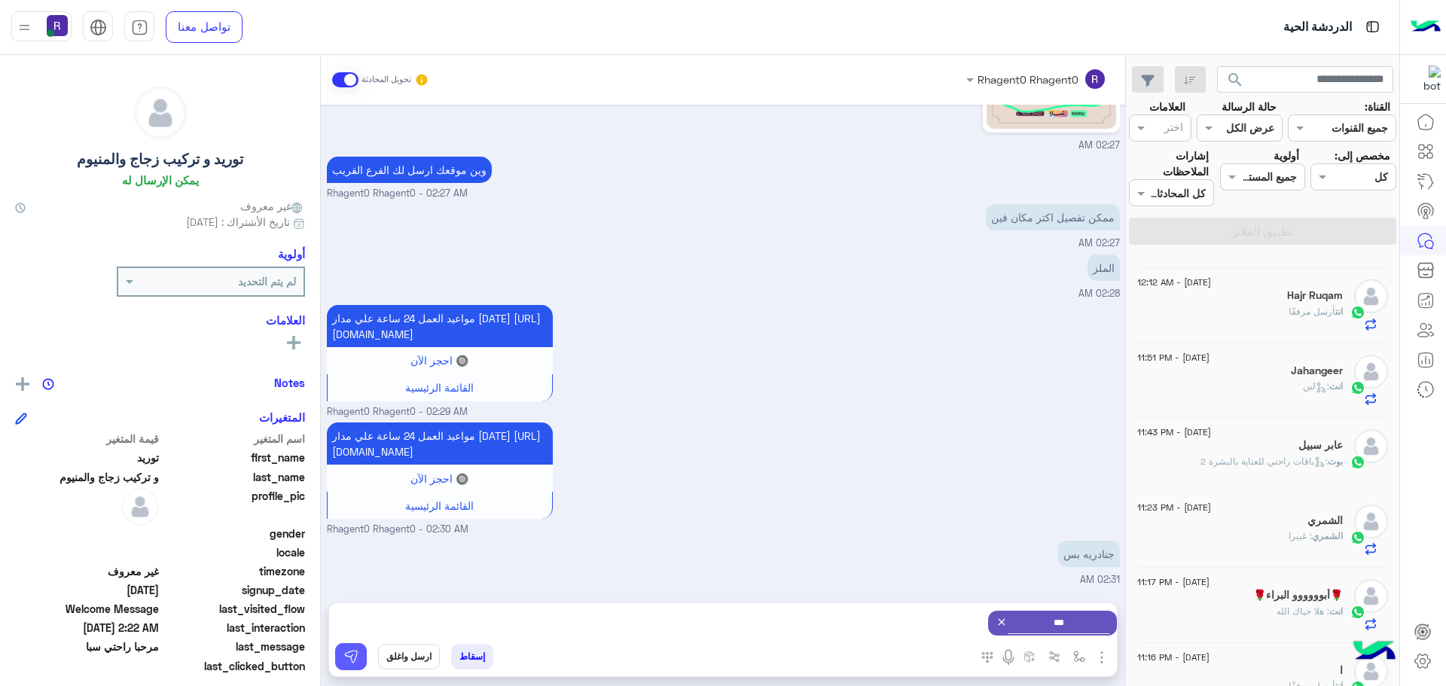
click at [345, 651] on img at bounding box center [350, 656] width 15 height 15
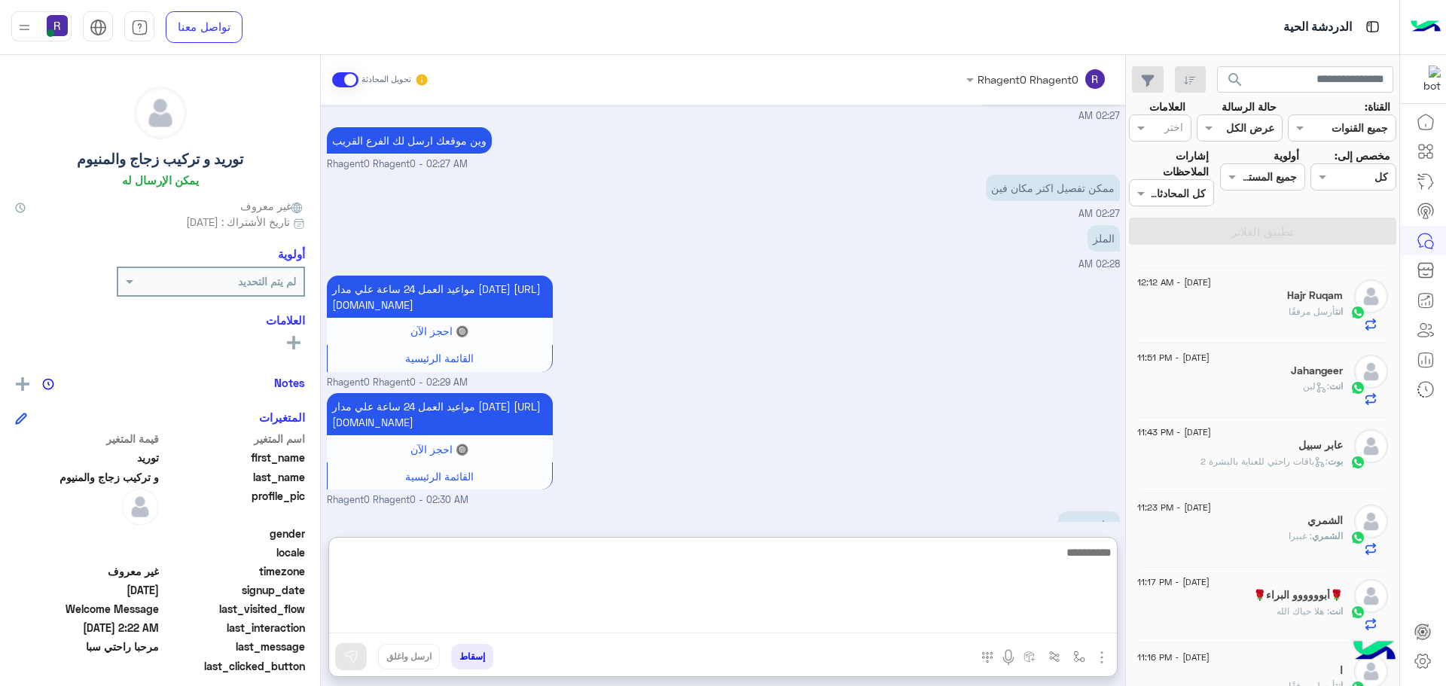
click at [712, 621] on textarea at bounding box center [723, 588] width 788 height 90
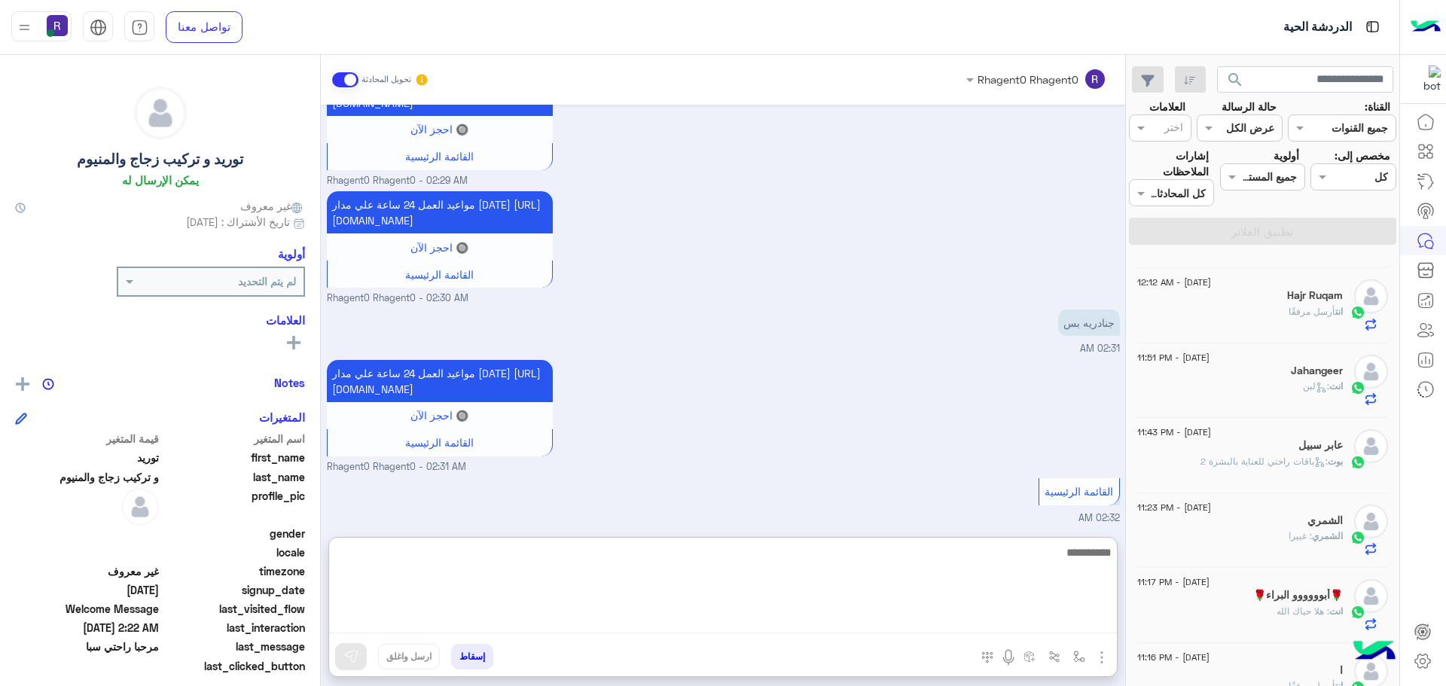
scroll to position [1347, 0]
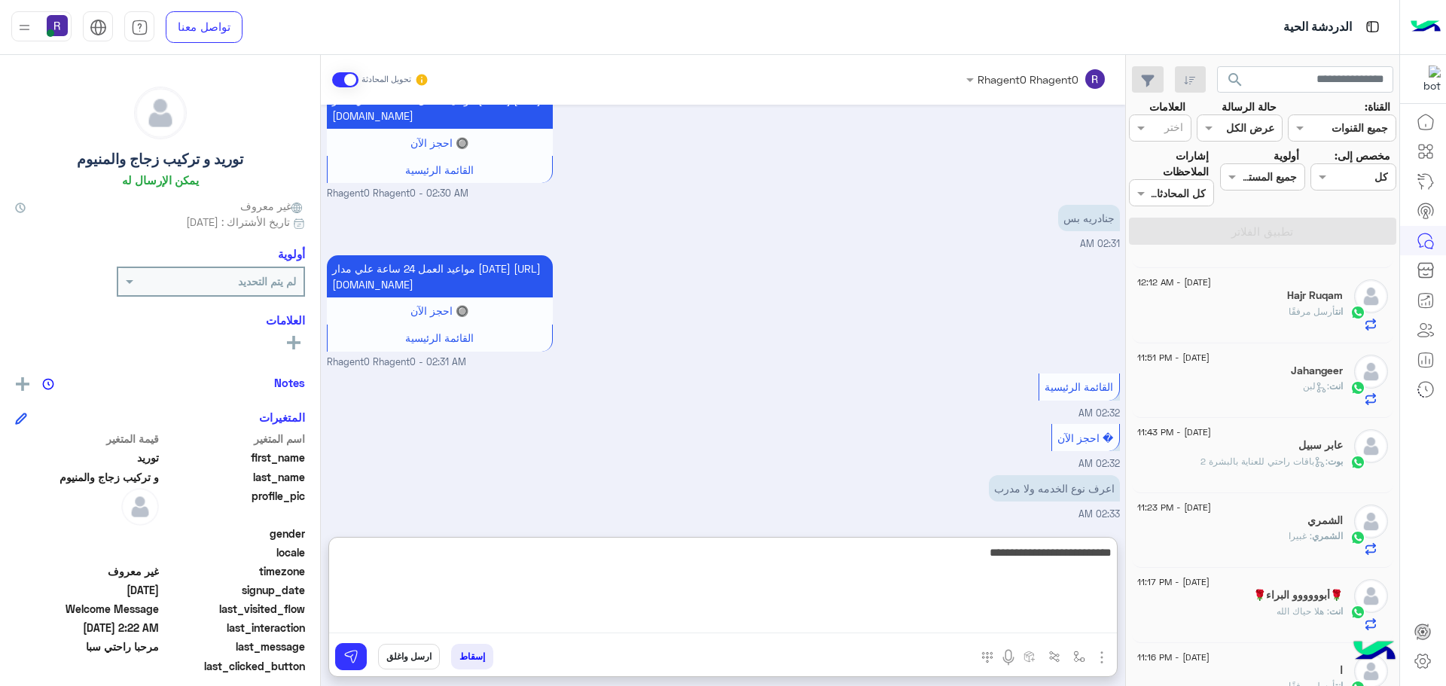
type textarea "**********"
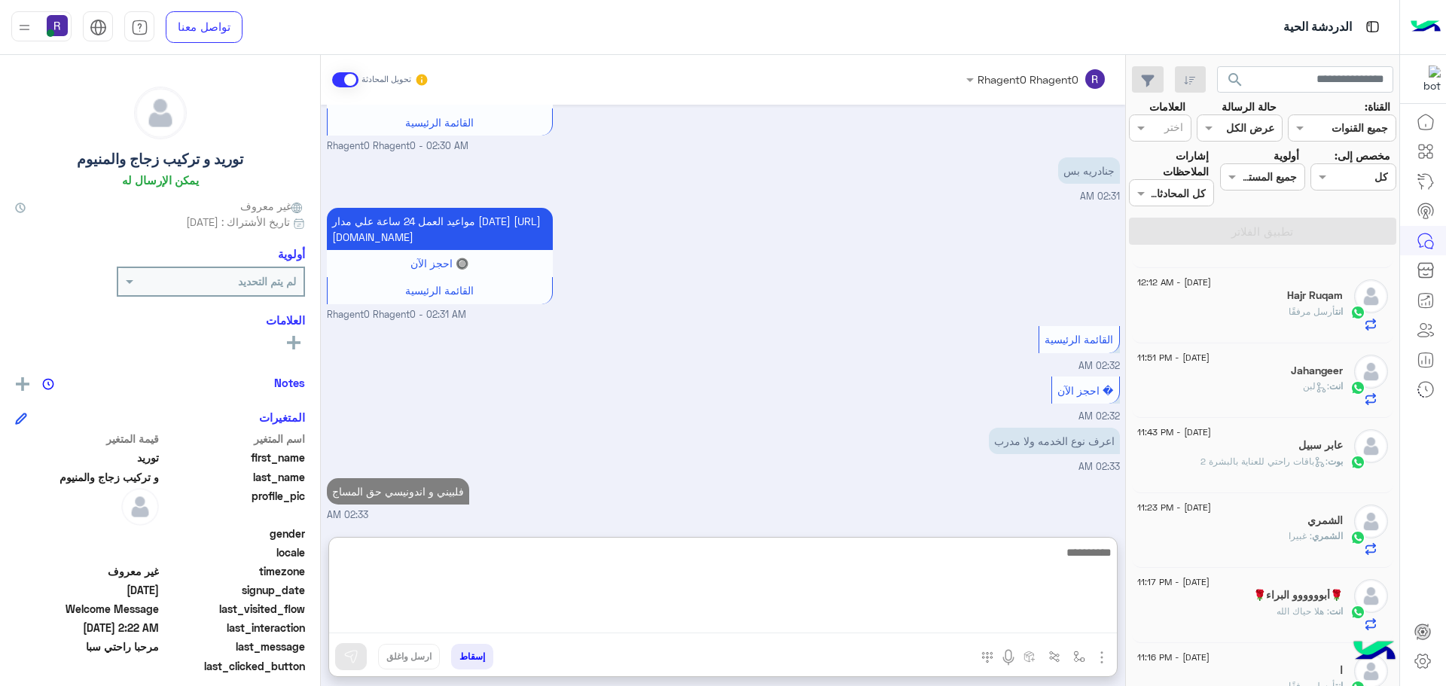
scroll to position [1395, 0]
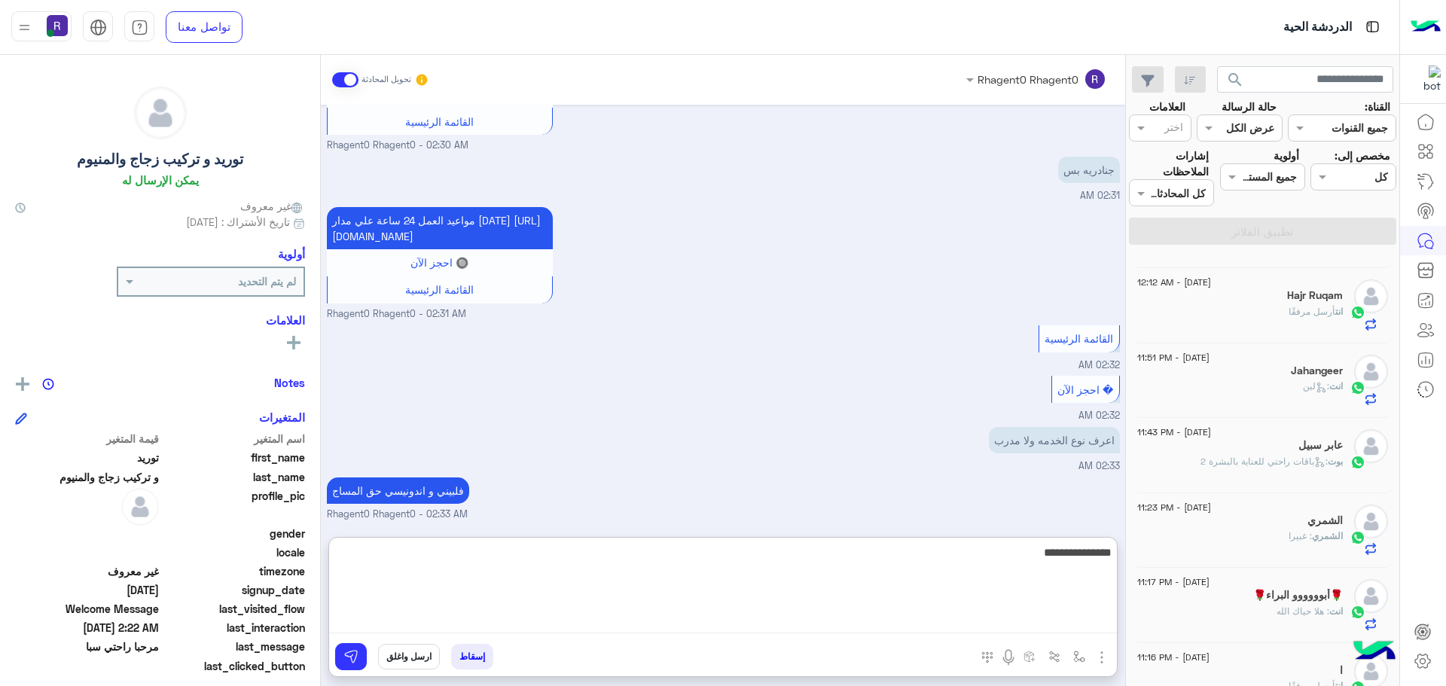
type textarea "**********"
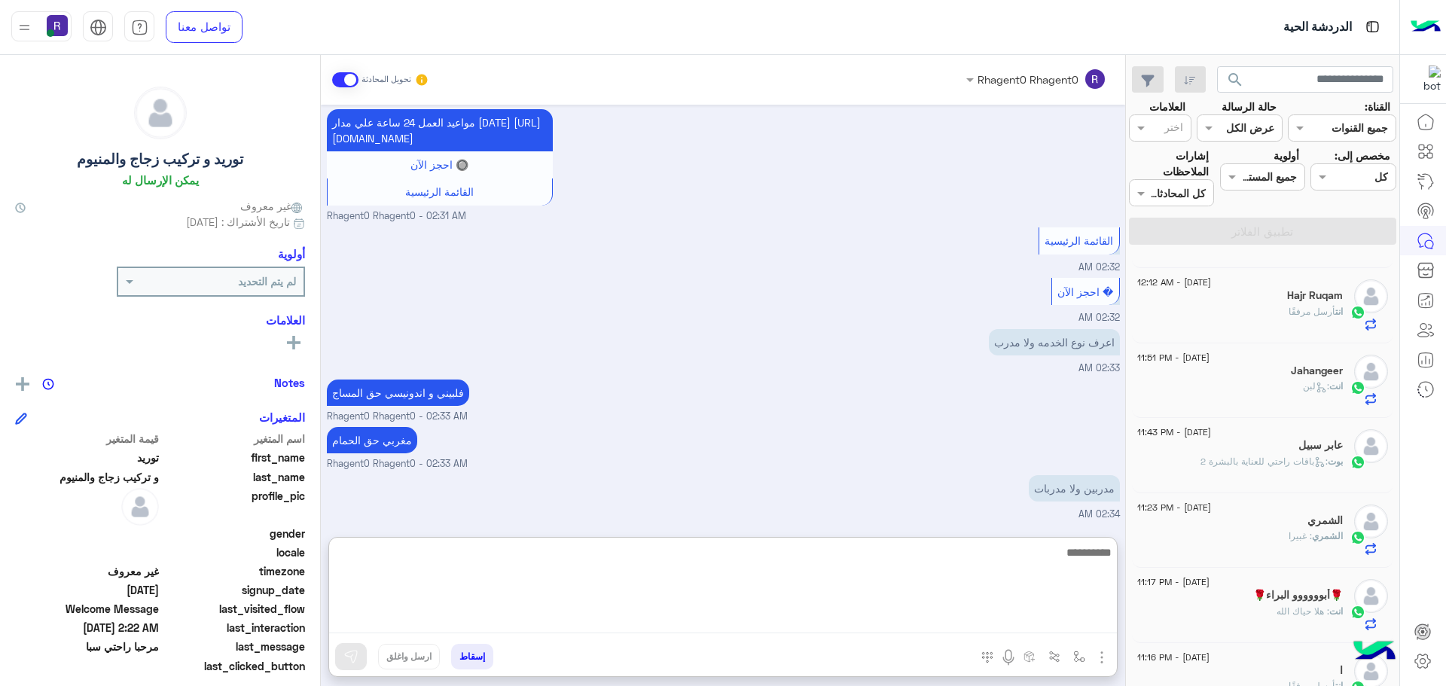
scroll to position [1493, 0]
click at [1070, 580] on textarea at bounding box center [723, 588] width 788 height 90
type textarea "**********"
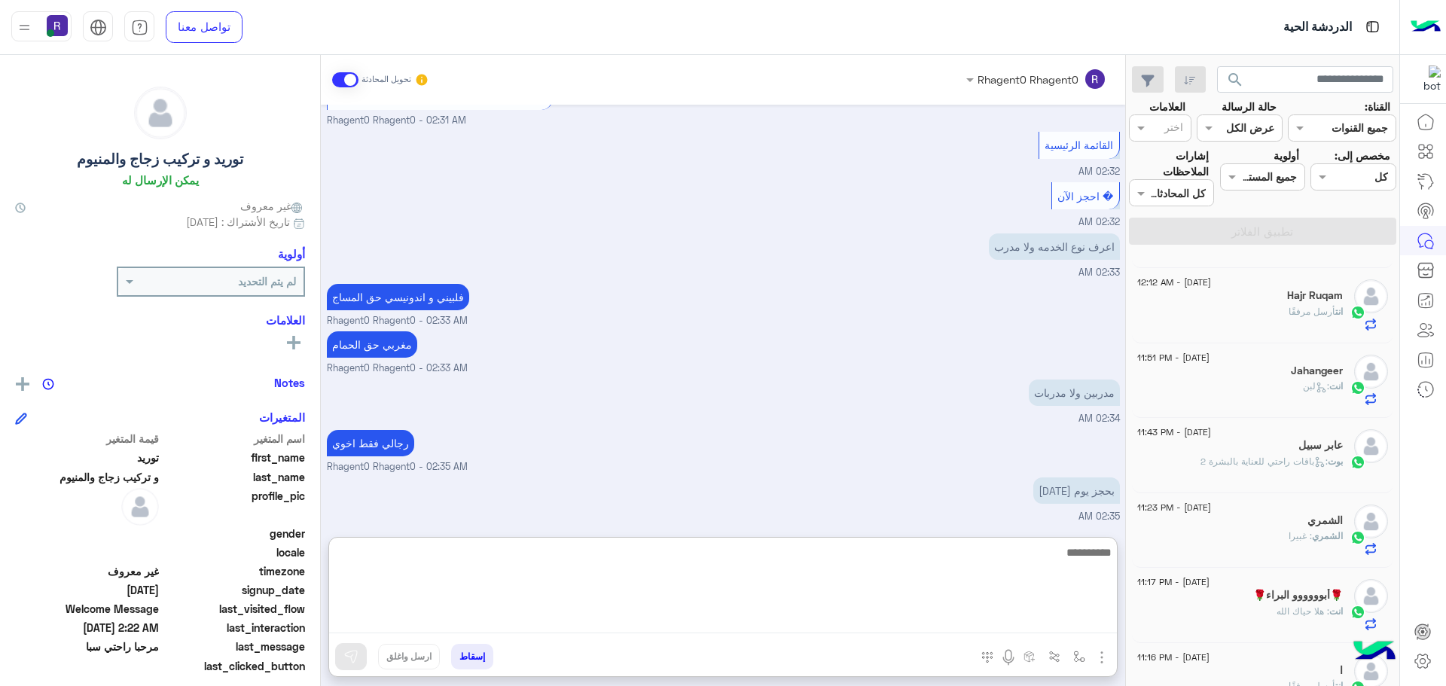
scroll to position [1600, 0]
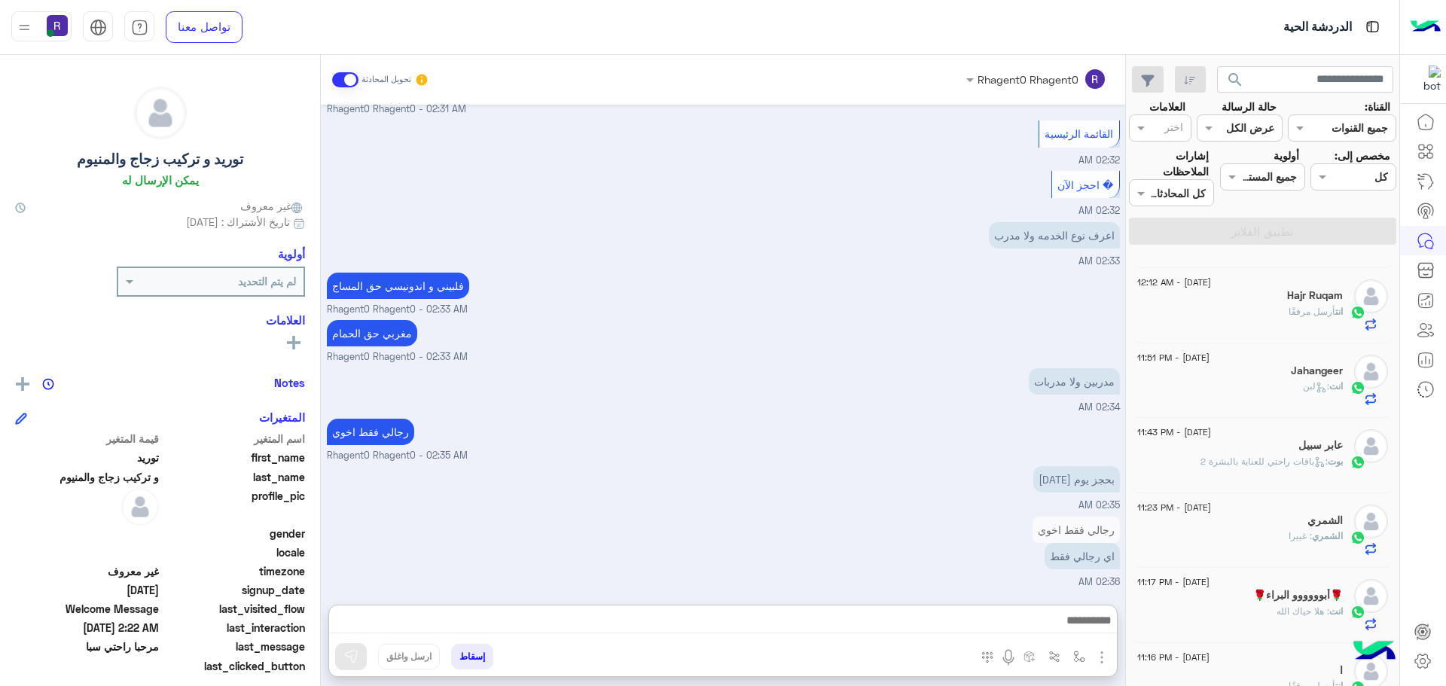
click at [893, 390] on div "مدربين ولا مدربات 02:34 AM" at bounding box center [723, 390] width 793 height 50
click at [1040, 636] on div at bounding box center [723, 624] width 788 height 38
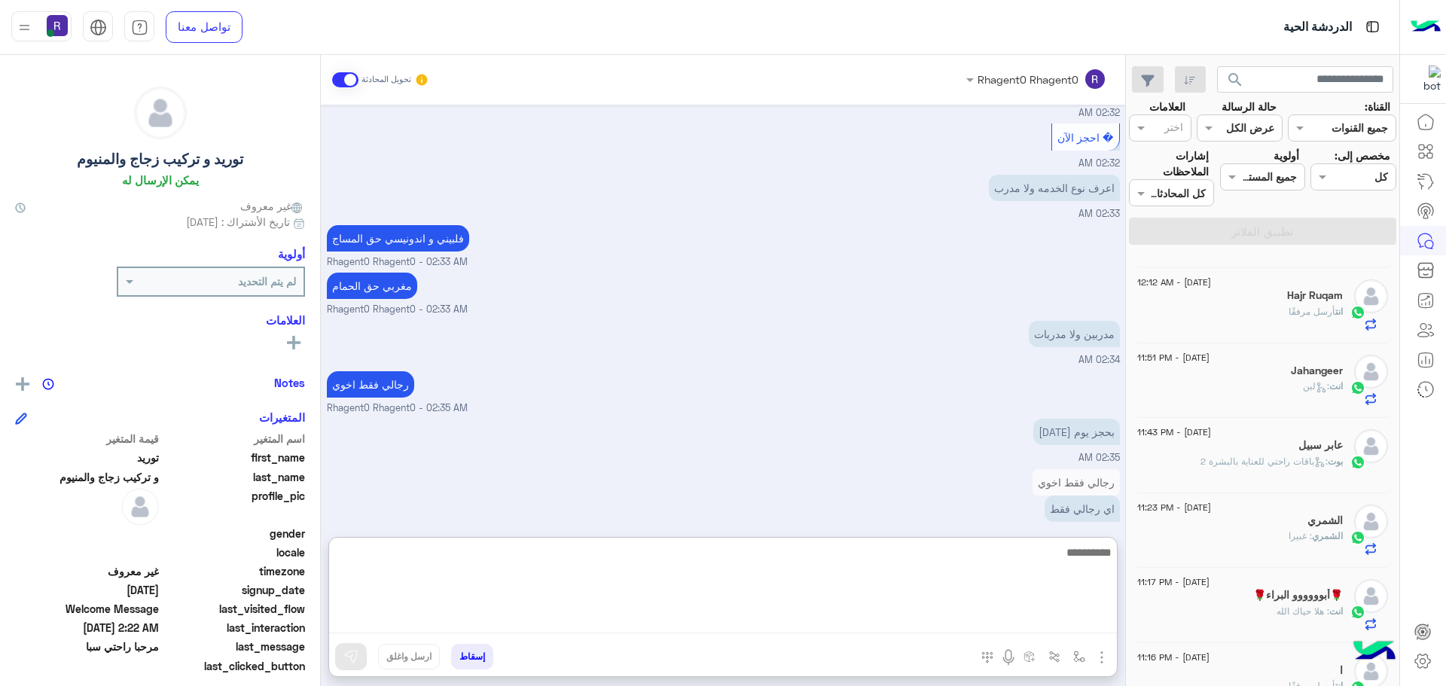
click at [1053, 627] on textarea at bounding box center [723, 588] width 788 height 90
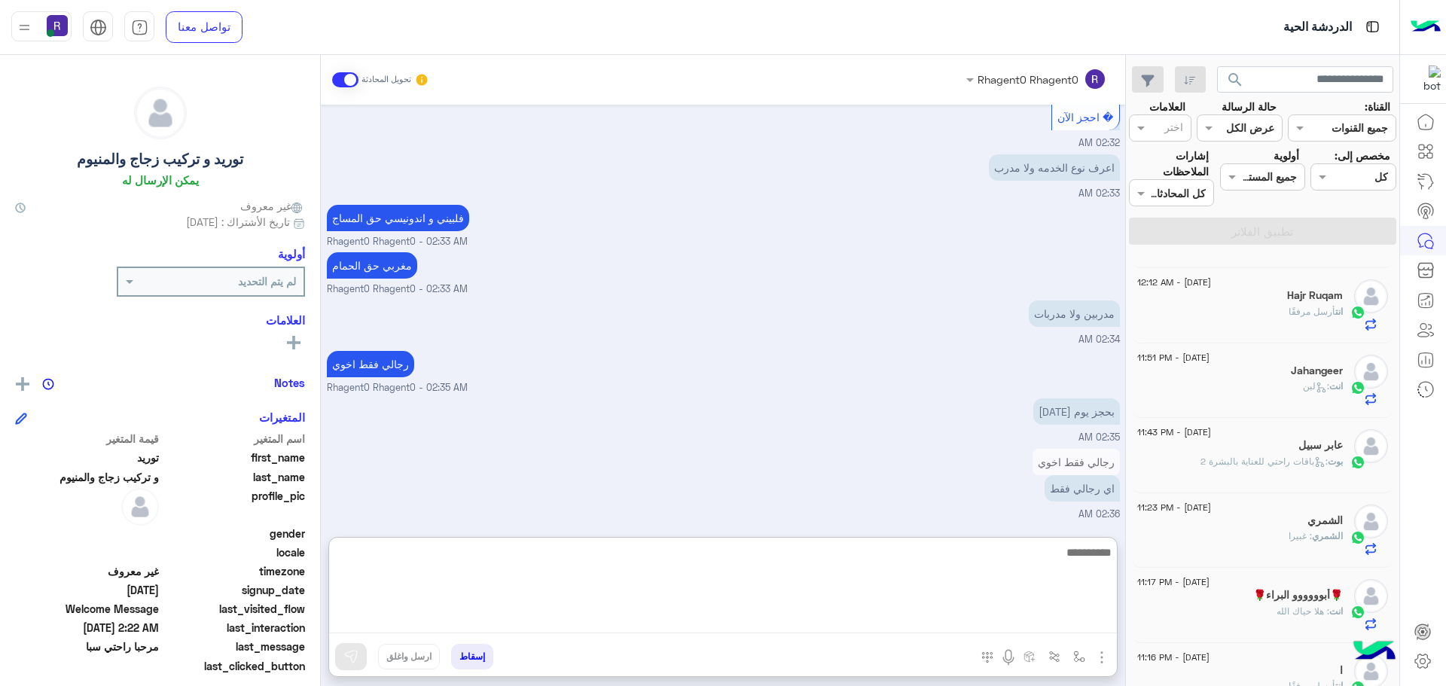
scroll to position [1667, 0]
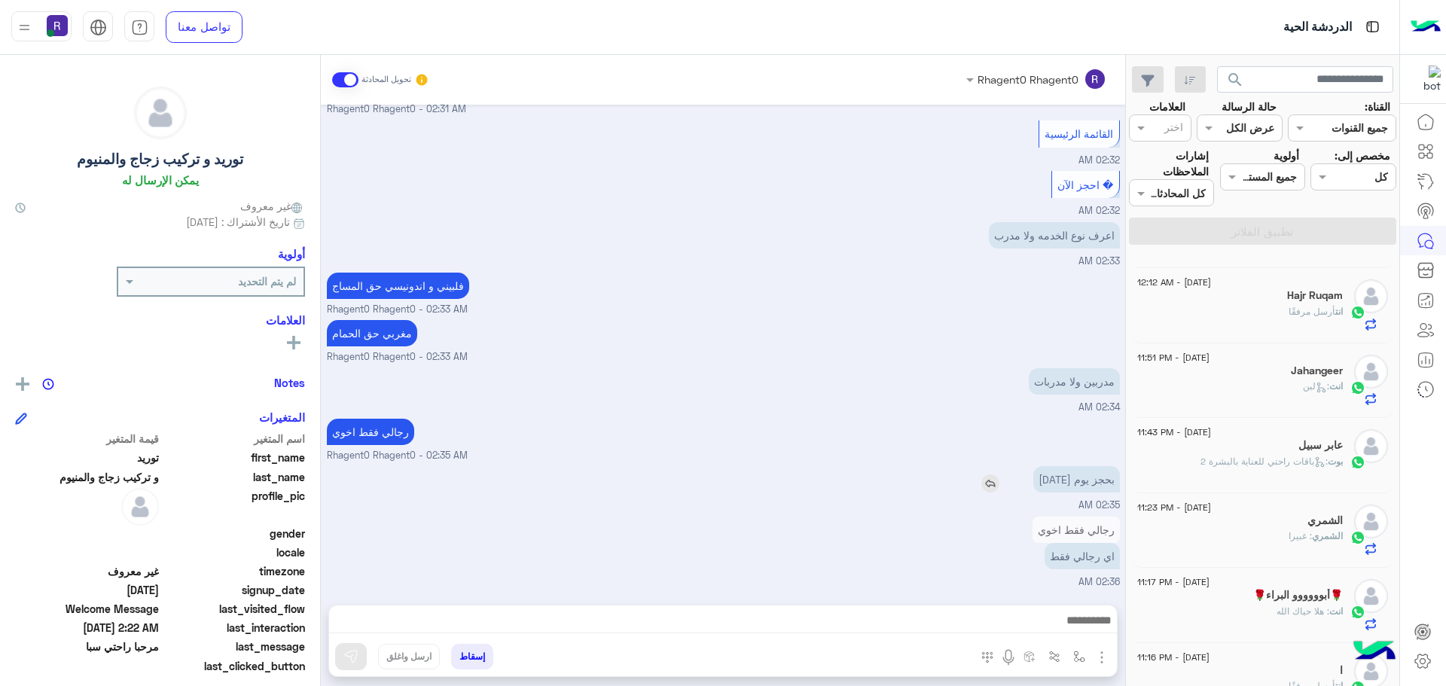
click at [999, 474] on img at bounding box center [990, 483] width 18 height 18
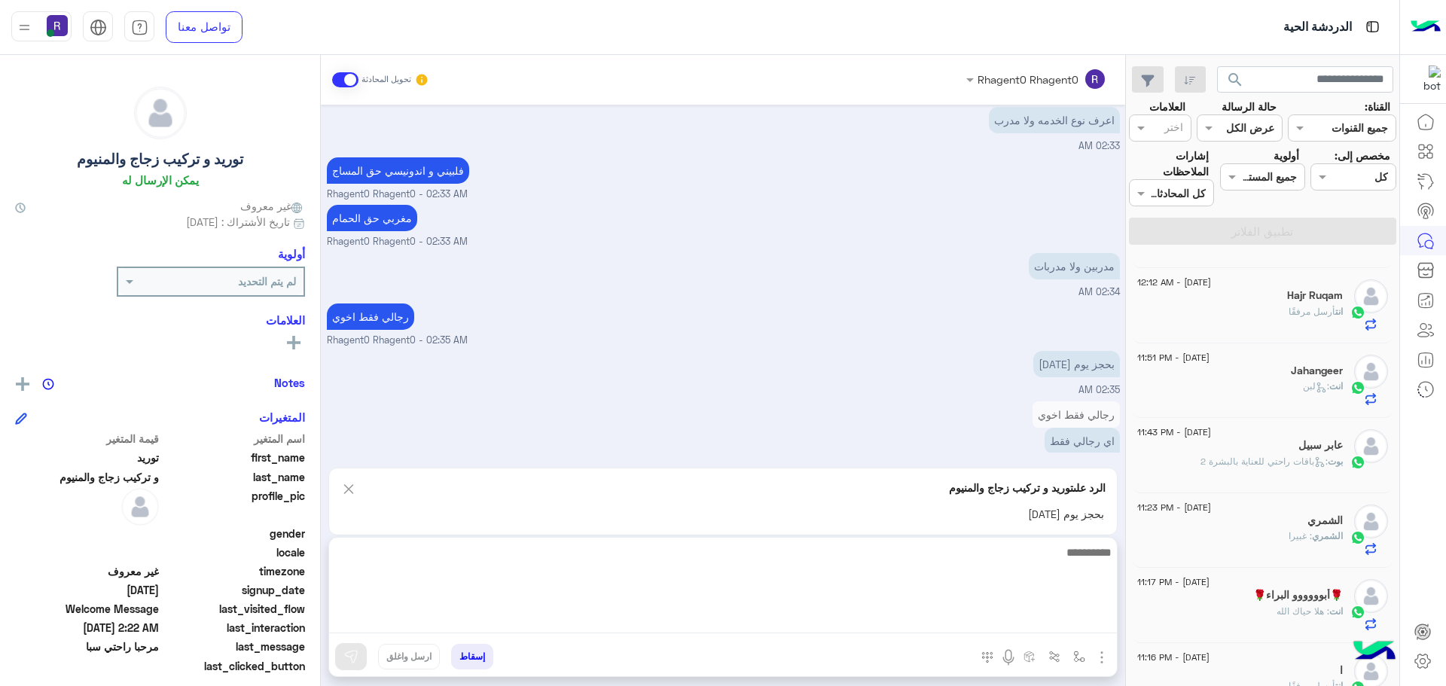
click at [1057, 613] on textarea at bounding box center [723, 588] width 788 height 90
type textarea "**********"
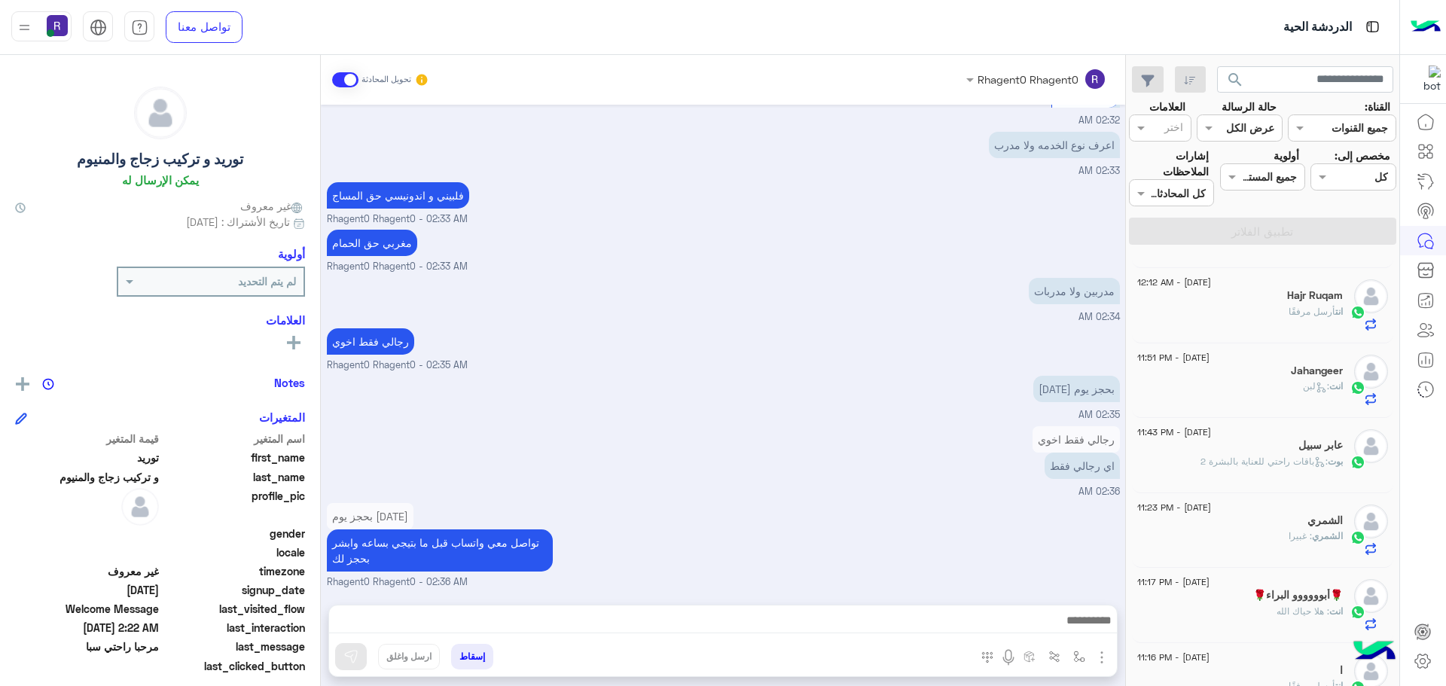
click at [898, 508] on div "بحجز يوم الاربعاء تواصل معي واتساب قبل ما بتيجي بساعه وابشر بحجز لك Rhagent0 Rh…" at bounding box center [723, 544] width 793 height 90
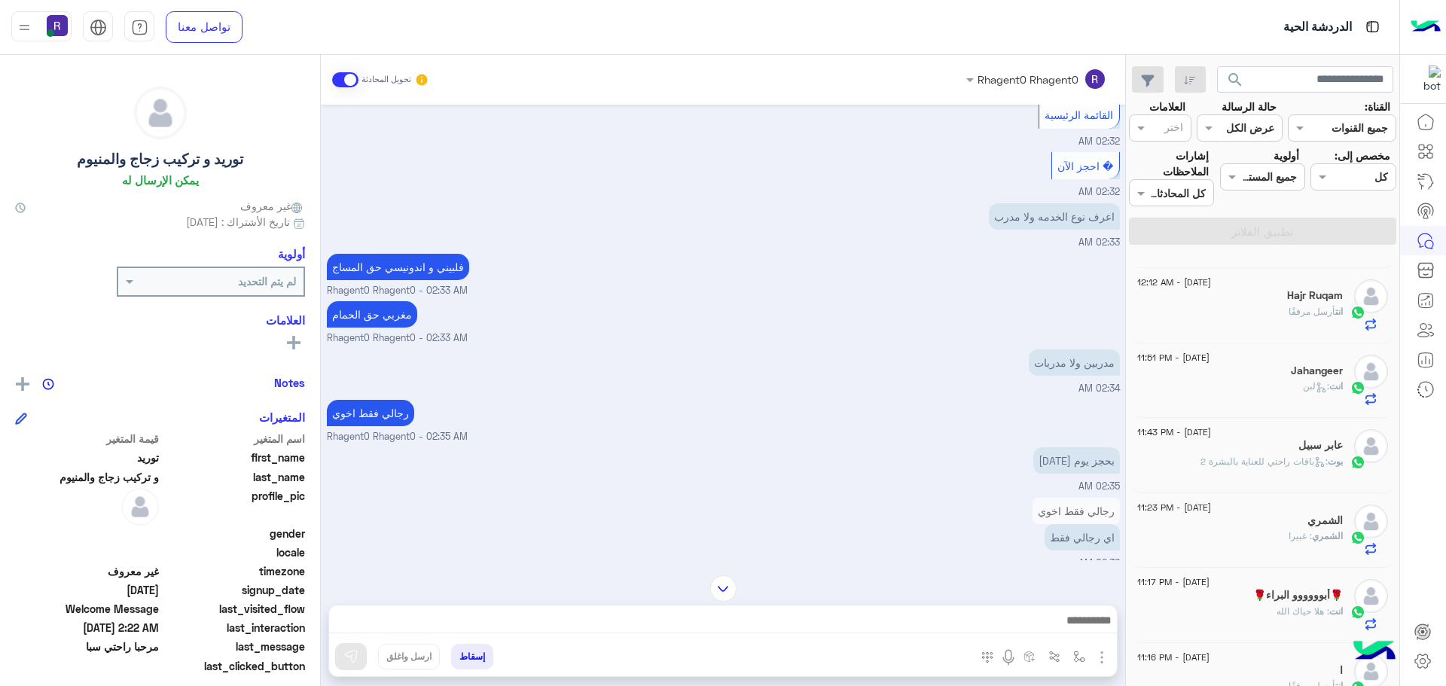
scroll to position [1690, 0]
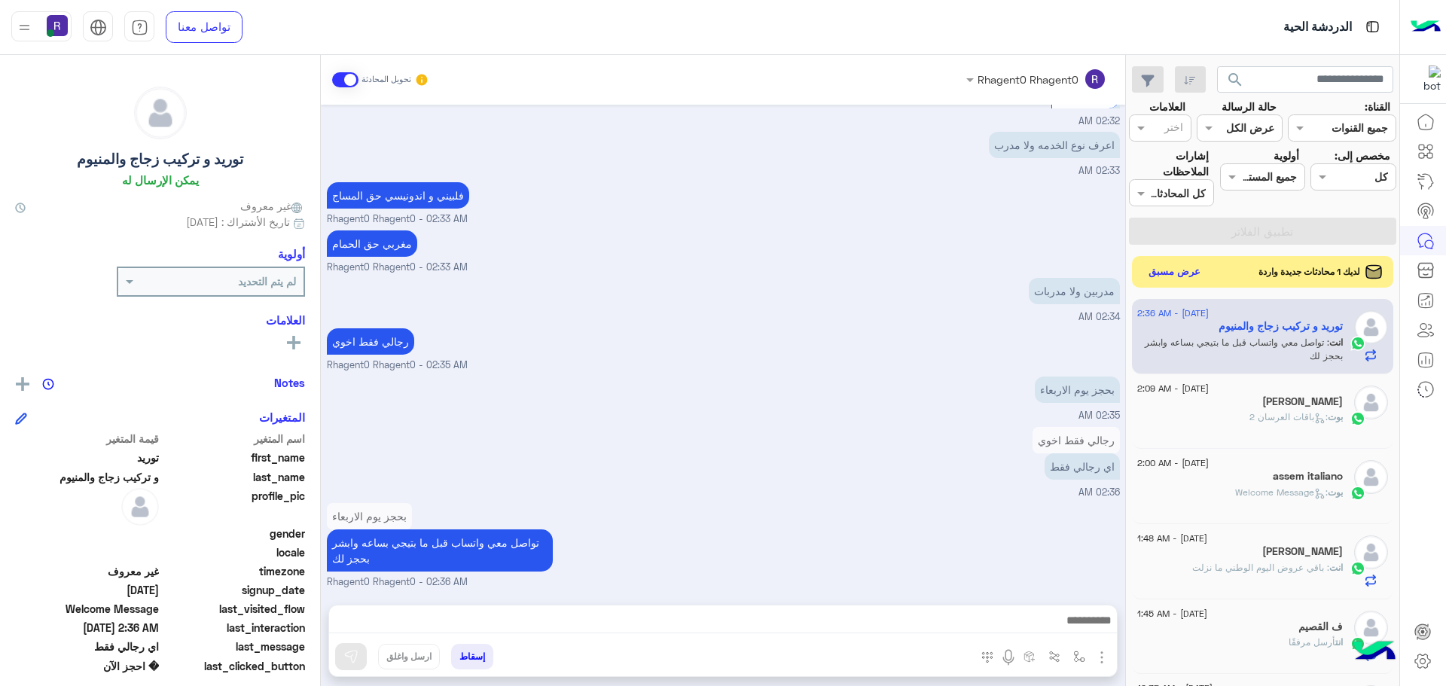
click at [1176, 275] on button "عرض مسبق" at bounding box center [1174, 272] width 63 height 20
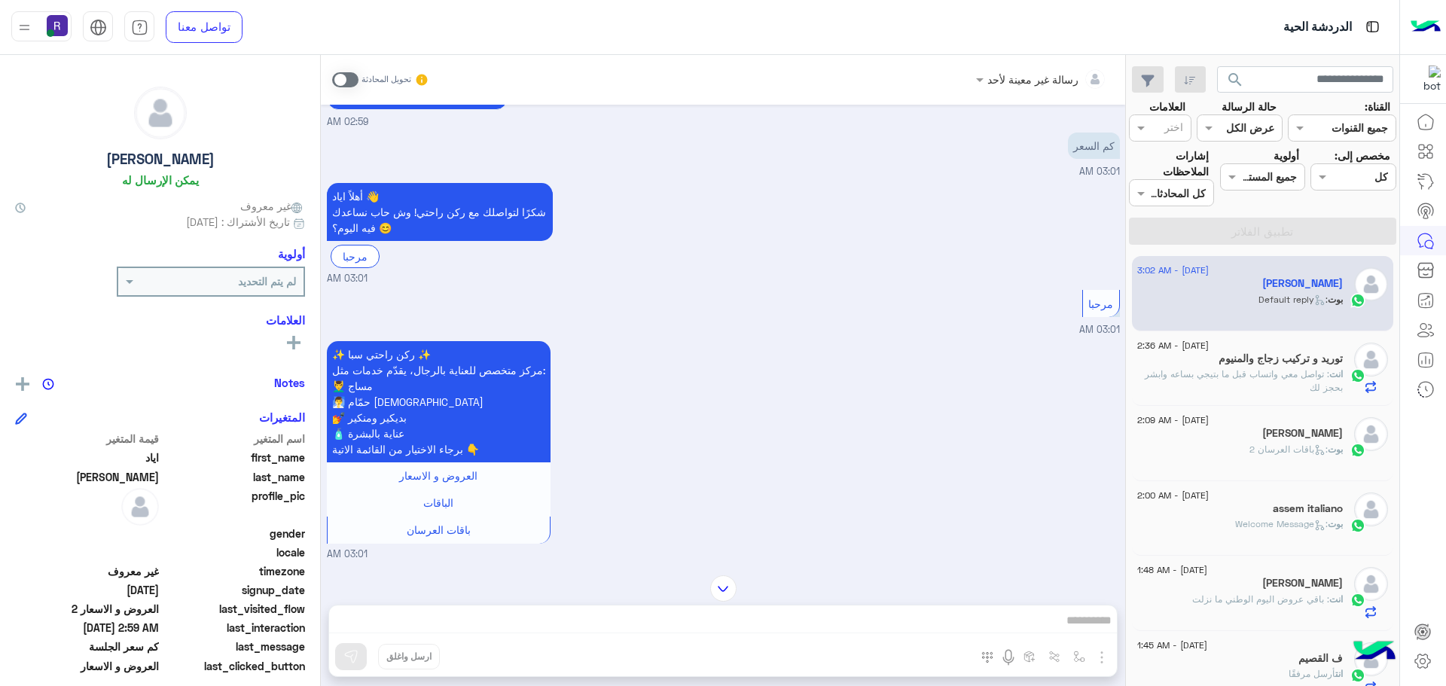
scroll to position [717, 0]
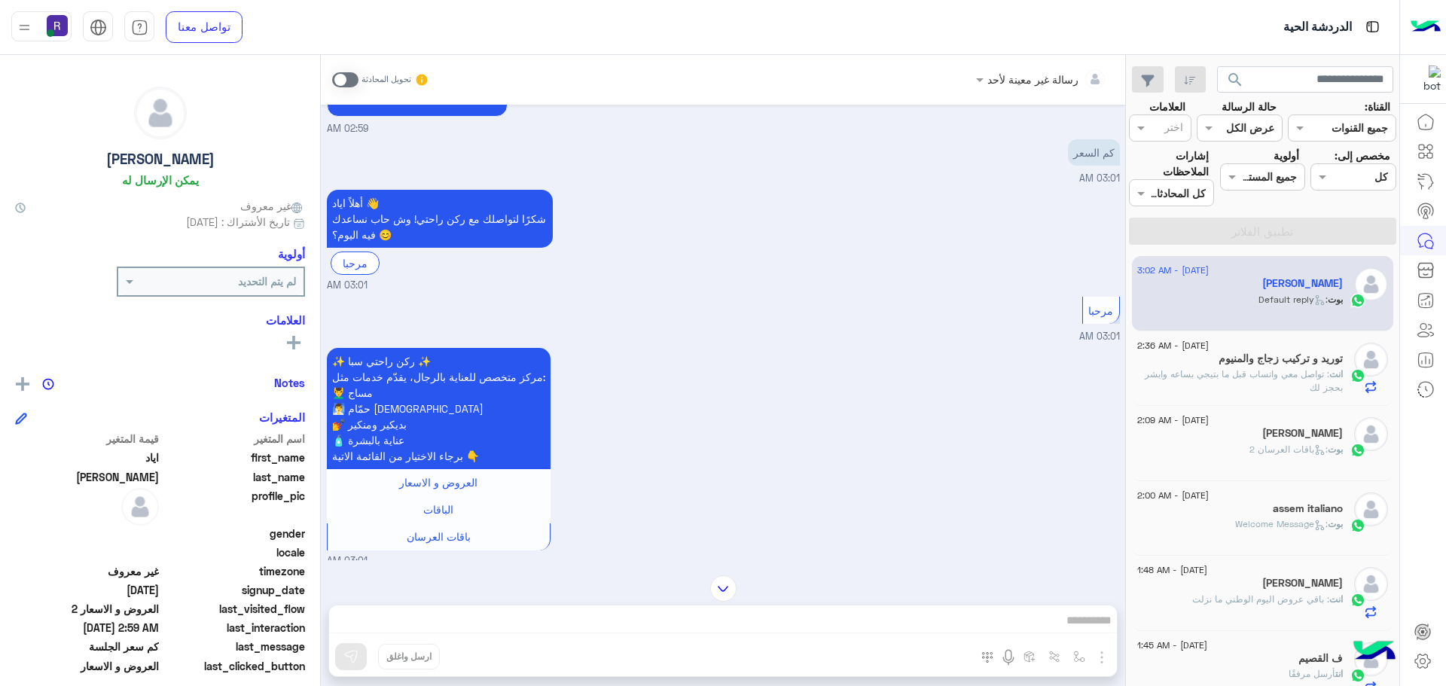
click at [346, 84] on span at bounding box center [345, 79] width 26 height 15
click at [1100, 660] on div "رسالة غير معينة لأحد تحويل المحادثة [DATE] السلام عليكم 02:59 AM أهلاً اياد 👋 ش…" at bounding box center [723, 373] width 804 height 637
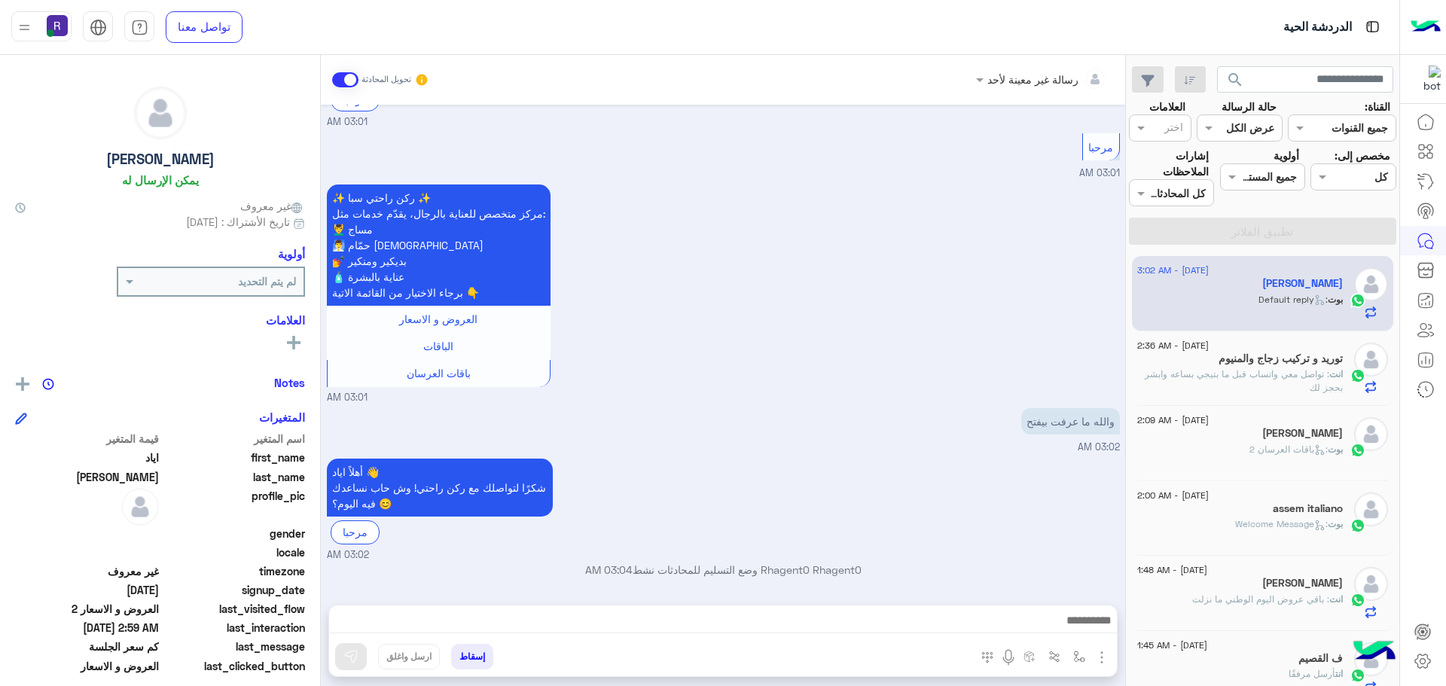
click at [1100, 660] on img "button" at bounding box center [1102, 657] width 18 height 18
click at [1081, 630] on span "الصور" at bounding box center [1073, 624] width 28 height 17
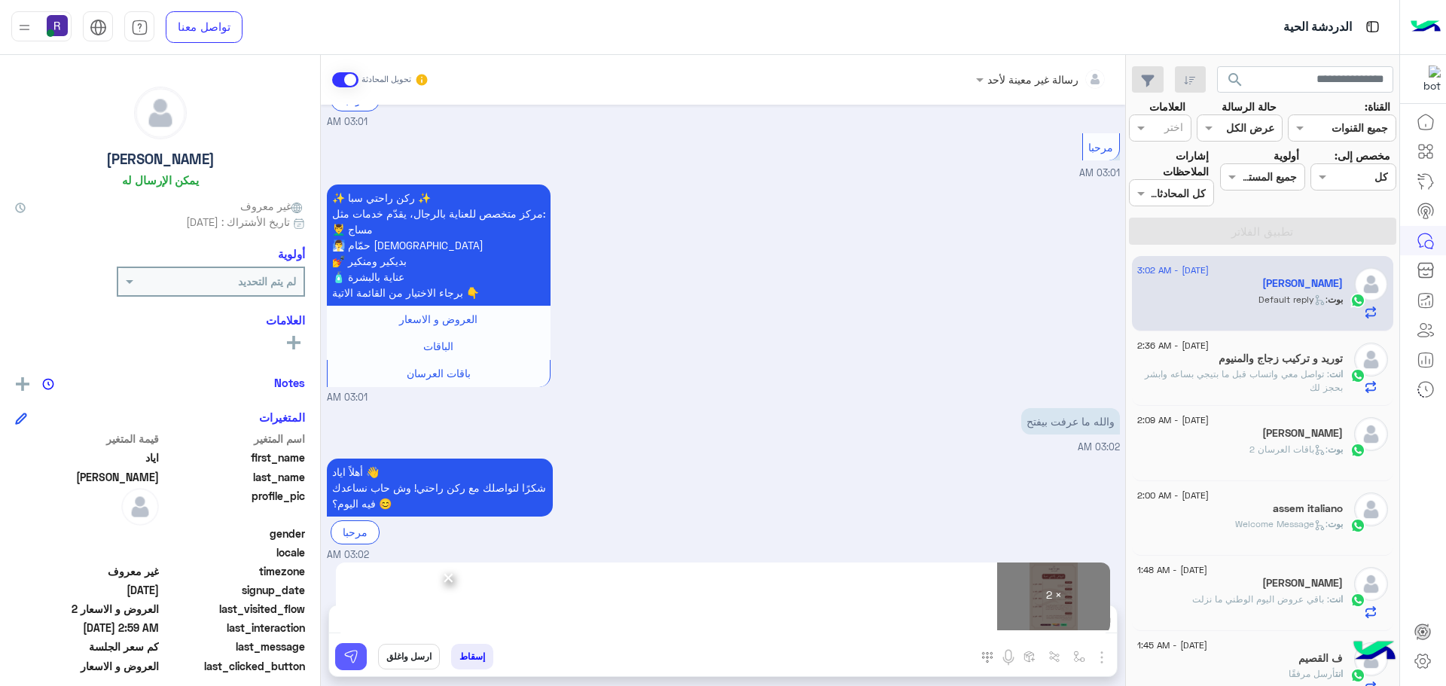
click at [355, 654] on img at bounding box center [350, 656] width 15 height 15
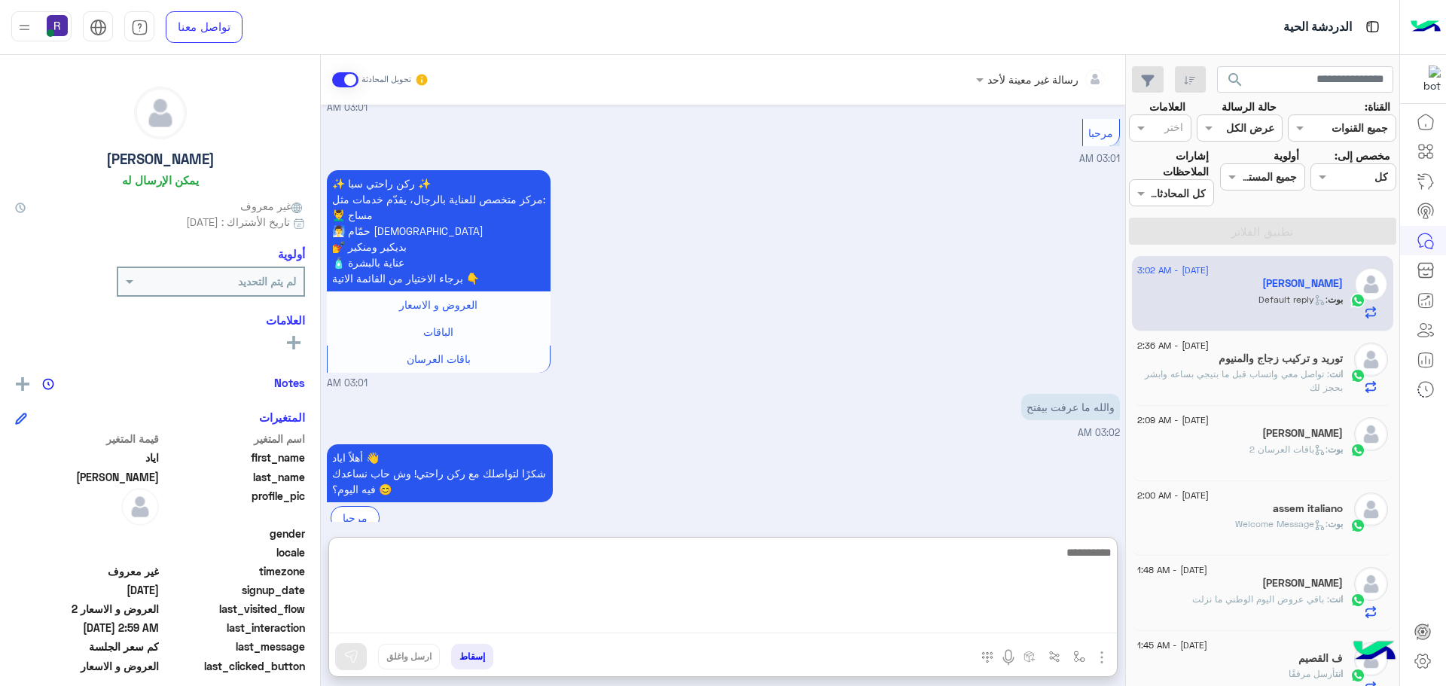
click at [645, 624] on textarea at bounding box center [723, 588] width 788 height 90
paste textarea "**********"
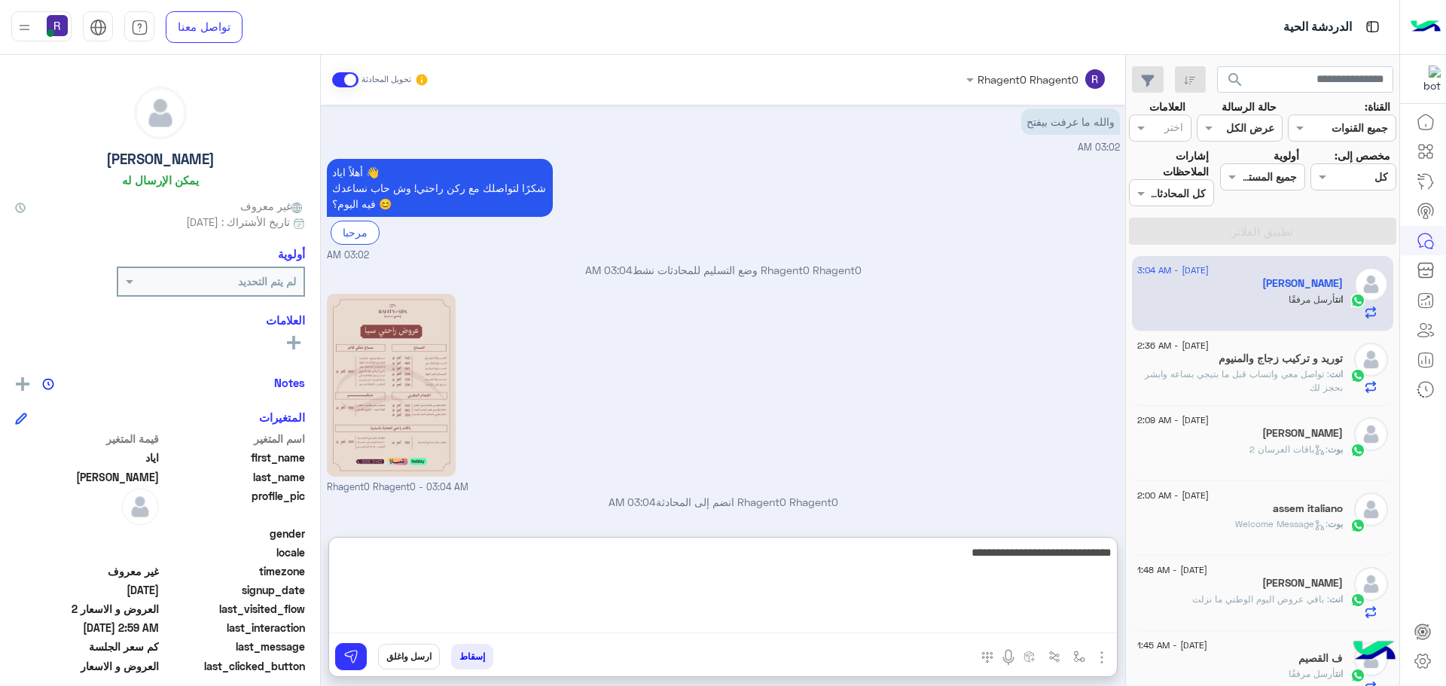
scroll to position [1399, 0]
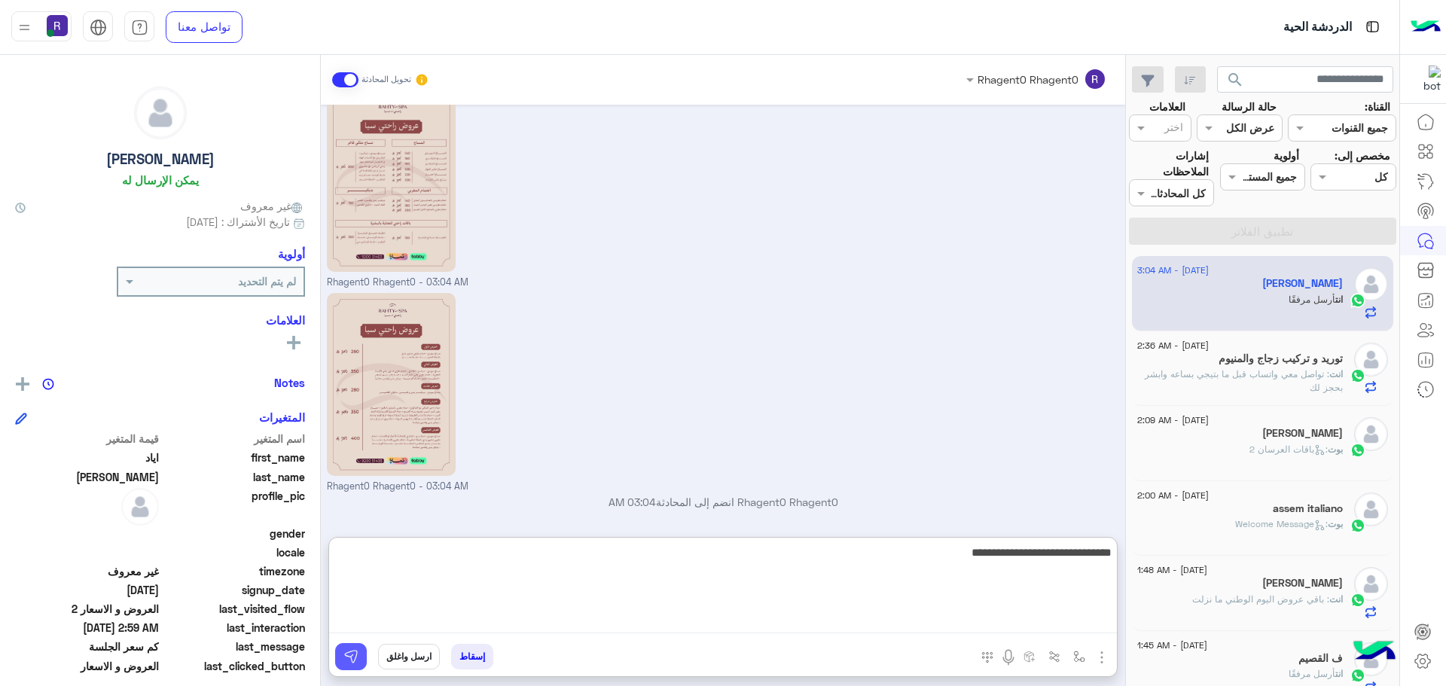
type textarea "**********"
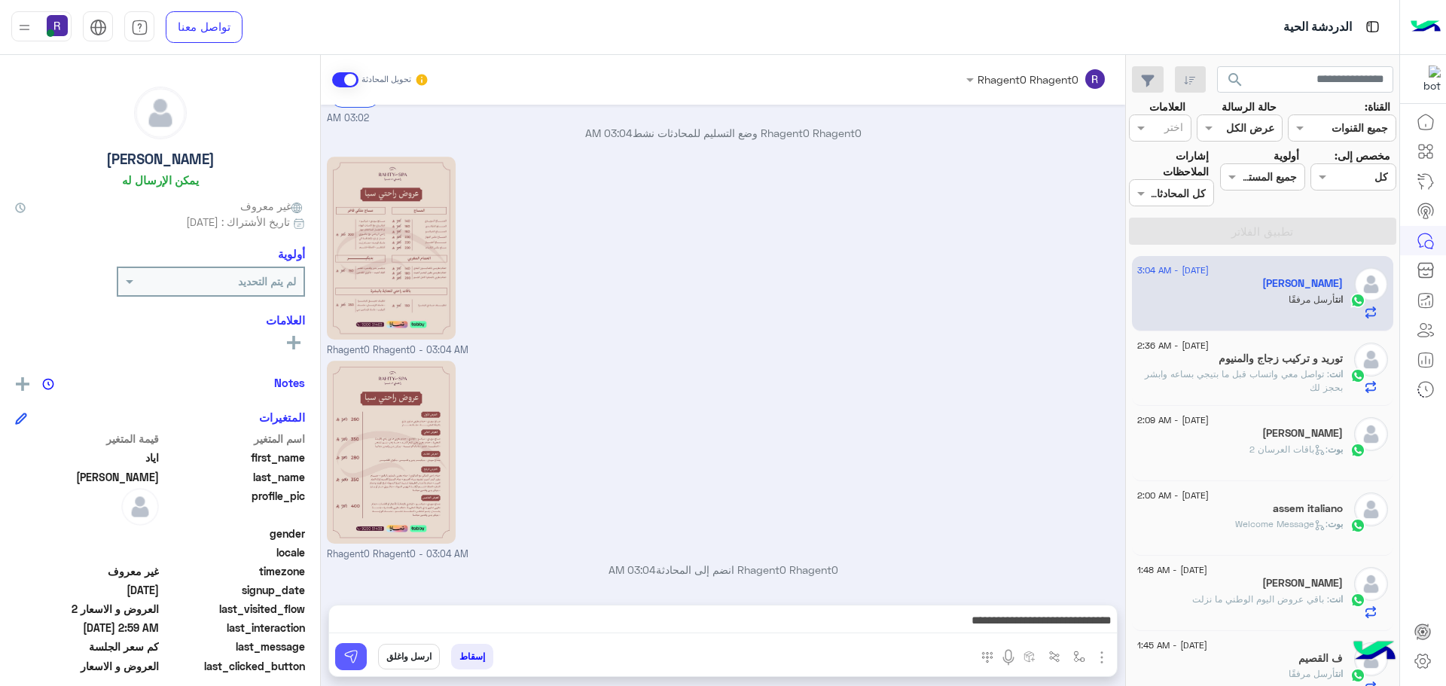
click at [352, 663] on img at bounding box center [350, 656] width 15 height 15
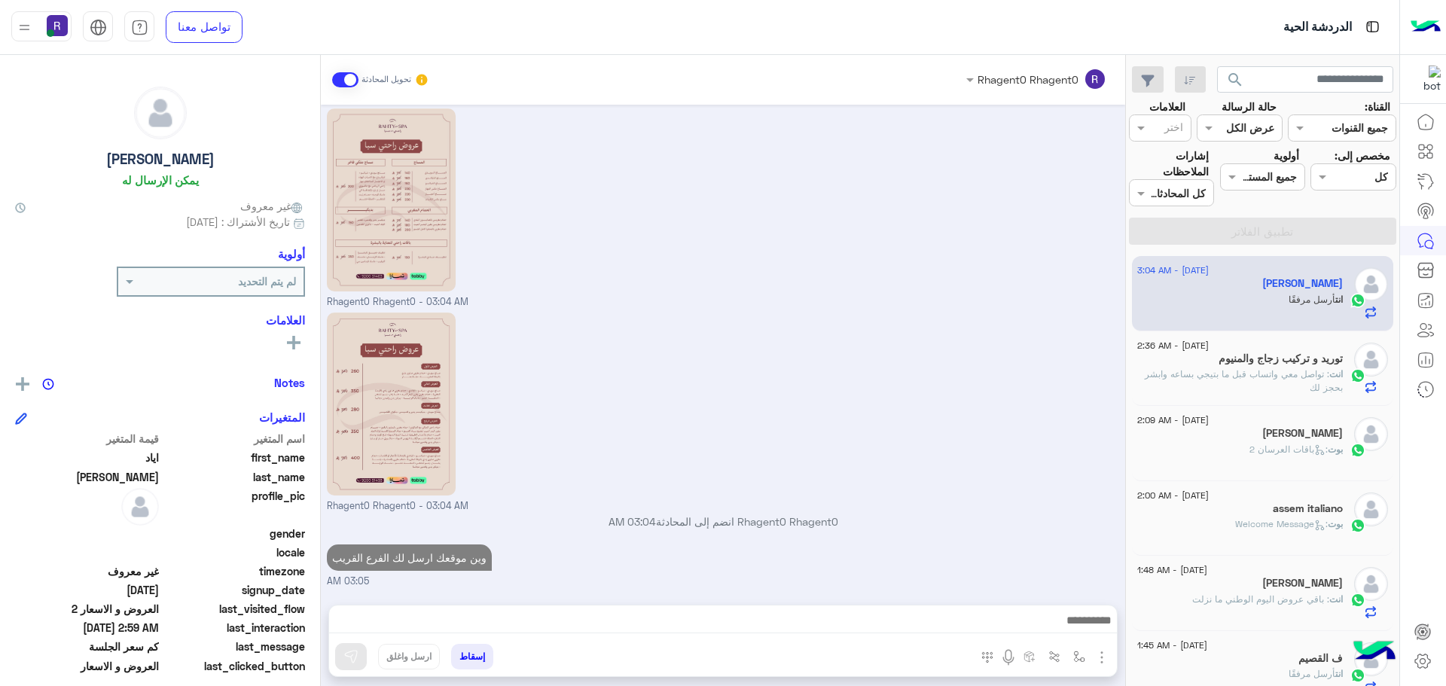
scroll to position [1380, 0]
